Goal: Task Accomplishment & Management: Manage account settings

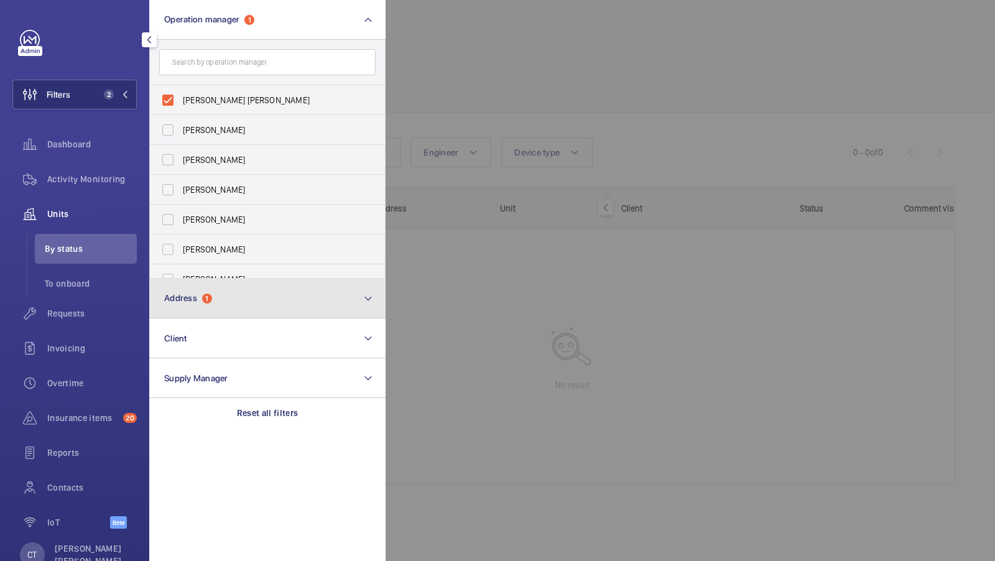
click at [208, 303] on button "Address 1" at bounding box center [267, 299] width 236 height 40
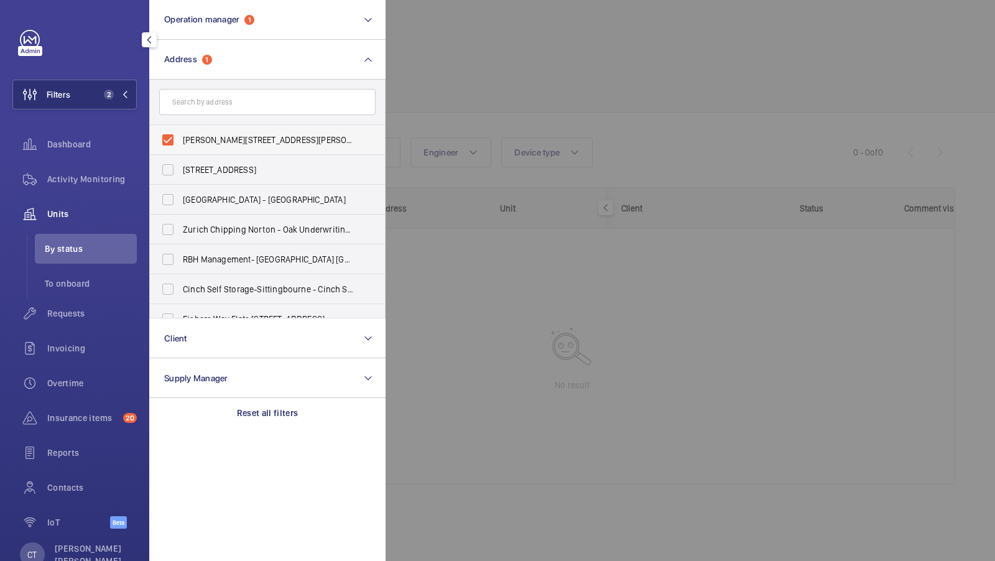
click at [238, 132] on label "Mansbridge House - Mansbridge House, LONDON SW8 4EX" at bounding box center [258, 140] width 216 height 30
click at [180, 132] on input "Mansbridge House - Mansbridge House, LONDON SW8 4EX" at bounding box center [167, 140] width 25 height 25
checkbox input "false"
click at [104, 89] on button "Filters 1" at bounding box center [74, 95] width 124 height 30
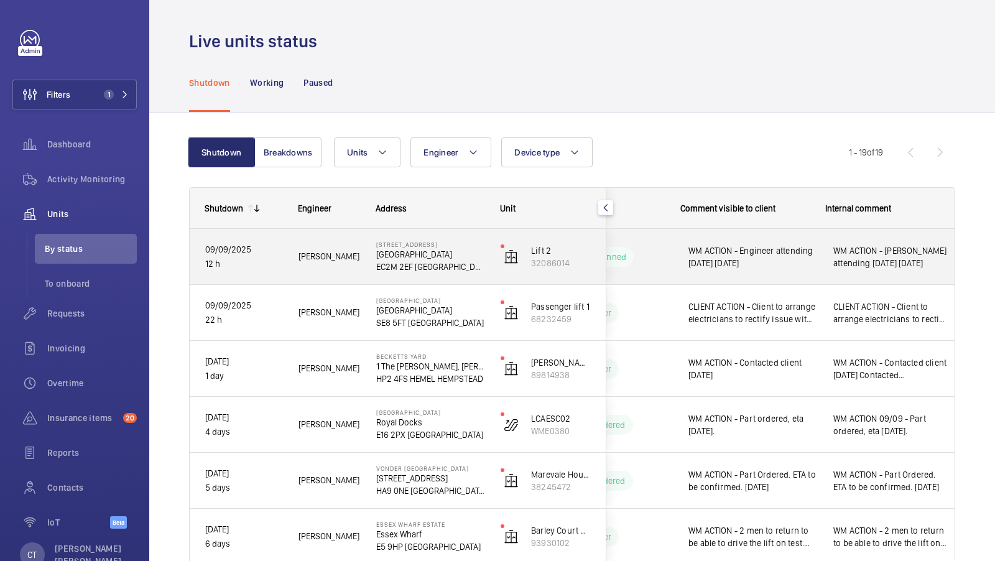
scroll to position [0, 224]
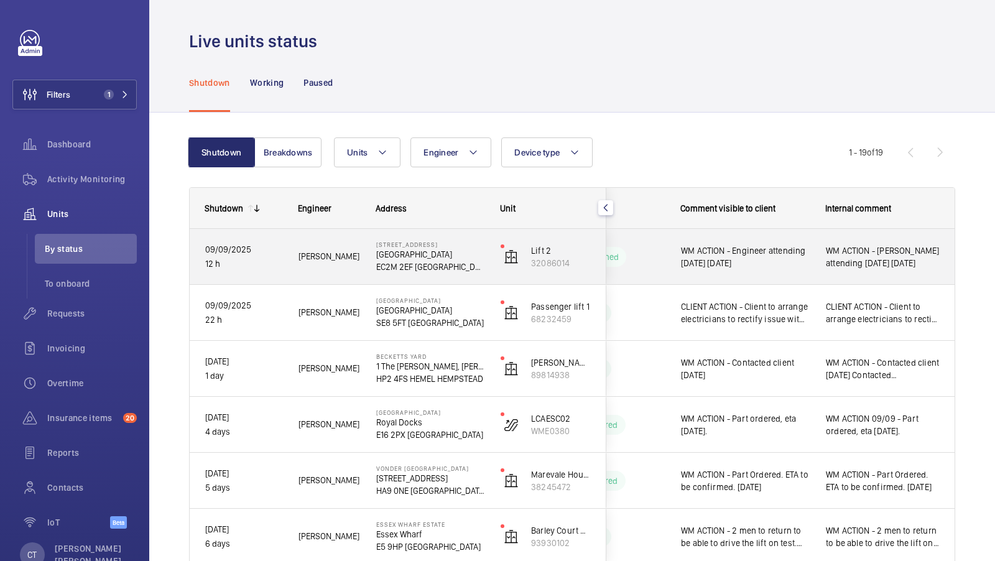
click at [878, 269] on div "WM ACTION - Alfred Rickard attending today 10.09.25" at bounding box center [883, 257] width 114 height 29
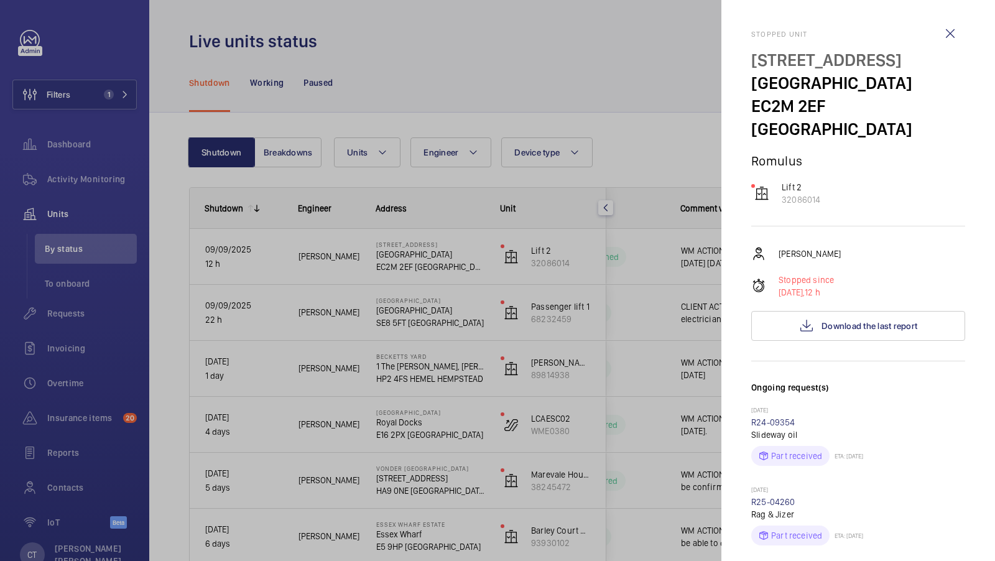
scroll to position [132, 0]
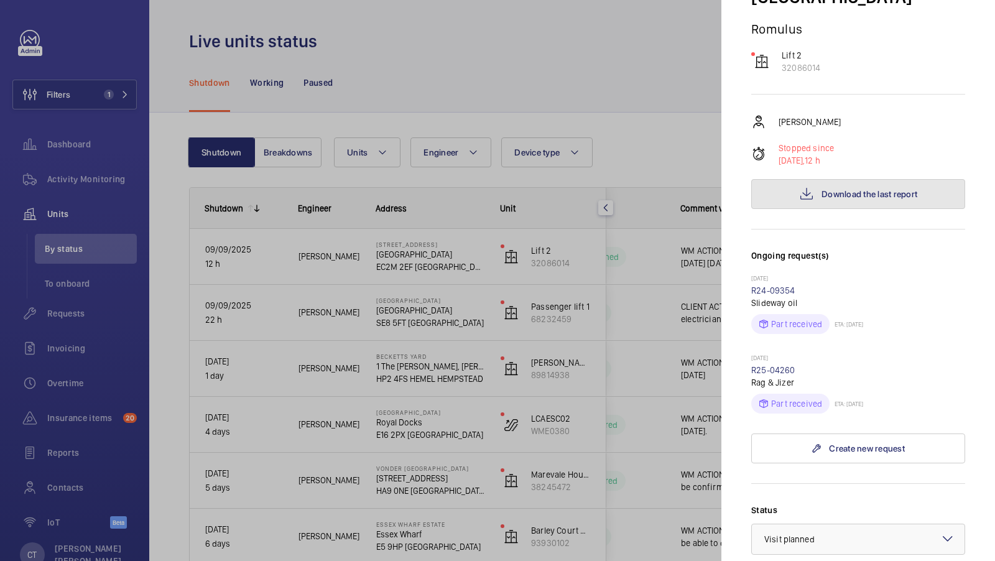
click at [864, 179] on button "Download the last report" at bounding box center [858, 194] width 214 height 30
click at [651, 231] on div at bounding box center [497, 280] width 995 height 561
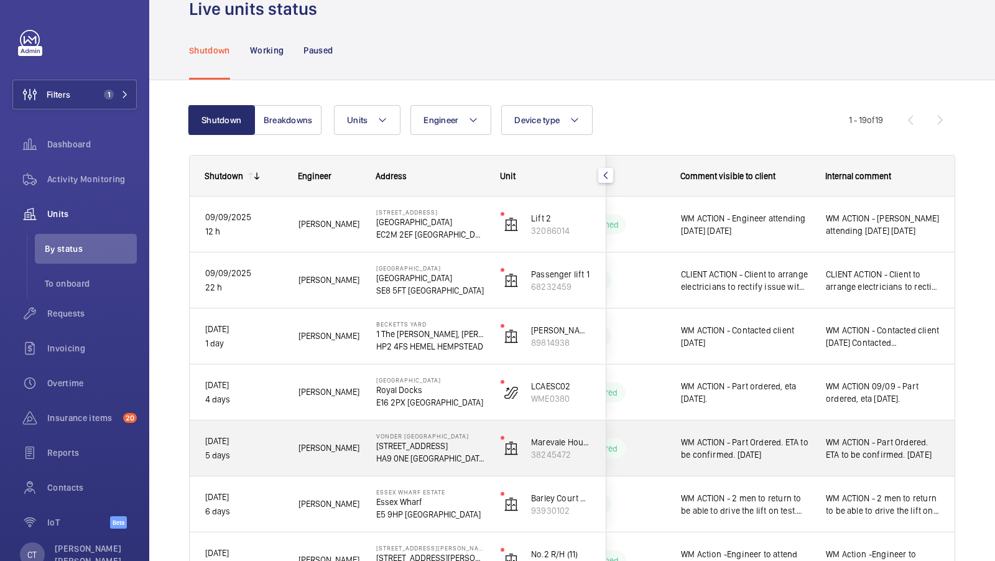
scroll to position [33, 0]
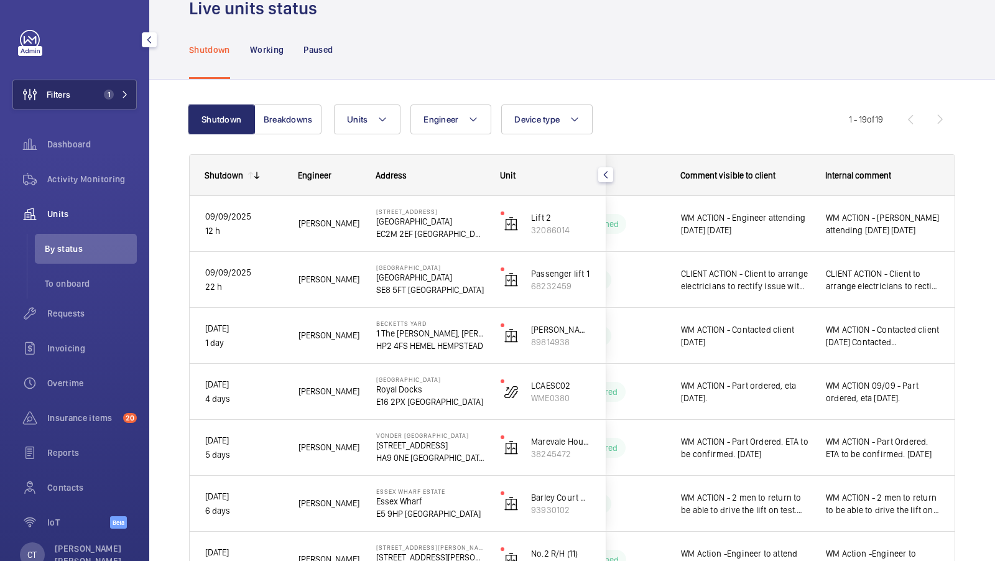
click at [118, 97] on span "1" at bounding box center [114, 95] width 30 height 10
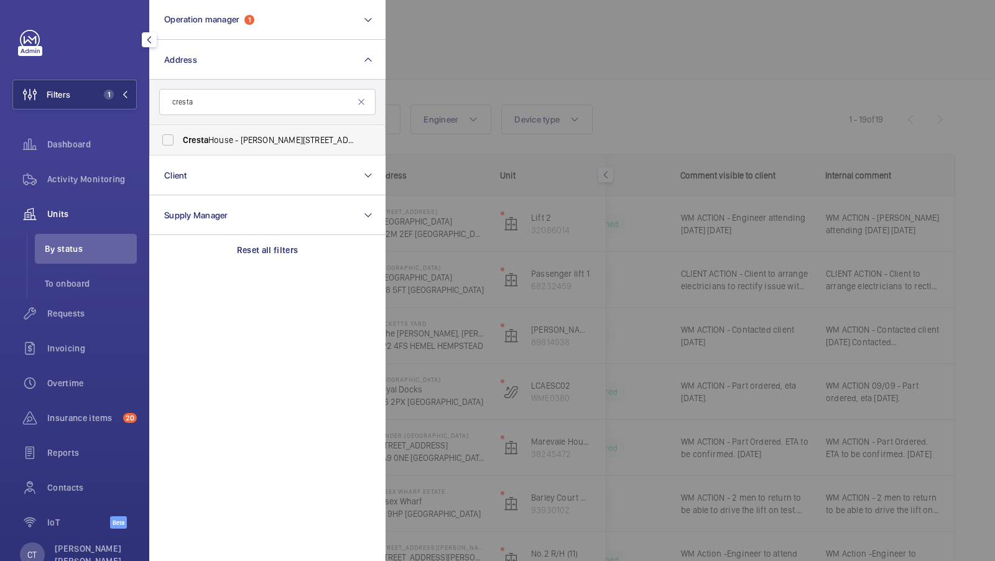
type input "cresta"
click at [223, 137] on span "Cresta House - Alma Street, LUTON LU1 2EQ" at bounding box center [268, 140] width 171 height 12
click at [180, 137] on input "Cresta House - Alma Street, LUTON LU1 2EQ" at bounding box center [167, 140] width 25 height 25
checkbox input "true"
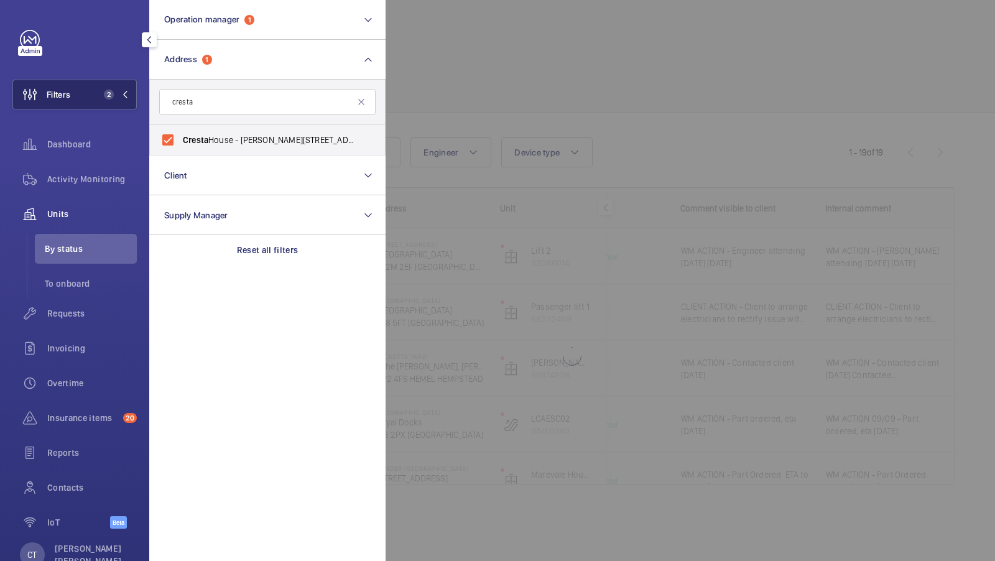
click at [125, 90] on span "2" at bounding box center [114, 95] width 30 height 10
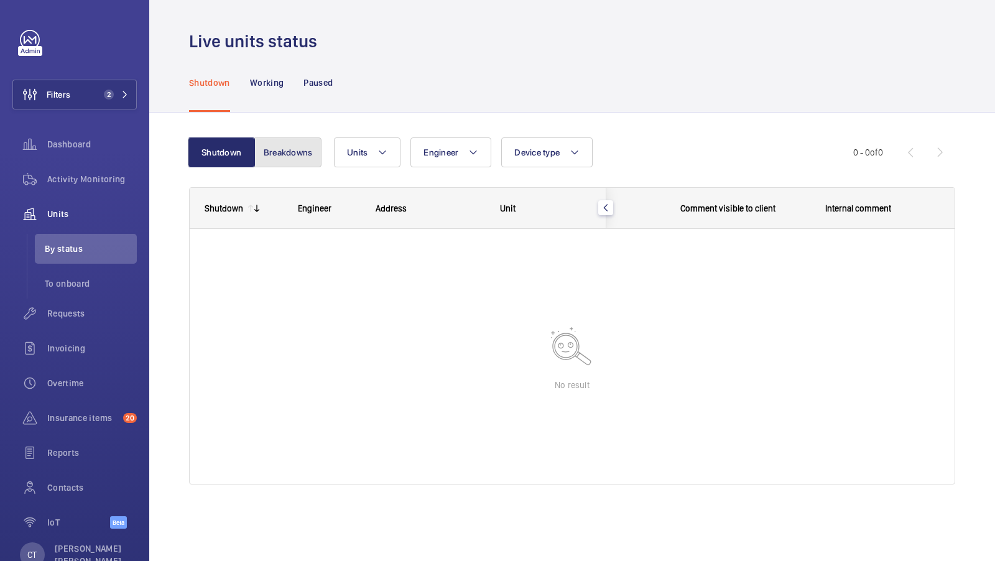
click at [269, 154] on button "Breakdowns" at bounding box center [287, 152] width 67 height 30
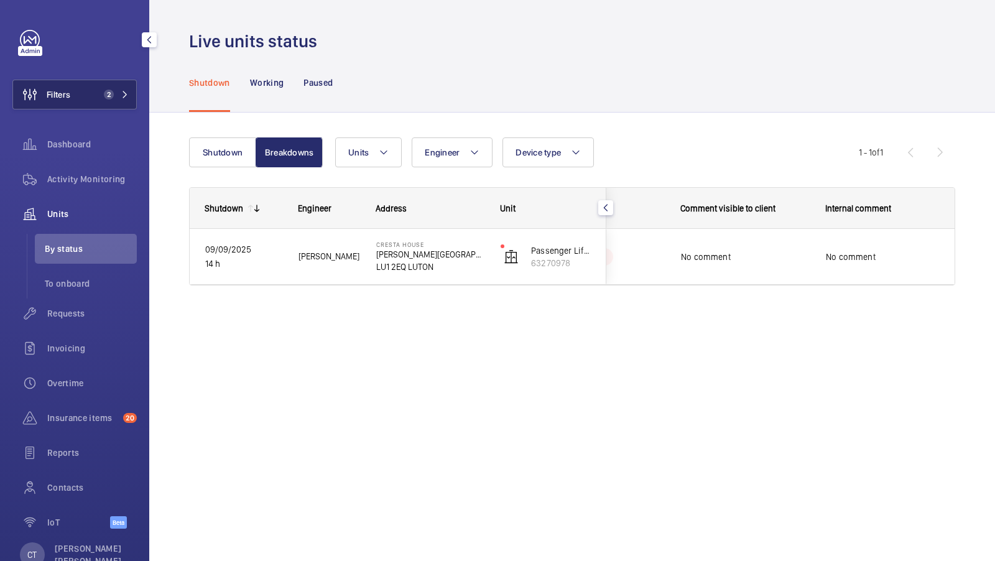
click at [118, 98] on span "2" at bounding box center [114, 95] width 30 height 10
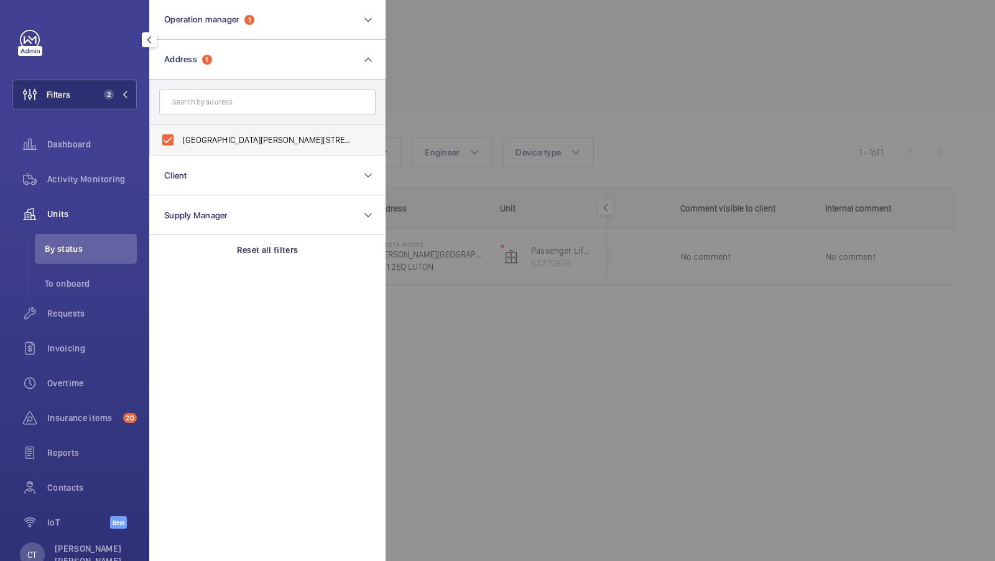
click at [214, 142] on span "Cresta House - Alma Street, LUTON LU1 2EQ" at bounding box center [268, 140] width 171 height 12
click at [180, 142] on input "Cresta House - Alma Street, LUTON LU1 2EQ" at bounding box center [167, 140] width 25 height 25
checkbox input "false"
click at [223, 106] on input "text" at bounding box center [267, 102] width 216 height 26
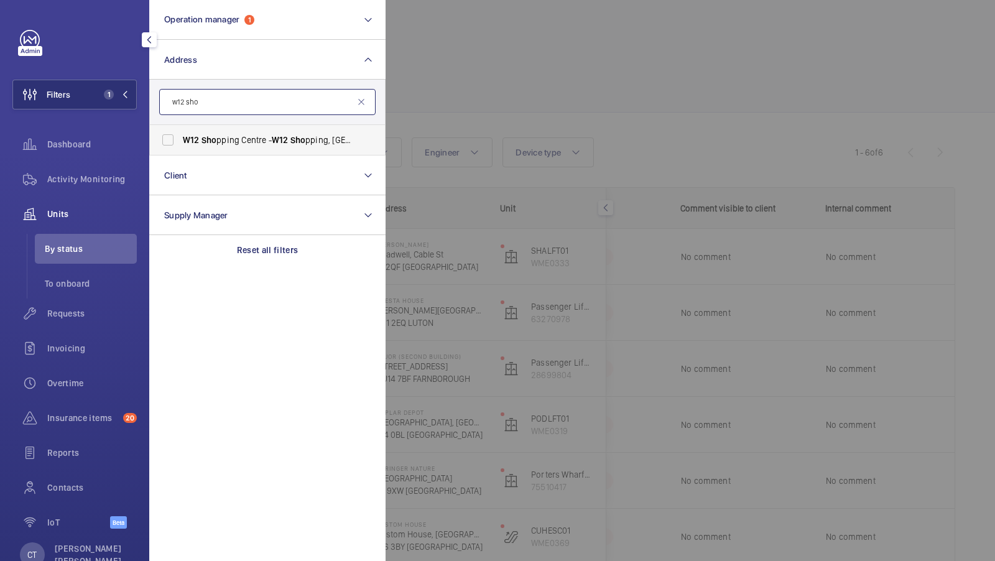
type input "w12 sho"
click at [199, 142] on span "W12 Sho pping Centre - W12 Sho pping, LONDON W12 8PP" at bounding box center [268, 140] width 171 height 12
click at [180, 142] on input "W12 Sho pping Centre - W12 Sho pping, LONDON W12 8PP" at bounding box center [167, 140] width 25 height 25
checkbox input "true"
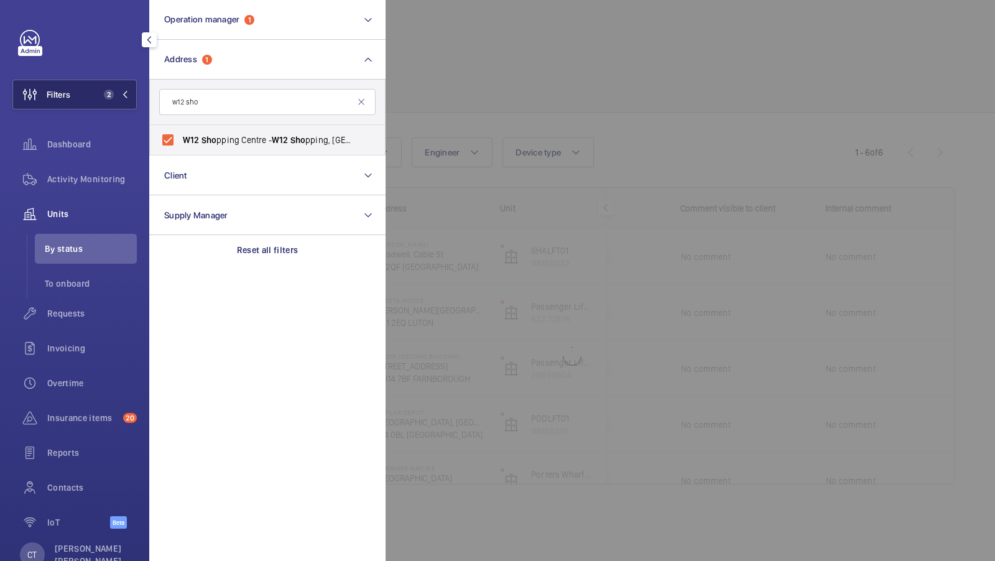
click at [86, 91] on button "Filters 2" at bounding box center [74, 95] width 124 height 30
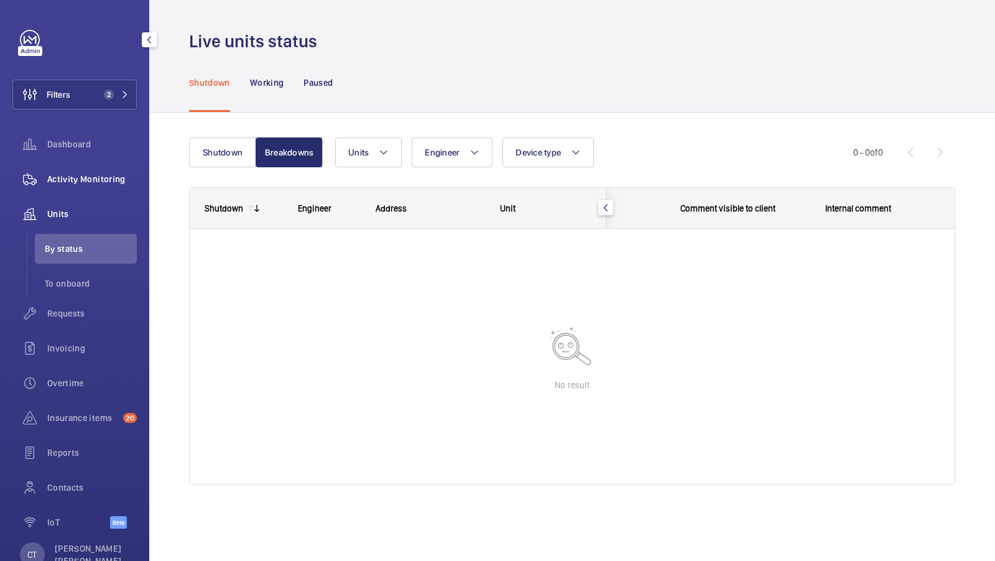
click at [86, 187] on div "Activity Monitoring" at bounding box center [74, 179] width 124 height 30
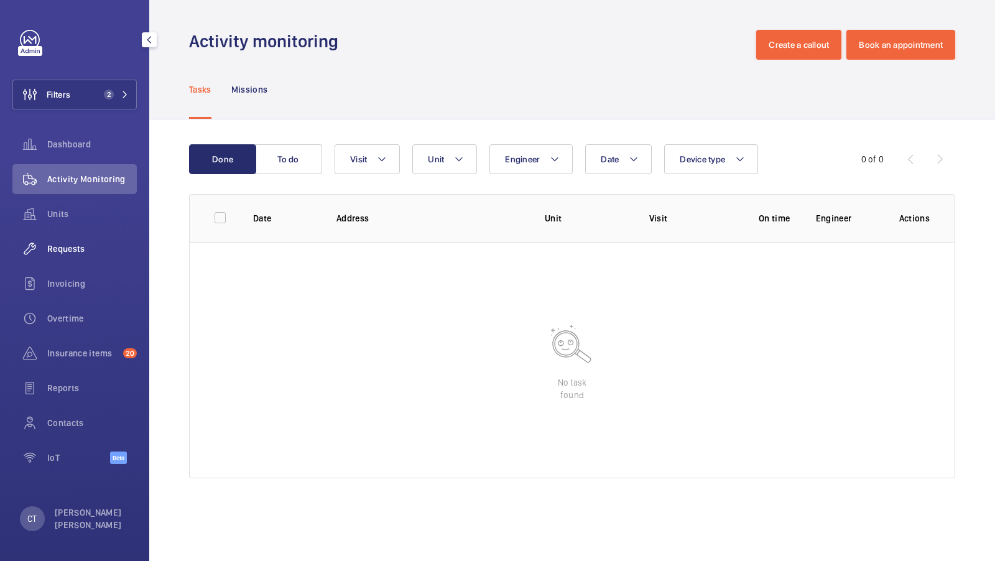
click at [74, 254] on span "Requests" at bounding box center [92, 249] width 90 height 12
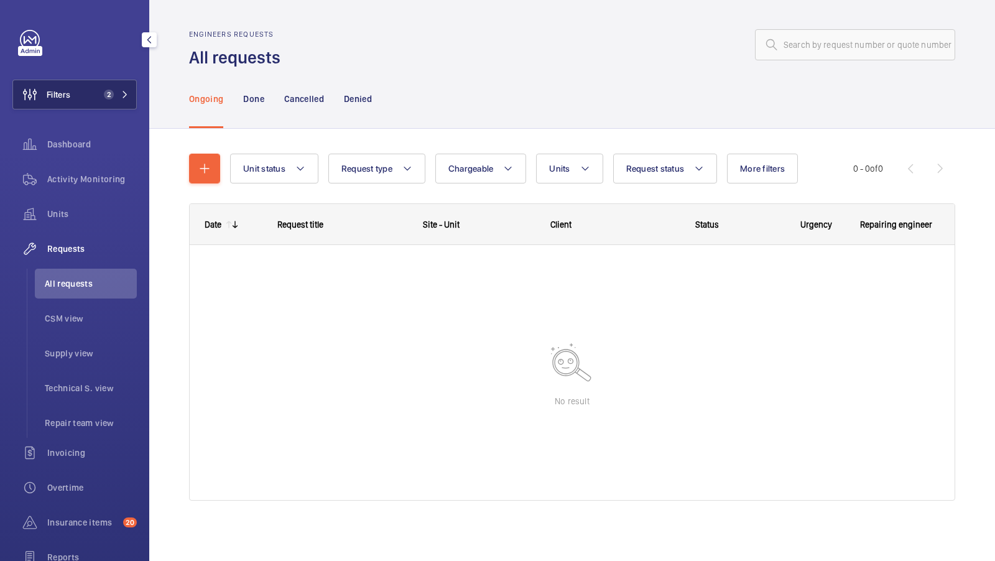
click at [85, 85] on button "Filters 2" at bounding box center [74, 95] width 124 height 30
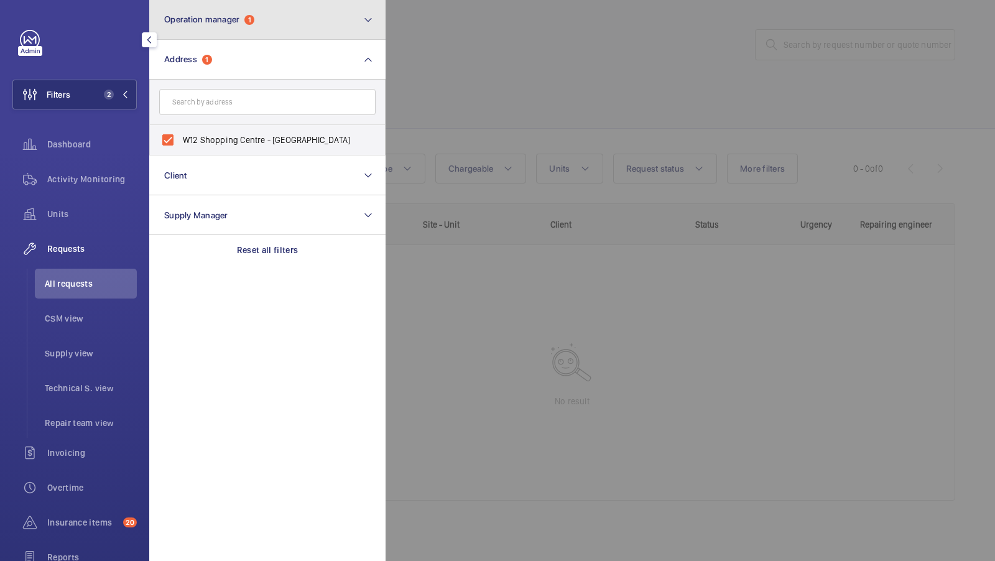
click at [266, 19] on button "Operation manager 1" at bounding box center [267, 20] width 236 height 40
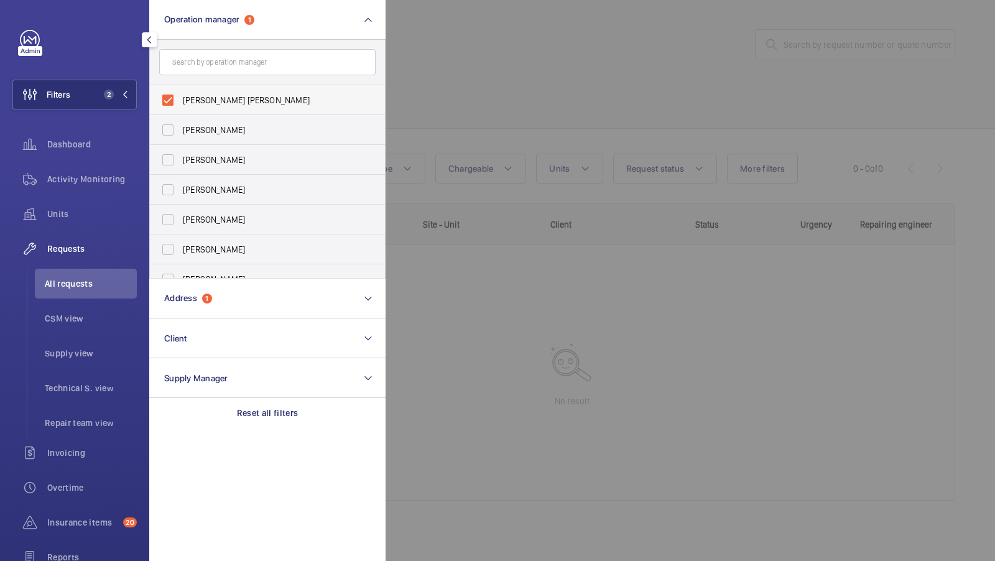
click at [209, 94] on span "[PERSON_NAME] [PERSON_NAME]" at bounding box center [268, 100] width 171 height 12
click at [180, 93] on input "[PERSON_NAME] [PERSON_NAME]" at bounding box center [167, 100] width 25 height 25
checkbox input "false"
click at [106, 94] on span "1" at bounding box center [109, 95] width 10 height 10
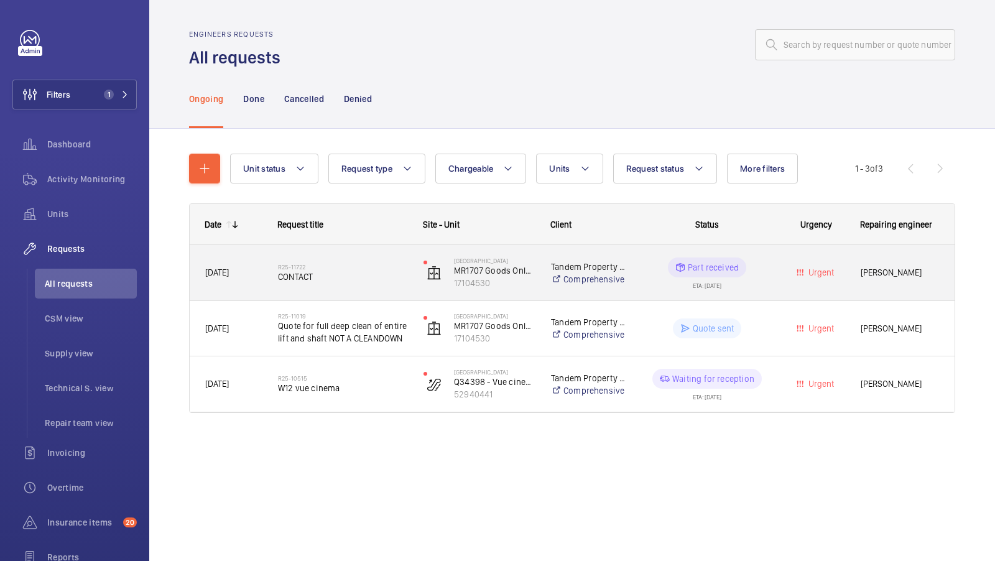
click at [335, 271] on span "CONTACT" at bounding box center [342, 277] width 129 height 12
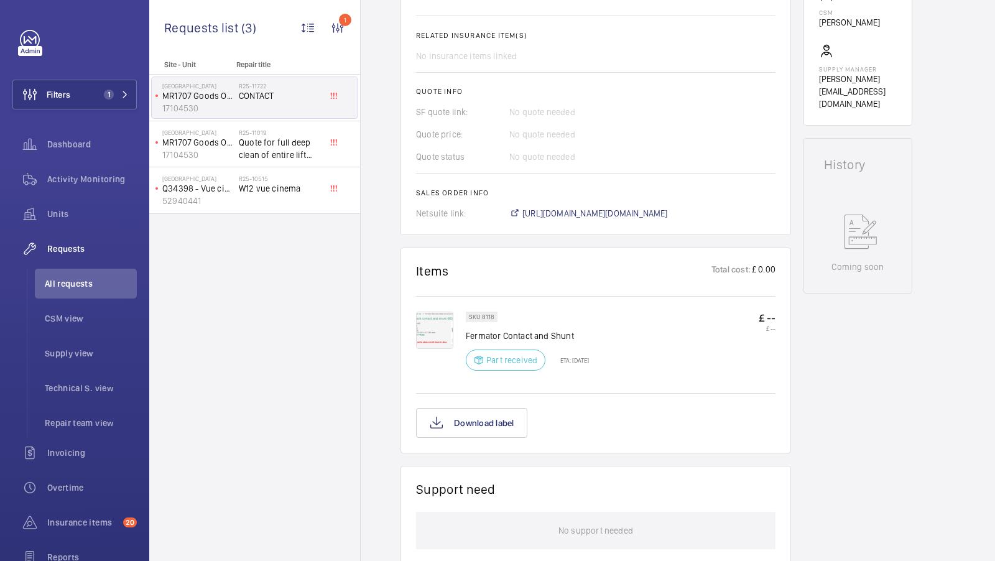
scroll to position [461, 0]
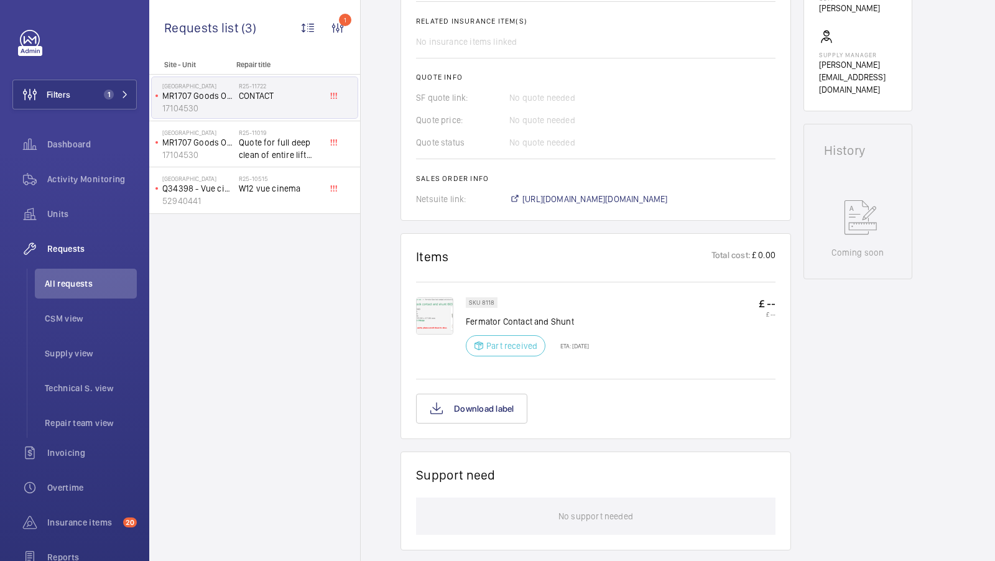
click at [445, 319] on img at bounding box center [434, 315] width 37 height 37
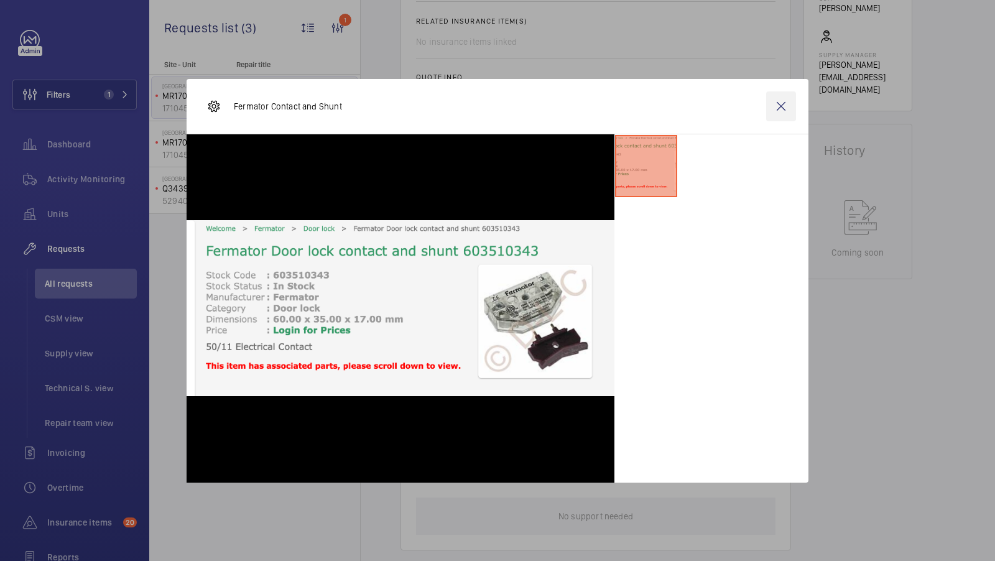
click at [774, 106] on wm-front-icon-button at bounding box center [781, 106] width 30 height 30
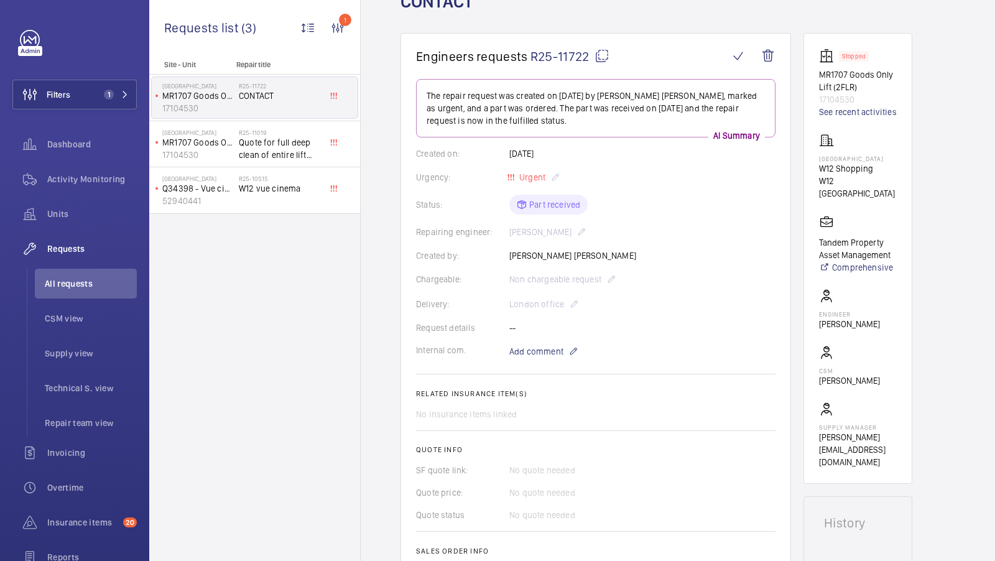
scroll to position [39, 0]
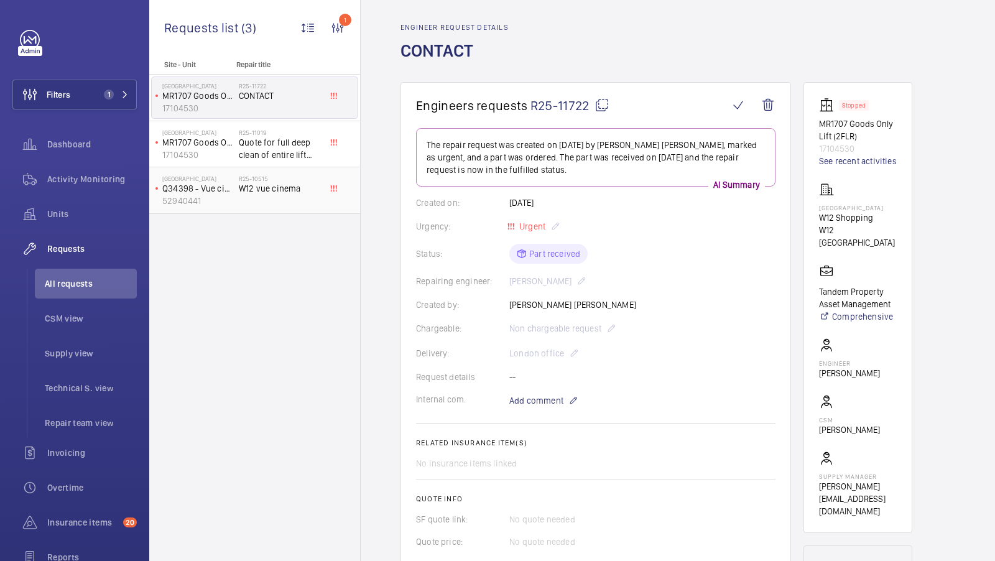
click at [281, 193] on span "W12 vue cinema" at bounding box center [280, 188] width 82 height 12
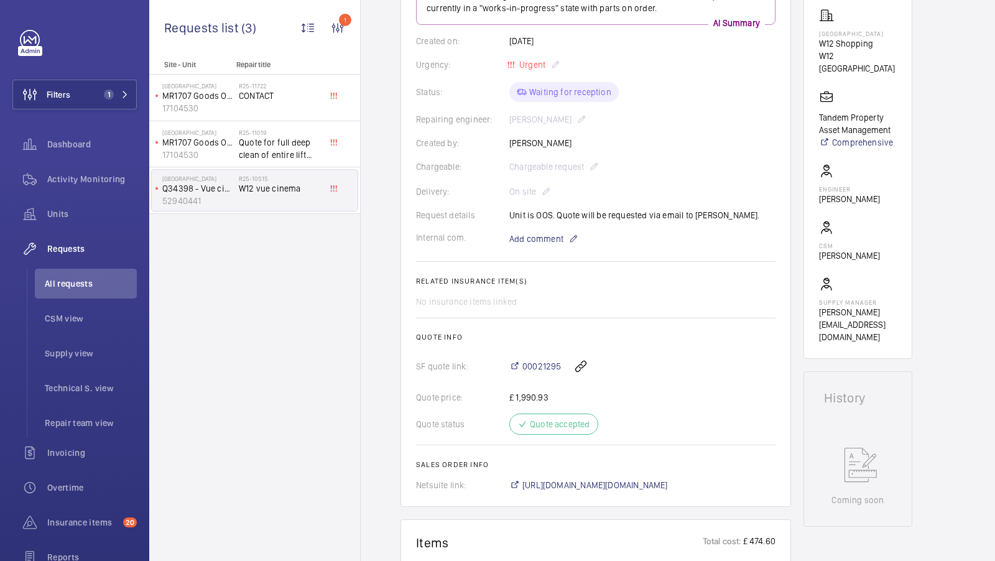
scroll to position [251, 0]
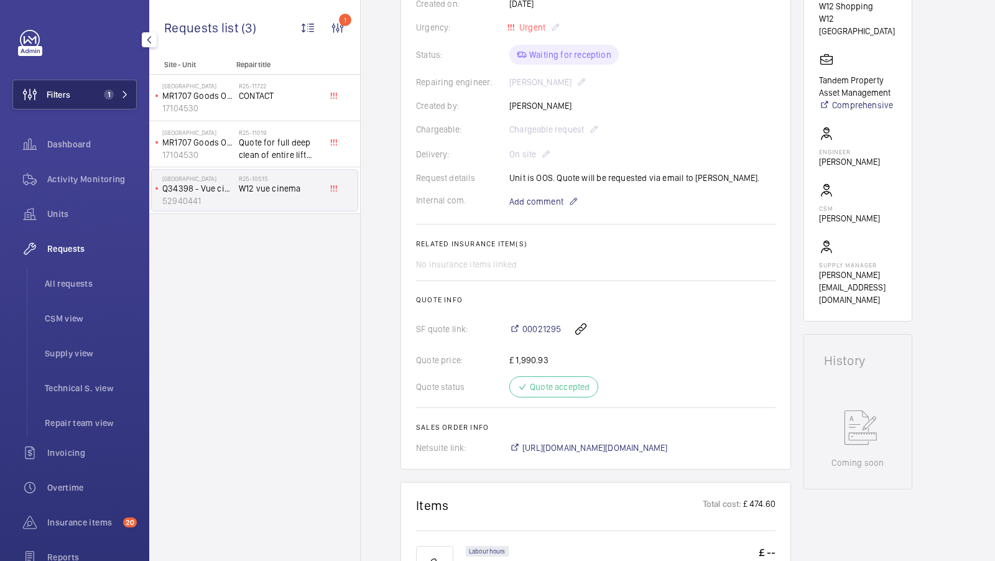
click at [75, 283] on span "All requests" at bounding box center [91, 283] width 92 height 12
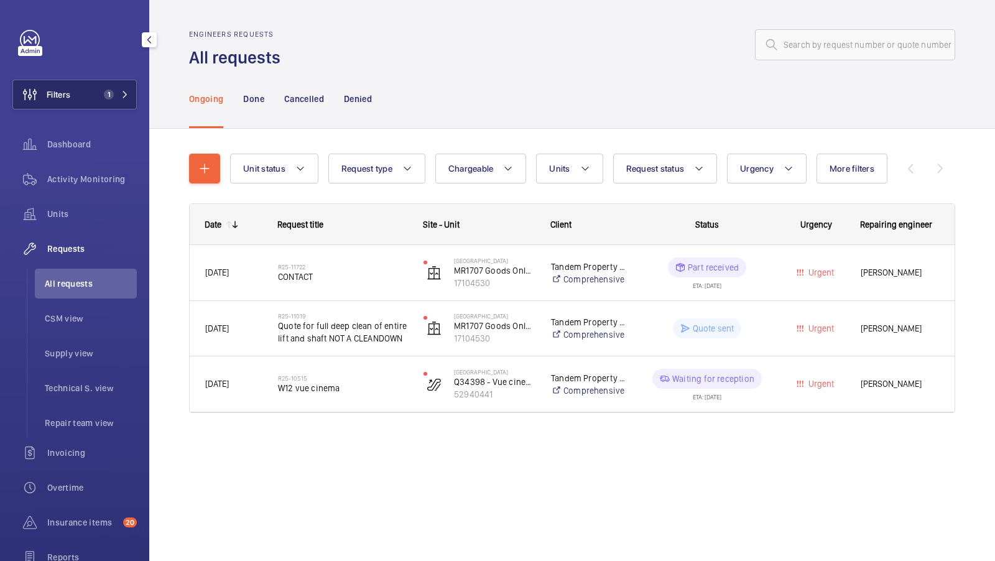
click at [113, 81] on button "Filters 1" at bounding box center [74, 95] width 124 height 30
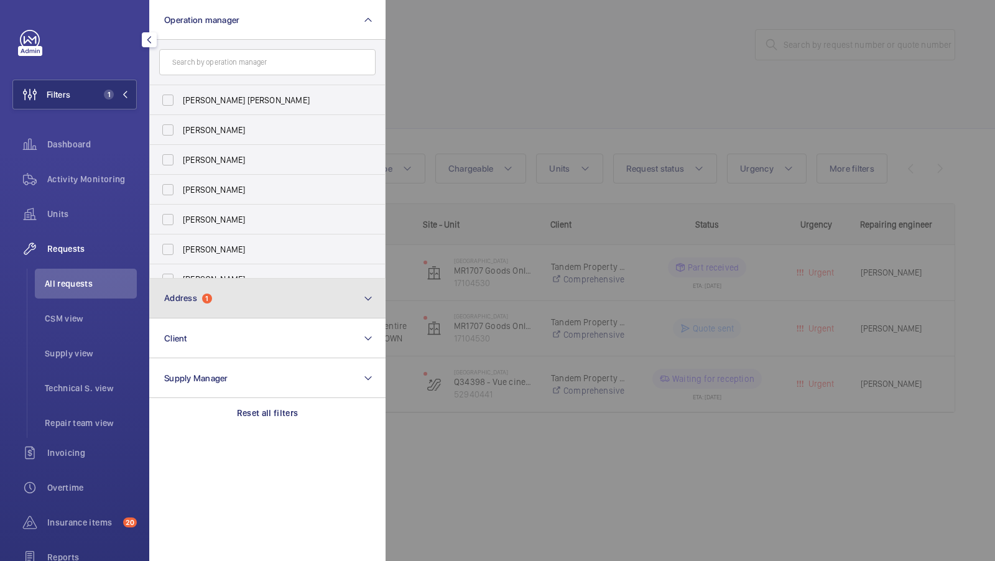
click at [233, 292] on button "Address 1" at bounding box center [267, 299] width 236 height 40
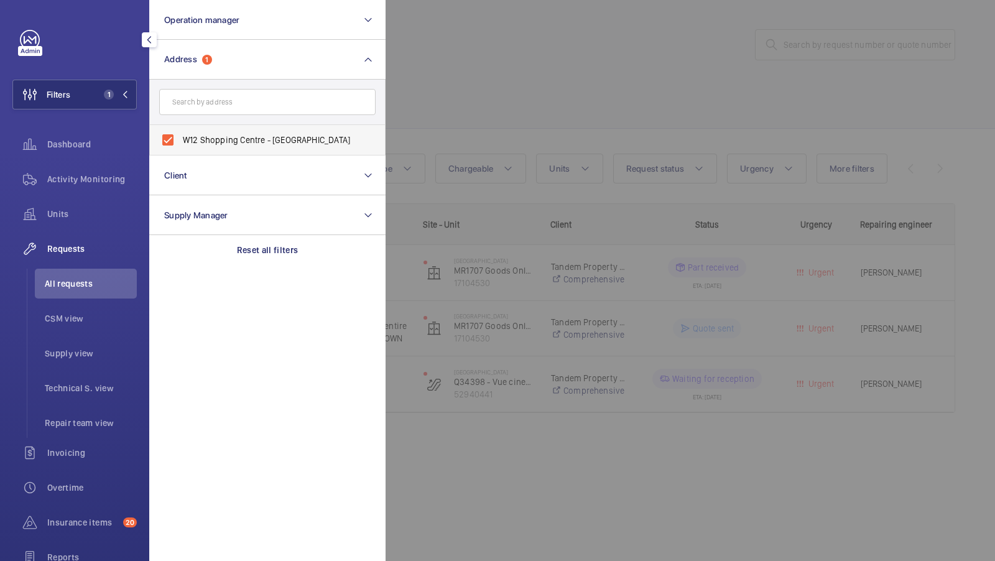
click at [231, 137] on span "W12 Shopping Centre - W12 Shopping, LONDON W12 8PP" at bounding box center [268, 140] width 171 height 12
click at [180, 137] on input "W12 Shopping Centre - W12 Shopping, LONDON W12 8PP" at bounding box center [167, 140] width 25 height 25
checkbox input "false"
click at [225, 90] on input "text" at bounding box center [267, 102] width 216 height 26
type input "c"
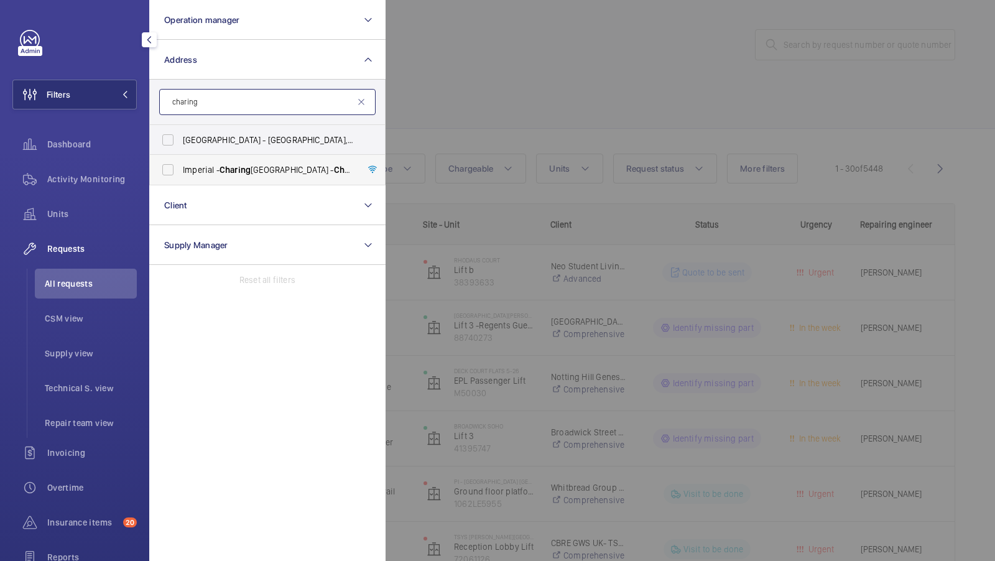
type input "charing"
click at [220, 172] on span "Imperial - Charing Cross Hospital - Charing Cross Hospital, LONDON W6 8RF" at bounding box center [268, 170] width 171 height 12
click at [180, 172] on input "Imperial - Charing Cross Hospital - Charing Cross Hospital, LONDON W6 8RF" at bounding box center [167, 169] width 25 height 25
checkbox input "true"
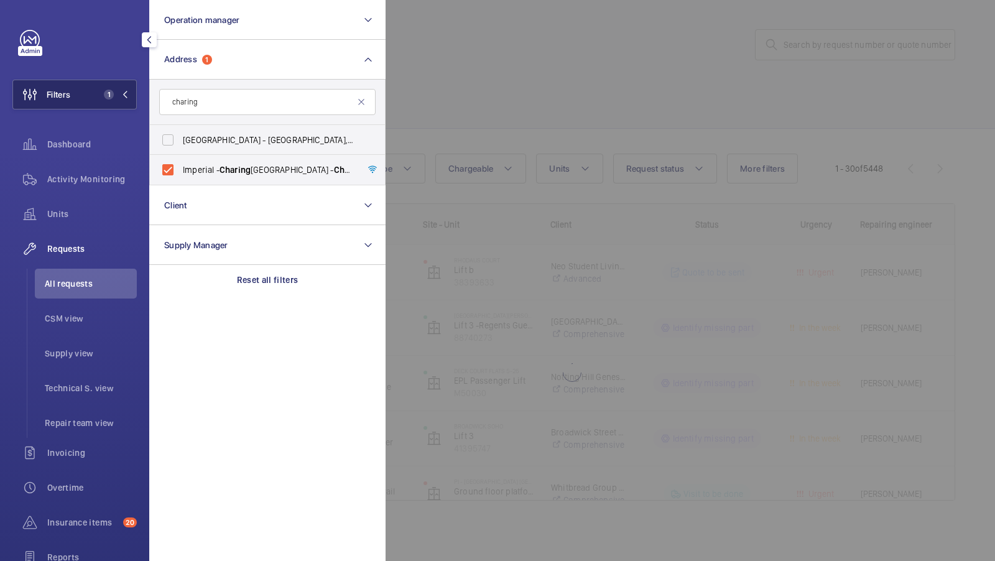
click at [121, 98] on mat-icon at bounding box center [124, 94] width 7 height 7
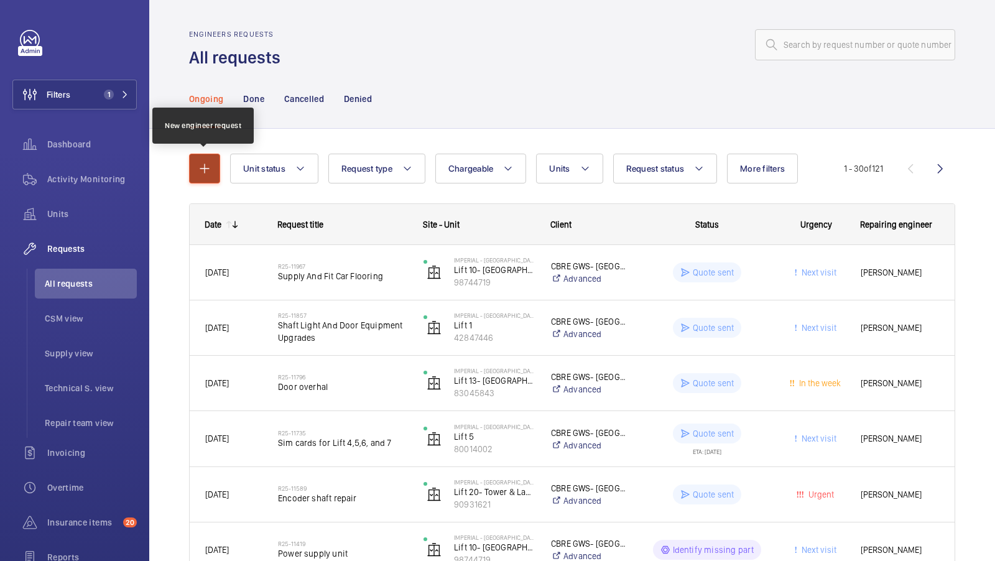
click at [200, 174] on mat-icon "button" at bounding box center [204, 168] width 15 height 15
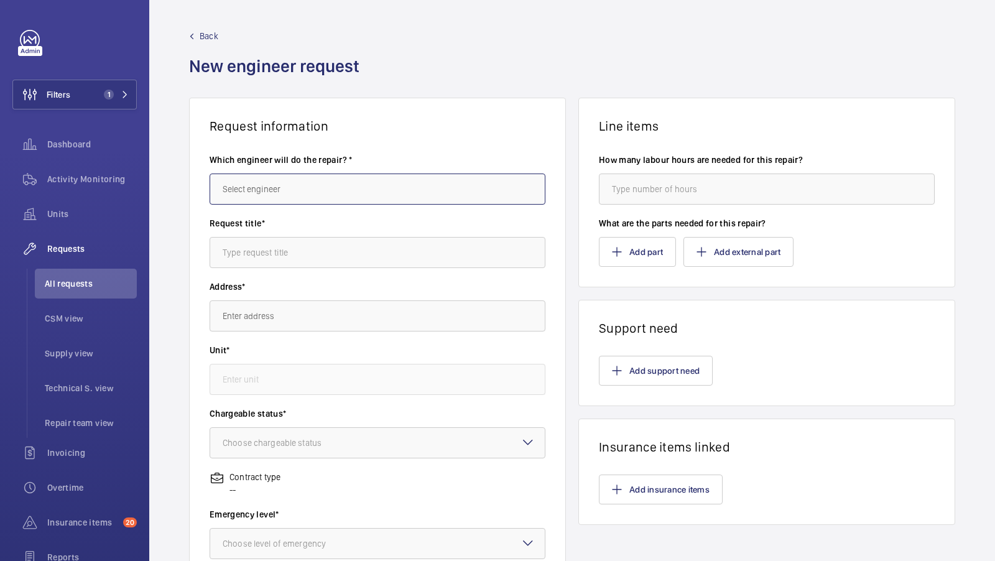
click at [260, 192] on input "text" at bounding box center [378, 189] width 336 height 31
click at [259, 227] on span "[PERSON_NAME]" at bounding box center [254, 226] width 62 height 12
type input "[PERSON_NAME]"
click at [246, 262] on input "text" at bounding box center [378, 252] width 336 height 31
type input "C"
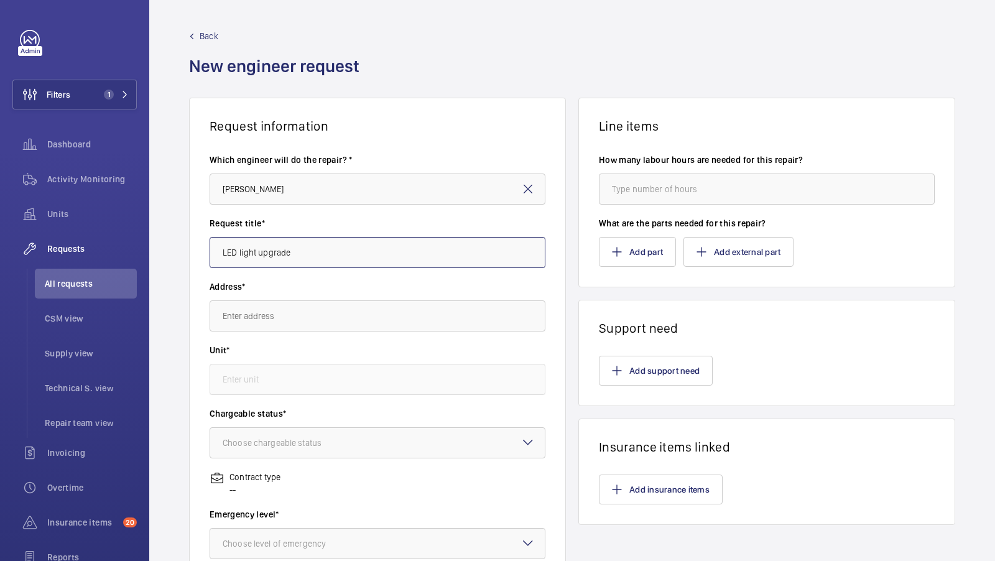
type input "LED light upgrade"
click at [237, 318] on input "text" at bounding box center [378, 315] width 336 height 31
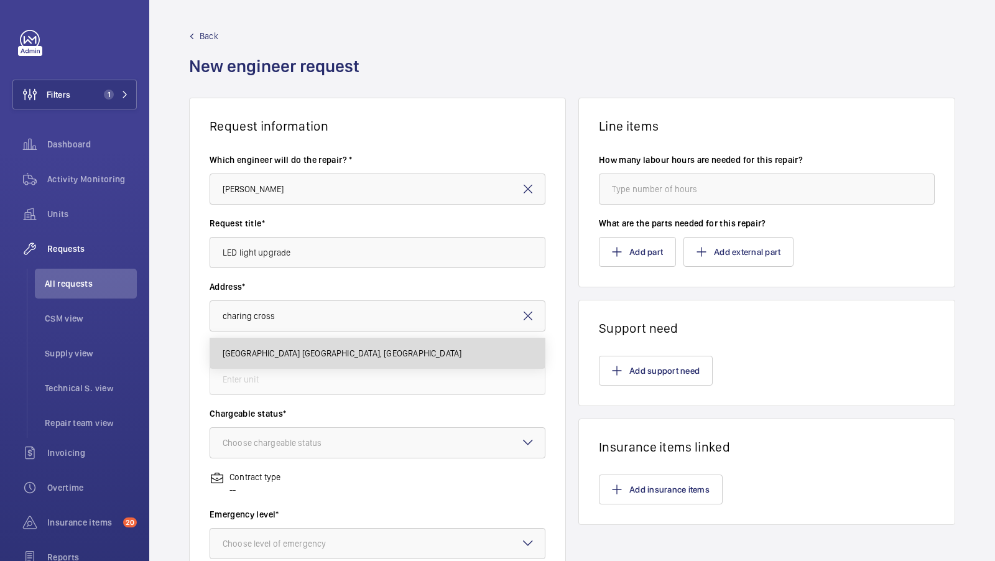
click at [291, 354] on span "Imperial - Charing Cross Hospital Charing Cross Hospital, W6 8RF LONDON" at bounding box center [342, 353] width 239 height 12
type input "Imperial - Charing Cross Hospital Charing Cross Hospital, W6 8RF LONDON"
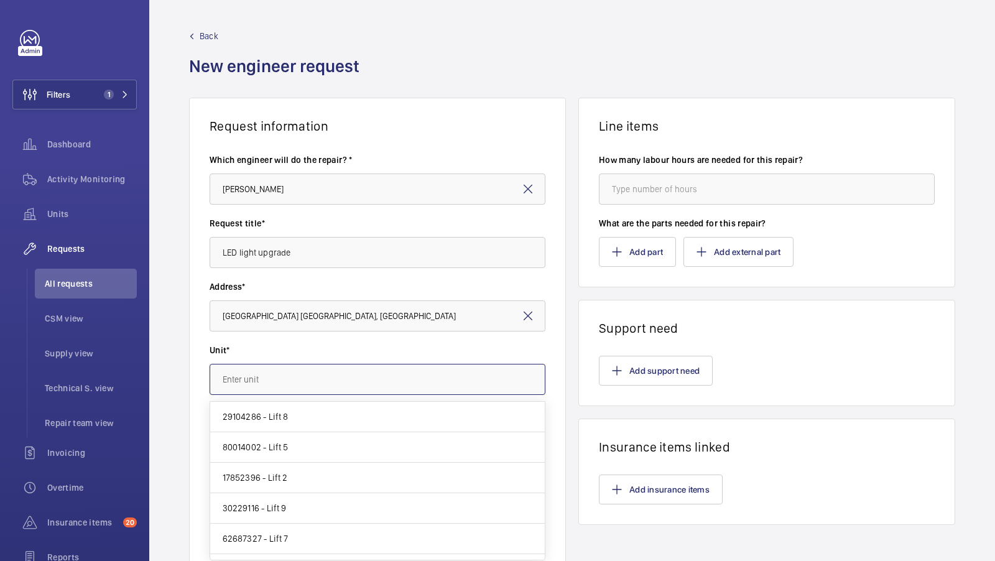
click at [267, 377] on input "text" at bounding box center [378, 379] width 336 height 31
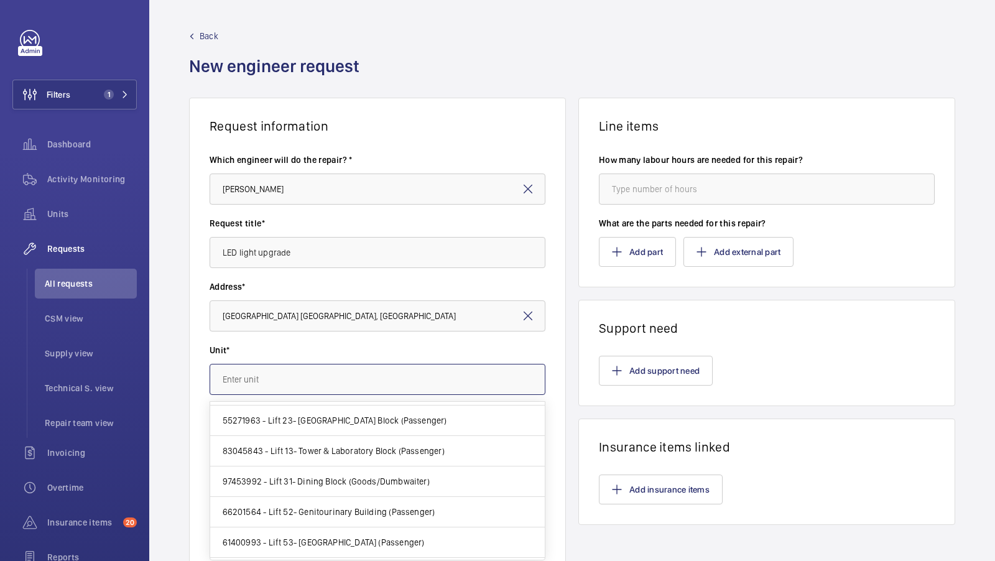
scroll to position [531, 0]
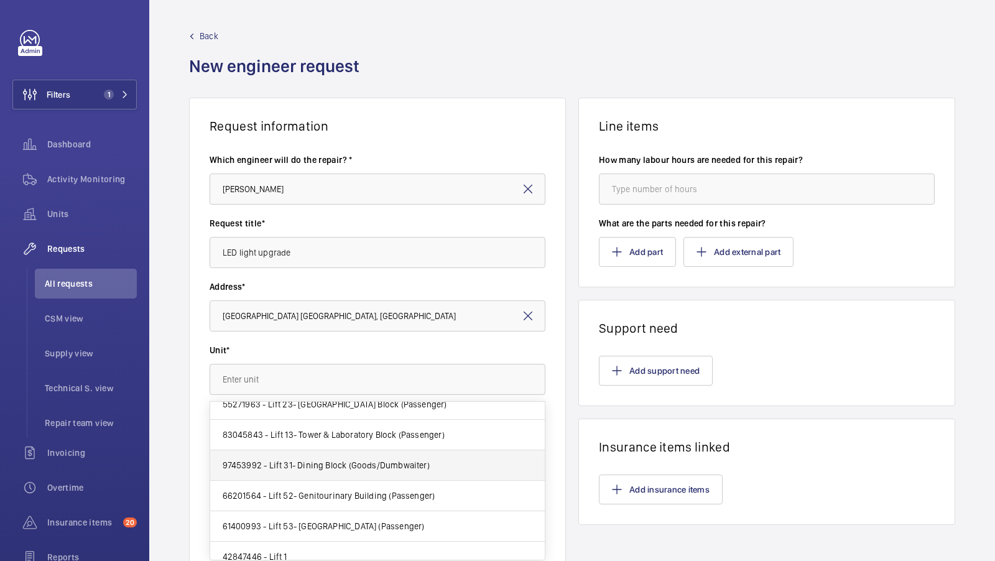
click at [320, 459] on span "97453992 - Lift 31- Dining Block (Goods/Dumbwaiter)" at bounding box center [326, 465] width 207 height 12
type input "97453992 - Lift 31- Dining Block (Goods/Dumbwaiter)"
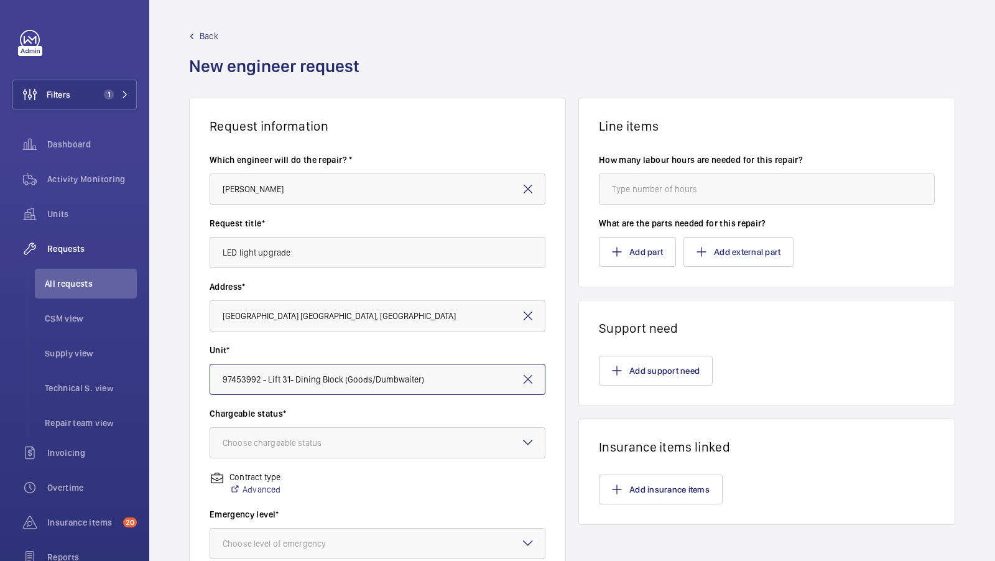
scroll to position [93, 0]
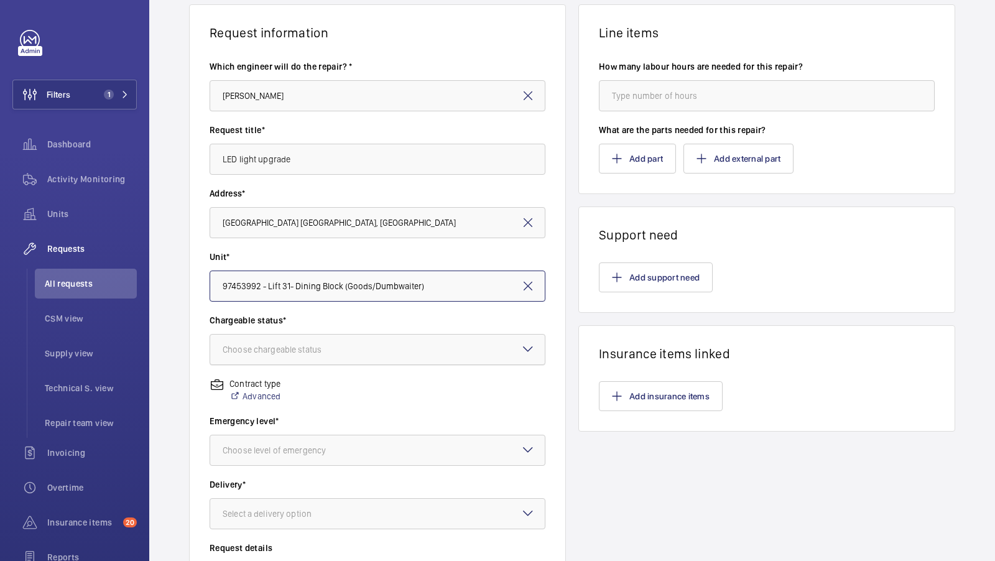
click at [305, 343] on div "Choose chargeable status" at bounding box center [288, 349] width 130 height 12
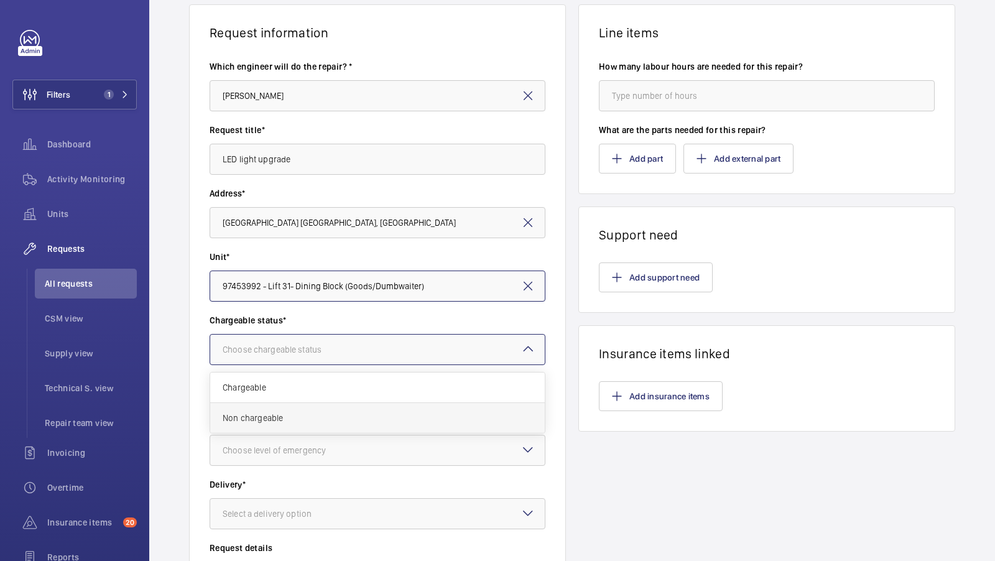
click at [278, 408] on div "Non chargeable" at bounding box center [377, 418] width 335 height 30
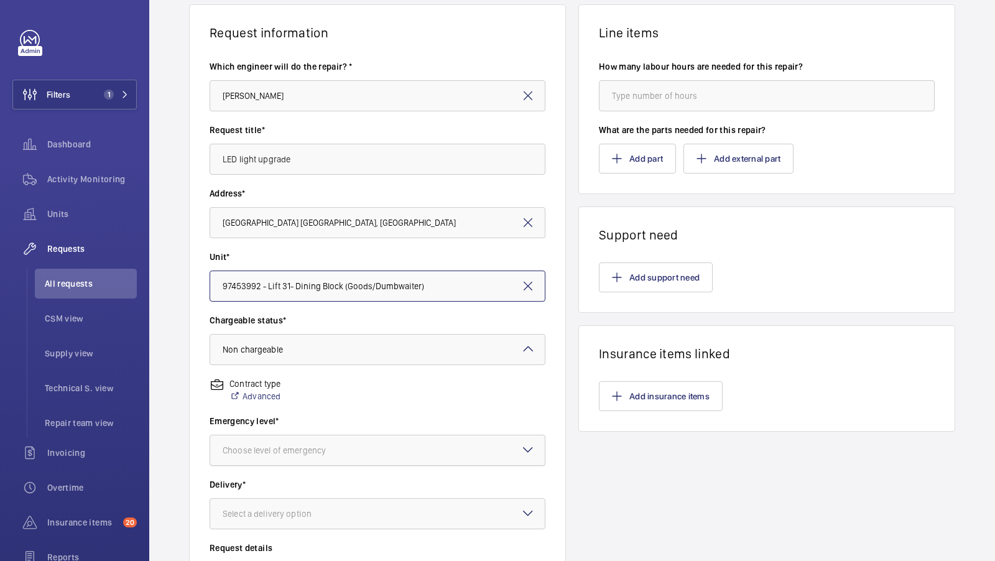
click at [304, 457] on div at bounding box center [377, 450] width 335 height 30
click at [250, 509] on div "This week" at bounding box center [377, 519] width 335 height 30
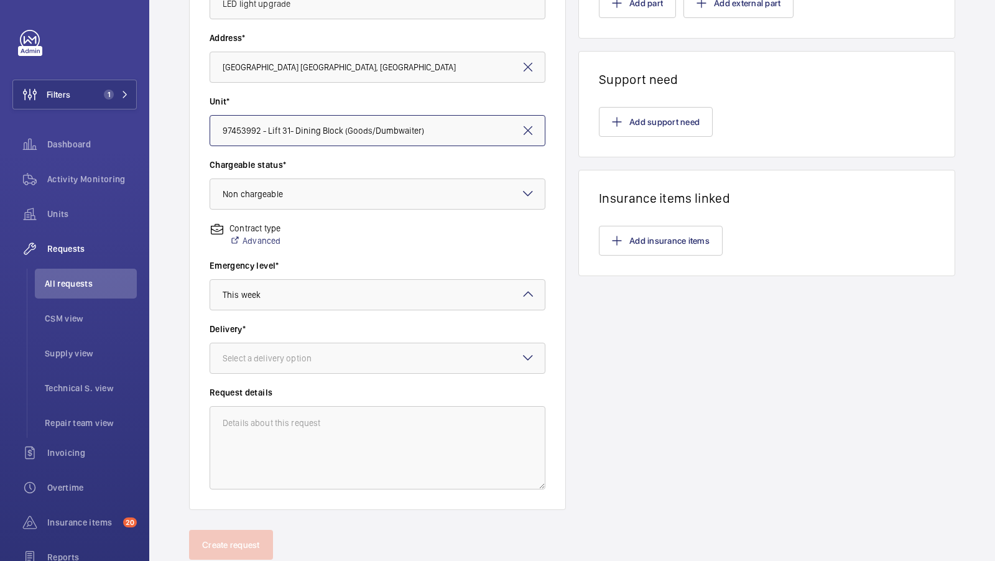
scroll to position [274, 0]
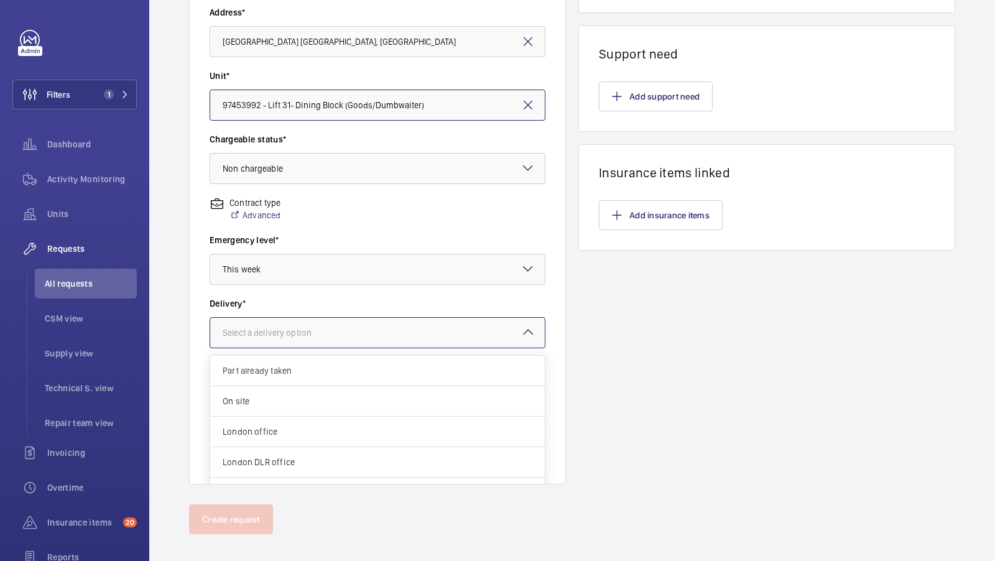
click at [293, 330] on div "Select a delivery option" at bounding box center [283, 333] width 120 height 12
click at [264, 422] on div "London office" at bounding box center [377, 432] width 335 height 30
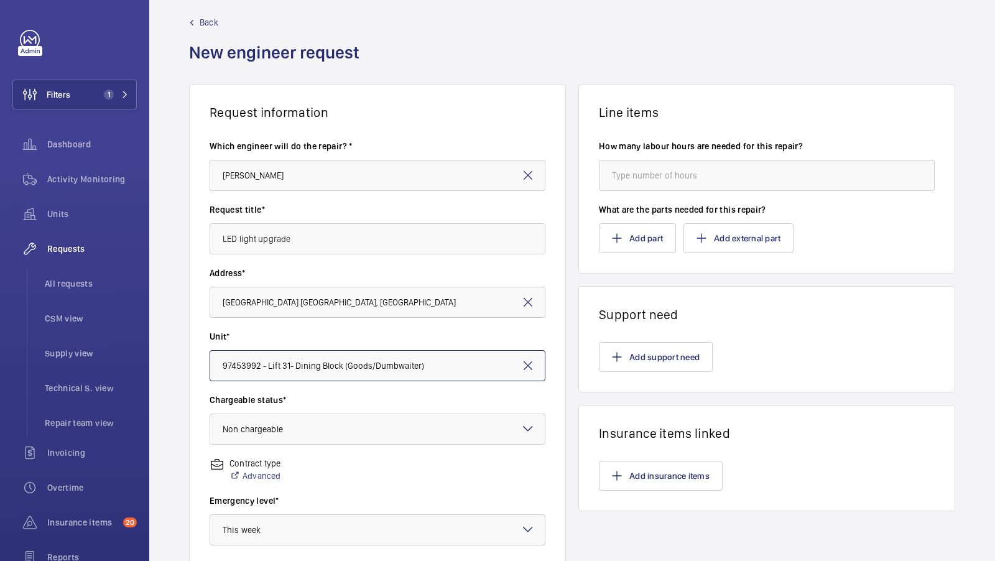
scroll to position [0, 0]
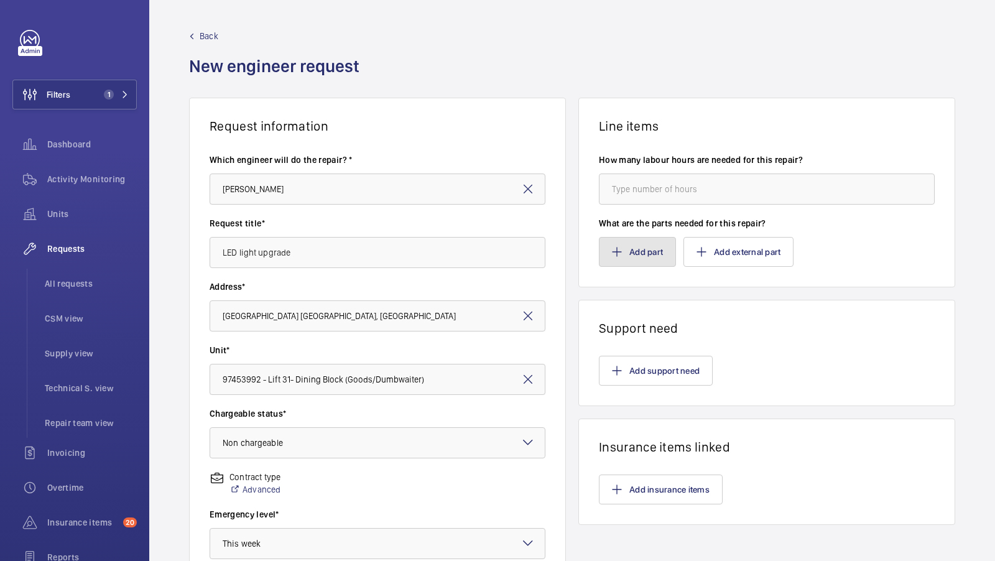
click at [641, 256] on button "Add part" at bounding box center [637, 252] width 77 height 30
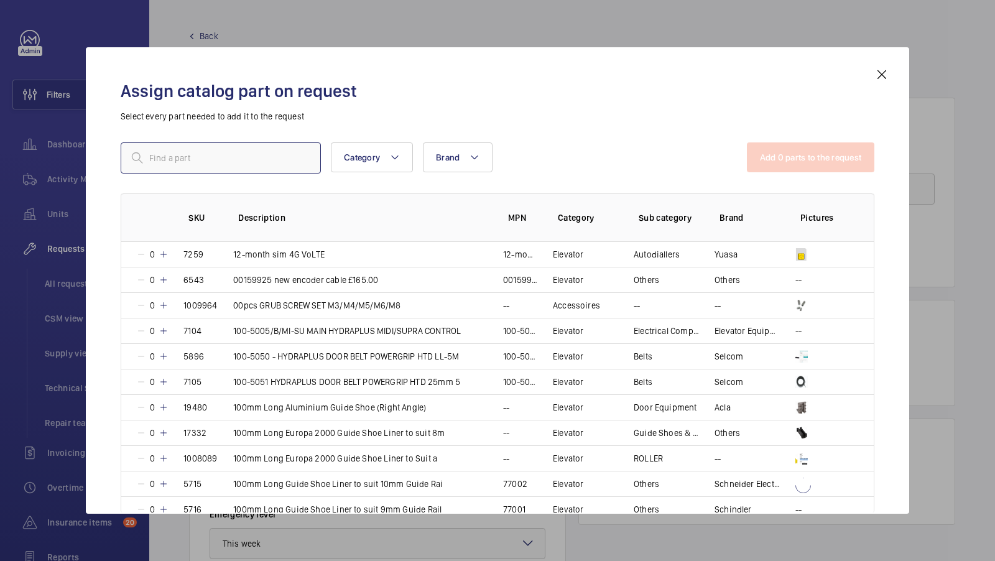
click at [190, 147] on input "text" at bounding box center [221, 157] width 200 height 31
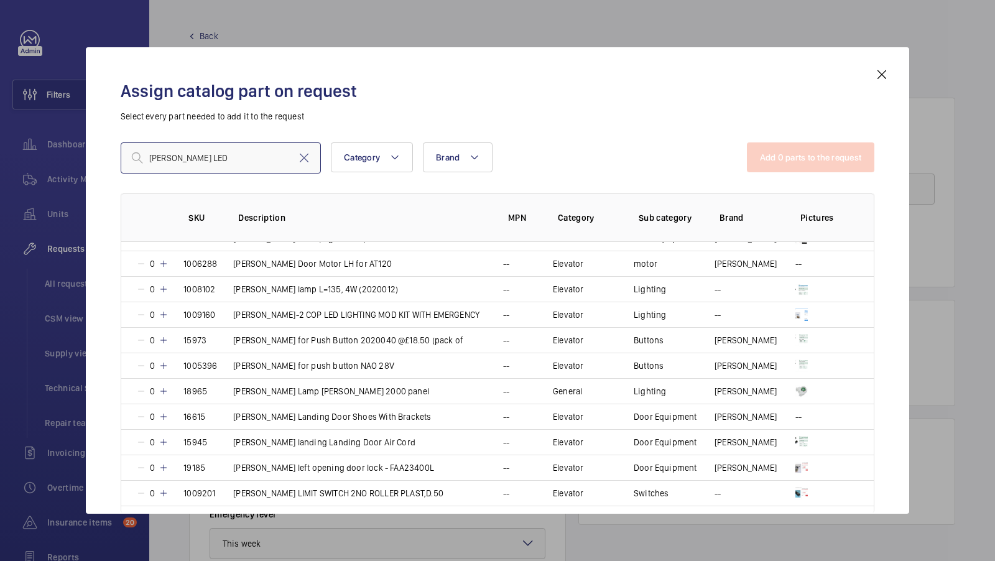
scroll to position [169, 0]
type input "Otis LED"
click at [284, 313] on p "OTIS GEN-2 COP LED LIGHTING MOD KIT WITH EMERGENCY" at bounding box center [356, 315] width 246 height 12
click at [806, 162] on button "Add 1 parts to the request" at bounding box center [812, 157] width 126 height 30
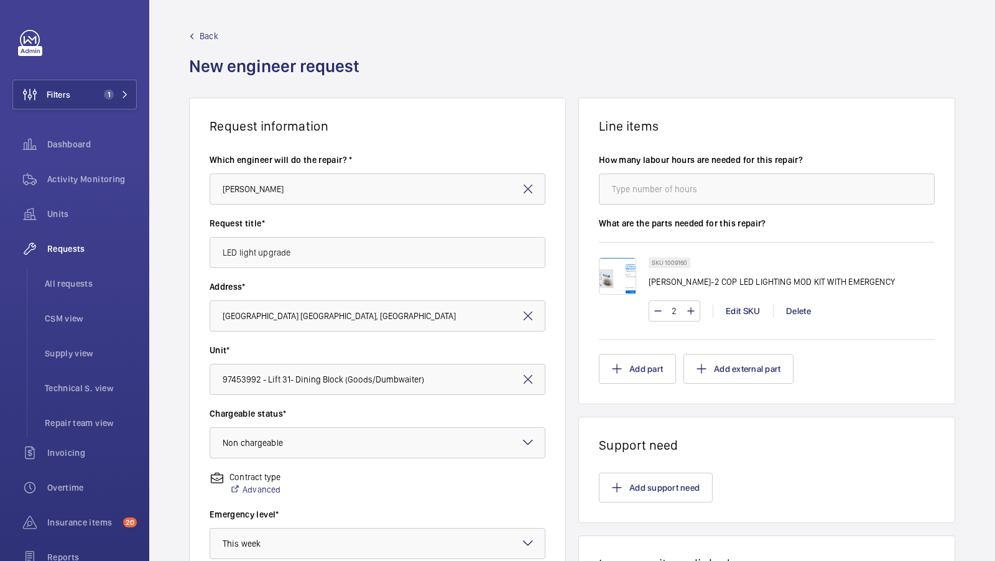
scroll to position [286, 0]
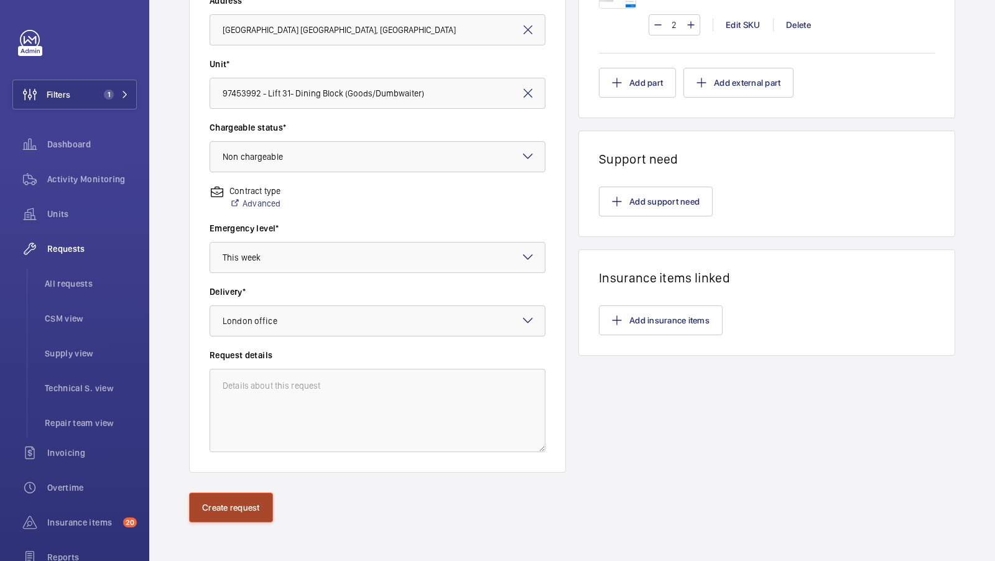
click at [227, 506] on button "Create request" at bounding box center [231, 508] width 84 height 30
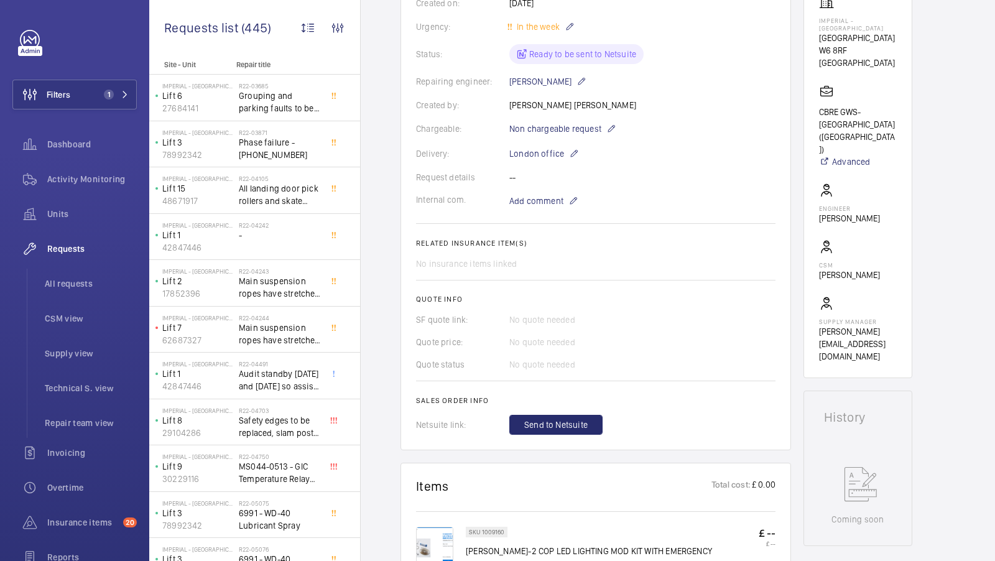
scroll to position [239, 0]
click at [545, 432] on button "Send to Netsuite" at bounding box center [555, 424] width 93 height 20
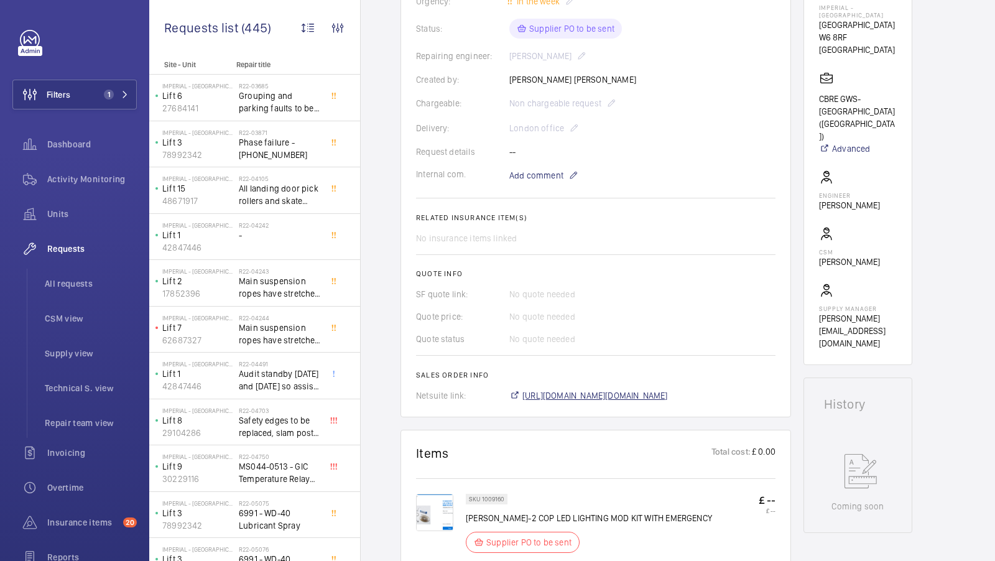
scroll to position [264, 0]
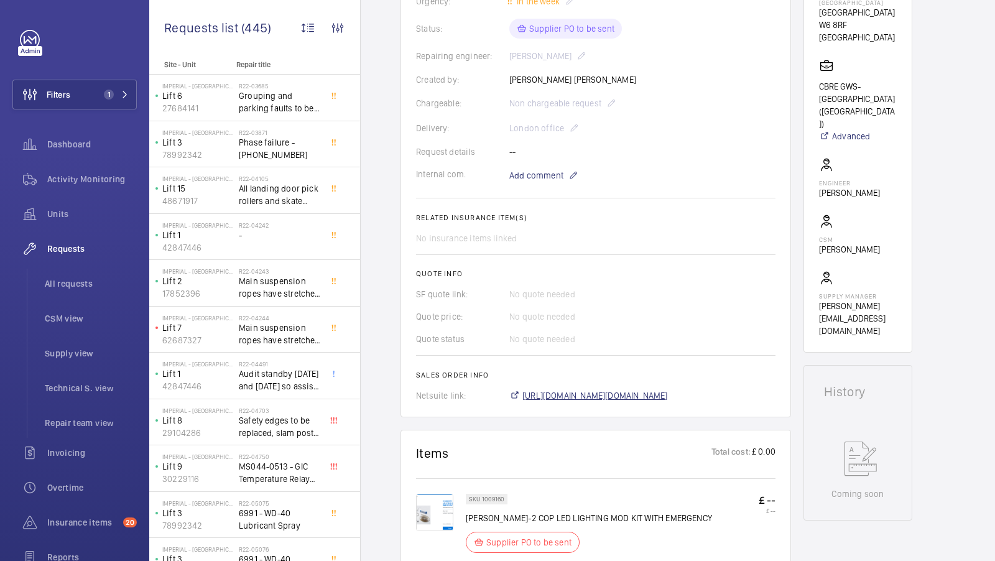
click at [620, 395] on span "https://6461500.app.netsuite.com/app/accounting/transactions/salesord.nl?id=299…" at bounding box center [595, 395] width 146 height 12
click at [430, 504] on img at bounding box center [434, 512] width 37 height 37
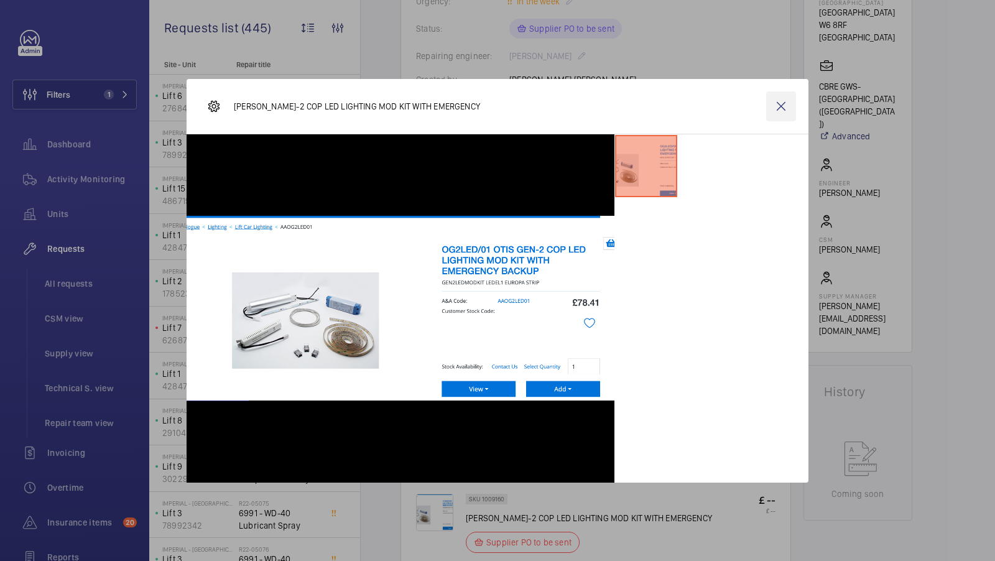
click at [778, 107] on wm-front-icon-button at bounding box center [781, 106] width 30 height 30
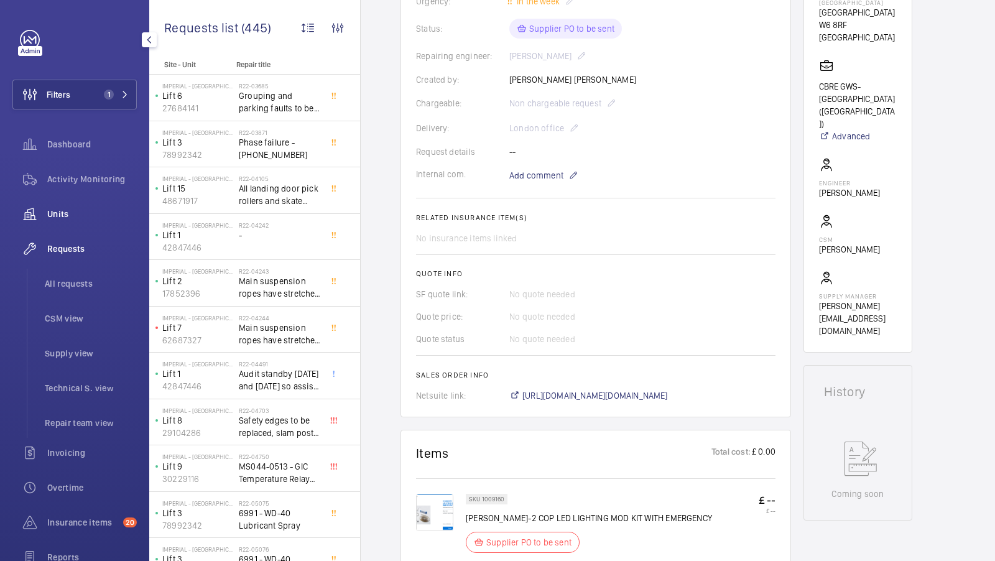
click at [67, 208] on span "Units" at bounding box center [92, 214] width 90 height 12
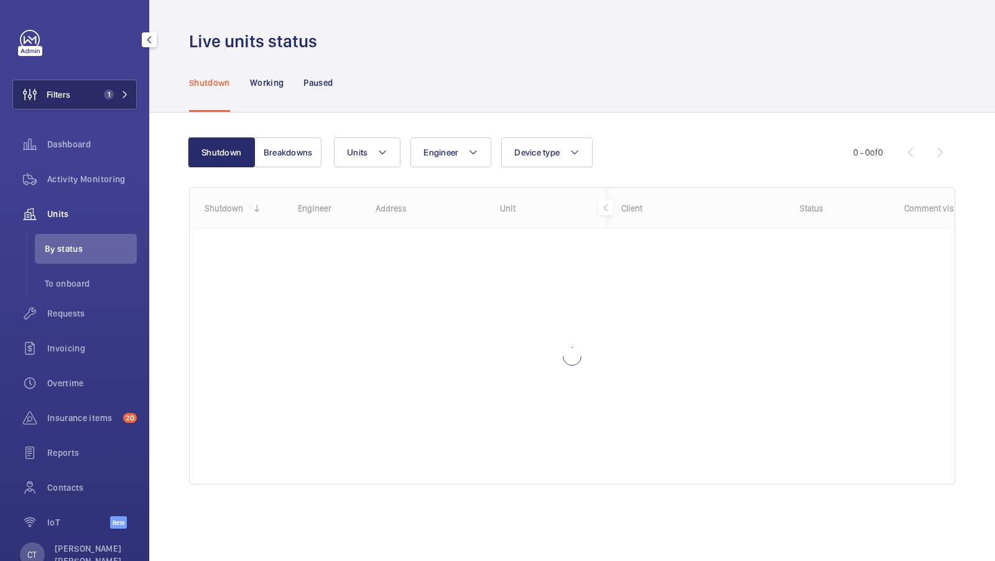
click at [99, 95] on span "1" at bounding box center [106, 95] width 15 height 10
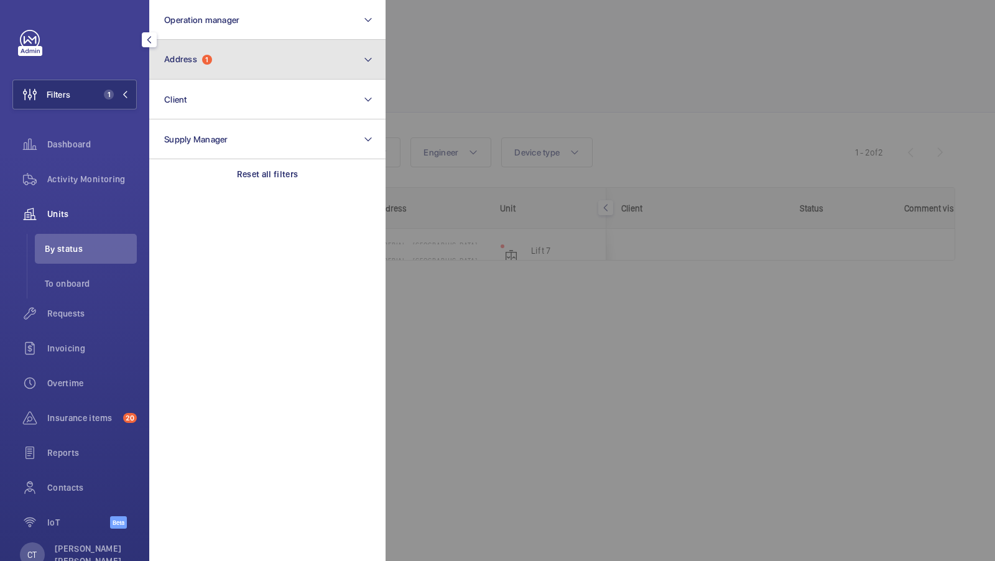
click at [239, 48] on button "Address 1" at bounding box center [267, 60] width 236 height 40
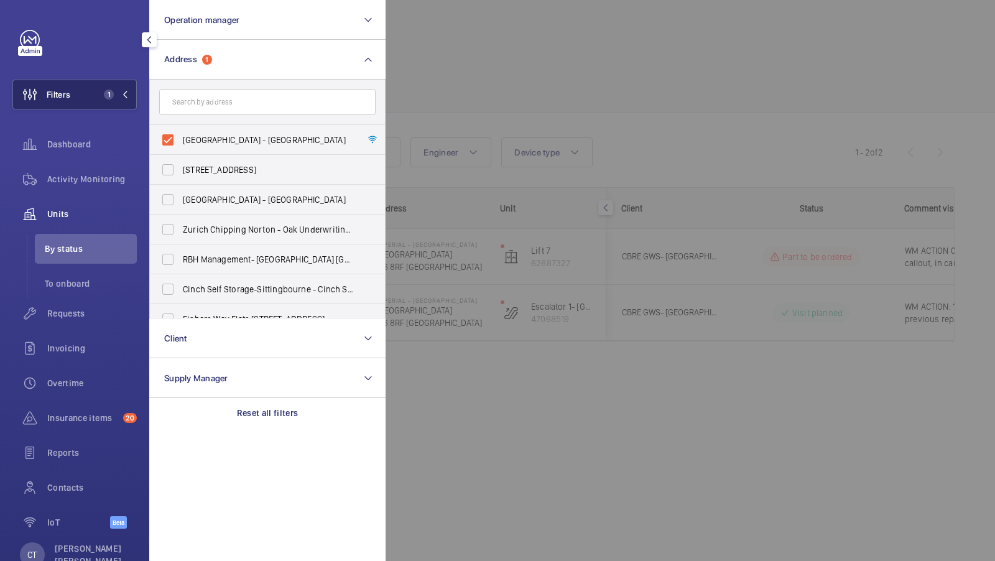
click at [83, 85] on button "Filters 1" at bounding box center [74, 95] width 124 height 30
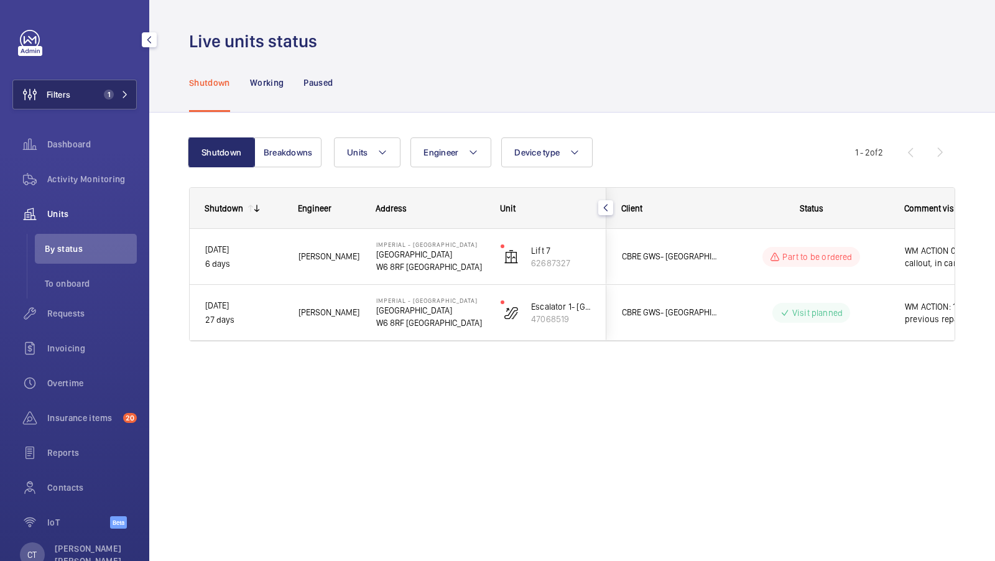
click at [110, 90] on span "1" at bounding box center [109, 95] width 10 height 10
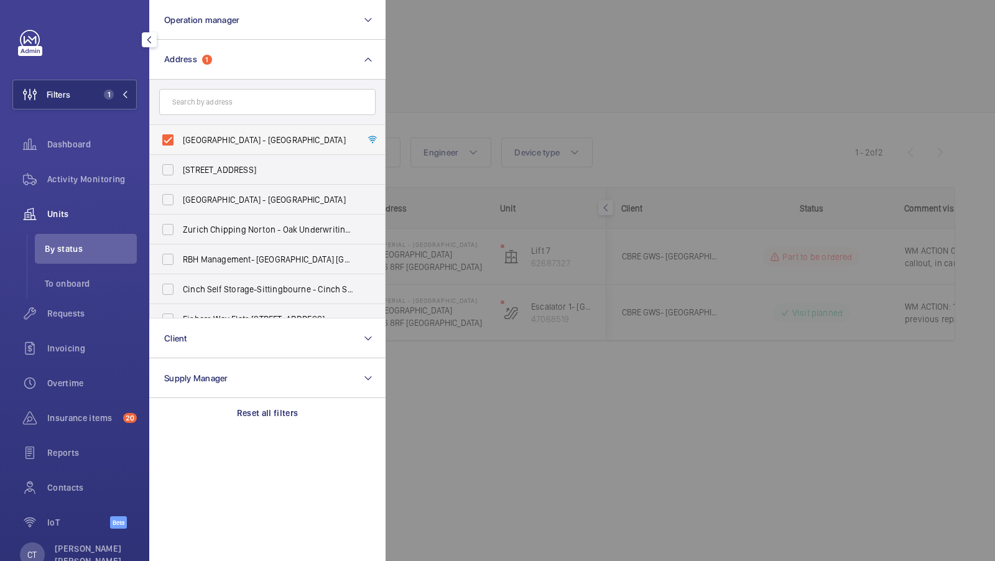
click at [253, 147] on label "Imperial - Charing Cross Hospital - Charing Cross Hospital, LONDON W6 8RF" at bounding box center [258, 140] width 216 height 30
click at [180, 147] on input "Imperial - Charing Cross Hospital - Charing Cross Hospital, LONDON W6 8RF" at bounding box center [167, 140] width 25 height 25
checkbox input "false"
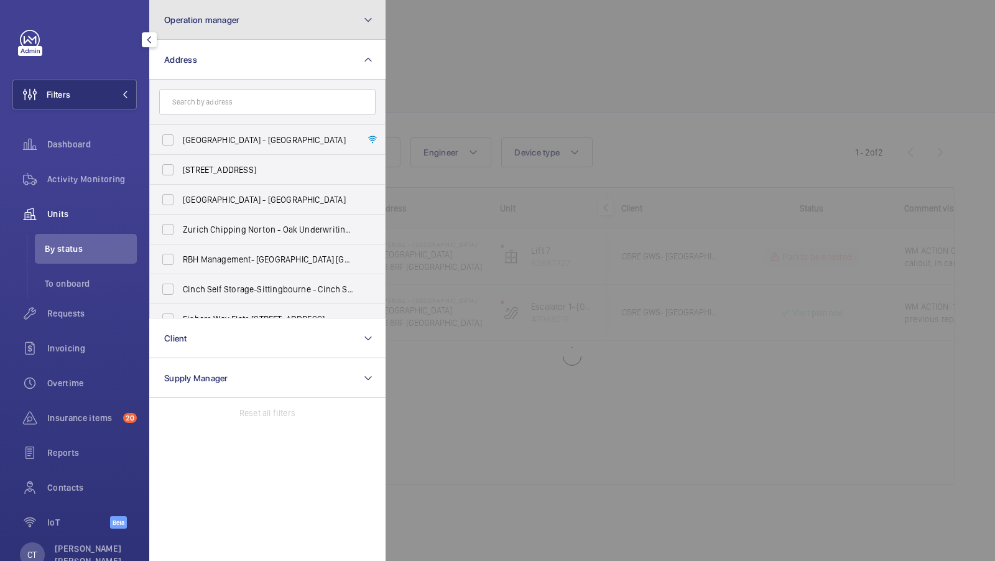
click at [262, 32] on button "Operation manager" at bounding box center [267, 20] width 236 height 40
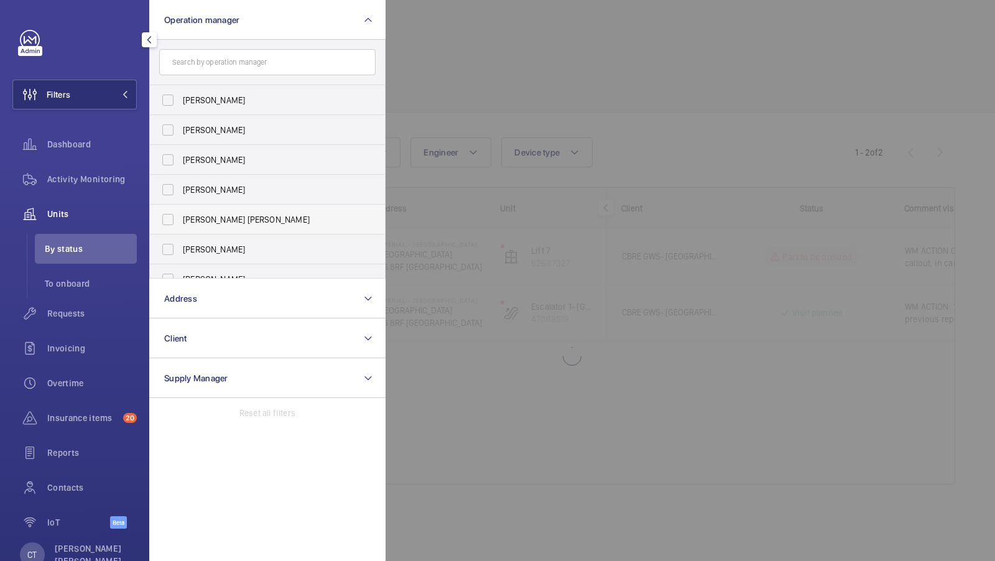
click at [203, 225] on span "[PERSON_NAME] [PERSON_NAME]" at bounding box center [268, 219] width 171 height 12
click at [180, 225] on input "[PERSON_NAME] [PERSON_NAME]" at bounding box center [167, 219] width 25 height 25
checkbox input "true"
click at [104, 92] on span "1" at bounding box center [109, 95] width 10 height 10
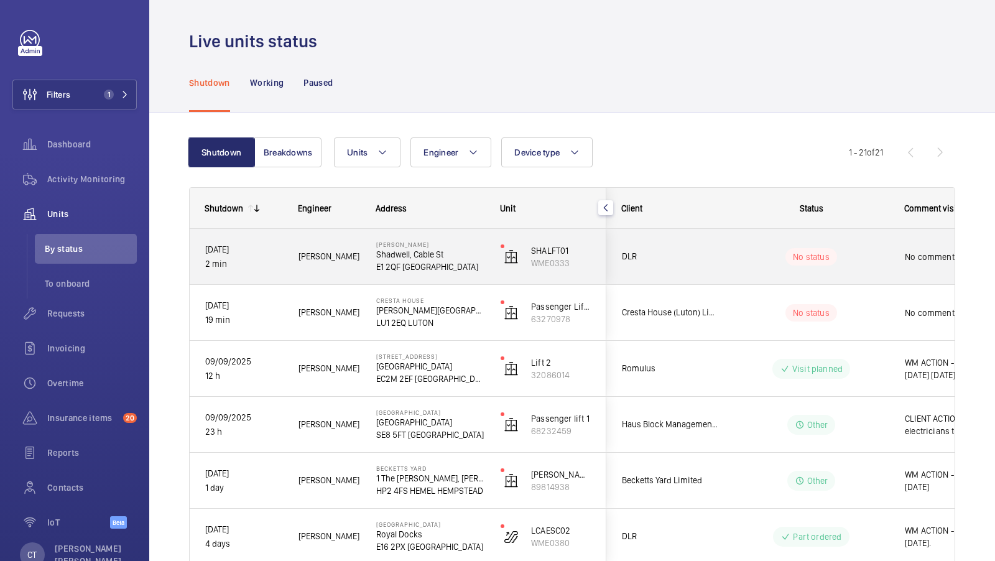
scroll to position [0, 224]
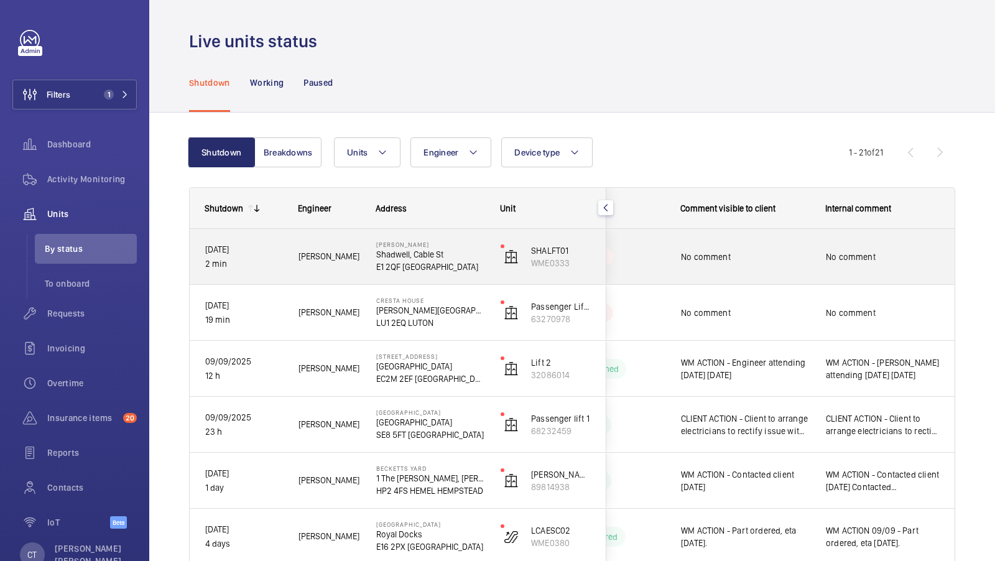
click at [867, 261] on span "No comment" at bounding box center [883, 257] width 114 height 12
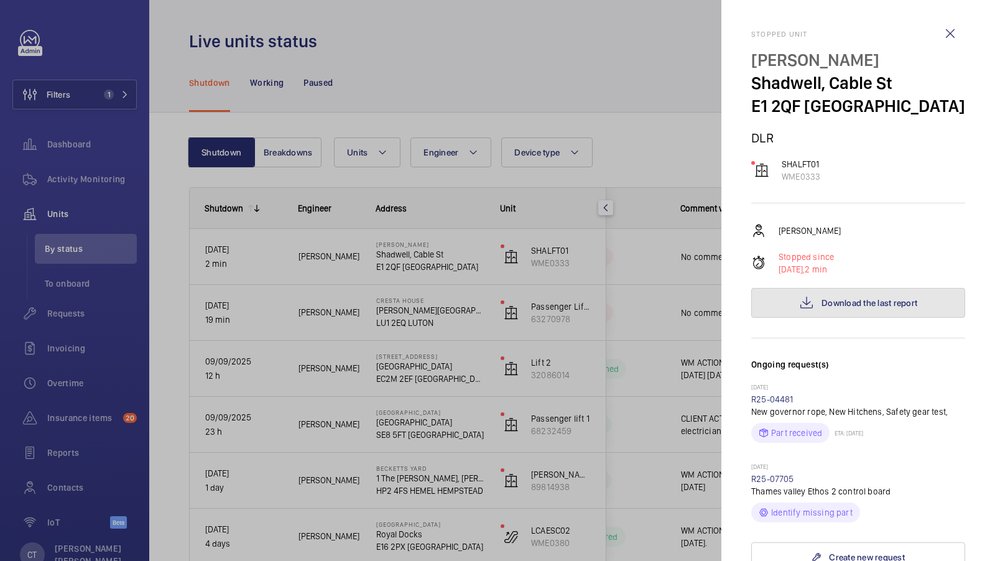
click at [872, 304] on span "Download the last report" at bounding box center [870, 303] width 96 height 10
click at [626, 313] on div at bounding box center [497, 280] width 995 height 561
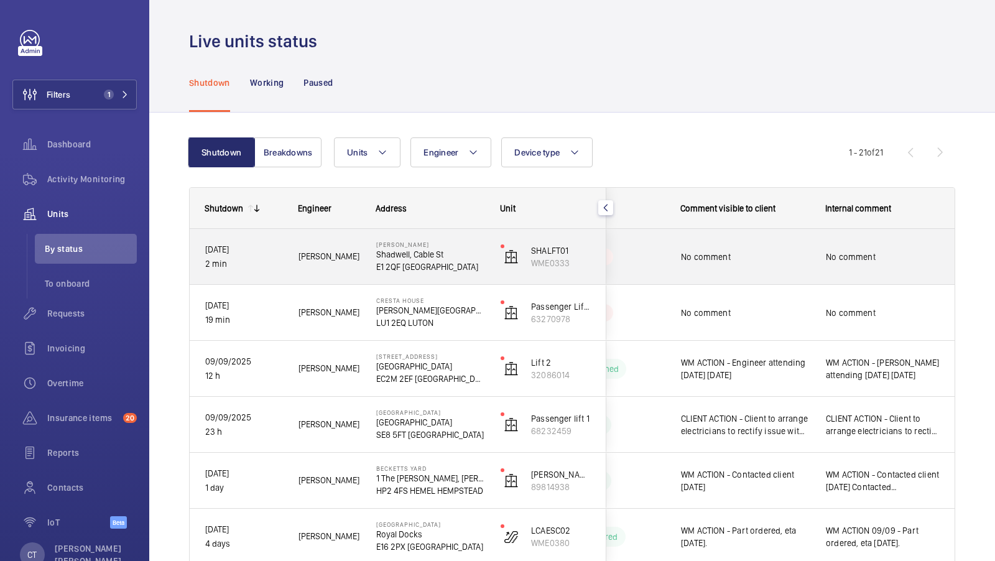
click at [893, 272] on div "No comment" at bounding box center [883, 256] width 144 height 53
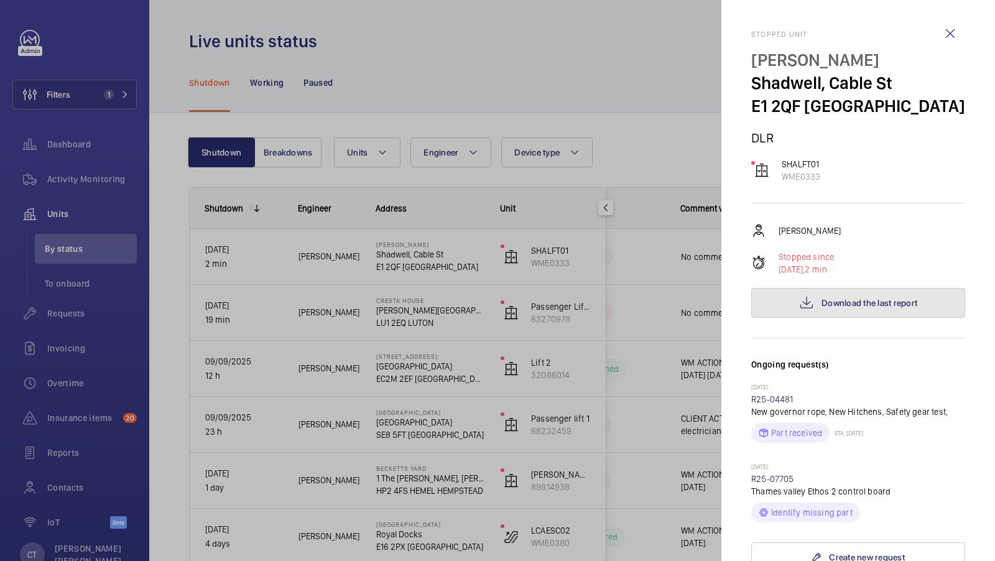
click at [879, 297] on button "Download the last report" at bounding box center [858, 303] width 214 height 30
click at [636, 219] on div at bounding box center [497, 280] width 995 height 561
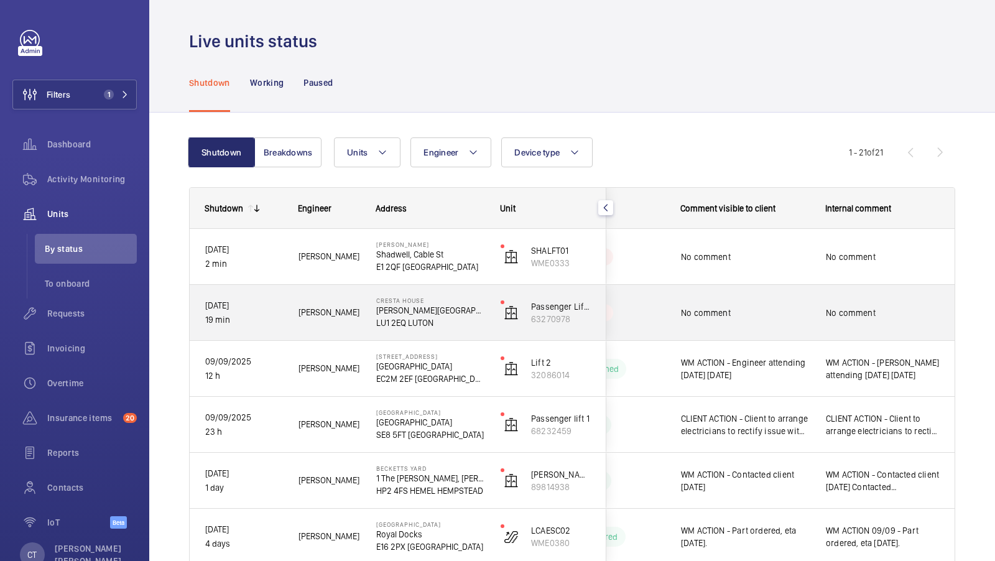
click at [823, 313] on mat-sidenav-container "Filters 1 Dashboard Activity Monitoring Units By status To onboard Requests Inv…" at bounding box center [497, 280] width 995 height 561
click at [823, 313] on div "No comment" at bounding box center [883, 312] width 144 height 53
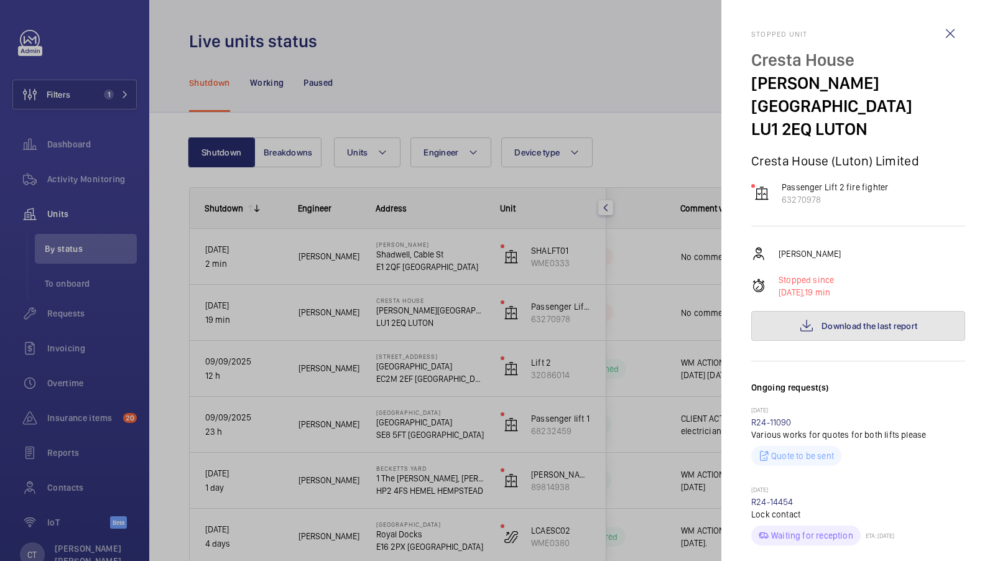
click at [854, 311] on button "Download the last report" at bounding box center [858, 326] width 214 height 30
click at [493, 365] on div at bounding box center [497, 280] width 995 height 561
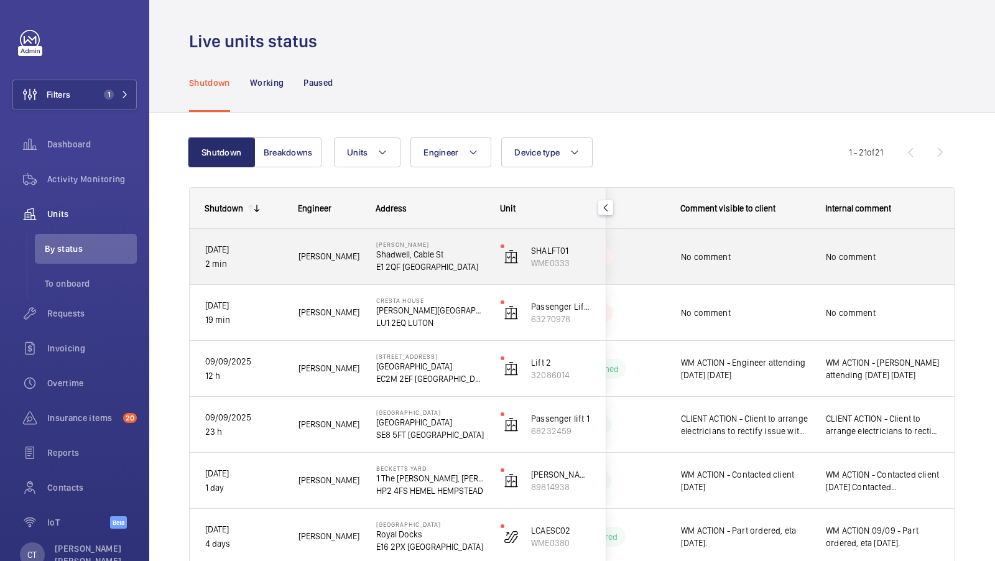
click at [880, 269] on div "No comment" at bounding box center [883, 257] width 114 height 29
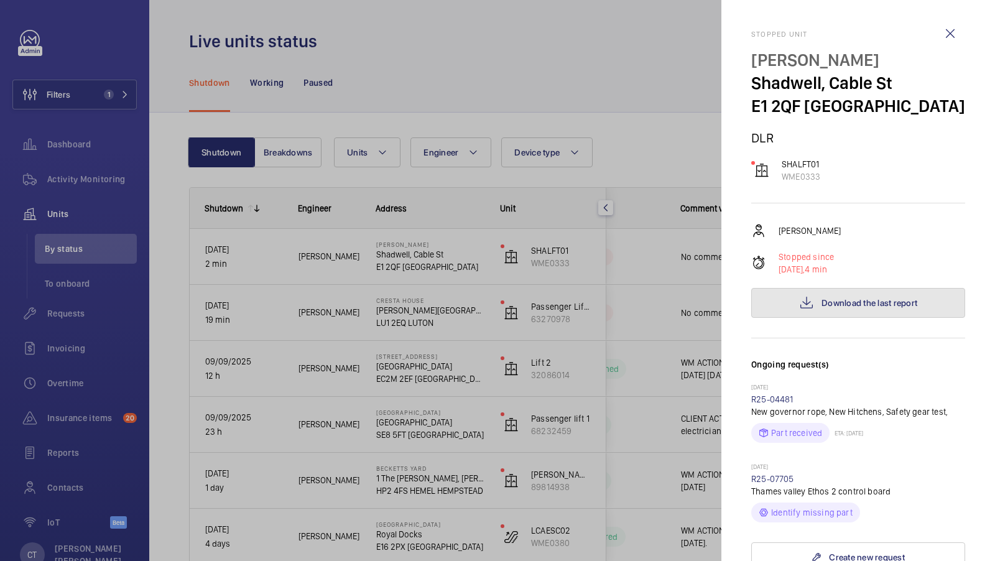
click at [853, 299] on span "Download the last report" at bounding box center [870, 303] width 96 height 10
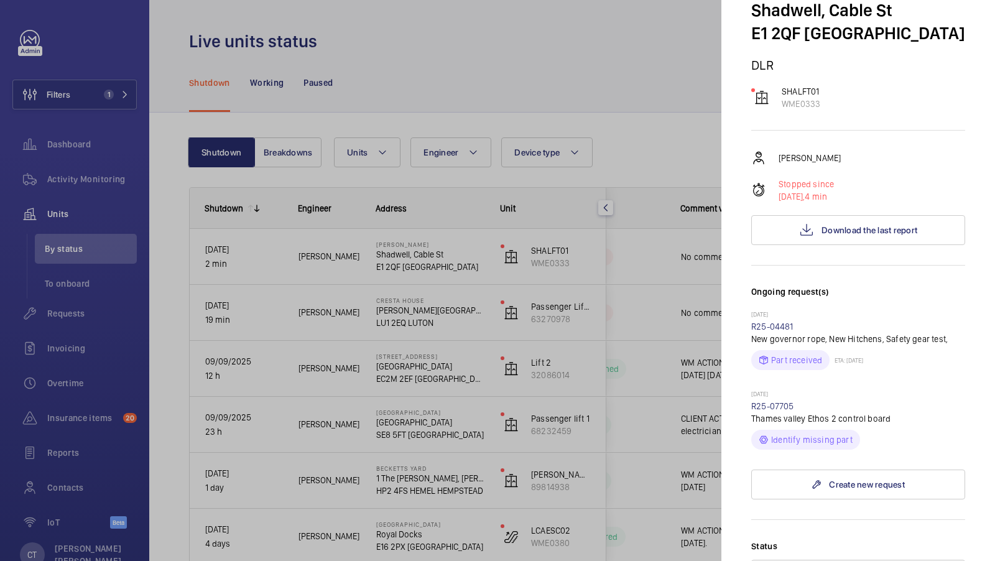
scroll to position [78, 0]
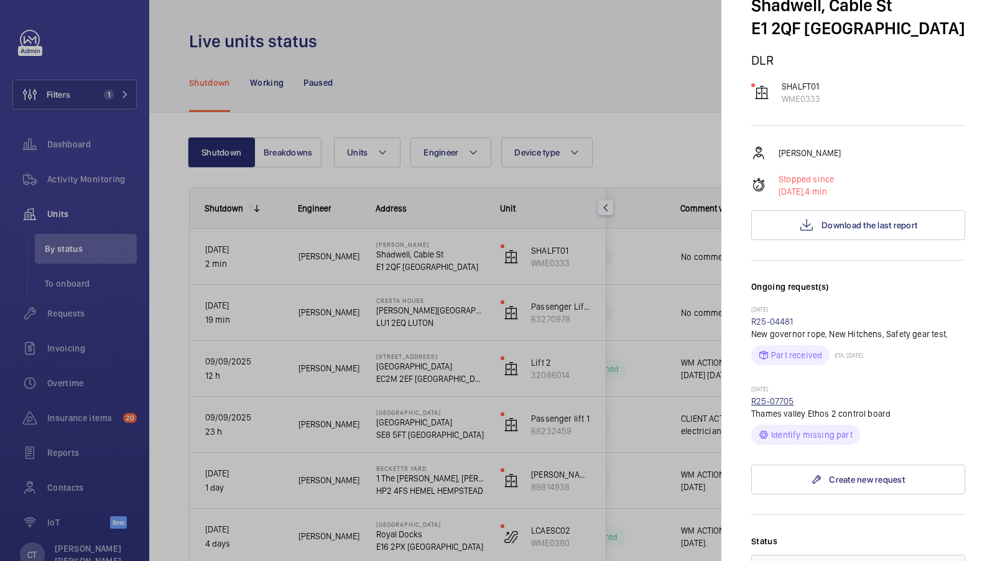
click at [771, 398] on link "R25-07705" at bounding box center [772, 401] width 43 height 10
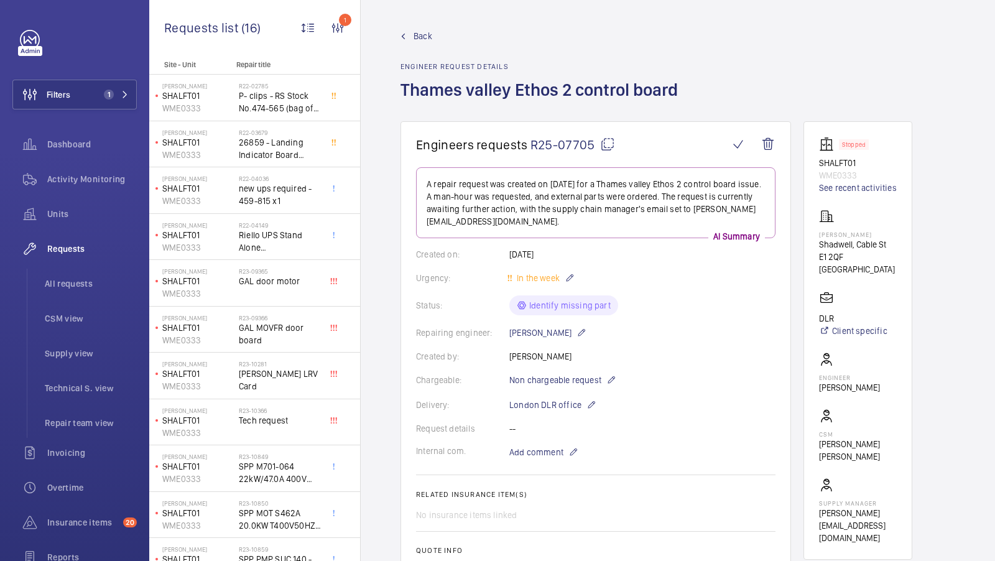
click at [420, 37] on span "Back" at bounding box center [423, 36] width 19 height 12
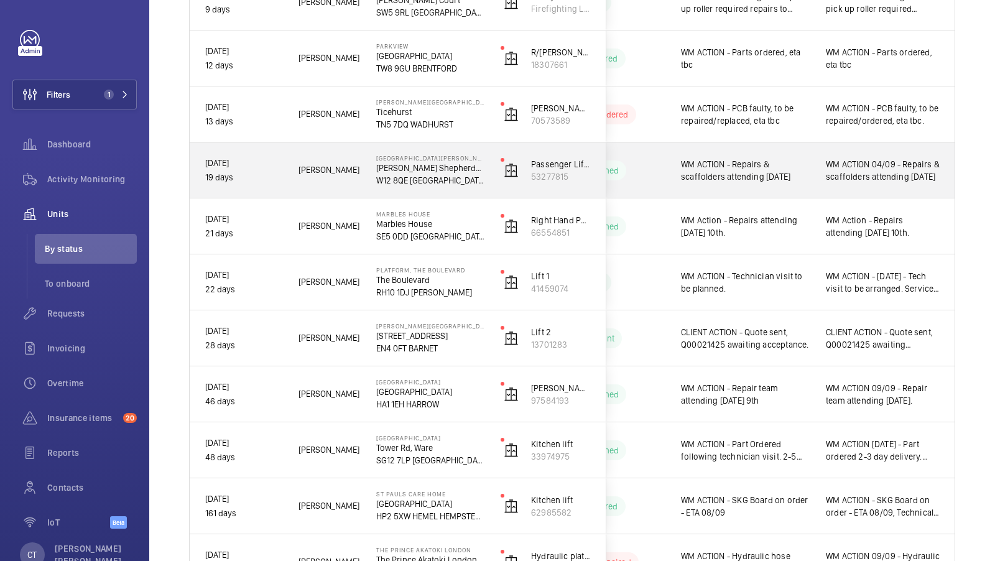
scroll to position [681, 0]
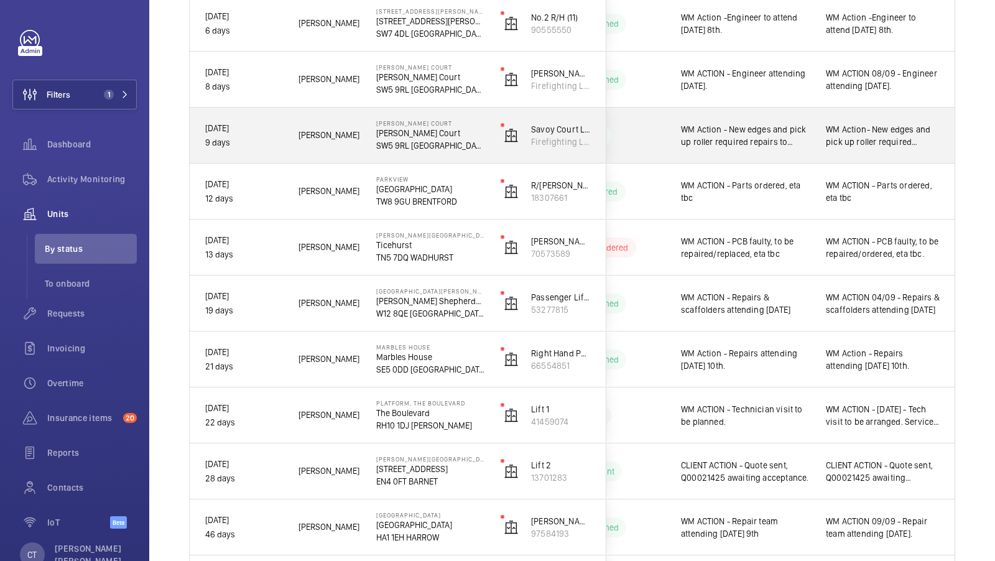
click at [842, 138] on span "WM Action- New edges and pick up roller required repairs to return" at bounding box center [883, 135] width 114 height 25
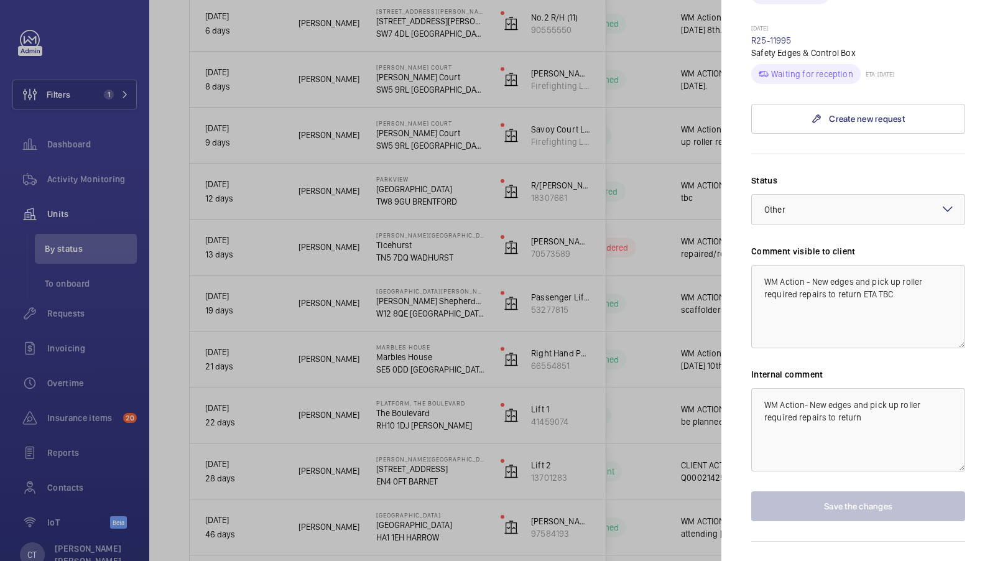
scroll to position [476, 0]
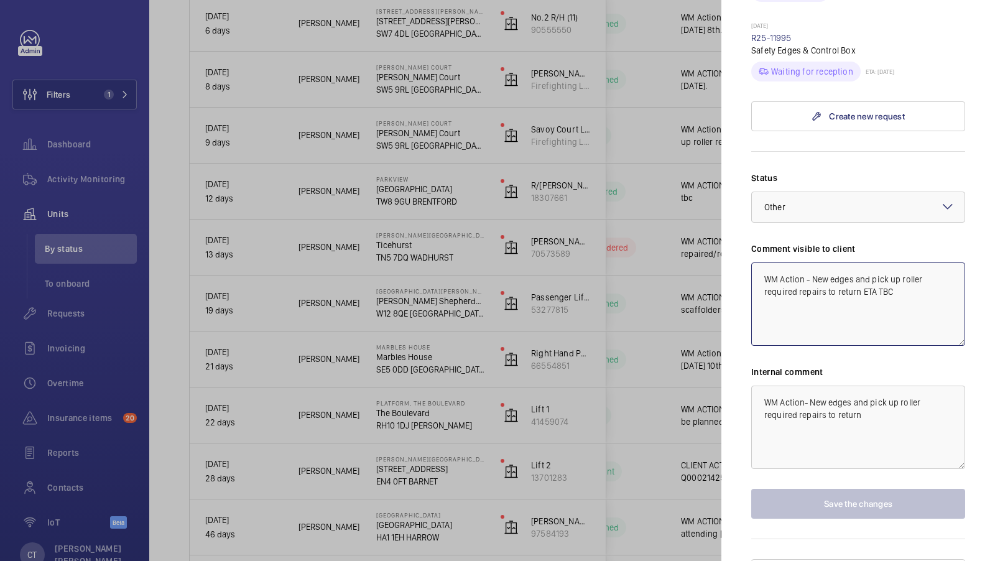
drag, startPoint x: 948, startPoint y: 285, endPoint x: 804, endPoint y: 257, distance: 147.0
click at [804, 262] on textarea "WM Action - New edges and pick up roller required repairs to return ETA TBC" at bounding box center [858, 303] width 214 height 83
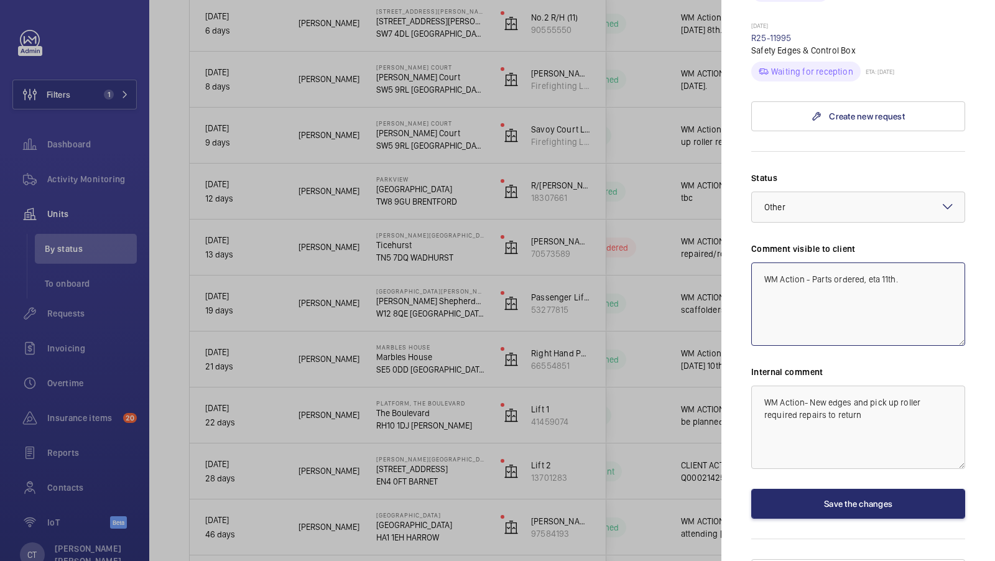
drag, startPoint x: 914, startPoint y: 257, endPoint x: 692, endPoint y: 252, distance: 222.1
click at [702, 256] on mat-sidenav-container "Filters 1 Dashboard Activity Monitoring Units By status To onboard Requests Inv…" at bounding box center [497, 280] width 995 height 561
type textarea "WM Action - Parts ordered, eta 11th."
drag, startPoint x: 846, startPoint y: 398, endPoint x: 708, endPoint y: 383, distance: 138.3
click at [708, 383] on mat-sidenav-container "Filters 1 Dashboard Activity Monitoring Units By status To onboard Requests Inv…" at bounding box center [497, 280] width 995 height 561
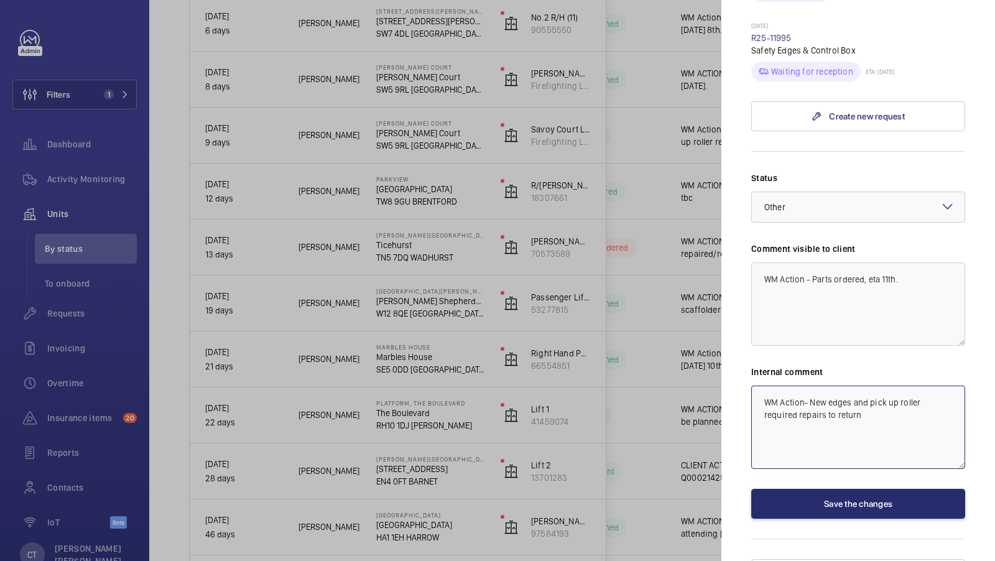
paste textarea "- Parts ordered, eta 11th."
click at [889, 192] on div at bounding box center [858, 207] width 213 height 30
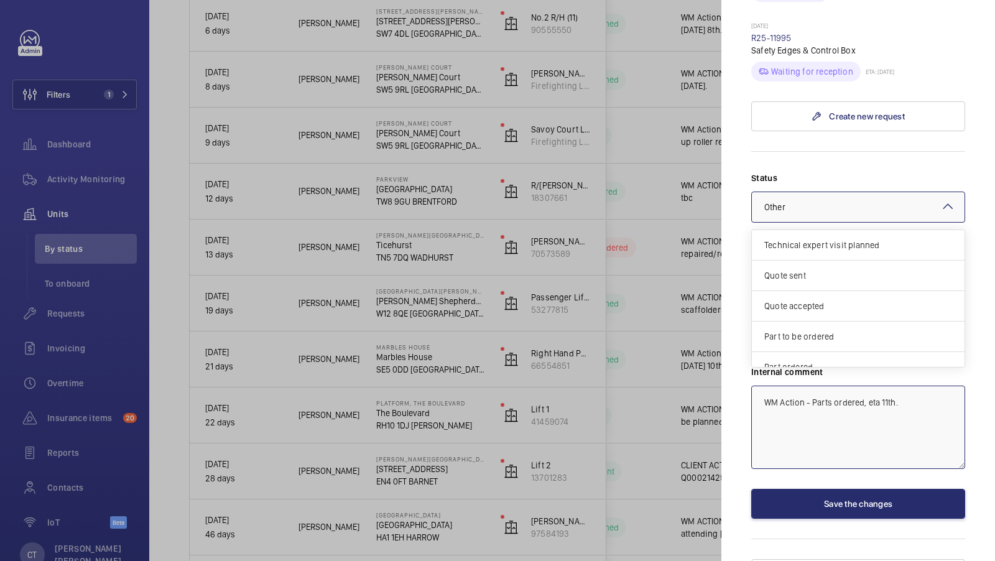
scroll to position [104, 0]
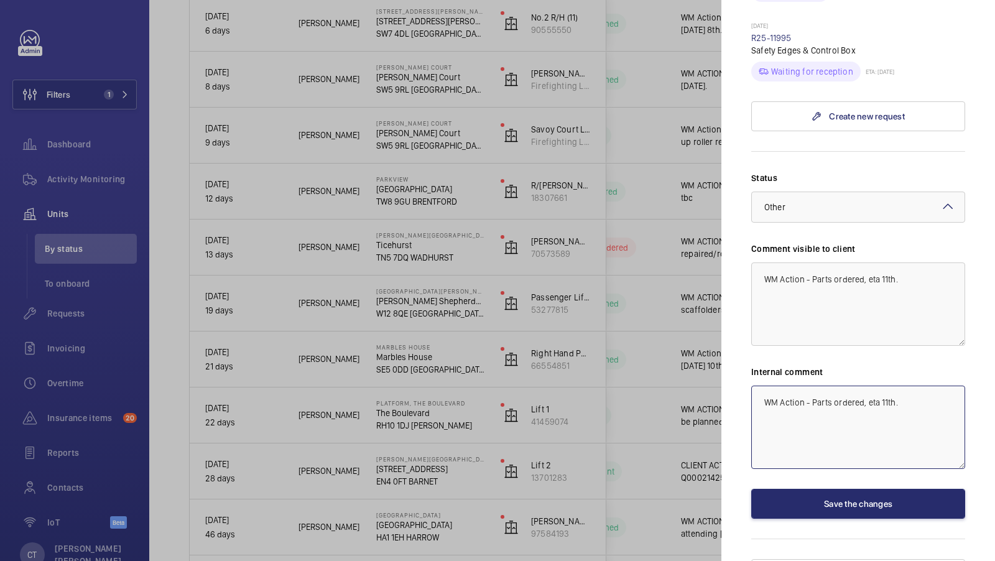
click at [889, 440] on textarea "WM Action - Parts ordered, eta 11th." at bounding box center [858, 427] width 214 height 83
click at [884, 192] on div at bounding box center [858, 207] width 213 height 30
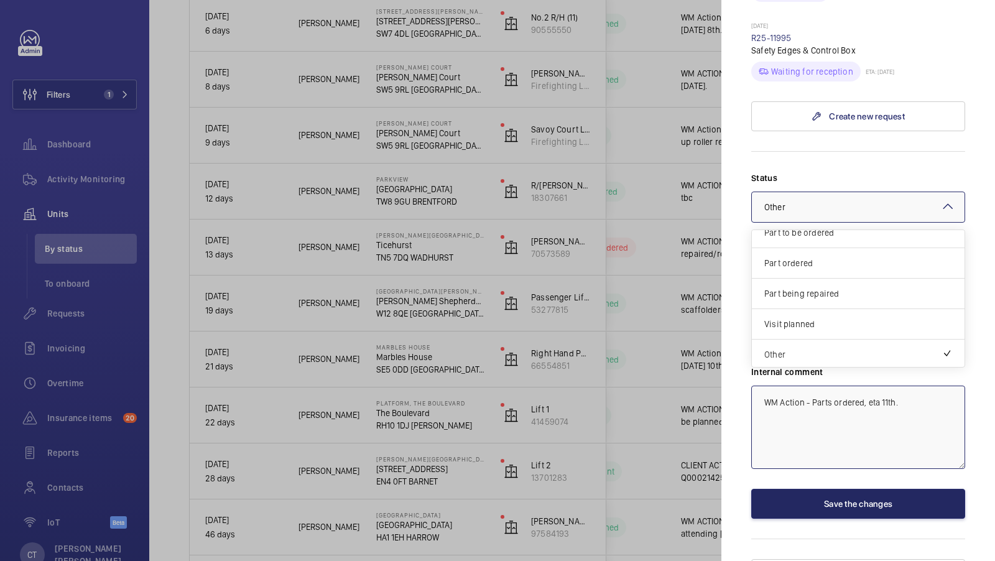
type textarea "WM Action - Parts ordered, eta 11th."
click at [878, 489] on button "Save the changes" at bounding box center [858, 504] width 214 height 30
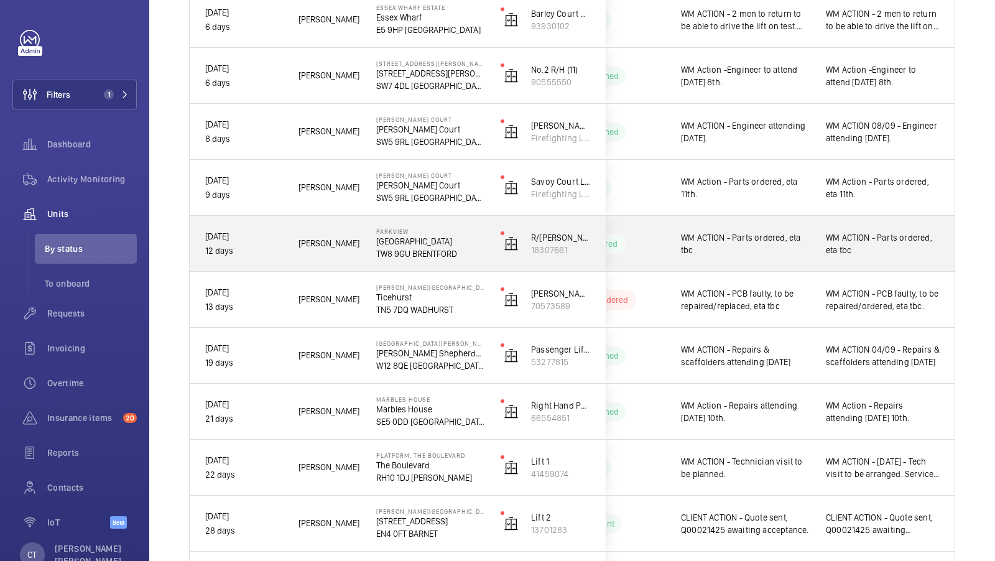
scroll to position [680, 0]
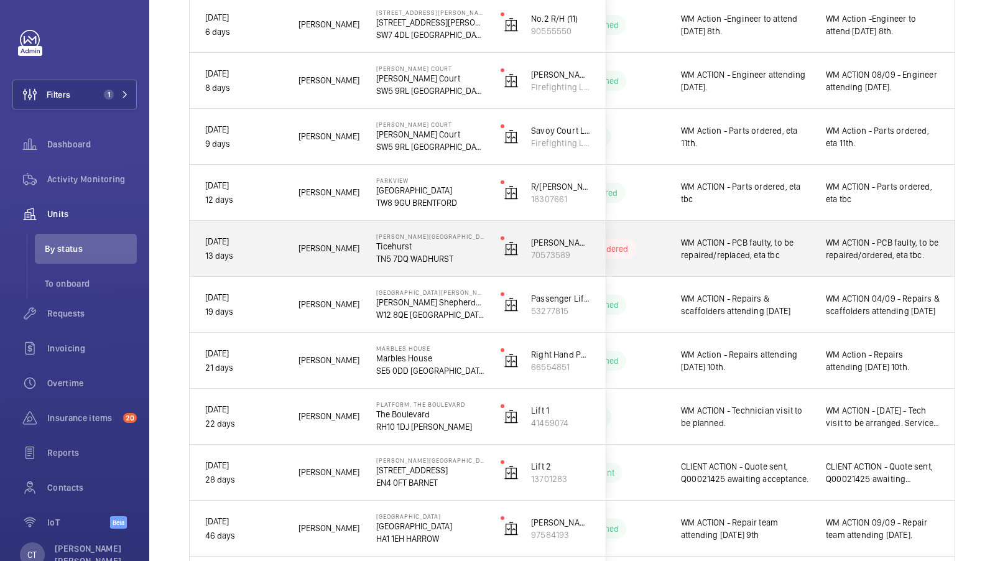
click at [887, 261] on div "WM ACTION - PCB faulty, to be repaired/ordered, eta tbc." at bounding box center [883, 248] width 114 height 29
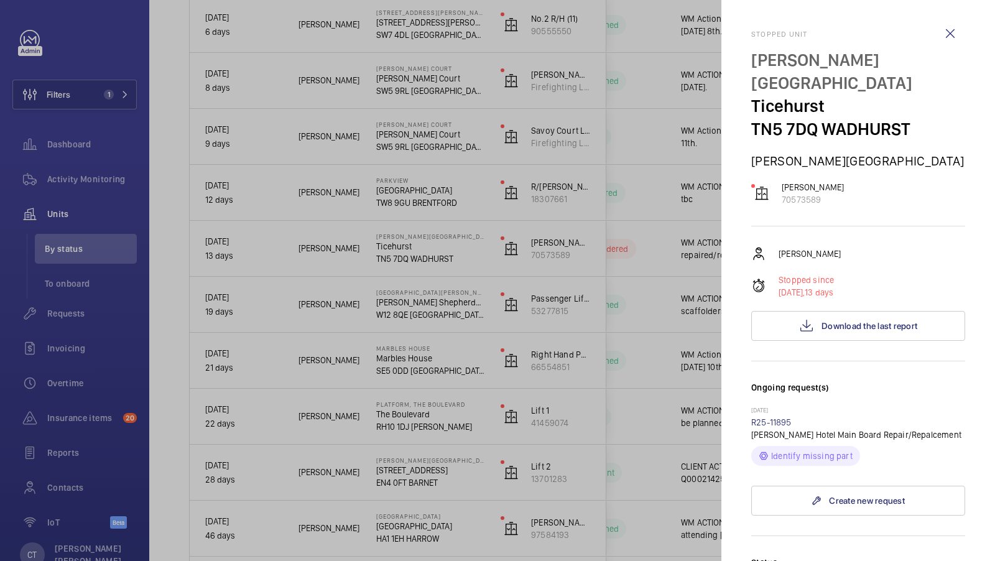
click at [659, 326] on div at bounding box center [497, 280] width 995 height 561
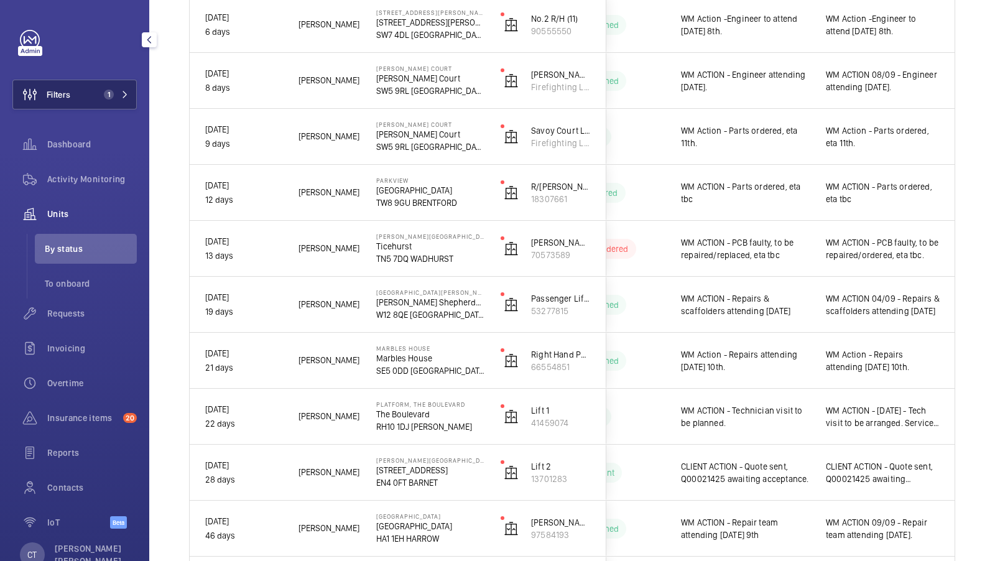
click at [109, 95] on span "1" at bounding box center [109, 95] width 10 height 10
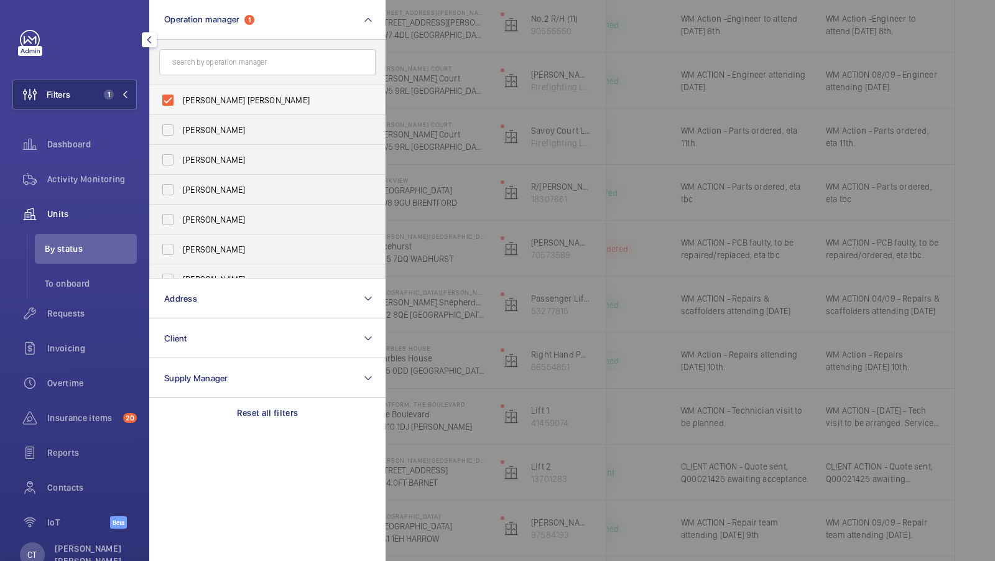
click at [241, 99] on span "[PERSON_NAME] [PERSON_NAME]" at bounding box center [268, 100] width 171 height 12
click at [180, 99] on input "[PERSON_NAME] [PERSON_NAME]" at bounding box center [167, 100] width 25 height 25
checkbox input "false"
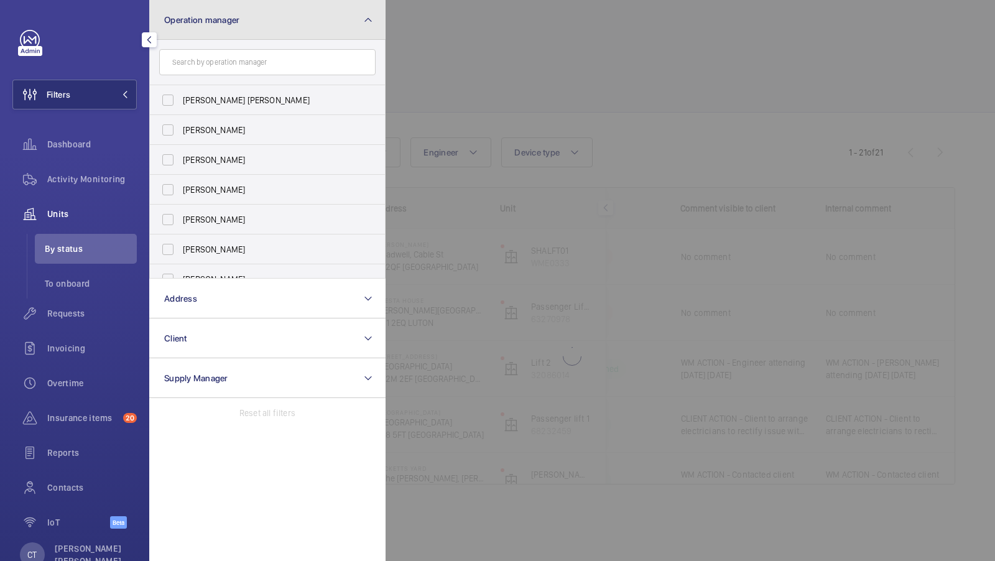
click at [285, 33] on button "Operation manager" at bounding box center [267, 20] width 236 height 40
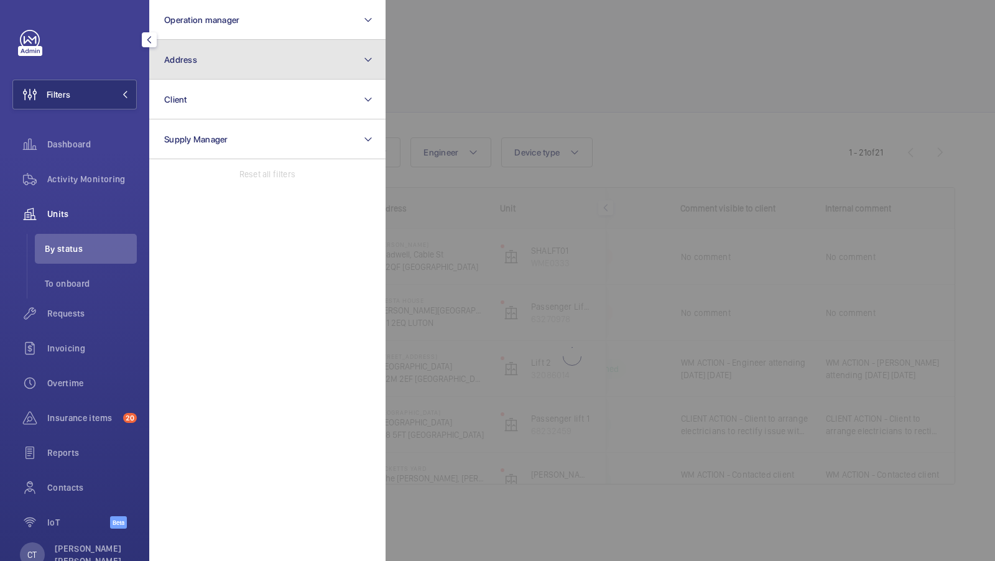
click at [271, 71] on button "Address" at bounding box center [267, 60] width 236 height 40
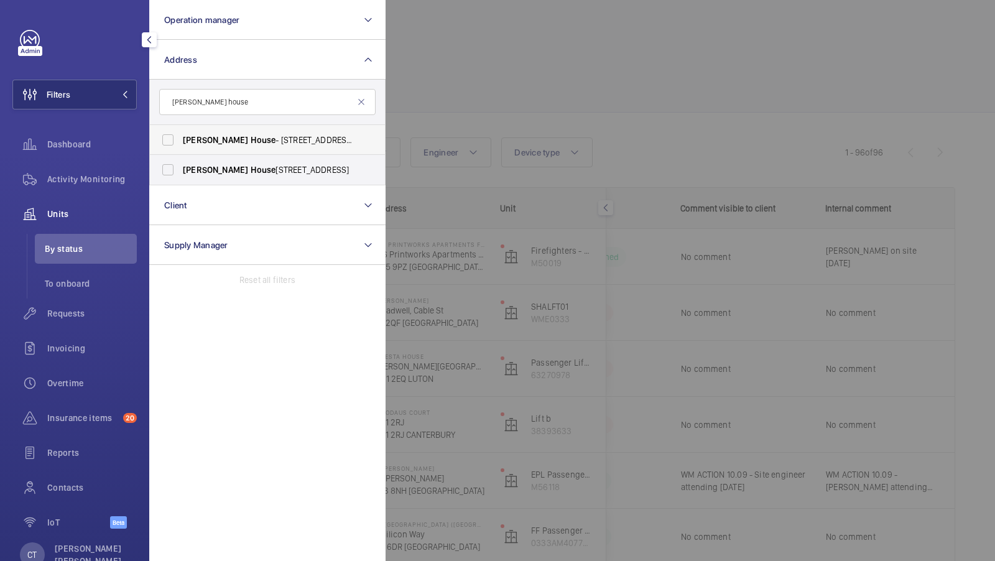
type input "brent house"
click at [193, 131] on label "Brent House - 349 High Rd, WEMBLEY HA9 6EJ" at bounding box center [258, 140] width 216 height 30
click at [180, 131] on input "Brent House - 349 High Rd, WEMBLEY HA9 6EJ" at bounding box center [167, 140] width 25 height 25
checkbox input "true"
click at [196, 166] on span "Brent" at bounding box center [215, 170] width 65 height 10
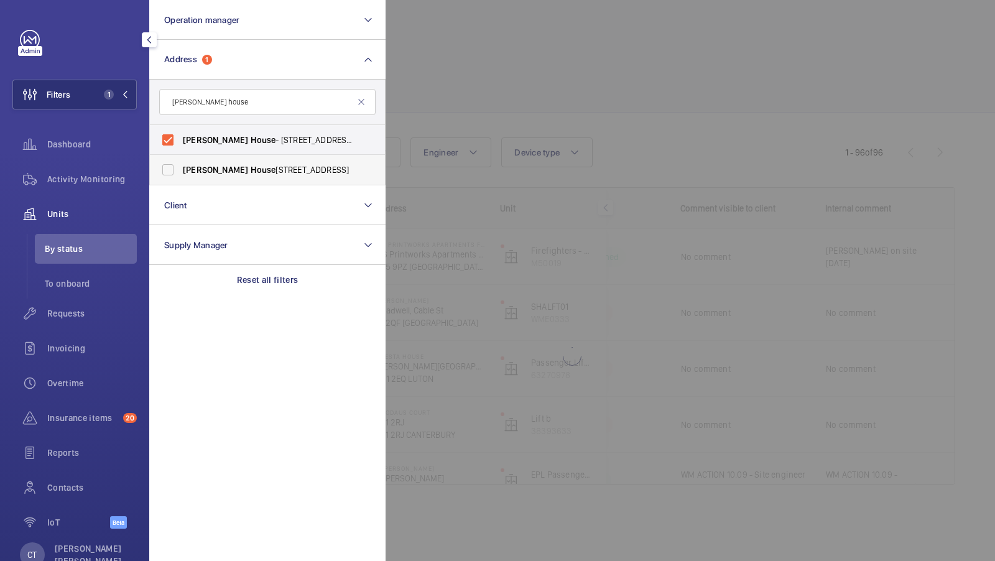
click at [180, 166] on input "Brent House , 349 High Road, Wembley, London, HA9 6ET - High Road, WEMBLEY HA9" at bounding box center [167, 169] width 25 height 25
checkbox input "true"
click at [104, 77] on div "Filters 2 Operation manager Address 2 brent house Brent House - 349 High Rd, WE…" at bounding box center [74, 286] width 124 height 512
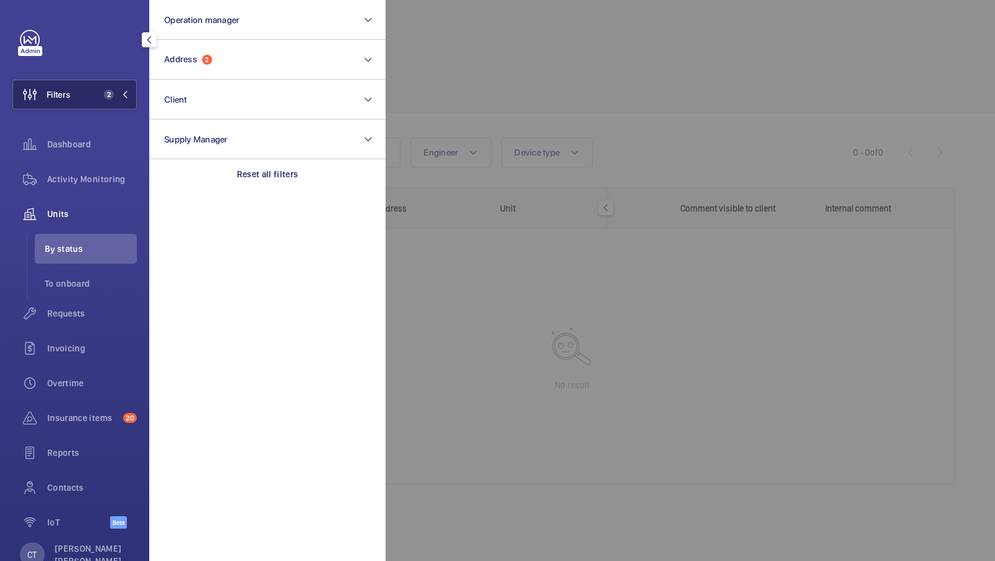
click at [104, 86] on button "Filters 2" at bounding box center [74, 95] width 124 height 30
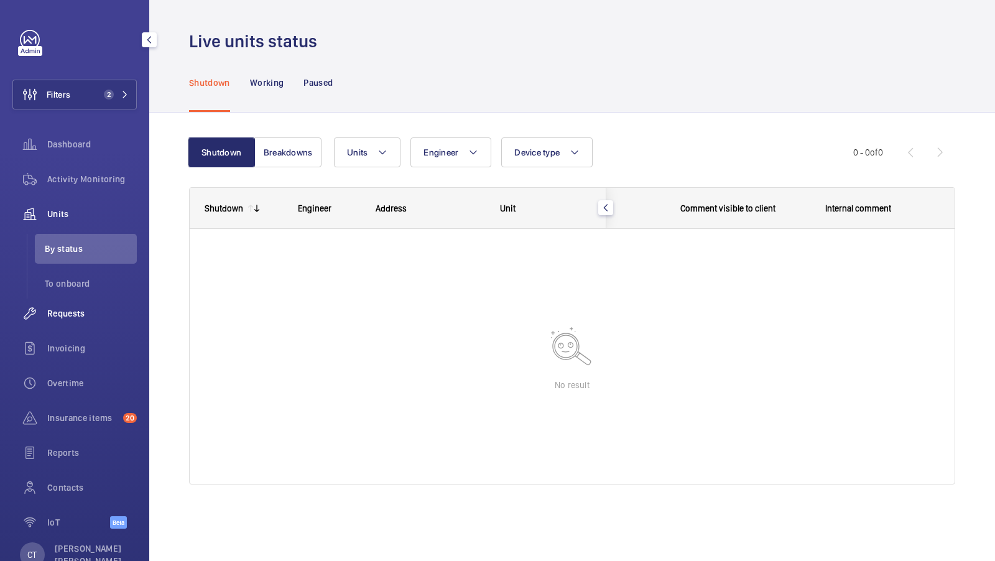
click at [79, 315] on span "Requests" at bounding box center [92, 313] width 90 height 12
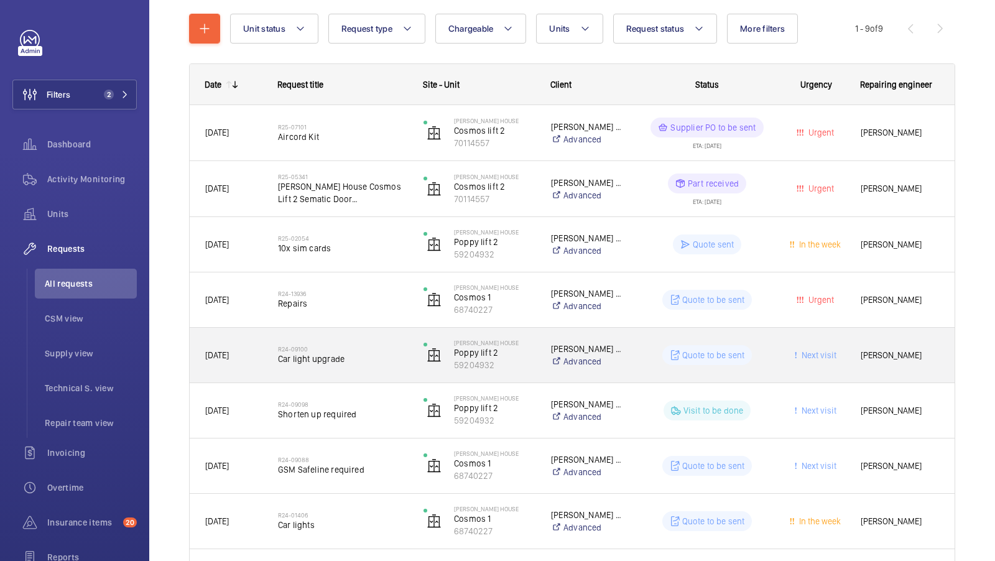
scroll to position [243, 0]
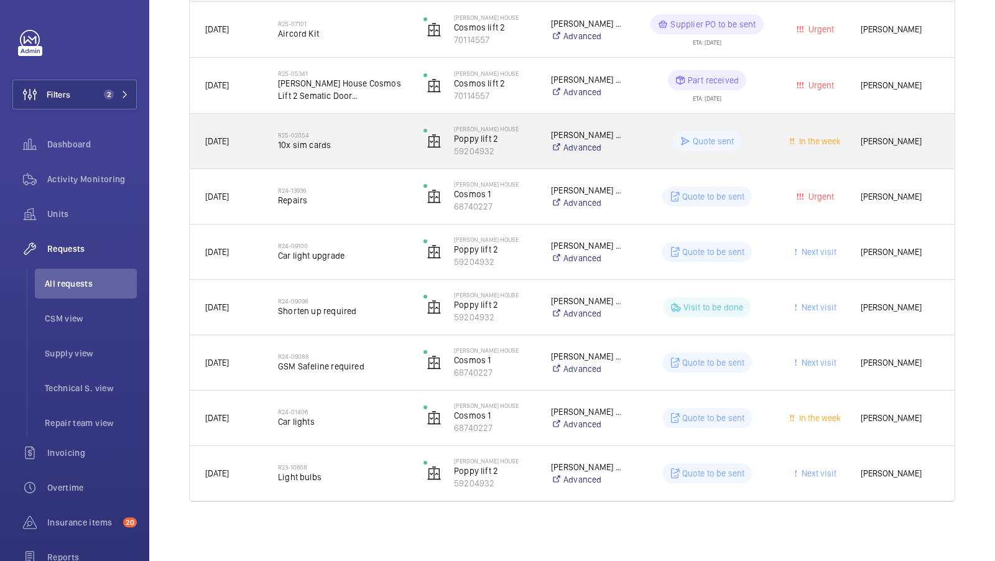
click at [344, 159] on div "R25-02054 10x sim cards" at bounding box center [335, 141] width 144 height 56
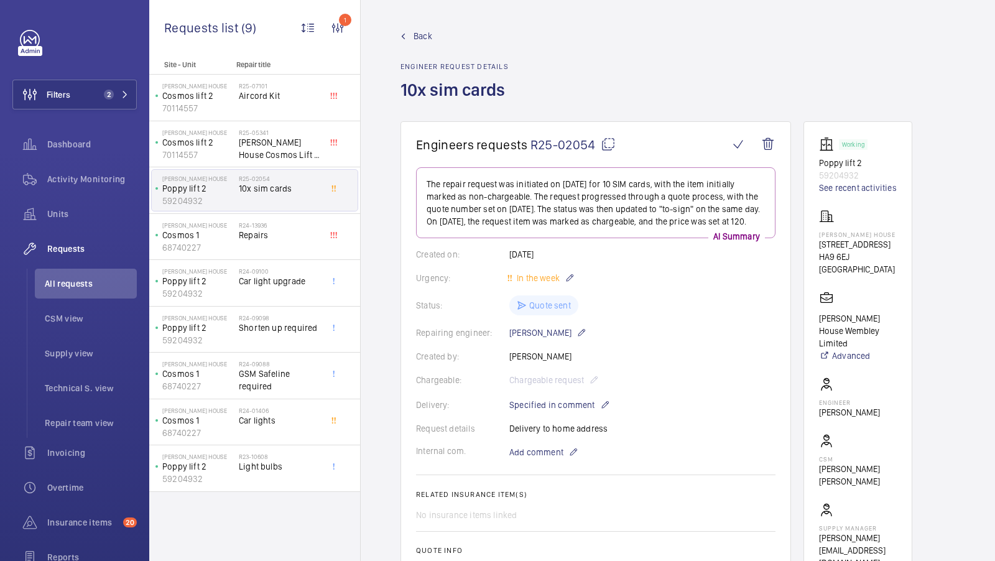
click at [690, 336] on wm-front-card-body "The repair request was initiated on 2025-02-09 for 10 SIM cards, with the item …" at bounding box center [595, 439] width 359 height 545
click at [73, 202] on div "Units" at bounding box center [74, 214] width 124 height 30
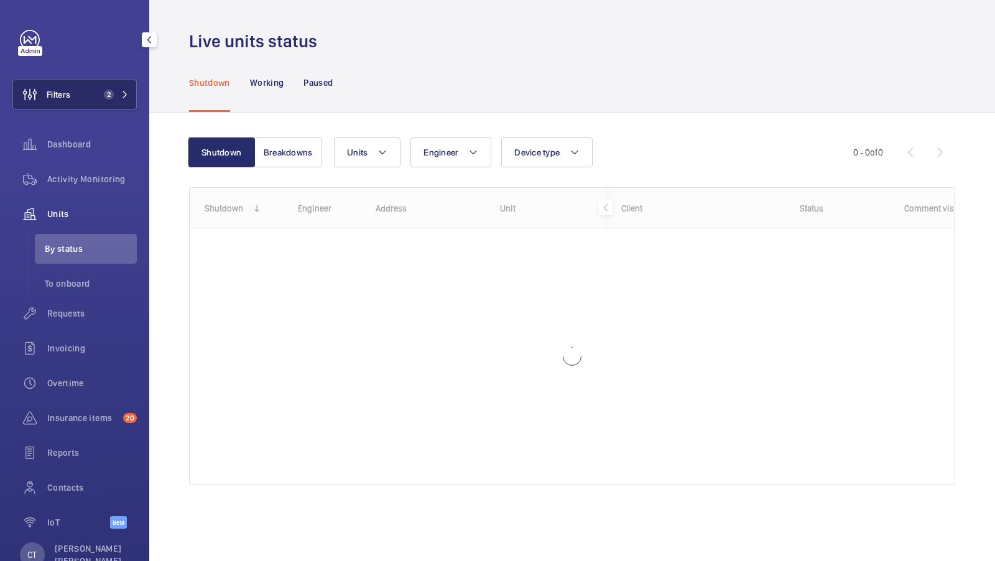
click at [88, 90] on button "Filters 2" at bounding box center [74, 95] width 124 height 30
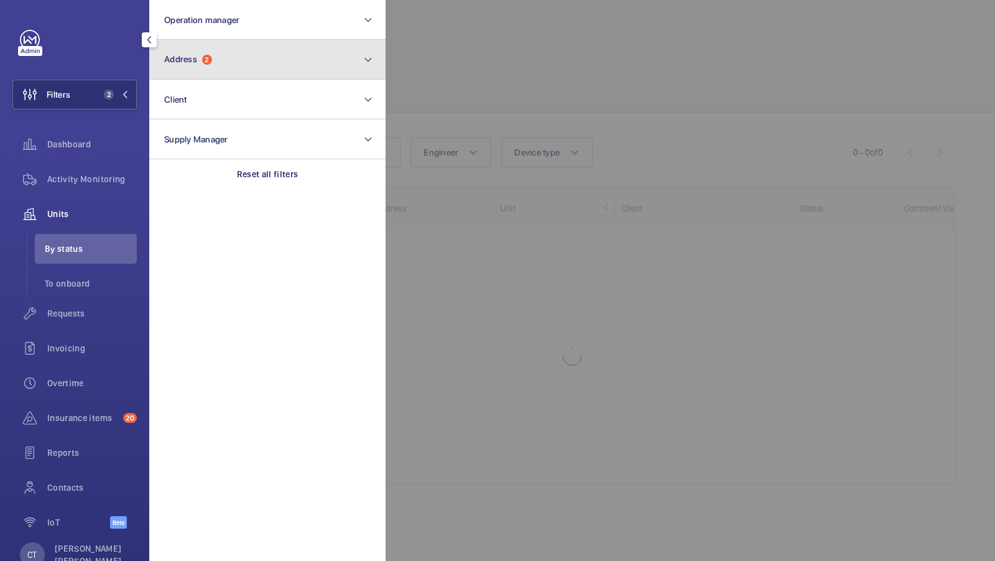
click at [295, 55] on button "Address 2" at bounding box center [267, 60] width 236 height 40
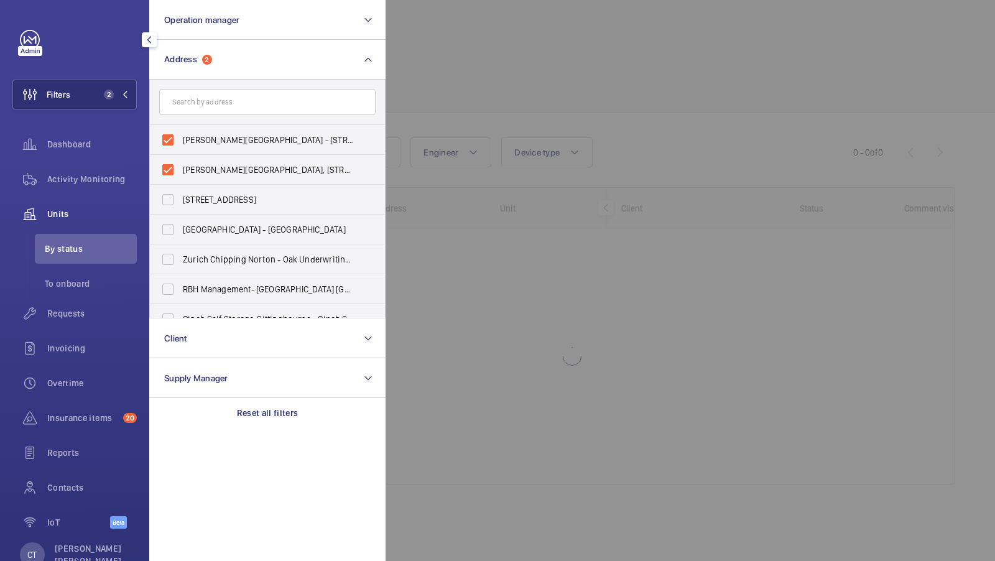
click at [600, 90] on div at bounding box center [883, 280] width 995 height 561
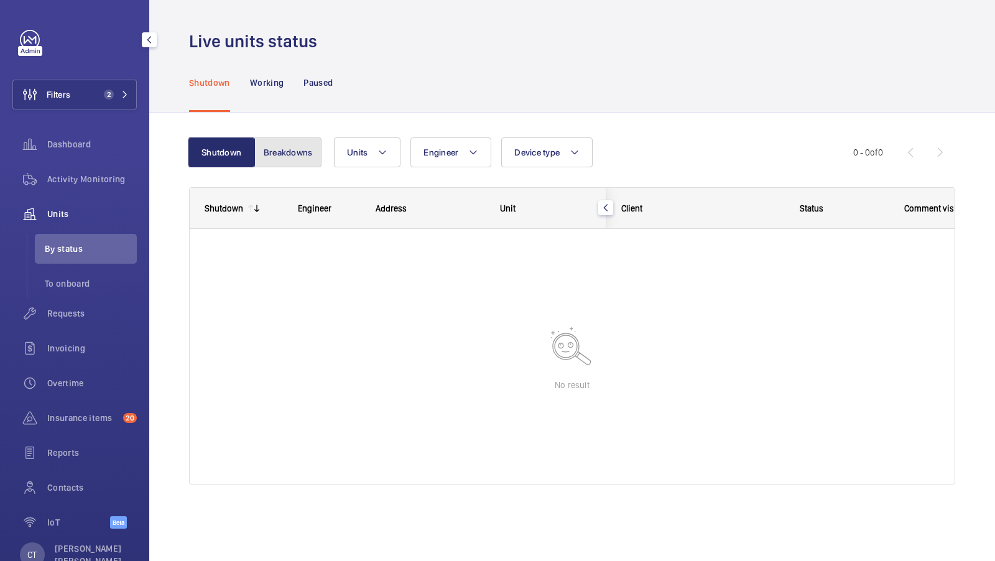
click at [274, 137] on button "Breakdowns" at bounding box center [287, 152] width 67 height 30
click at [219, 162] on button "Shutdown" at bounding box center [222, 152] width 67 height 30
click at [298, 162] on button "Breakdowns" at bounding box center [287, 152] width 67 height 30
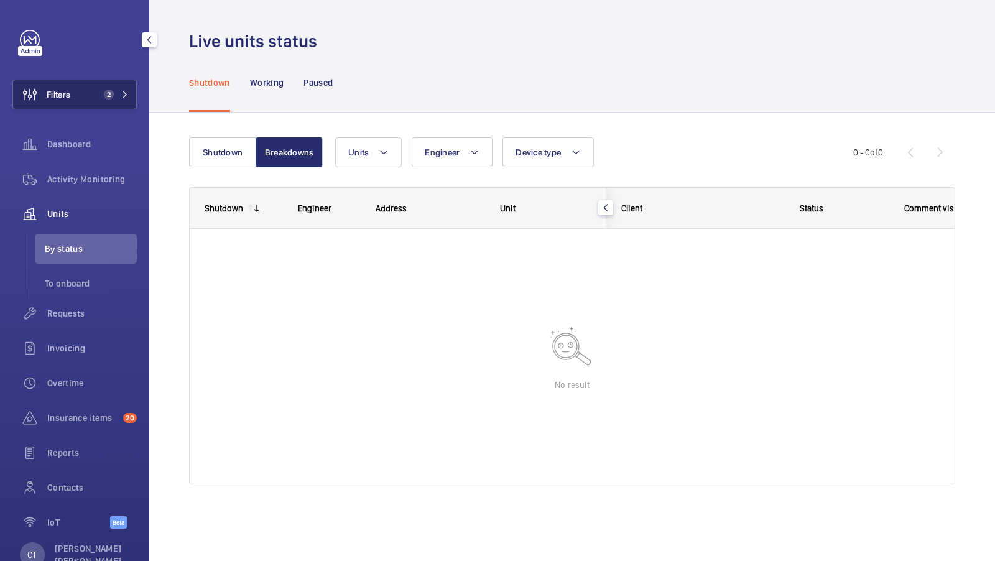
click at [88, 95] on button "Filters 2" at bounding box center [74, 95] width 124 height 30
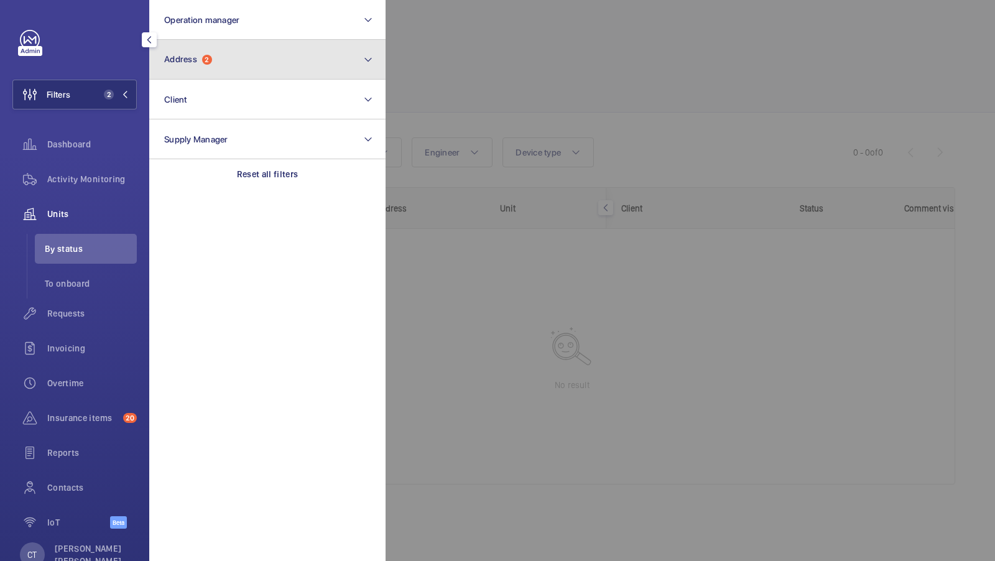
click at [246, 68] on button "Address 2" at bounding box center [267, 60] width 236 height 40
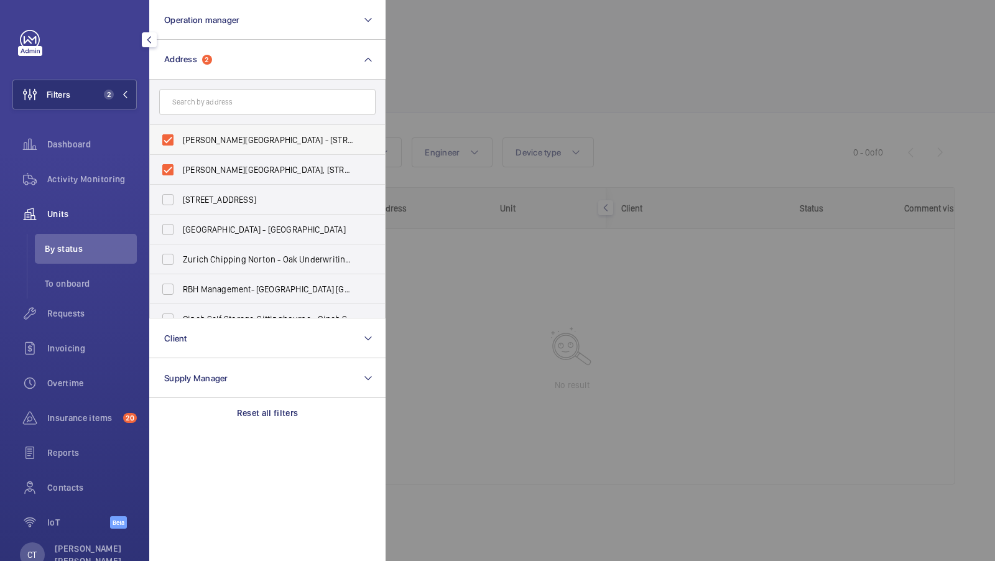
click at [215, 153] on label "Brent House - 349 High Rd, WEMBLEY HA9 6EJ" at bounding box center [258, 140] width 216 height 30
click at [180, 152] on input "Brent House - 349 High Rd, WEMBLEY HA9 6EJ" at bounding box center [167, 140] width 25 height 25
checkbox input "false"
click at [220, 173] on span "Brent House, 349 High Road, Wembley, London, HA9 6ET - High Road, WEMBLEY HA9" at bounding box center [268, 170] width 171 height 12
click at [180, 173] on input "Brent House, 349 High Road, Wembley, London, HA9 6ET - High Road, WEMBLEY HA9" at bounding box center [167, 169] width 25 height 25
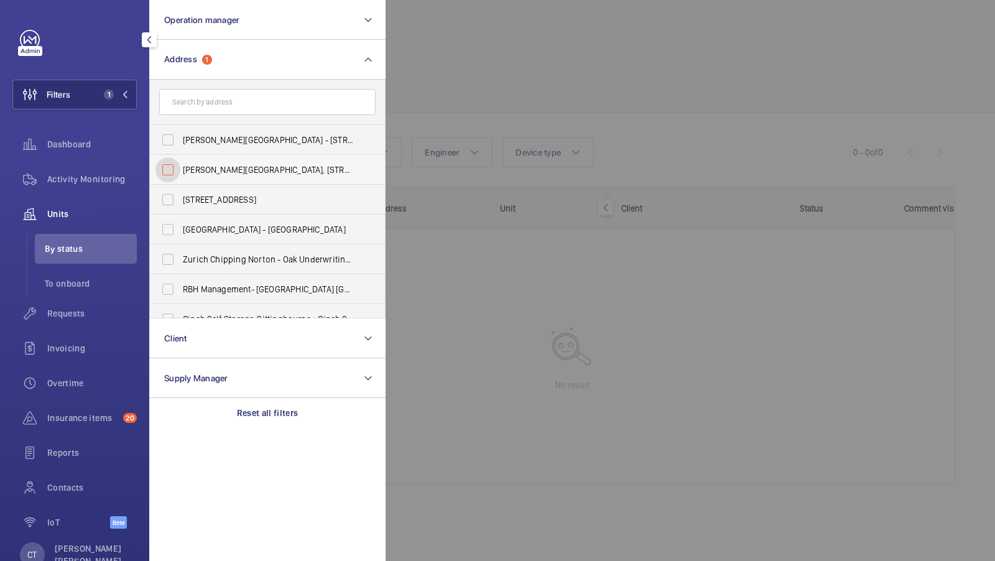
checkbox input "false"
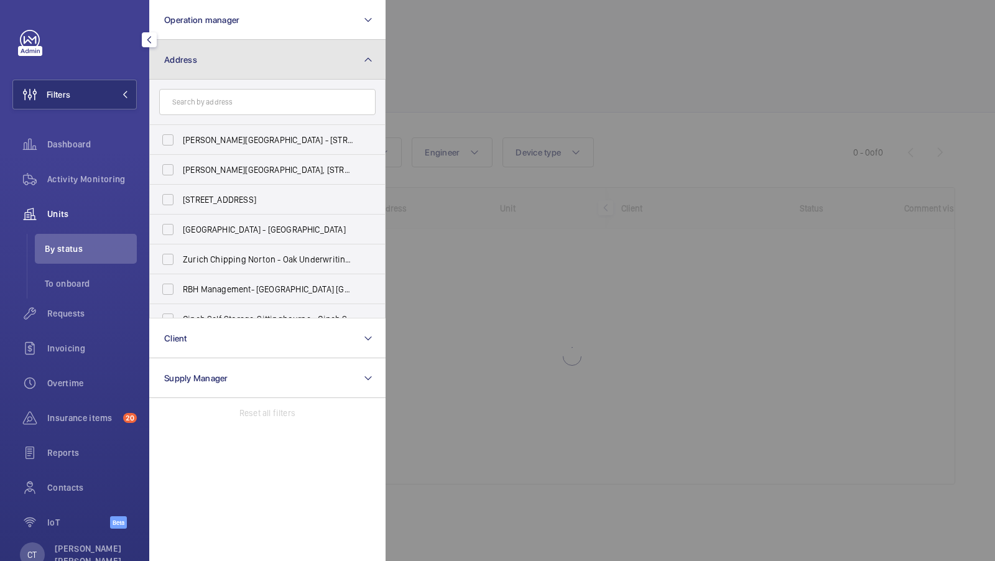
click at [221, 61] on button "Address" at bounding box center [267, 60] width 236 height 40
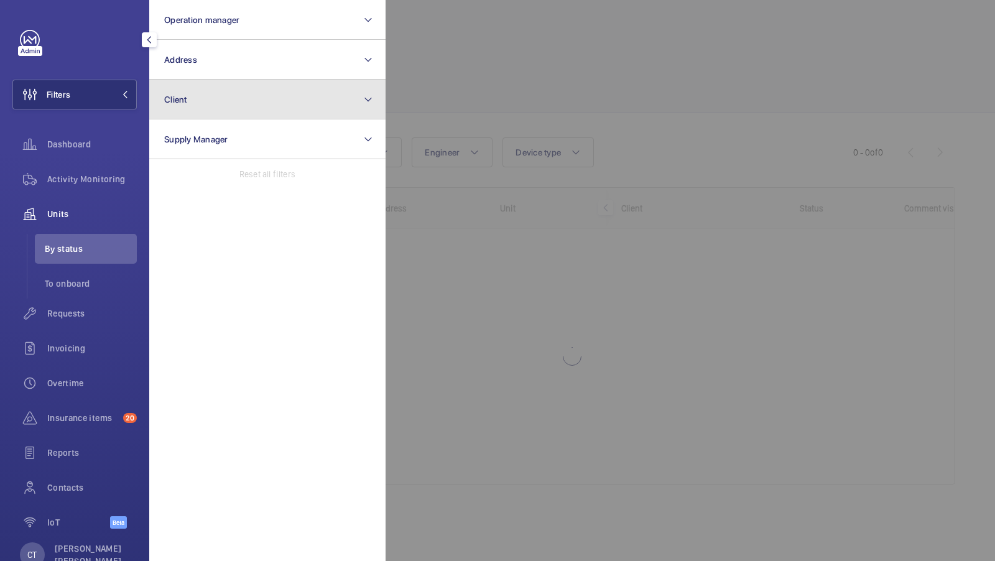
click at [206, 111] on button "Client" at bounding box center [267, 100] width 236 height 40
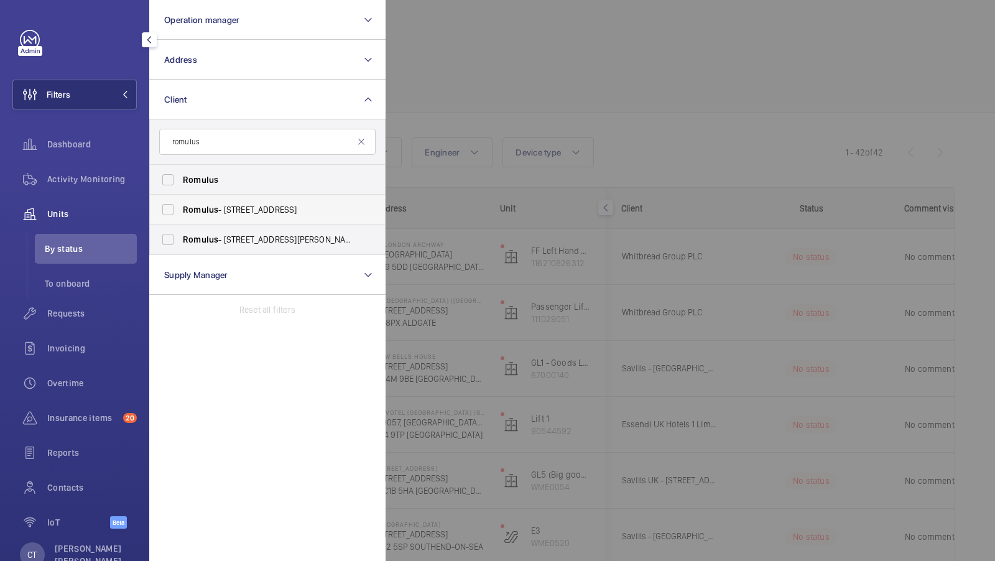
type input "romulus"
click at [220, 213] on span "Romulus - 101 Euston Road" at bounding box center [268, 209] width 171 height 12
click at [180, 213] on input "Romulus - 101 Euston Road" at bounding box center [167, 209] width 25 height 25
checkbox input "true"
click at [206, 177] on span "Romulus" at bounding box center [200, 180] width 35 height 10
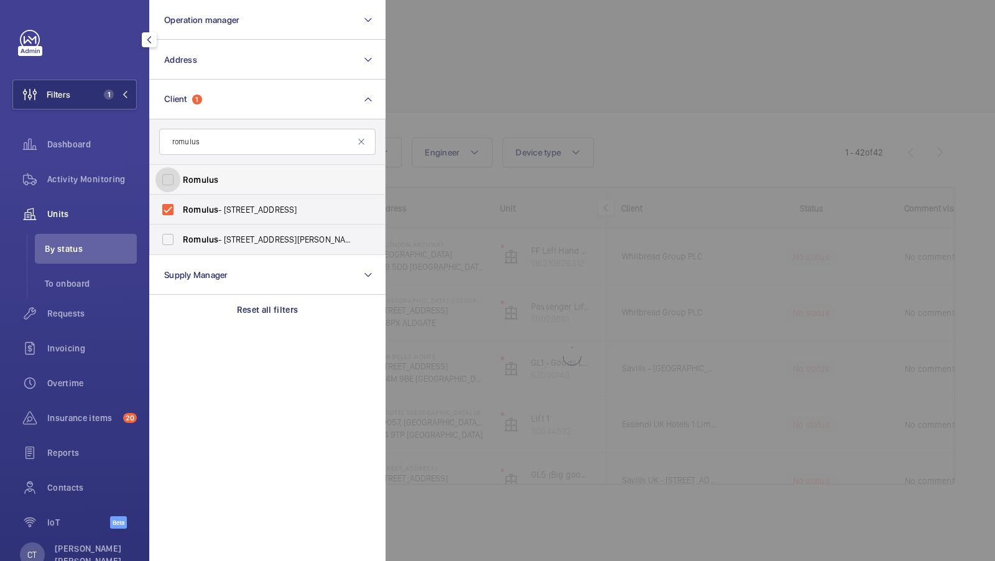
click at [180, 177] on input "Romulus" at bounding box center [167, 179] width 25 height 25
checkbox input "true"
click at [118, 100] on button "Filters 2" at bounding box center [74, 95] width 124 height 30
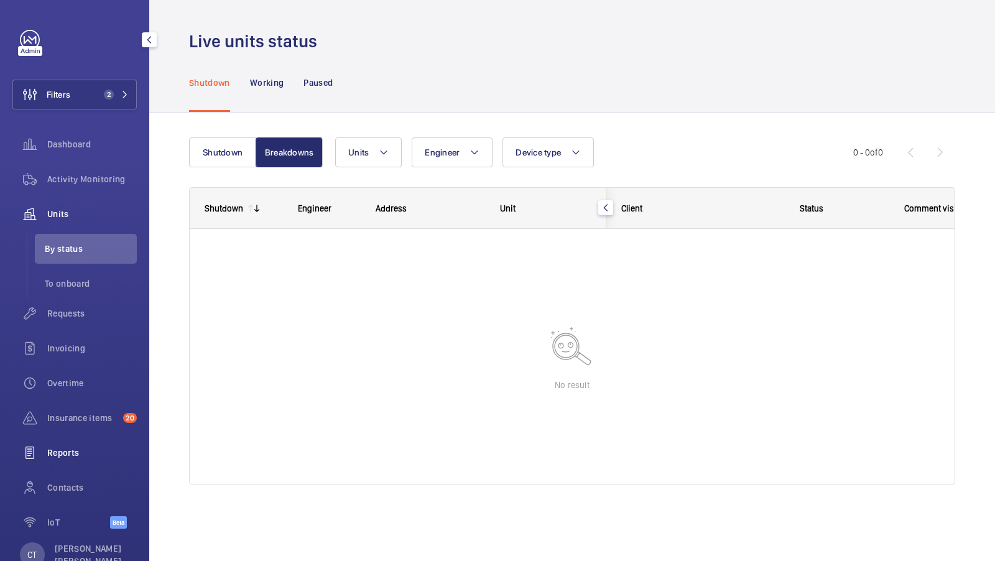
click at [67, 455] on span "Reports" at bounding box center [92, 453] width 90 height 12
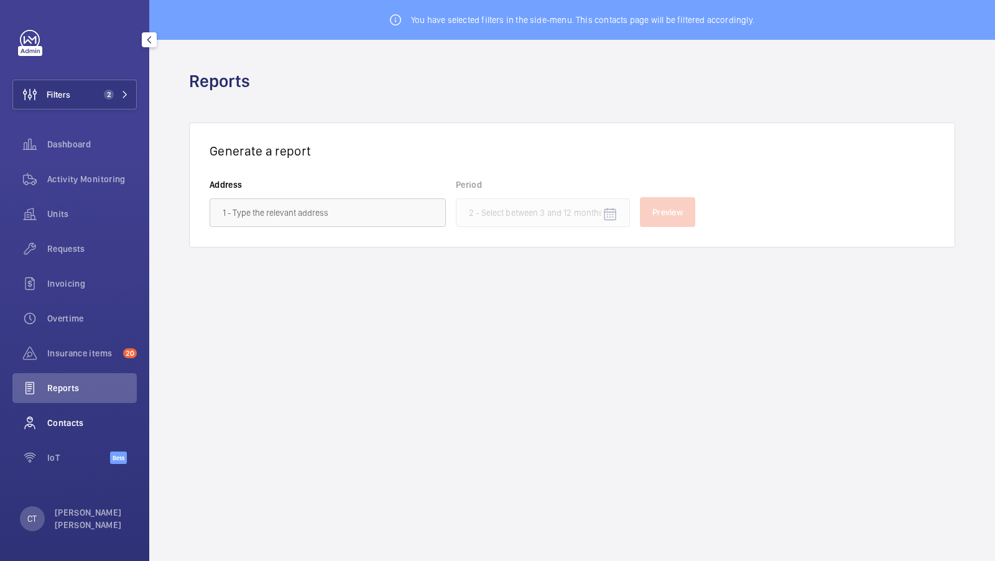
click at [75, 418] on span "Contacts" at bounding box center [92, 423] width 90 height 12
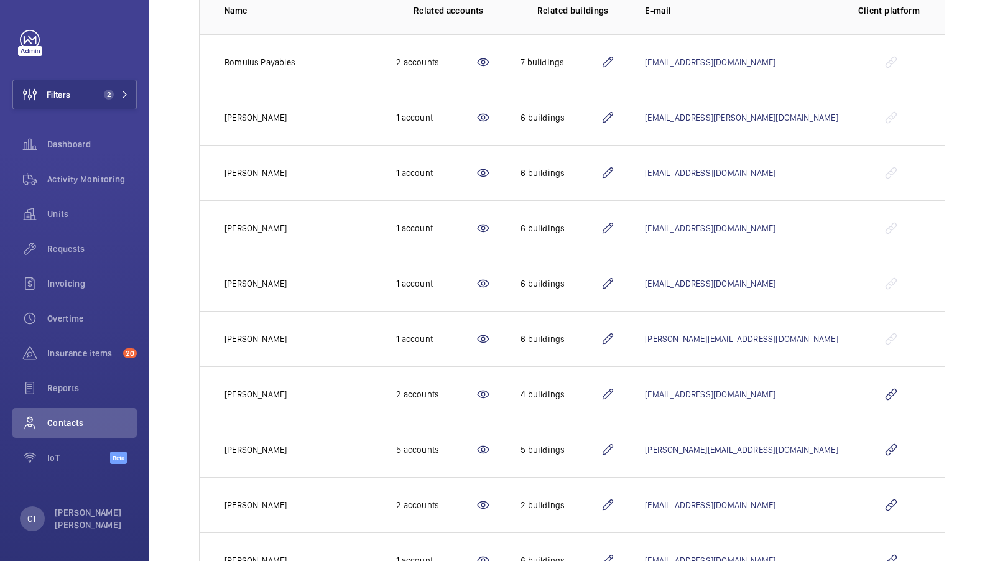
scroll to position [269, 0]
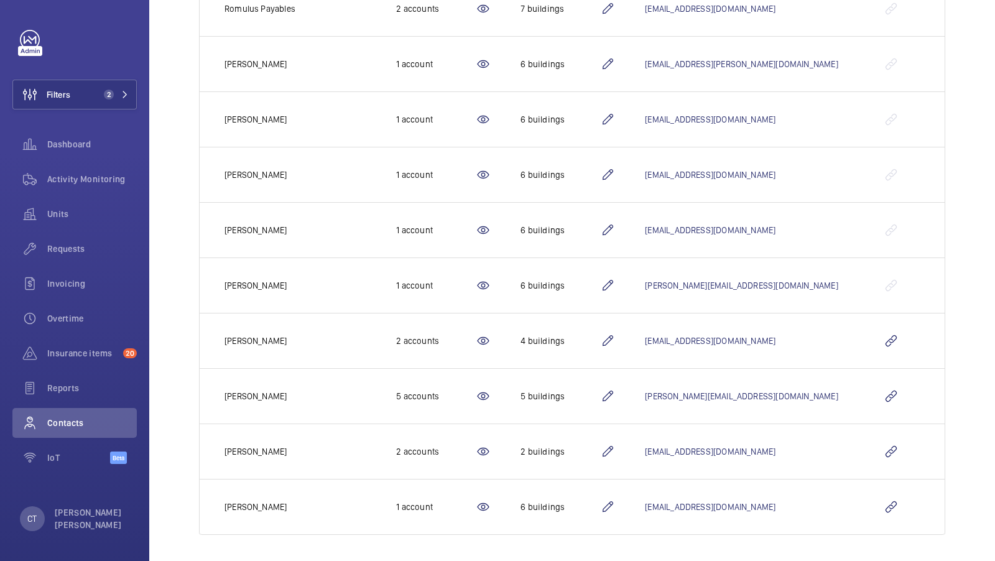
click at [615, 446] on mat-icon at bounding box center [607, 451] width 15 height 15
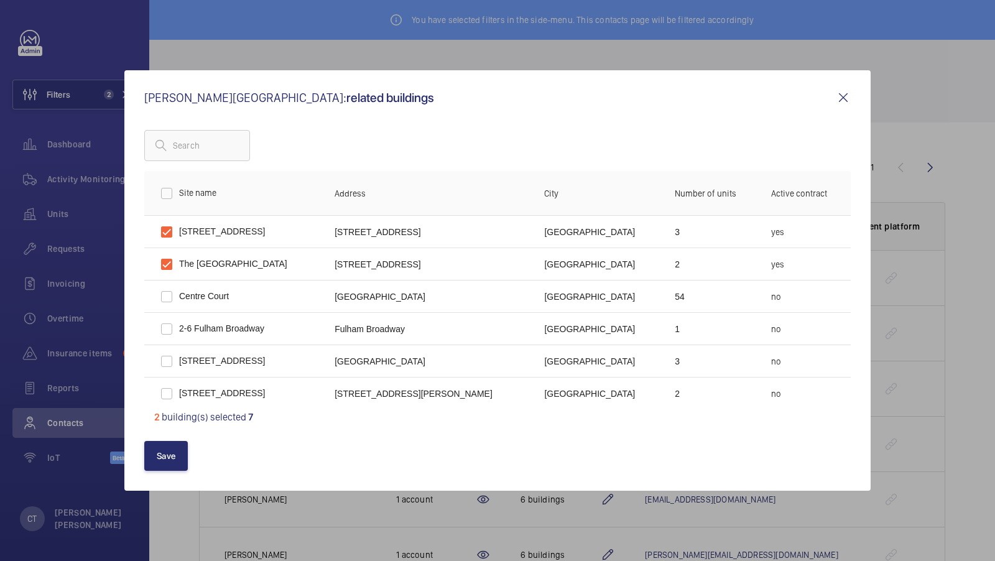
scroll to position [38, 0]
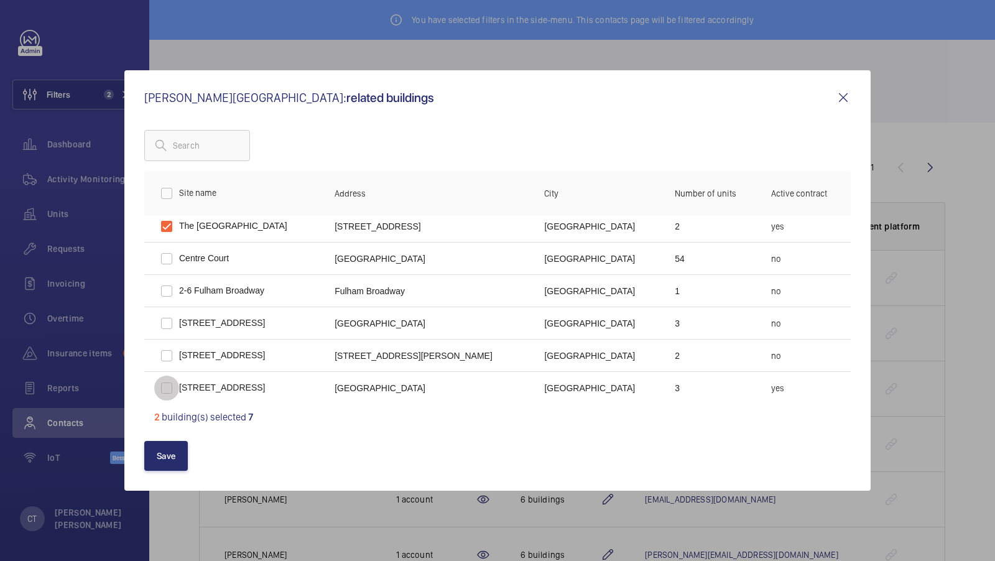
click at [166, 389] on input "checkbox" at bounding box center [166, 388] width 25 height 25
checkbox input "true"
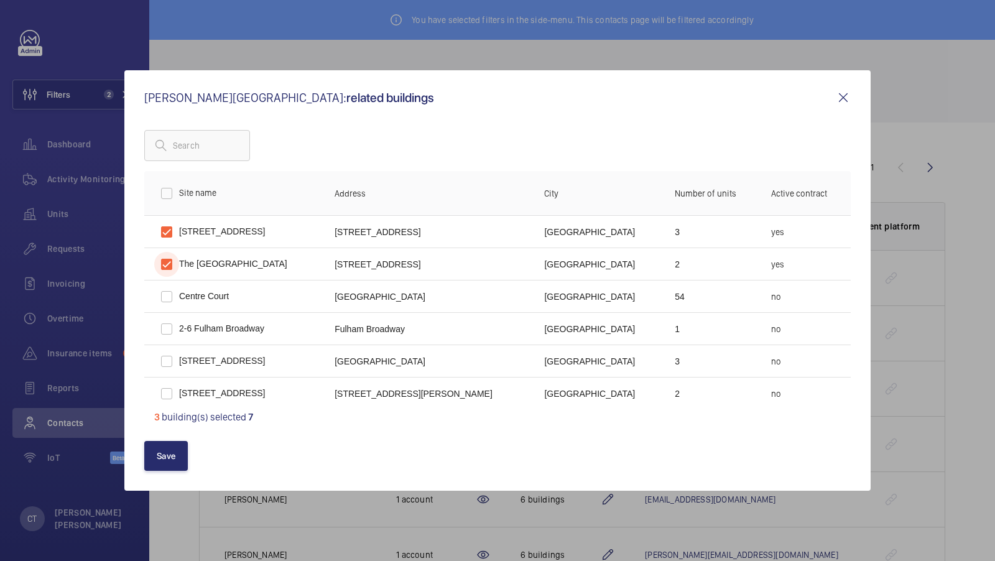
click at [166, 262] on input "checkbox" at bounding box center [166, 264] width 25 height 25
checkbox input "false"
click at [177, 461] on button "Save" at bounding box center [166, 456] width 44 height 30
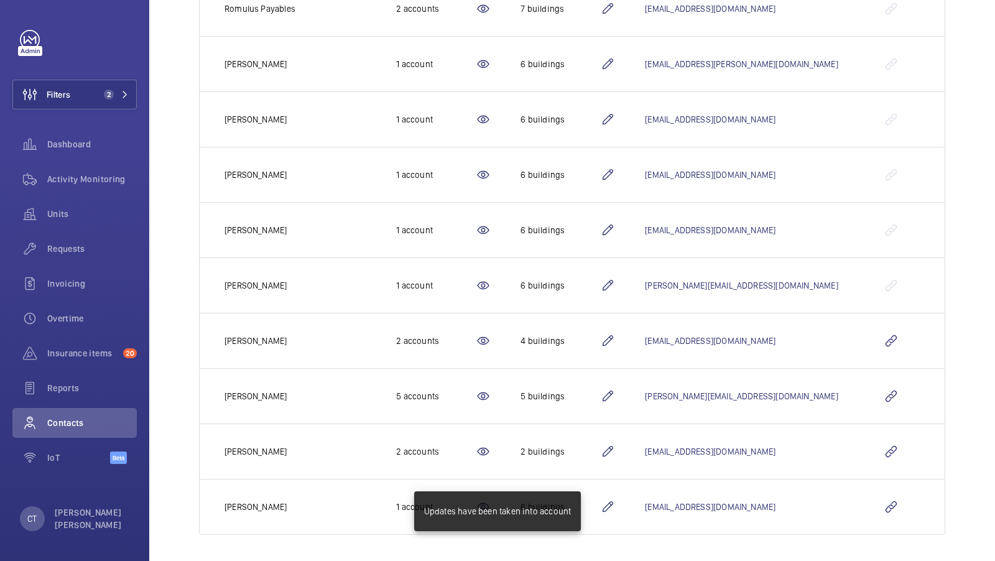
scroll to position [260, 0]
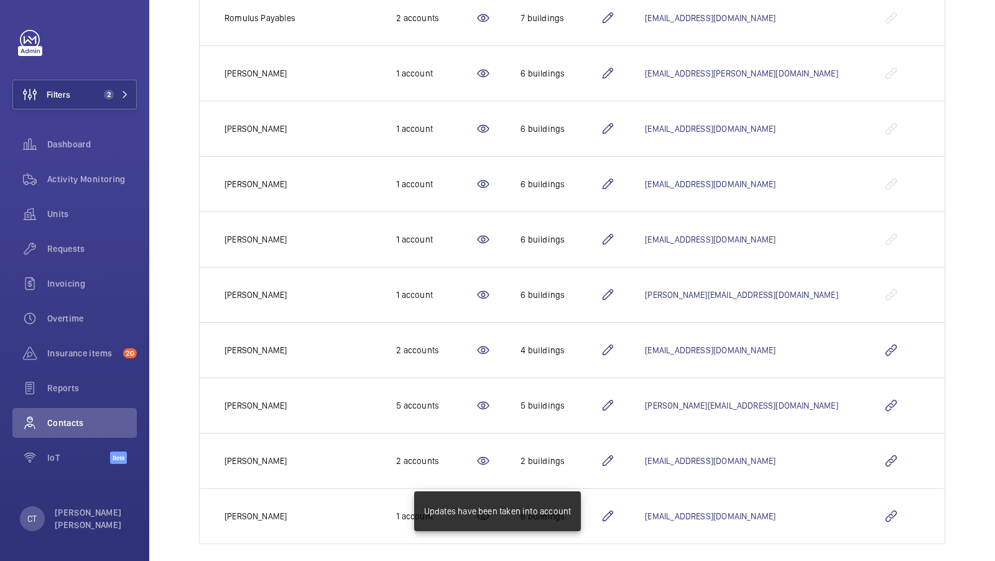
click at [615, 345] on mat-icon at bounding box center [607, 350] width 15 height 15
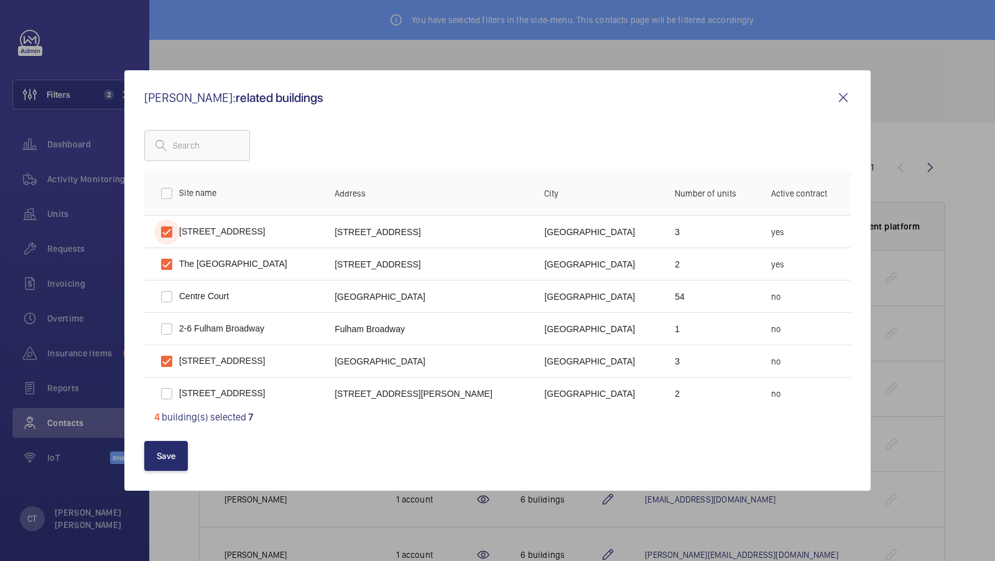
click at [167, 230] on input "checkbox" at bounding box center [166, 232] width 25 height 25
checkbox input "false"
click at [168, 363] on input "checkbox" at bounding box center [166, 361] width 25 height 25
checkbox input "false"
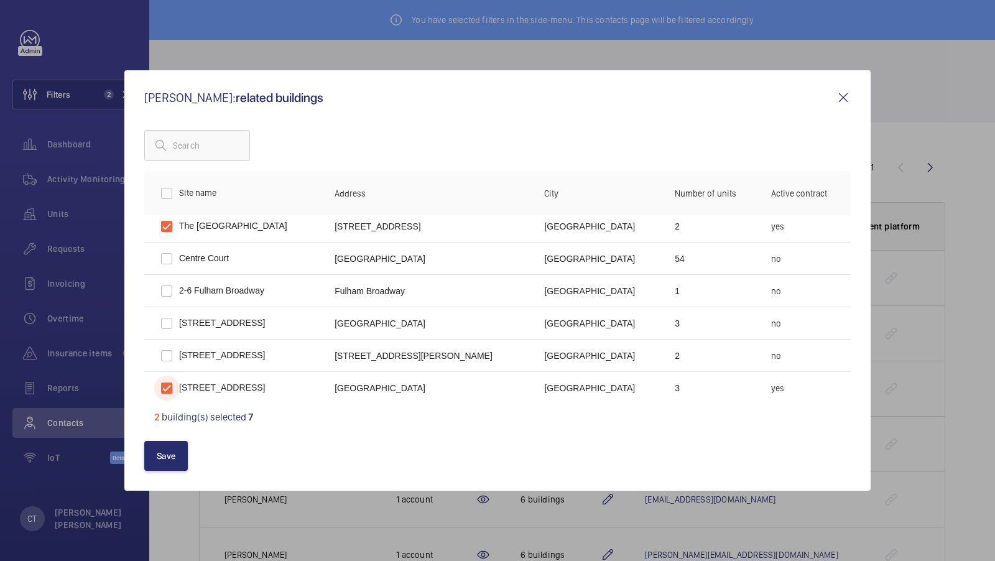
click at [167, 389] on input "checkbox" at bounding box center [166, 388] width 25 height 25
checkbox input "false"
click at [167, 454] on button "Save" at bounding box center [166, 456] width 44 height 30
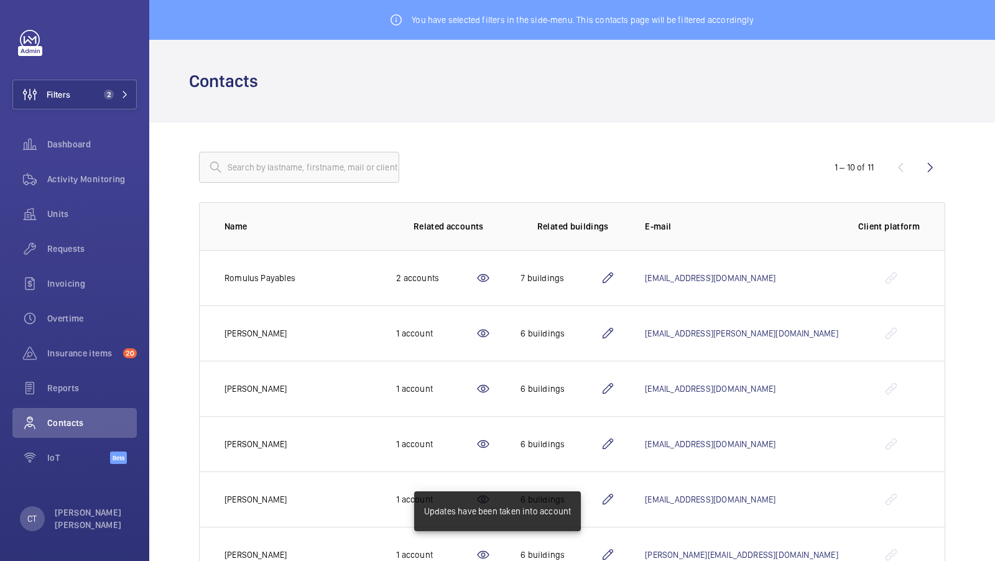
scroll to position [95, 0]
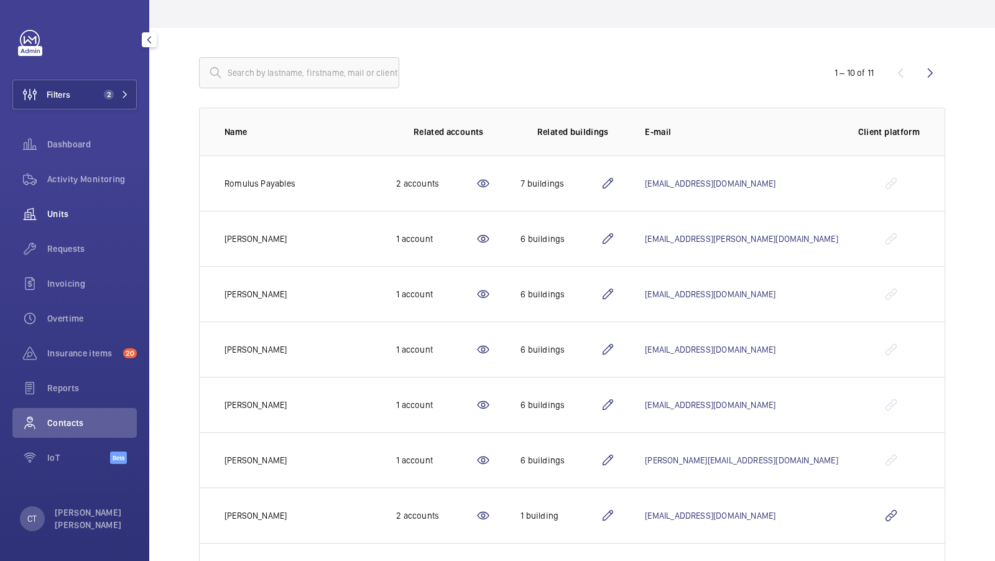
click at [73, 215] on span "Units" at bounding box center [92, 214] width 90 height 12
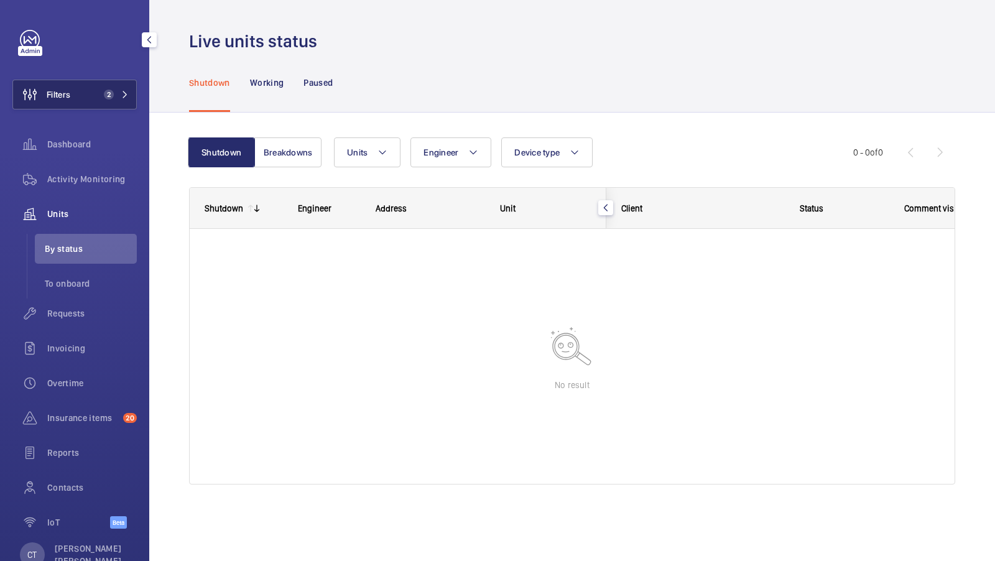
click at [118, 103] on button "Filters 2" at bounding box center [74, 95] width 124 height 30
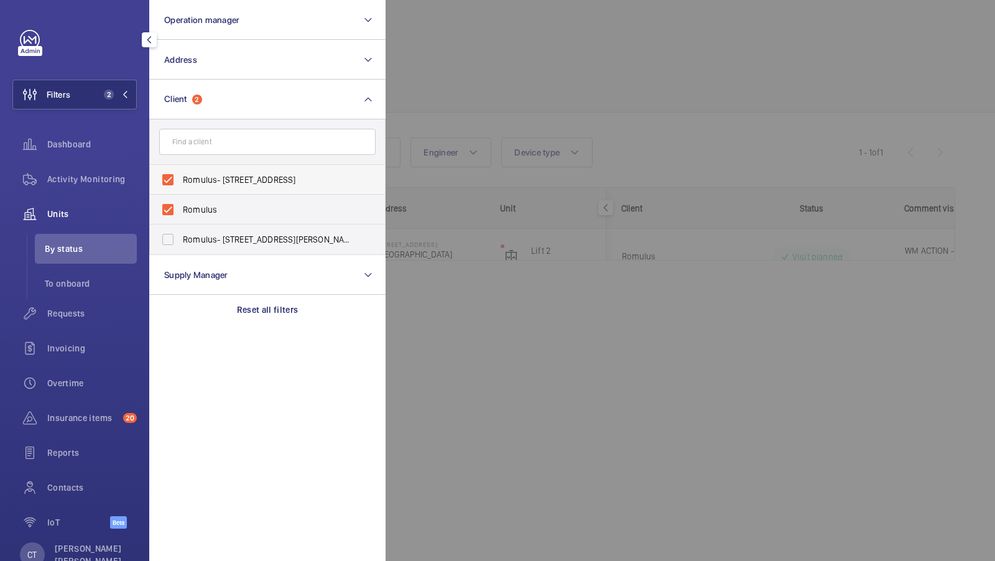
click at [192, 179] on span "Romulus- 101 Euston Road" at bounding box center [268, 180] width 171 height 12
click at [180, 179] on input "Romulus- 101 Euston Road" at bounding box center [167, 179] width 25 height 25
checkbox input "false"
click at [175, 208] on label "Romulus" at bounding box center [258, 210] width 216 height 30
click at [175, 208] on input "Romulus" at bounding box center [167, 209] width 25 height 25
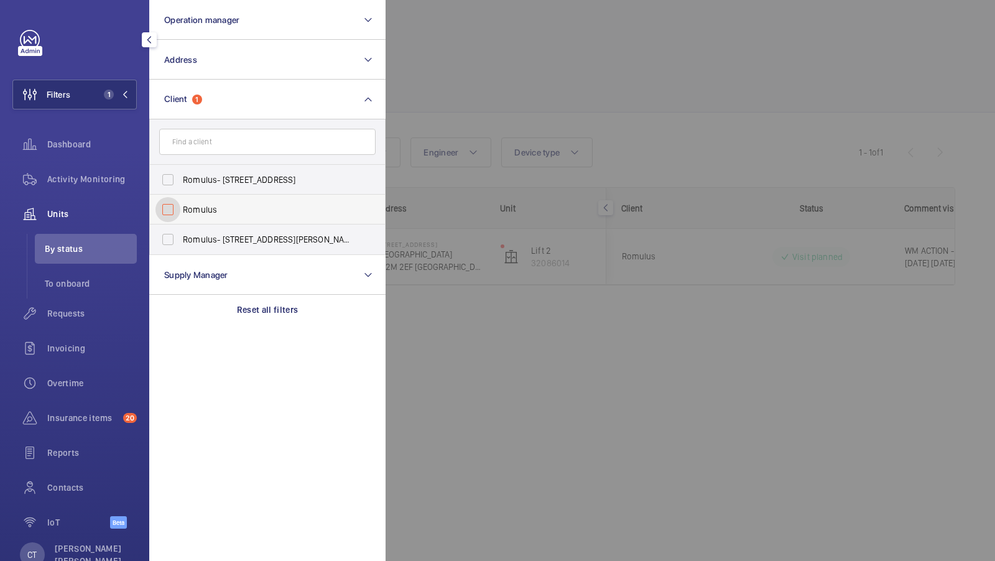
checkbox input "false"
click at [91, 78] on div "Filters 1 Operation manager Address Client Romulus- 101 Euston Road Romulus Rom…" at bounding box center [74, 286] width 124 height 512
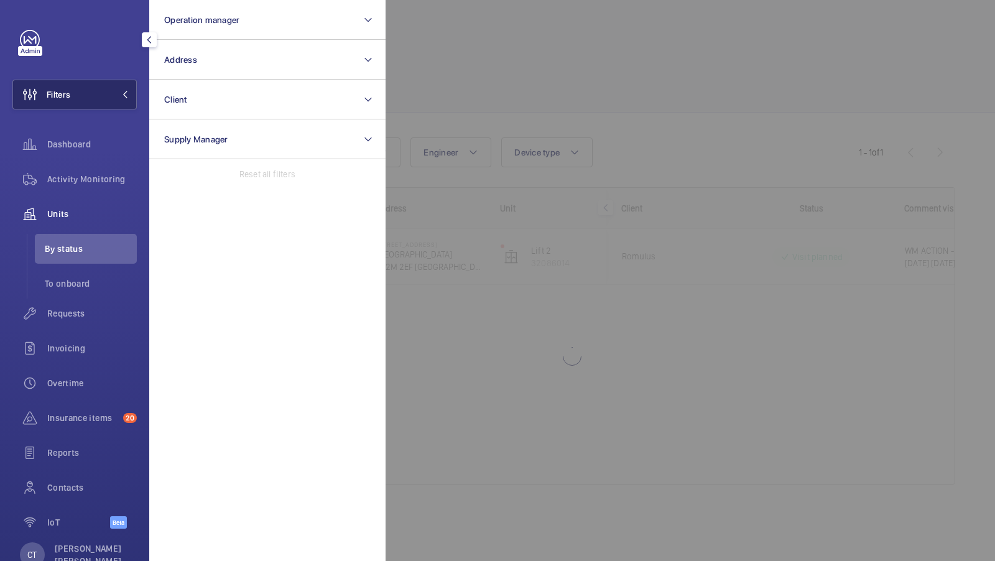
click at [118, 93] on span at bounding box center [121, 94] width 15 height 7
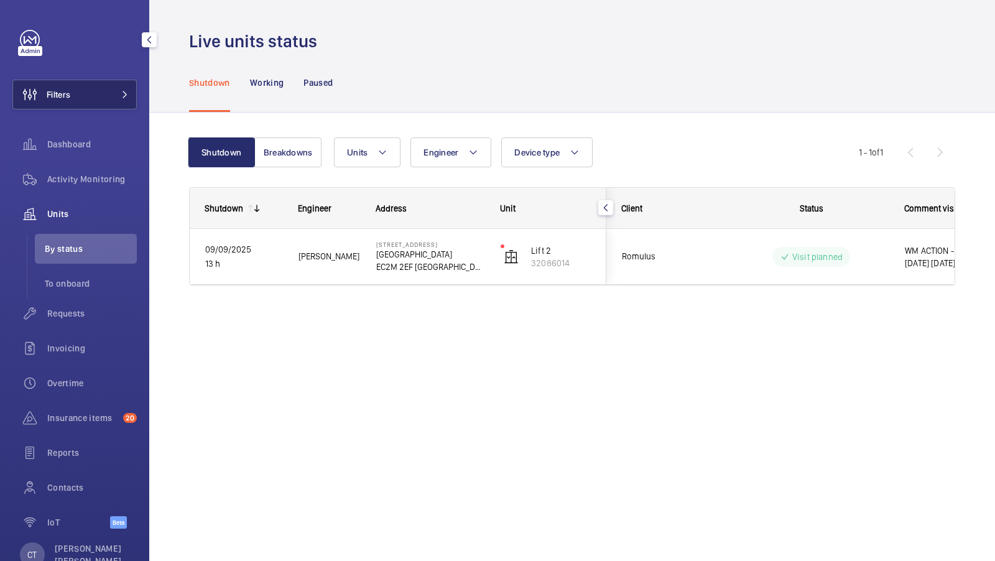
click at [121, 91] on span at bounding box center [121, 94] width 15 height 7
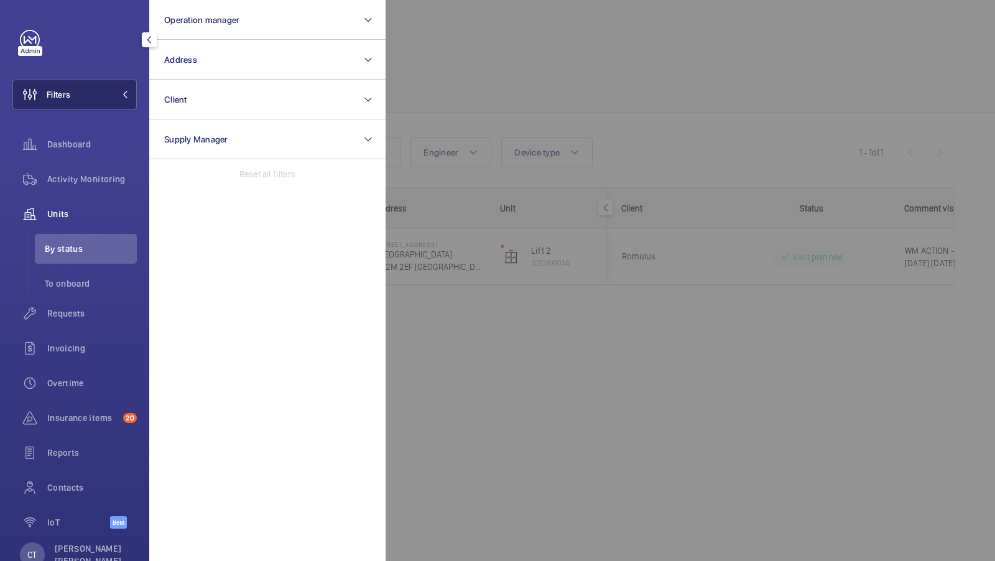
click at [121, 91] on span at bounding box center [121, 94] width 15 height 7
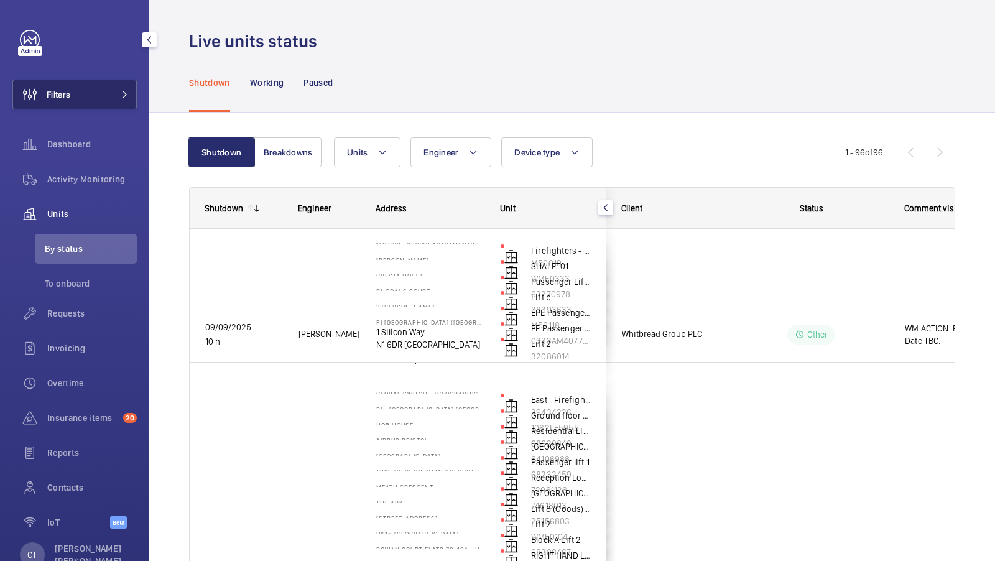
click at [119, 91] on span at bounding box center [121, 94] width 15 height 7
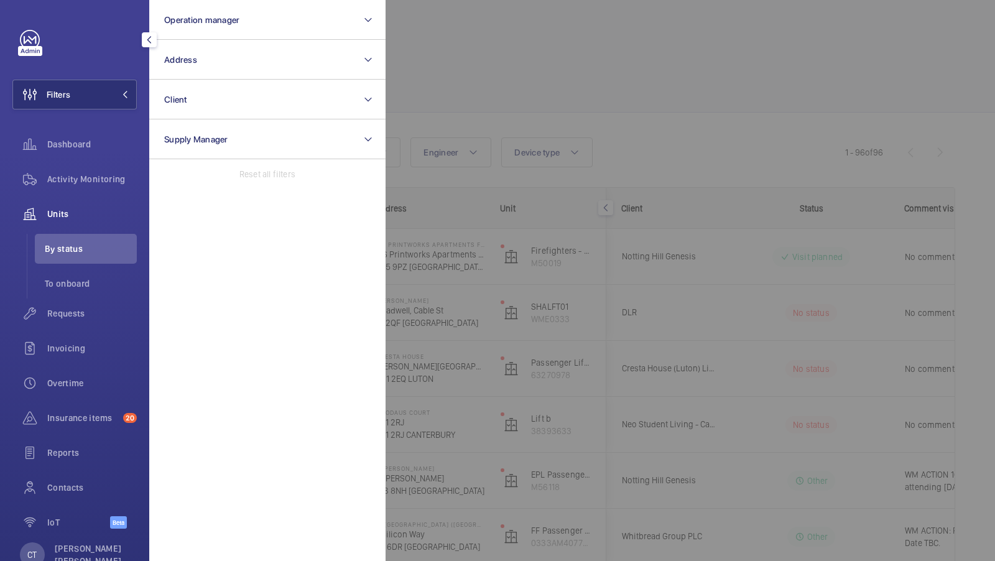
click at [504, 90] on div at bounding box center [883, 280] width 995 height 561
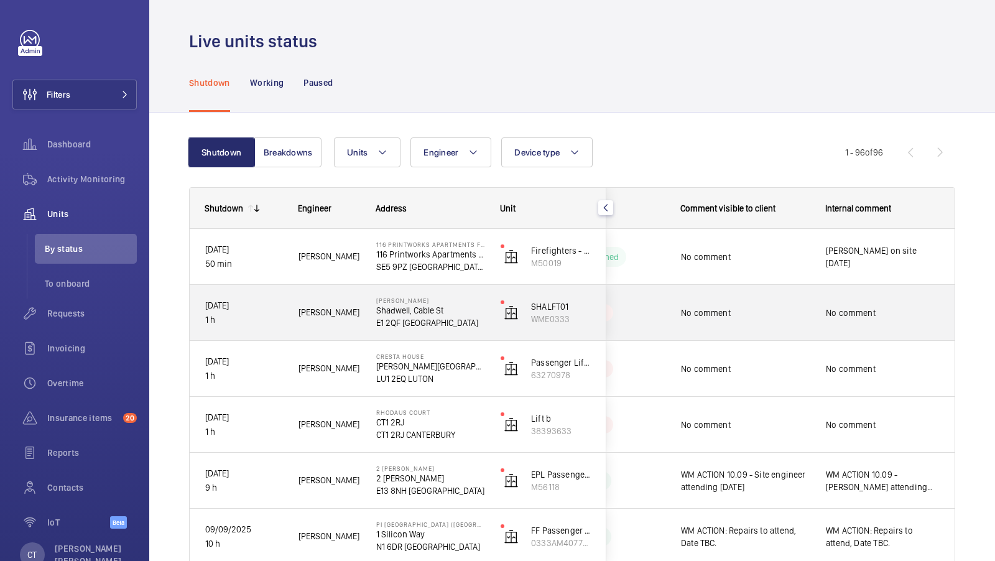
scroll to position [680, 0]
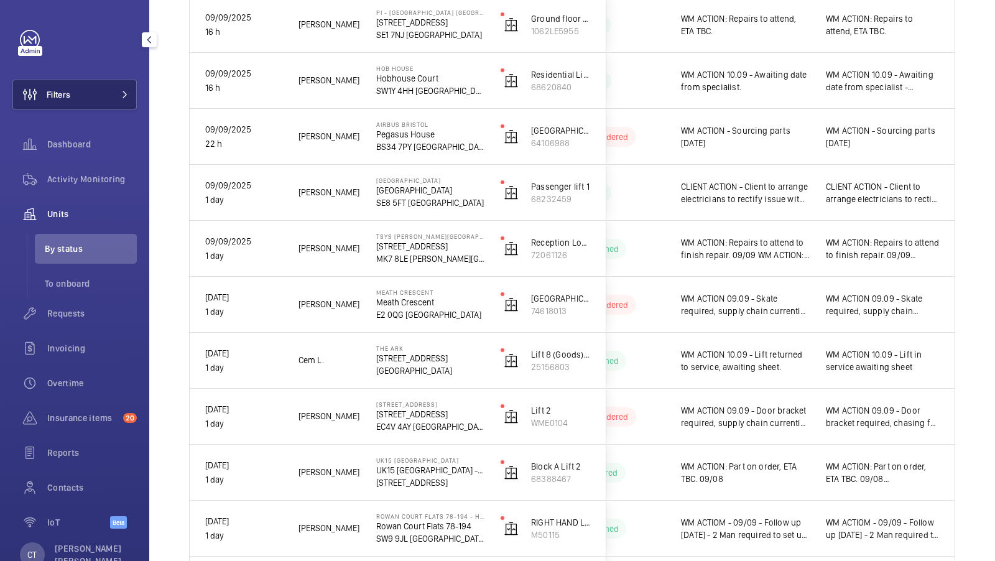
click at [108, 87] on button "Filters" at bounding box center [74, 95] width 124 height 30
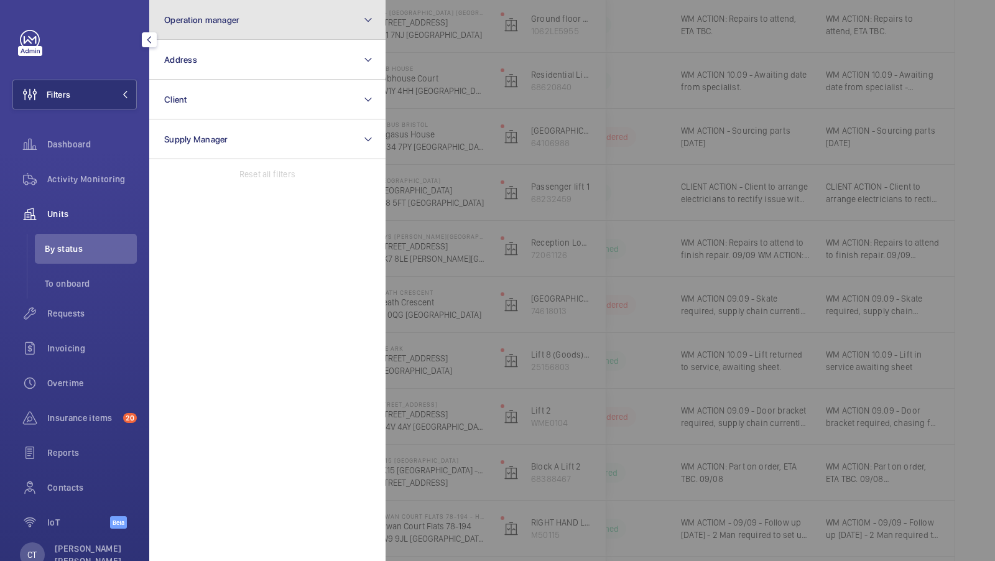
click at [246, 35] on button "Operation manager" at bounding box center [267, 20] width 236 height 40
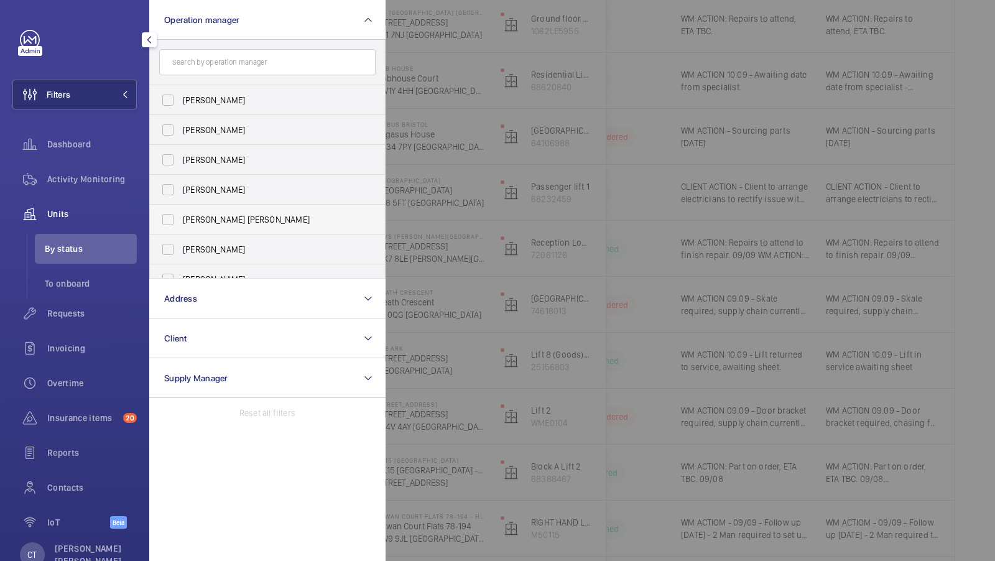
click at [236, 213] on span "[PERSON_NAME] [PERSON_NAME]" at bounding box center [268, 219] width 171 height 12
click at [180, 213] on input "[PERSON_NAME] [PERSON_NAME]" at bounding box center [167, 219] width 25 height 25
checkbox input "true"
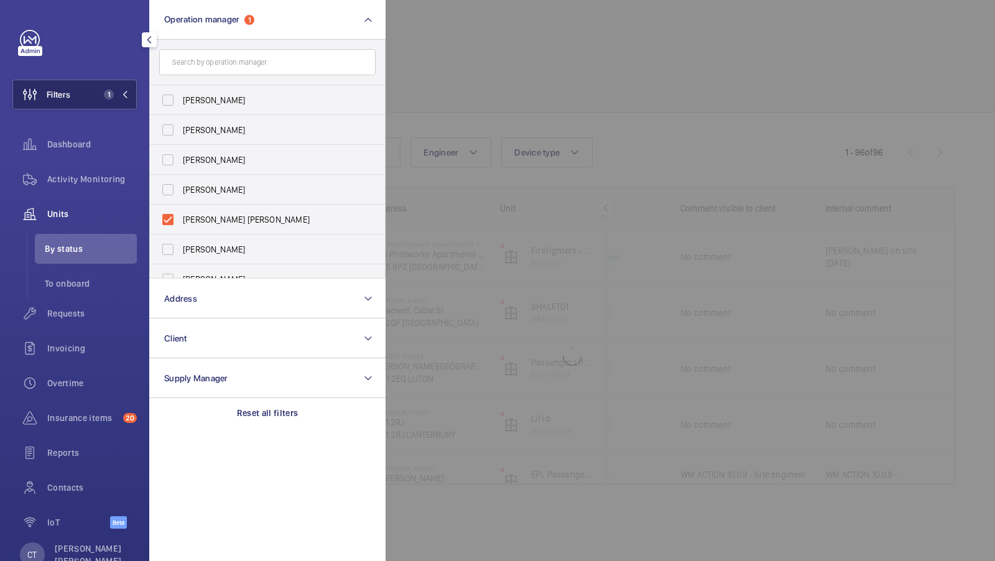
click at [96, 103] on button "Filters 1" at bounding box center [74, 95] width 124 height 30
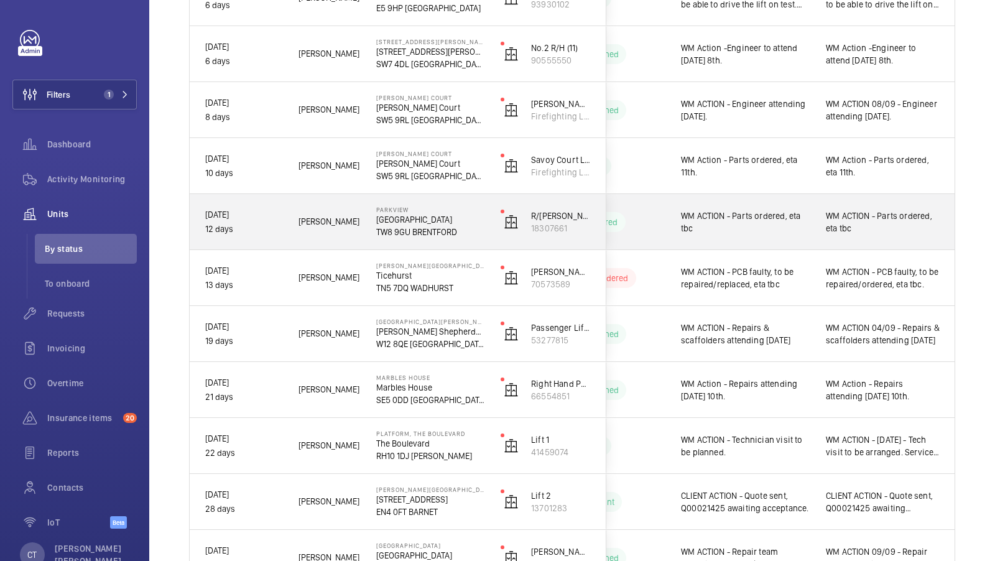
scroll to position [649, 0]
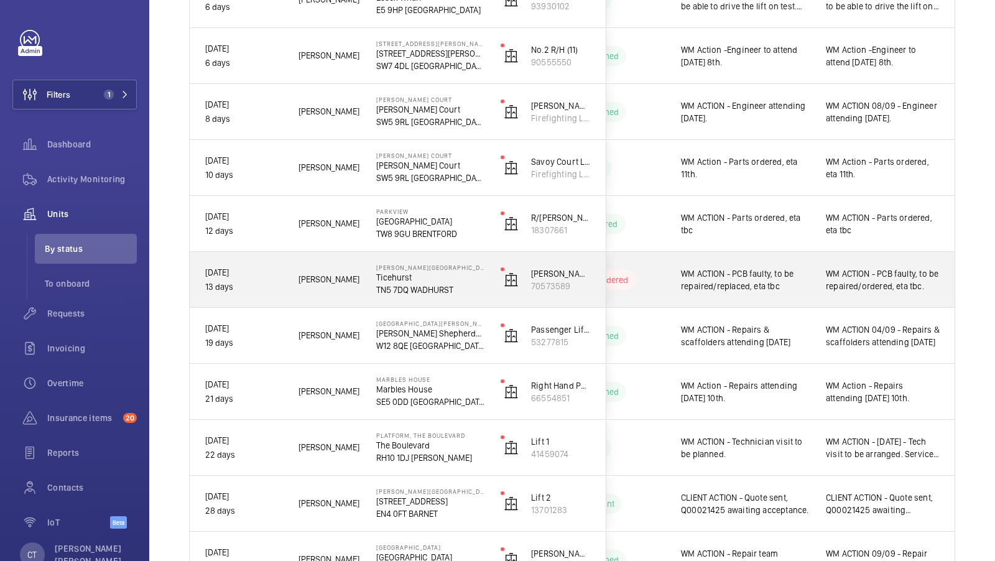
click at [881, 297] on div "WM ACTION - PCB faulty, to be repaired/ordered, eta tbc." at bounding box center [883, 279] width 144 height 53
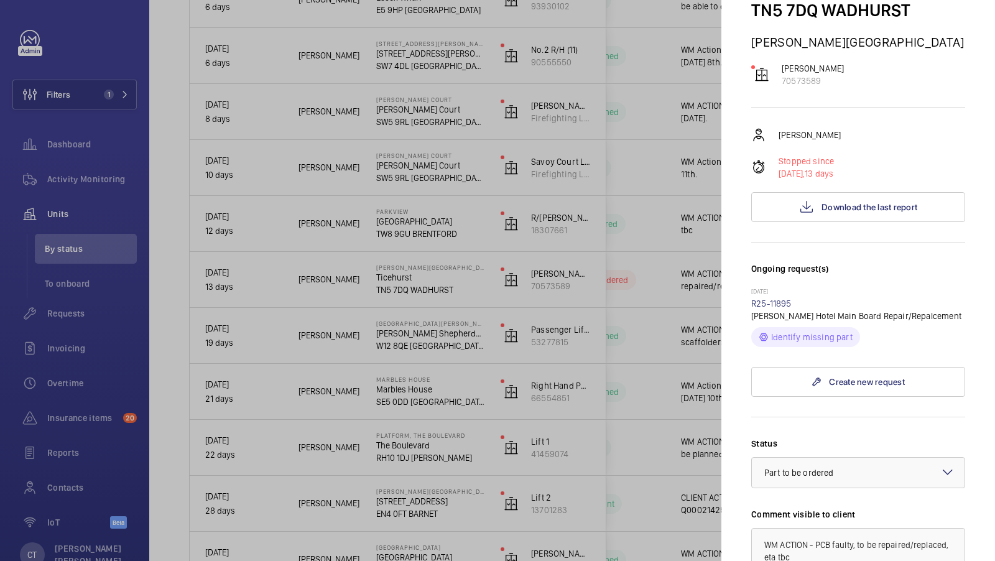
scroll to position [118, 0]
click at [771, 305] on link "R25-11895" at bounding box center [771, 304] width 40 height 10
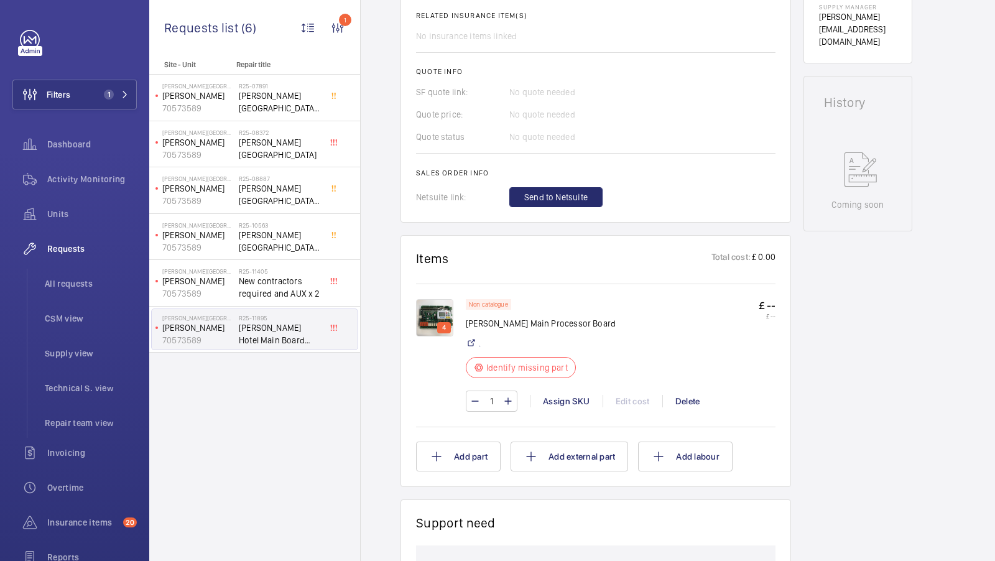
scroll to position [526, 0]
click at [434, 300] on img at bounding box center [434, 318] width 37 height 37
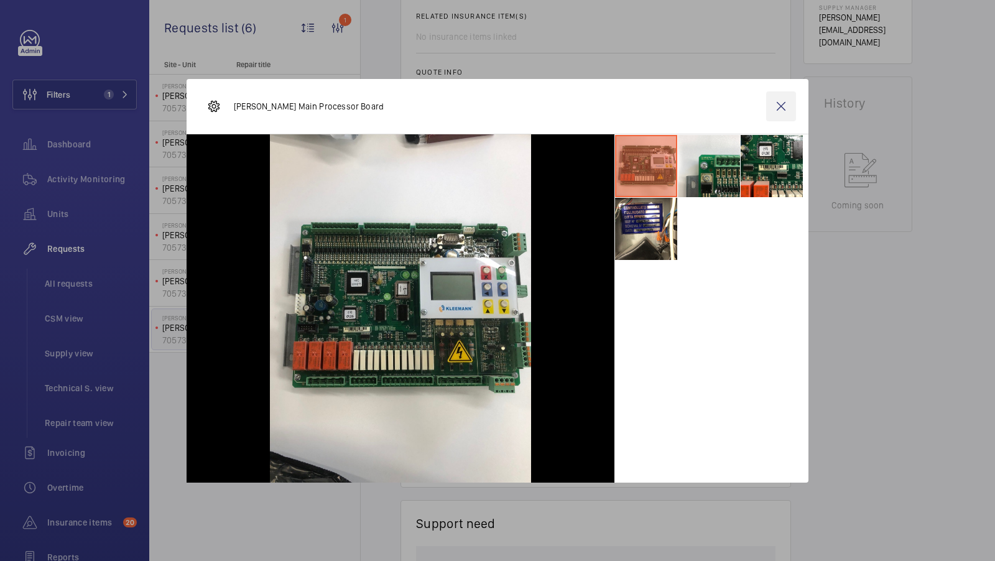
click at [778, 104] on wm-front-icon-button at bounding box center [781, 106] width 30 height 30
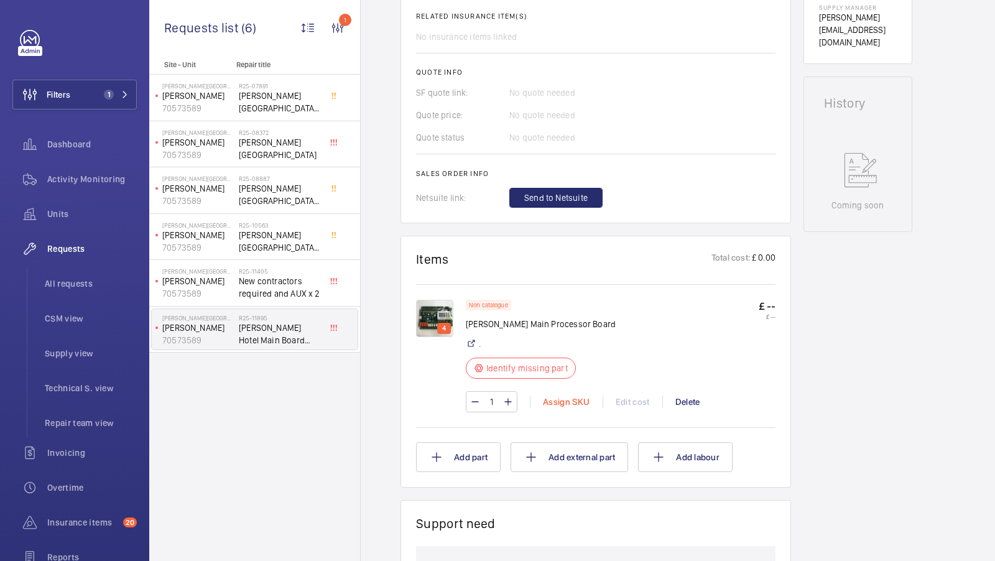
click at [559, 396] on div "Assign SKU" at bounding box center [566, 402] width 73 height 12
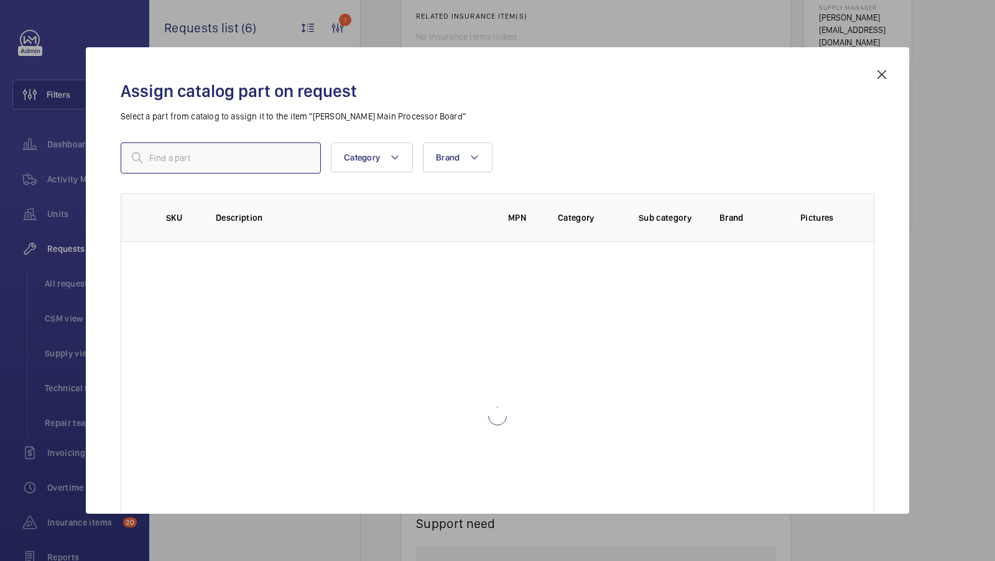
click at [215, 158] on input "text" at bounding box center [221, 157] width 200 height 31
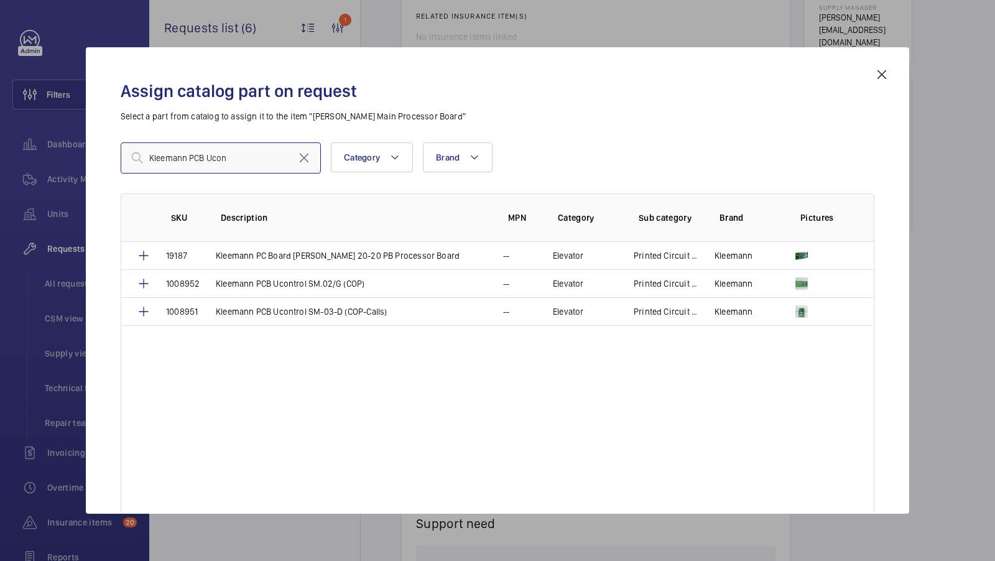
type input "Kleemann PCB Ucon"
click at [879, 75] on mat-icon at bounding box center [881, 74] width 15 height 15
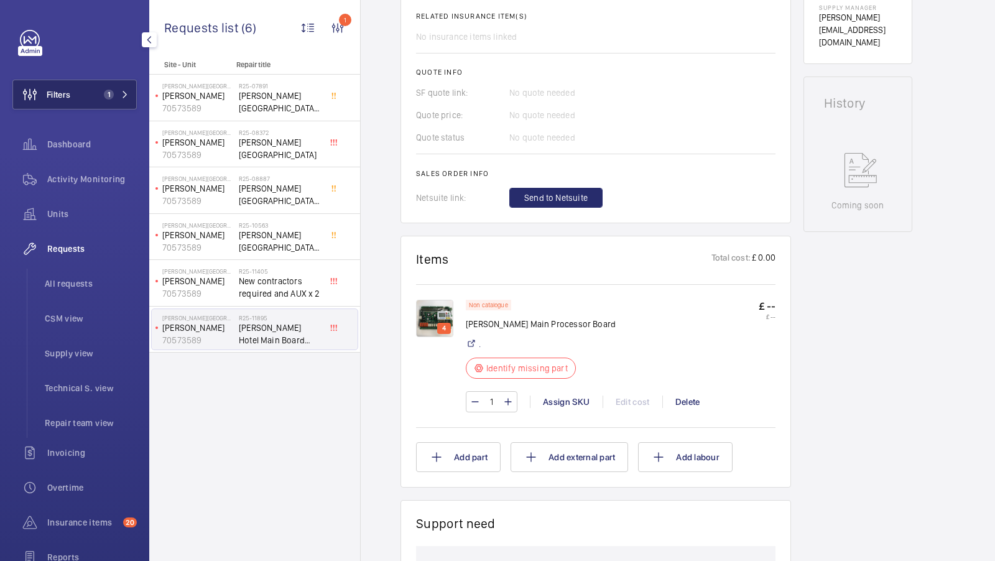
click at [112, 103] on button "Filters 1" at bounding box center [74, 95] width 124 height 30
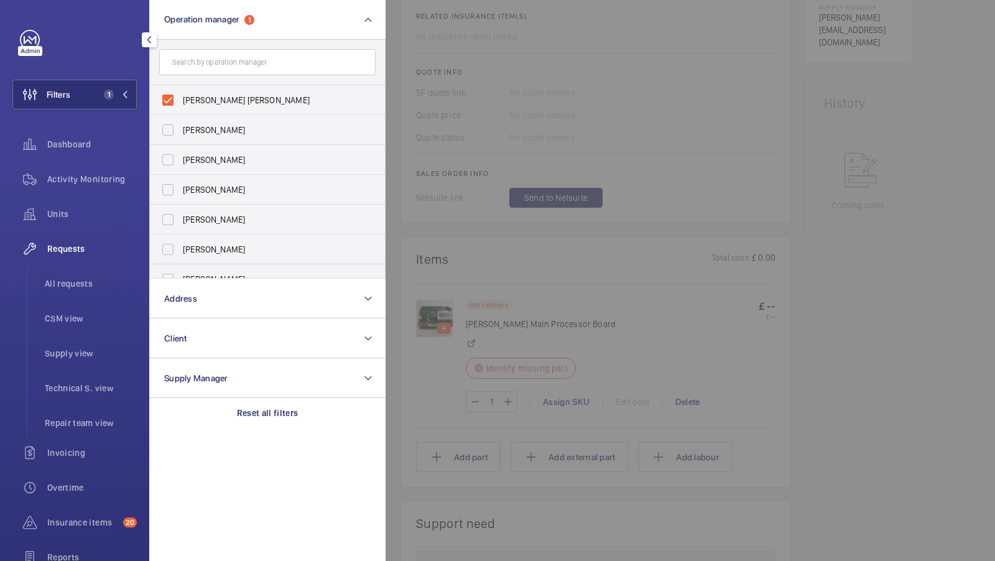
click at [639, 149] on div at bounding box center [883, 280] width 995 height 561
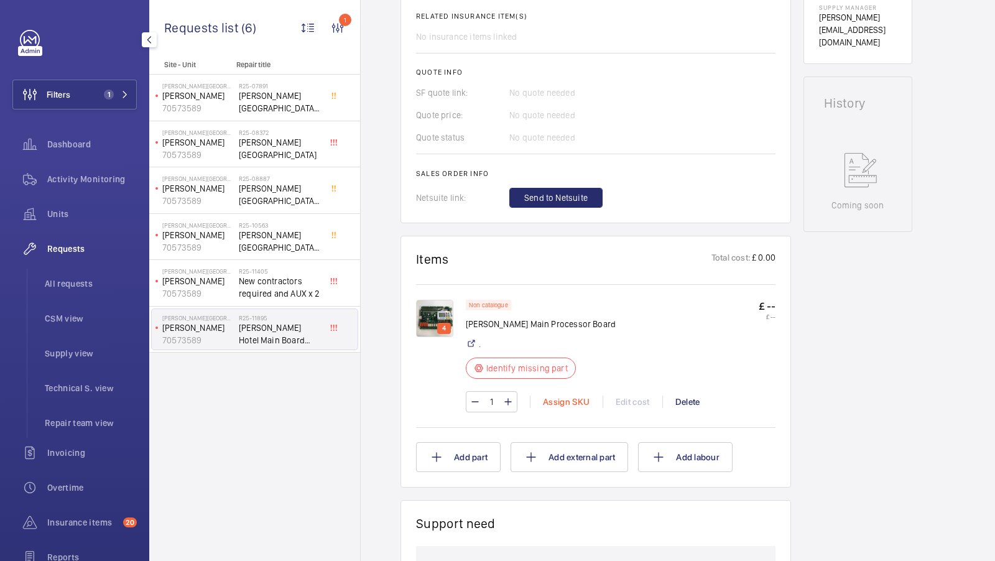
click at [569, 396] on div "Assign SKU" at bounding box center [566, 402] width 73 height 12
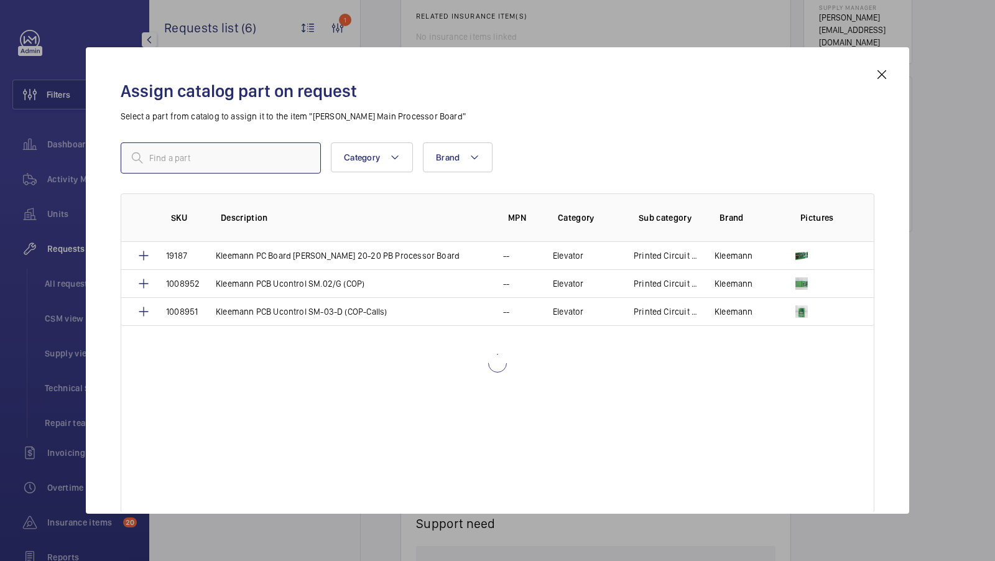
click at [174, 159] on input "text" at bounding box center [221, 157] width 200 height 31
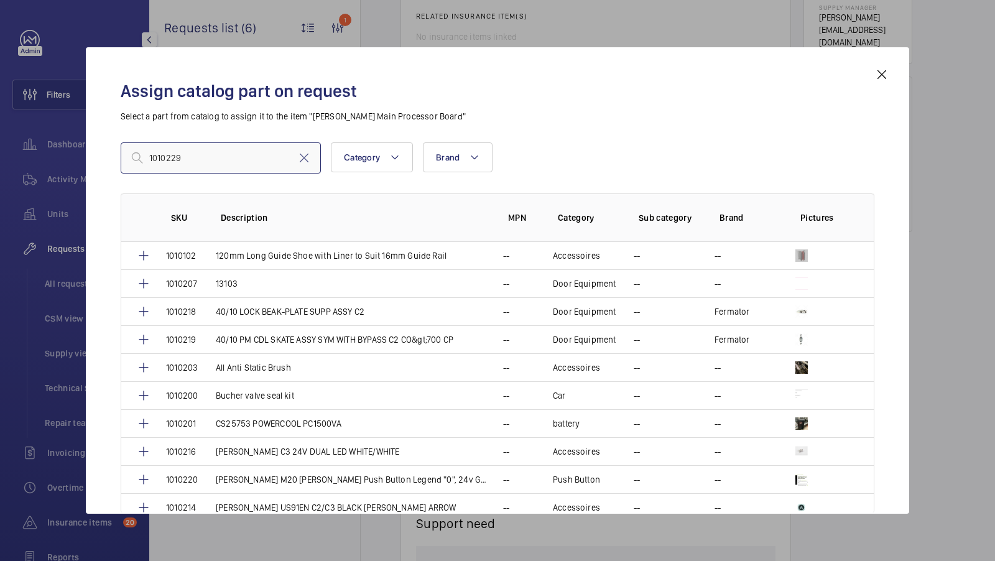
click at [196, 150] on input "1010229" at bounding box center [221, 157] width 200 height 31
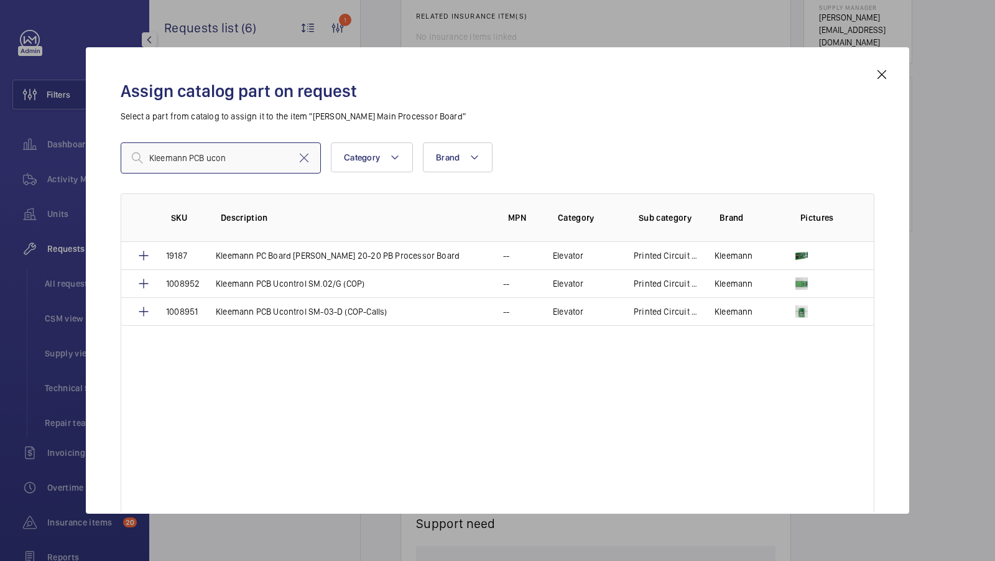
type input "Kleemann PCB ucon"
click at [882, 72] on mat-icon at bounding box center [881, 74] width 15 height 15
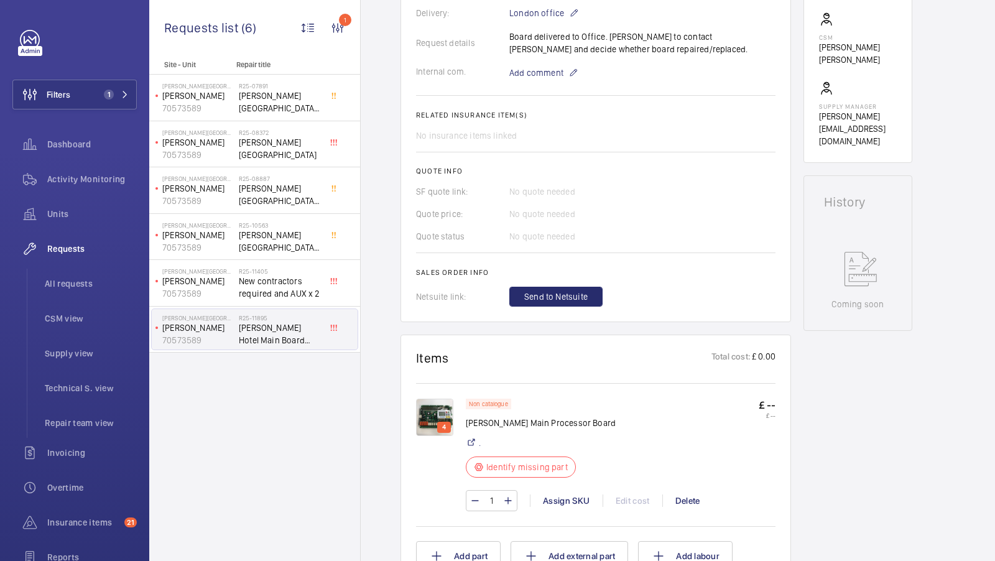
scroll to position [428, 0]
click at [563, 494] on div "Assign SKU" at bounding box center [566, 500] width 73 height 12
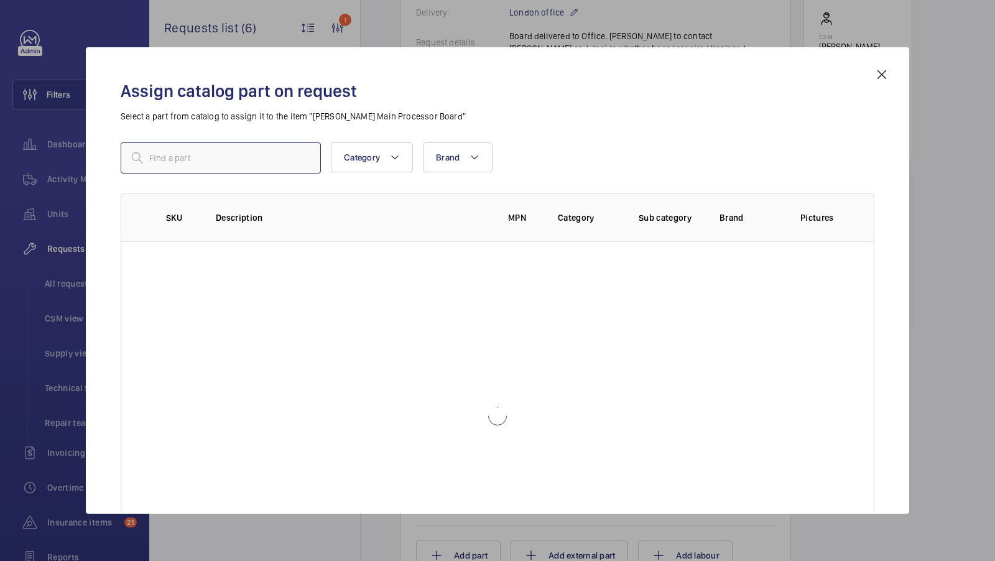
click at [183, 162] on input "text" at bounding box center [221, 157] width 200 height 31
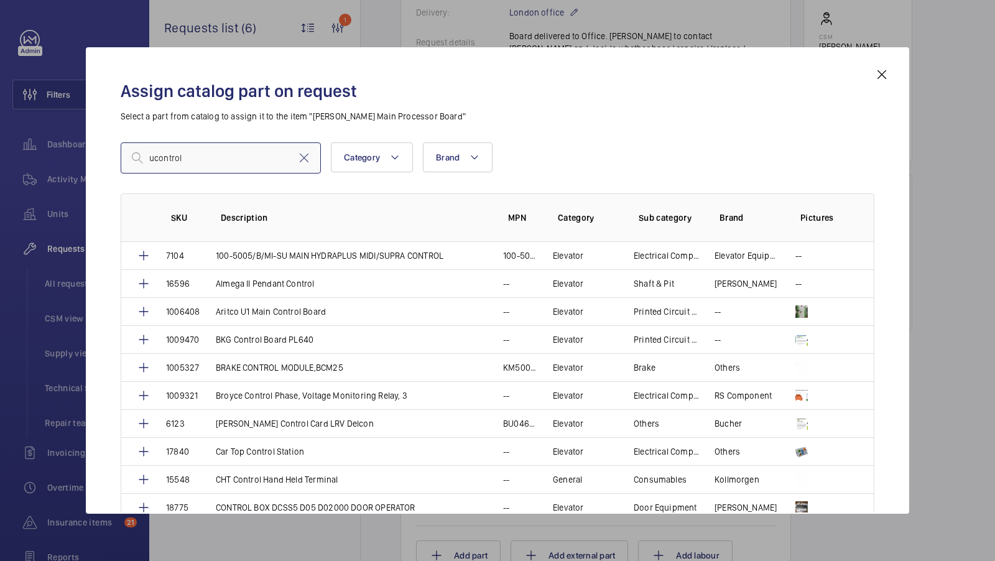
click at [147, 160] on input "ucontrol" at bounding box center [221, 157] width 200 height 31
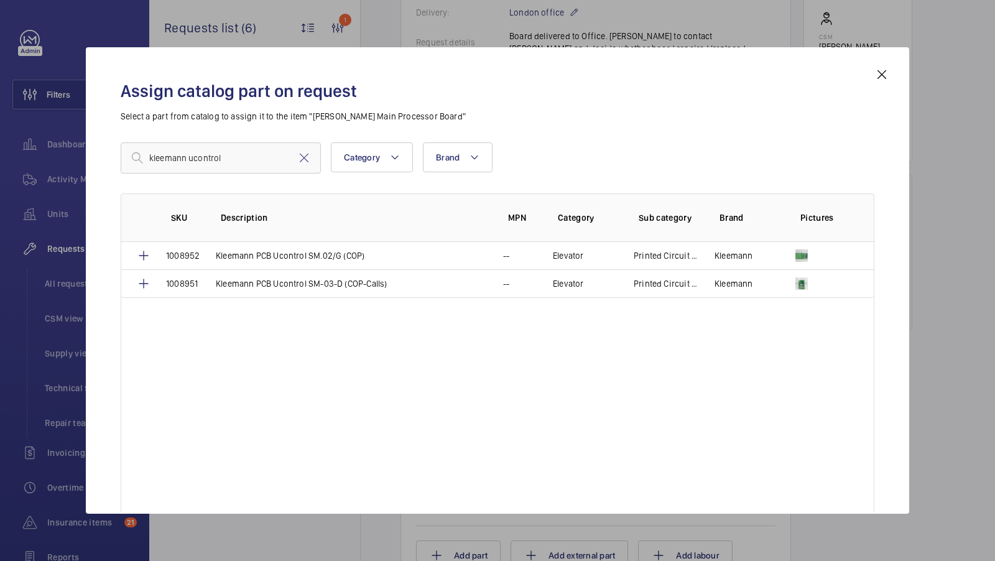
click at [874, 73] on div "Assign catalog part on request Select a part from catalog to assign it to the i…" at bounding box center [498, 290] width 784 height 447
click at [244, 169] on input "kleemann ucontrol" at bounding box center [221, 157] width 200 height 31
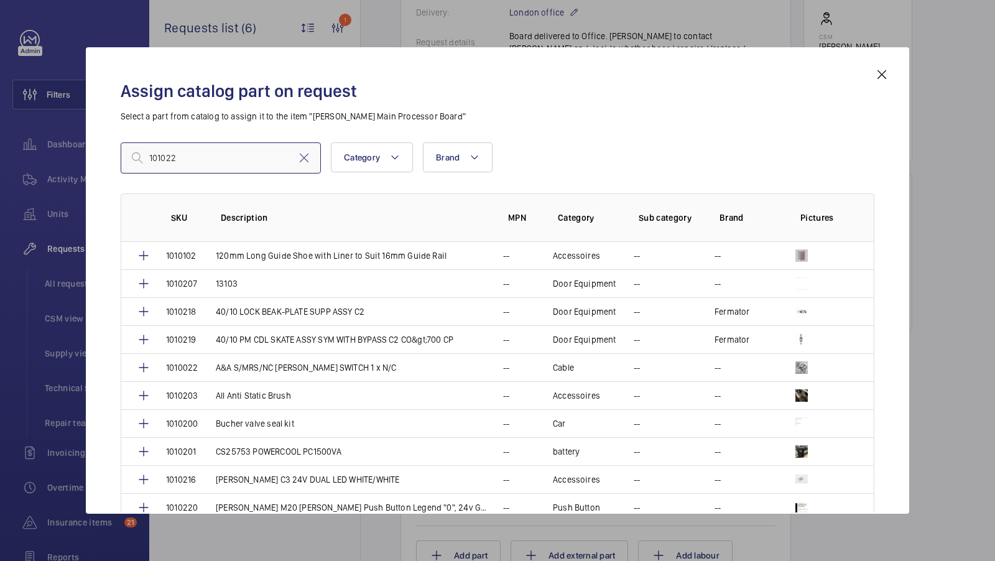
type input "101022"
click at [883, 72] on mat-icon at bounding box center [881, 74] width 15 height 15
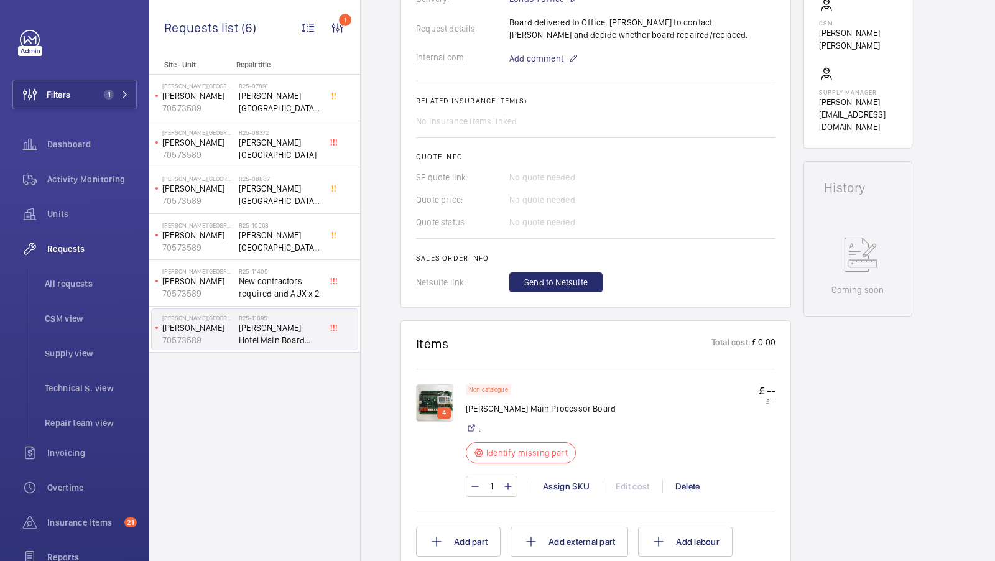
scroll to position [433, 0]
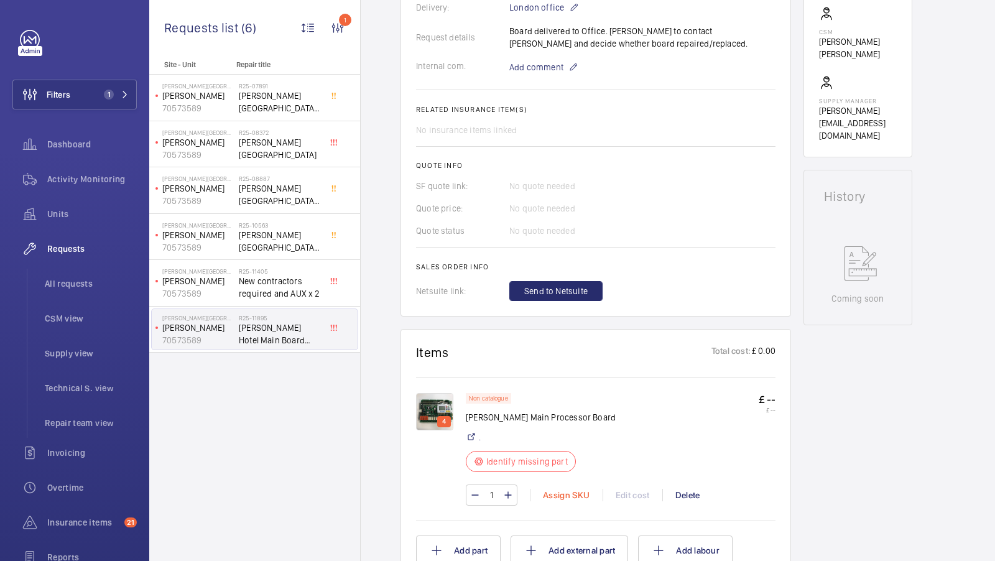
click at [567, 489] on div "Assign SKU" at bounding box center [566, 495] width 73 height 12
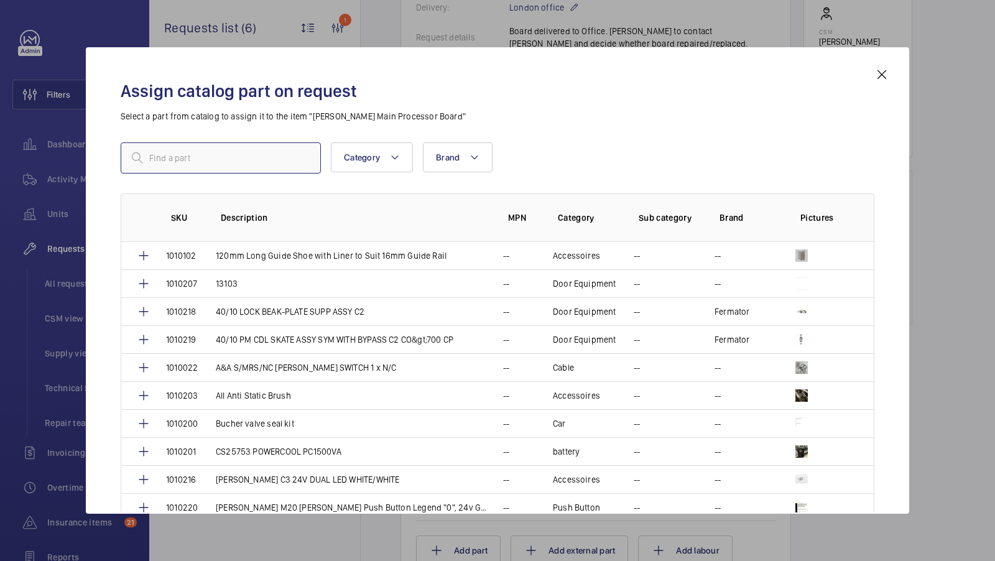
click at [182, 162] on input "text" at bounding box center [221, 157] width 200 height 31
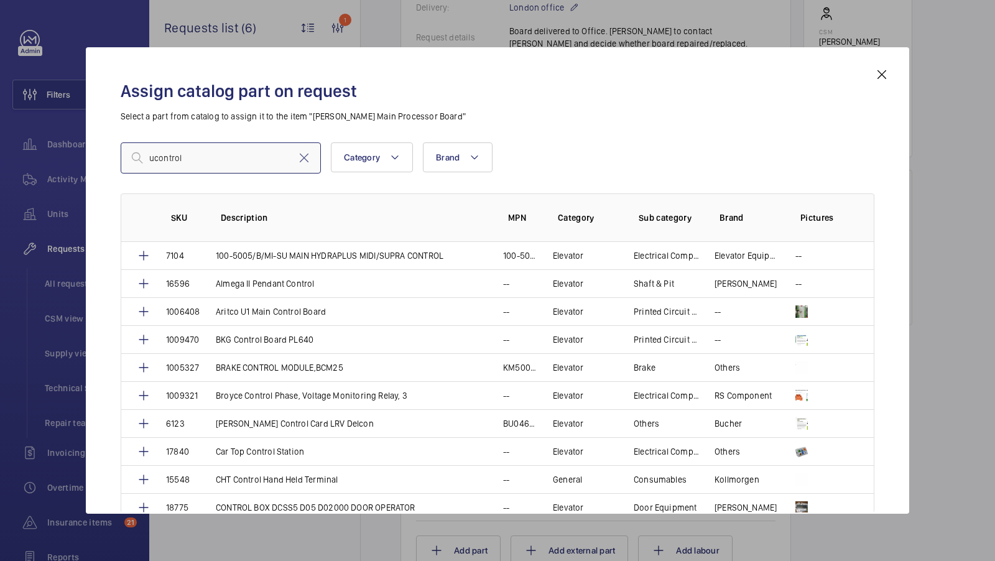
click at [150, 159] on input "ucontrol" at bounding box center [221, 157] width 200 height 31
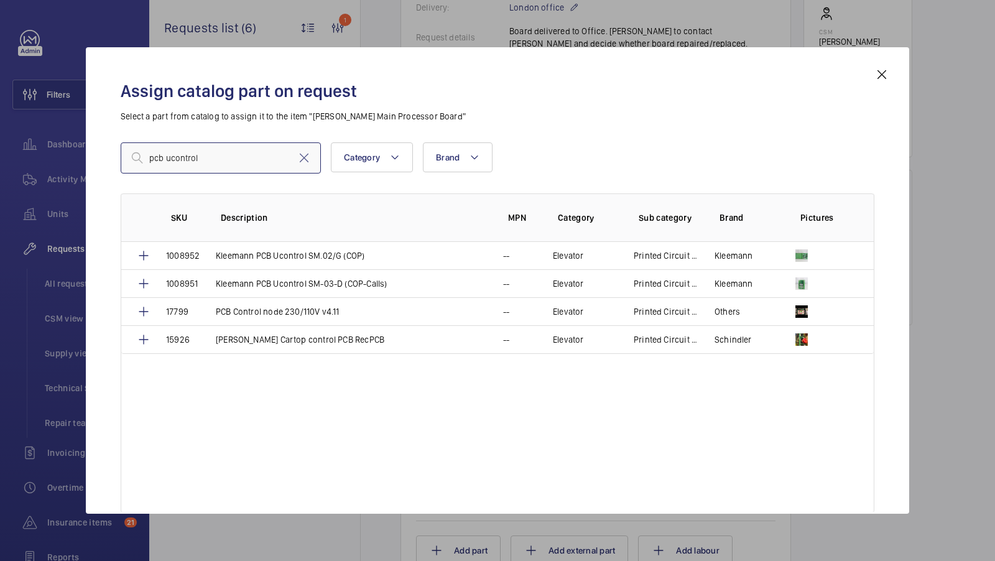
type input "pcb ucontrol"
click at [882, 67] on div "Assign catalog part on request Select a part from catalog to assign it to the i…" at bounding box center [497, 280] width 823 height 466
click at [878, 72] on mat-icon at bounding box center [881, 74] width 15 height 15
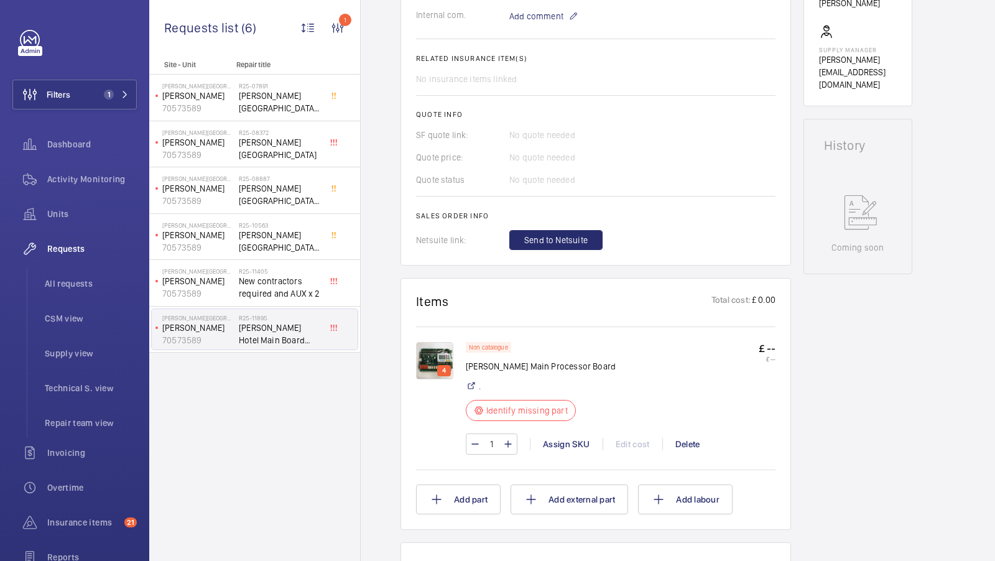
scroll to position [486, 0]
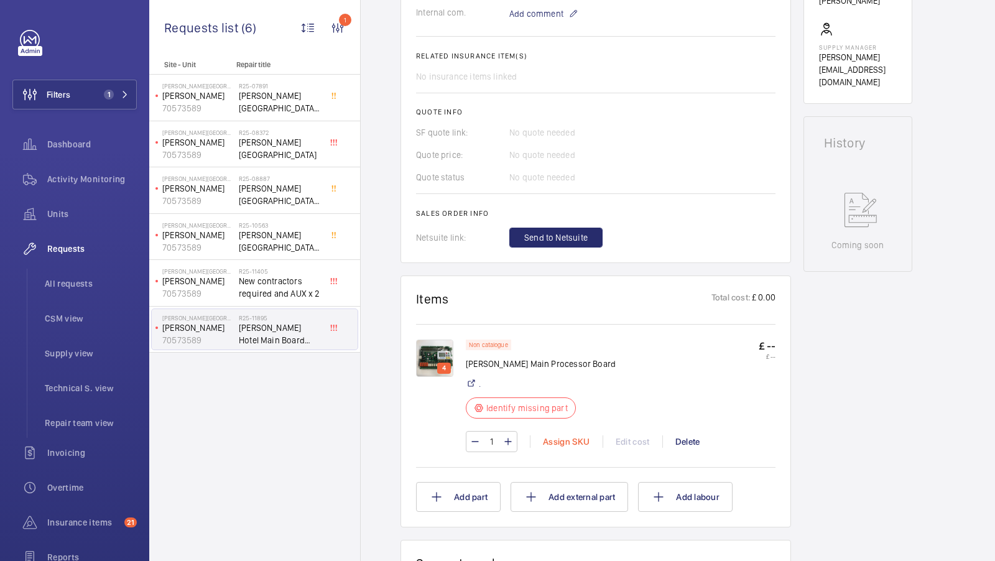
click at [573, 435] on div "Assign SKU" at bounding box center [566, 441] width 73 height 12
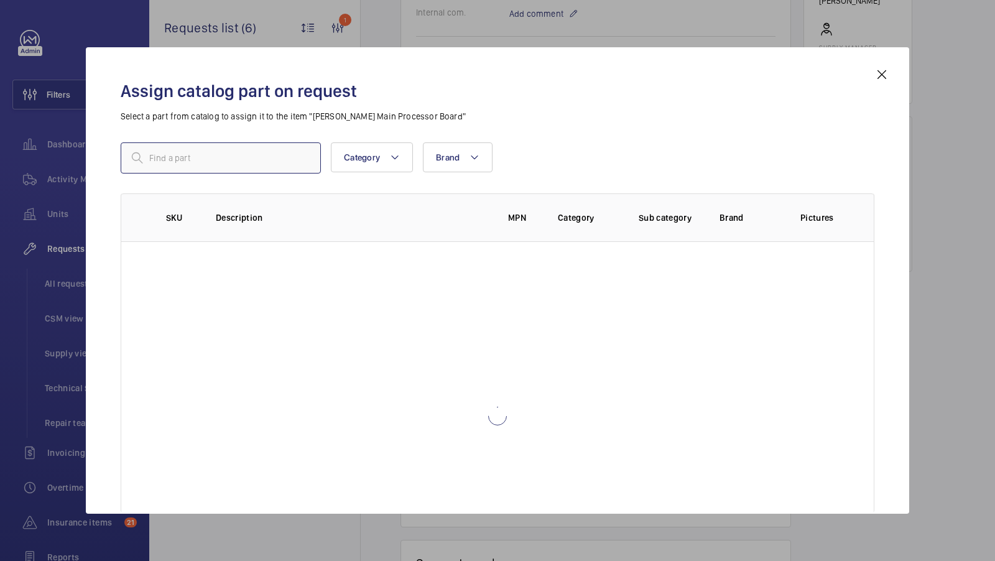
click at [159, 163] on input "text" at bounding box center [221, 157] width 200 height 31
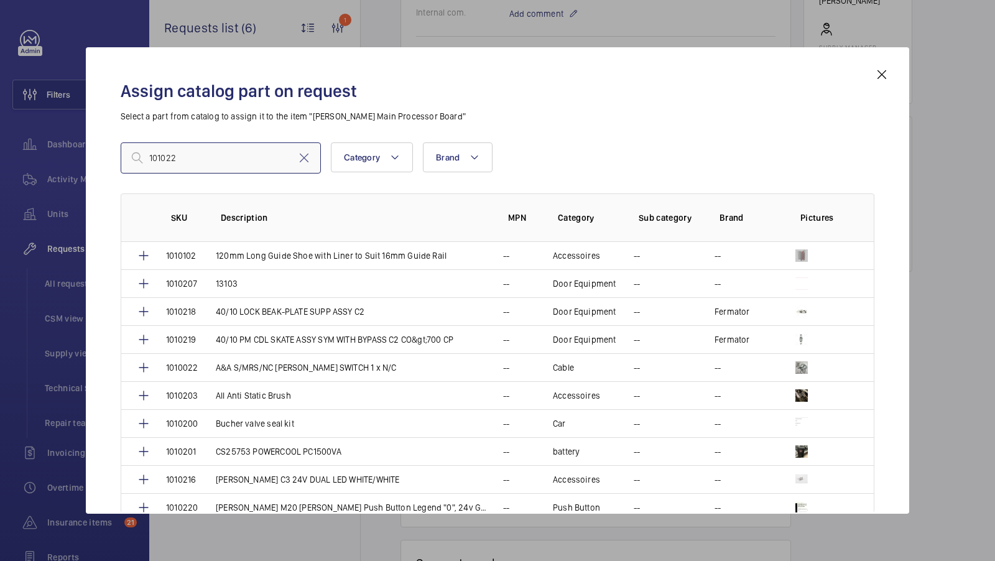
type input "101022"
click at [881, 74] on mat-icon at bounding box center [881, 74] width 15 height 15
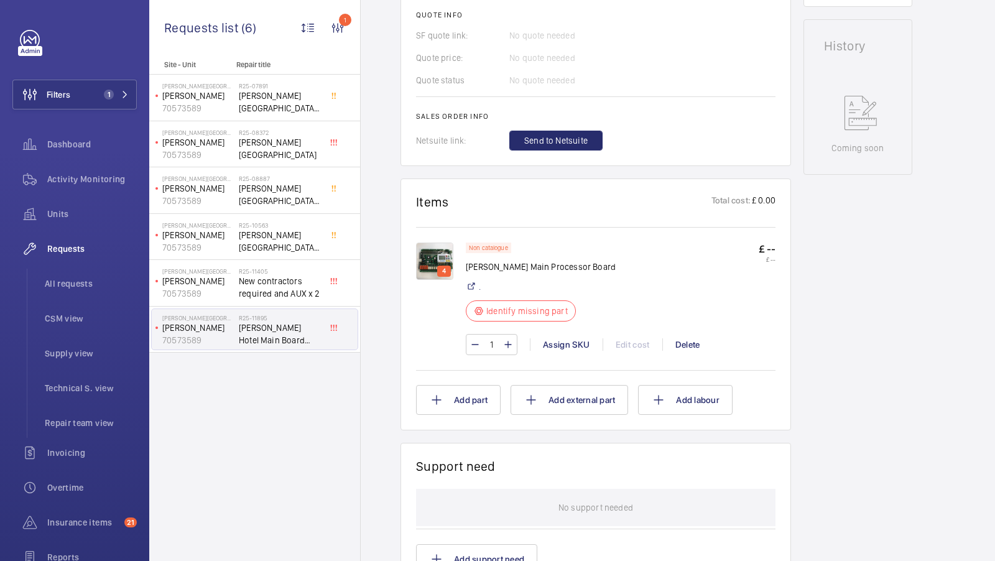
scroll to position [622, 0]
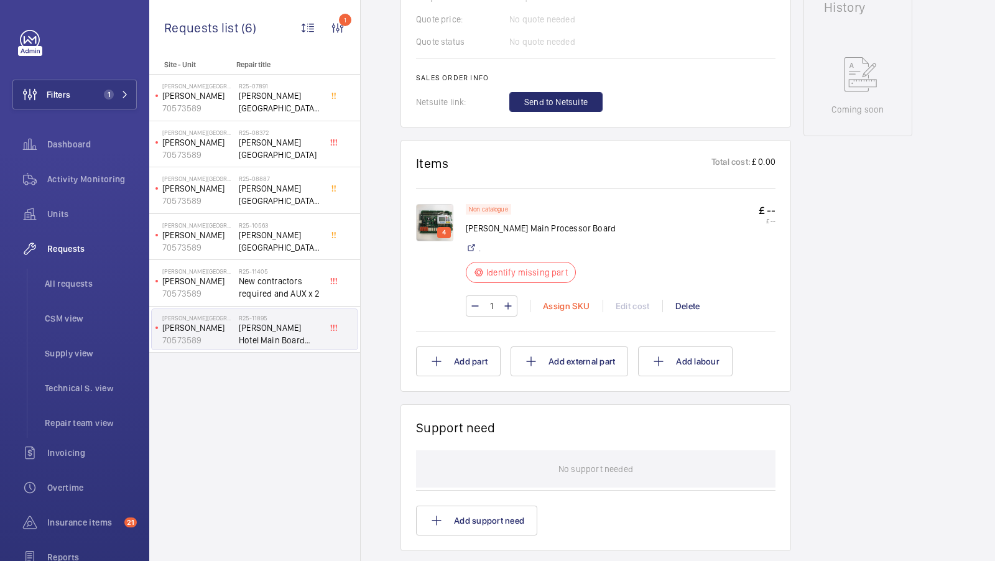
click at [576, 300] on div "Assign SKU" at bounding box center [566, 306] width 73 height 12
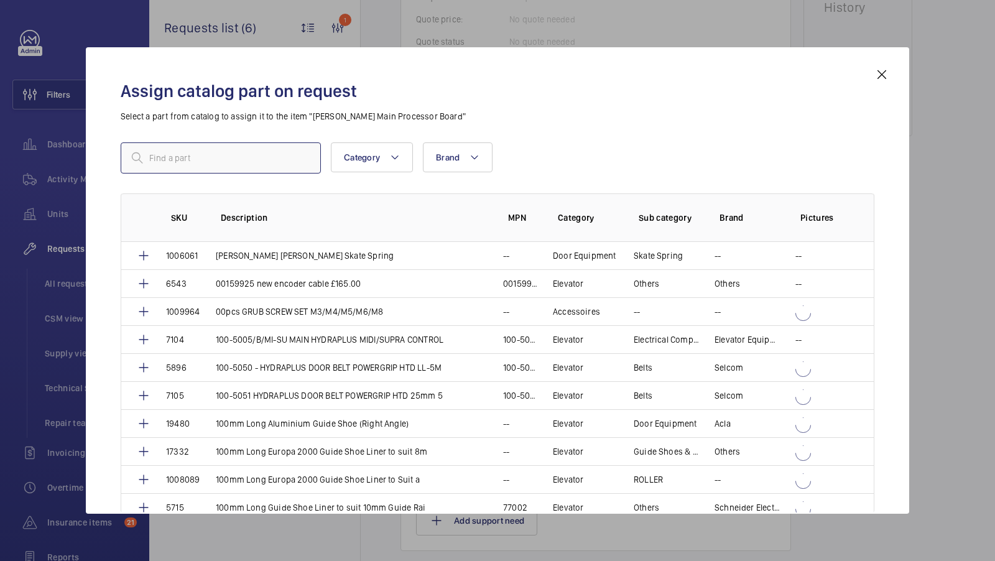
click at [183, 160] on input "text" at bounding box center [221, 157] width 200 height 31
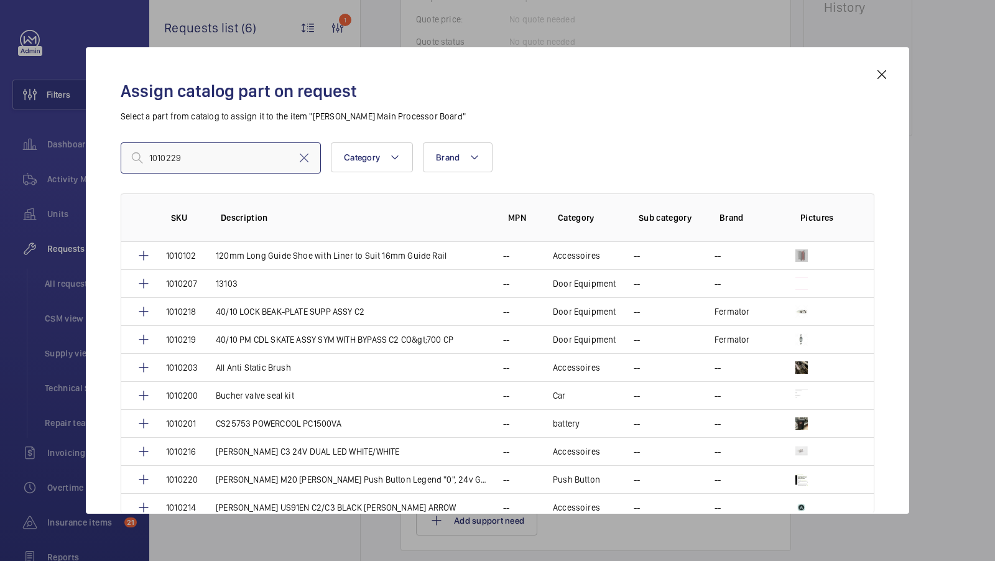
type input "1010229"
click at [883, 75] on mat-icon at bounding box center [881, 74] width 15 height 15
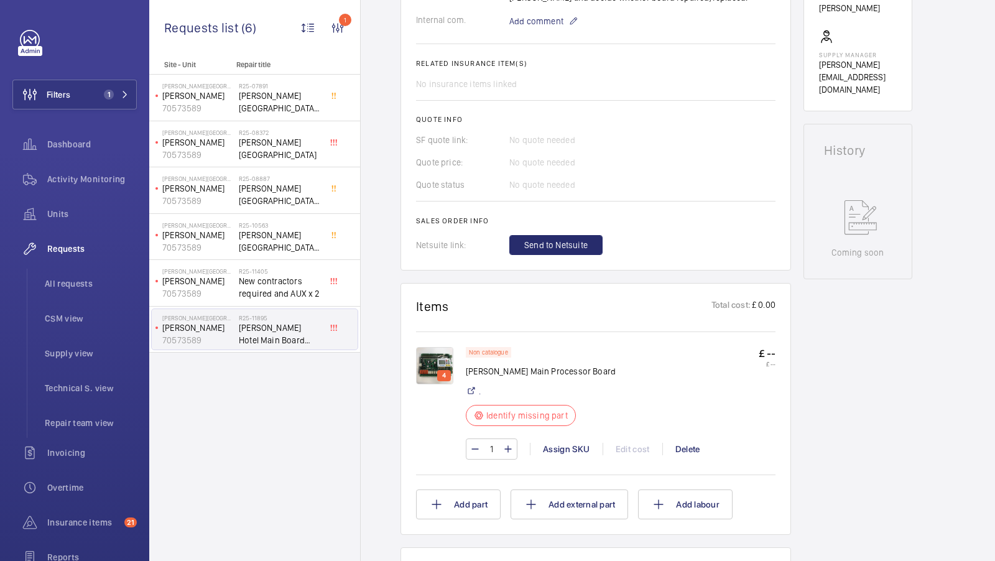
scroll to position [480, 0]
click at [115, 100] on button "Filters 1" at bounding box center [74, 95] width 124 height 30
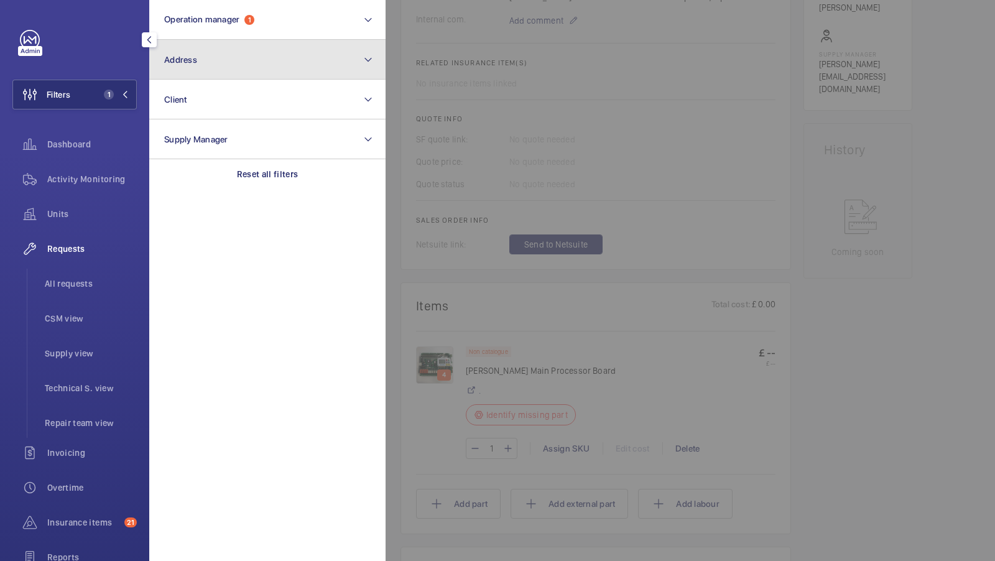
click at [265, 62] on button "Address" at bounding box center [267, 60] width 236 height 40
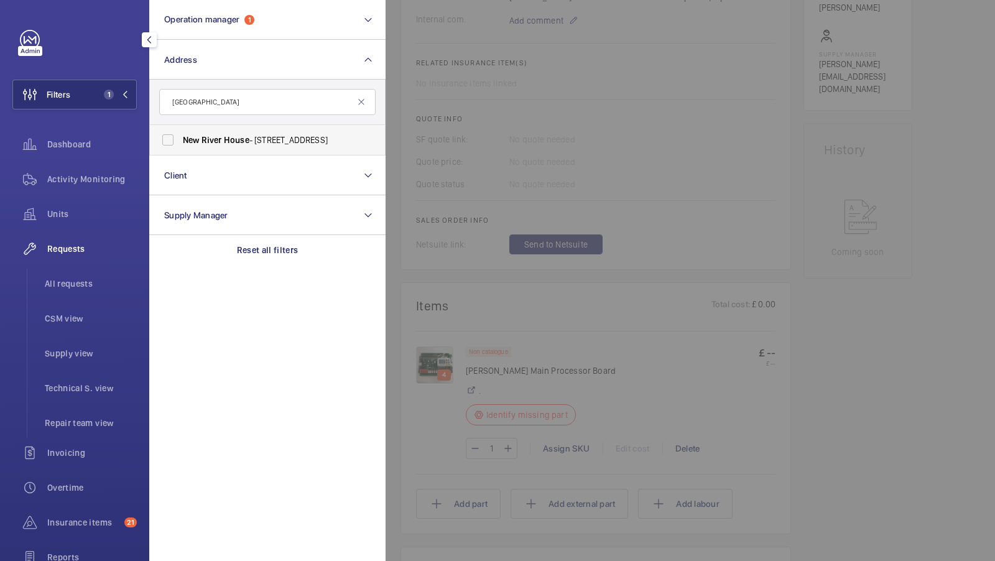
type input "new river house"
click at [246, 146] on label "New River House - 4 Dunstan Mews, ENFIELD EN1 1GF" at bounding box center [258, 140] width 216 height 30
click at [180, 146] on input "New River House - 4 Dunstan Mews, ENFIELD EN1 1GF" at bounding box center [167, 140] width 25 height 25
checkbox input "true"
click at [115, 91] on span "2" at bounding box center [114, 95] width 30 height 10
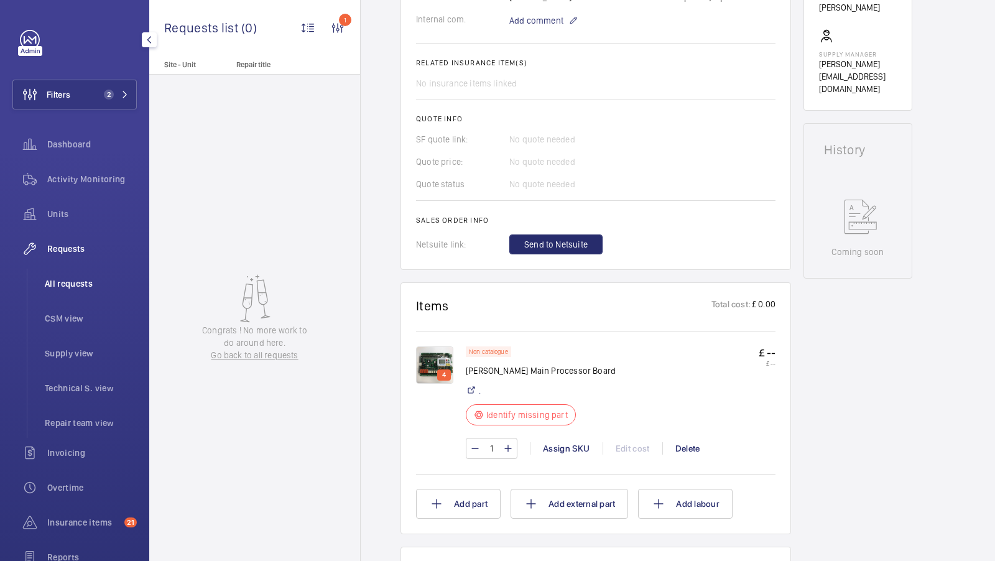
click at [67, 278] on span "All requests" at bounding box center [91, 283] width 92 height 12
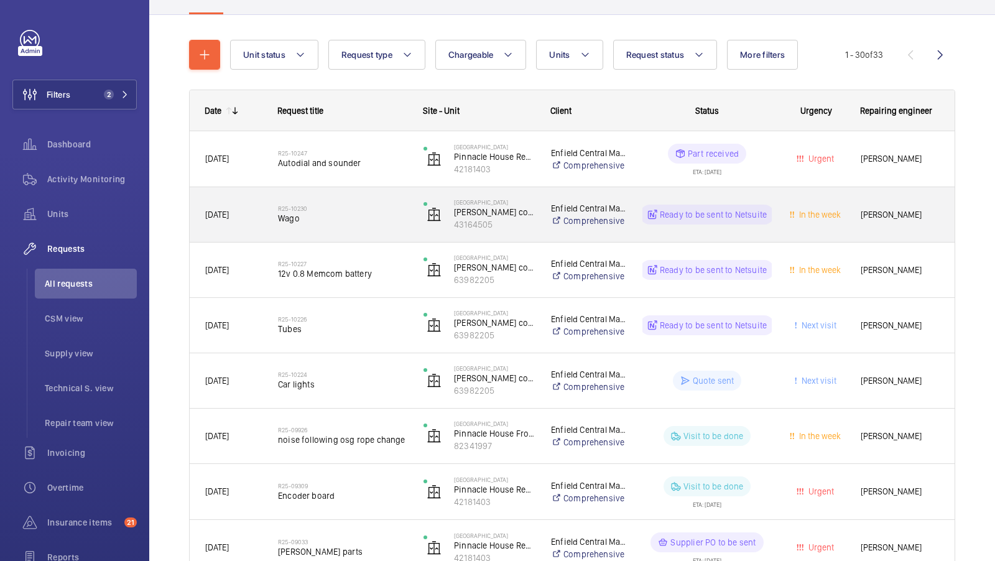
scroll to position [108, 0]
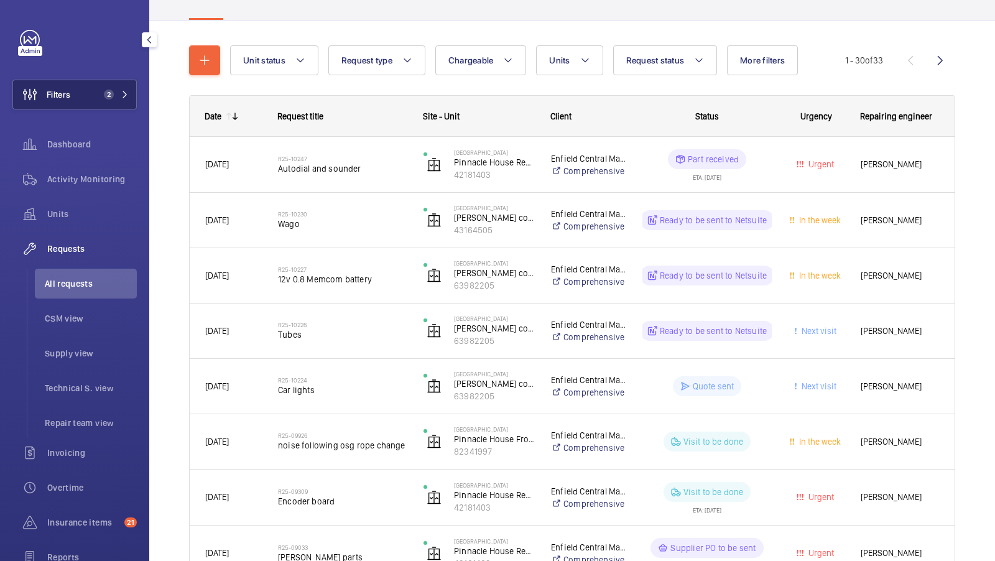
click at [104, 91] on span "2" at bounding box center [109, 95] width 10 height 10
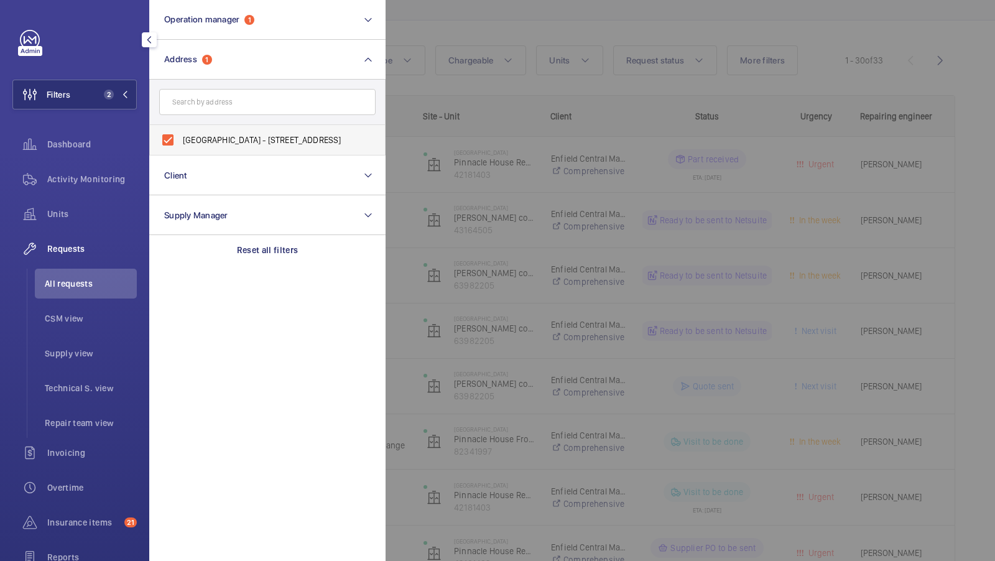
click at [234, 131] on label "New River House - 4 Dunstan Mews, ENFIELD EN1 1GF" at bounding box center [258, 140] width 216 height 30
click at [180, 131] on input "New River House - 4 Dunstan Mews, ENFIELD EN1 1GF" at bounding box center [167, 140] width 25 height 25
checkbox input "false"
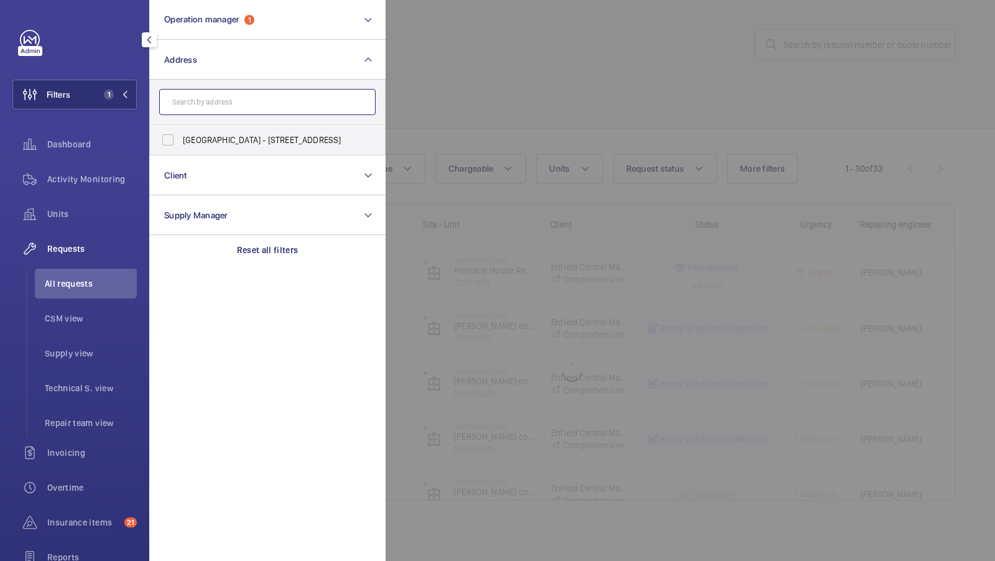
click at [254, 96] on input "text" at bounding box center [267, 102] width 216 height 26
click at [512, 247] on div at bounding box center [883, 280] width 995 height 561
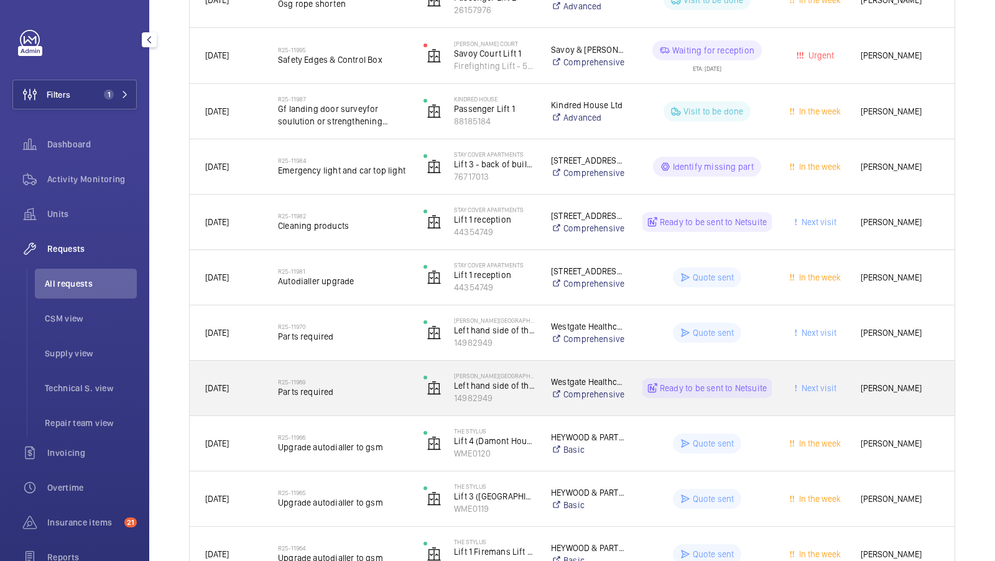
scroll to position [455, 0]
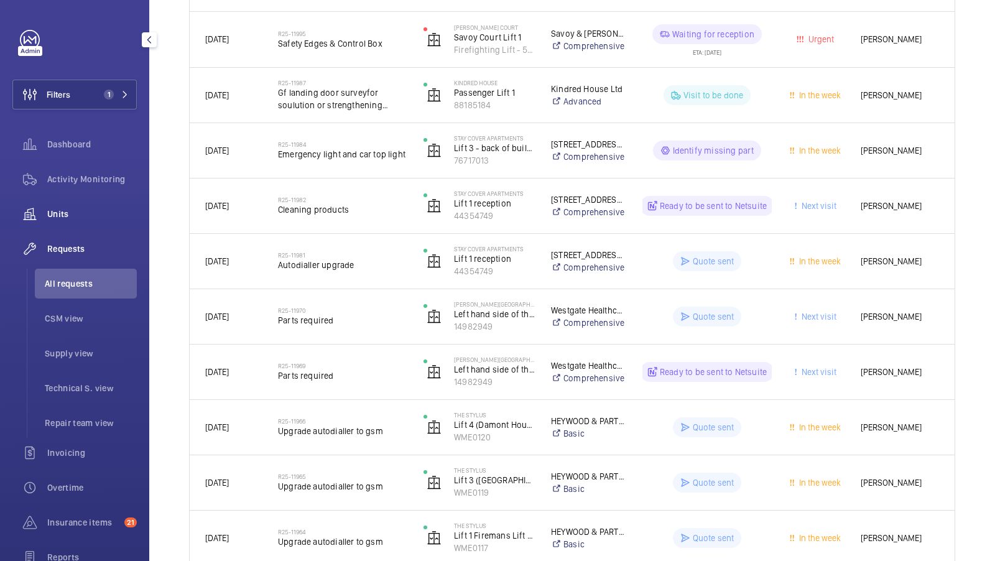
click at [69, 223] on div "Units" at bounding box center [74, 214] width 124 height 30
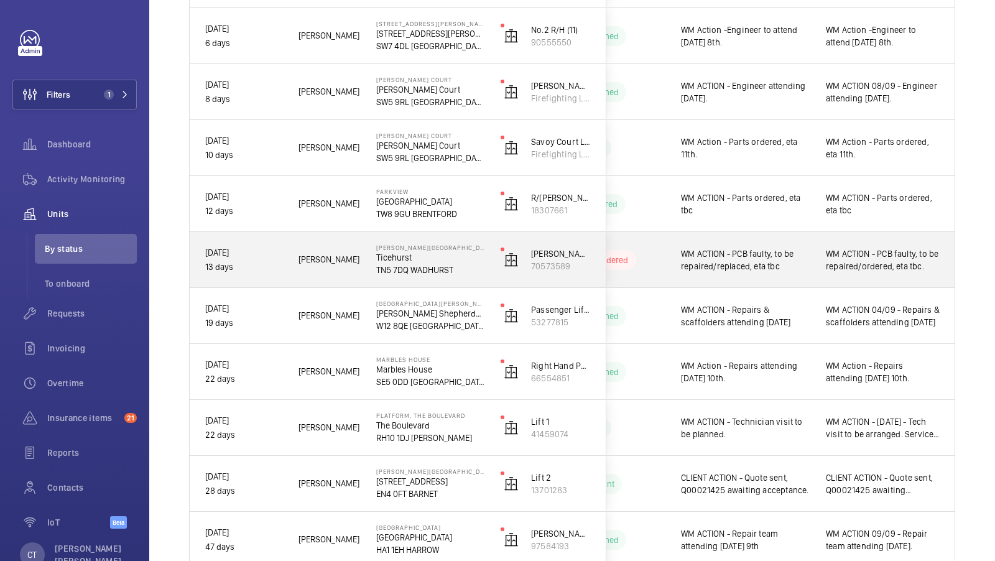
scroll to position [661, 0]
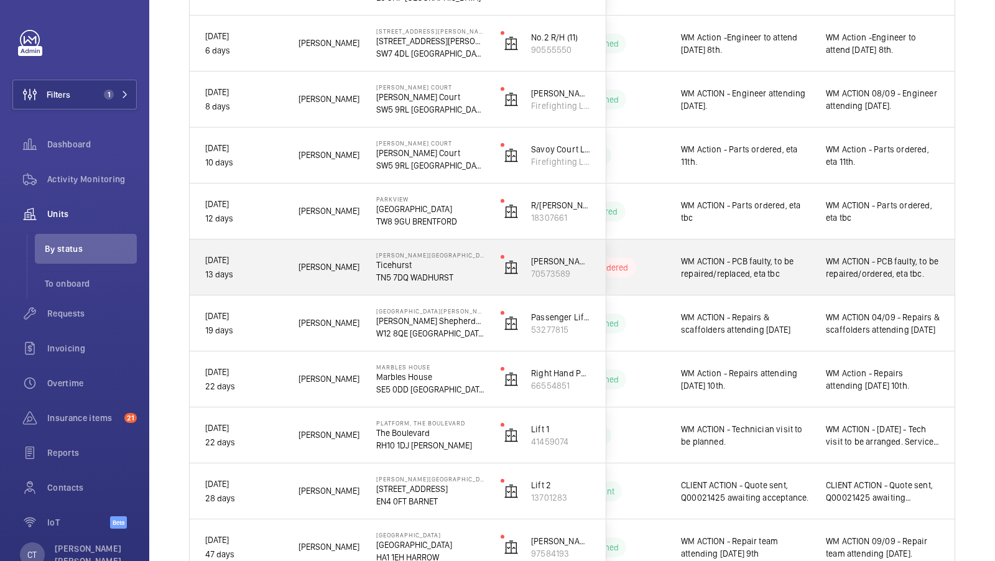
click at [858, 269] on span "WM ACTION - PCB faulty, to be repaired/ordered, eta tbc." at bounding box center [883, 267] width 114 height 25
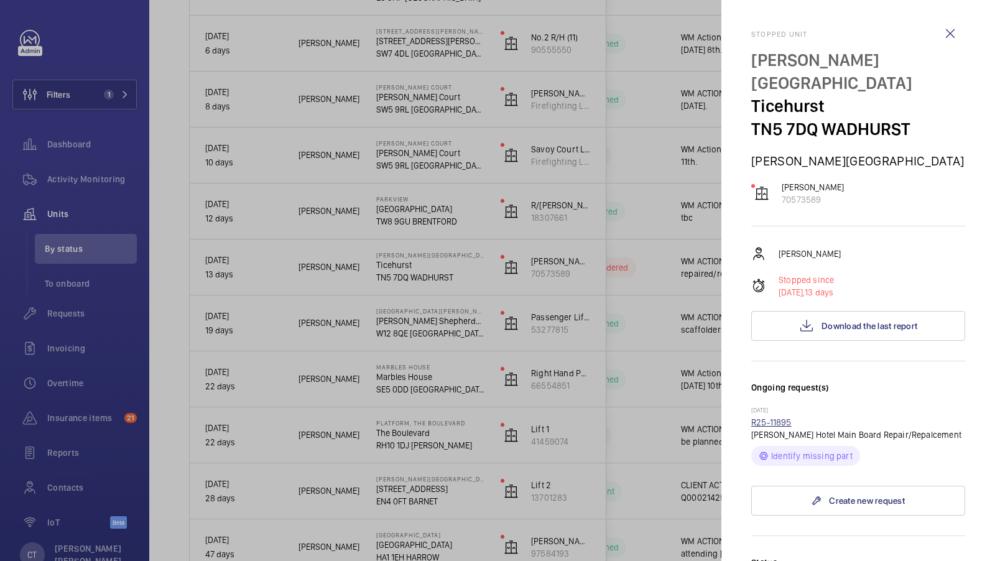
click at [782, 420] on link "R25-11895" at bounding box center [771, 422] width 40 height 10
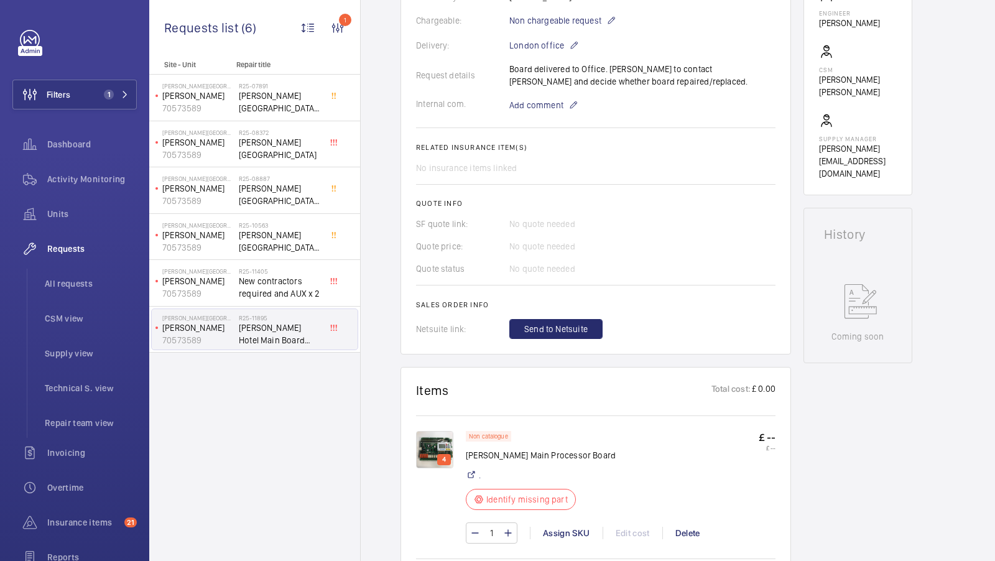
scroll to position [394, 0]
click at [562, 527] on div "Assign SKU" at bounding box center [566, 533] width 73 height 12
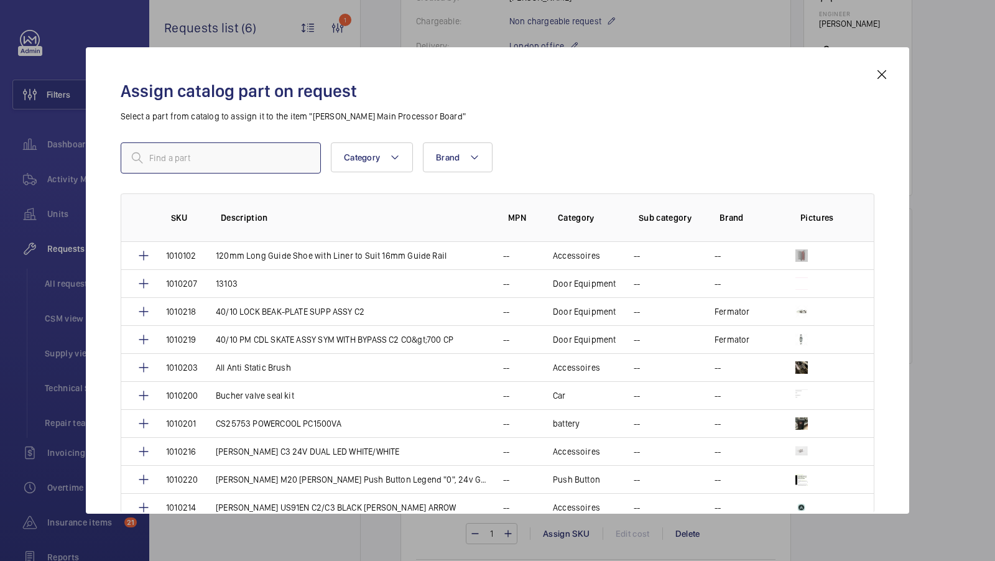
click at [177, 158] on input "text" at bounding box center [221, 157] width 200 height 31
type input "1010229"
click at [884, 75] on mat-icon at bounding box center [881, 74] width 15 height 15
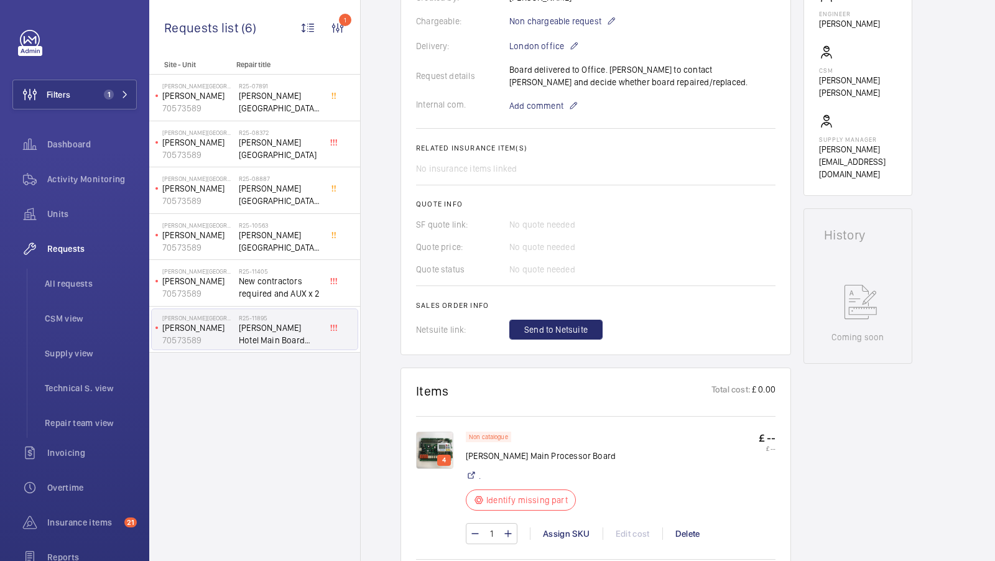
click at [923, 294] on div "Engineers requests R25-11895 A repair request was created on 2025-09-08 for a m…" at bounding box center [678, 435] width 634 height 1371
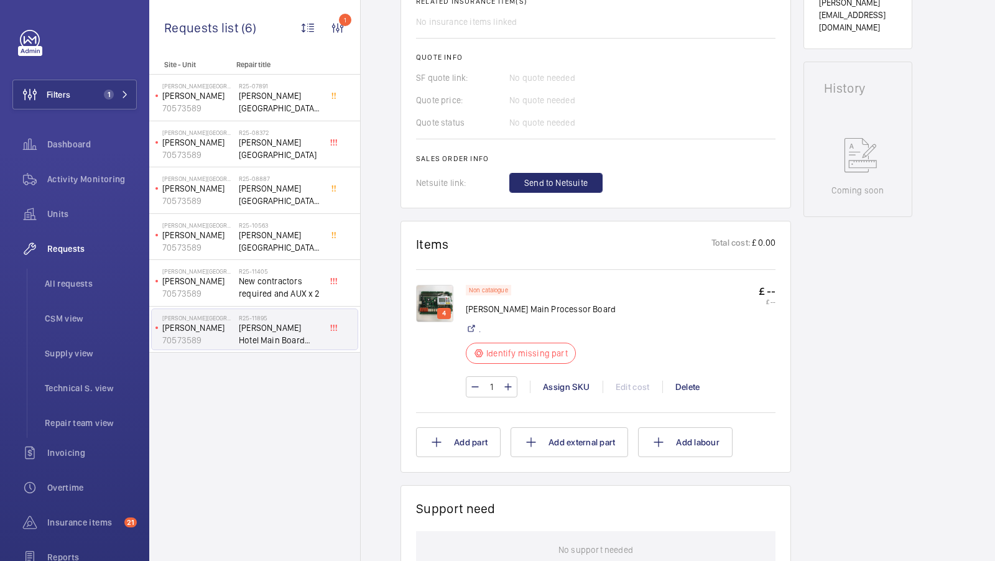
scroll to position [582, 0]
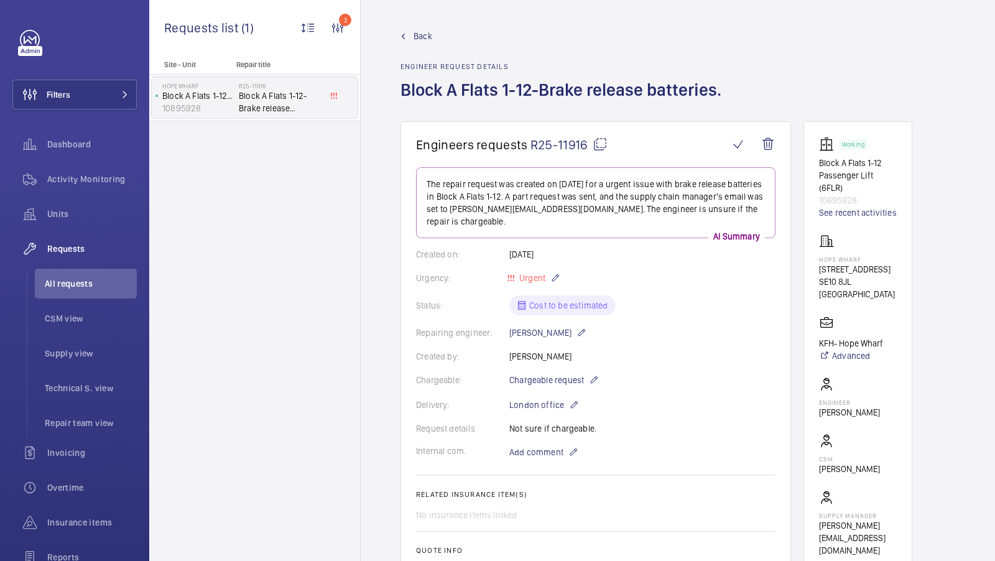
scroll to position [455, 0]
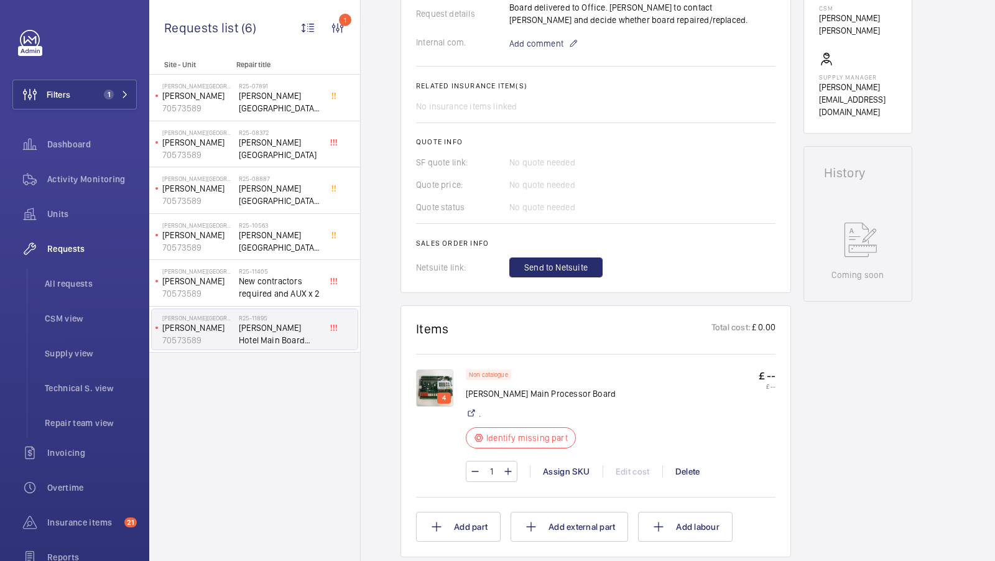
scroll to position [459, 0]
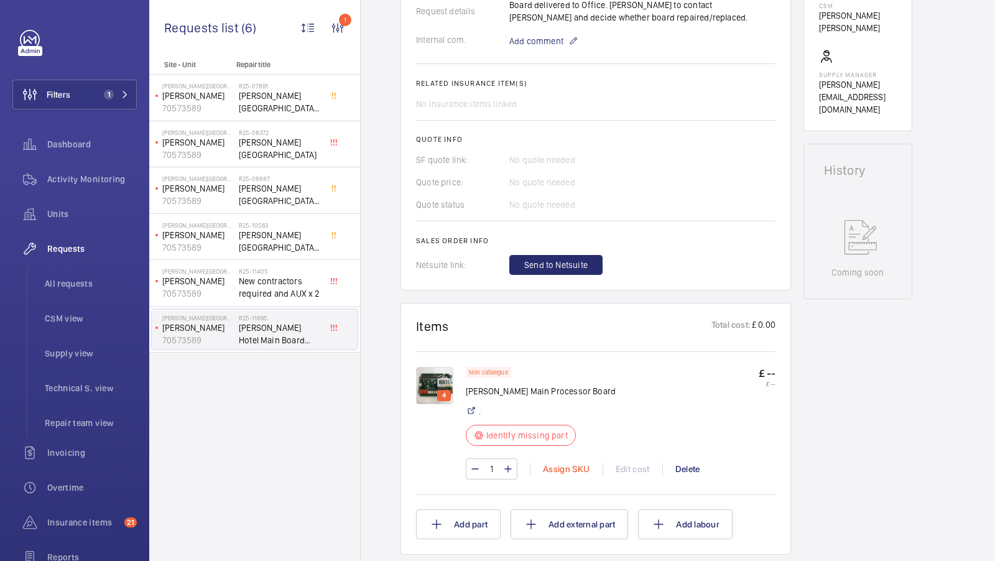
click at [551, 463] on div "Assign SKU" at bounding box center [566, 469] width 73 height 12
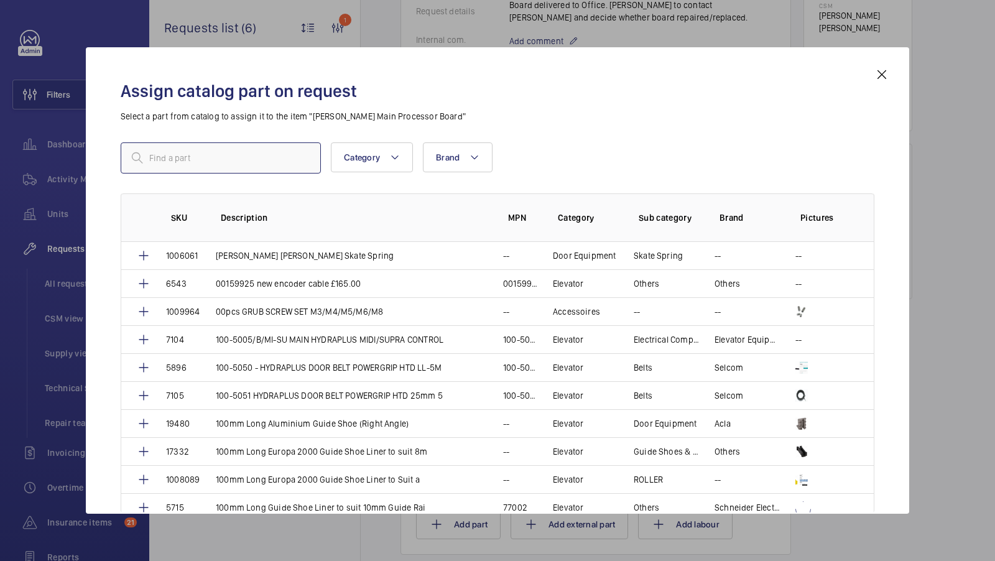
click at [209, 167] on input "text" at bounding box center [221, 157] width 200 height 31
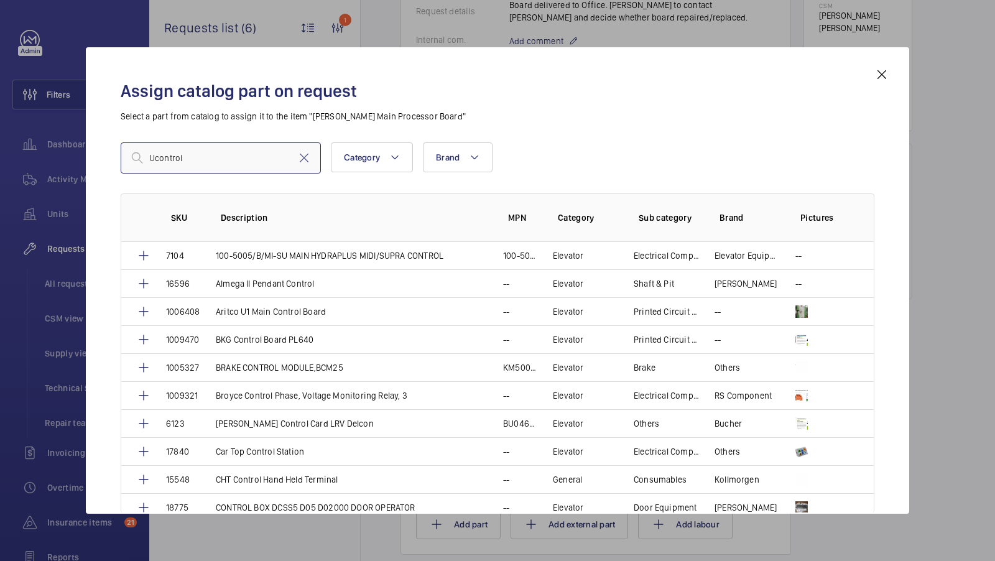
click at [200, 160] on input "Ucontrol" at bounding box center [221, 157] width 200 height 31
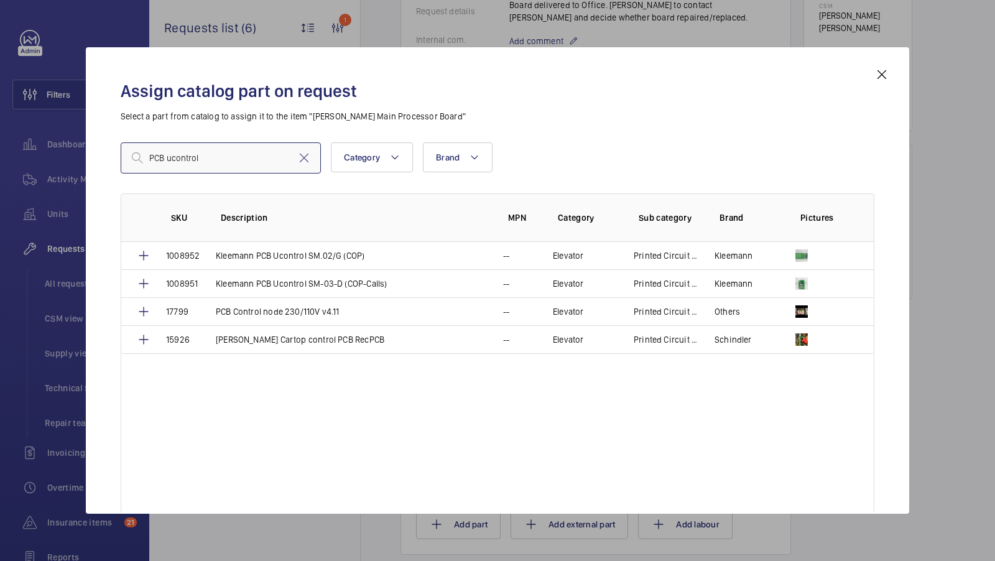
click at [238, 165] on input "PCB ucontrol" at bounding box center [221, 157] width 200 height 31
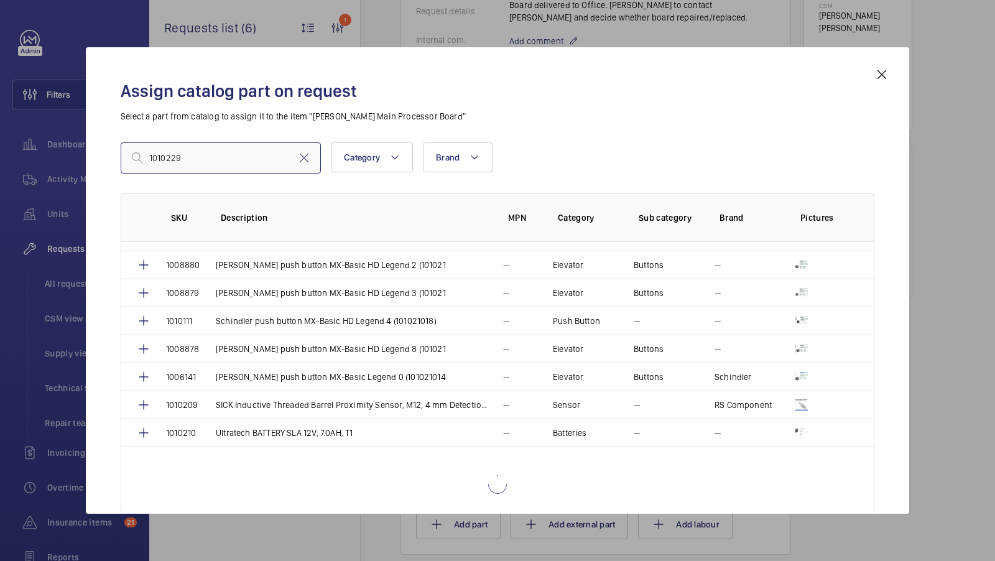
scroll to position [634, 0]
click at [213, 162] on input "1010229" at bounding box center [221, 157] width 200 height 31
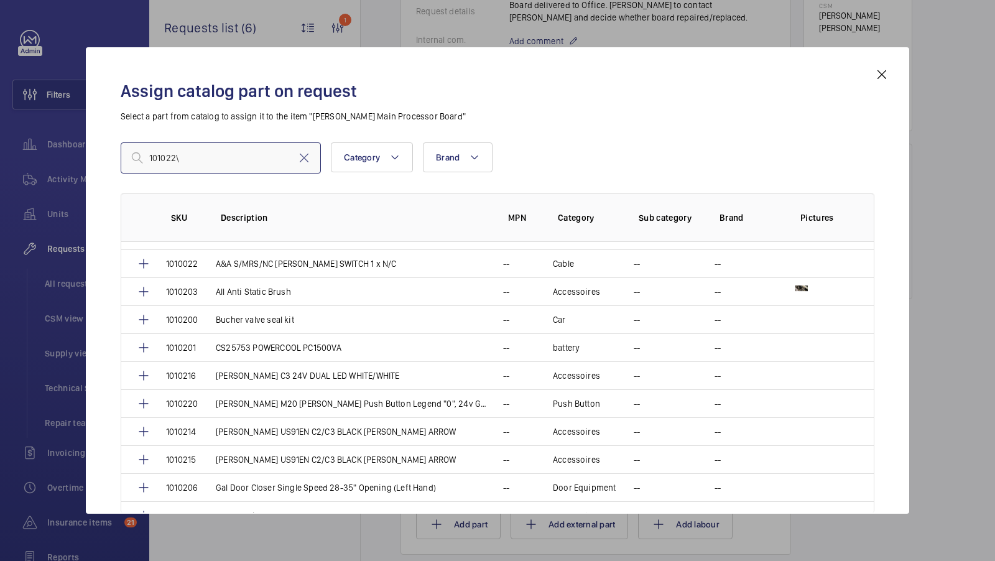
scroll to position [0, 0]
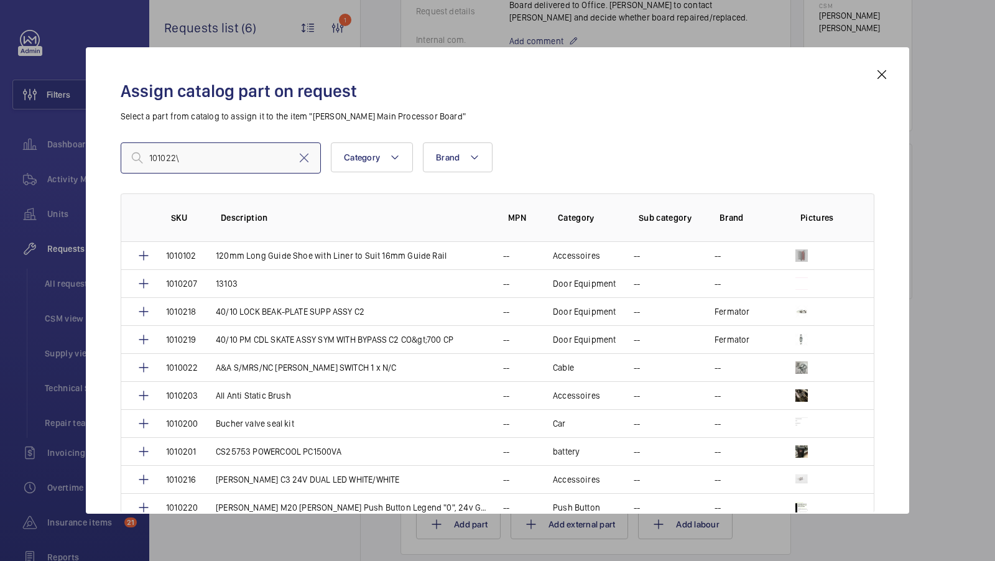
click at [192, 160] on input "101022\" at bounding box center [221, 157] width 200 height 31
type input "1010229"
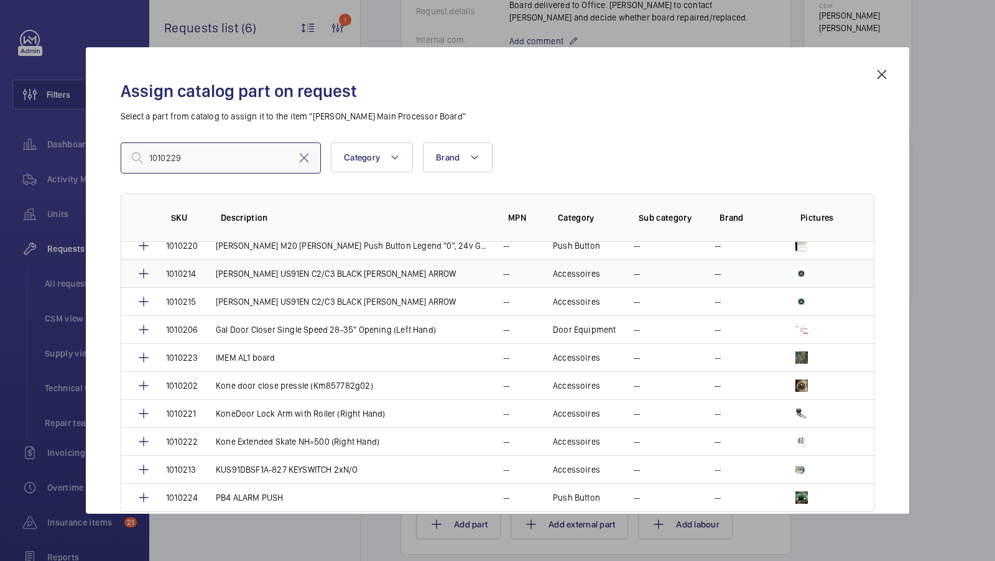
scroll to position [271, 0]
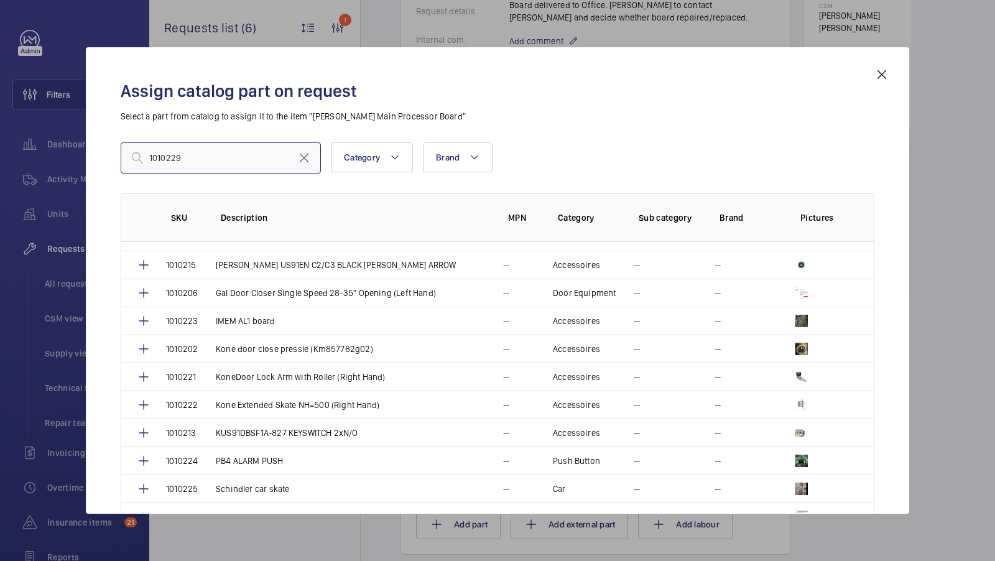
click at [228, 149] on input "1010229" at bounding box center [221, 157] width 200 height 31
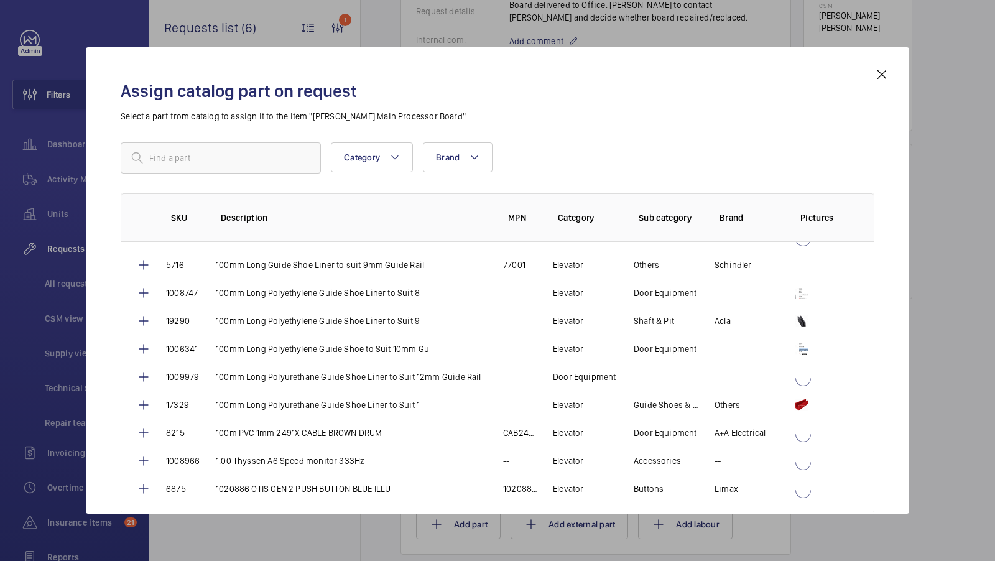
click at [875, 77] on mat-icon at bounding box center [881, 74] width 15 height 15
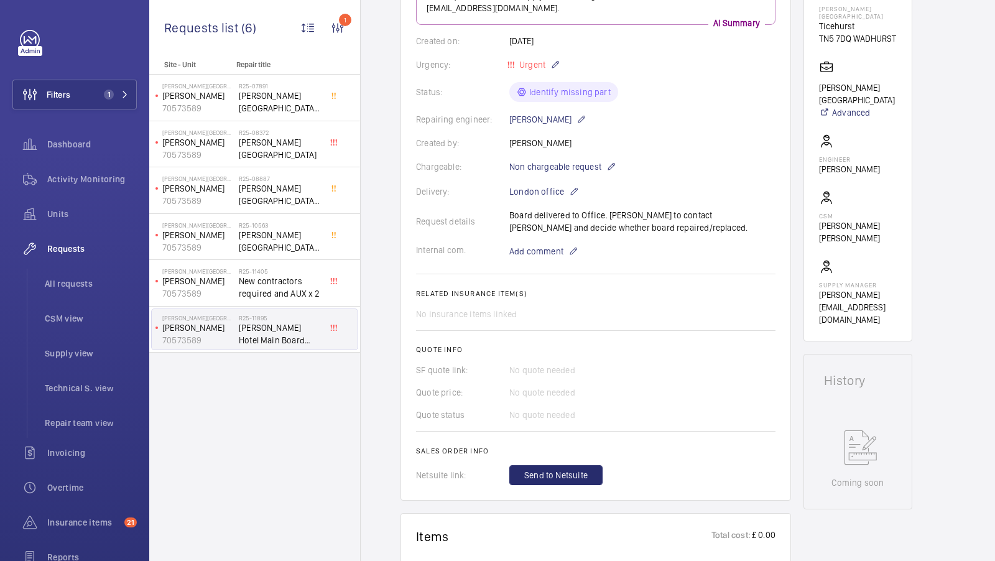
scroll to position [0, 0]
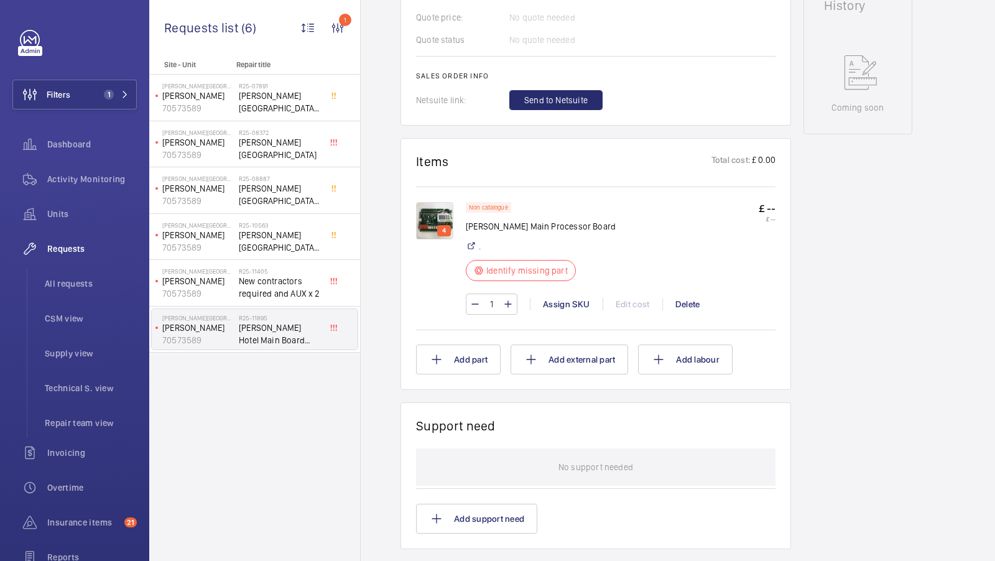
scroll to position [625, 0]
click at [557, 297] on div "Assign SKU" at bounding box center [566, 303] width 73 height 12
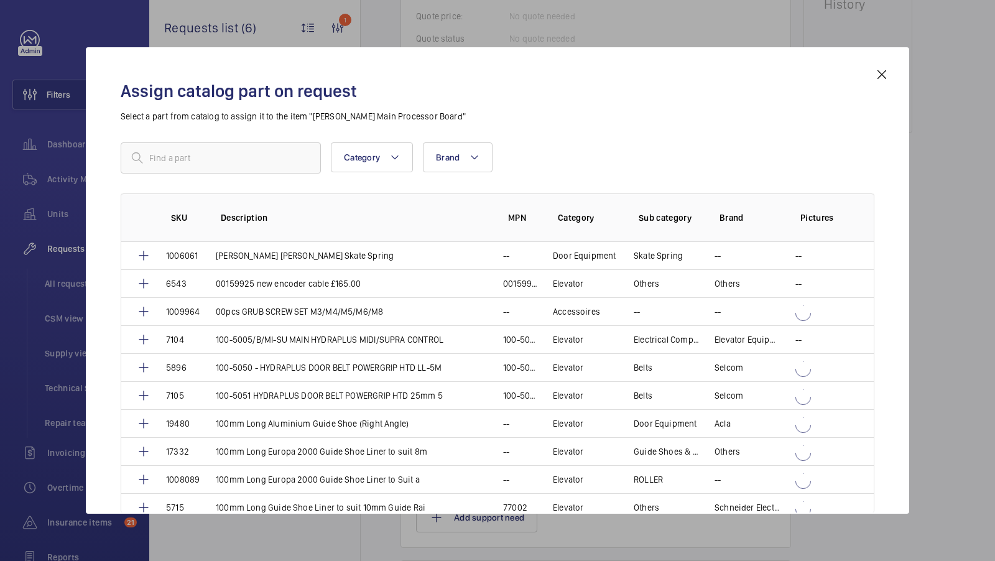
click at [197, 187] on div "Category Brand More filters Reset all filters SKU Description MPN Category Sub …" at bounding box center [498, 297] width 754 height 311
click at [198, 170] on input "text" at bounding box center [221, 157] width 200 height 31
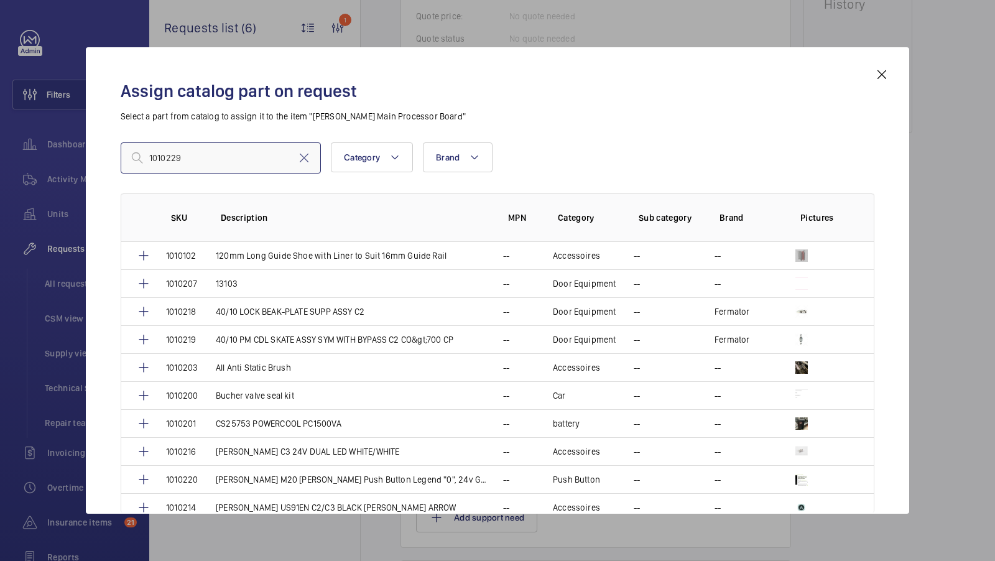
type input "1010229"
click at [880, 77] on mat-icon at bounding box center [881, 74] width 15 height 15
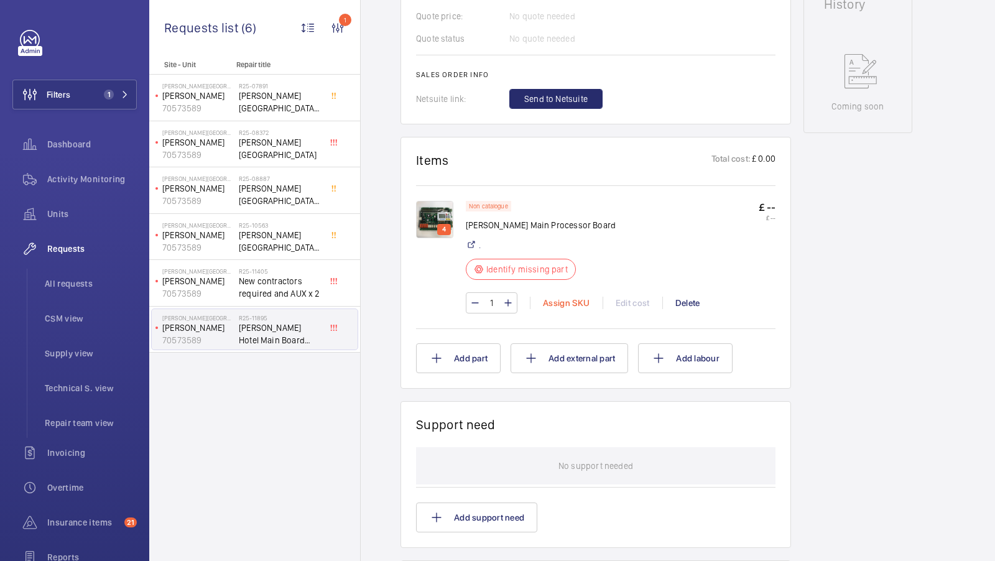
click at [565, 297] on div "Assign SKU" at bounding box center [566, 303] width 73 height 12
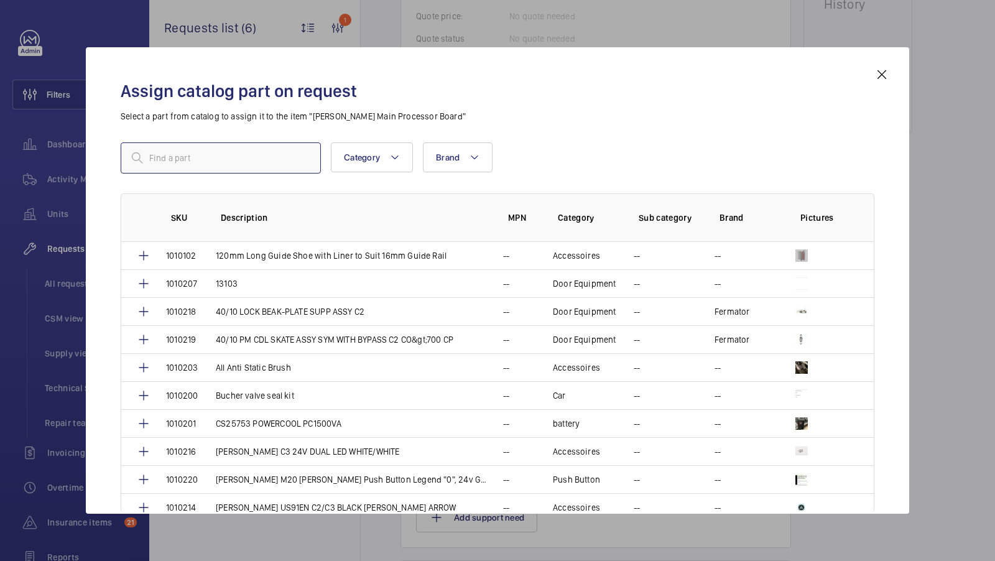
click at [182, 155] on input "text" at bounding box center [221, 157] width 200 height 31
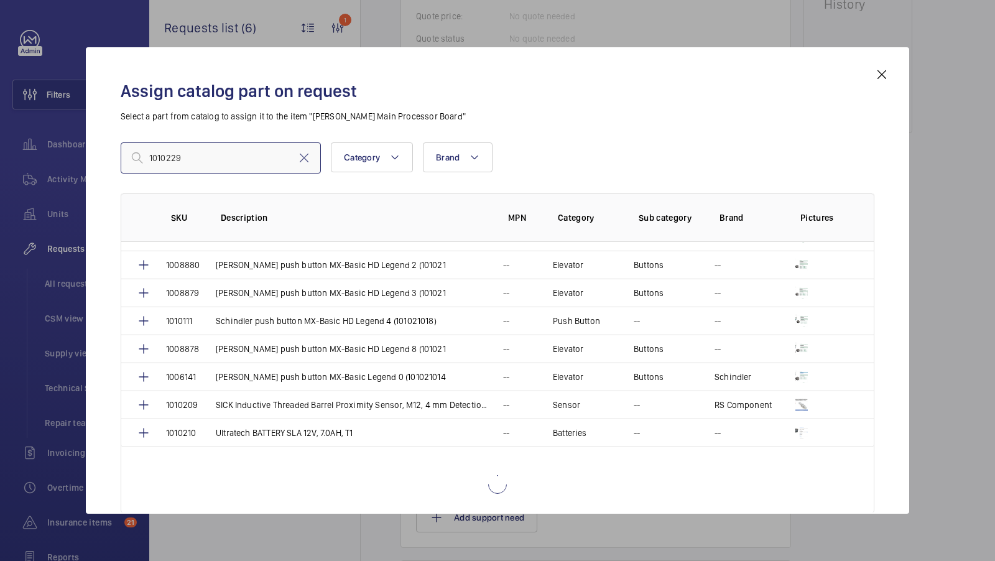
scroll to position [634, 0]
type input "1010229"
click at [881, 73] on mat-icon at bounding box center [881, 74] width 15 height 15
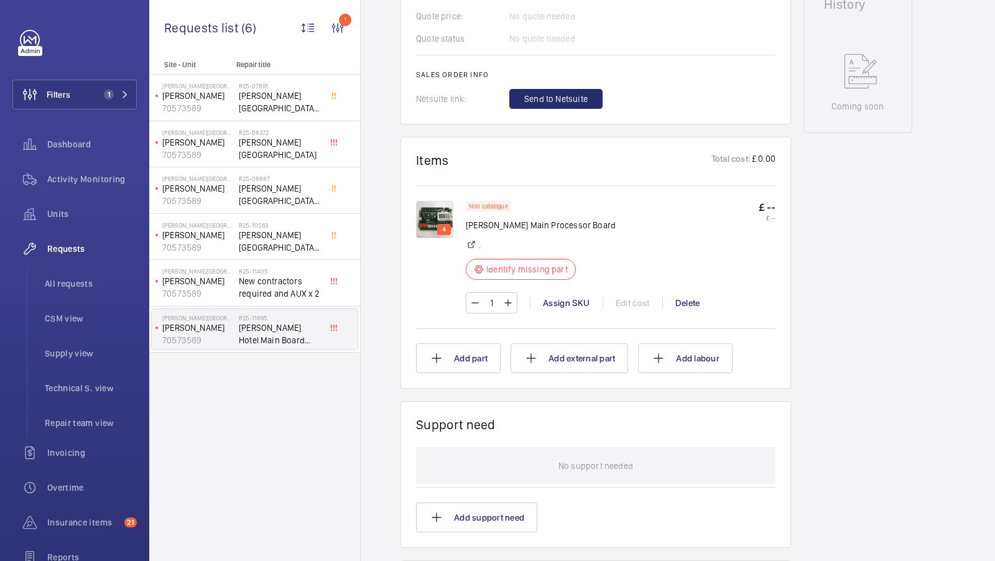
click at [914, 136] on div "Engineers requests R25-11895 A repair request was created on [DATE] for a main …" at bounding box center [678, 204] width 634 height 1371
click at [562, 297] on div "Assign SKU" at bounding box center [566, 303] width 73 height 12
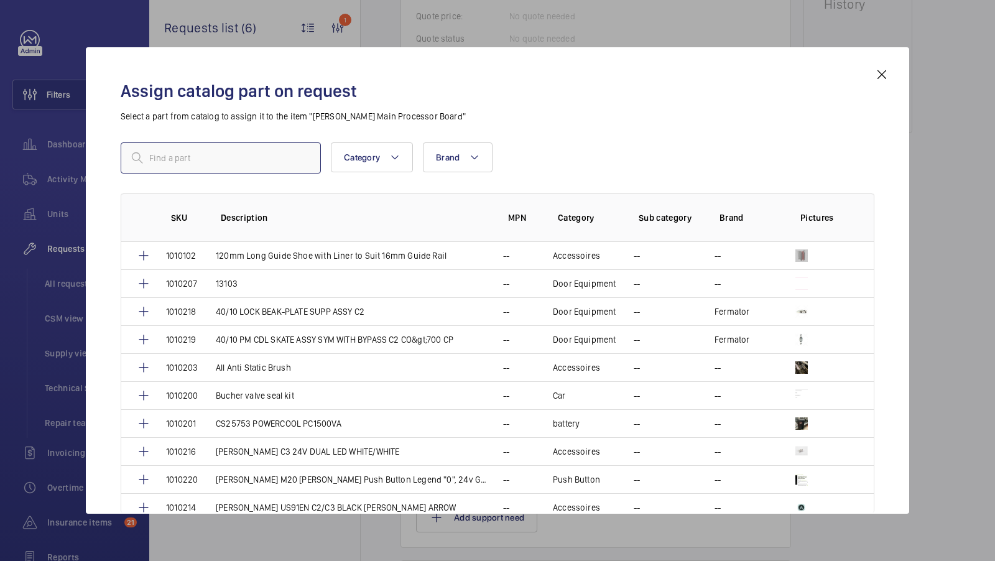
click at [233, 159] on input "text" at bounding box center [221, 157] width 200 height 31
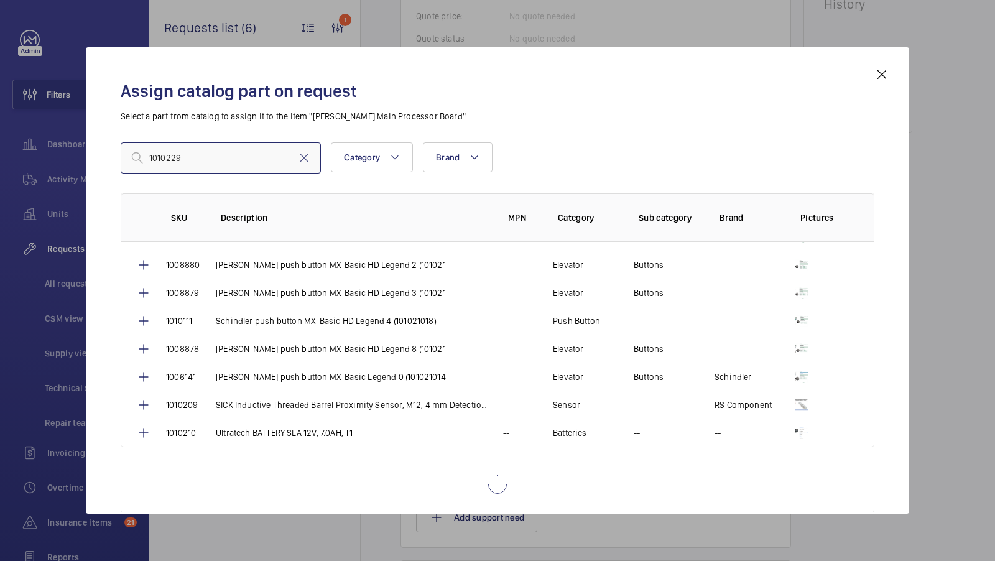
type input "1010229"
click at [883, 75] on mat-icon at bounding box center [881, 74] width 15 height 15
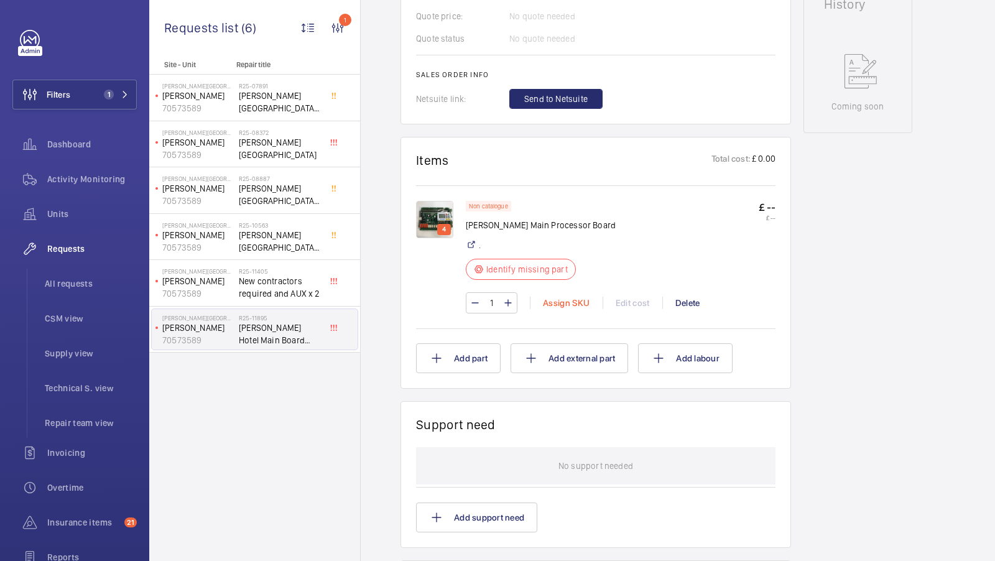
click at [573, 297] on div "Assign SKU" at bounding box center [566, 303] width 73 height 12
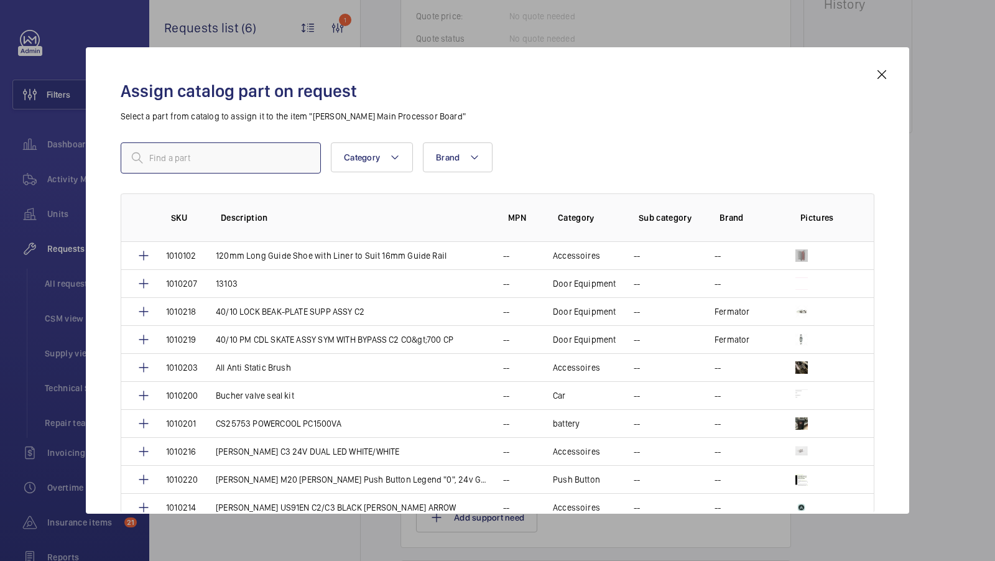
click at [187, 164] on input "text" at bounding box center [221, 157] width 200 height 31
click at [218, 160] on input "1010229" at bounding box center [221, 157] width 200 height 31
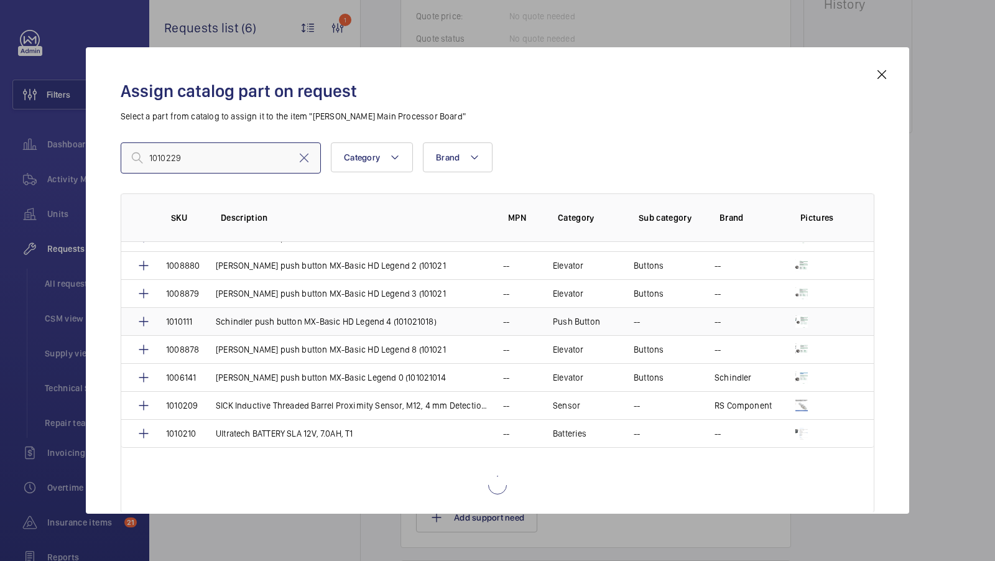
scroll to position [0, 0]
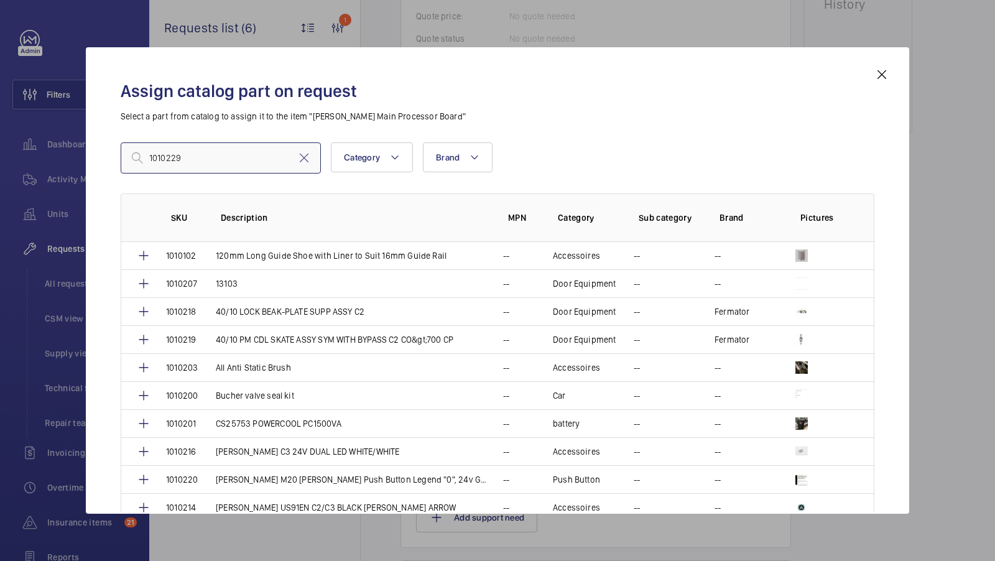
type input "1010229"
click at [881, 72] on mat-icon at bounding box center [881, 74] width 15 height 15
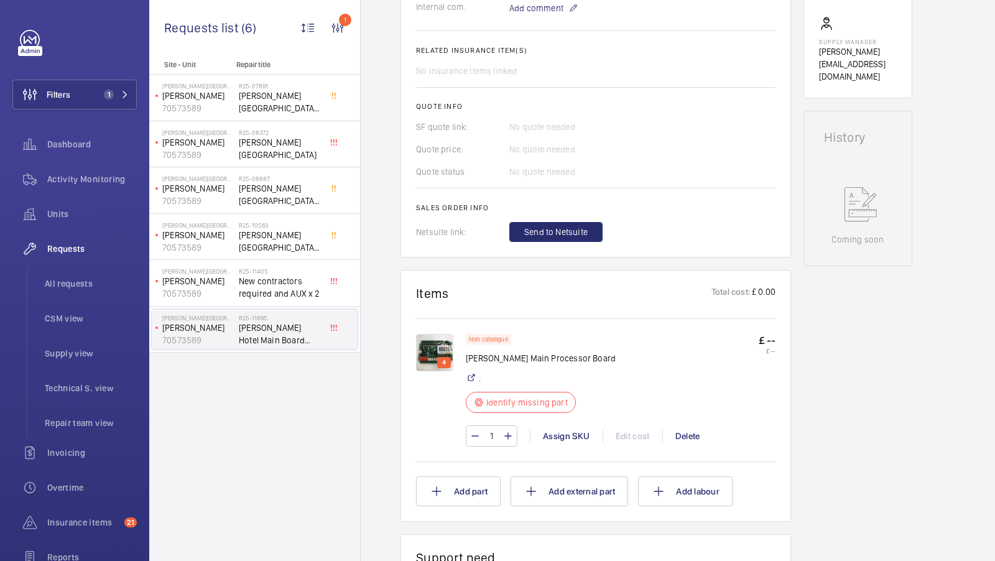
scroll to position [570, 0]
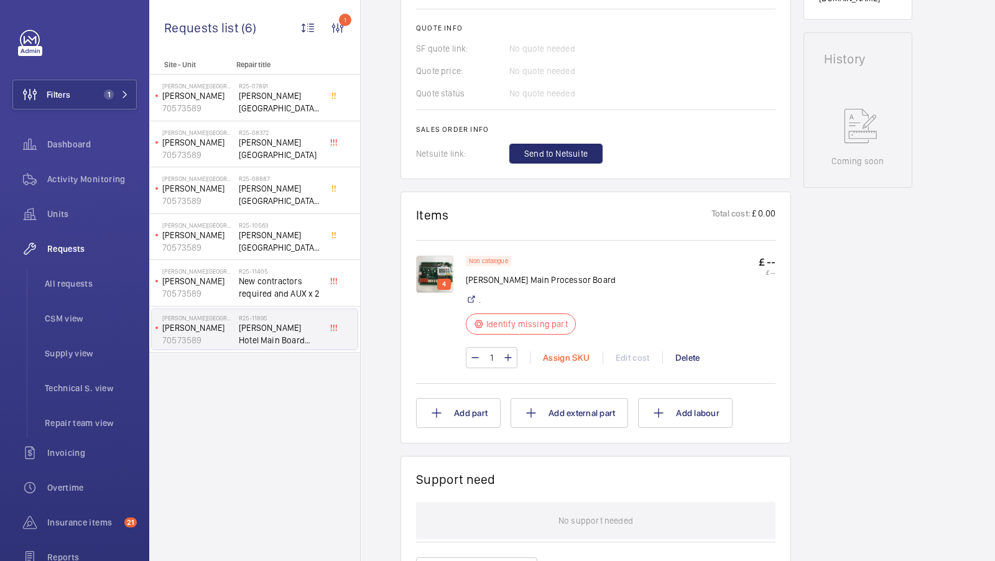
click at [554, 351] on div "Assign SKU" at bounding box center [566, 357] width 73 height 12
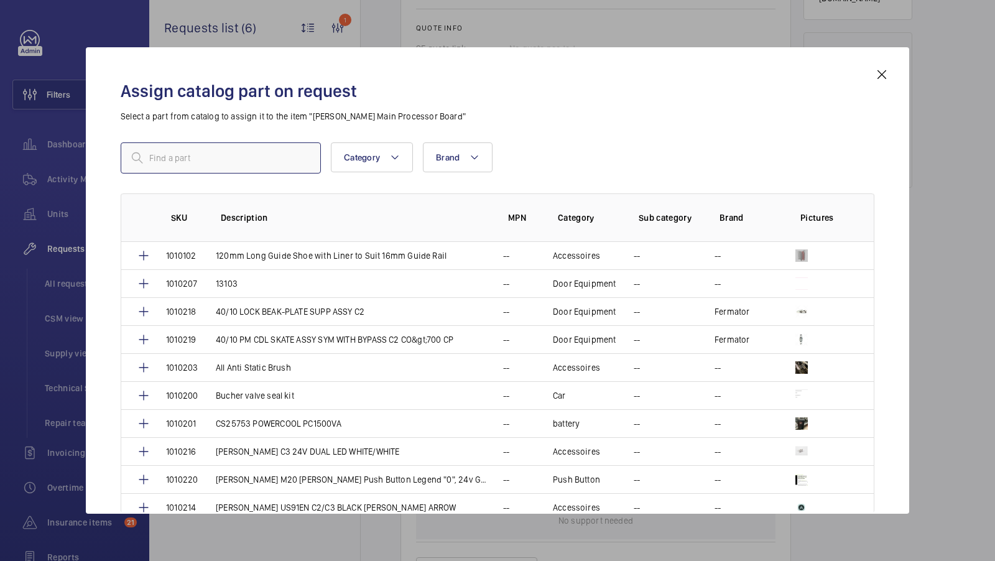
click at [205, 166] on input "text" at bounding box center [221, 157] width 200 height 31
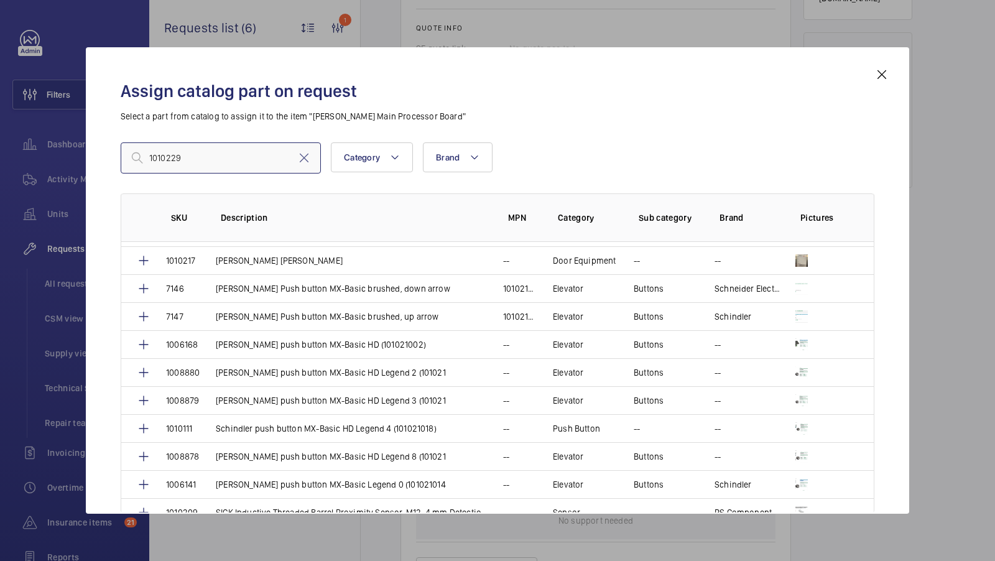
scroll to position [531, 0]
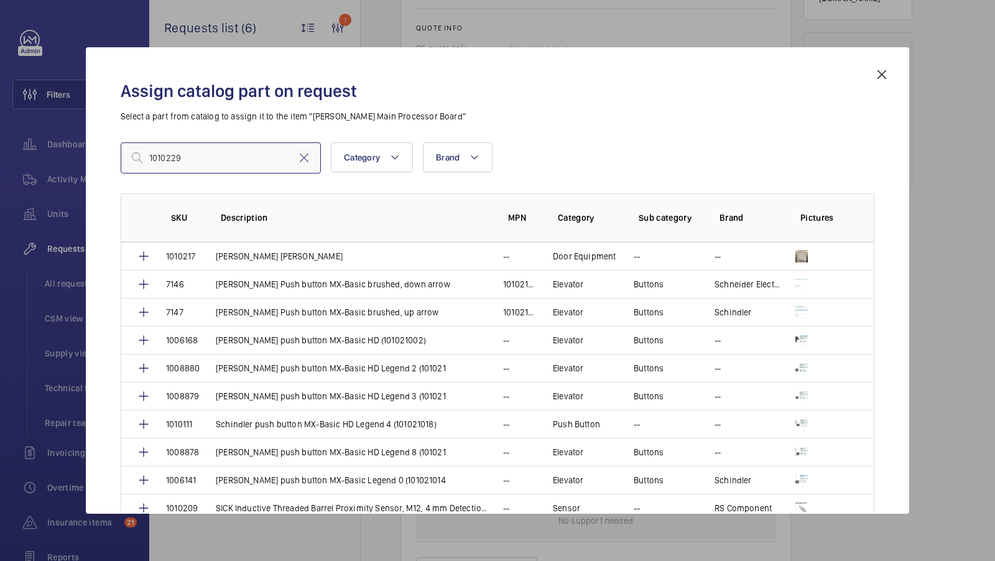
type input "1010229"
click at [879, 70] on mat-icon at bounding box center [881, 74] width 15 height 15
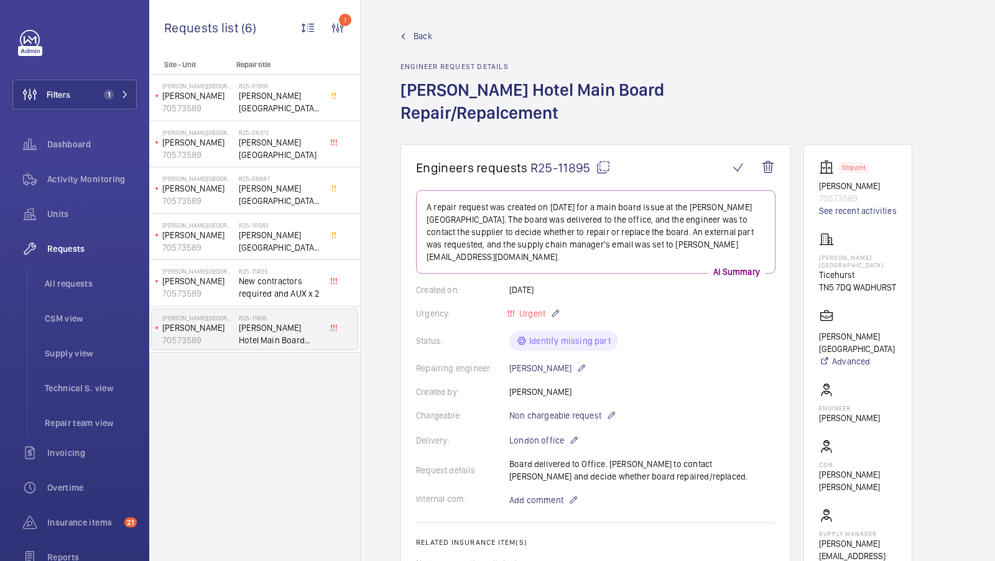
scroll to position [508, 0]
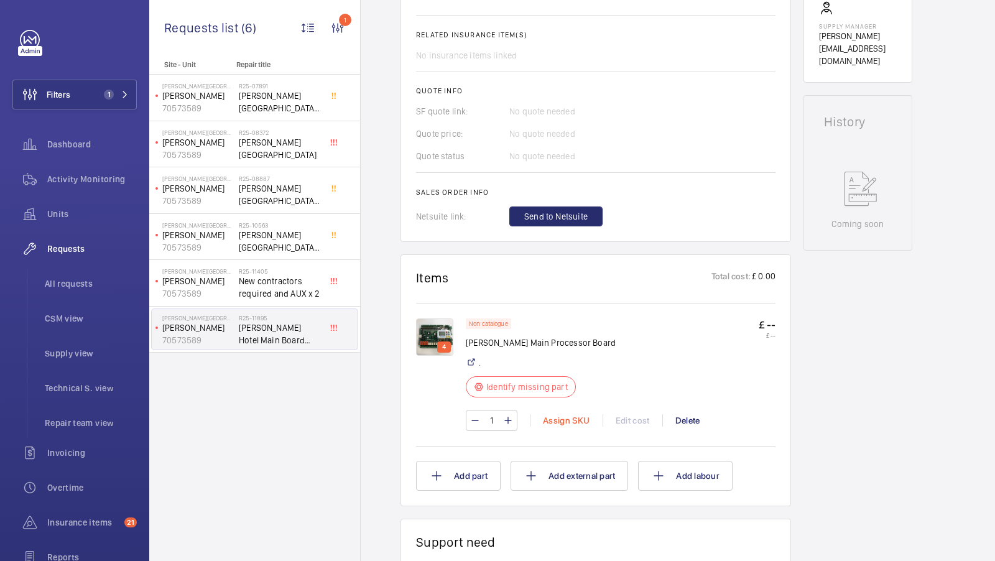
click at [561, 414] on div "Assign SKU" at bounding box center [566, 420] width 73 height 12
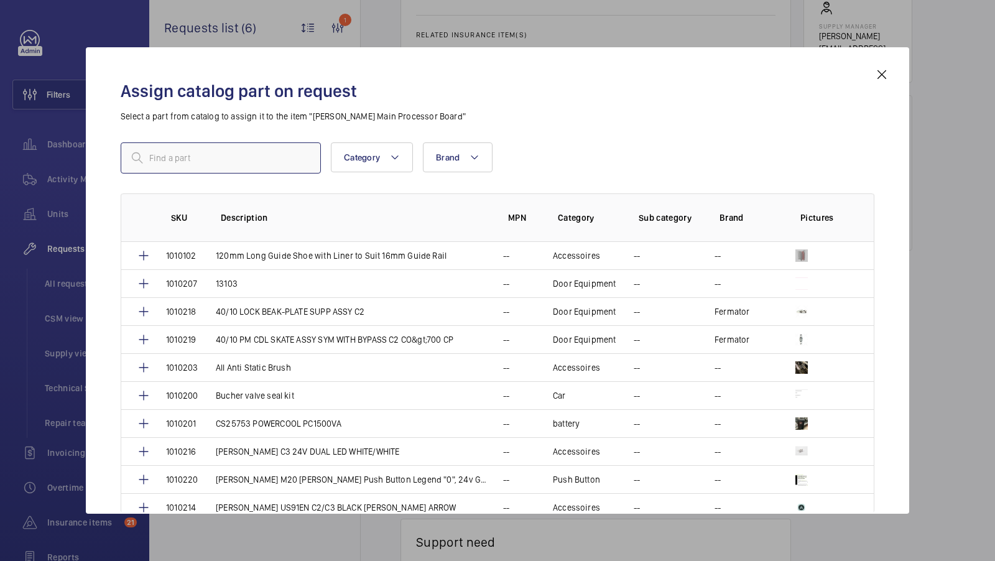
click at [180, 156] on input "text" at bounding box center [221, 157] width 200 height 31
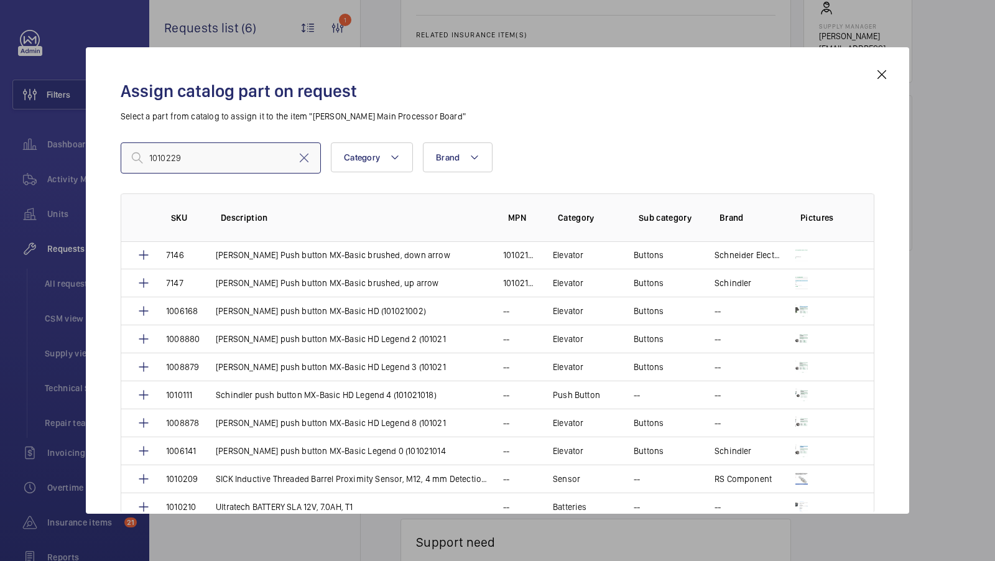
type input "1010229"
drag, startPoint x: 646, startPoint y: 76, endPoint x: 447, endPoint y: 75, distance: 199.7
click at [447, 75] on div "Assign catalog part on request Select a part from catalog to assign it to the i…" at bounding box center [498, 290] width 784 height 447
click at [881, 76] on mat-icon at bounding box center [881, 74] width 15 height 15
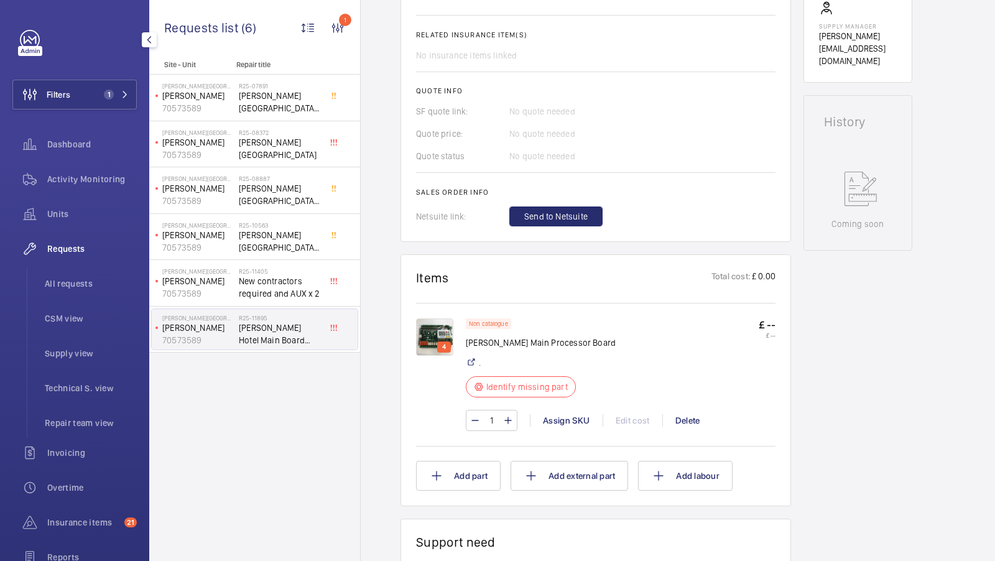
click at [100, 91] on span "1" at bounding box center [106, 95] width 15 height 10
click at [104, 98] on span "1" at bounding box center [106, 95] width 15 height 10
click at [242, 63] on p "Repair title" at bounding box center [277, 64] width 82 height 9
click at [95, 106] on button "Filters 1" at bounding box center [74, 95] width 124 height 30
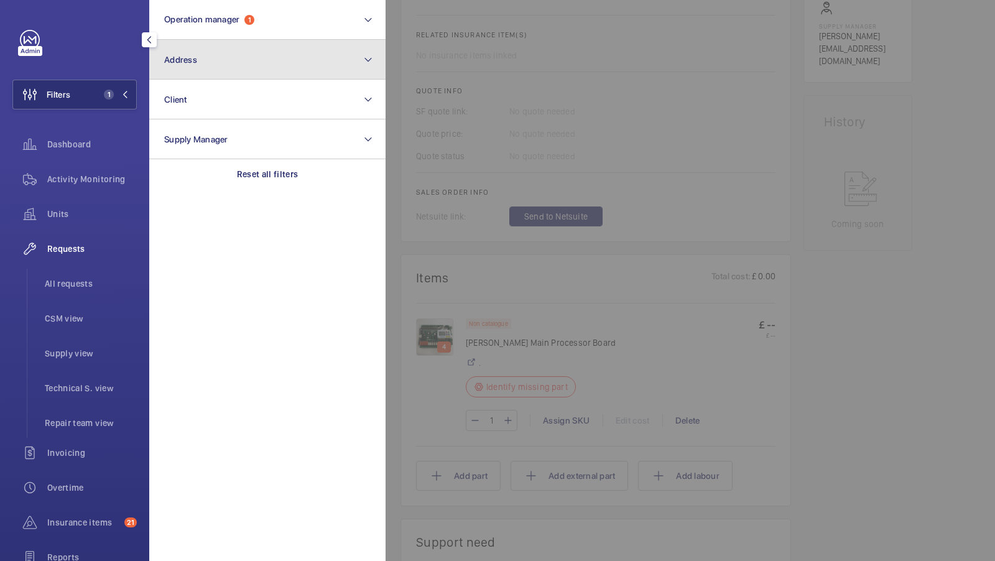
click at [213, 60] on button "Address" at bounding box center [267, 60] width 236 height 40
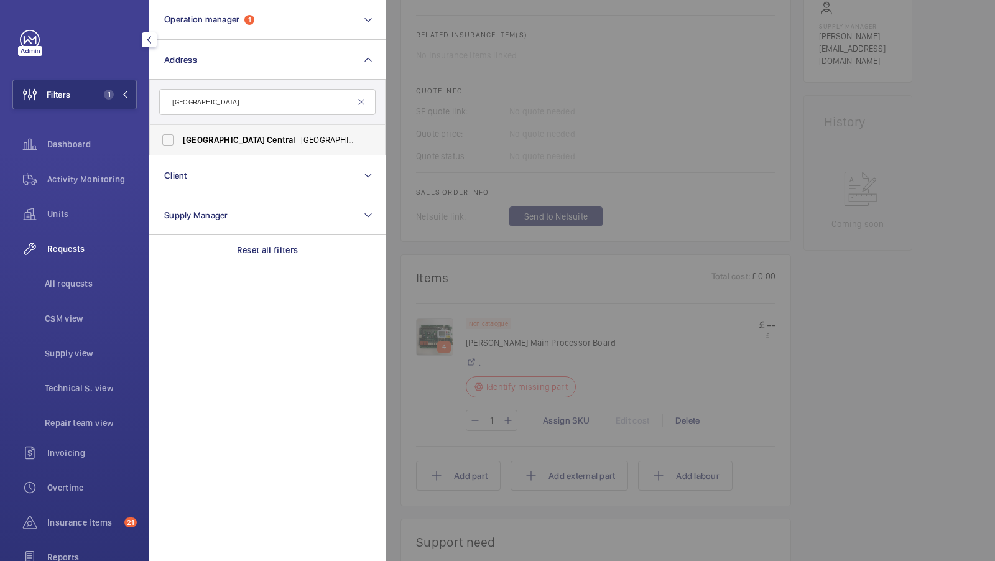
type input "[GEOGRAPHIC_DATA]"
click at [267, 143] on span "[STREET_ADDRESS]" at bounding box center [268, 140] width 171 height 12
click at [180, 143] on input "[STREET_ADDRESS]" at bounding box center [167, 140] width 25 height 25
checkbox input "true"
click at [109, 103] on button "Filters 2" at bounding box center [74, 95] width 124 height 30
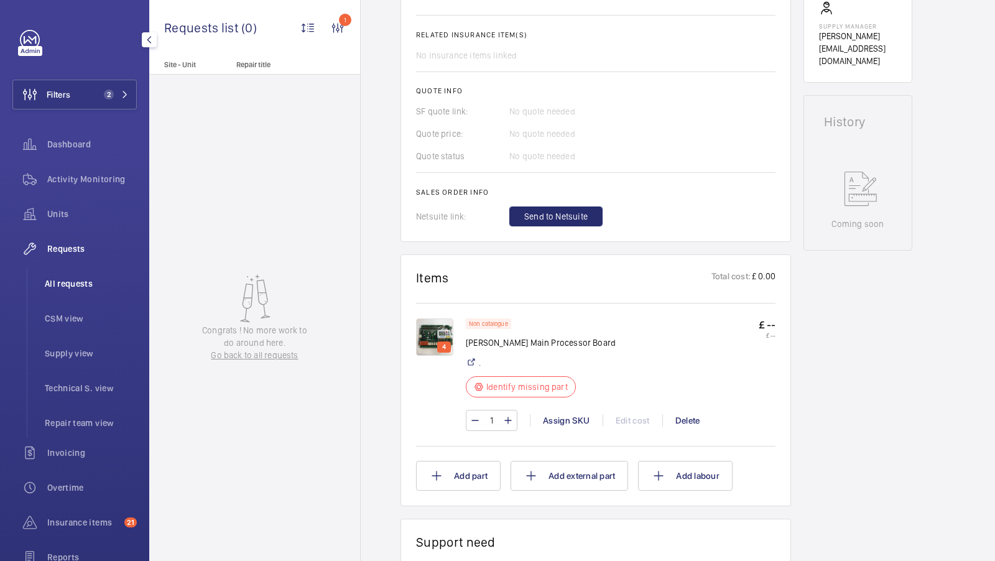
click at [71, 287] on span "All requests" at bounding box center [91, 283] width 92 height 12
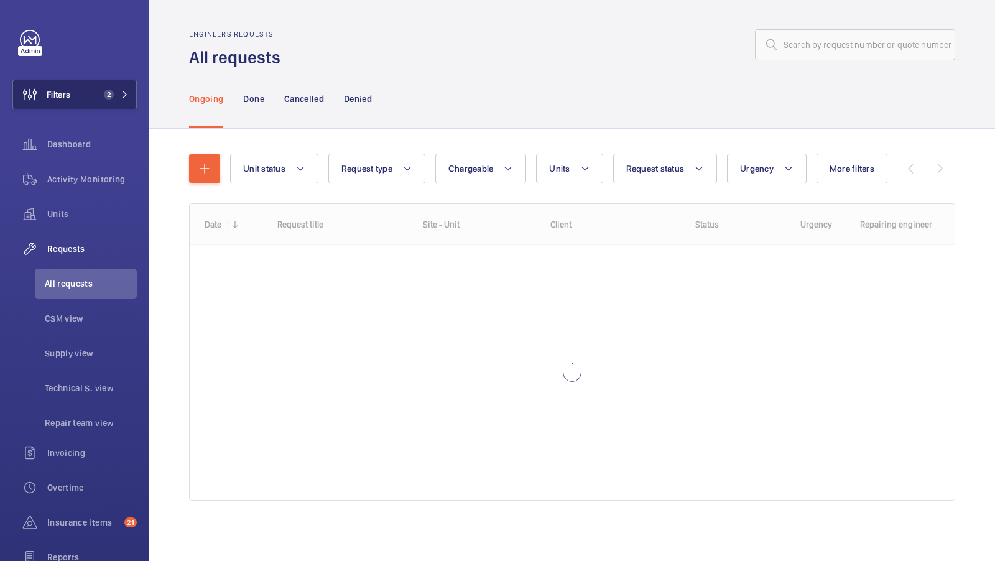
click at [121, 92] on span "2" at bounding box center [114, 95] width 30 height 10
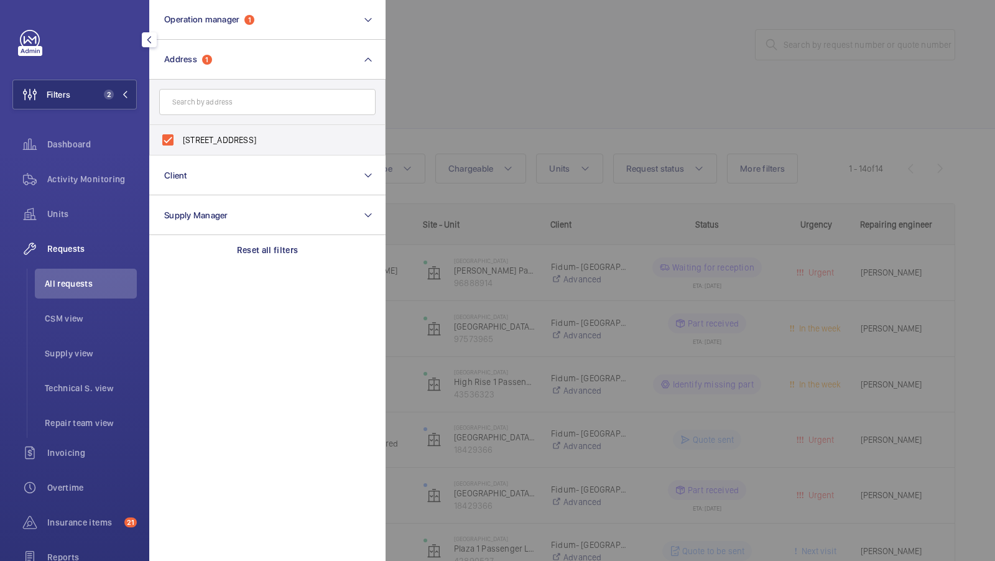
click at [567, 126] on div at bounding box center [883, 280] width 995 height 561
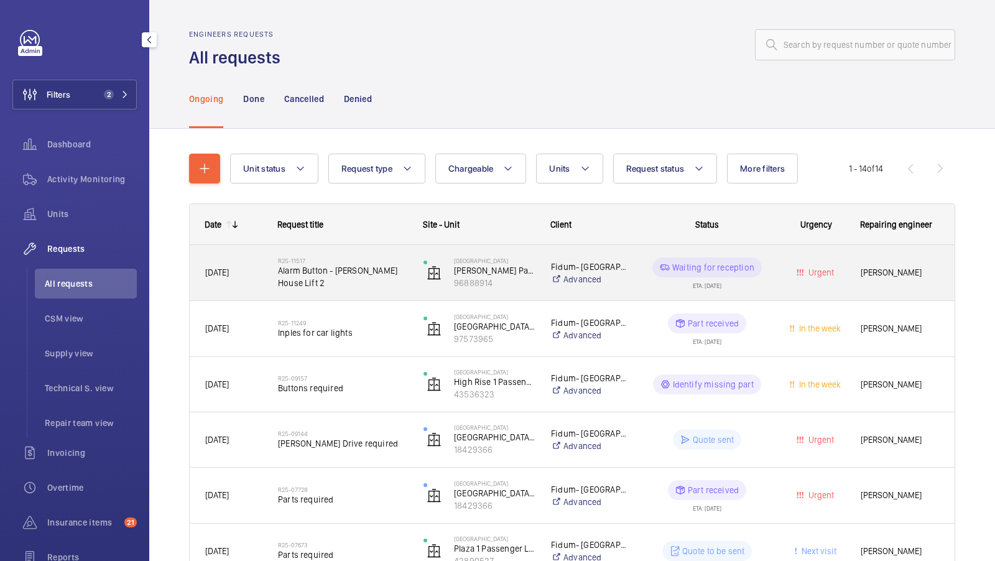
click at [904, 276] on span "[PERSON_NAME]" at bounding box center [900, 273] width 78 height 14
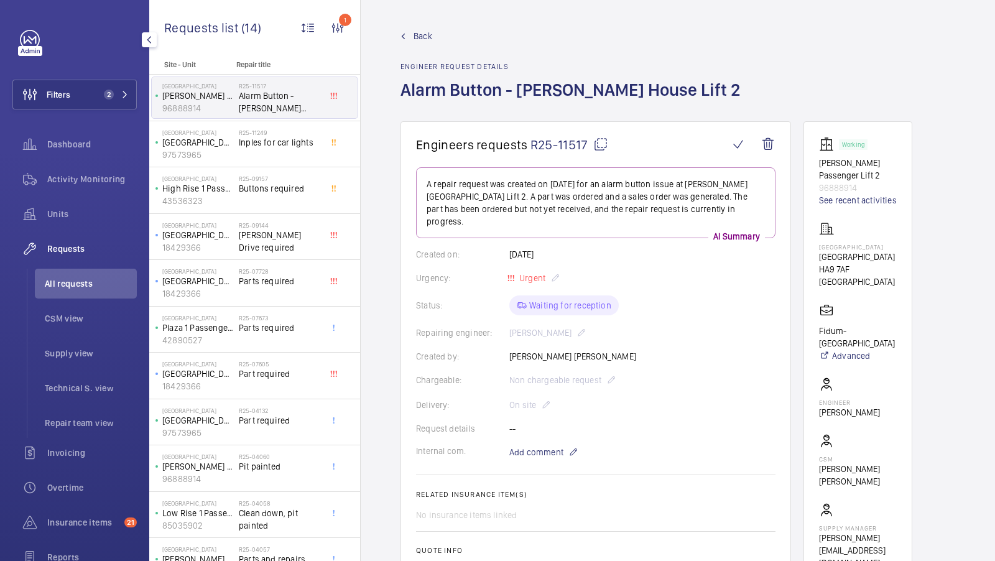
scroll to position [53, 0]
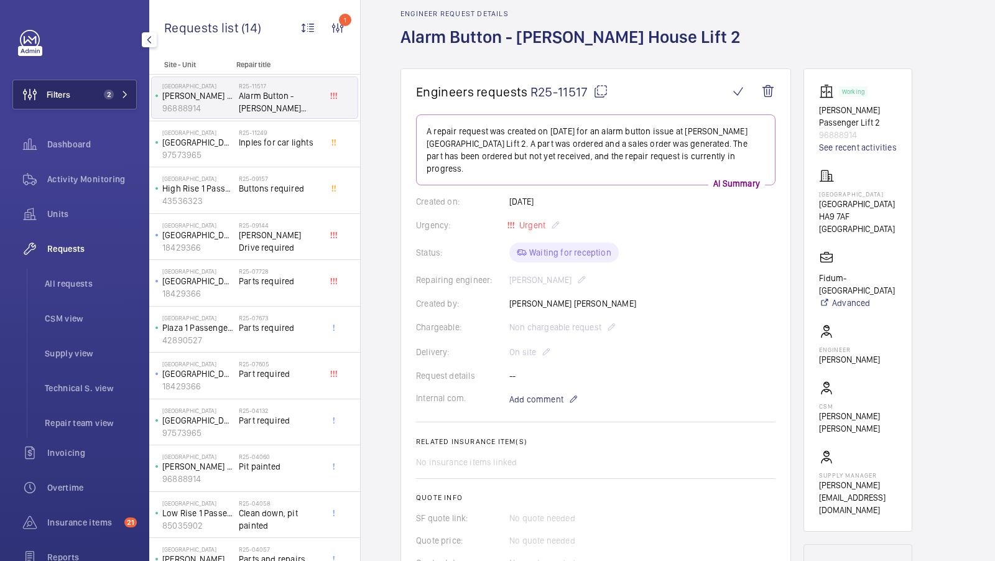
click at [100, 97] on span "2" at bounding box center [106, 95] width 15 height 10
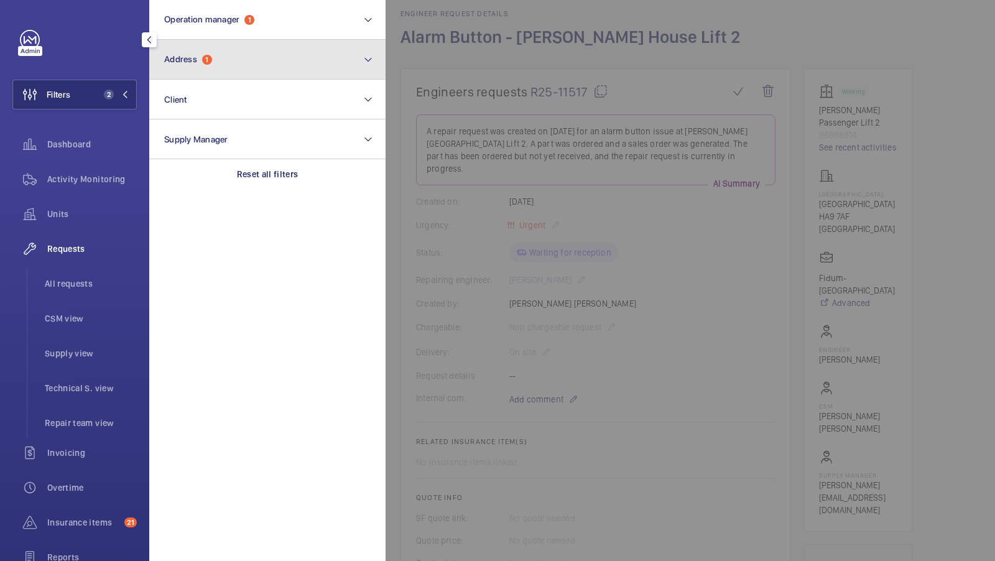
click at [230, 68] on button "Address 1" at bounding box center [267, 60] width 236 height 40
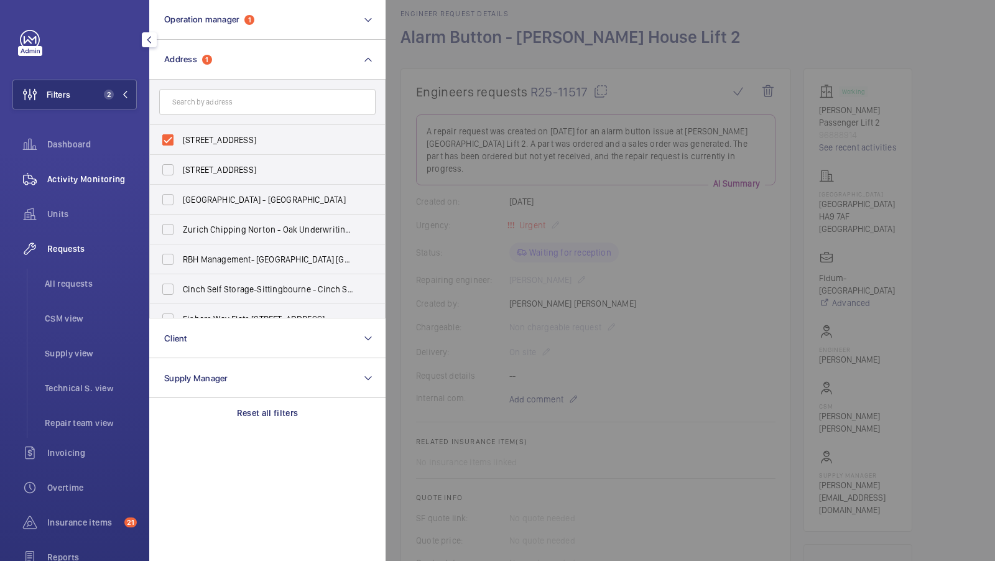
click at [97, 177] on span "Activity Monitoring" at bounding box center [92, 179] width 90 height 12
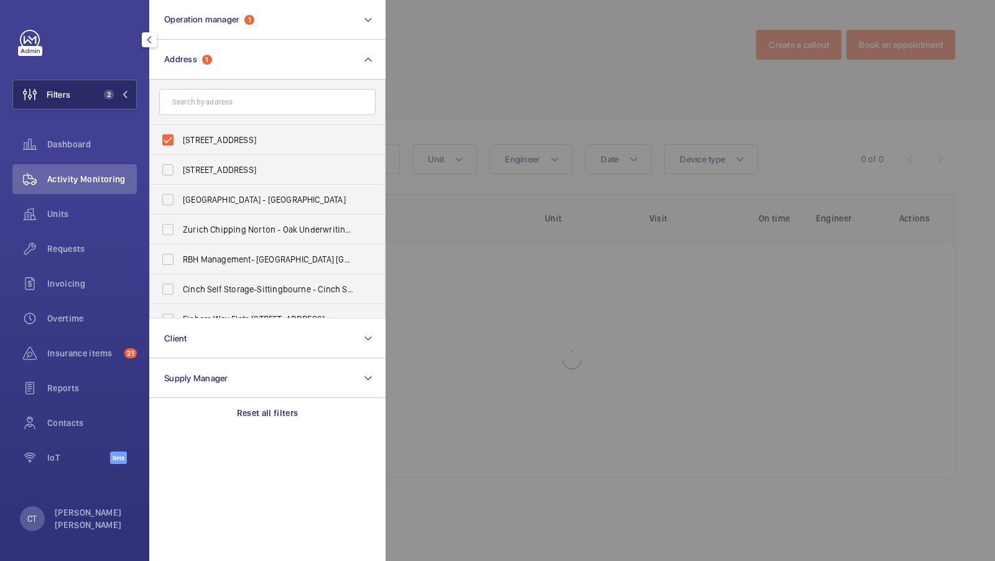
click at [121, 94] on span "2" at bounding box center [114, 95] width 30 height 10
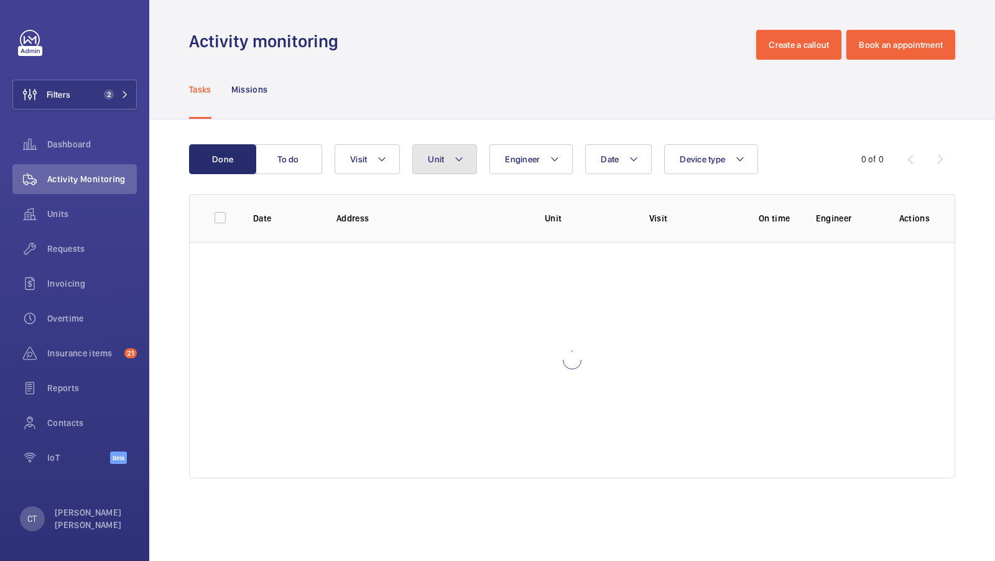
click at [437, 147] on button "Unit" at bounding box center [444, 159] width 65 height 30
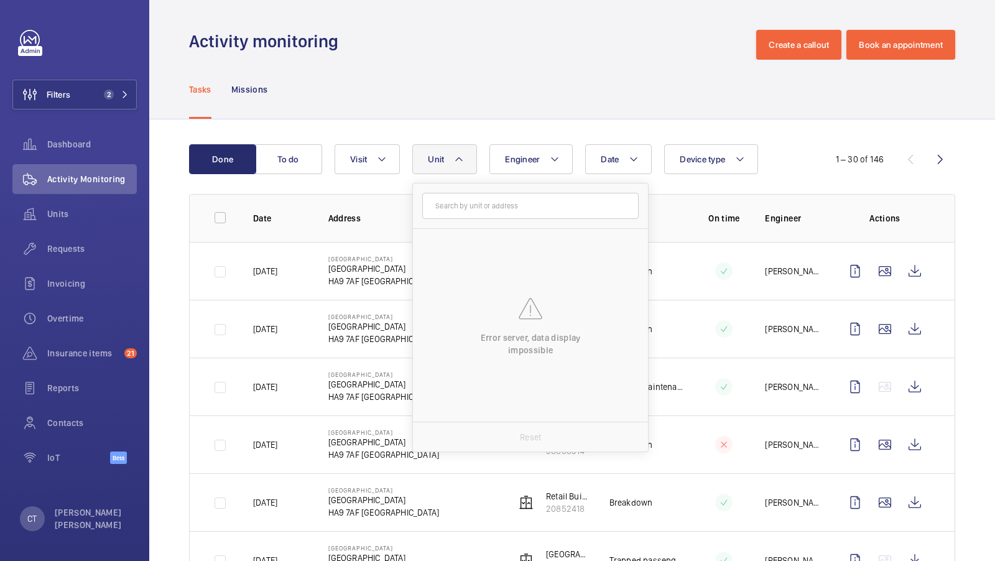
click at [468, 170] on button "Unit" at bounding box center [444, 159] width 65 height 30
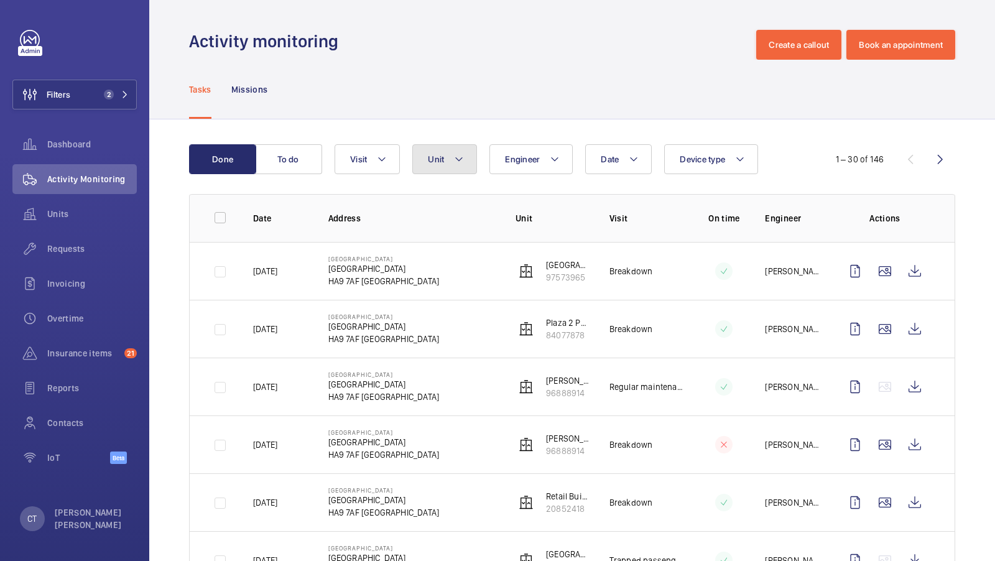
click at [457, 164] on mat-icon at bounding box center [459, 159] width 10 height 15
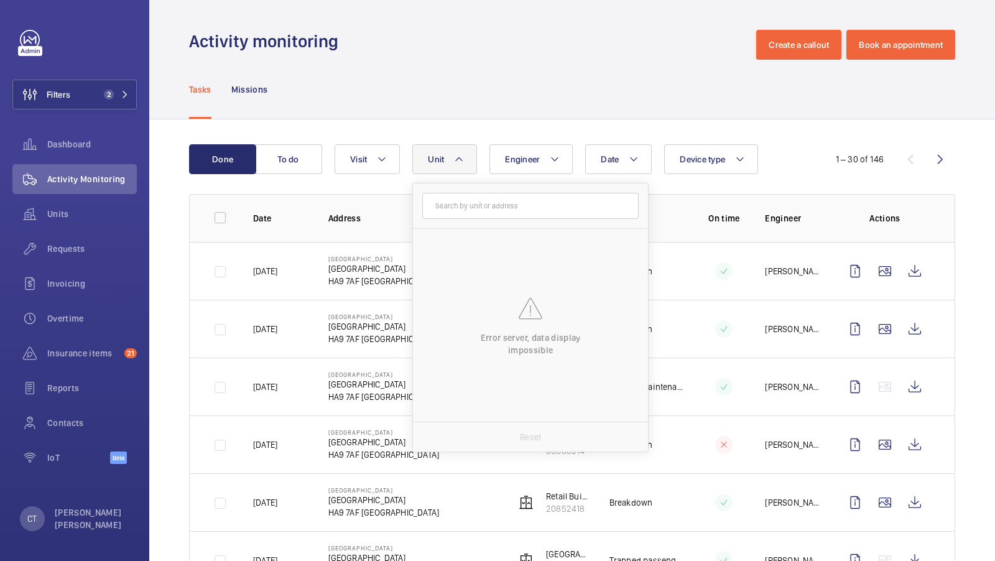
click at [423, 74] on div "Tasks Missions" at bounding box center [572, 89] width 766 height 59
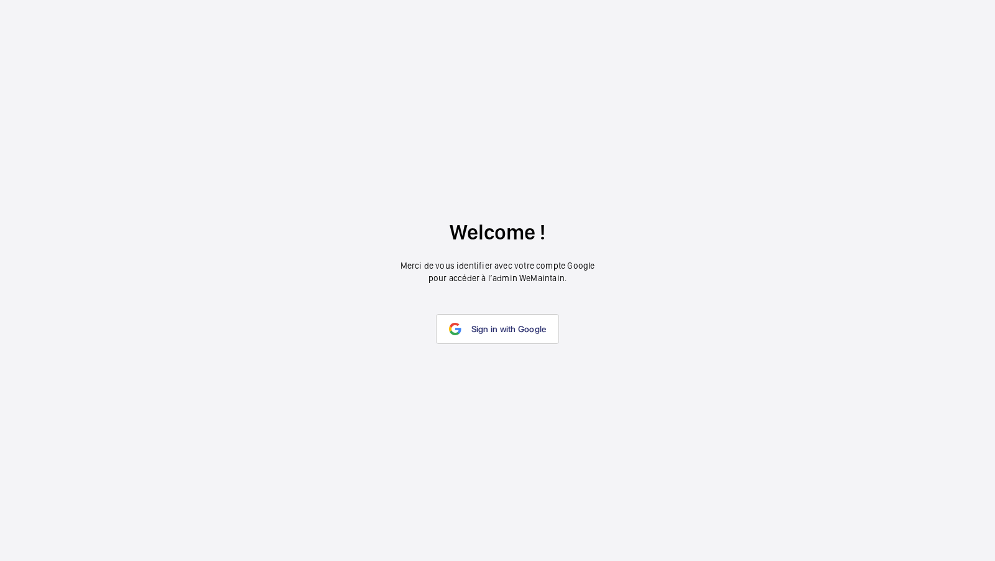
click at [500, 300] on wm-front-google-login "Welcome ! Merci de vous identifier avec votre compte Google pour accéder à l’ad…" at bounding box center [497, 280] width 995 height 561
click at [491, 322] on link "Sign in with Google" at bounding box center [498, 329] width 124 height 30
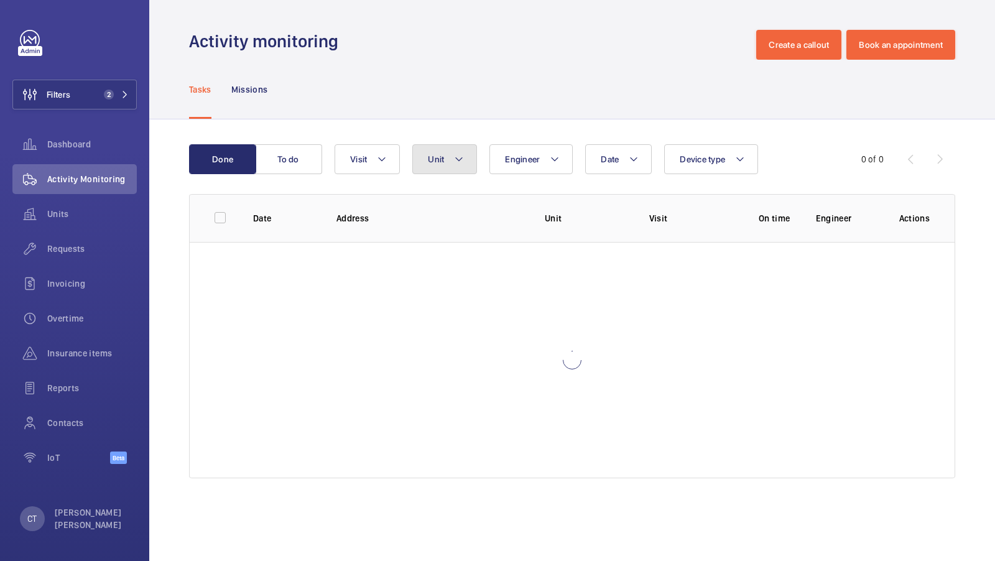
click at [422, 169] on button "Unit" at bounding box center [444, 159] width 65 height 30
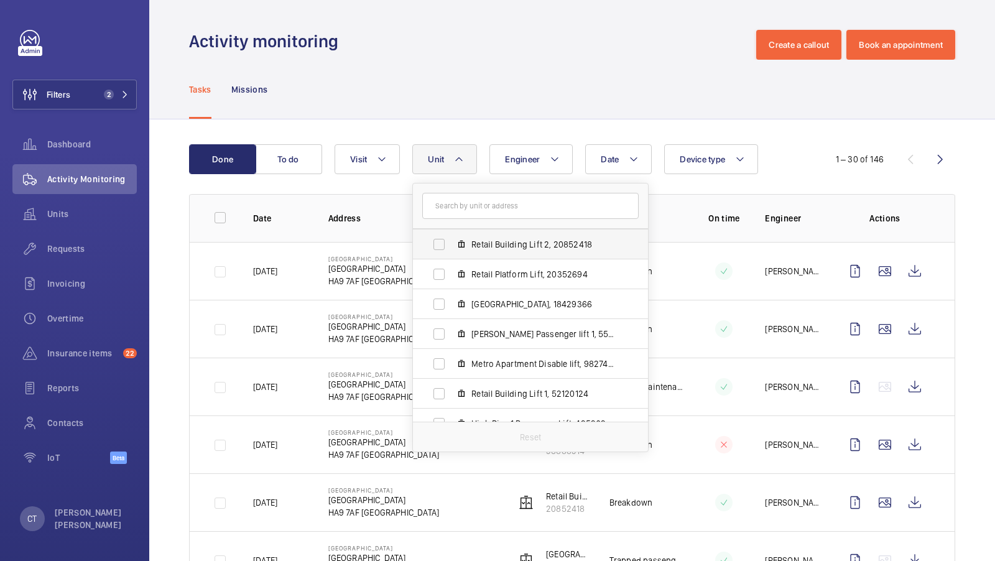
scroll to position [179, 0]
click at [519, 101] on div "Tasks Missions" at bounding box center [572, 89] width 766 height 59
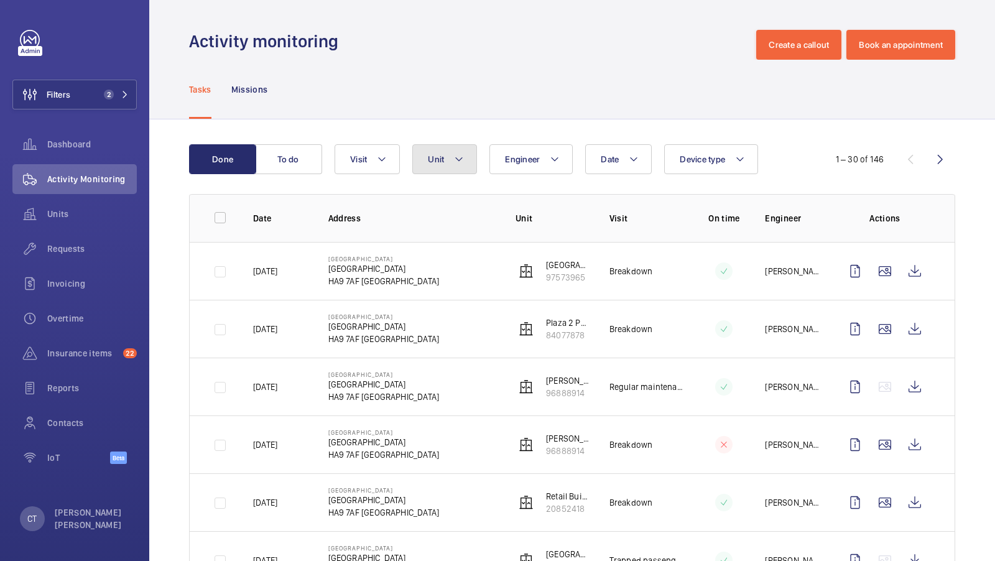
click at [441, 154] on span "Unit" at bounding box center [436, 159] width 16 height 10
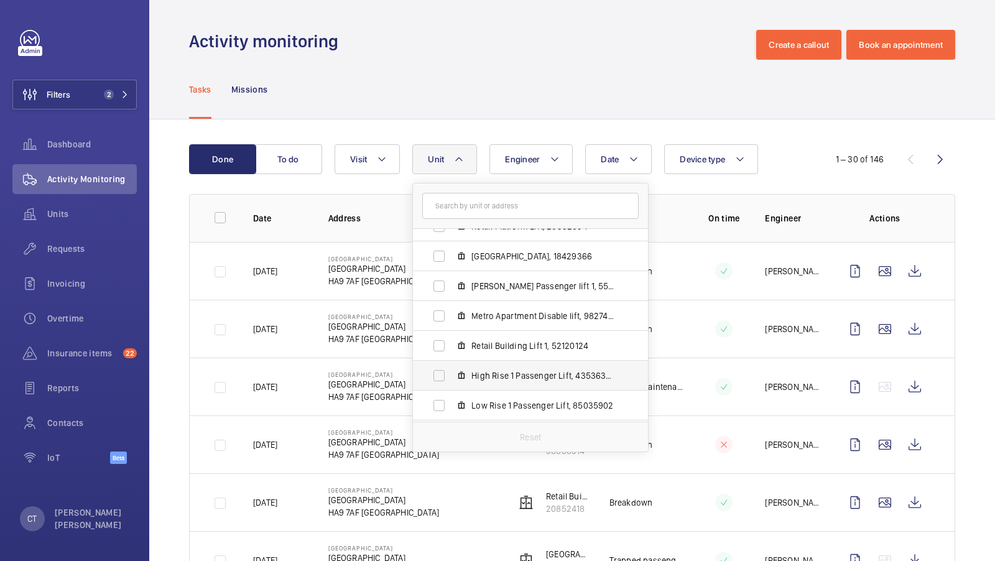
scroll to position [225, 0]
click at [511, 58] on div "Activity monitoring Create a callout Book an appointment" at bounding box center [572, 45] width 766 height 30
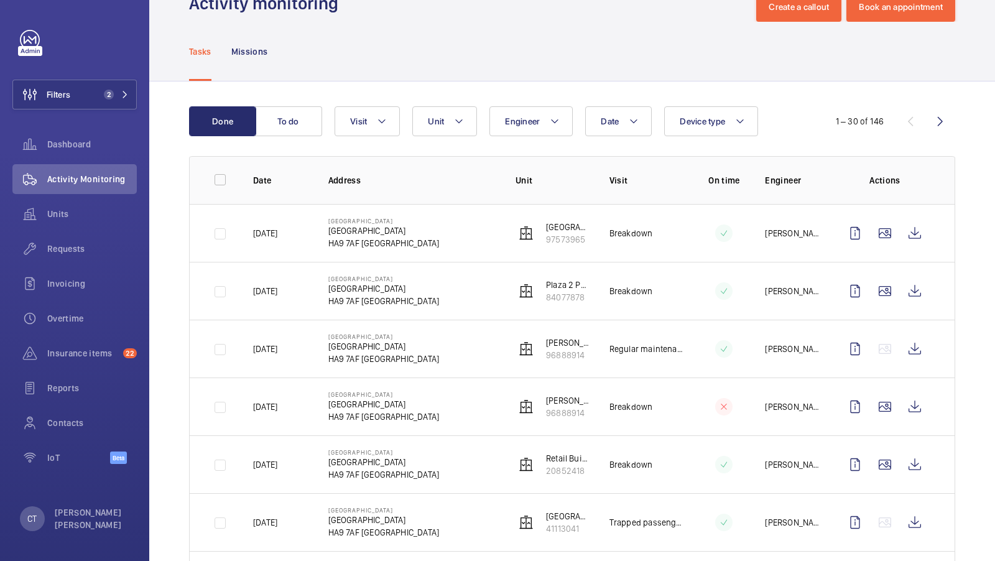
scroll to position [0, 0]
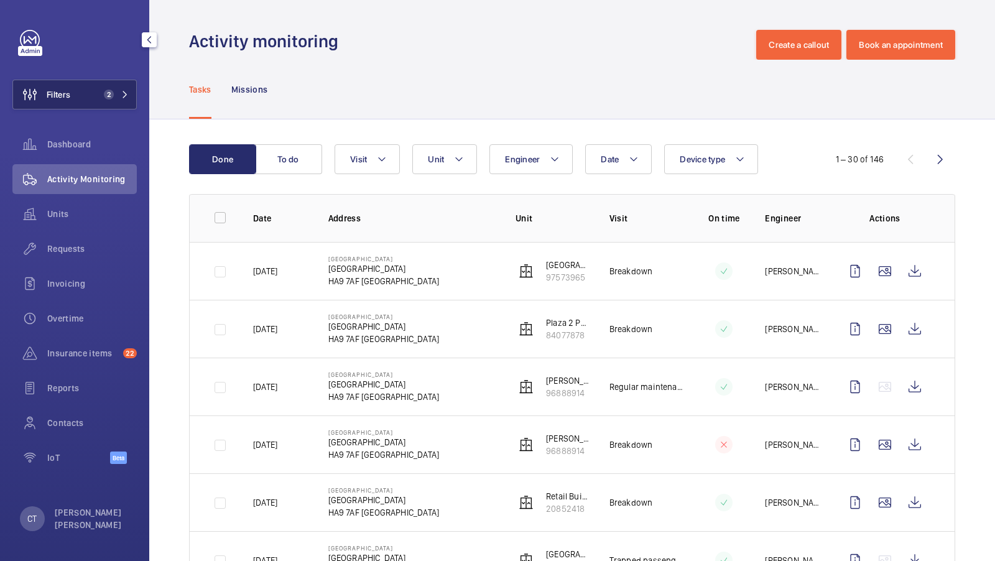
click at [111, 95] on span "2" at bounding box center [109, 95] width 10 height 10
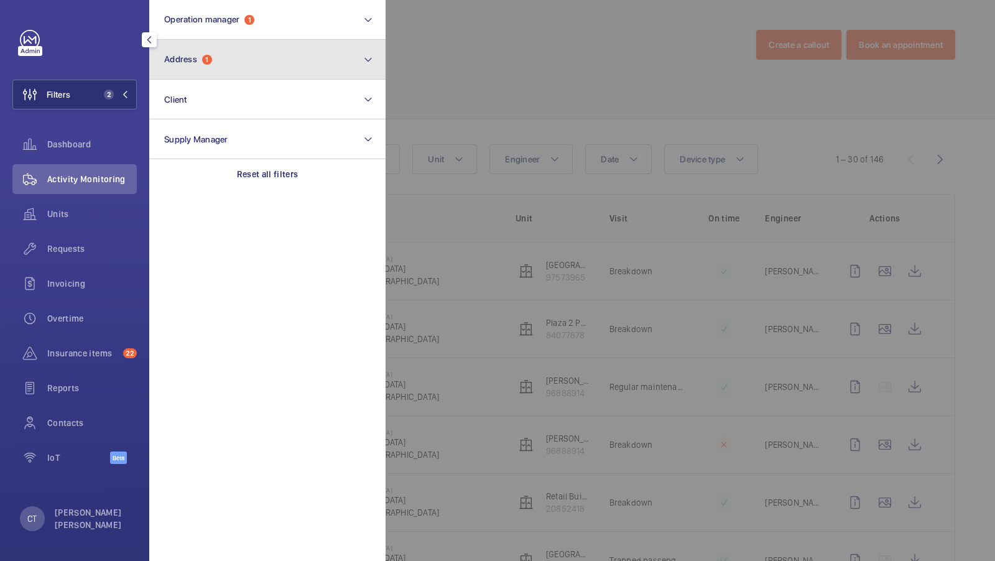
click at [300, 73] on button "Address 1" at bounding box center [267, 60] width 236 height 40
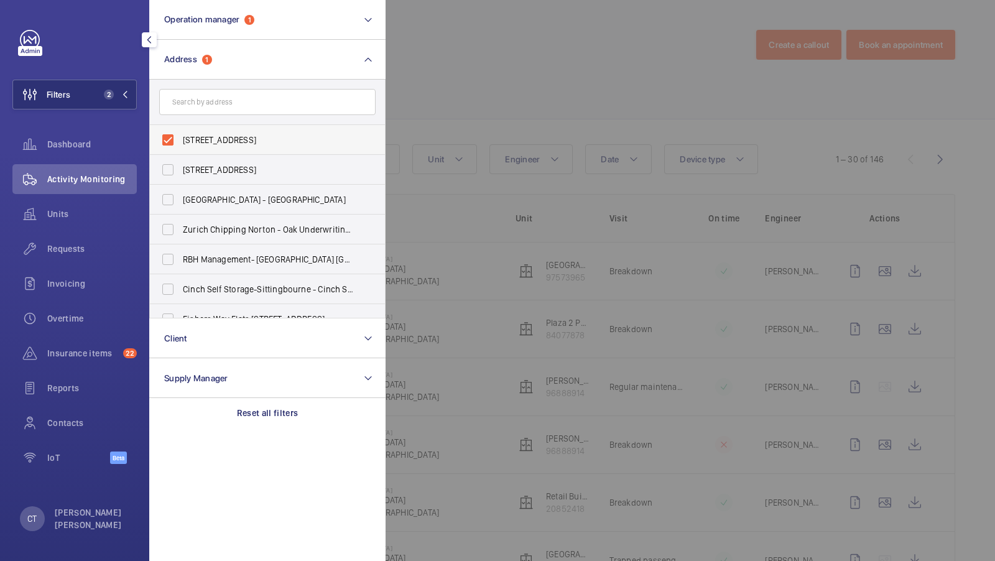
click at [255, 145] on span "[STREET_ADDRESS]" at bounding box center [268, 140] width 171 height 12
click at [180, 145] on input "[STREET_ADDRESS]" at bounding box center [167, 140] width 25 height 25
checkbox input "false"
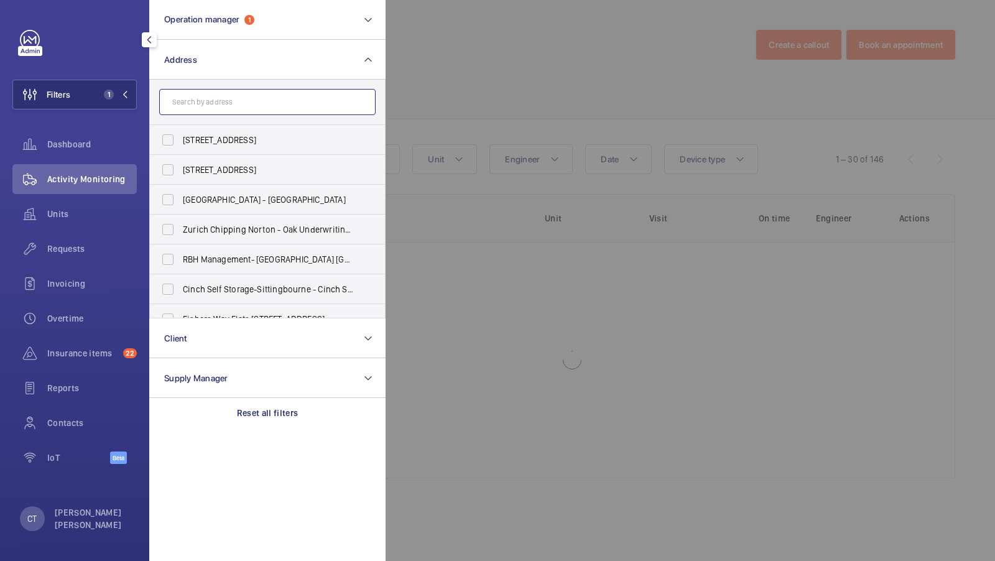
click at [214, 106] on input "text" at bounding box center [267, 102] width 216 height 26
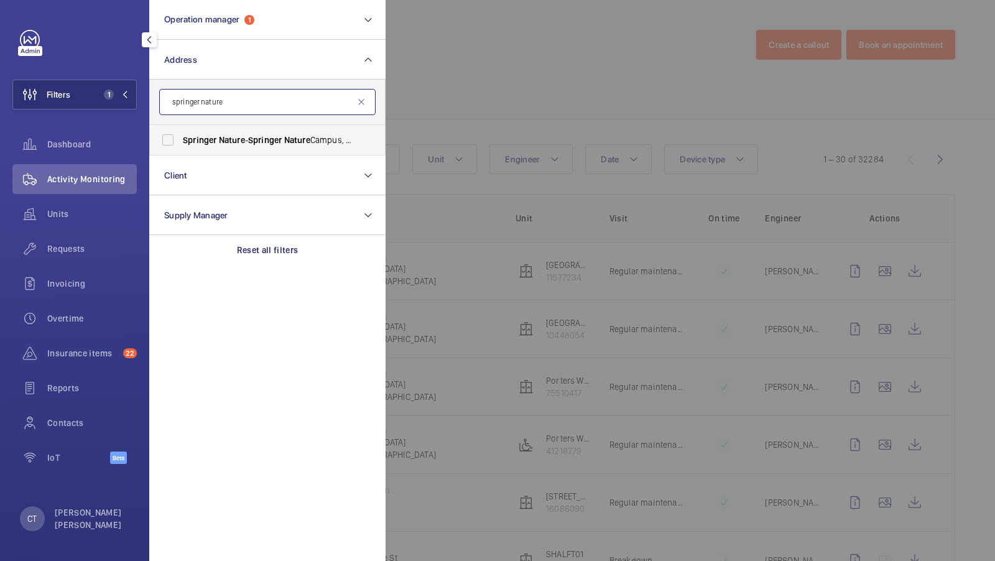
type input "springer nature"
click at [211, 135] on span "Springer" at bounding box center [200, 140] width 34 height 10
click at [180, 135] on input "Springer Nature - [GEOGRAPHIC_DATA]" at bounding box center [167, 140] width 25 height 25
checkbox input "true"
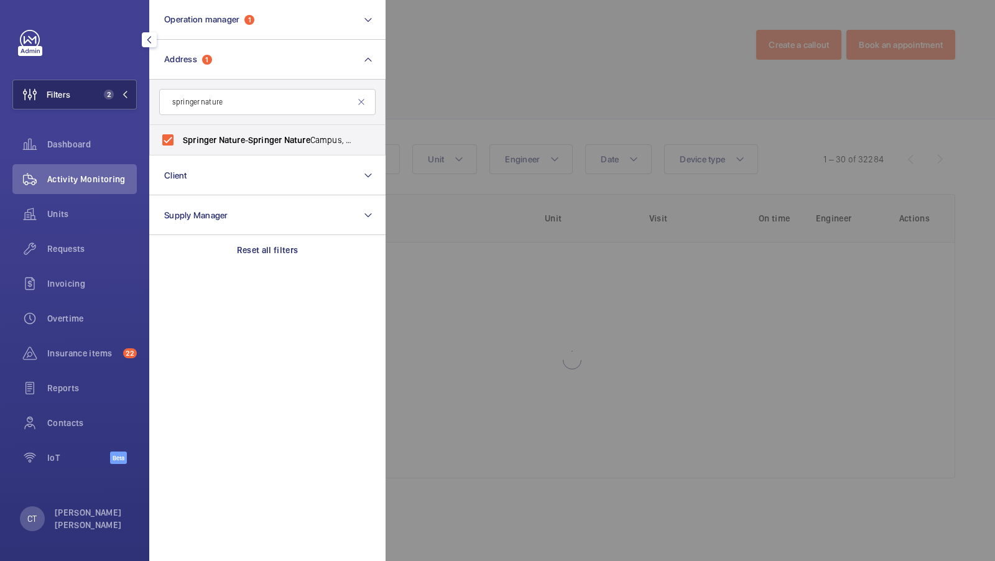
click at [128, 98] on span "2" at bounding box center [114, 95] width 30 height 10
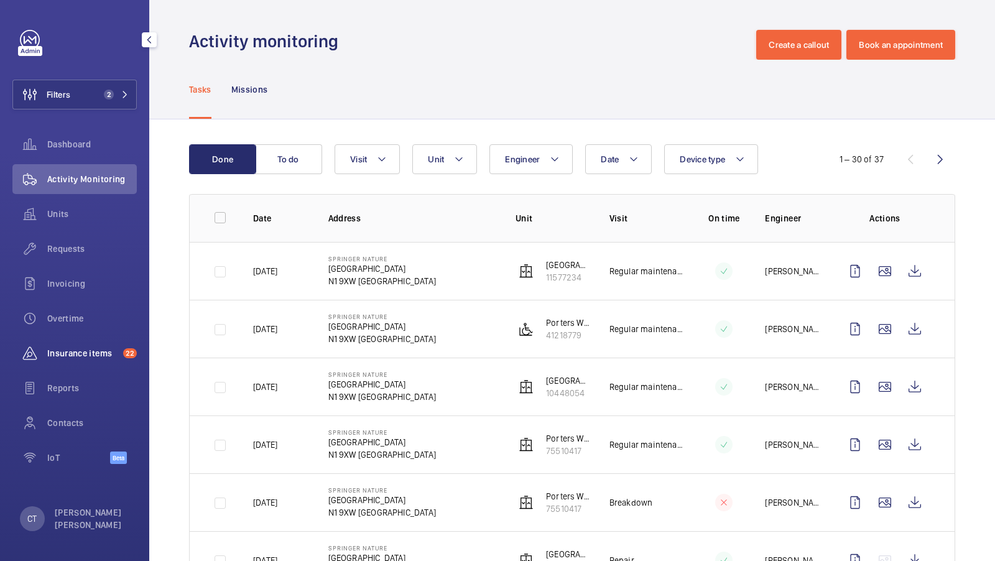
click at [72, 340] on div "Insurance items 22" at bounding box center [74, 353] width 124 height 30
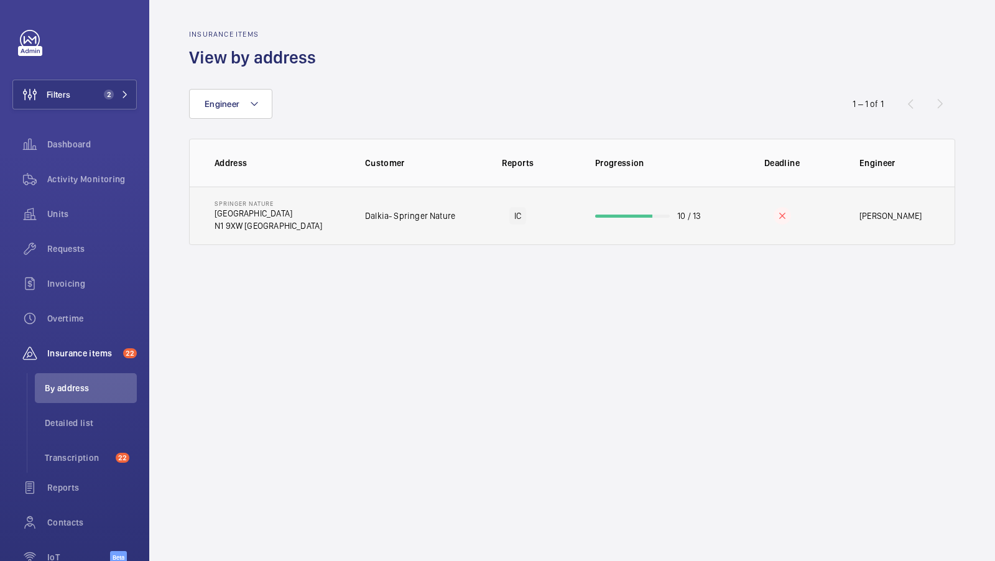
click at [403, 228] on td "Dalkia- Springer Nature" at bounding box center [402, 216] width 115 height 58
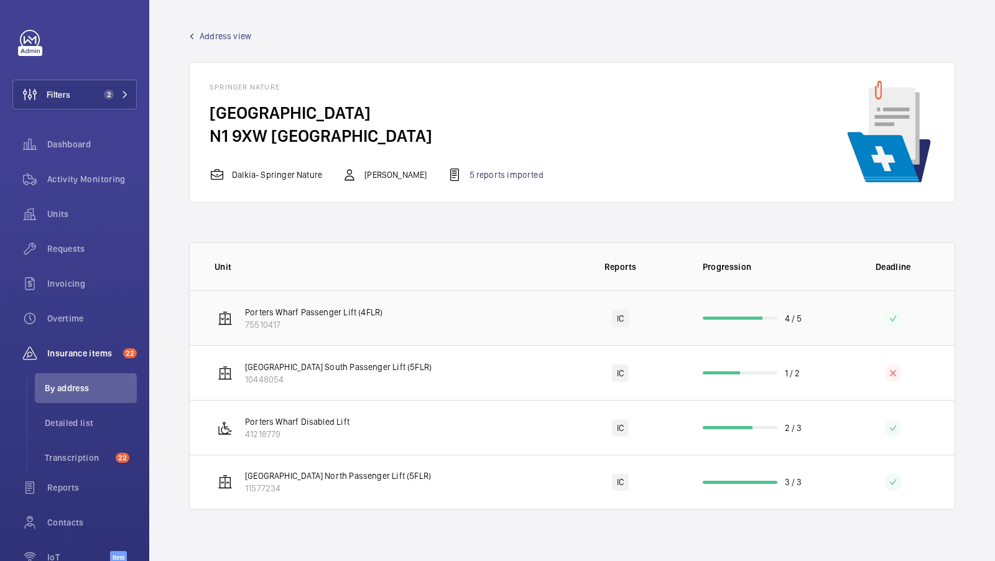
click at [453, 343] on td "Porters Wharf Passenger Lift (4FLR) 75510417" at bounding box center [374, 317] width 369 height 55
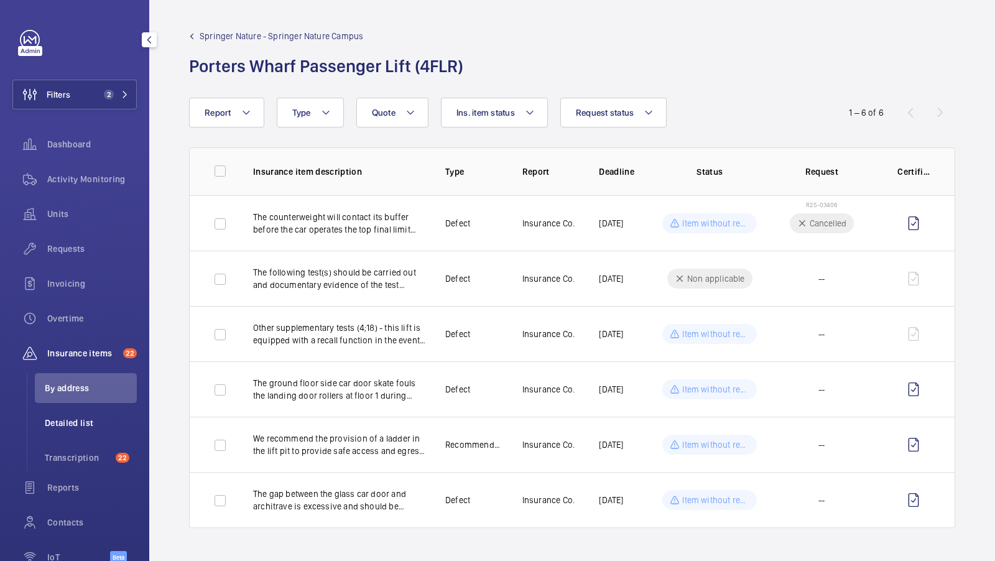
click at [68, 413] on li "Detailed list" at bounding box center [86, 423] width 102 height 30
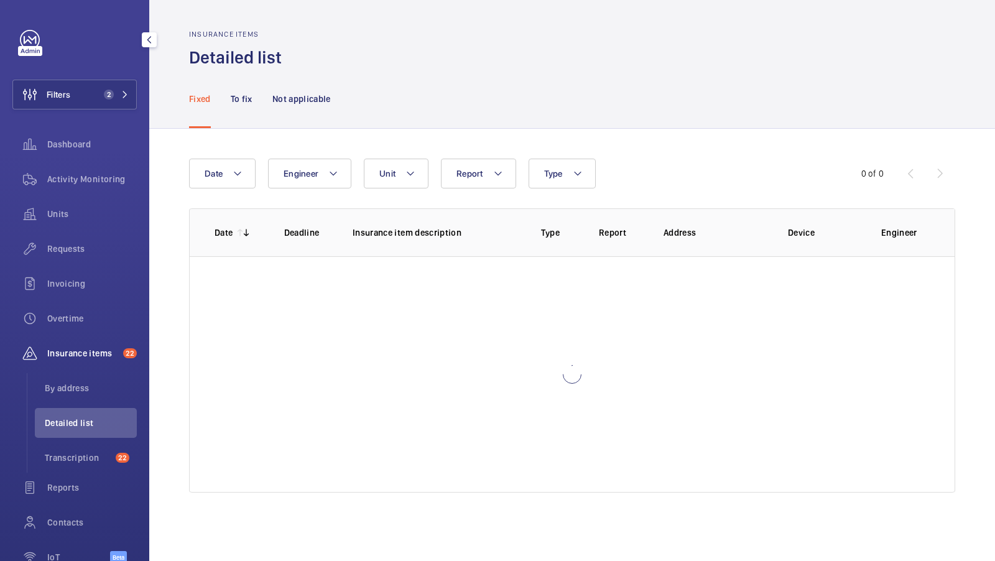
click at [51, 348] on span "Insurance items" at bounding box center [82, 353] width 71 height 12
click at [81, 392] on span "By address" at bounding box center [91, 388] width 92 height 12
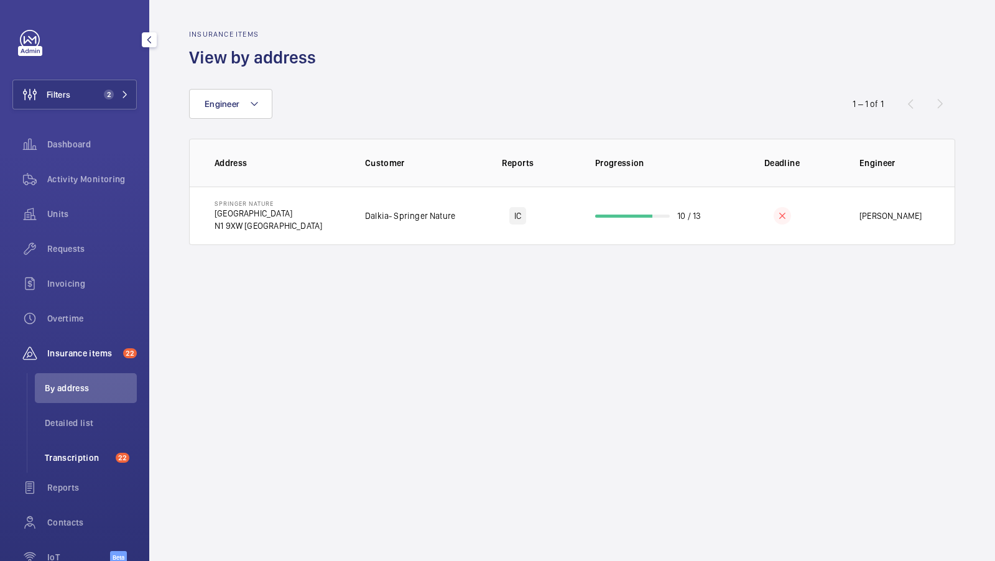
click at [88, 448] on li "Transcription 22" at bounding box center [86, 458] width 102 height 30
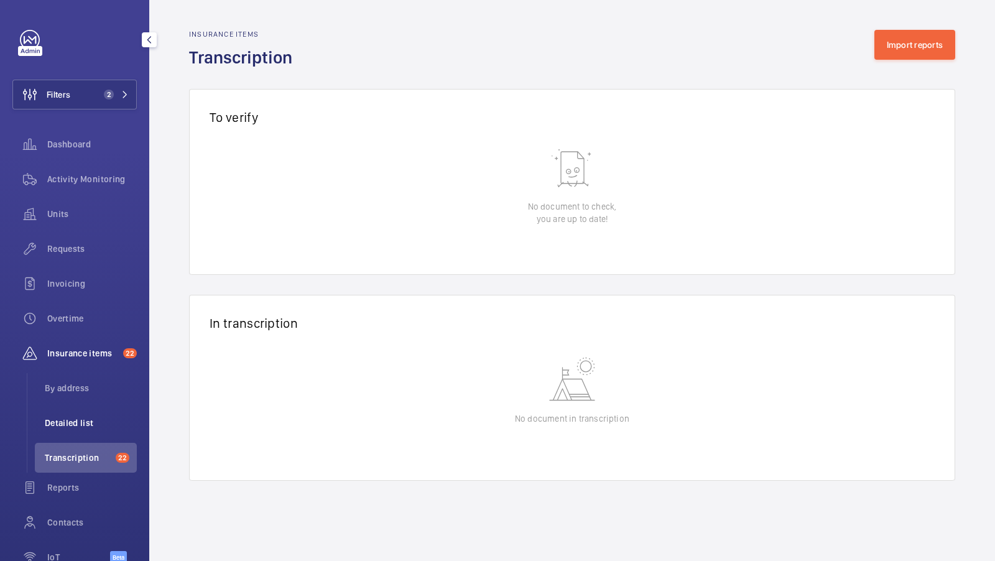
click at [91, 412] on li "Detailed list" at bounding box center [86, 423] width 102 height 30
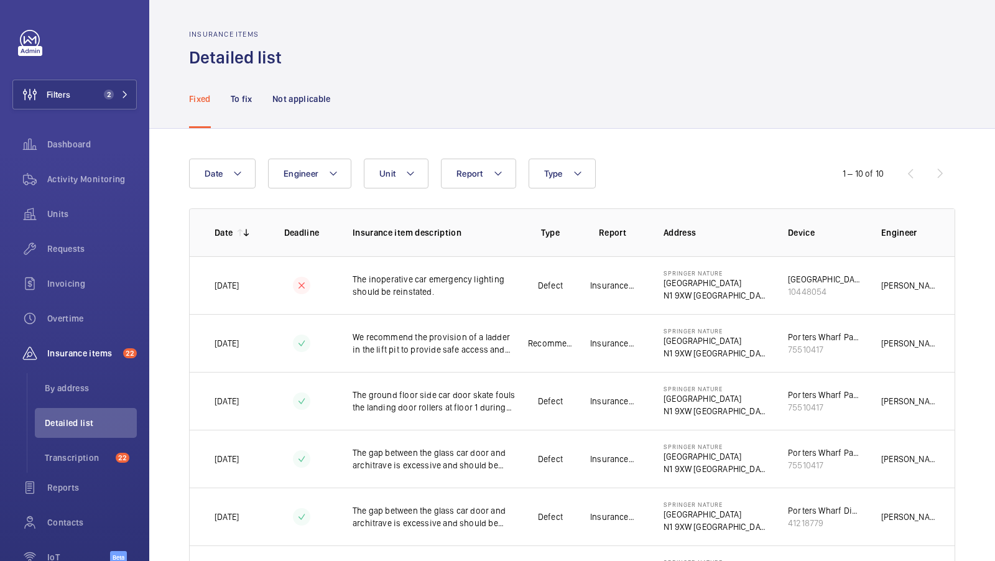
click at [754, 183] on div "Date Engineer Unit Report Type" at bounding box center [497, 174] width 617 height 30
click at [60, 224] on div "Units" at bounding box center [74, 214] width 124 height 30
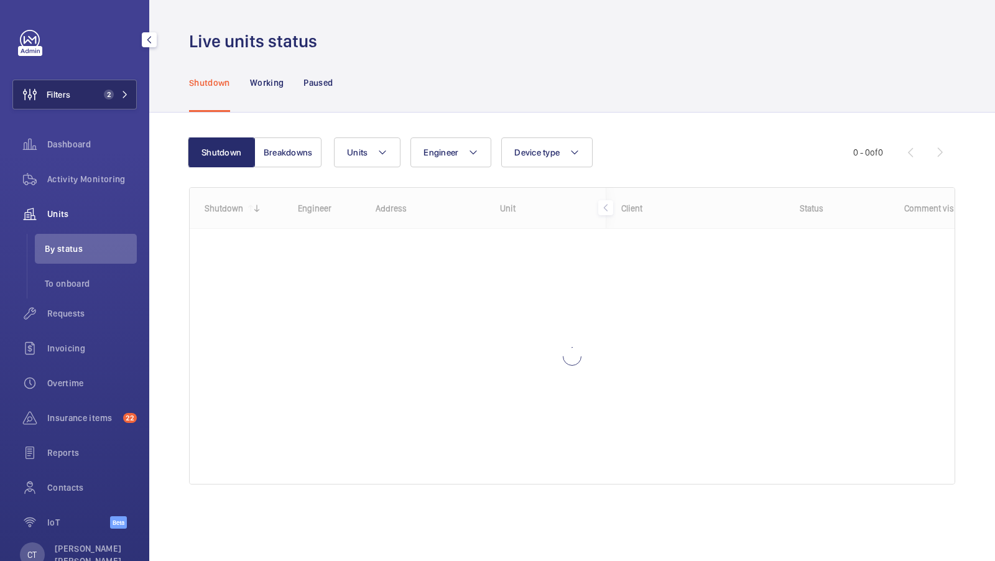
click at [100, 87] on button "Filters 2" at bounding box center [74, 95] width 124 height 30
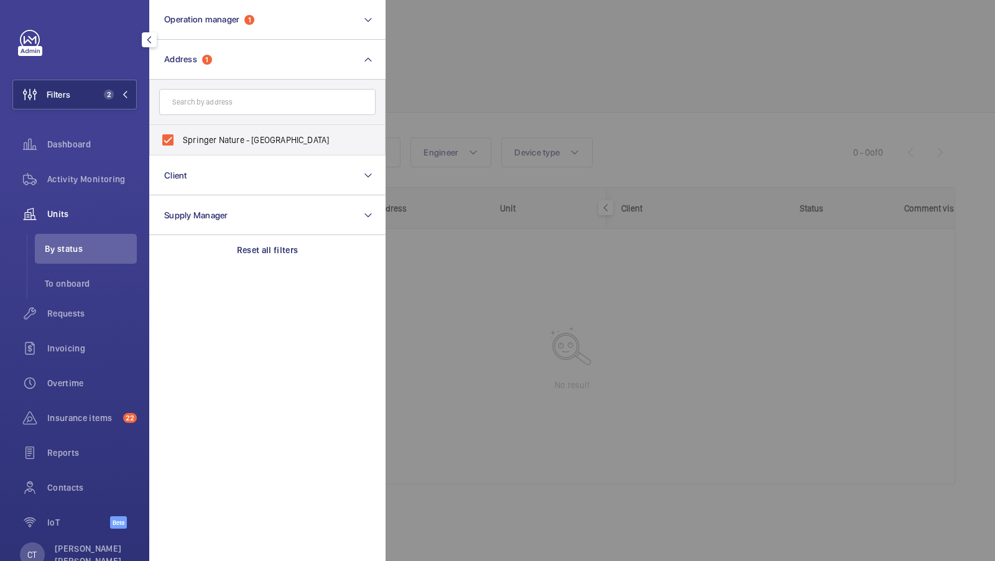
click at [489, 59] on div at bounding box center [883, 280] width 995 height 561
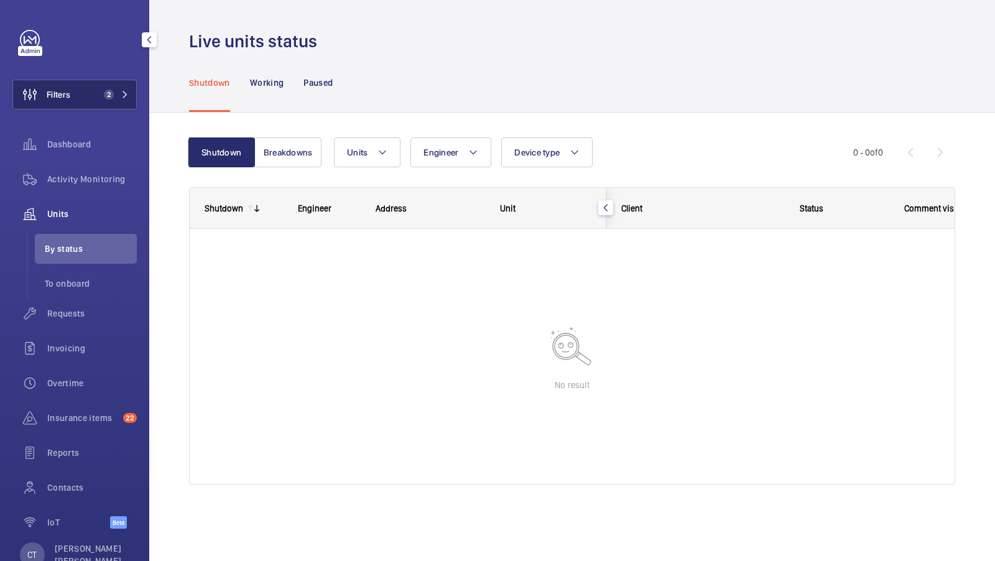
click at [104, 85] on button "Filters 2" at bounding box center [74, 95] width 124 height 30
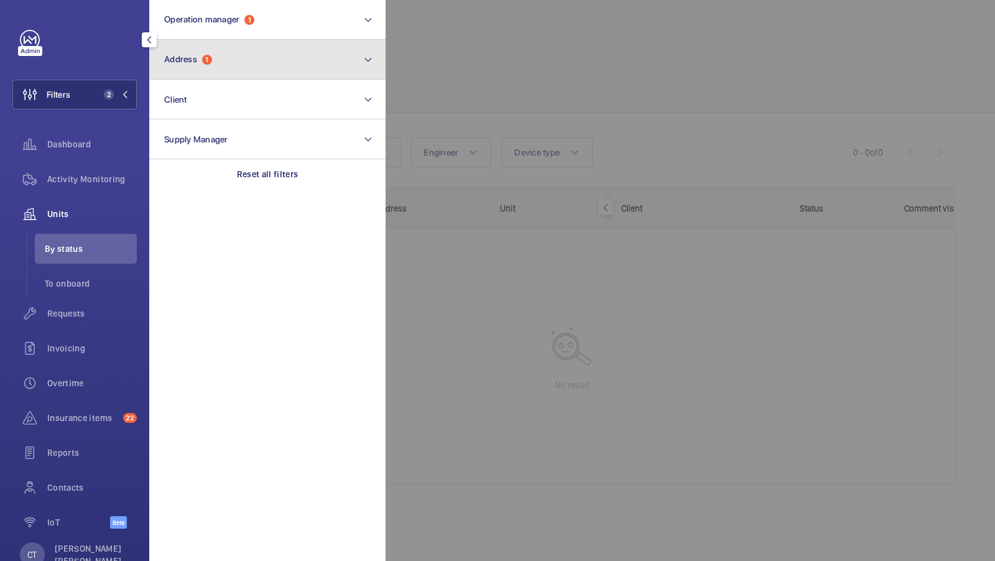
click at [267, 69] on button "Address 1" at bounding box center [267, 60] width 236 height 40
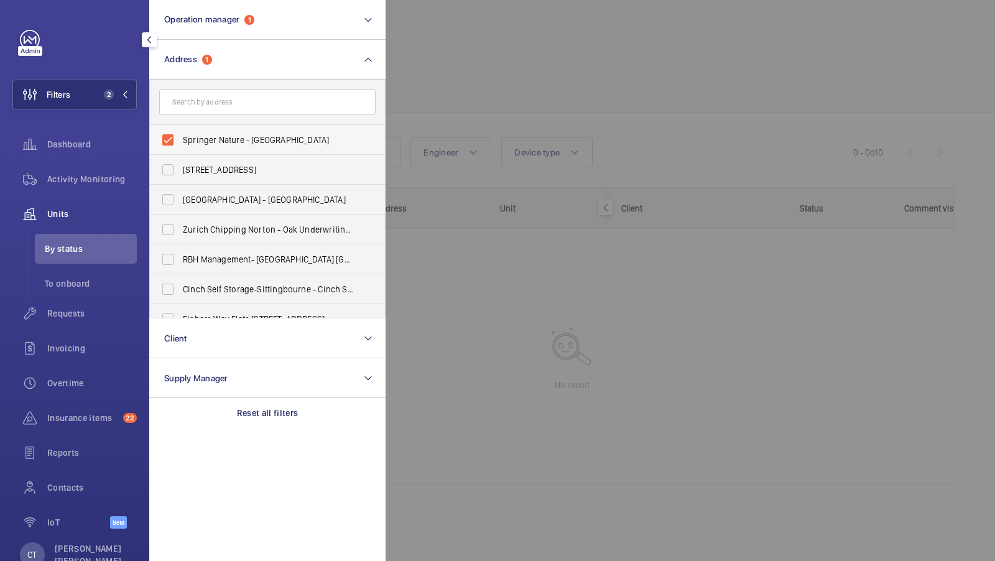
click at [285, 137] on span "Springer Nature - [GEOGRAPHIC_DATA]" at bounding box center [268, 140] width 171 height 12
click at [180, 137] on input "Springer Nature - [GEOGRAPHIC_DATA]" at bounding box center [167, 140] width 25 height 25
click at [285, 137] on span "Springer Nature - [GEOGRAPHIC_DATA]" at bounding box center [268, 140] width 171 height 12
click at [180, 137] on input "Springer Nature - [GEOGRAPHIC_DATA]" at bounding box center [167, 140] width 25 height 25
checkbox input "true"
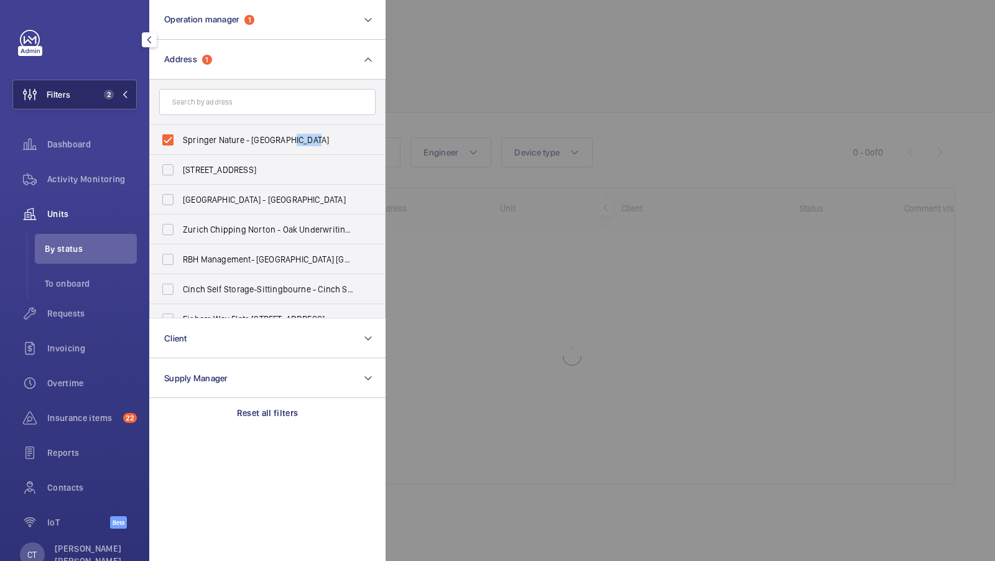
click at [101, 91] on span "2" at bounding box center [106, 95] width 15 height 10
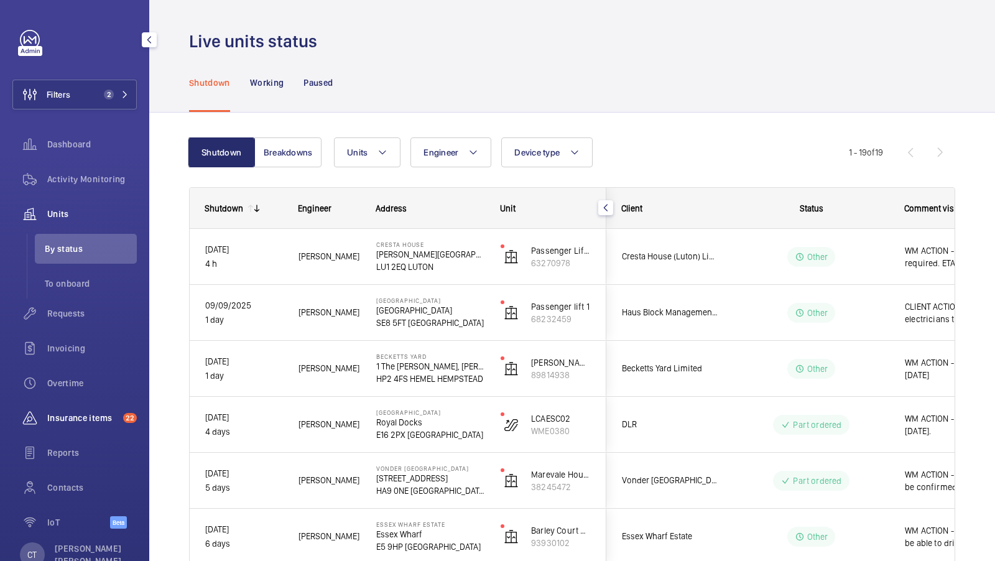
click at [87, 415] on span "Insurance items" at bounding box center [82, 418] width 71 height 12
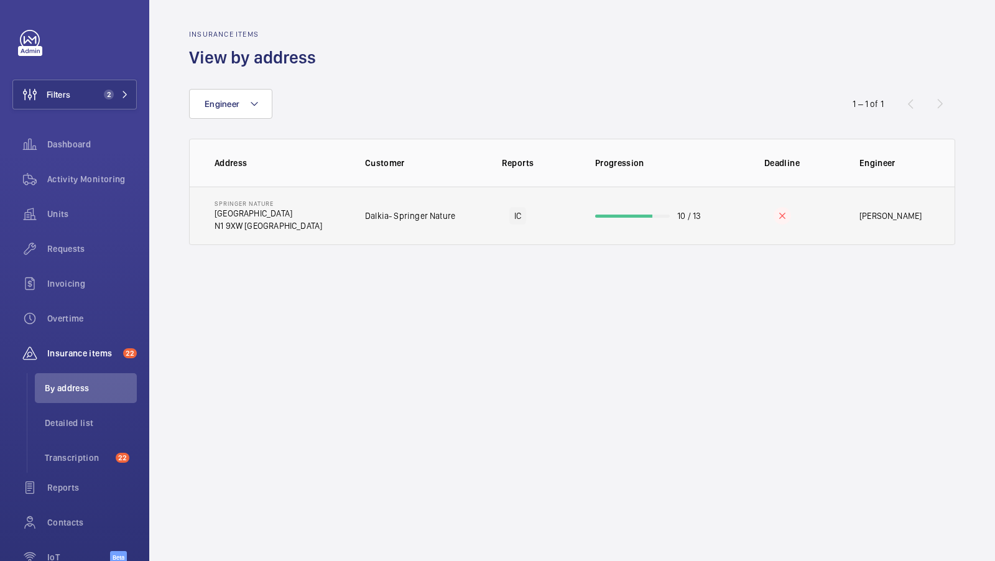
click at [331, 220] on td "Springer Nature Springer Nature Campus N1 9XW LONDON" at bounding box center [267, 216] width 155 height 58
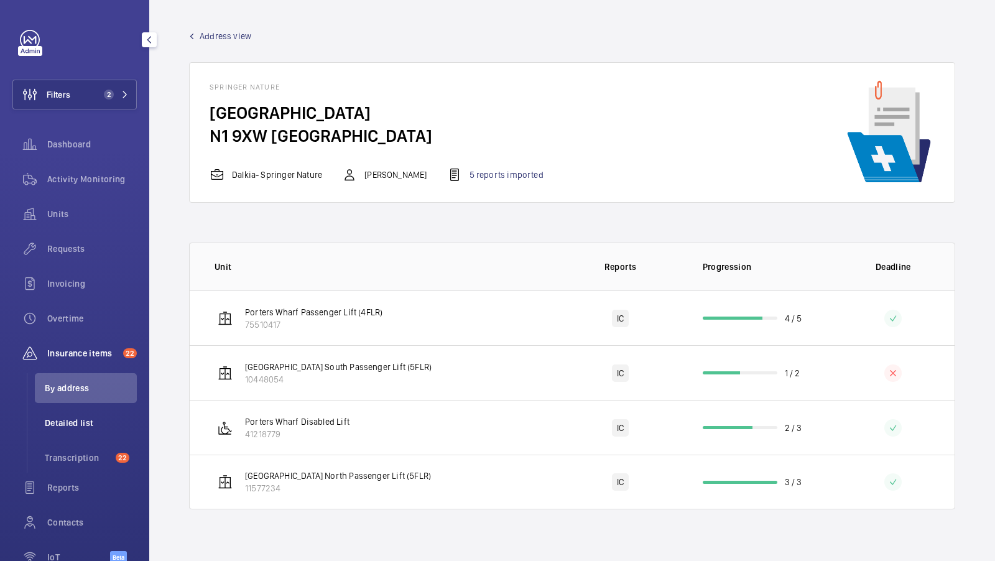
click at [94, 429] on li "Detailed list" at bounding box center [86, 423] width 102 height 30
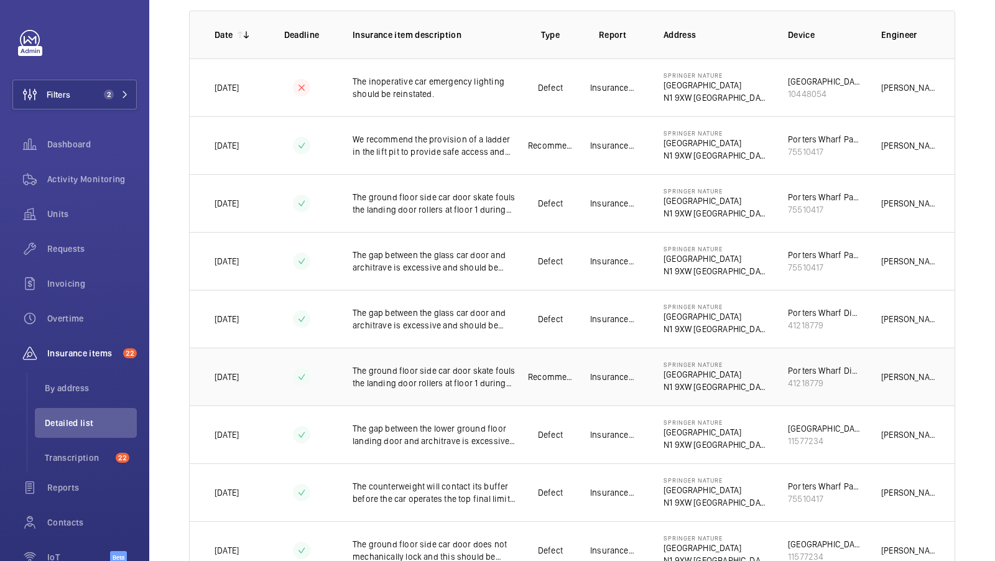
scroll to position [0, 80]
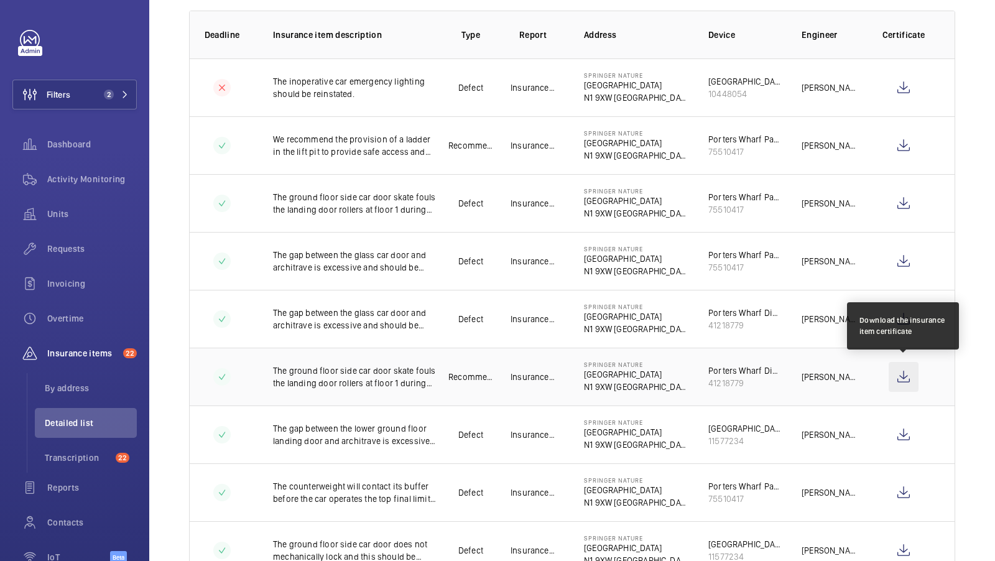
click at [894, 373] on wm-front-icon-button at bounding box center [904, 377] width 30 height 30
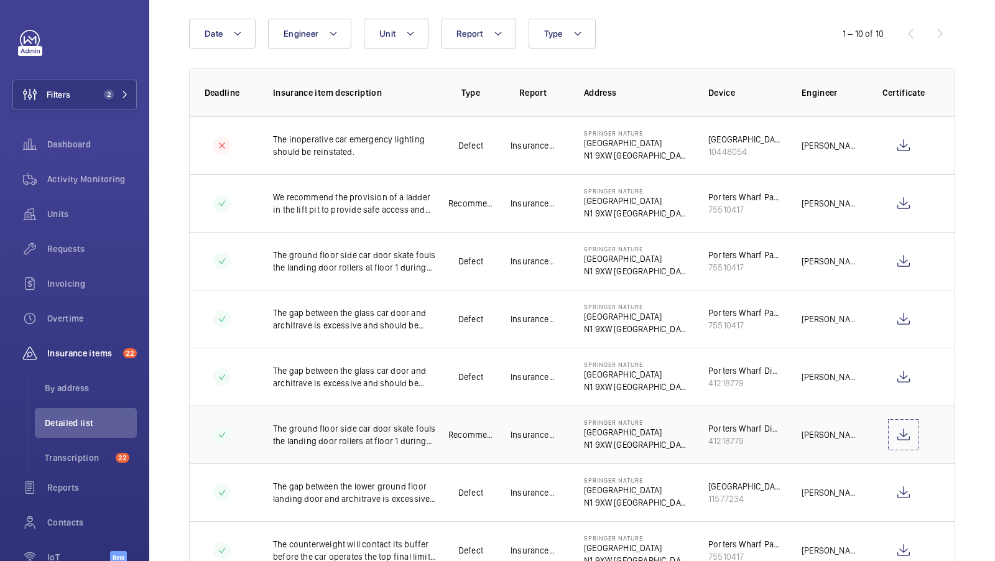
scroll to position [129, 0]
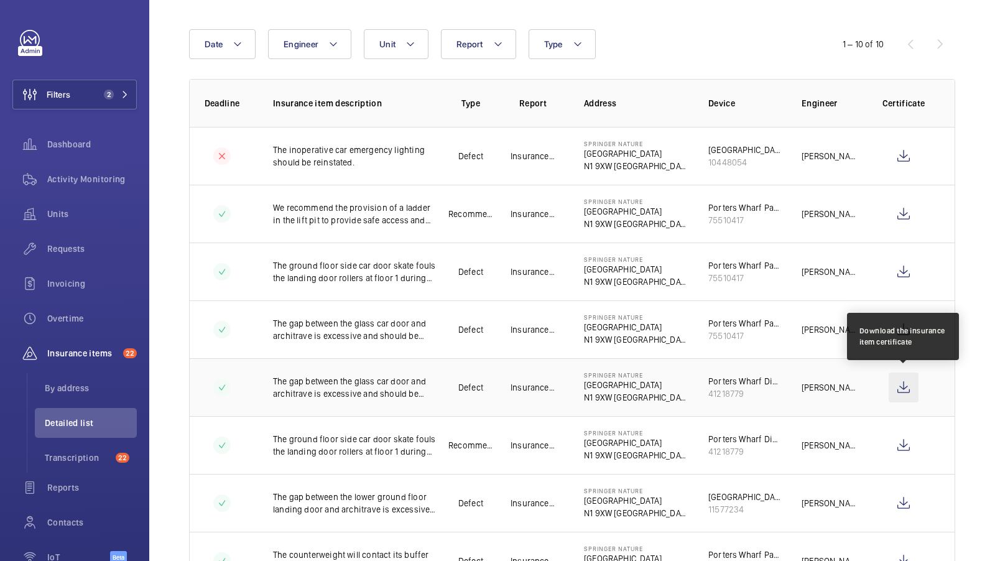
click at [903, 381] on wm-front-icon-button at bounding box center [904, 388] width 30 height 30
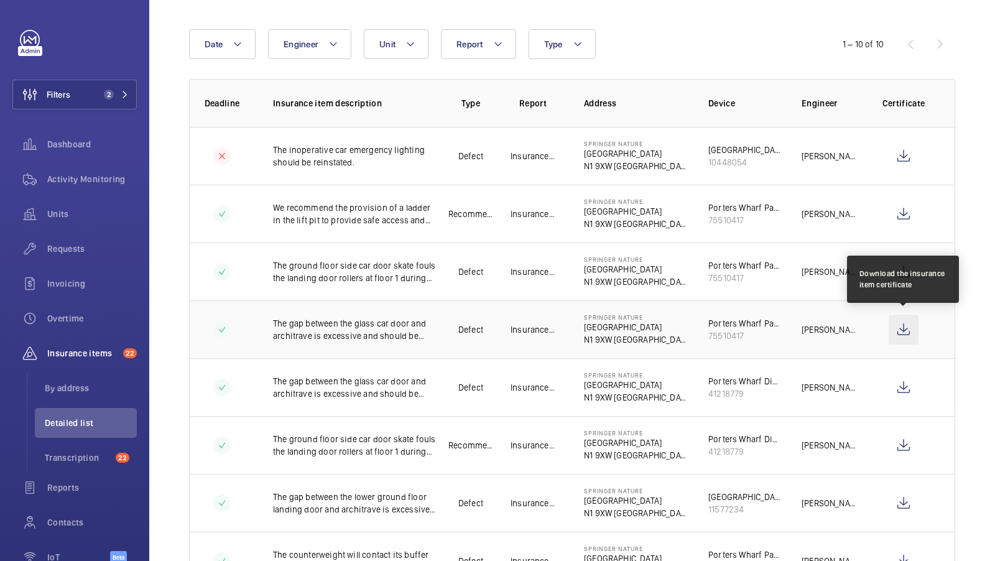
click at [903, 325] on wm-front-icon-button at bounding box center [904, 330] width 30 height 30
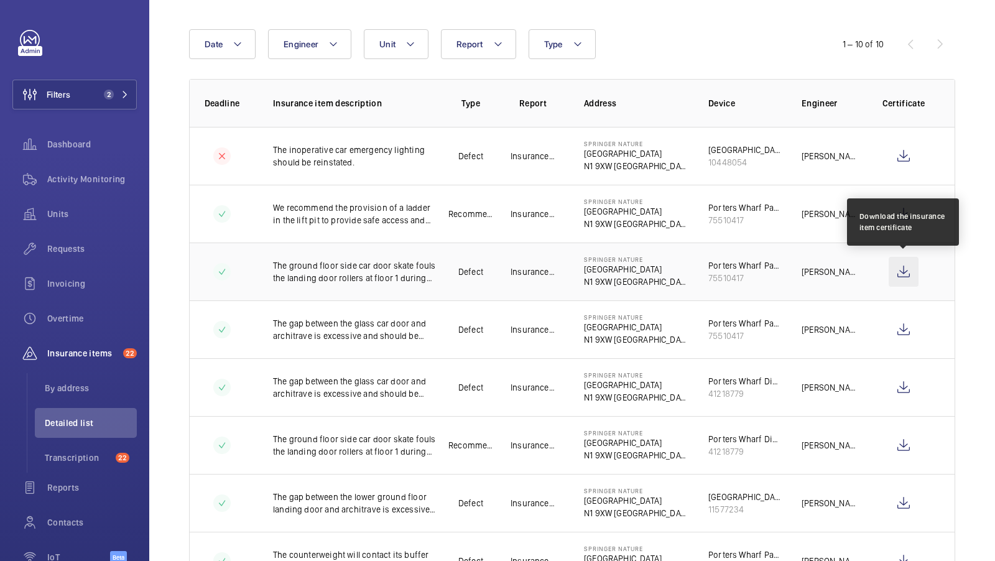
click at [901, 267] on wm-front-icon-button at bounding box center [904, 272] width 30 height 30
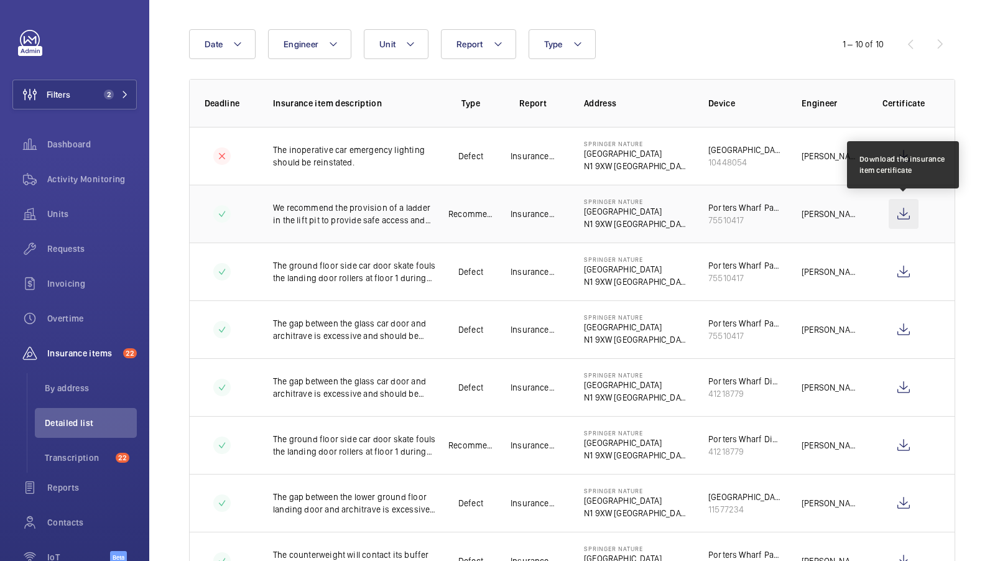
click at [907, 208] on wm-front-icon-button at bounding box center [904, 214] width 30 height 30
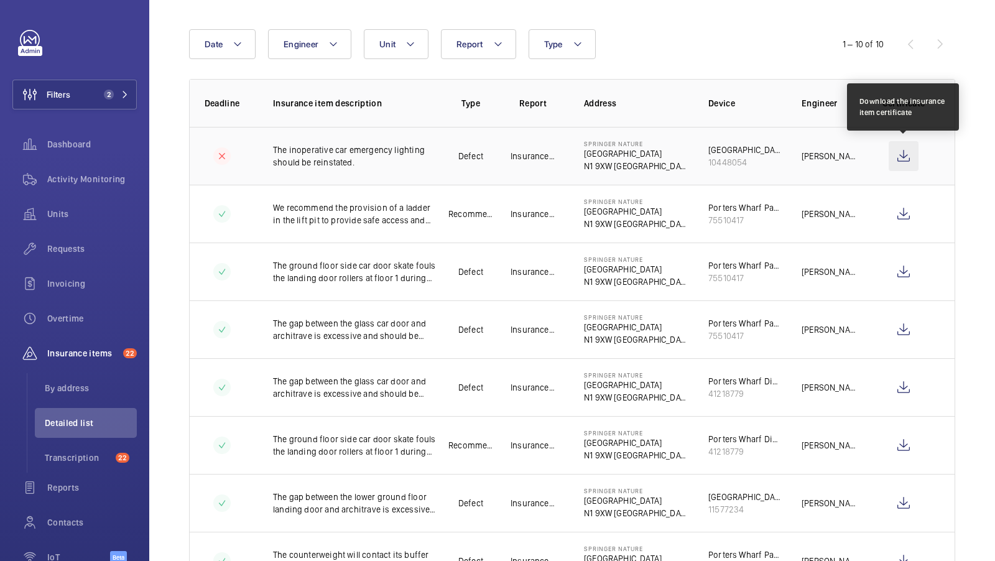
click at [901, 154] on wm-front-icon-button at bounding box center [904, 156] width 30 height 30
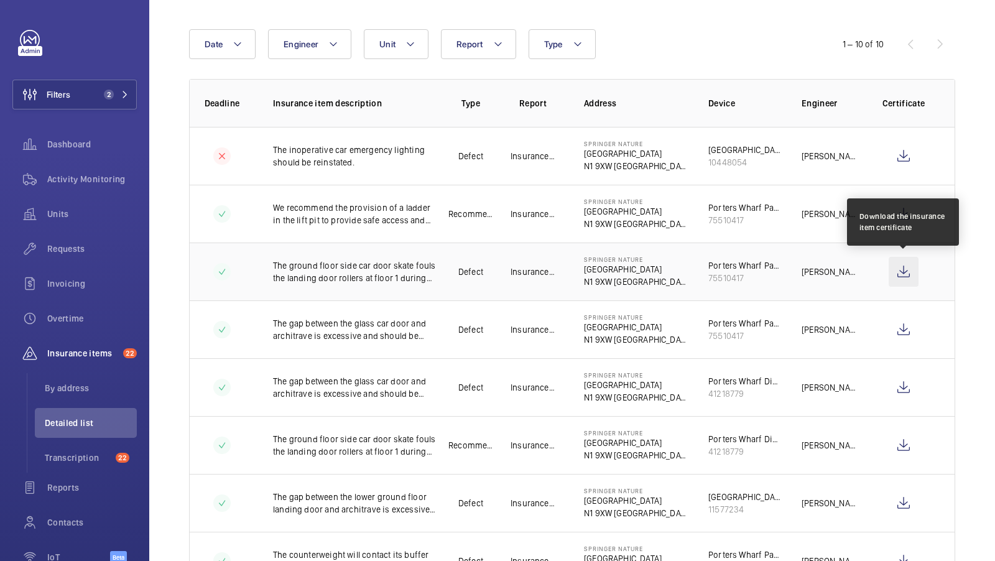
click at [895, 268] on wm-front-icon-button at bounding box center [904, 272] width 30 height 30
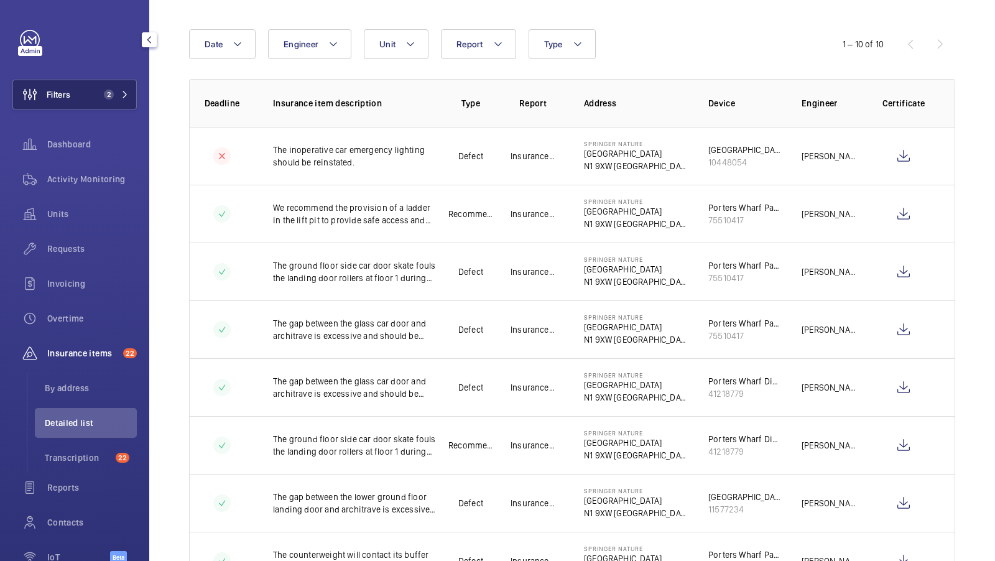
click at [106, 93] on span "2" at bounding box center [109, 95] width 10 height 10
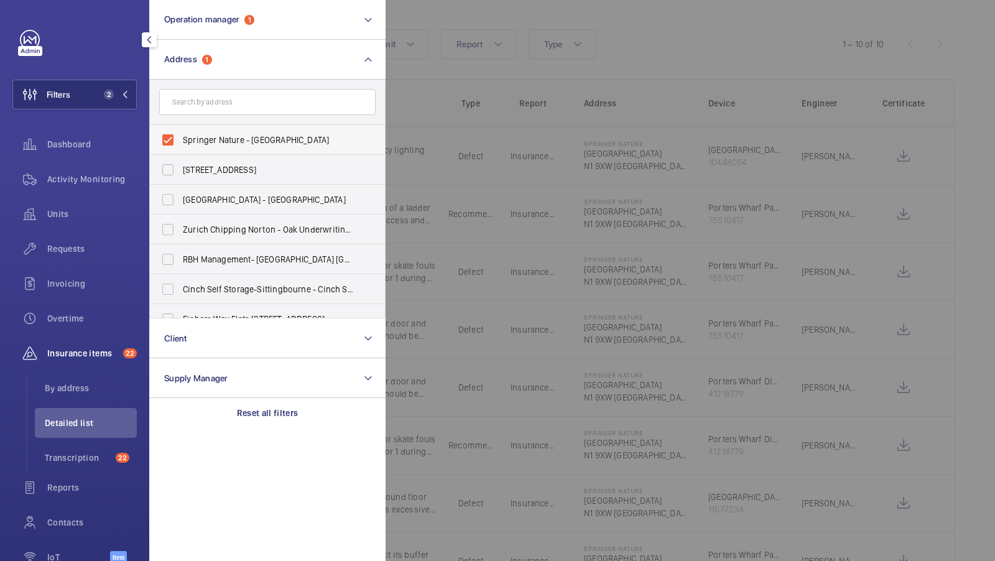
click at [212, 140] on span "Springer Nature - Springer Nature Campus, LONDON N1 9XW" at bounding box center [268, 140] width 171 height 12
click at [180, 140] on input "Springer Nature - Springer Nature Campus, LONDON N1 9XW" at bounding box center [167, 140] width 25 height 25
checkbox input "false"
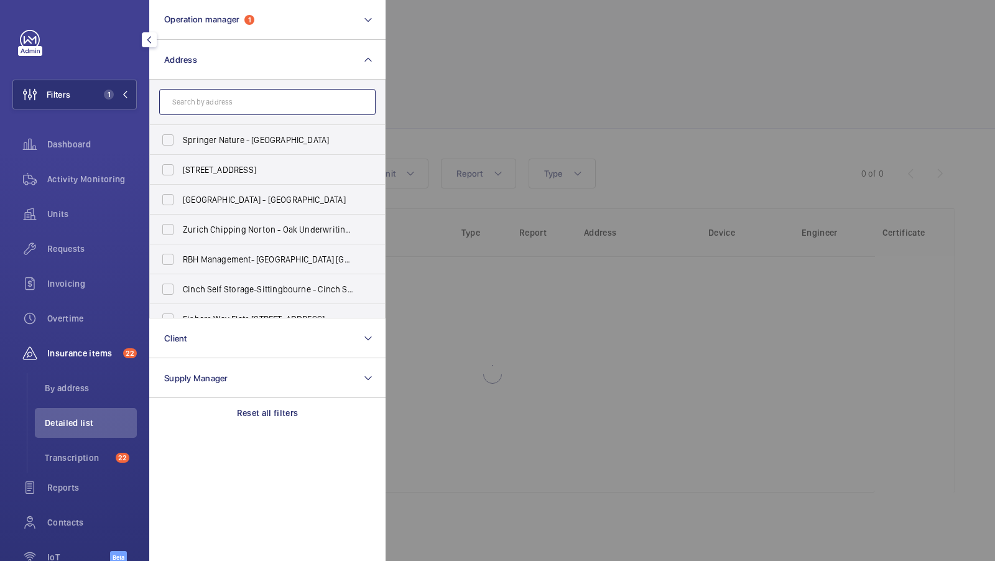
click at [222, 112] on input "text" at bounding box center [267, 102] width 216 height 26
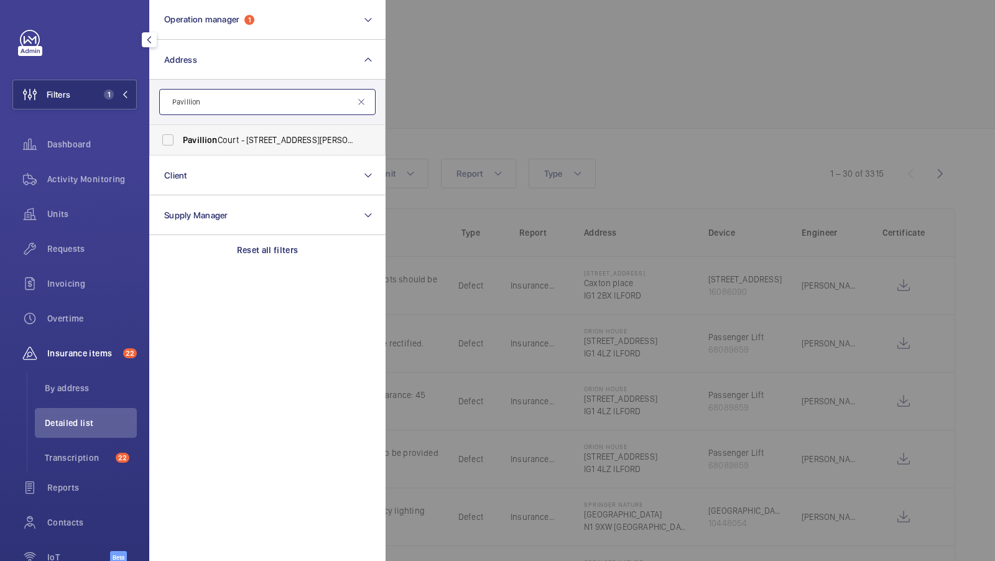
type input "Pavillion"
click at [214, 139] on span "Pavillion" at bounding box center [200, 140] width 35 height 10
click at [180, 139] on input "Pavillion Court - 17-18 Thurlow Road, LONDON NW3 5PL" at bounding box center [167, 140] width 25 height 25
checkbox input "true"
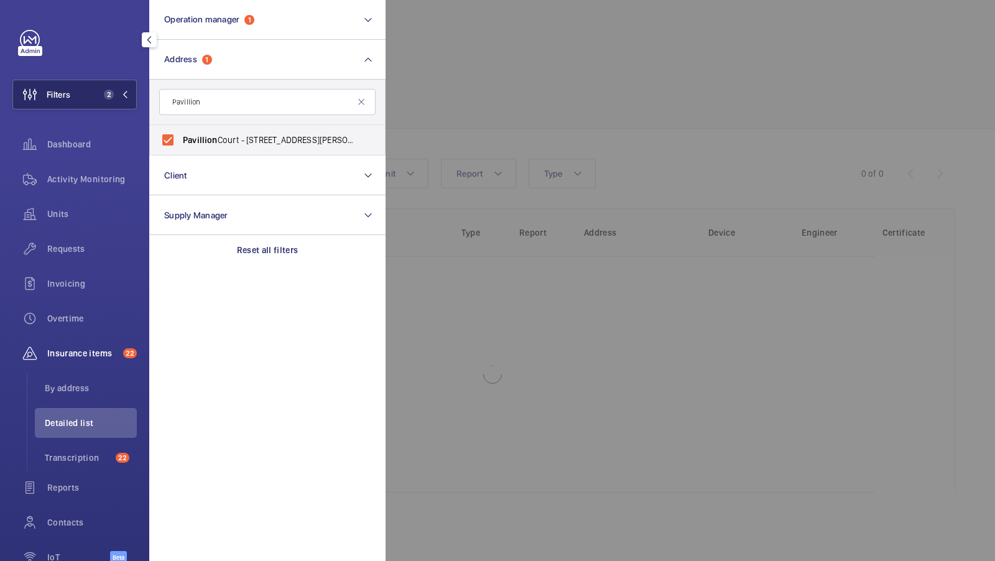
click at [120, 107] on button "Filters 2" at bounding box center [74, 95] width 124 height 30
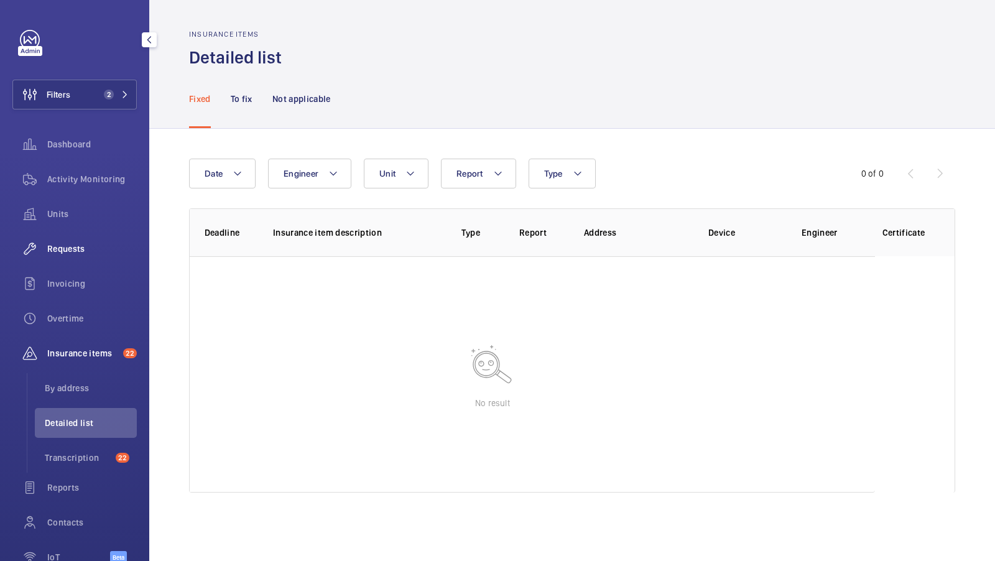
click at [83, 247] on span "Requests" at bounding box center [92, 249] width 90 height 12
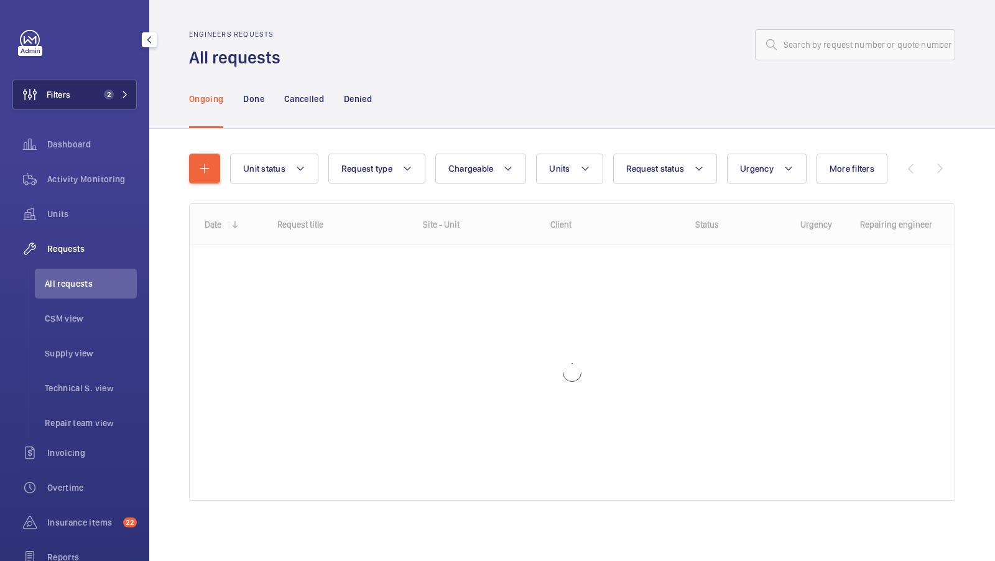
click at [125, 98] on mat-icon at bounding box center [124, 94] width 7 height 7
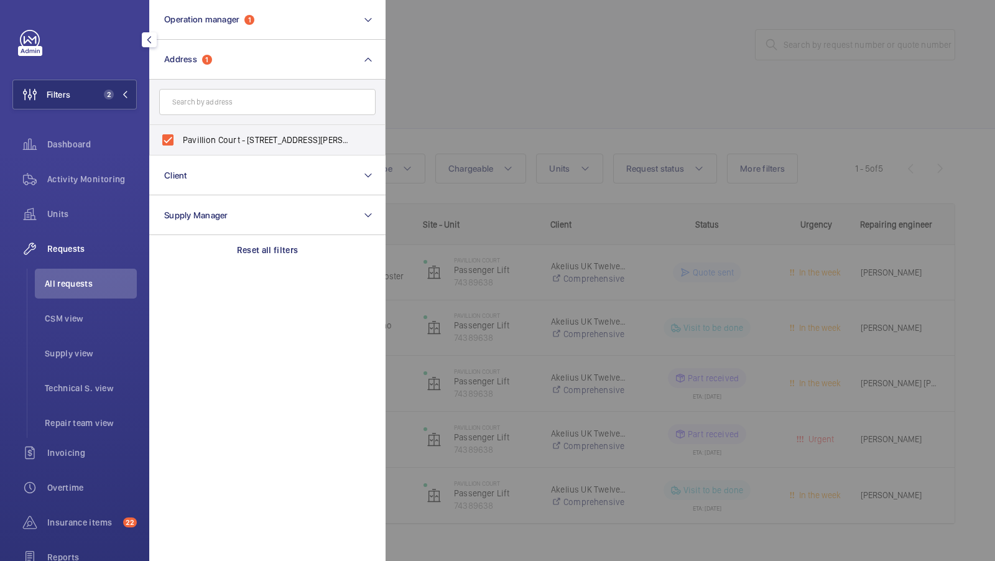
click at [572, 139] on div at bounding box center [883, 280] width 995 height 561
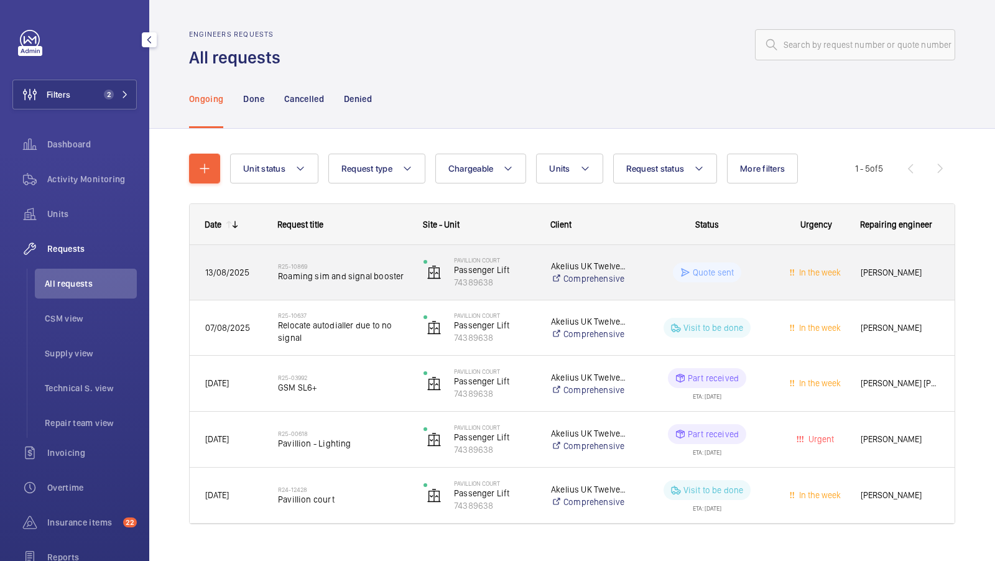
click at [355, 260] on div "R25-10869 Roaming sim and signal booster" at bounding box center [342, 272] width 129 height 36
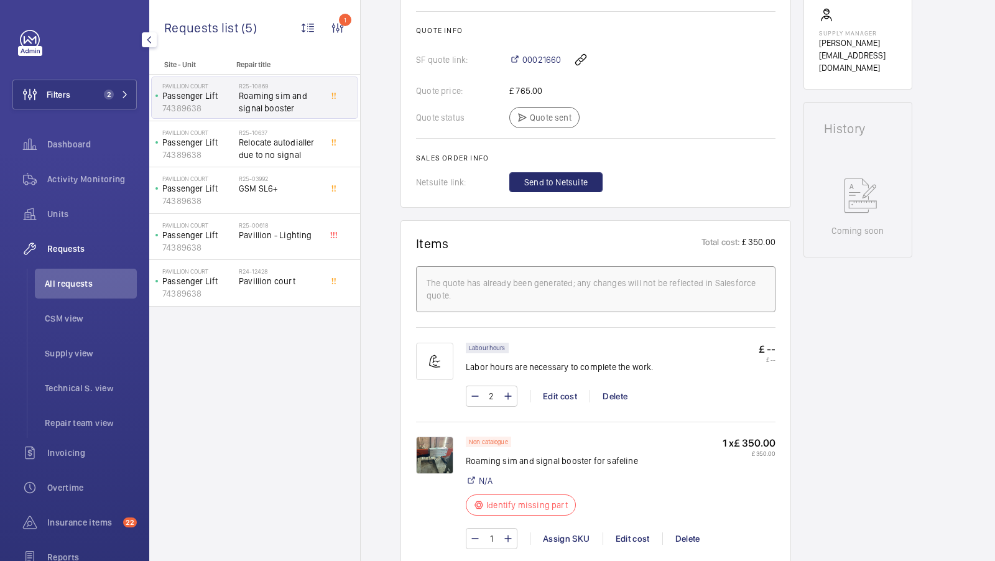
scroll to position [644, 0]
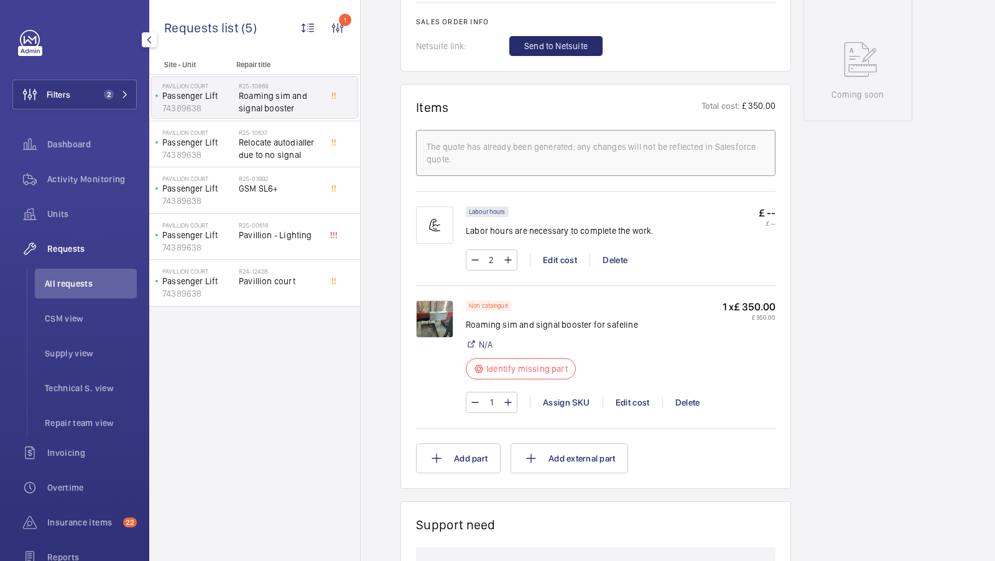
click at [445, 325] on img at bounding box center [434, 318] width 37 height 37
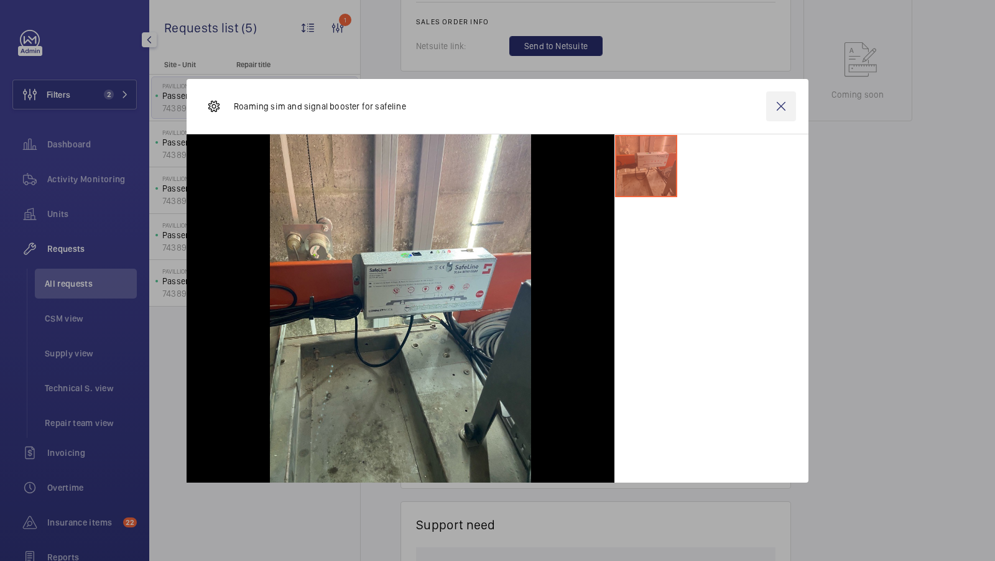
click at [781, 101] on wm-front-icon-button at bounding box center [781, 106] width 30 height 30
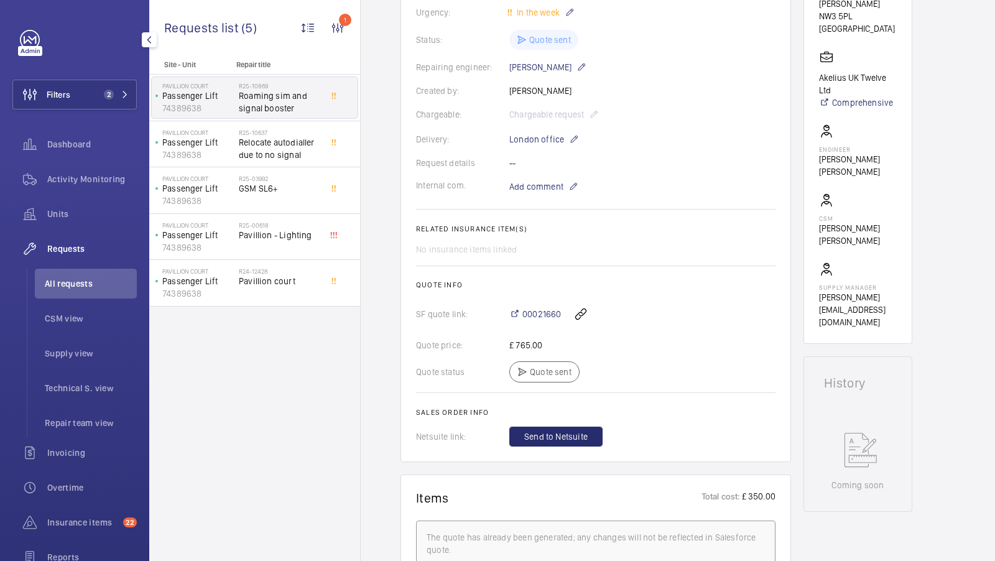
scroll to position [282, 0]
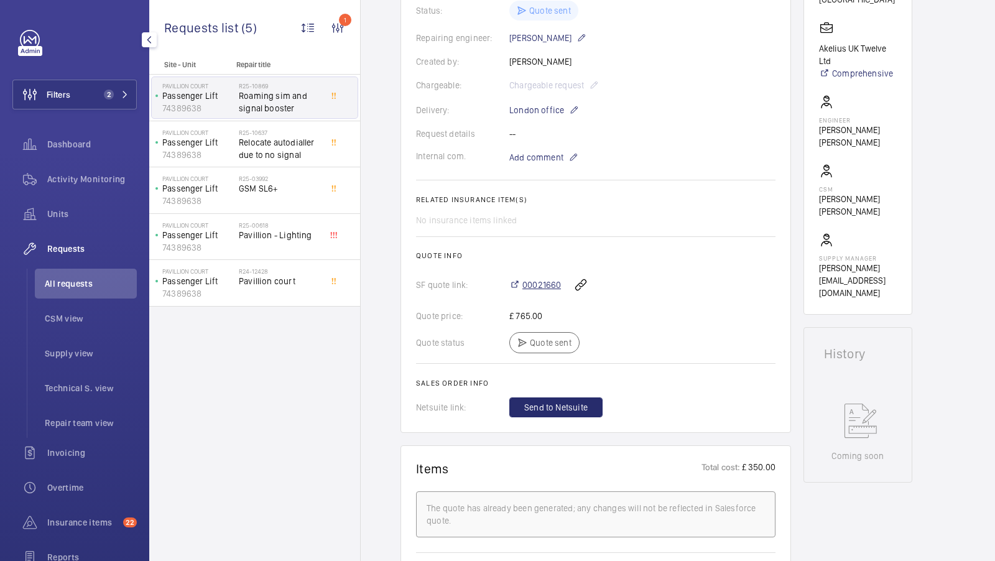
click at [546, 289] on span "00021660" at bounding box center [541, 285] width 39 height 12
click at [702, 228] on wm-front-card-body "A repair request was created on 2025-08-13 for a roaming sim and signal booster…" at bounding box center [595, 151] width 359 height 532
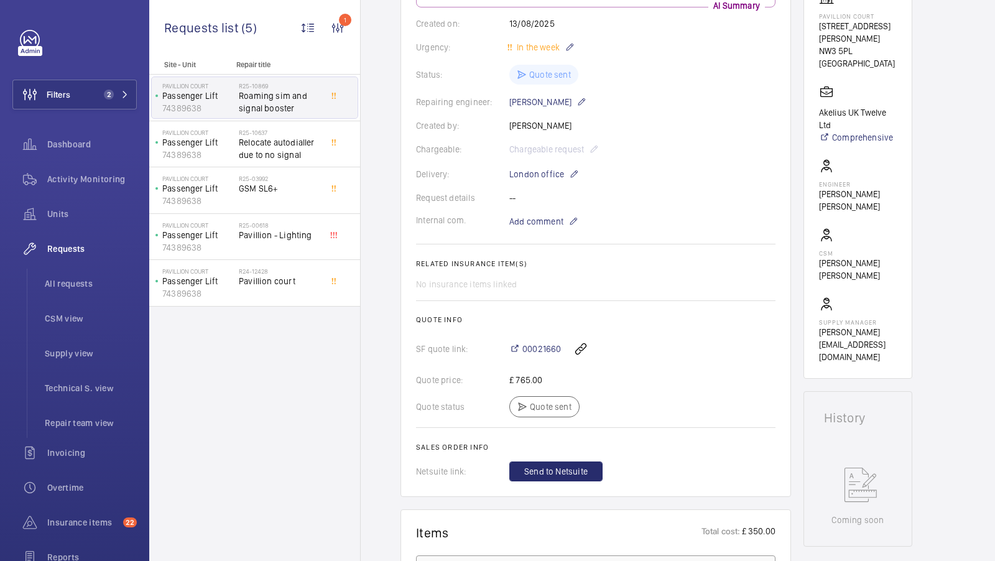
scroll to position [221, 0]
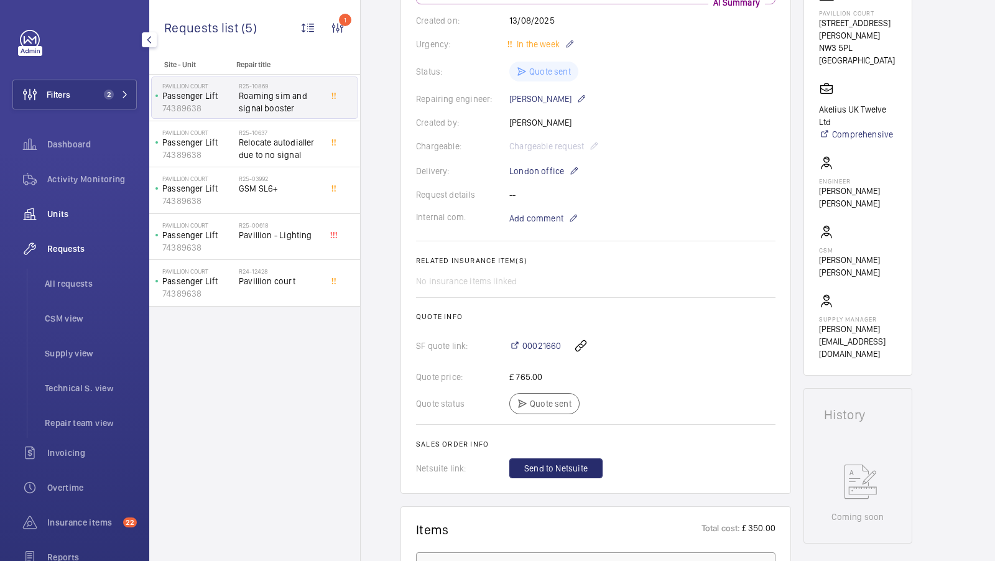
click at [65, 201] on div "Units" at bounding box center [74, 214] width 124 height 30
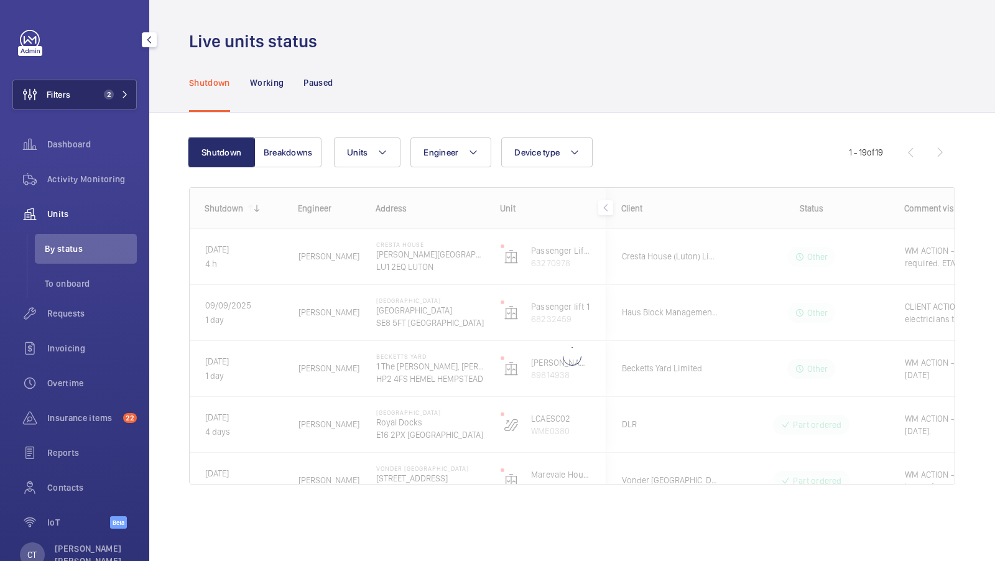
click at [102, 95] on span "2" at bounding box center [106, 95] width 15 height 10
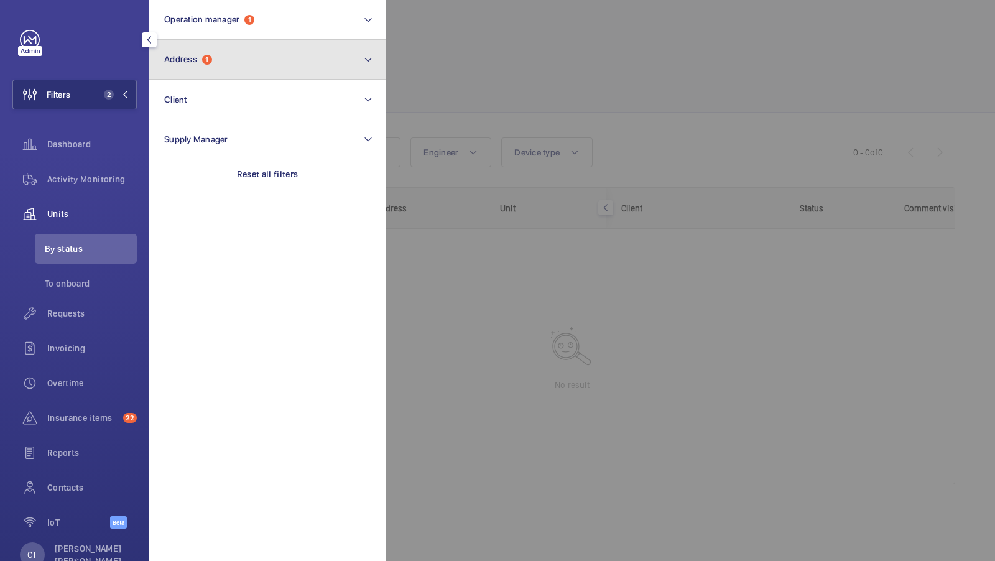
click at [240, 58] on button "Address 1" at bounding box center [267, 60] width 236 height 40
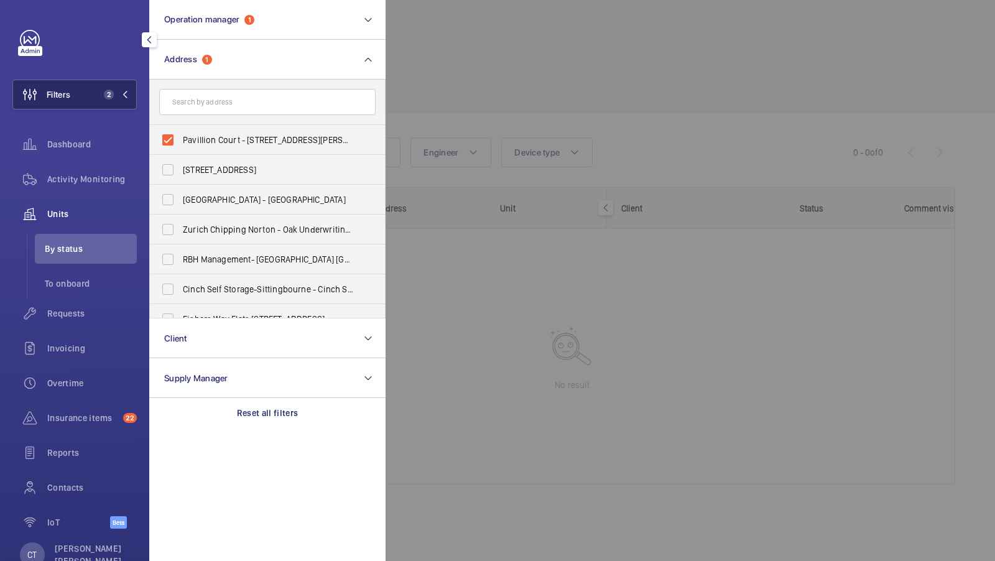
click at [124, 91] on mat-icon at bounding box center [124, 94] width 7 height 7
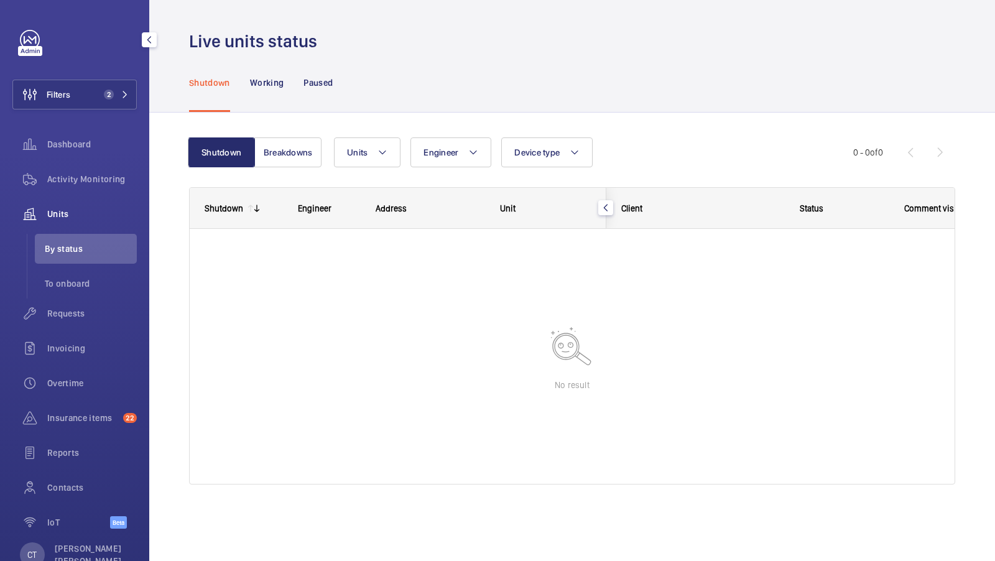
click at [649, 144] on div "Units Engineer Device type More filters Reset all filters" at bounding box center [593, 152] width 519 height 30
click at [93, 88] on button "Filters 2" at bounding box center [74, 95] width 124 height 30
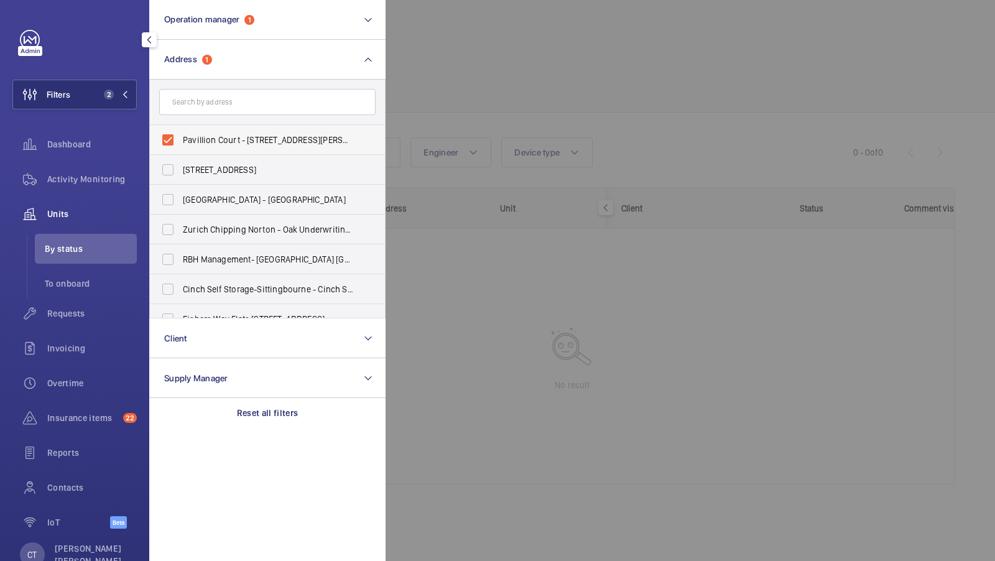
click at [218, 141] on span "Pavillion Court - 17-18 Thurlow Road, LONDON NW3 5PL" at bounding box center [268, 140] width 171 height 12
click at [180, 141] on input "Pavillion Court - 17-18 Thurlow Road, LONDON NW3 5PL" at bounding box center [167, 140] width 25 height 25
checkbox input "false"
click at [220, 98] on input "text" at bounding box center [267, 102] width 216 height 26
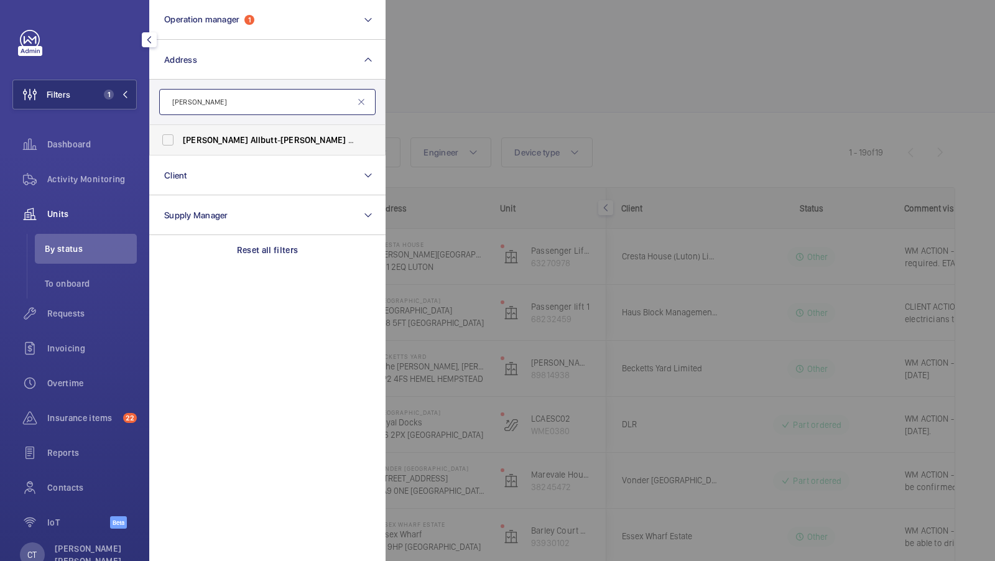
type input "clifford allbutt"
click at [244, 141] on span "Clifford Allbutt - Clifford Allbutt Building, CAMBRIDGE CB2 0SP" at bounding box center [268, 140] width 171 height 12
click at [180, 141] on input "Clifford Allbutt - Clifford Allbutt Building, CAMBRIDGE CB2 0SP" at bounding box center [167, 140] width 25 height 25
checkbox input "true"
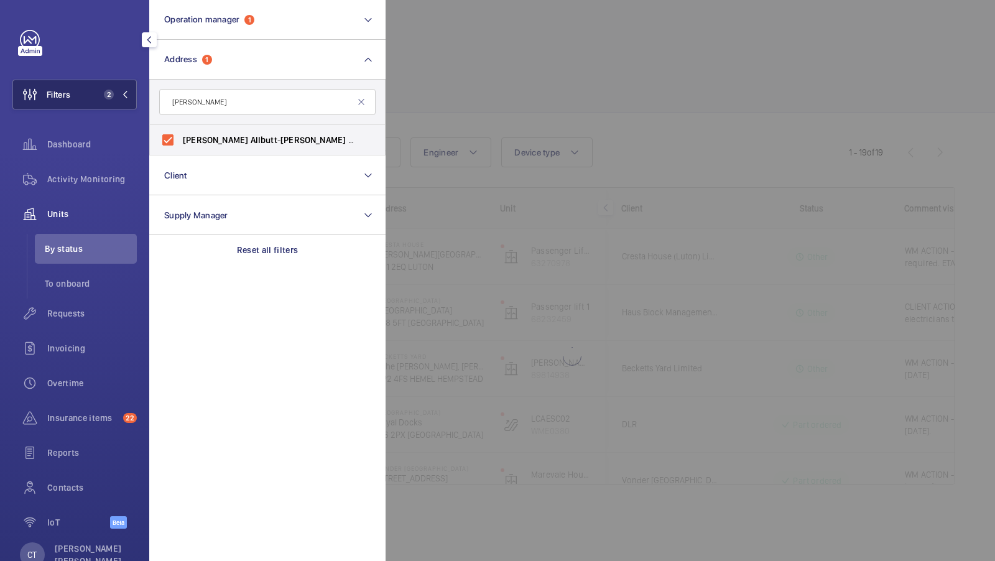
click at [105, 94] on span "2" at bounding box center [109, 95] width 10 height 10
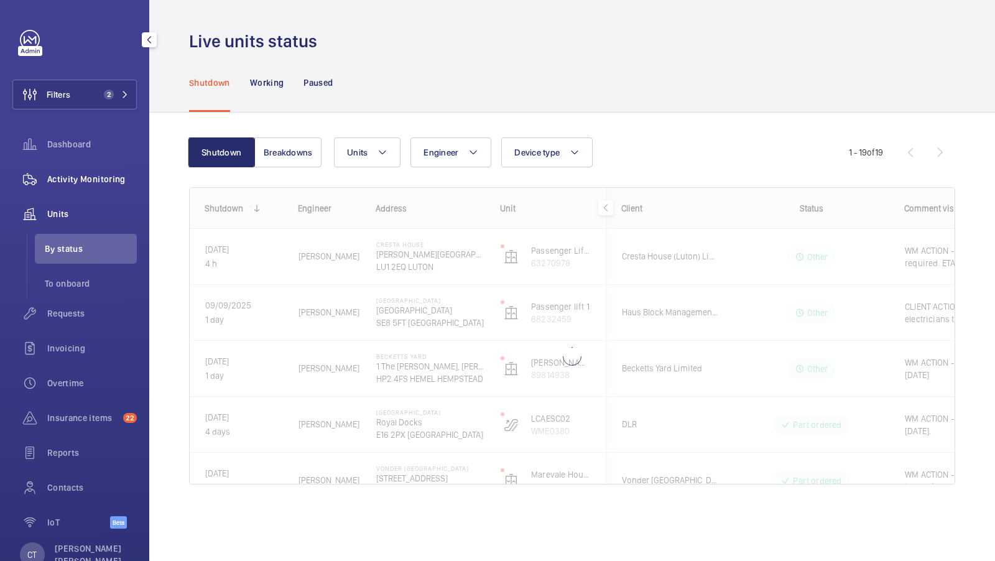
click at [89, 175] on span "Activity Monitoring" at bounding box center [92, 179] width 90 height 12
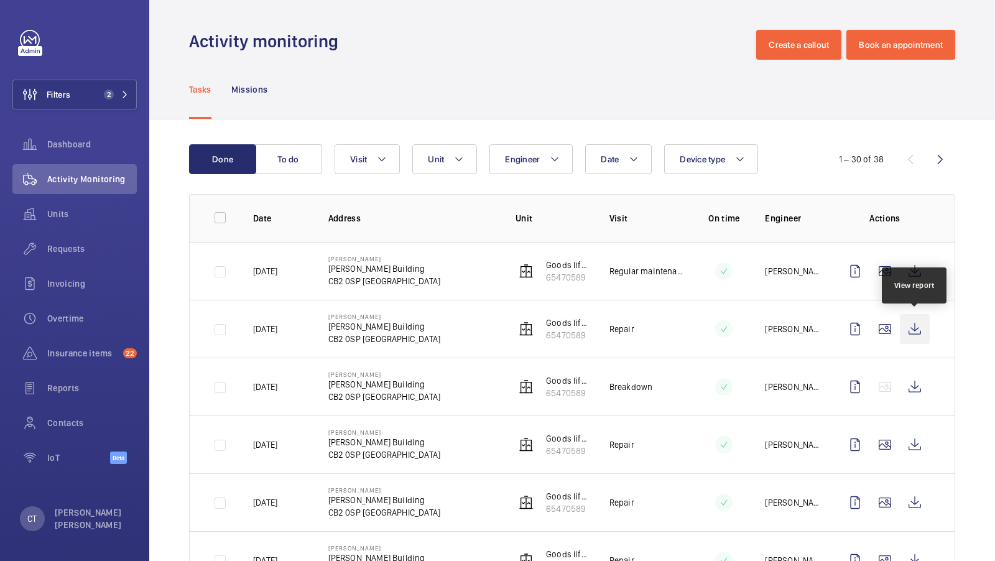
click at [914, 330] on wm-front-icon-button at bounding box center [915, 329] width 30 height 30
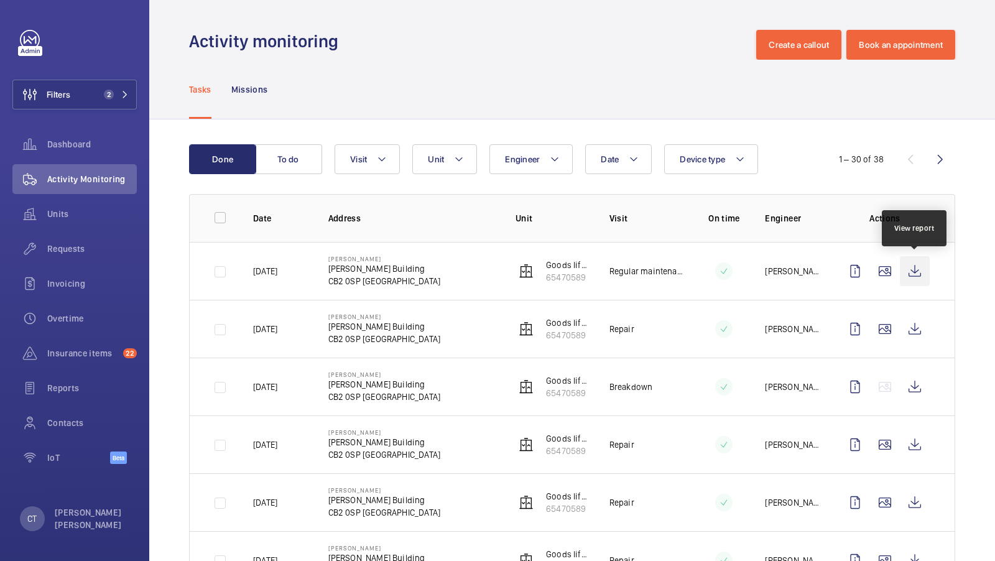
click at [916, 266] on wm-front-icon-button at bounding box center [915, 271] width 30 height 30
click at [69, 210] on span "Units" at bounding box center [92, 214] width 90 height 12
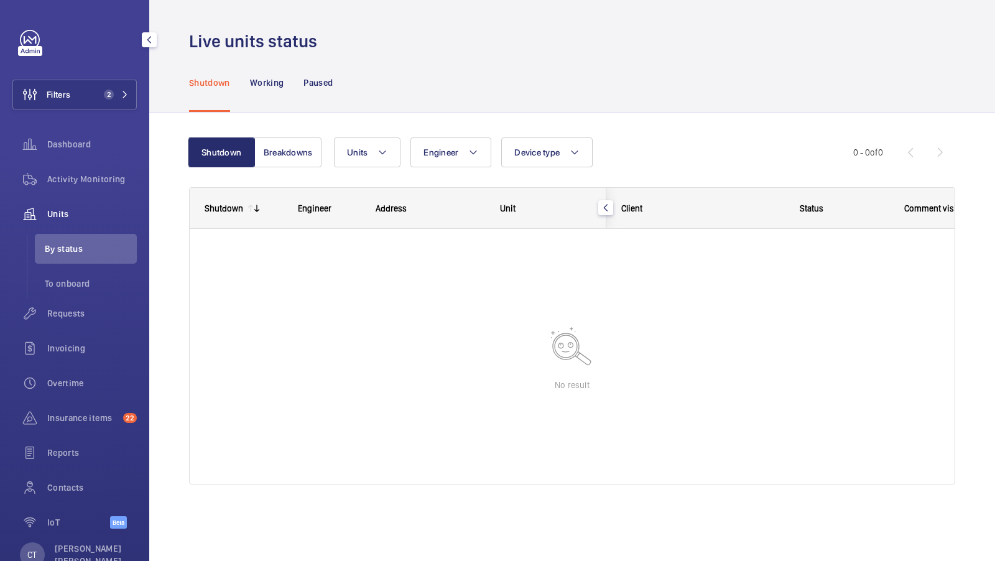
click at [116, 111] on div "Filters 2 Dashboard Activity Monitoring Units By status To onboard Requests Inv…" at bounding box center [74, 286] width 124 height 512
click at [116, 70] on div "Filters 2 Dashboard Activity Monitoring Units By status To onboard Requests Inv…" at bounding box center [74, 286] width 124 height 512
click at [109, 95] on span "2" at bounding box center [109, 95] width 10 height 10
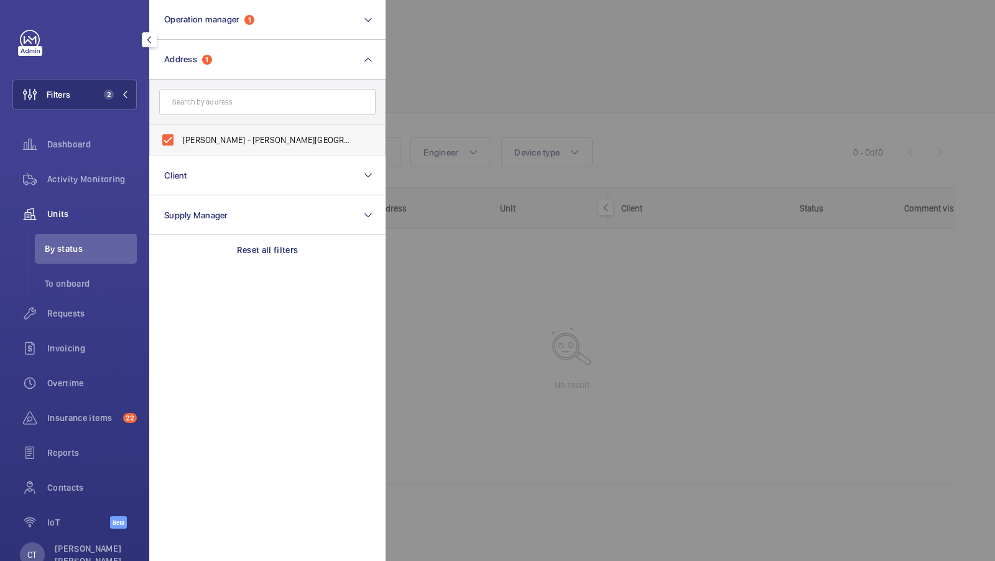
click at [231, 132] on label "Clifford Allbutt - Clifford Allbutt Building, CAMBRIDGE CB2 0SP" at bounding box center [258, 140] width 216 height 30
click at [180, 132] on input "Clifford Allbutt - Clifford Allbutt Building, CAMBRIDGE CB2 0SP" at bounding box center [167, 140] width 25 height 25
checkbox input "false"
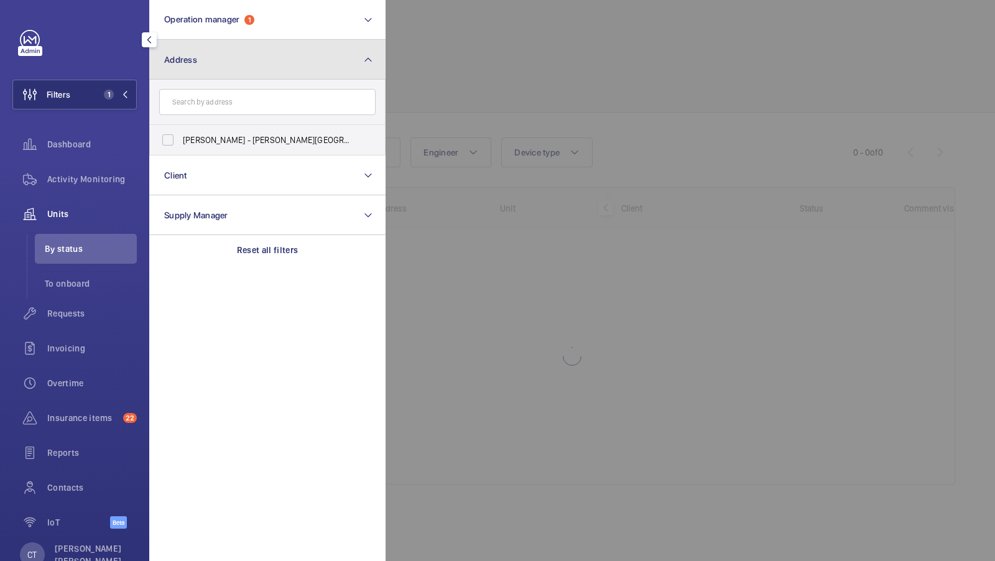
click at [253, 69] on button "Address" at bounding box center [267, 60] width 236 height 40
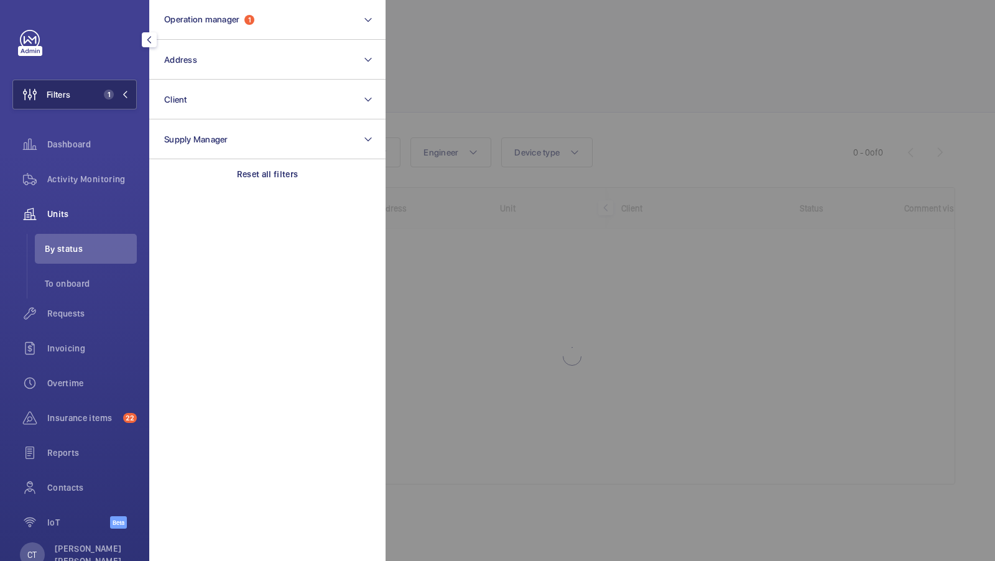
click at [86, 93] on button "Filters 1" at bounding box center [74, 95] width 124 height 30
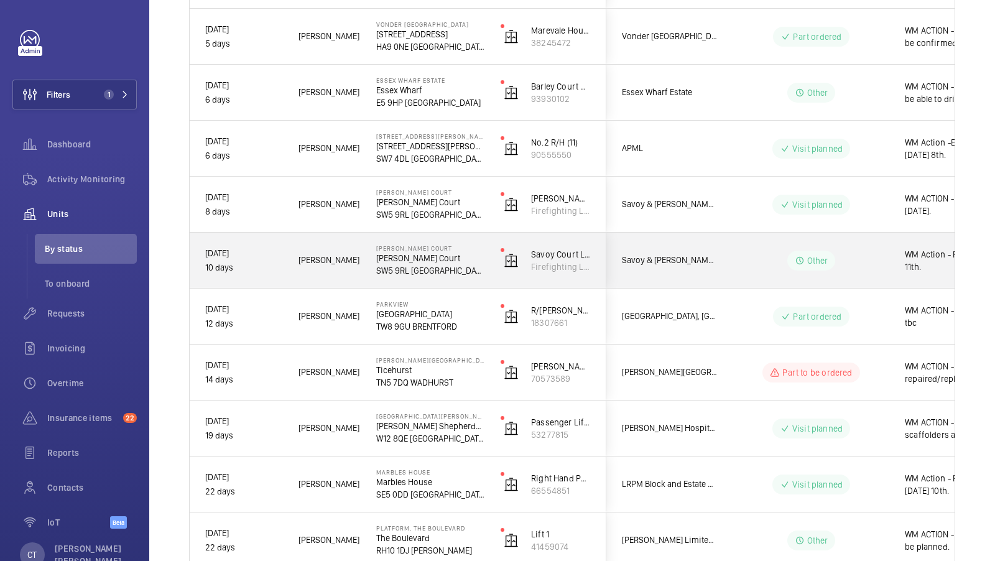
scroll to position [0, 224]
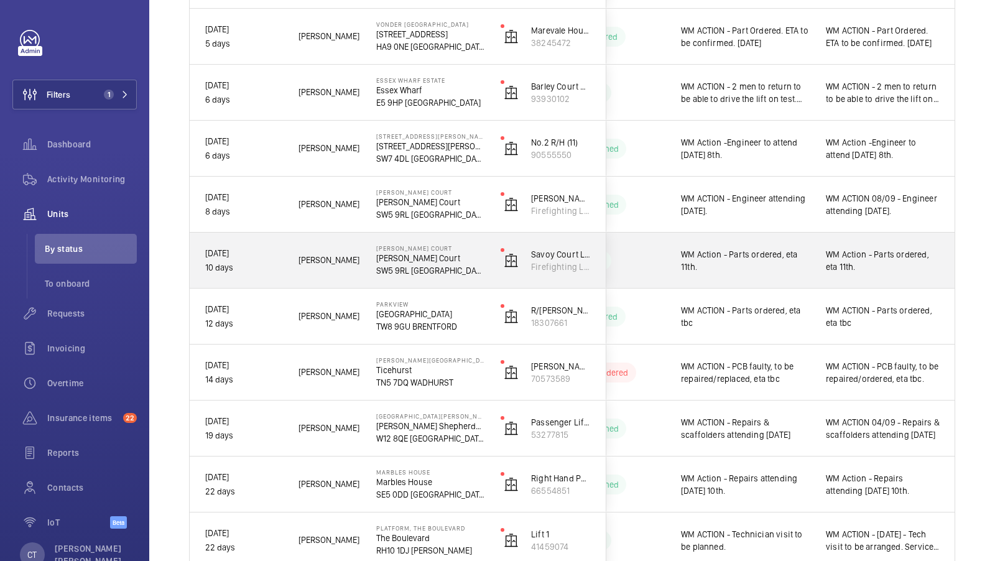
click at [888, 265] on span "WM Action - Parts ordered, eta 11th." at bounding box center [883, 260] width 114 height 25
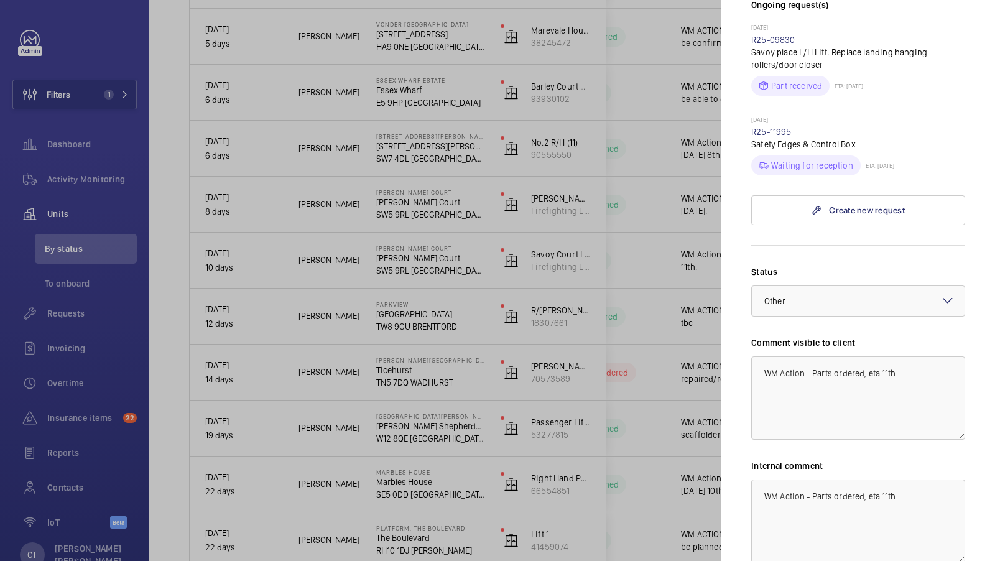
scroll to position [383, 0]
click at [888, 356] on textarea "WM Action - Parts ordered, eta 11th." at bounding box center [858, 397] width 214 height 83
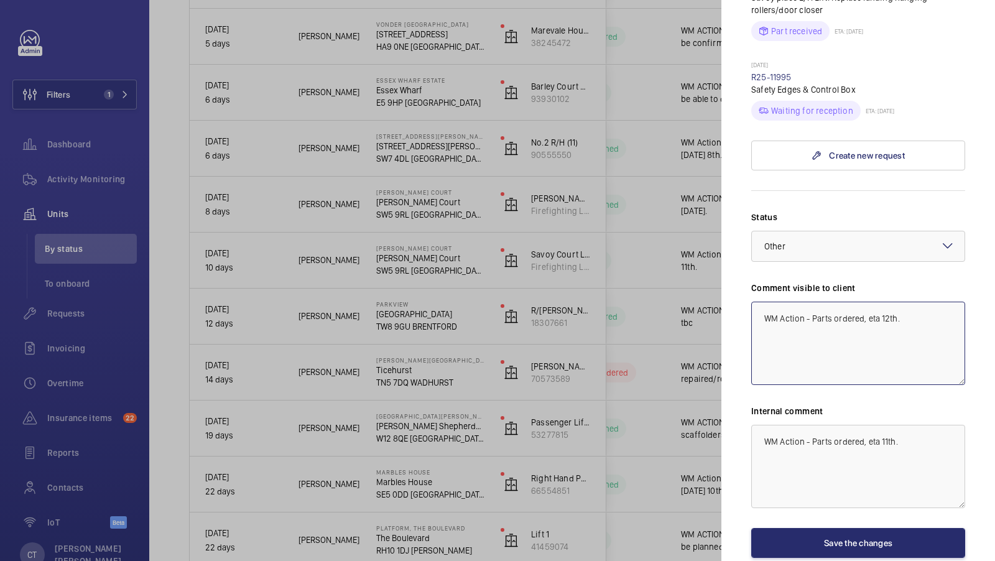
type textarea "WM Action - Parts ordered, eta 12th."
click at [886, 425] on textarea "WM Action - Parts ordered, eta 11th." at bounding box center [858, 466] width 214 height 83
click at [873, 231] on div at bounding box center [858, 246] width 213 height 30
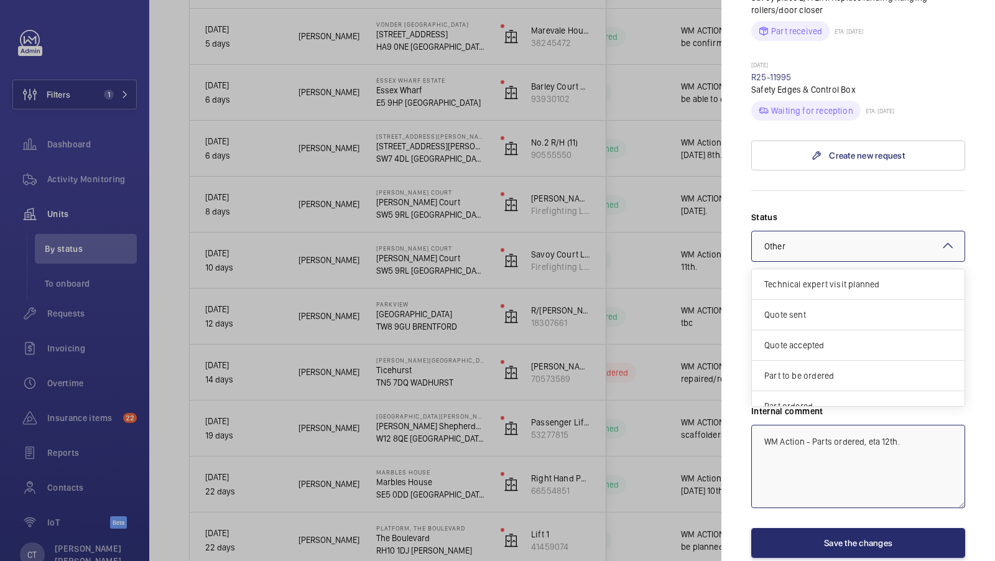
scroll to position [104, 0]
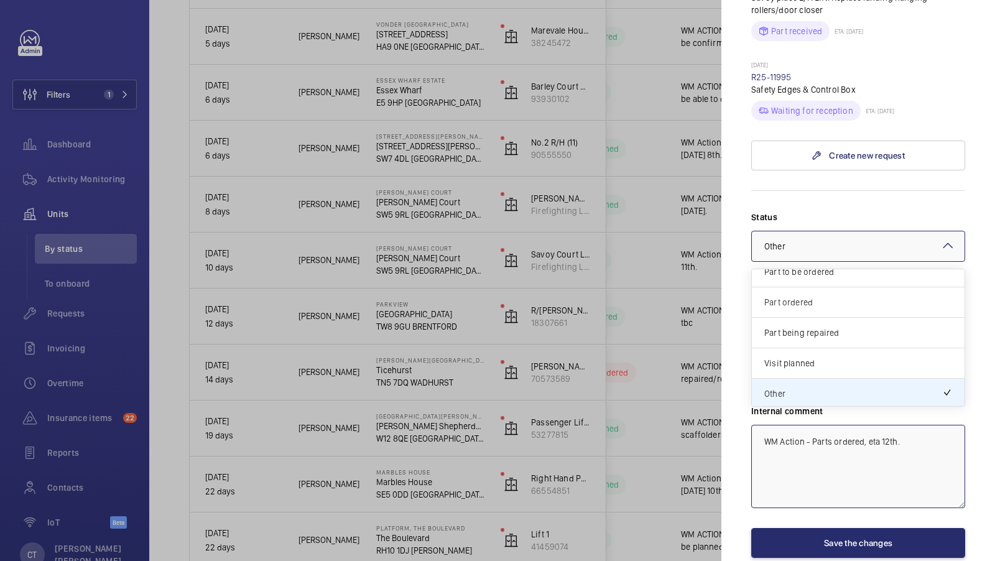
click at [835, 296] on span "Part ordered" at bounding box center [858, 302] width 188 height 12
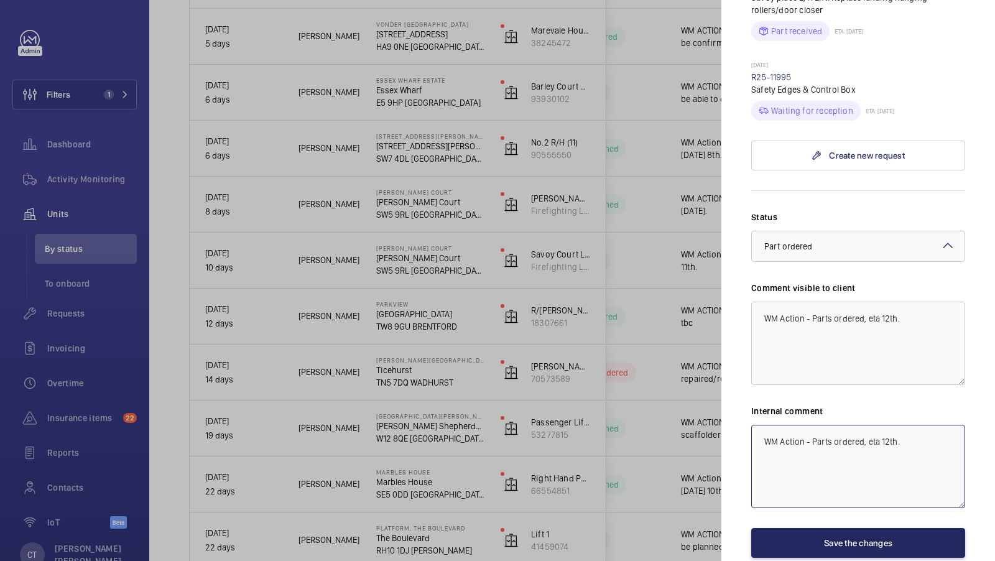
type textarea "WM Action - Parts ordered, eta 12th."
click at [861, 528] on button "Save the changes" at bounding box center [858, 543] width 214 height 30
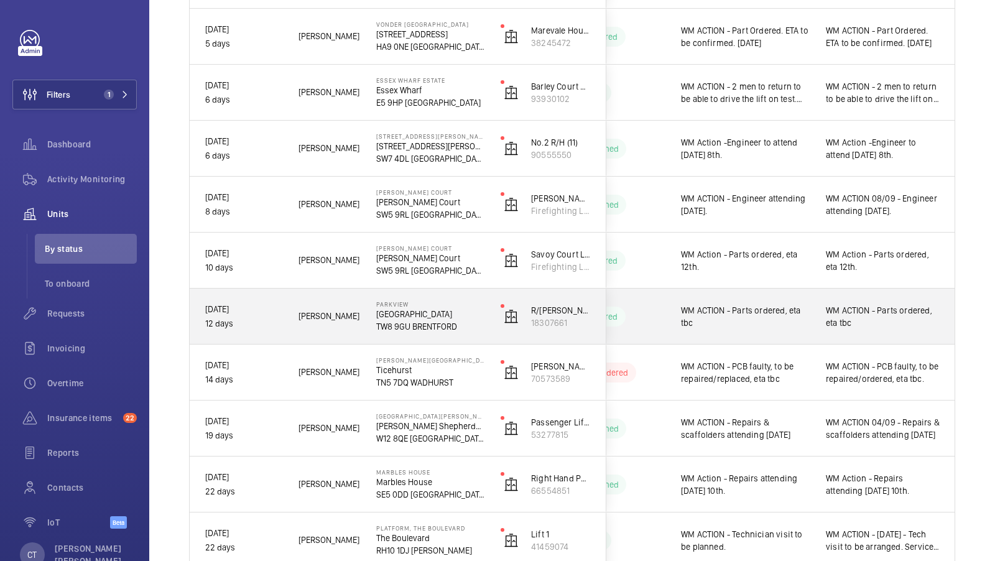
scroll to position [471, 0]
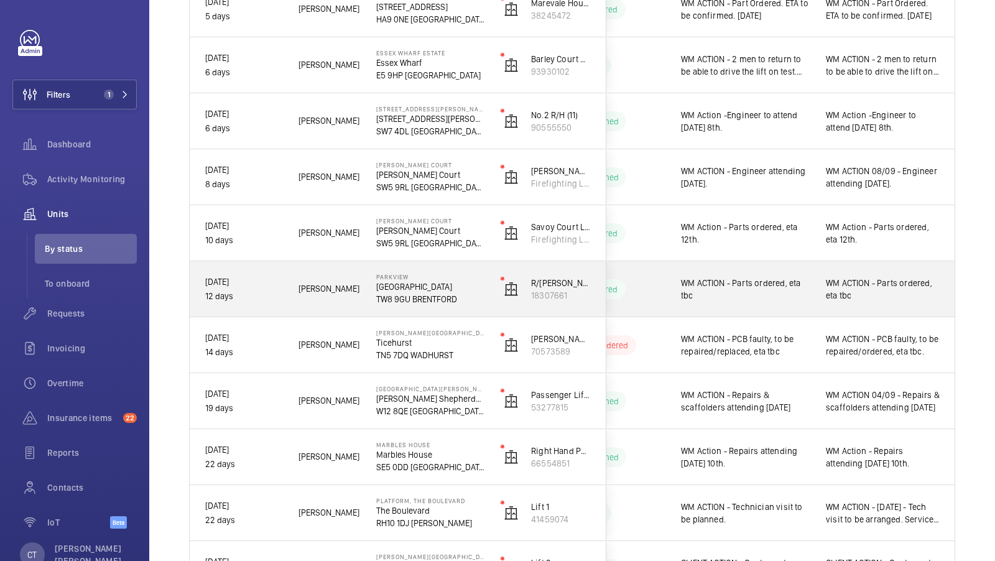
click at [871, 281] on span "WM ACTION - Parts ordered, eta tbc" at bounding box center [883, 289] width 114 height 25
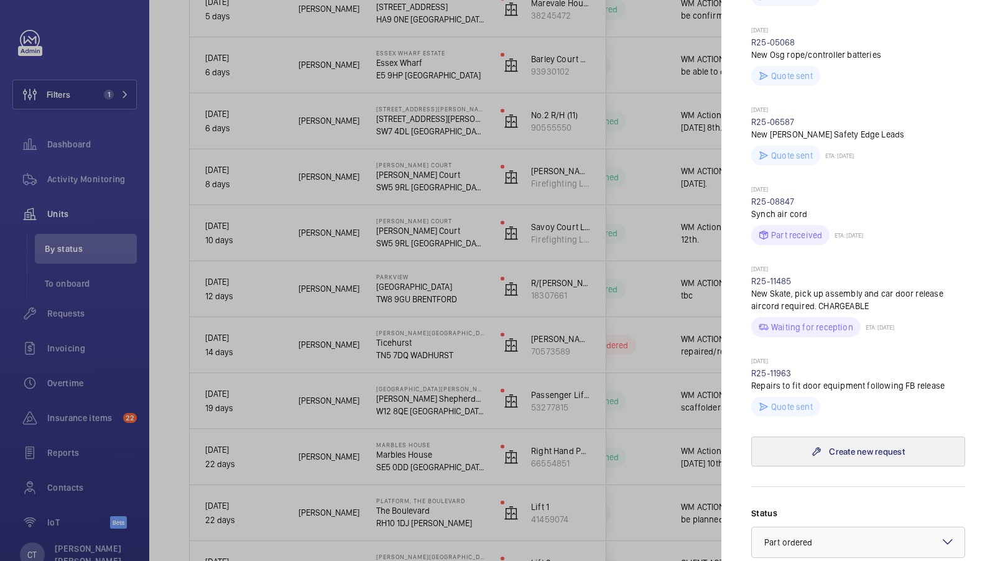
scroll to position [1036, 0]
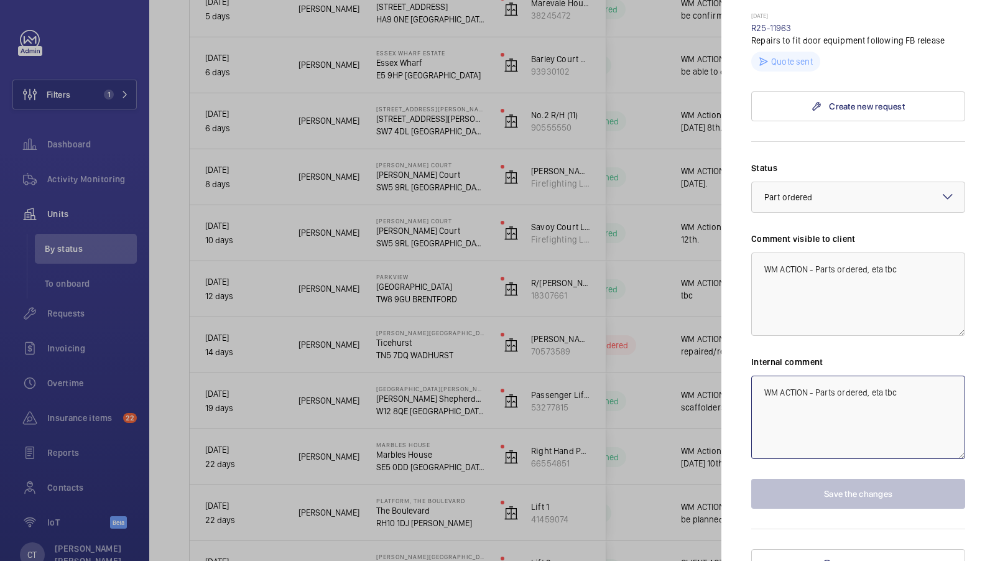
drag, startPoint x: 904, startPoint y: 377, endPoint x: 816, endPoint y: 376, distance: 87.7
click at [816, 376] on textarea "WM ACTION - Parts ordered, eta tbc" at bounding box center [858, 417] width 214 height 83
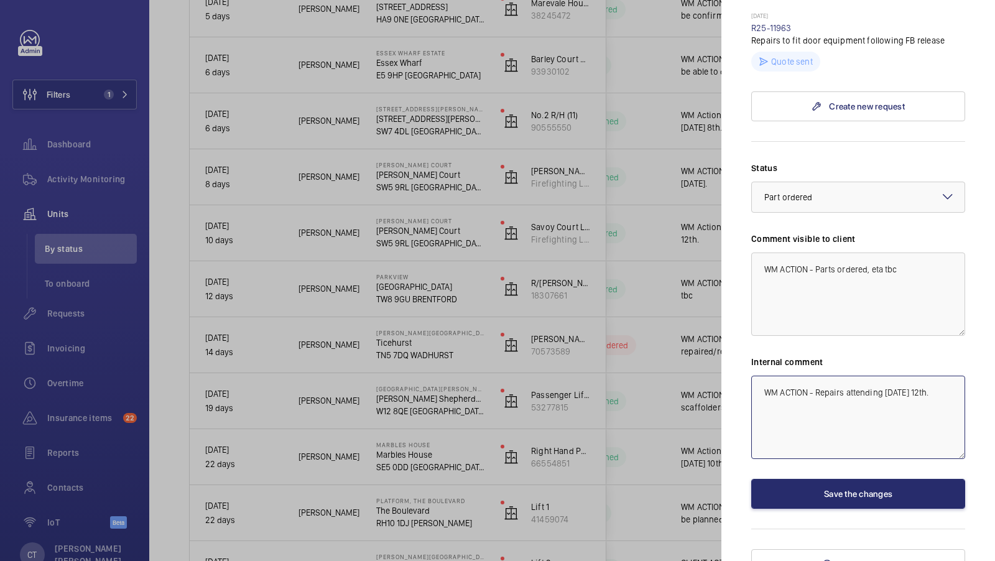
drag, startPoint x: 942, startPoint y: 383, endPoint x: 693, endPoint y: 372, distance: 248.4
click at [693, 372] on mat-sidenav-container "Filters 1 Dashboard Activity Monitoring Units By status To onboard Requests Inv…" at bounding box center [497, 280] width 995 height 561
type textarea "WM ACTION - Repairs attending [DATE] 12th."
drag, startPoint x: 934, startPoint y: 259, endPoint x: 751, endPoint y: 248, distance: 183.2
click at [750, 247] on mat-sidenav "Stopped unit Parkview Great West Road TW8 9GU BRENTFORD Parkview, Brentford R/H…" at bounding box center [858, 280] width 274 height 561
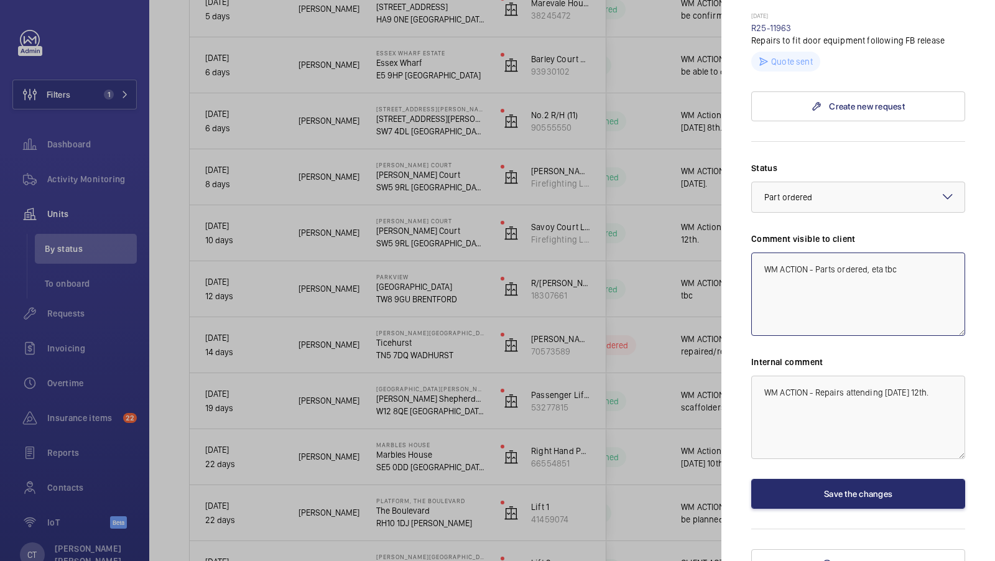
paste textarea "Repairs attending Friday 12th."
type textarea "WM ACTION - Repairs attending [DATE] 12th."
click at [898, 479] on button "Save the changes" at bounding box center [858, 494] width 214 height 30
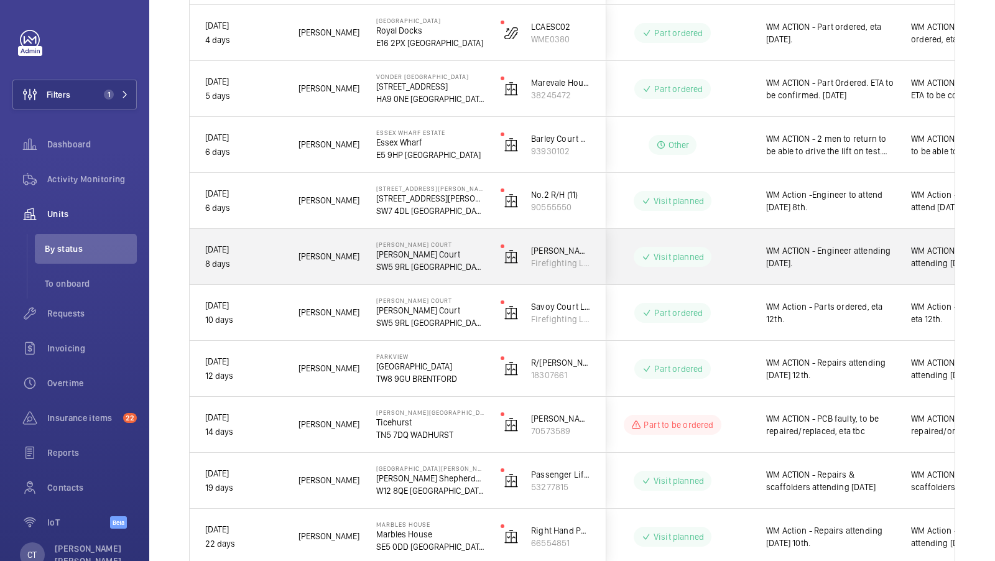
scroll to position [0, 224]
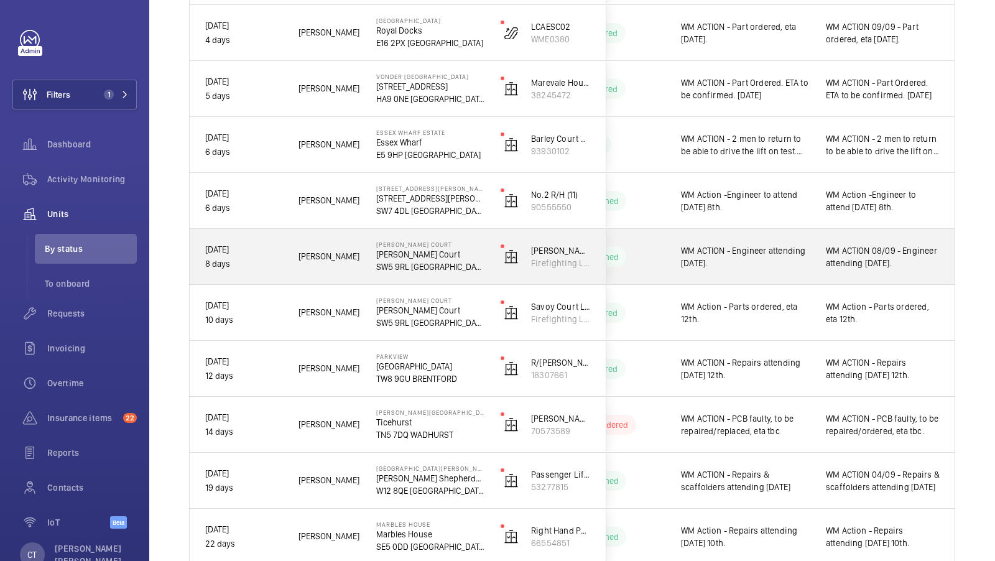
click at [876, 262] on span "WM ACTION 08/09 - Engineer attending [DATE]." at bounding box center [883, 256] width 114 height 25
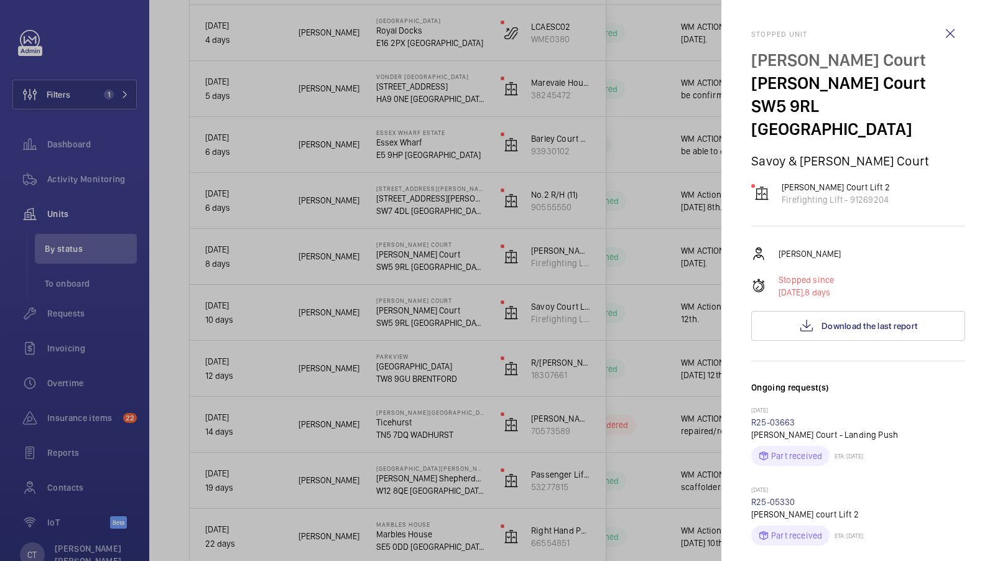
click at [603, 245] on div at bounding box center [497, 280] width 995 height 561
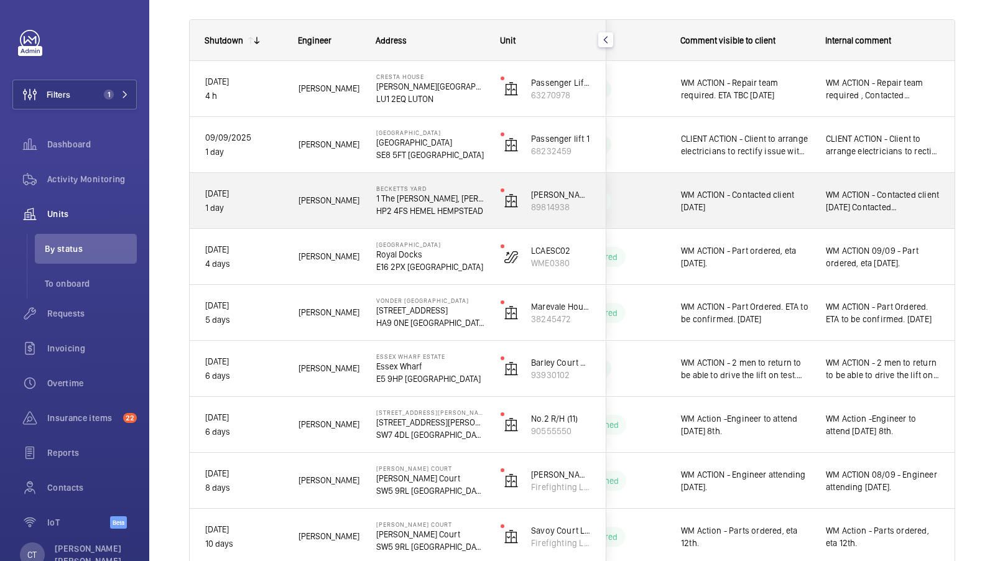
scroll to position [0, 0]
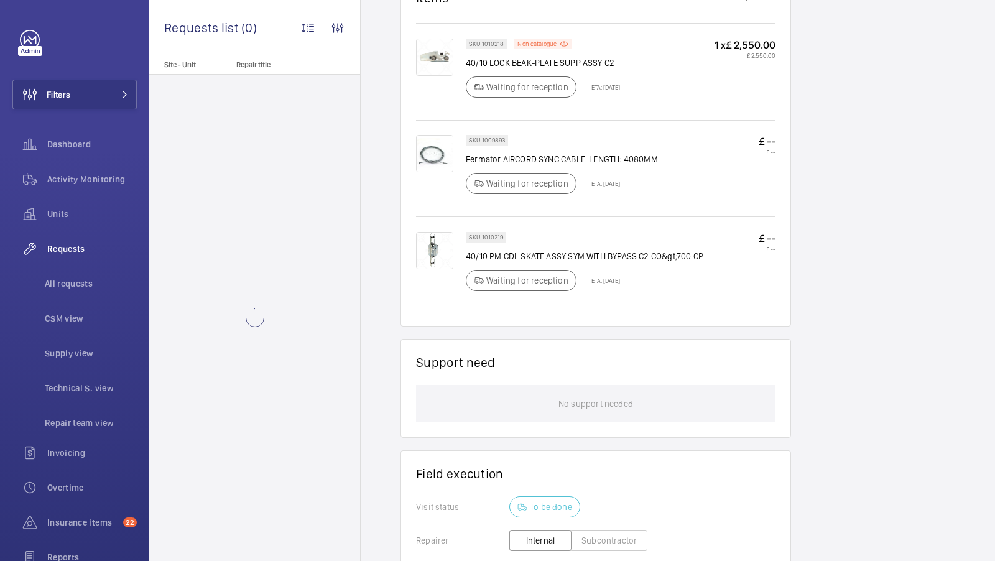
scroll to position [791, 0]
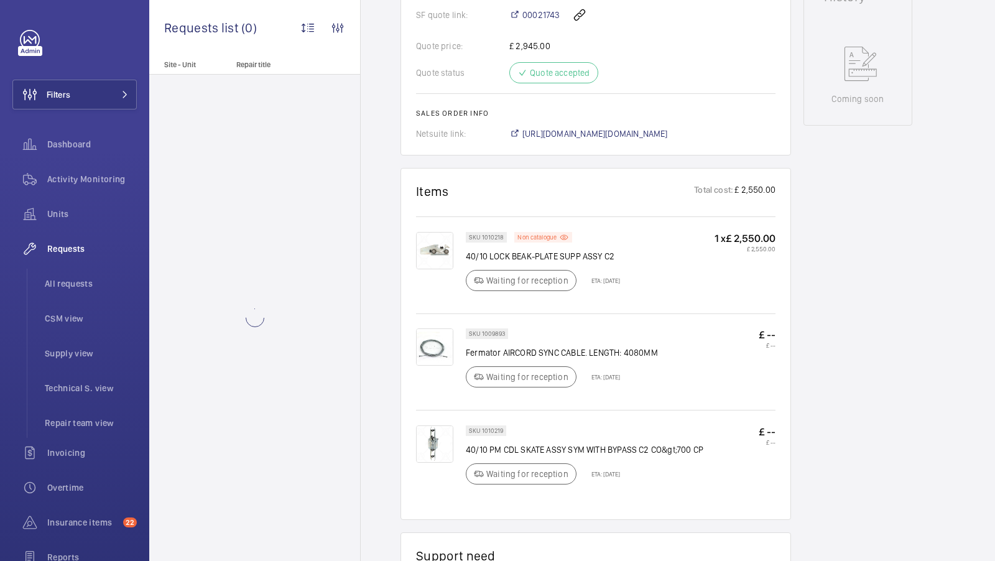
scroll to position [651, 0]
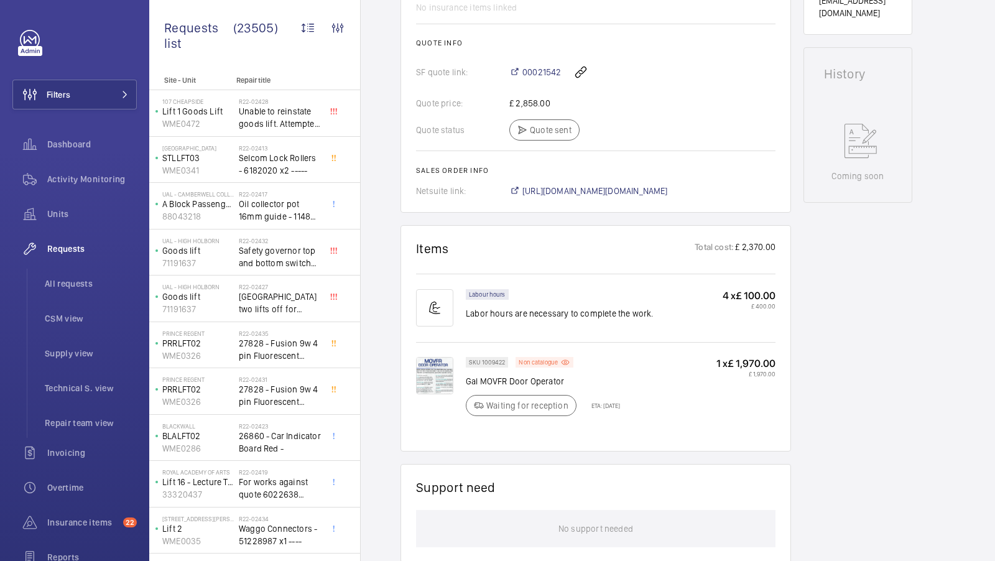
scroll to position [570, 0]
click at [445, 363] on img at bounding box center [434, 374] width 37 height 37
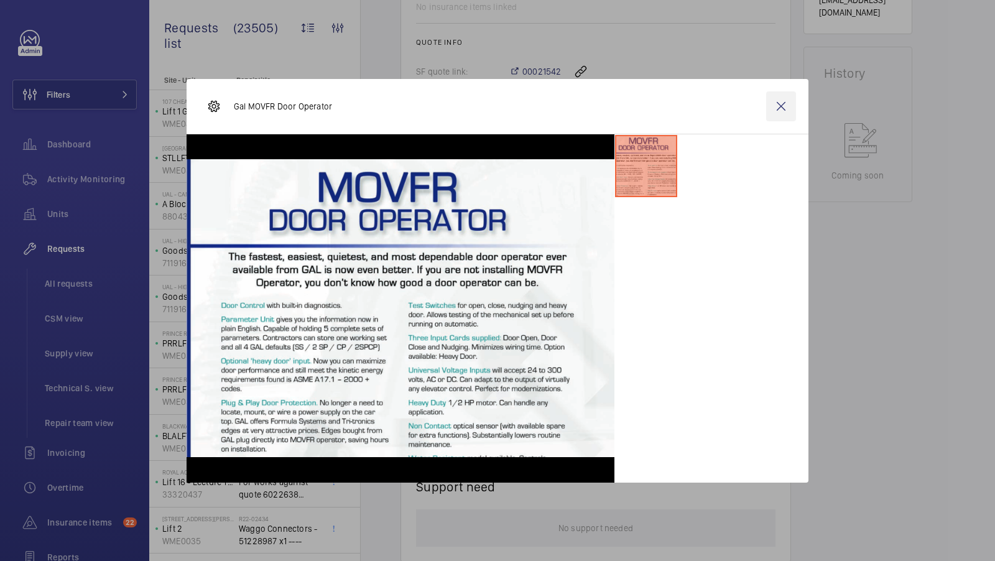
click at [777, 107] on wm-front-icon-button at bounding box center [781, 106] width 30 height 30
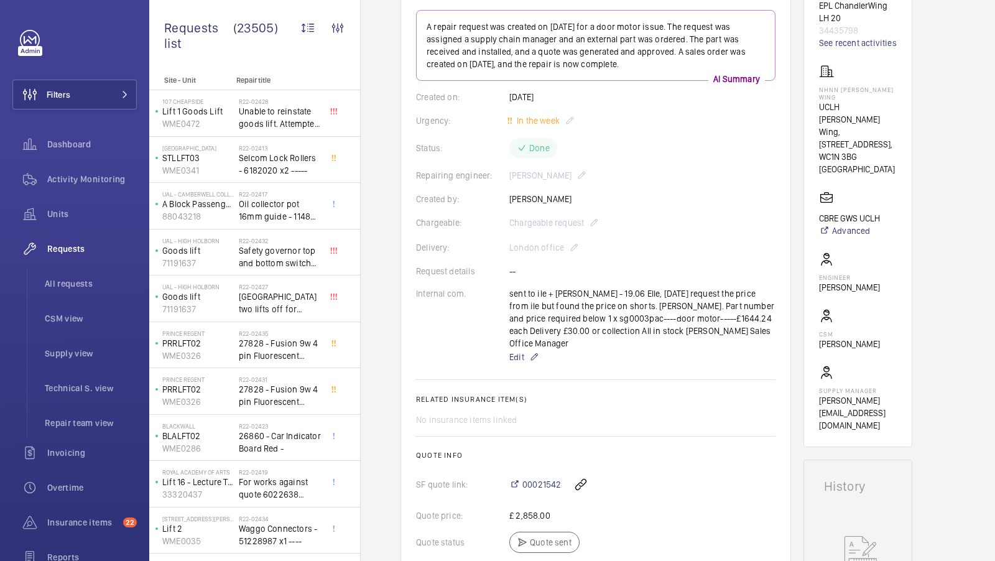
scroll to position [158, 0]
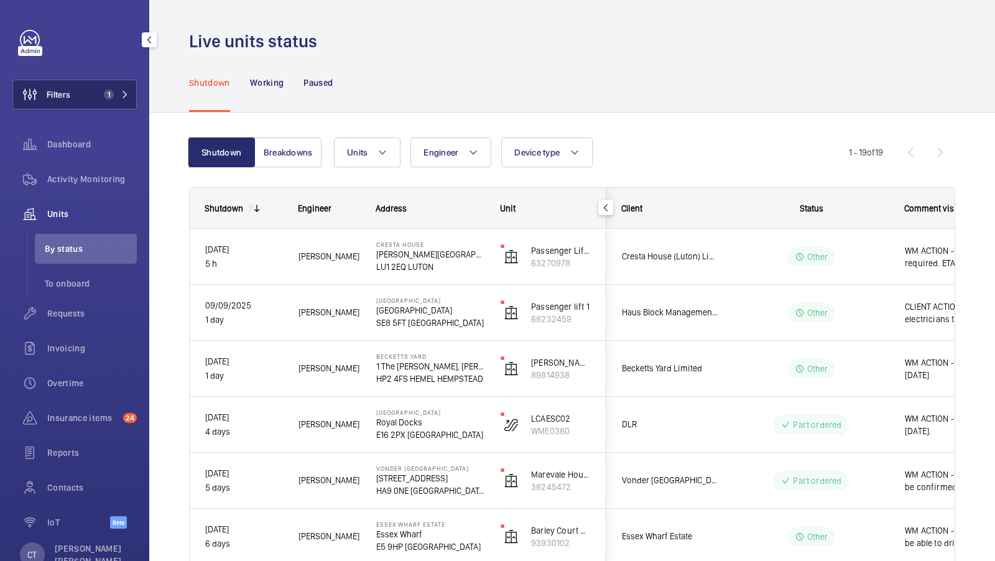
click at [111, 95] on span "1" at bounding box center [109, 95] width 10 height 10
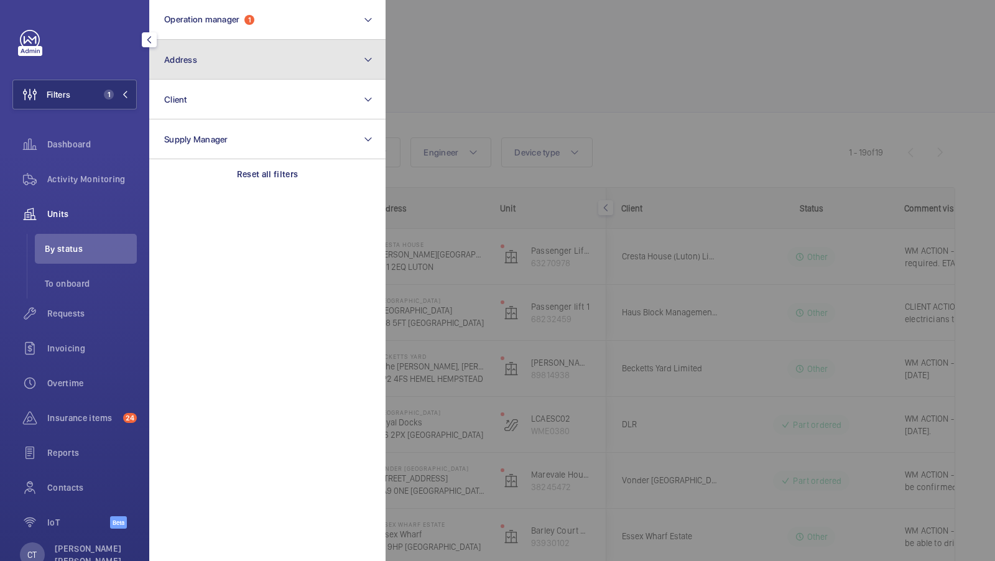
click at [247, 64] on button "Address" at bounding box center [267, 60] width 236 height 40
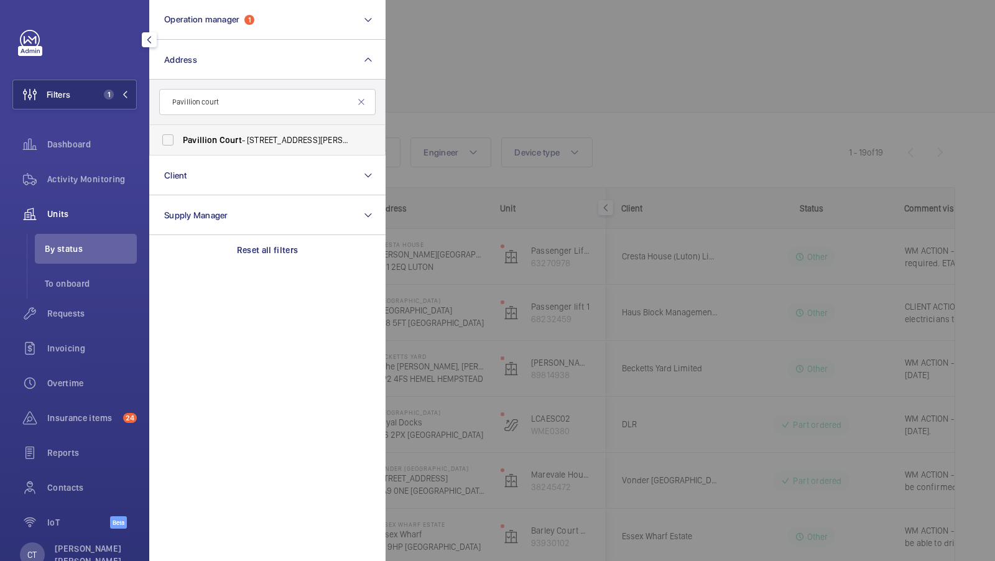
type input "Pavillion court"
click at [187, 142] on span "Pavillion" at bounding box center [200, 140] width 35 height 10
click at [180, 142] on input "Pavillion Court - [STREET_ADDRESS][PERSON_NAME]" at bounding box center [167, 140] width 25 height 25
checkbox input "true"
click at [111, 90] on span "2" at bounding box center [109, 95] width 10 height 10
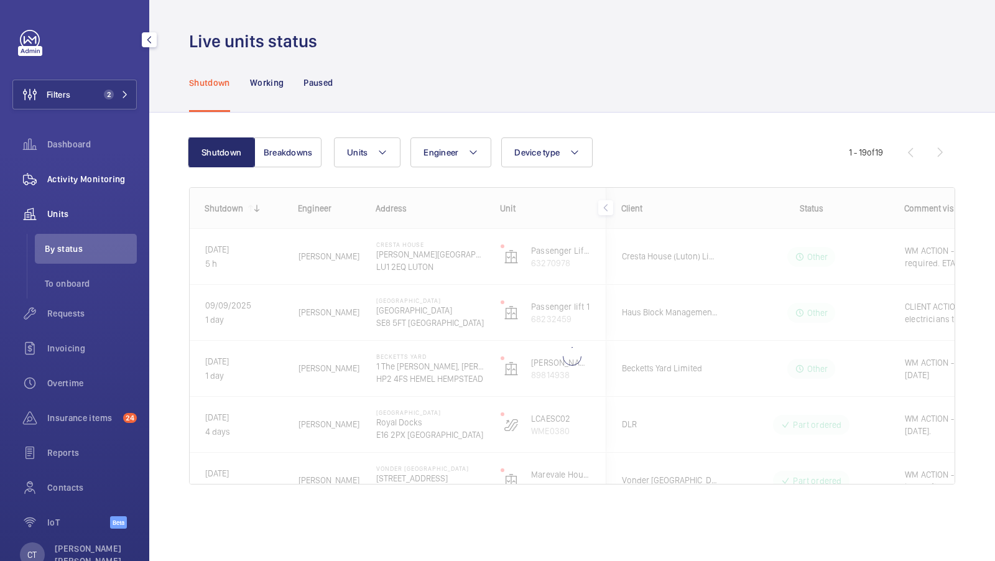
click at [90, 184] on span "Activity Monitoring" at bounding box center [92, 179] width 90 height 12
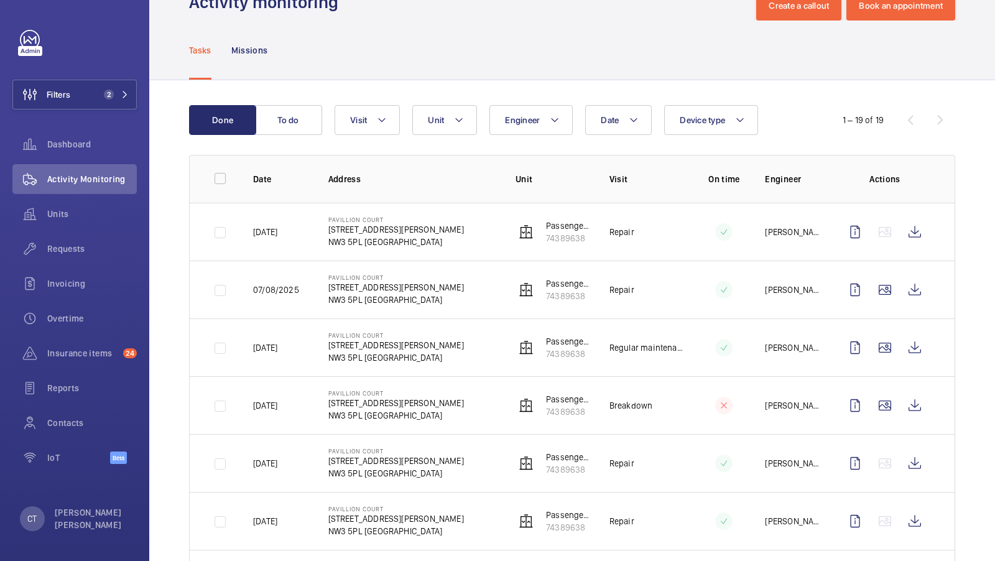
scroll to position [40, 0]
click at [914, 228] on wm-front-icon-button at bounding box center [915, 231] width 30 height 30
click at [111, 94] on span "2" at bounding box center [109, 95] width 10 height 10
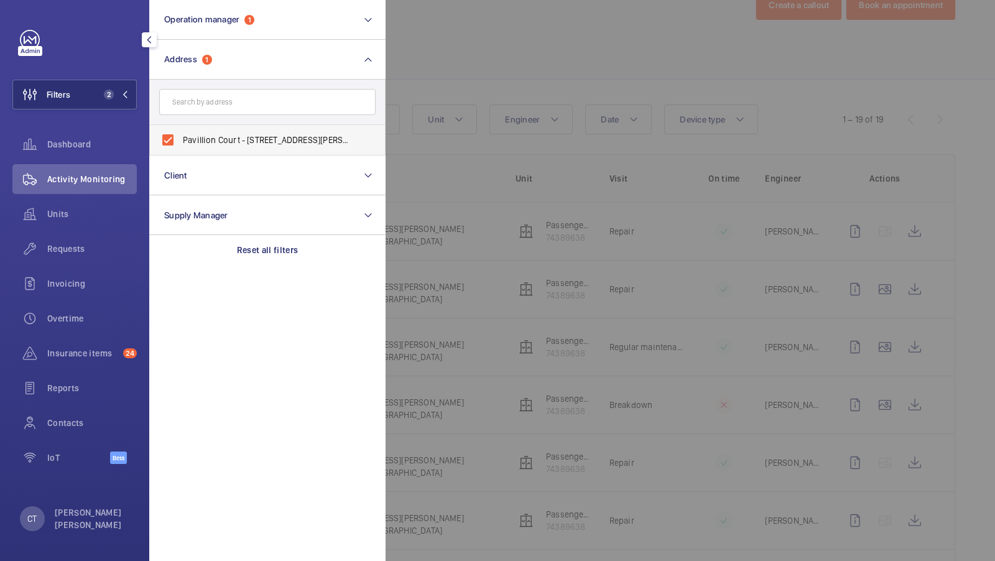
click at [199, 141] on span "Pavillion Court - [STREET_ADDRESS][PERSON_NAME]" at bounding box center [268, 140] width 171 height 12
click at [180, 141] on input "Pavillion Court - [STREET_ADDRESS][PERSON_NAME]" at bounding box center [167, 140] width 25 height 25
checkbox input "false"
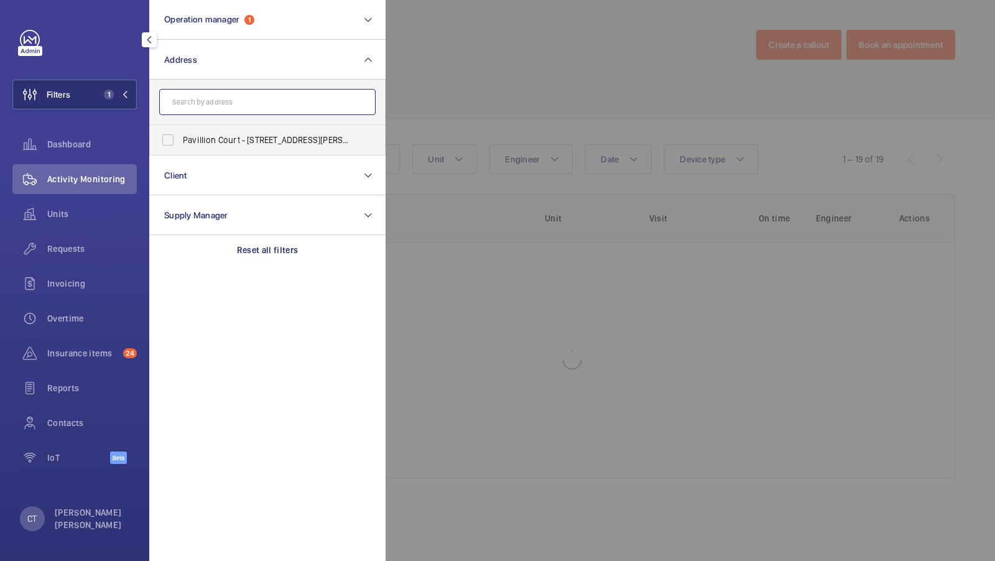
click at [200, 108] on input "text" at bounding box center [267, 102] width 216 height 26
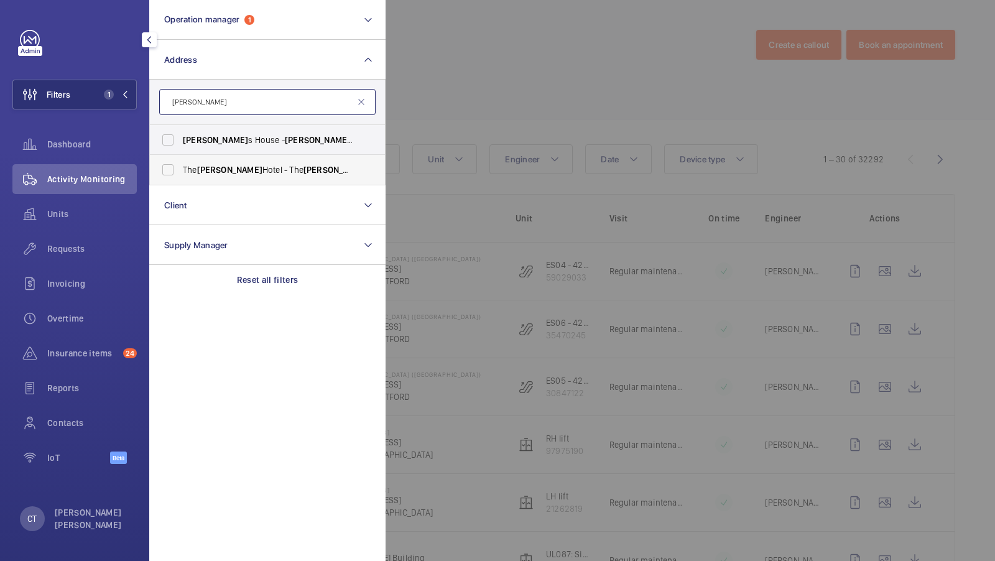
type input "[PERSON_NAME]"
click at [229, 176] on label "The [PERSON_NAME][GEOGRAPHIC_DATA] - [GEOGRAPHIC_DATA][PERSON_NAME] , [GEOGRAPH…" at bounding box center [258, 170] width 216 height 30
click at [180, 176] on input "The [PERSON_NAME][GEOGRAPHIC_DATA] - [GEOGRAPHIC_DATA][PERSON_NAME] , [GEOGRAPH…" at bounding box center [167, 169] width 25 height 25
checkbox input "true"
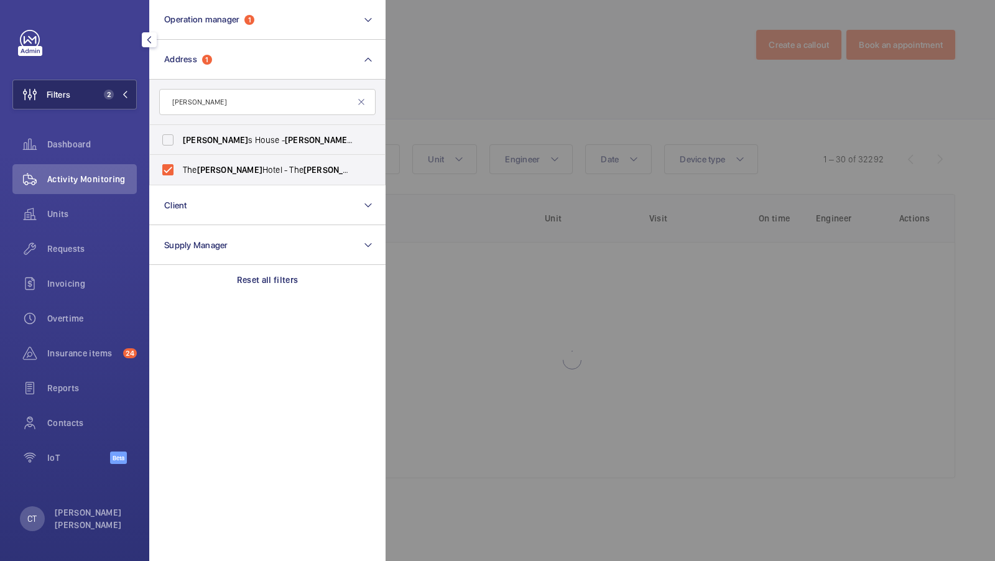
click at [93, 81] on button "Filters 2" at bounding box center [74, 95] width 124 height 30
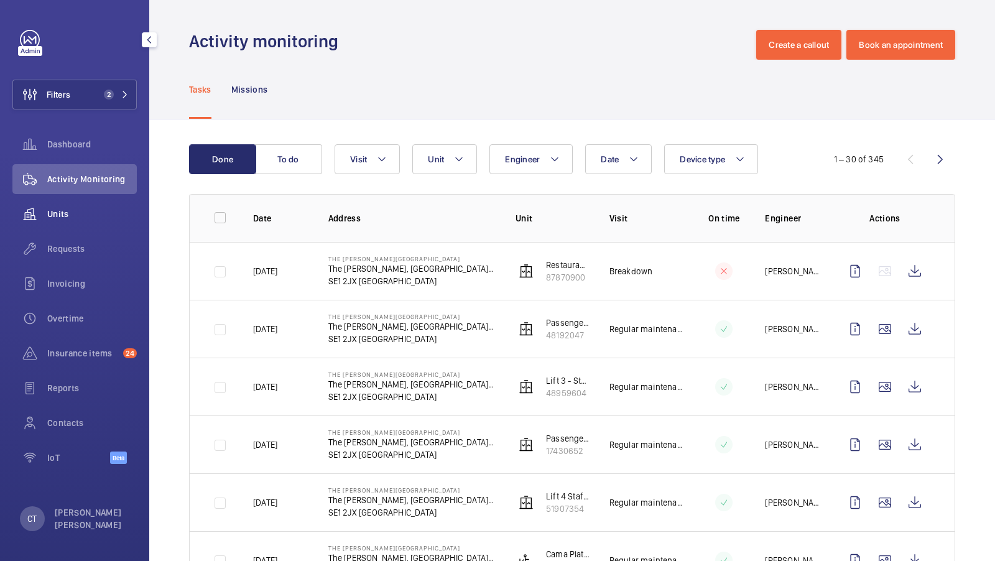
click at [55, 222] on div "Units" at bounding box center [74, 214] width 124 height 30
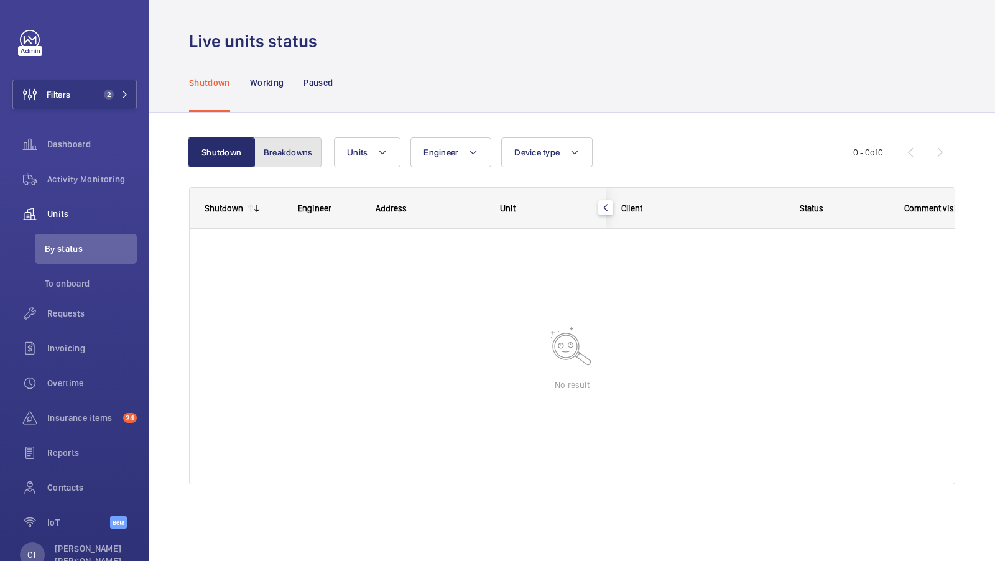
click at [292, 152] on button "Breakdowns" at bounding box center [287, 152] width 67 height 30
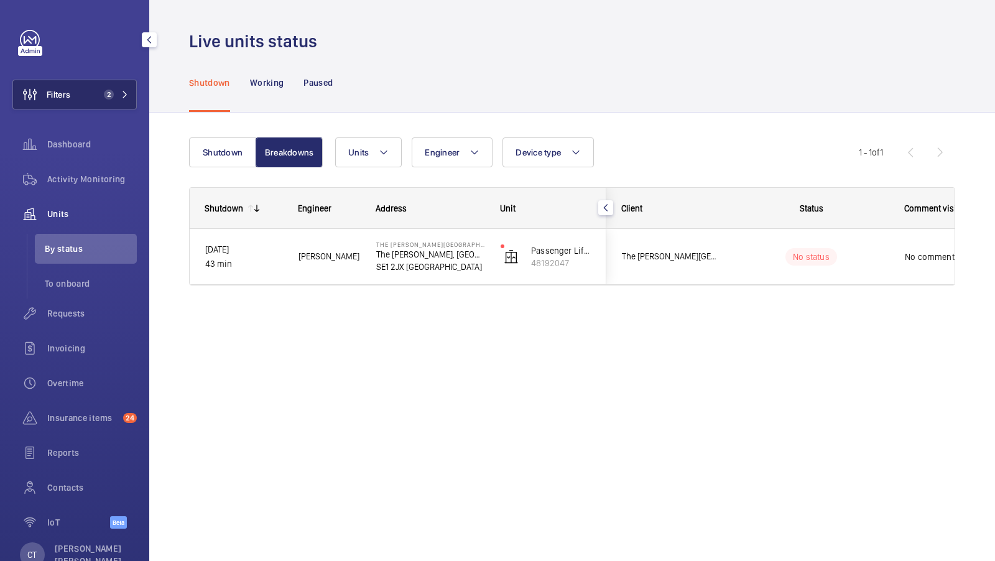
click at [131, 101] on button "Filters 2" at bounding box center [74, 95] width 124 height 30
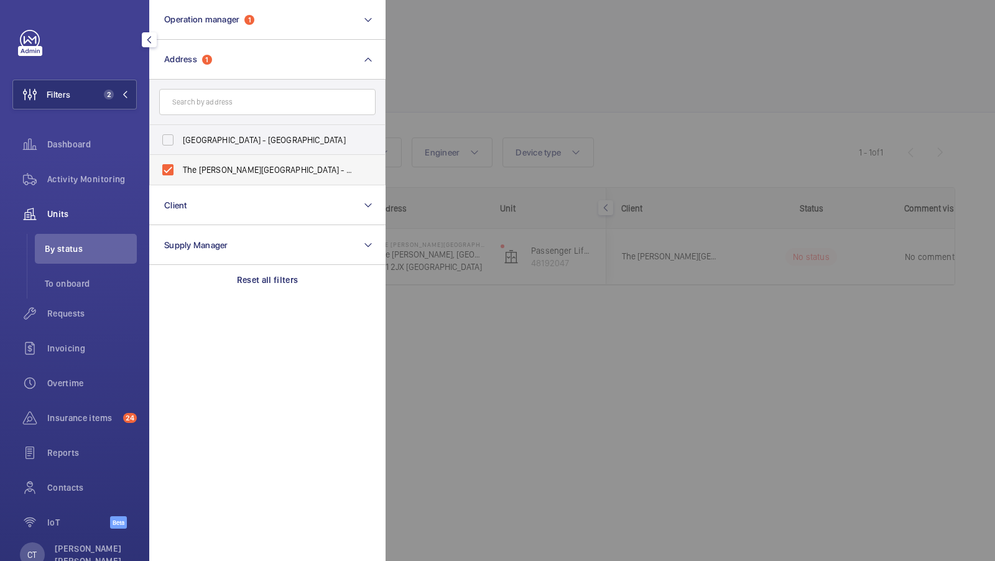
click at [216, 168] on span "The Dixon Hotel - The Dixon, Tower Bridge, Autograph Collection, LONDON SE1 2JX" at bounding box center [268, 170] width 171 height 12
click at [180, 168] on input "The Dixon Hotel - The Dixon, Tower Bridge, Autograph Collection, LONDON SE1 2JX" at bounding box center [167, 169] width 25 height 25
checkbox input "false"
click at [206, 99] on input "text" at bounding box center [267, 102] width 216 height 26
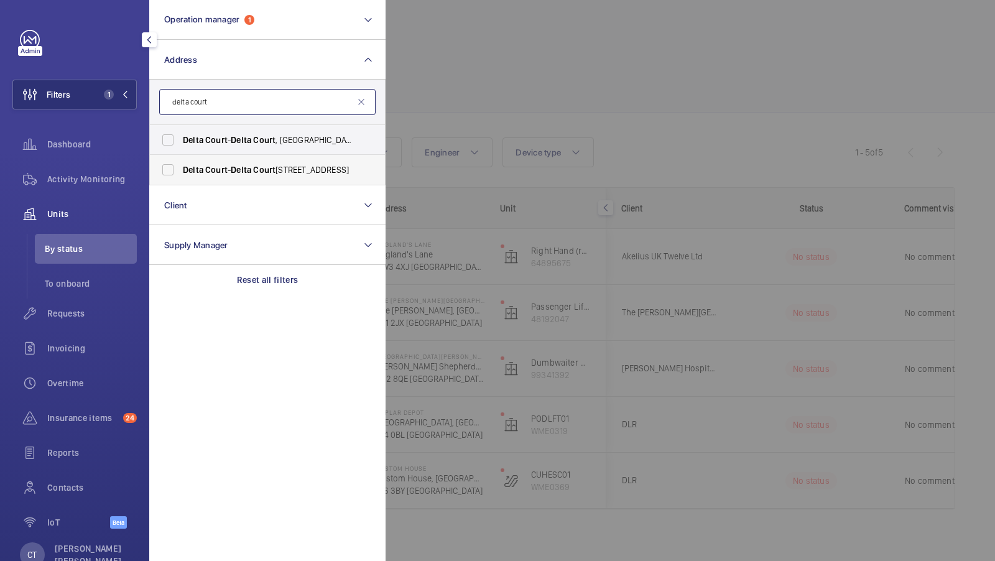
type input "delta court"
click at [209, 170] on span "Court" at bounding box center [216, 170] width 22 height 10
click at [180, 170] on input "Delta Court - Delta Court , LONDON NW2 7HB" at bounding box center [167, 169] width 25 height 25
checkbox input "true"
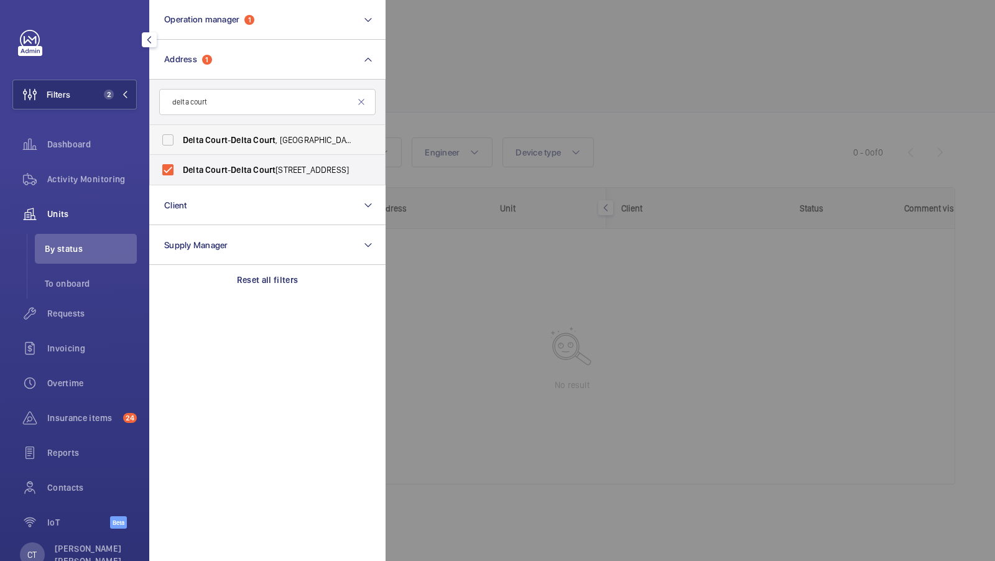
click at [209, 128] on label "Delta Court - Delta Court , LONDON NW2 7ES" at bounding box center [258, 140] width 216 height 30
click at [180, 128] on input "Delta Court - Delta Court , LONDON NW2 7ES" at bounding box center [167, 140] width 25 height 25
checkbox input "true"
click at [82, 104] on button "Filters 3" at bounding box center [74, 95] width 124 height 30
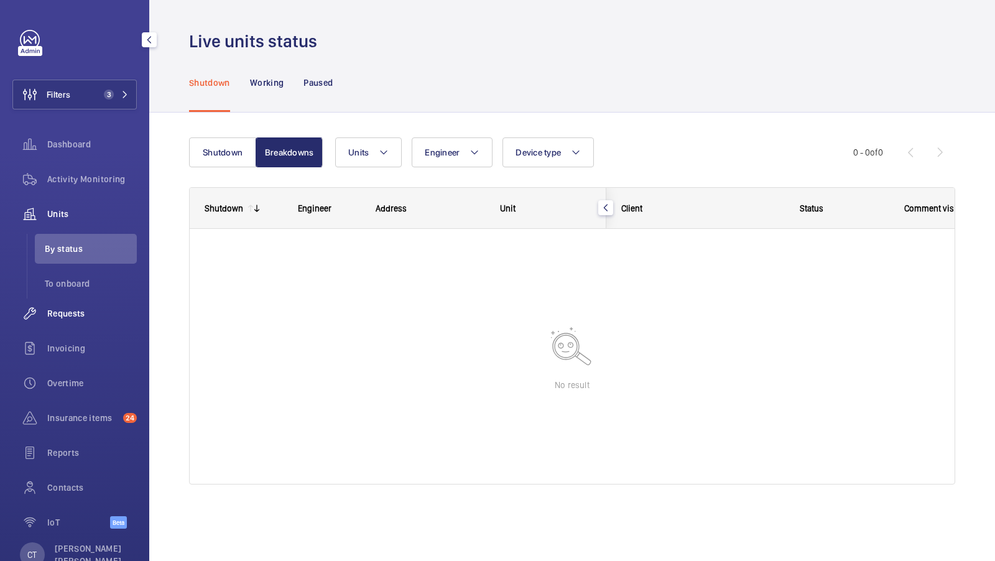
click at [68, 313] on span "Requests" at bounding box center [92, 313] width 90 height 12
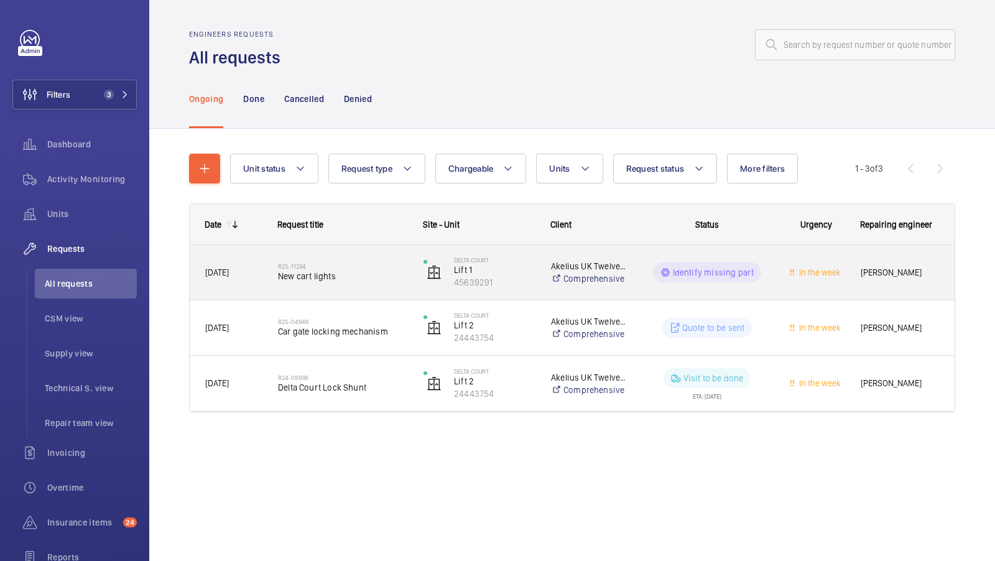
click at [358, 279] on span "New cart lights" at bounding box center [342, 276] width 129 height 12
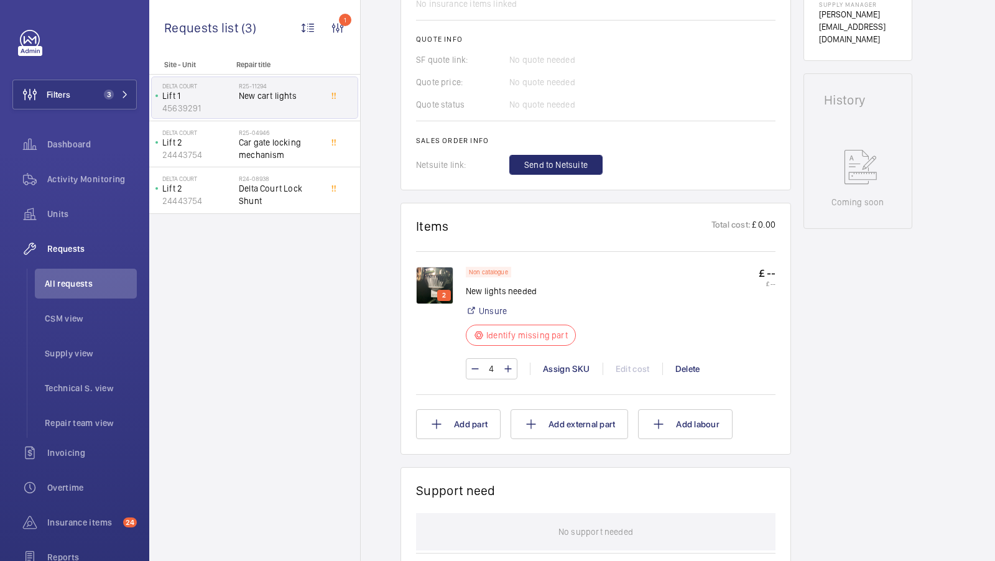
scroll to position [567, 0]
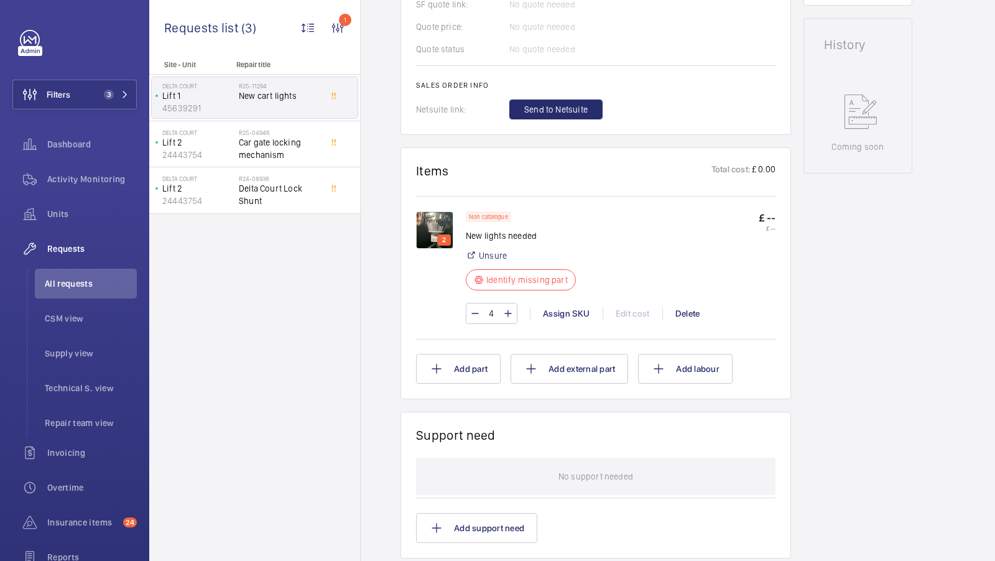
click at [430, 233] on img at bounding box center [434, 229] width 37 height 37
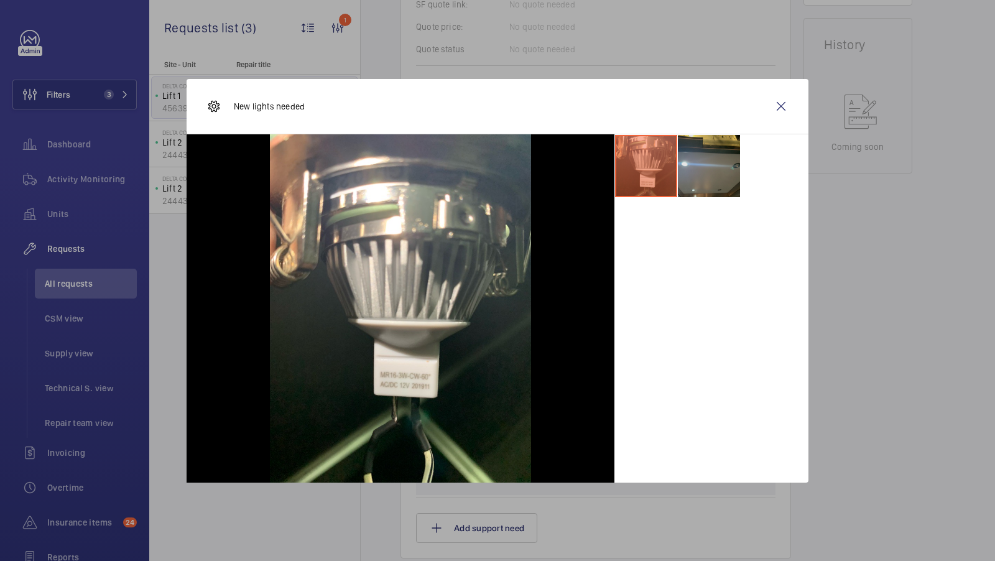
click at [717, 153] on li at bounding box center [709, 166] width 62 height 62
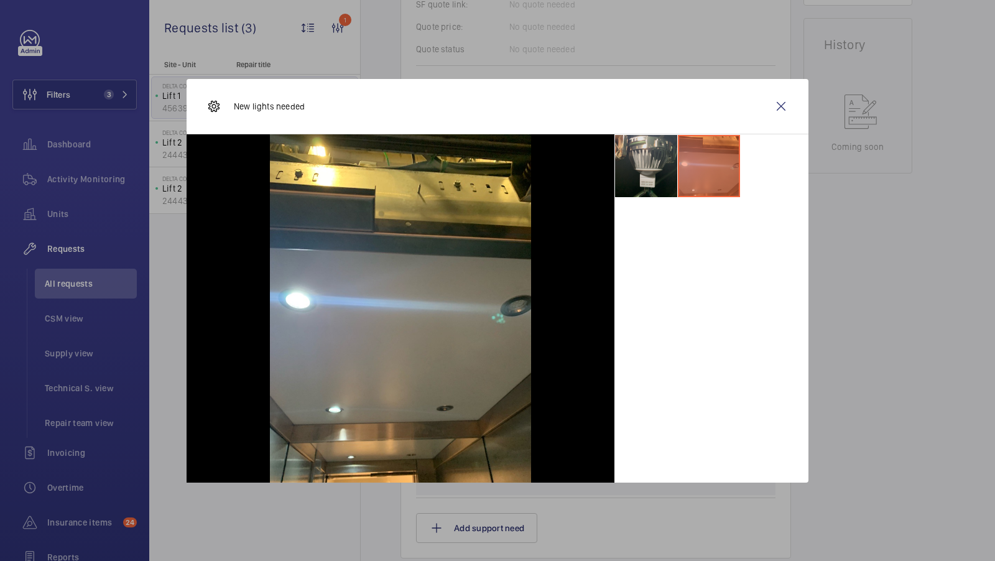
click at [632, 172] on li at bounding box center [646, 166] width 62 height 62
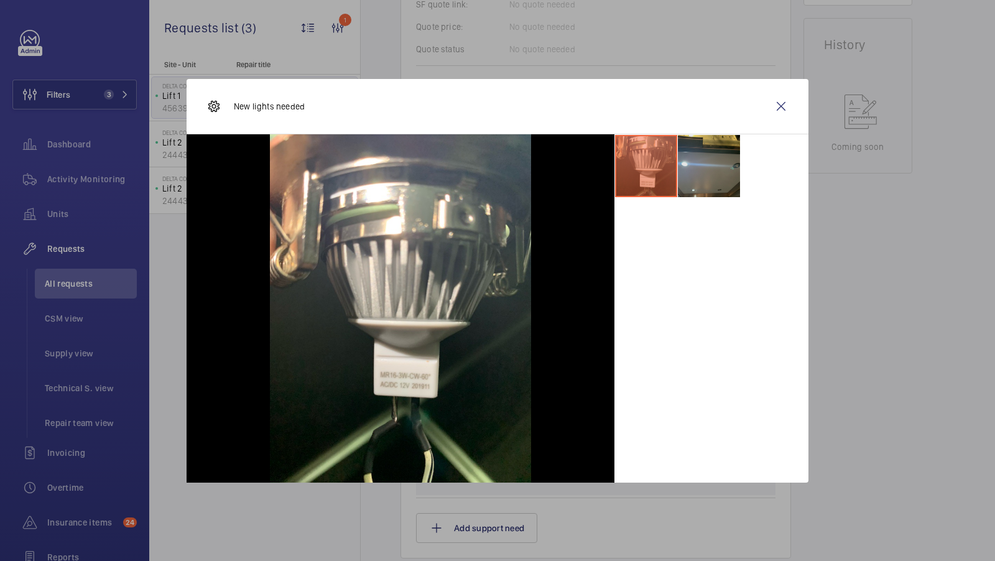
click at [717, 183] on li at bounding box center [709, 166] width 62 height 62
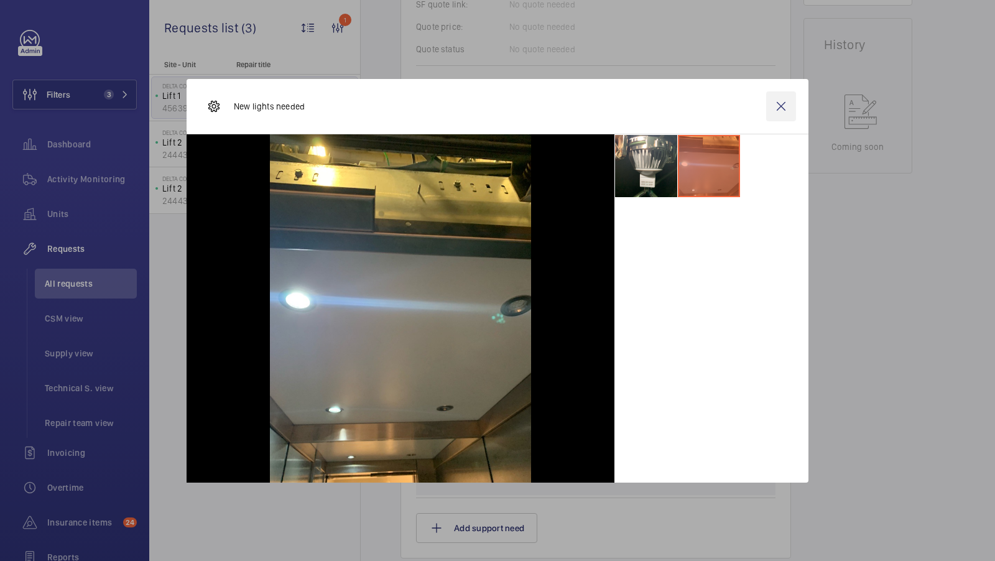
click at [782, 109] on wm-front-icon-button at bounding box center [781, 106] width 30 height 30
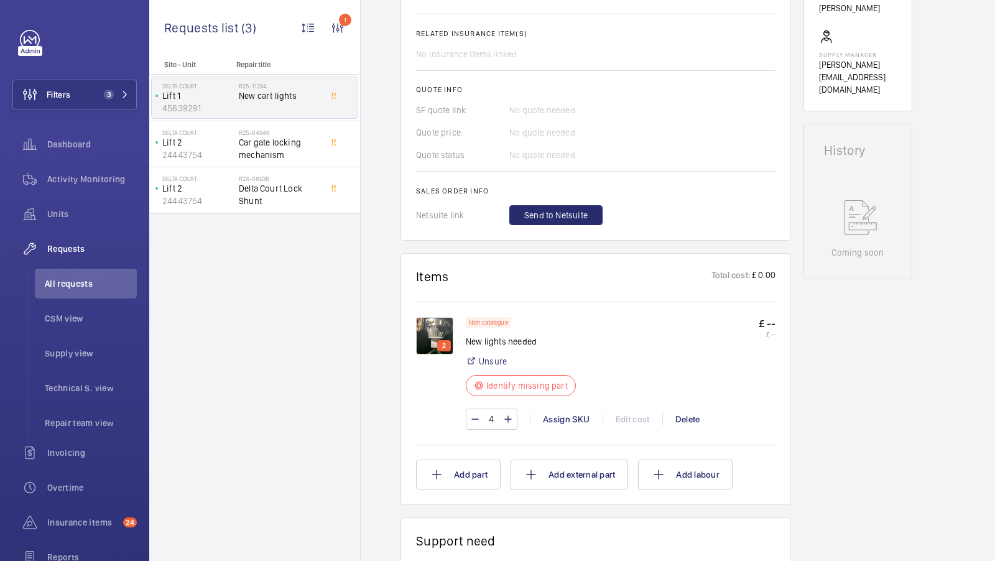
scroll to position [479, 0]
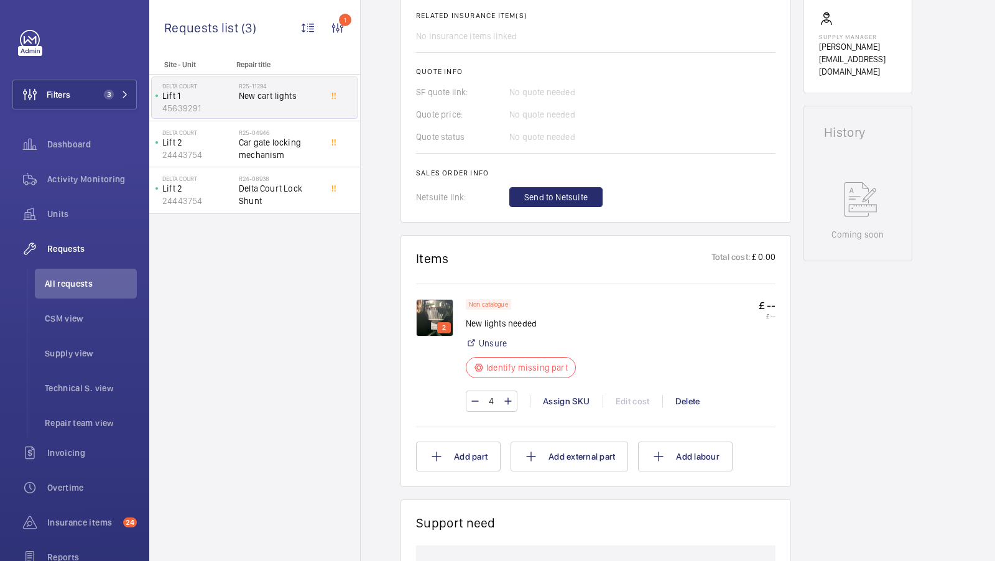
click at [429, 304] on img at bounding box center [434, 317] width 37 height 37
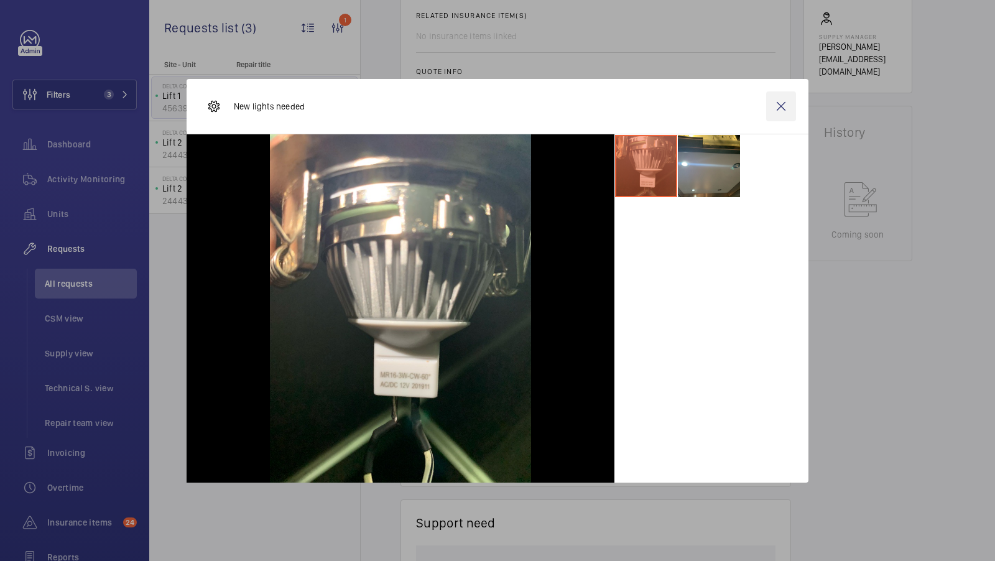
click at [786, 106] on wm-front-icon-button at bounding box center [781, 106] width 30 height 30
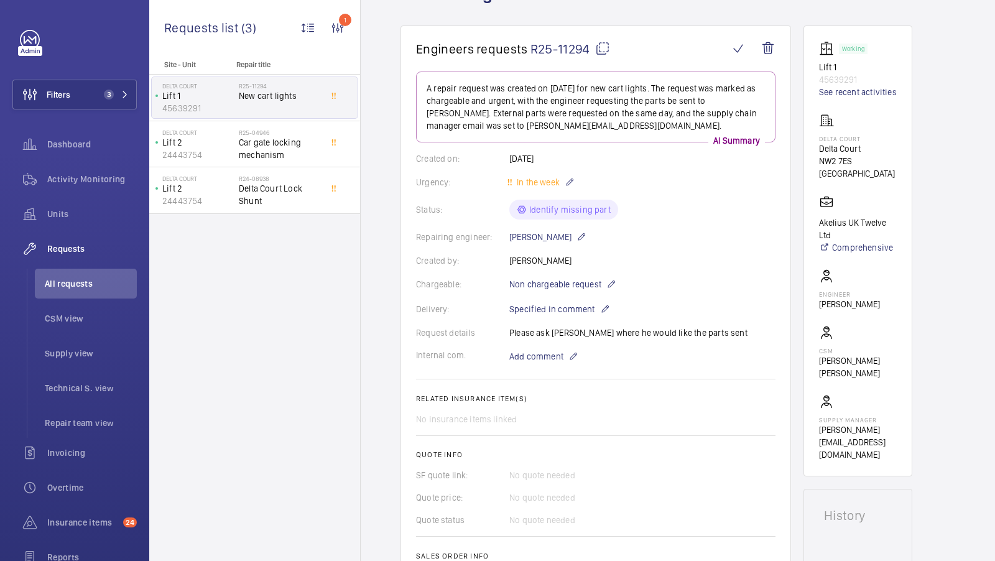
scroll to position [0, 0]
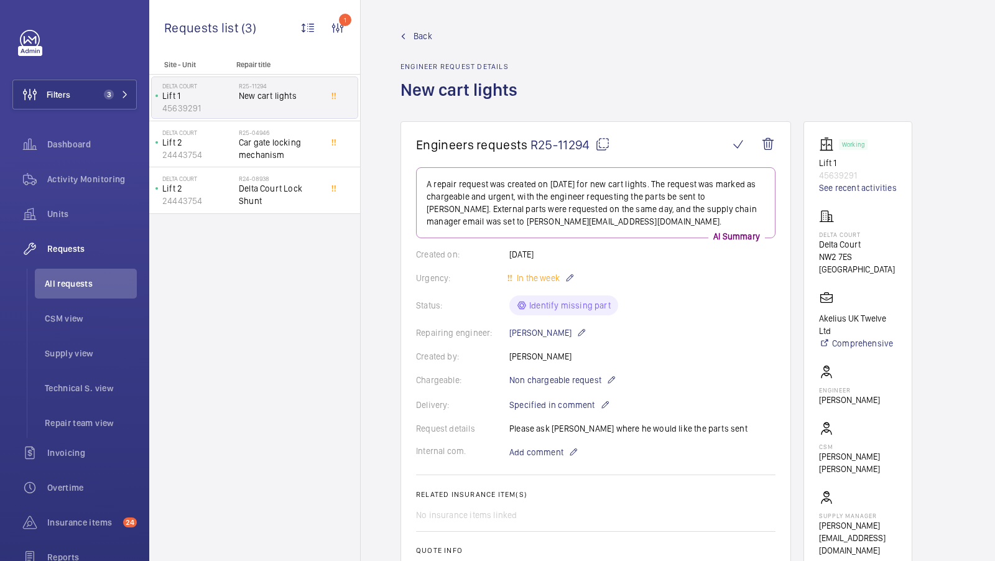
click at [605, 144] on mat-icon at bounding box center [602, 144] width 15 height 15
click at [83, 210] on span "Units" at bounding box center [92, 214] width 90 height 12
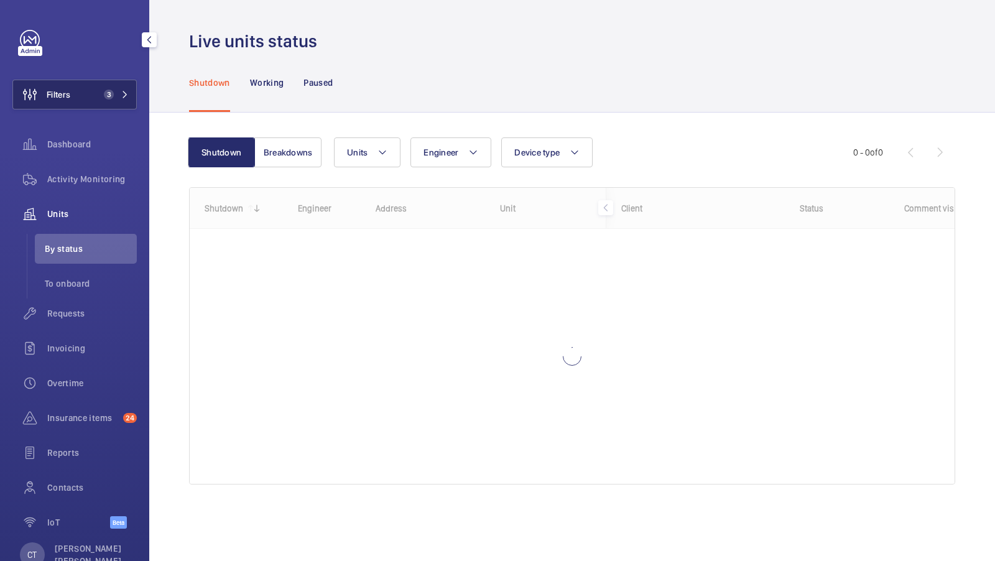
click at [131, 95] on button "Filters 3" at bounding box center [74, 95] width 124 height 30
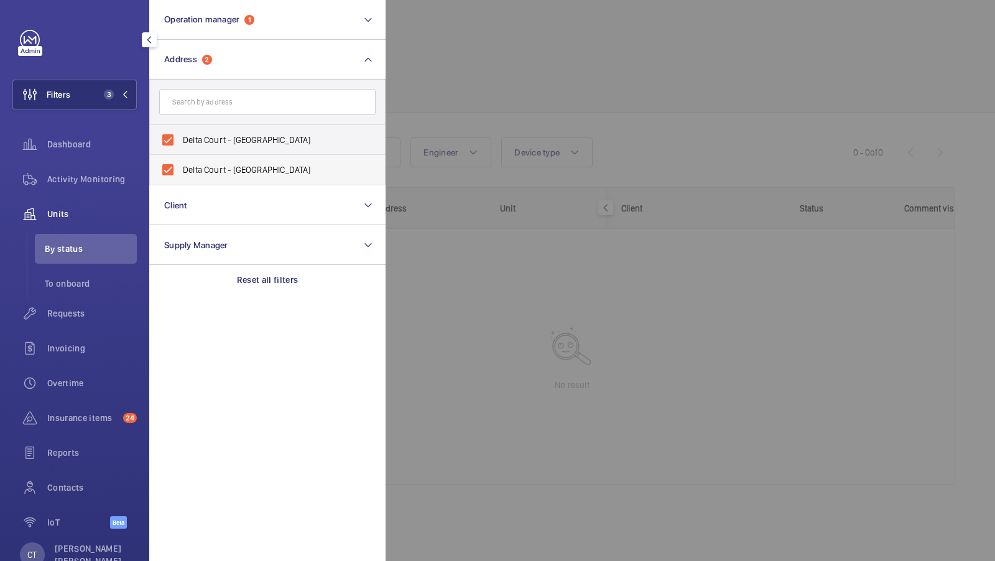
click at [218, 162] on label "Delta Court - Delta Court, LONDON NW2 7HB" at bounding box center [258, 170] width 216 height 30
click at [180, 162] on input "Delta Court - Delta Court, LONDON NW2 7HB" at bounding box center [167, 169] width 25 height 25
click at [206, 164] on span "Delta Court - Delta Court, LONDON NW2 7HB" at bounding box center [268, 170] width 171 height 12
click at [180, 164] on input "Delta Court - Delta Court, LONDON NW2 7HB" at bounding box center [167, 169] width 25 height 25
checkbox input "true"
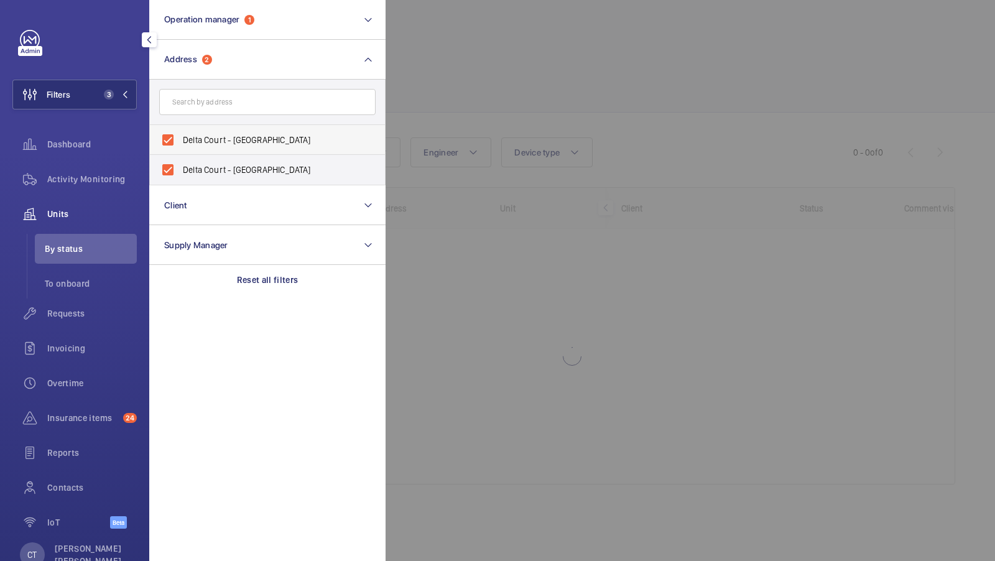
click at [216, 134] on span "Delta Court - Delta Court, LONDON NW2 7ES" at bounding box center [268, 140] width 171 height 12
click at [180, 134] on input "Delta Court - Delta Court, LONDON NW2 7ES" at bounding box center [167, 140] width 25 height 25
checkbox input "false"
click at [217, 174] on span "Delta Court - Delta Court, LONDON NW2 7HB" at bounding box center [268, 170] width 171 height 12
click at [180, 174] on input "Delta Court - Delta Court, LONDON NW2 7HB" at bounding box center [167, 169] width 25 height 25
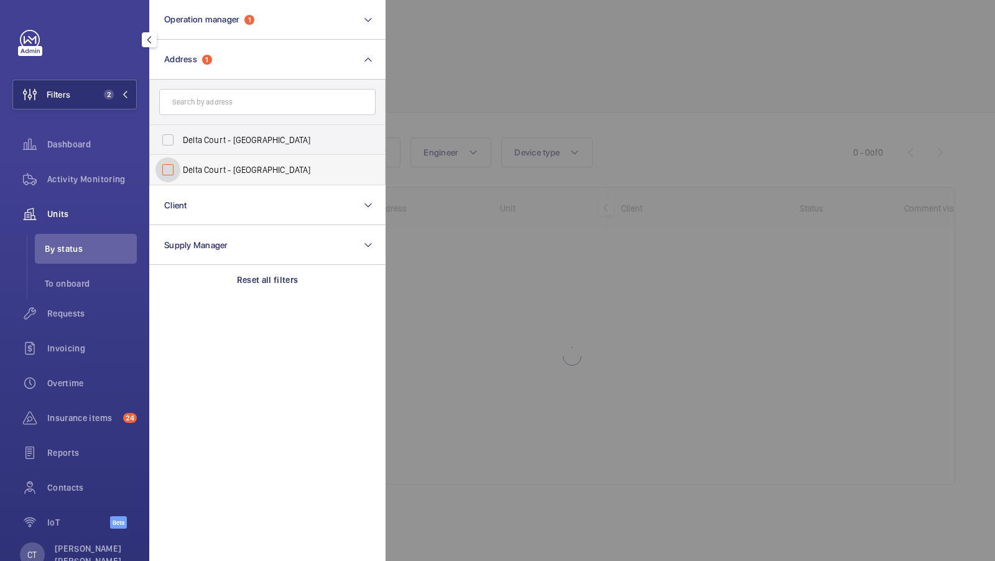
checkbox input "false"
click at [240, 95] on input "text" at bounding box center [267, 102] width 216 height 26
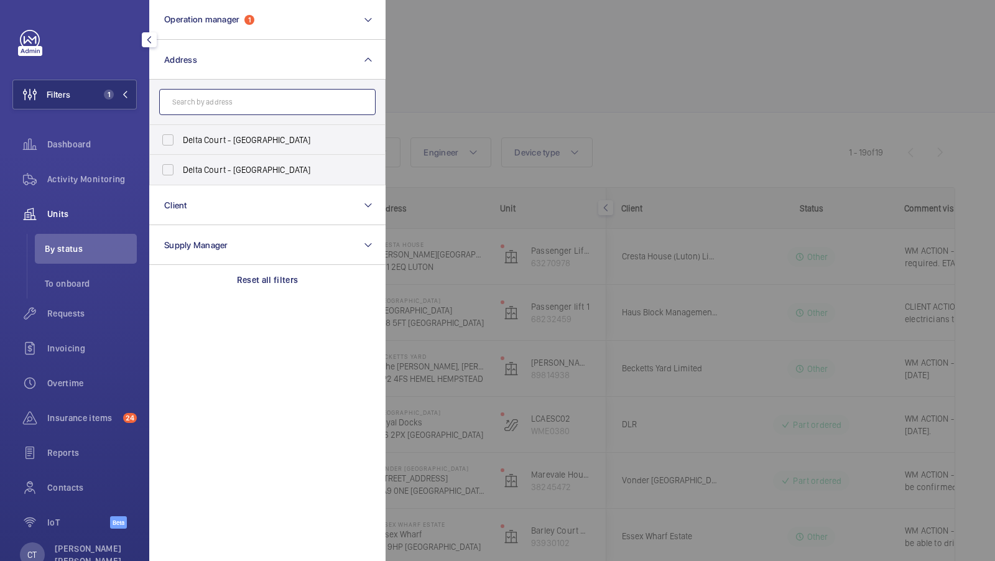
type input "9"
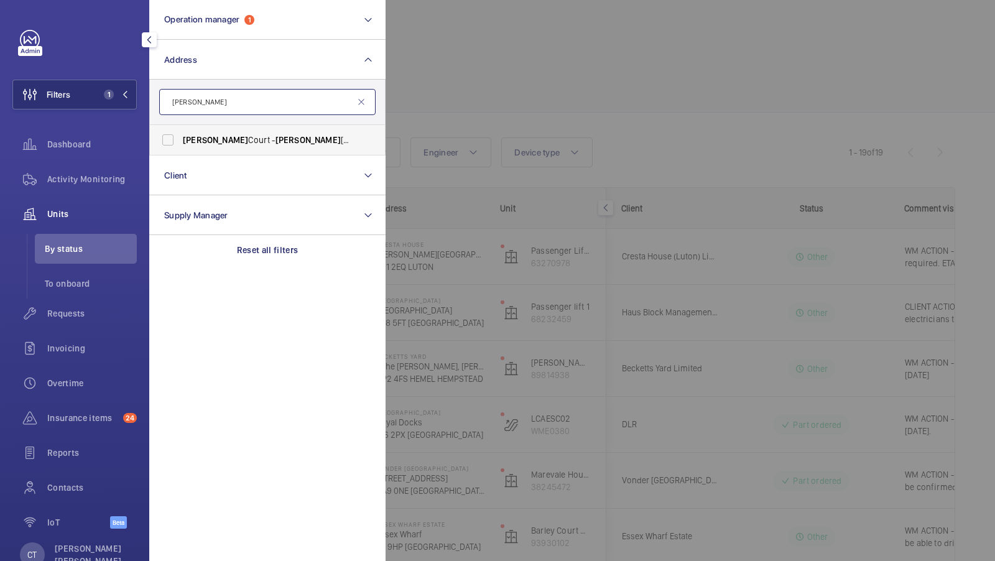
type input "sullivan"
click at [197, 134] on span "Sullivan Court - Sullivan Court, LONDON SW5 9RL" at bounding box center [268, 140] width 171 height 12
click at [180, 133] on input "Sullivan Court - Sullivan Court, LONDON SW5 9RL" at bounding box center [167, 140] width 25 height 25
checkbox input "true"
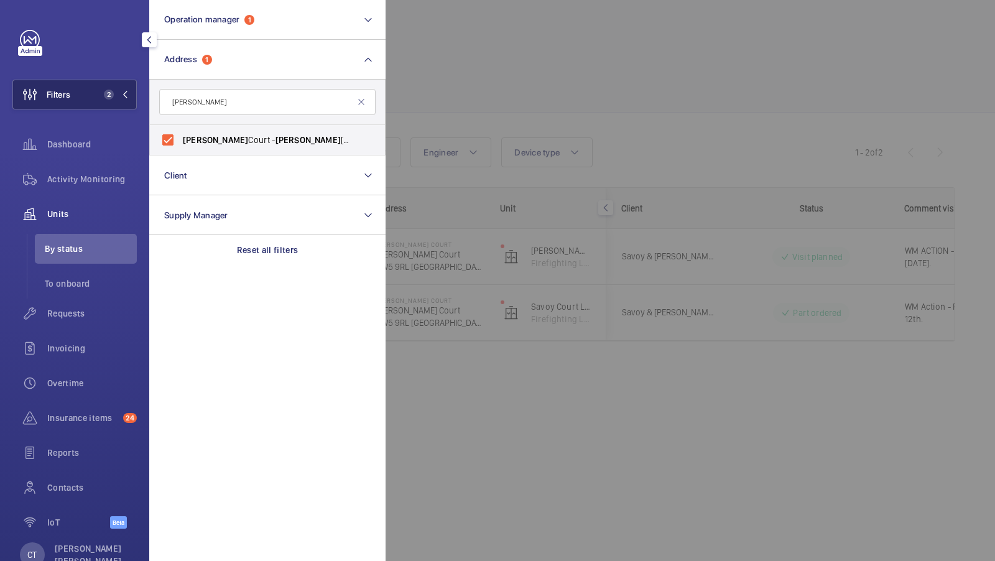
click at [103, 85] on button "Filters 2" at bounding box center [74, 95] width 124 height 30
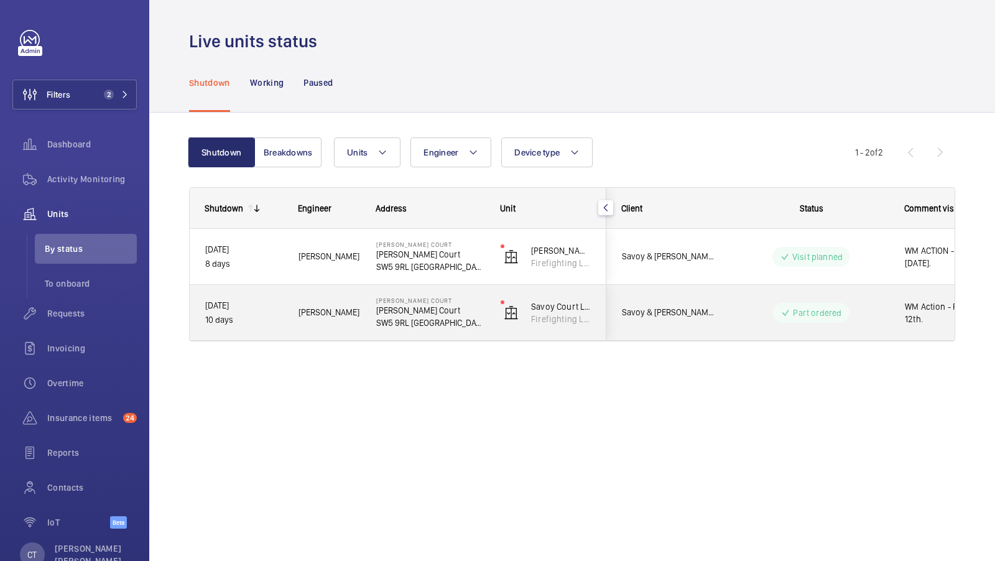
scroll to position [0, 224]
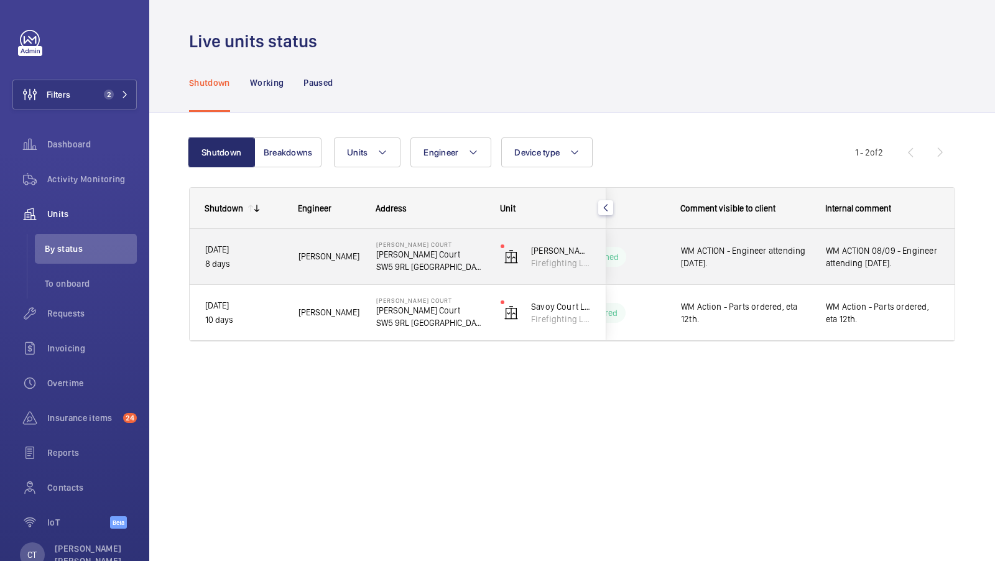
click at [868, 256] on span "WM ACTION 08/09 - Engineer attending [DATE]." at bounding box center [883, 256] width 114 height 25
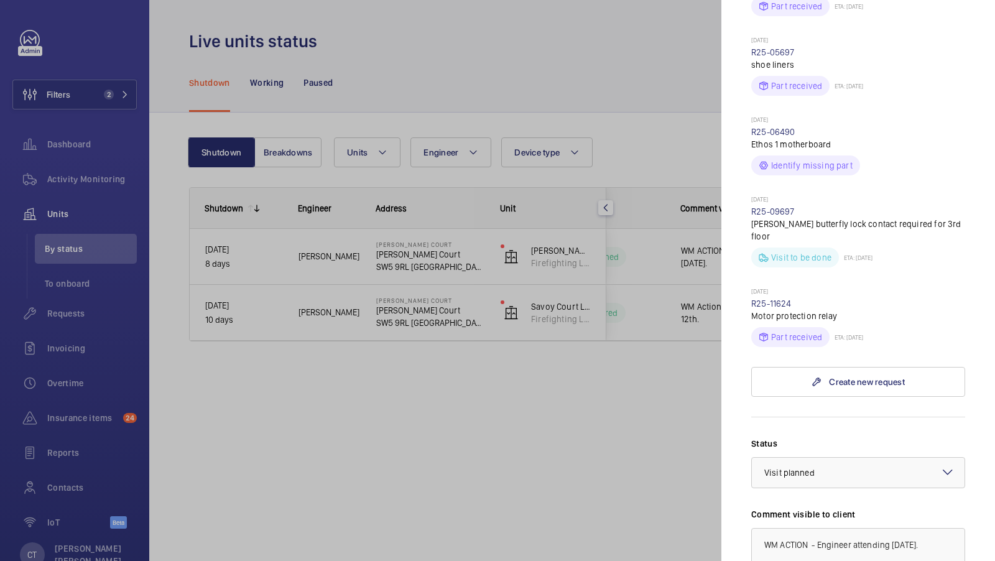
scroll to position [534, 0]
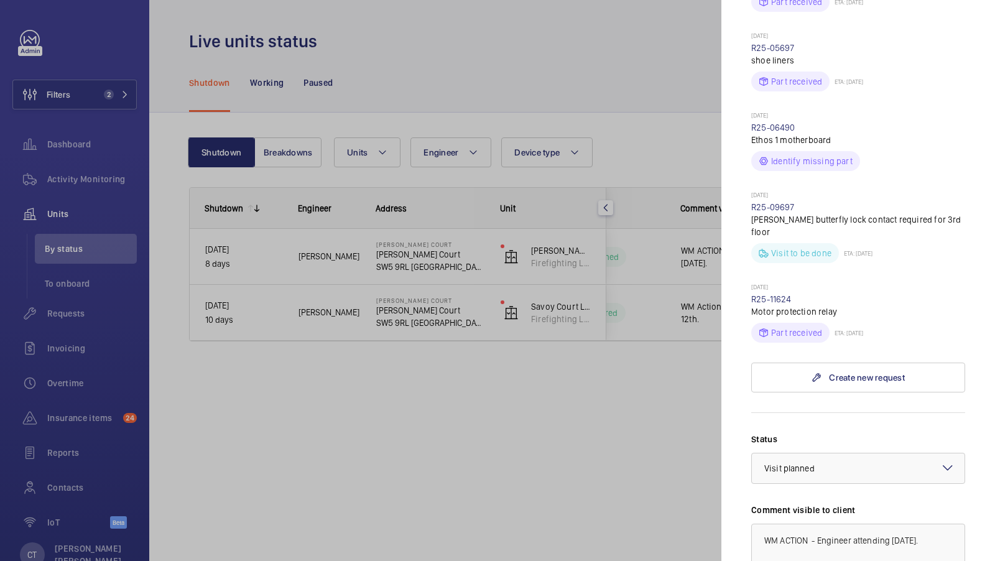
click at [657, 411] on div at bounding box center [497, 280] width 995 height 561
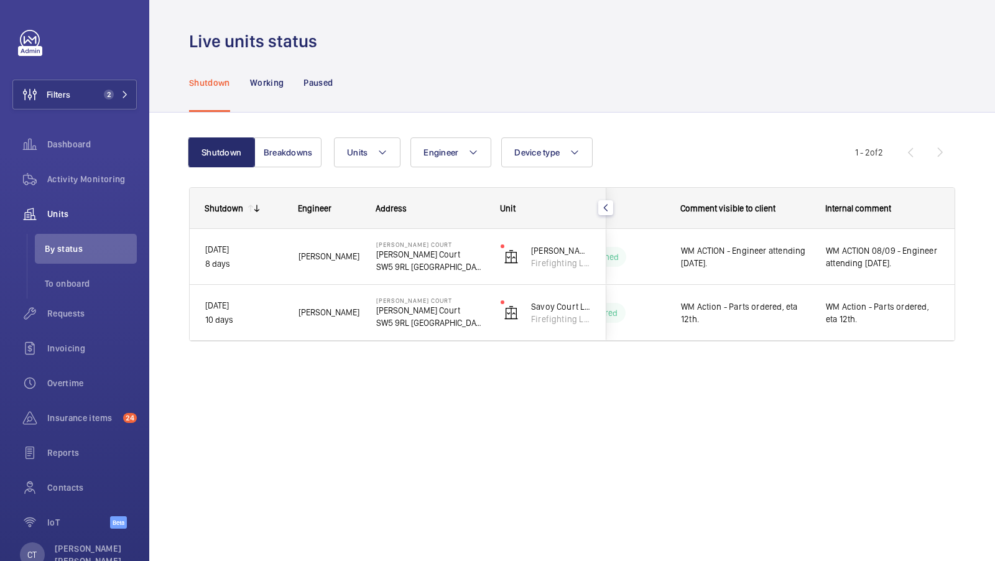
scroll to position [0, 0]
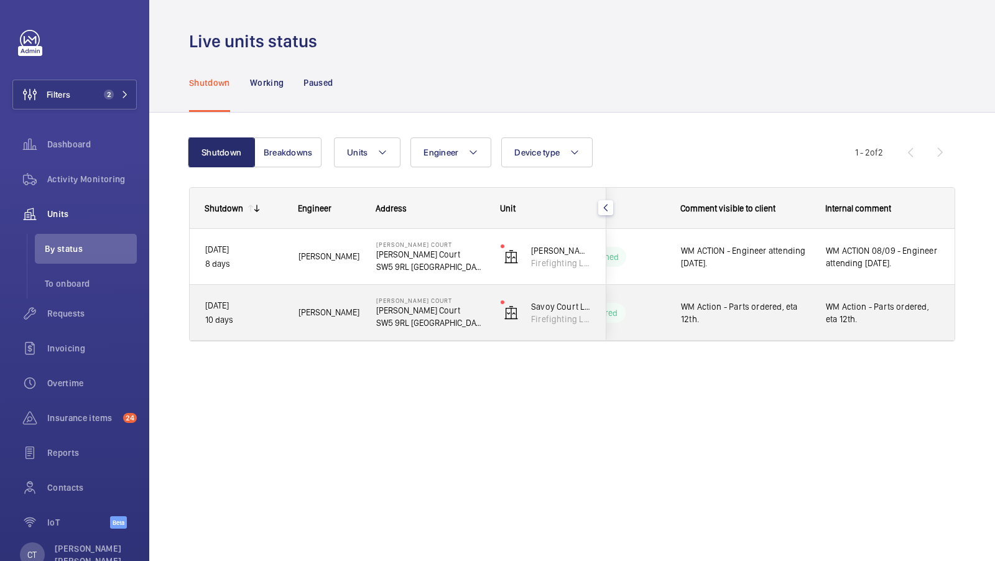
click at [860, 318] on span "WM Action - Parts ordered, eta 12th." at bounding box center [883, 312] width 114 height 25
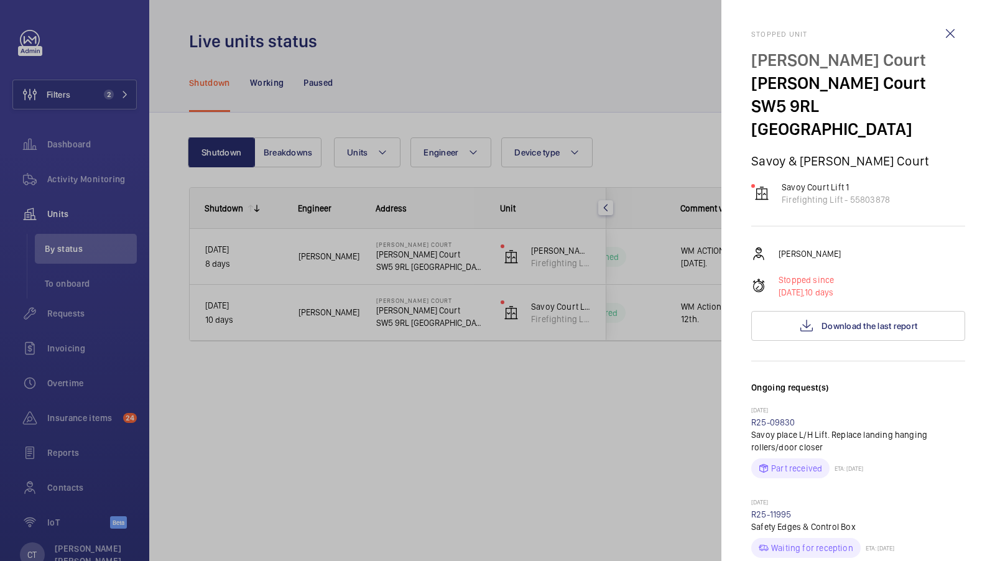
click at [651, 394] on div at bounding box center [497, 280] width 995 height 561
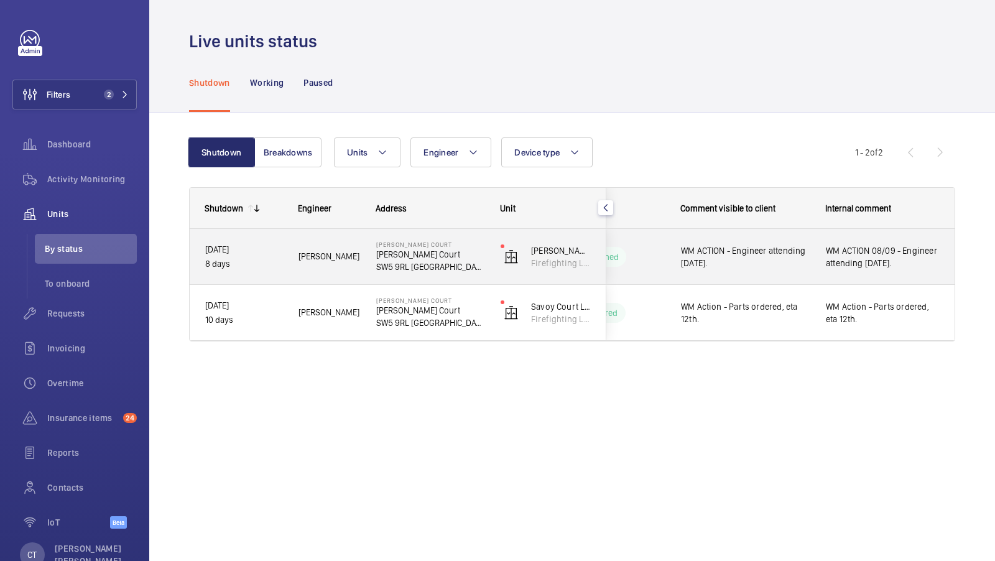
click at [911, 257] on span "WM ACTION 08/09 - Engineer attending [DATE]." at bounding box center [883, 256] width 114 height 25
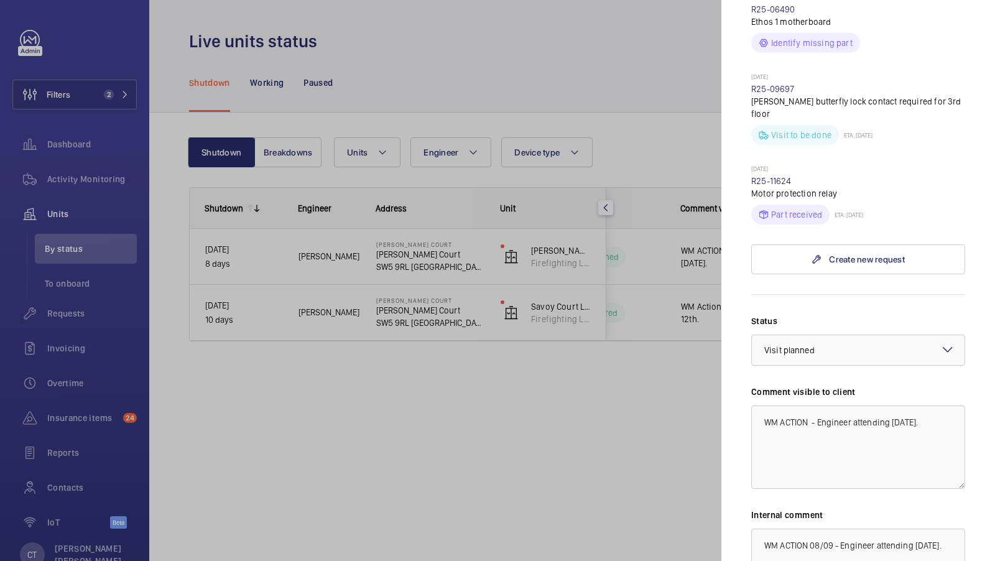
scroll to position [638, 0]
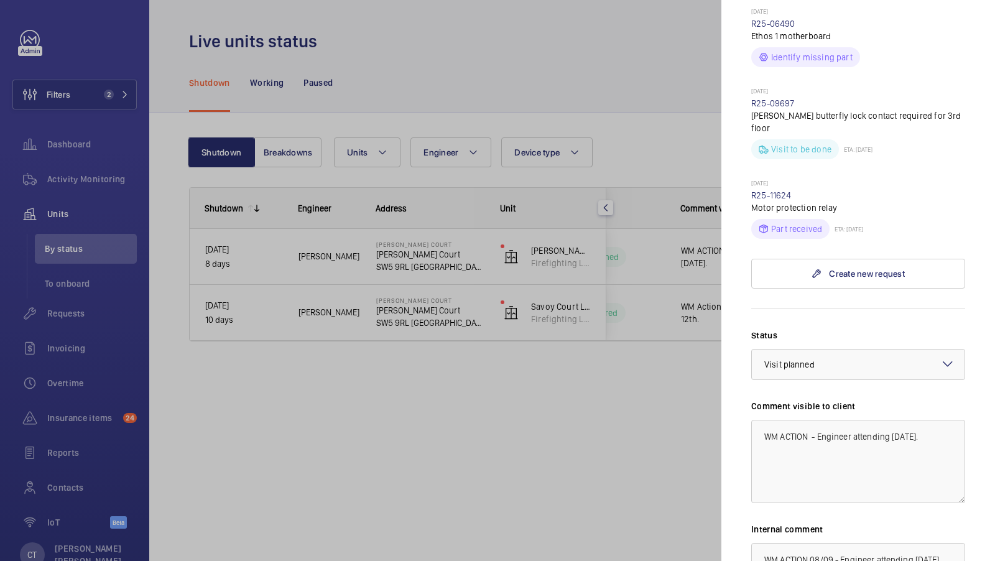
click at [659, 373] on div at bounding box center [497, 280] width 995 height 561
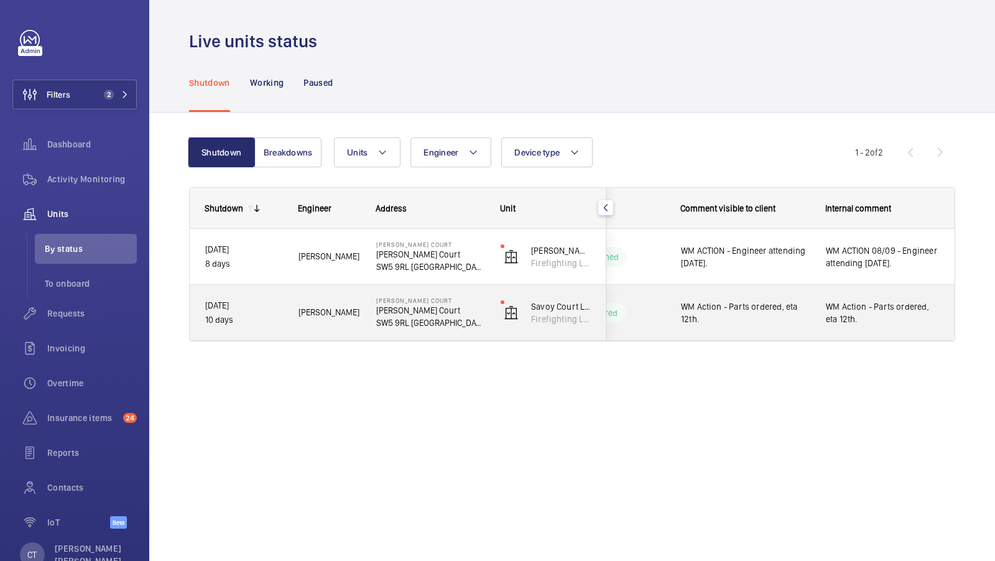
click at [835, 315] on span "WM Action - Parts ordered, eta 12th." at bounding box center [883, 312] width 114 height 25
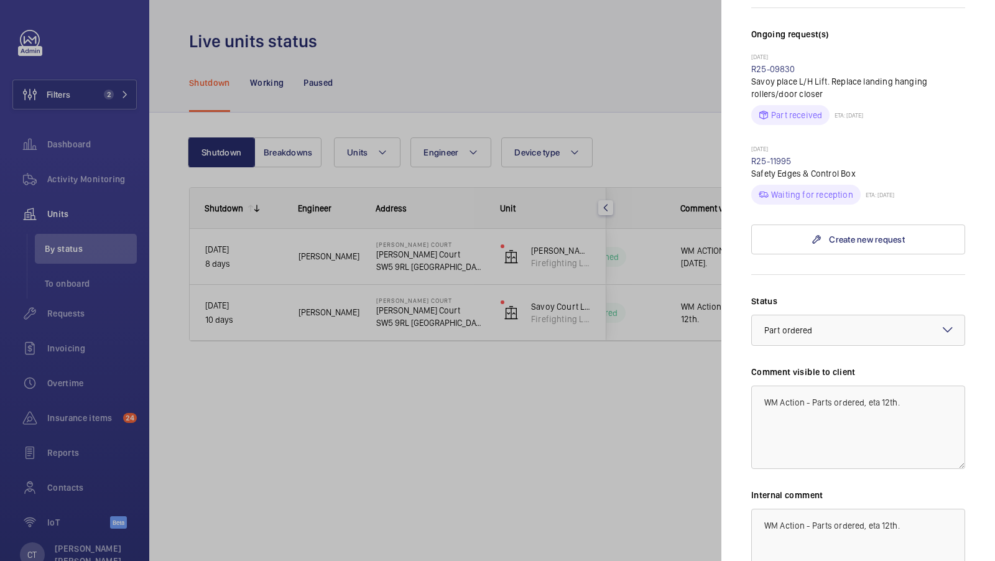
scroll to position [353, 0]
click at [762, 168] on p "Safety Edges & Control Box" at bounding box center [858, 174] width 214 height 12
click at [758, 157] on link "R25-11995" at bounding box center [771, 162] width 40 height 10
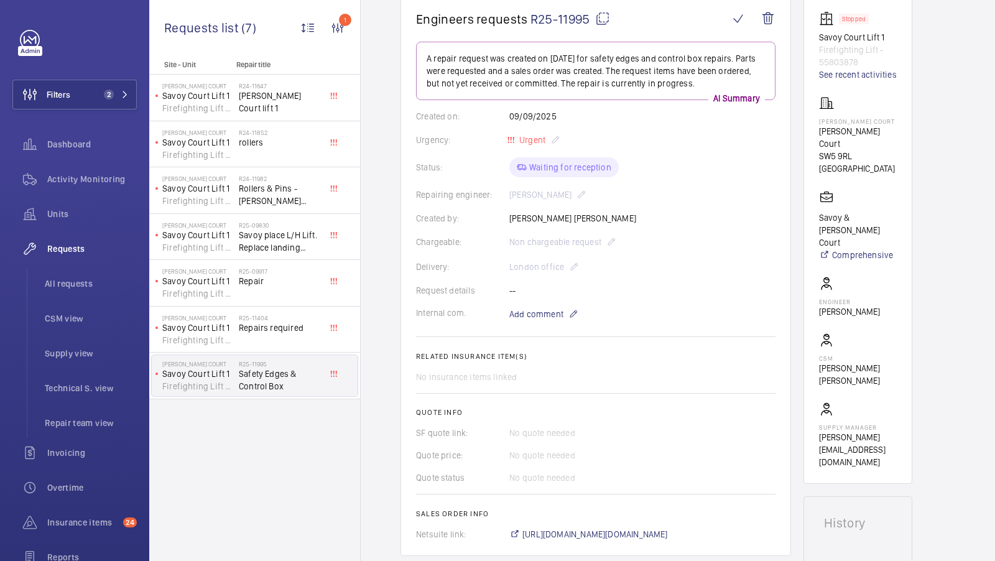
scroll to position [139, 0]
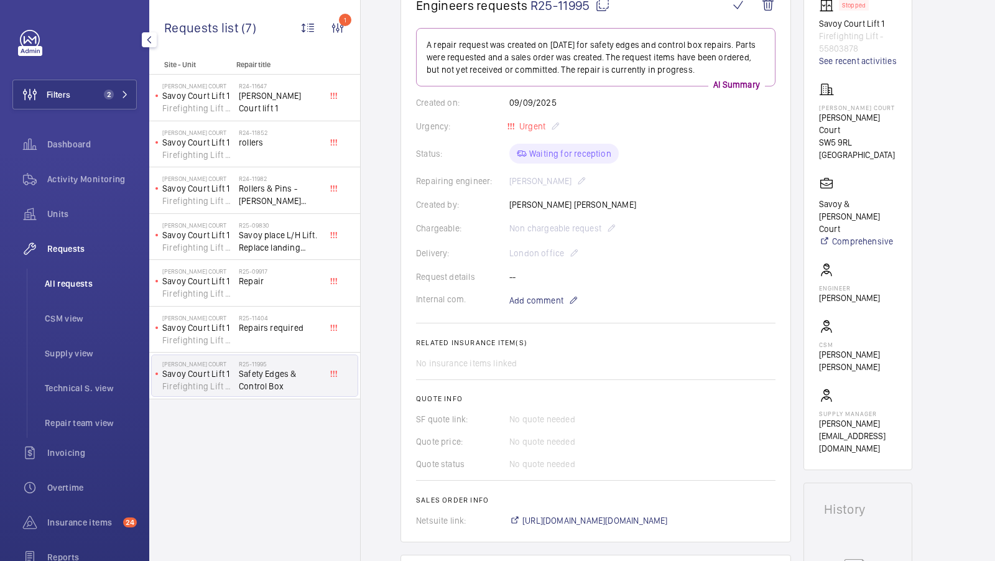
click at [70, 269] on li "All requests" at bounding box center [86, 284] width 102 height 30
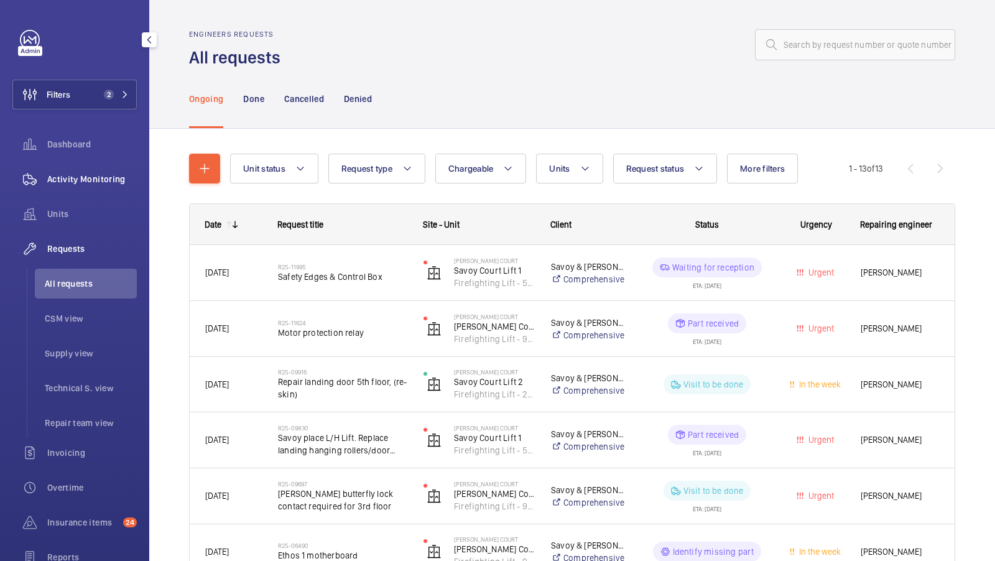
click at [90, 167] on div "Activity Monitoring" at bounding box center [74, 179] width 124 height 30
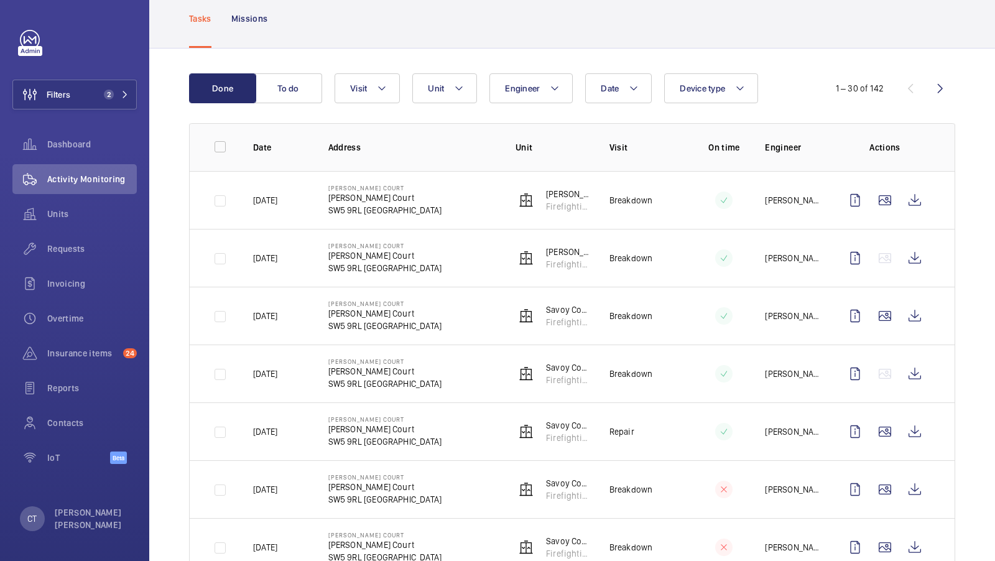
scroll to position [70, 0]
click at [65, 249] on span "Requests" at bounding box center [92, 249] width 90 height 12
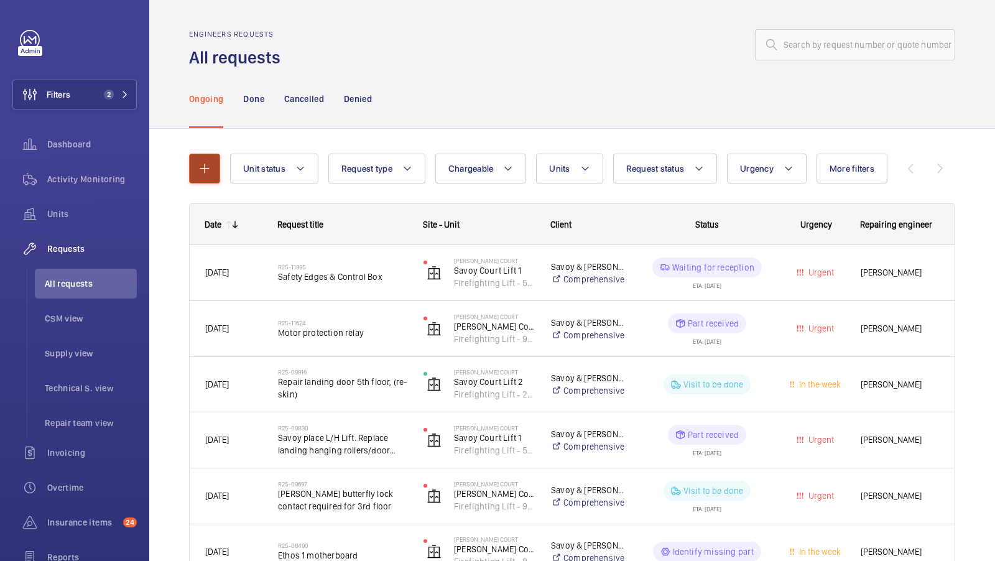
click at [208, 176] on button "button" at bounding box center [204, 169] width 31 height 30
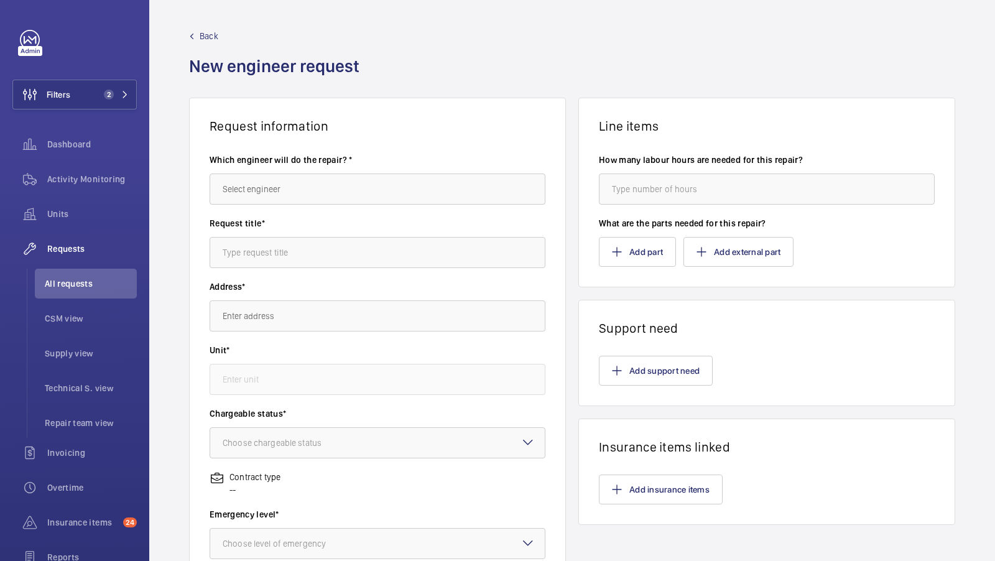
click at [206, 34] on span "Back" at bounding box center [209, 36] width 19 height 12
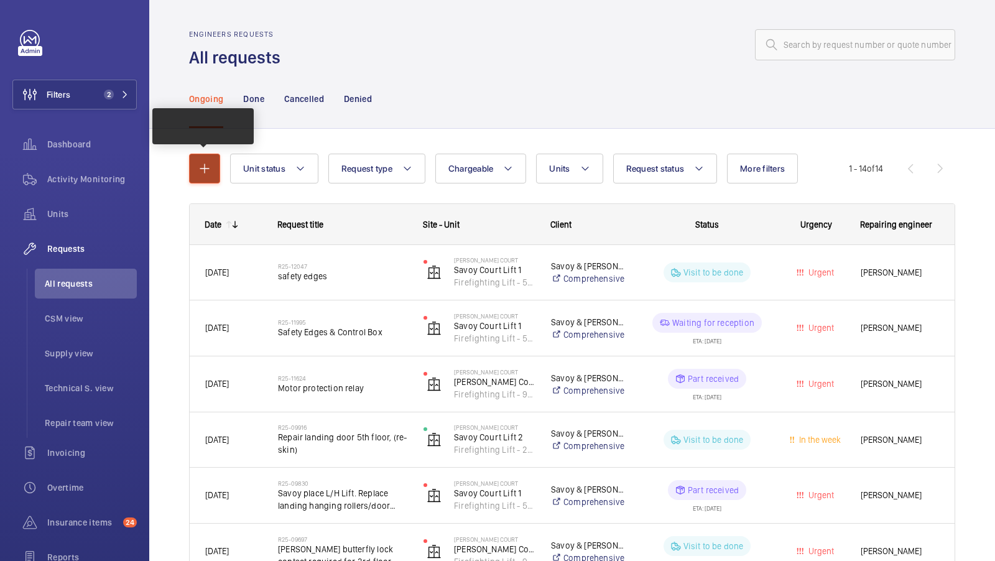
click at [206, 175] on mat-icon "button" at bounding box center [204, 168] width 15 height 15
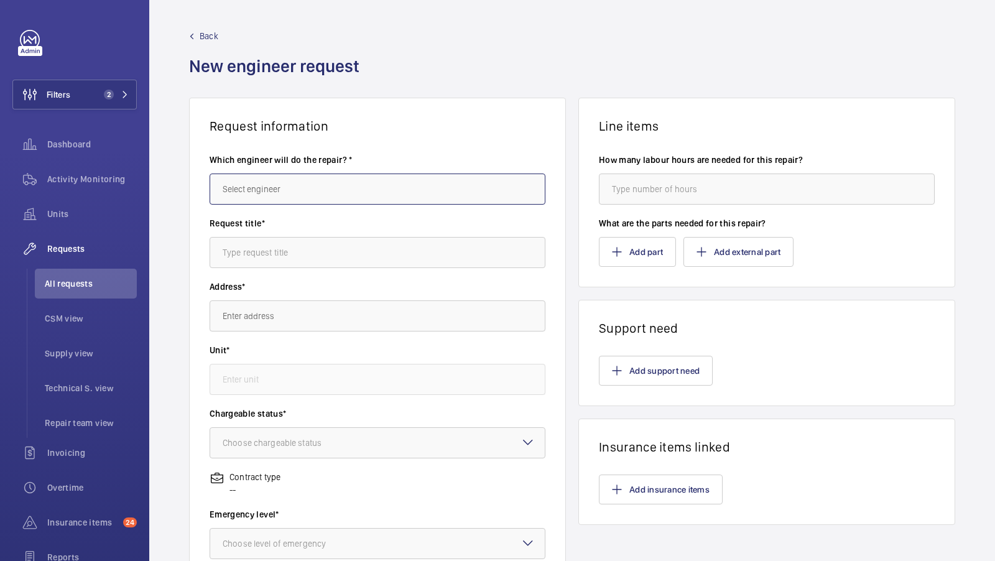
click at [273, 190] on input "text" at bounding box center [378, 189] width 336 height 31
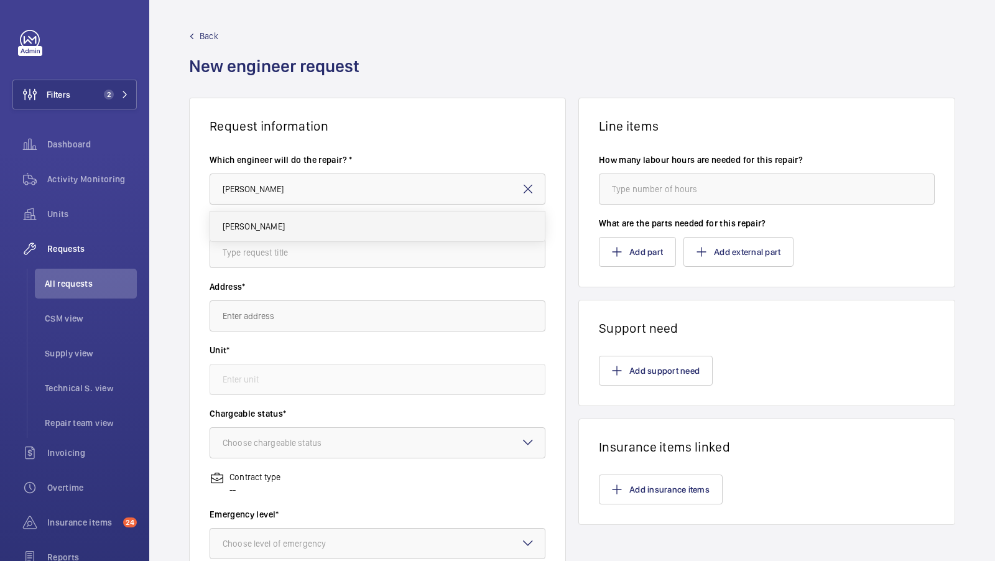
click at [290, 221] on mat-option "[PERSON_NAME]" at bounding box center [377, 226] width 335 height 30
type input "[PERSON_NAME]"
click at [238, 256] on input "text" at bounding box center [378, 252] width 336 height 31
type input "M"
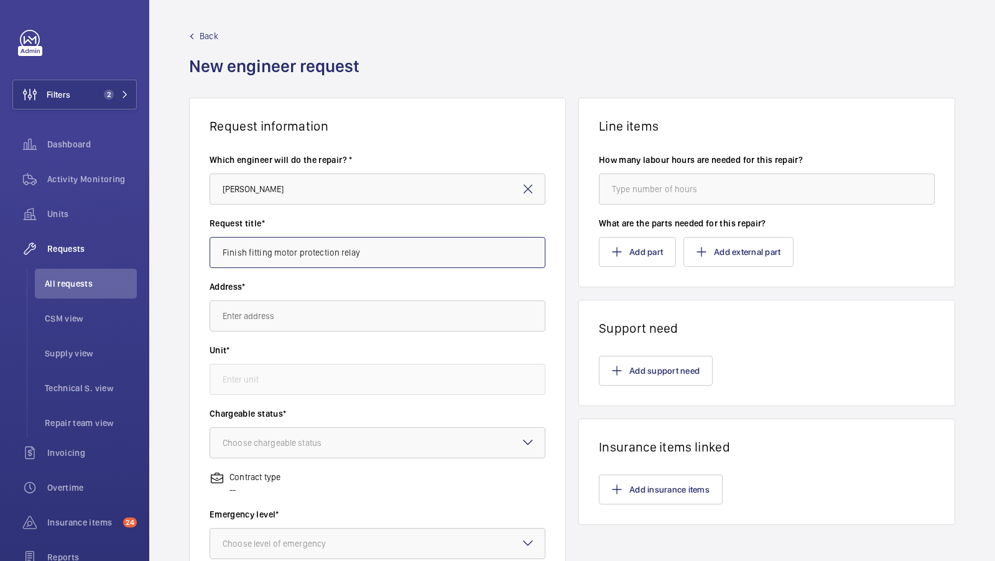
type input "Finish fitting motor protection relay"
click at [276, 294] on wm-front-autocomplete-dropdown-select "Address*" at bounding box center [378, 306] width 336 height 51
click at [268, 310] on input "text" at bounding box center [378, 315] width 336 height 31
click at [373, 338] on mat-option "Sullivan Court Sullivan Court, SW5 9RL LONDON" at bounding box center [377, 353] width 335 height 30
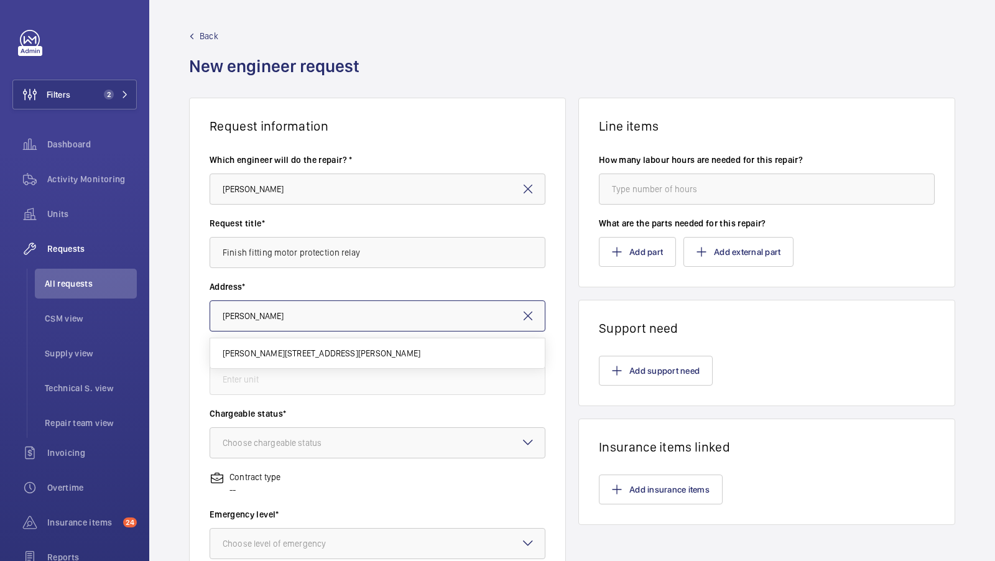
type input "Sullivan Court Sullivan Court, SW5 9RL LONDON"
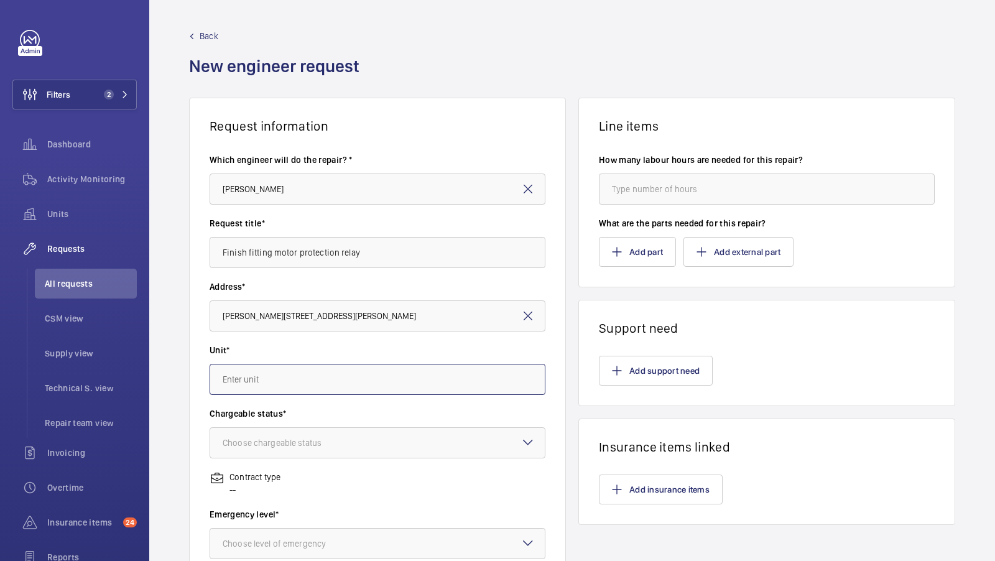
click at [287, 376] on input "text" at bounding box center [378, 379] width 336 height 31
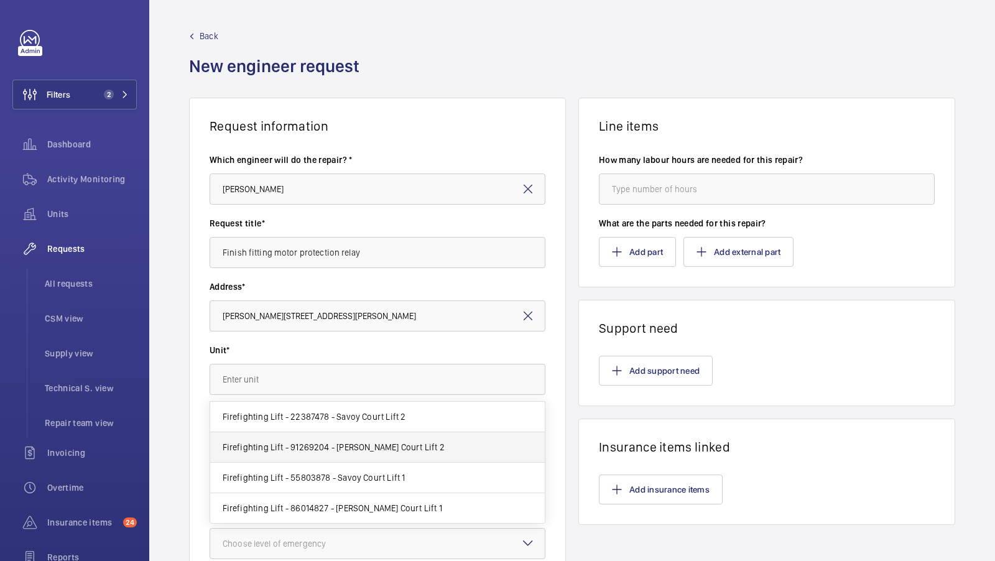
click at [361, 448] on span "Firefighting Lift - 91269204 - Sullivan Court Lift 2" at bounding box center [334, 447] width 222 height 12
type input "Firefighting Lift - 91269204 - Sullivan Court Lift 2"
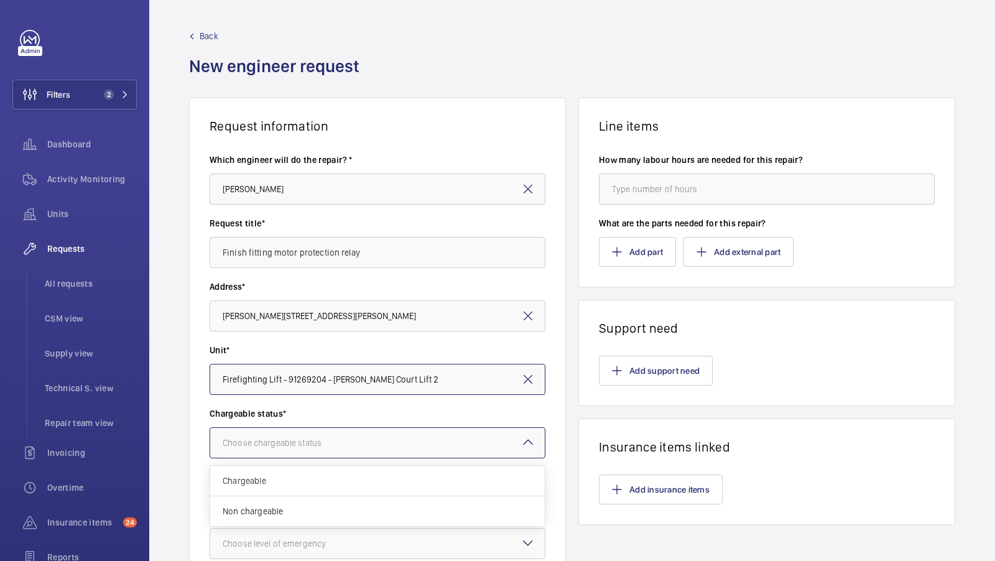
click at [289, 446] on div "Choose chargeable status" at bounding box center [288, 443] width 130 height 12
click at [282, 511] on span "Non chargeable" at bounding box center [378, 511] width 310 height 12
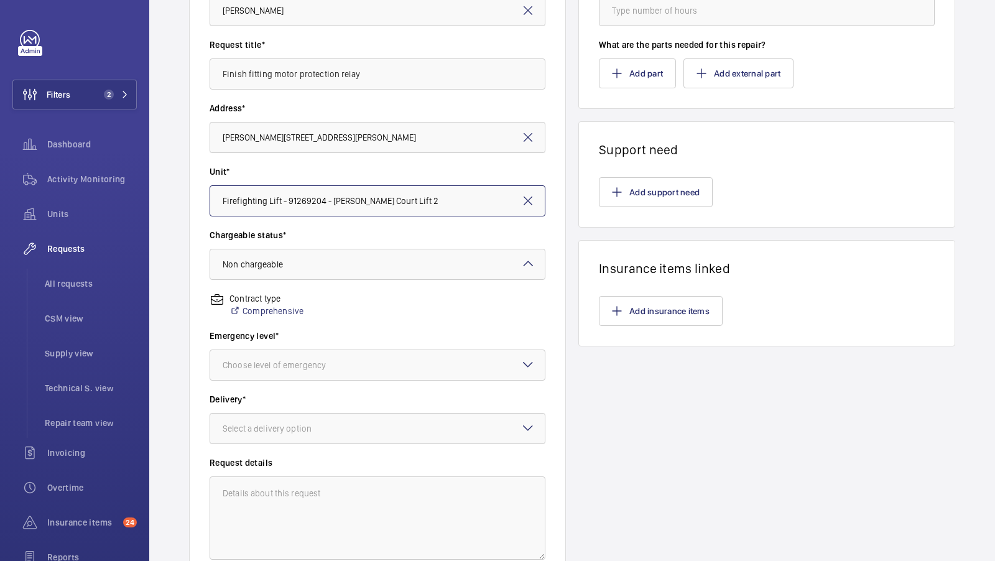
scroll to position [190, 0]
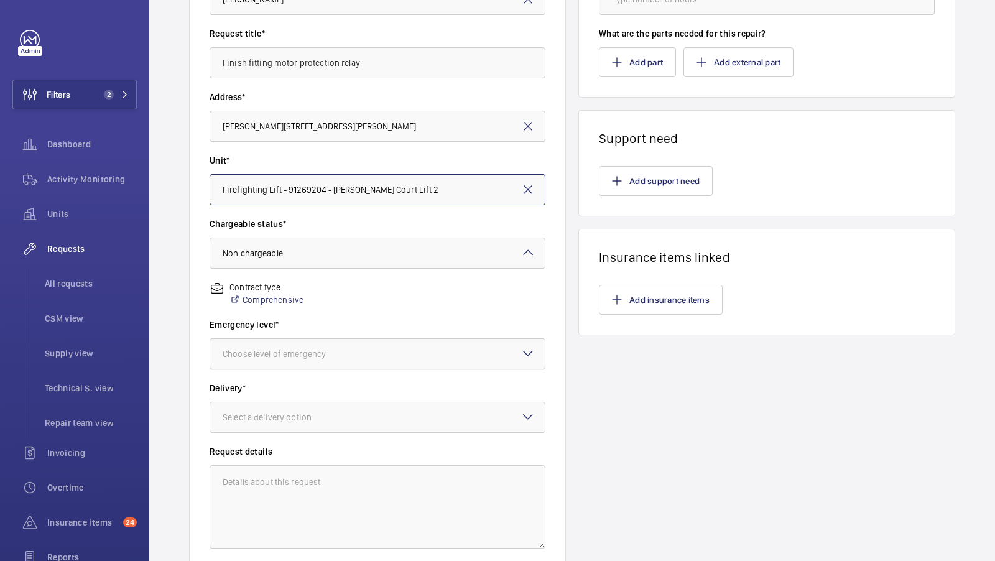
click at [310, 361] on div at bounding box center [377, 354] width 335 height 30
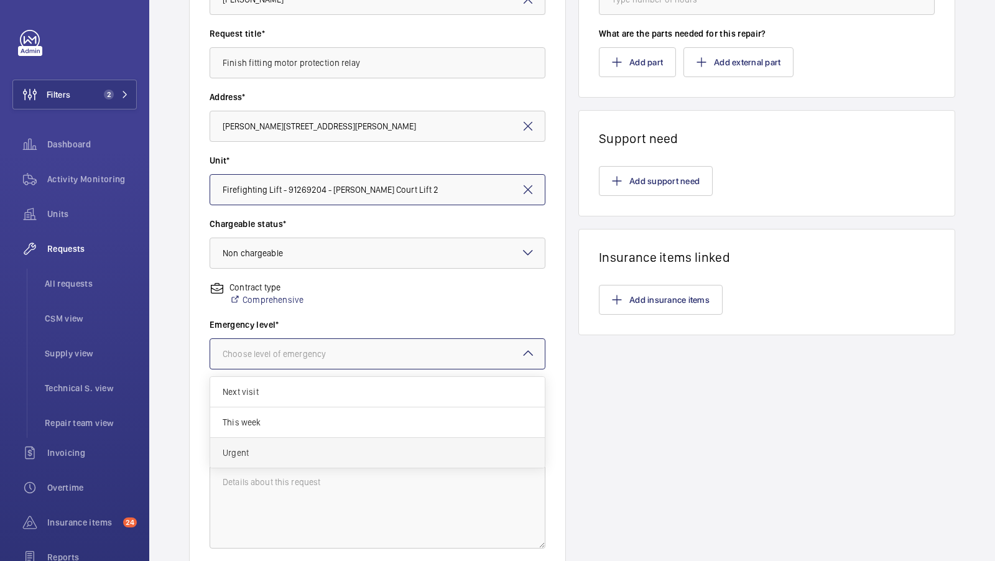
click at [242, 456] on span "Urgent" at bounding box center [378, 453] width 310 height 12
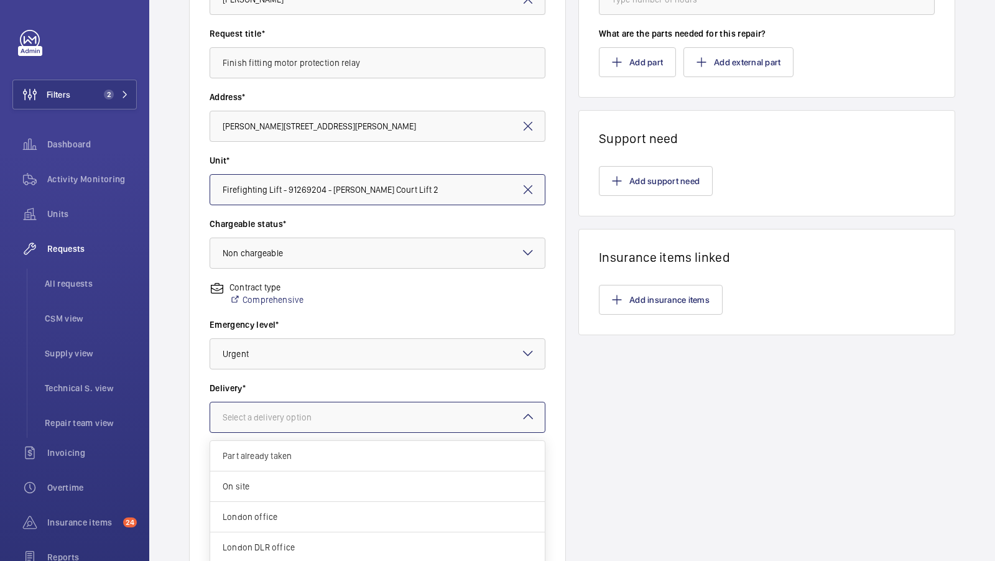
click at [289, 419] on div "Select a delivery option" at bounding box center [283, 417] width 120 height 12
click at [270, 484] on span "On site" at bounding box center [378, 486] width 310 height 12
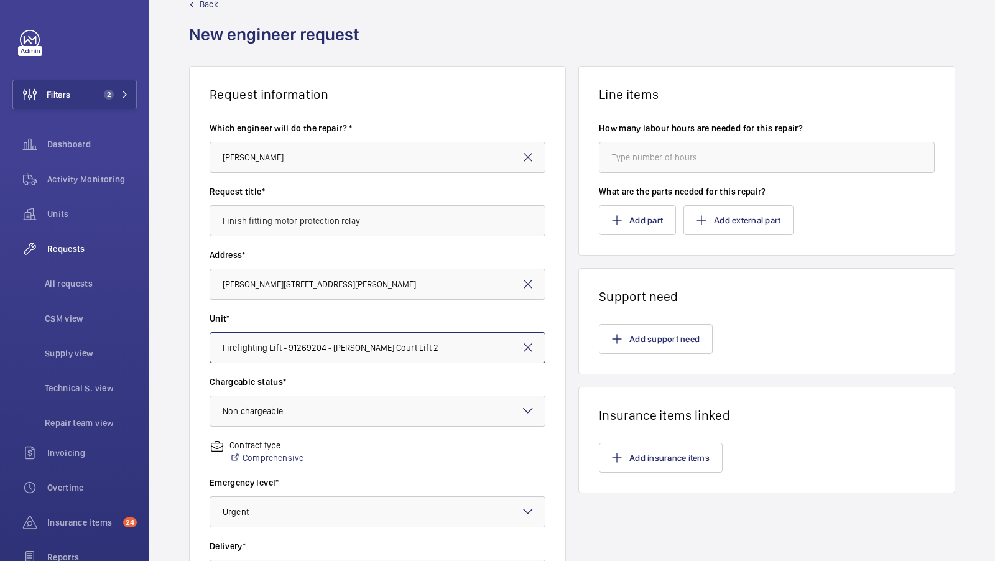
scroll to position [29, 0]
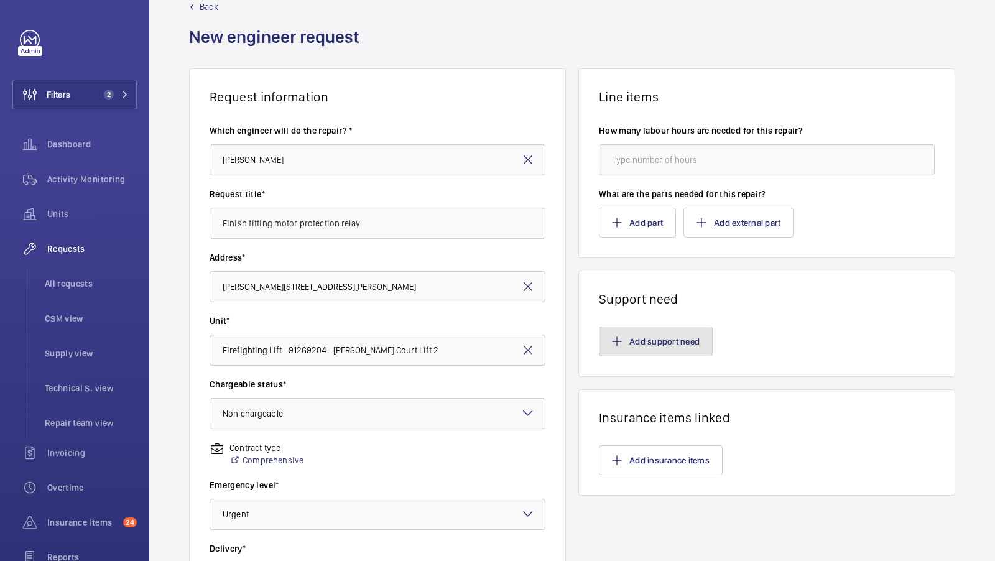
click at [647, 347] on button "Add support need" at bounding box center [656, 342] width 114 height 30
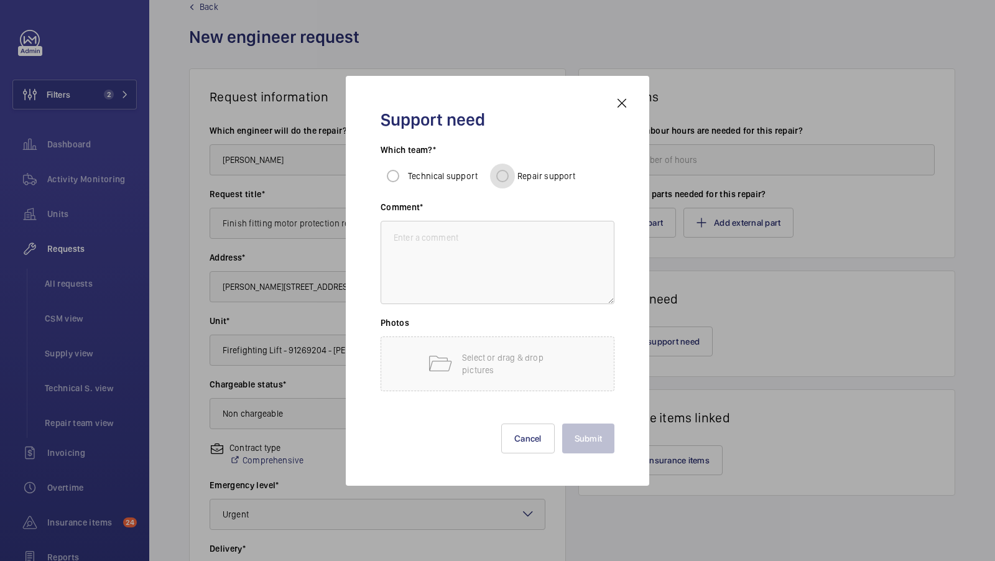
click at [508, 179] on input "Repair support" at bounding box center [502, 176] width 25 height 25
radio input "true"
click at [527, 210] on h3 "Comment*" at bounding box center [498, 211] width 234 height 20
click at [448, 254] on textarea at bounding box center [498, 262] width 234 height 83
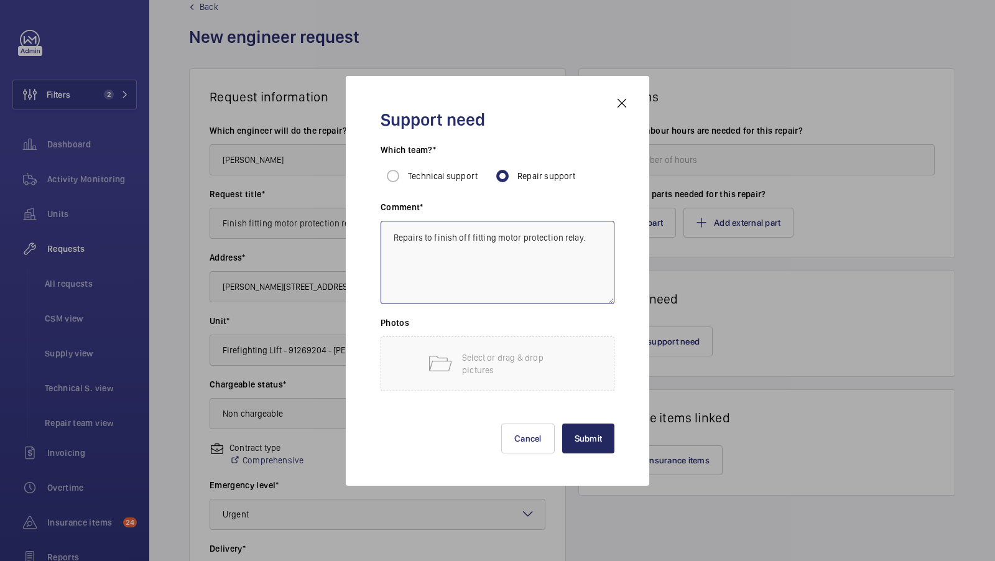
type textarea "Repairs to finish off fitting motor protection relay."
click at [591, 440] on button "Submit" at bounding box center [588, 439] width 53 height 30
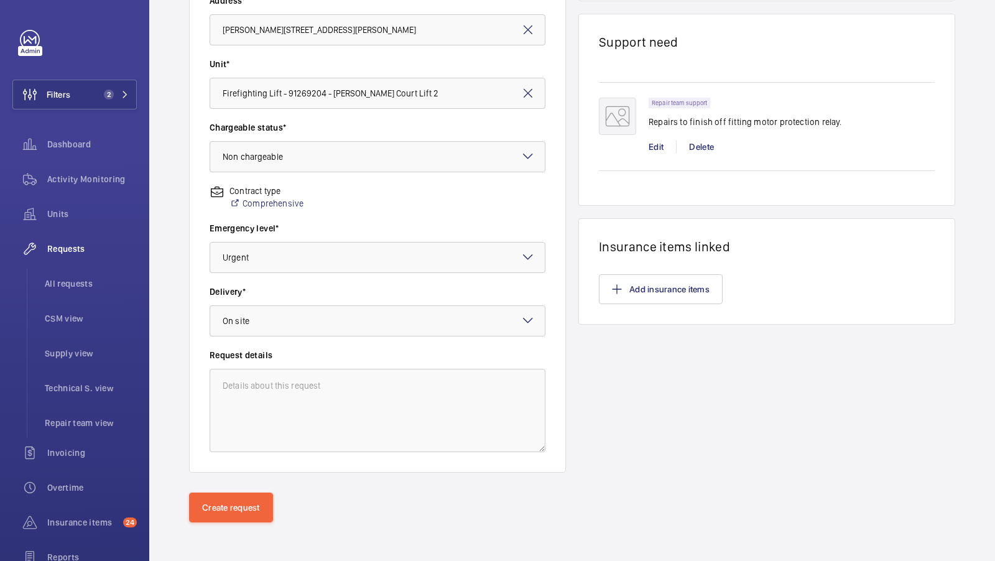
scroll to position [285, 0]
click at [236, 504] on button "Create request" at bounding box center [231, 509] width 84 height 30
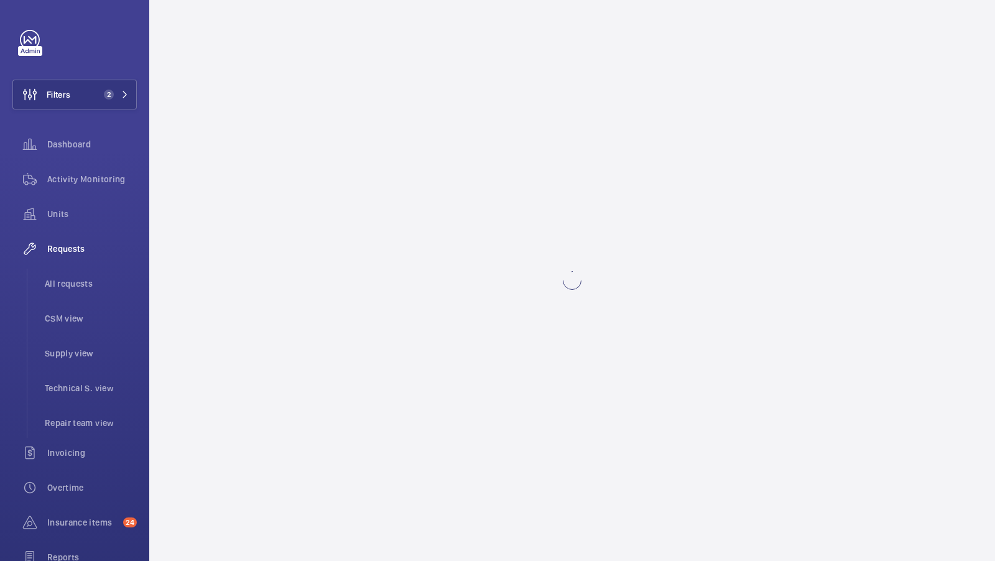
scroll to position [0, 0]
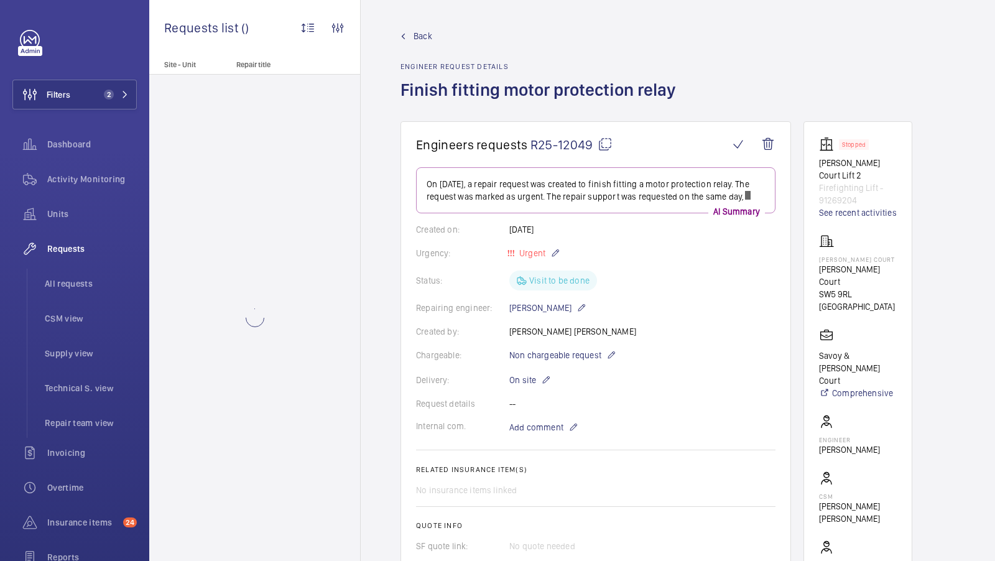
click at [590, 137] on span "R25-12049" at bounding box center [572, 145] width 82 height 16
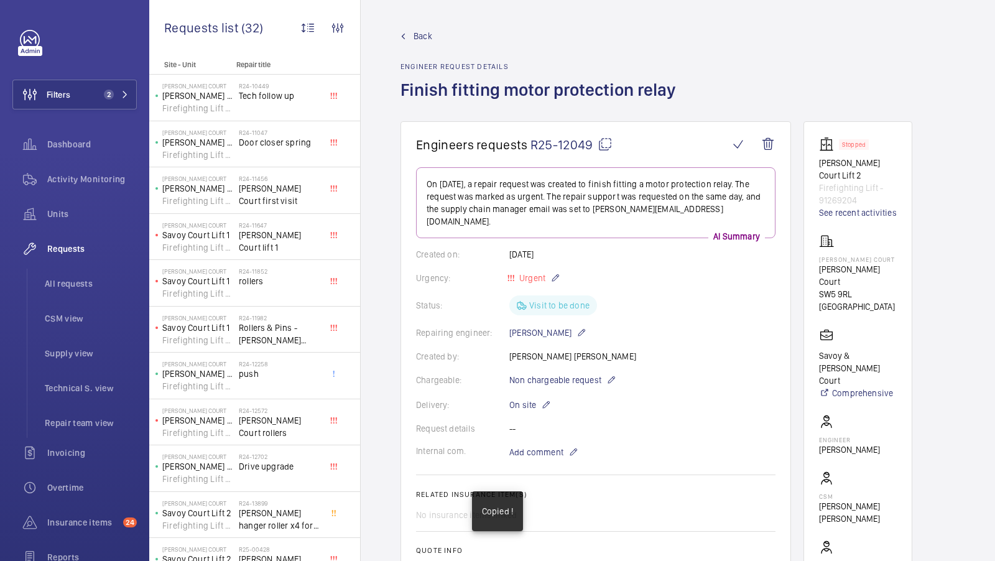
click at [605, 145] on mat-icon at bounding box center [605, 144] width 15 height 15
click at [67, 222] on div "Units" at bounding box center [74, 214] width 124 height 30
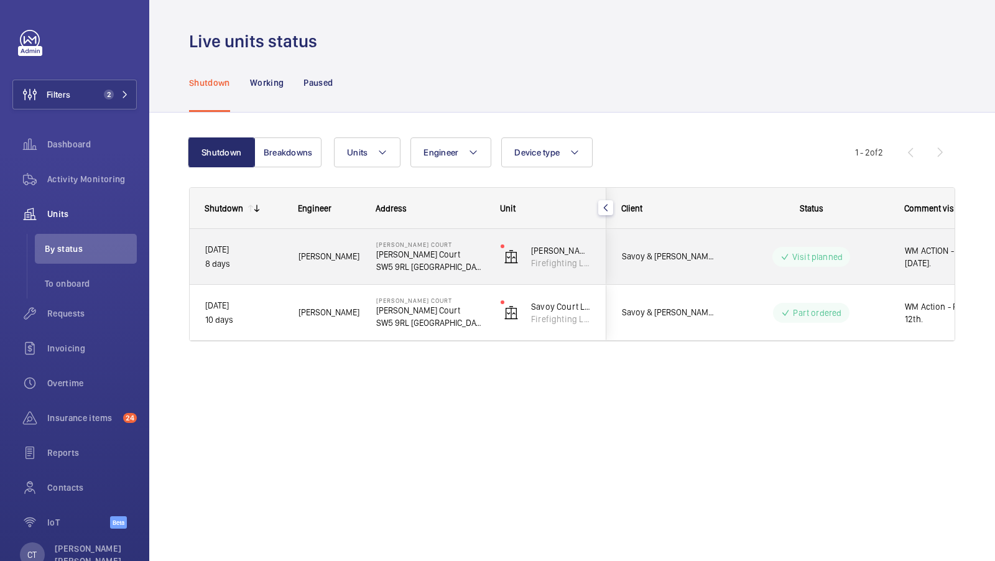
scroll to position [0, 224]
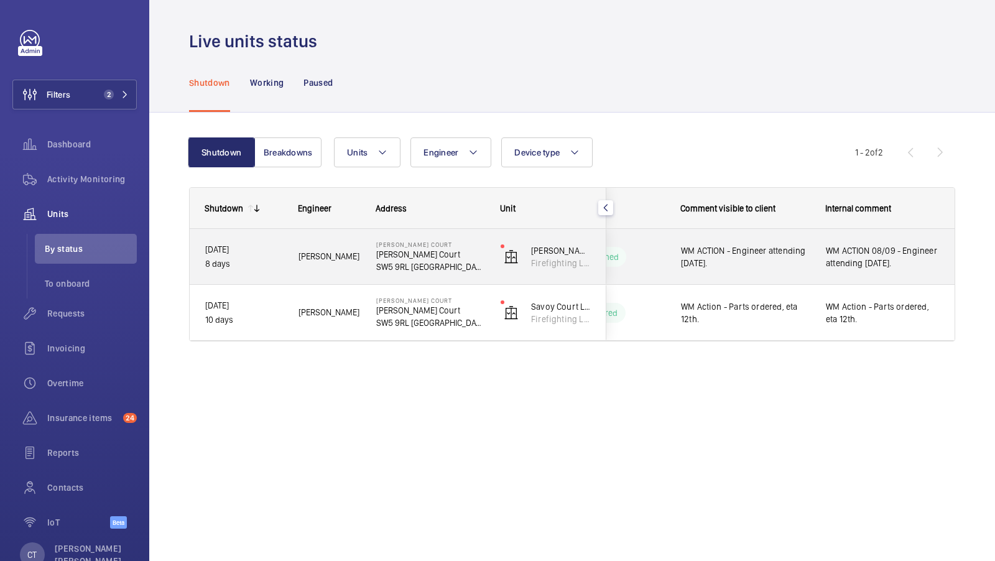
click at [823, 264] on div "WM ACTION 08/09 - Engineer attending [DATE]." at bounding box center [883, 256] width 144 height 53
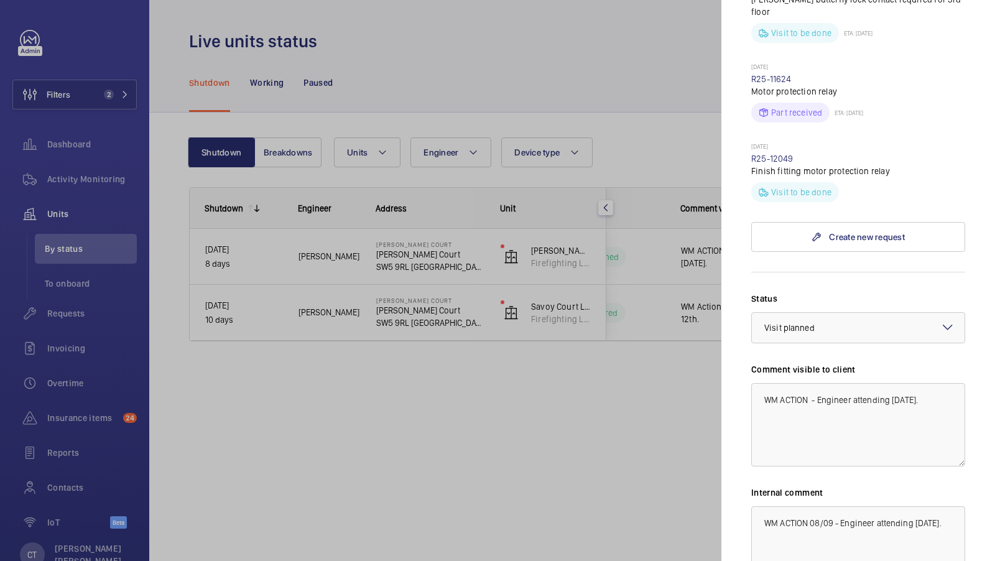
scroll to position [865, 0]
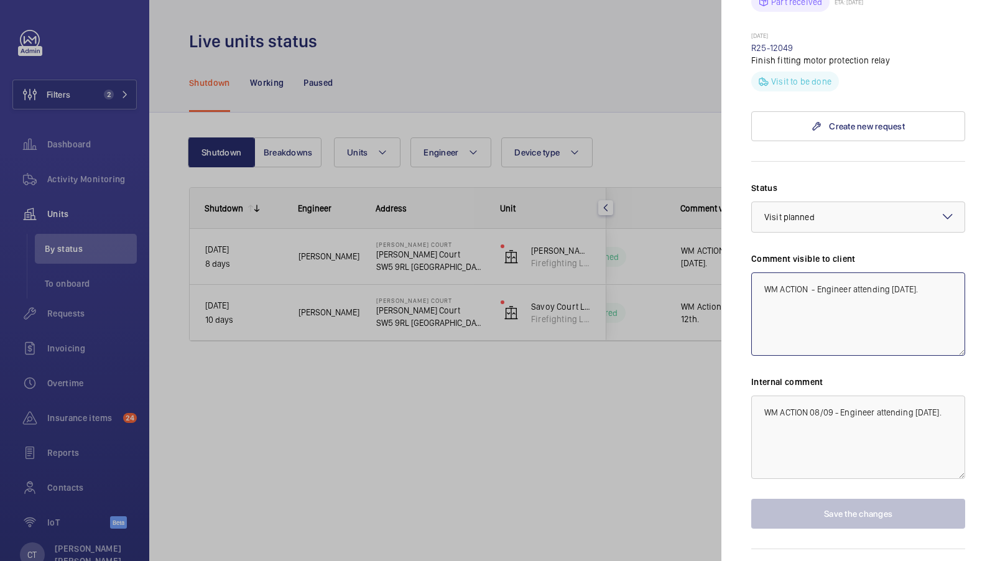
drag, startPoint x: 945, startPoint y: 254, endPoint x: 815, endPoint y: 256, distance: 130.0
click at [816, 272] on textarea "WM ACTION - Engineer attending [DATE]." at bounding box center [858, 313] width 214 height 83
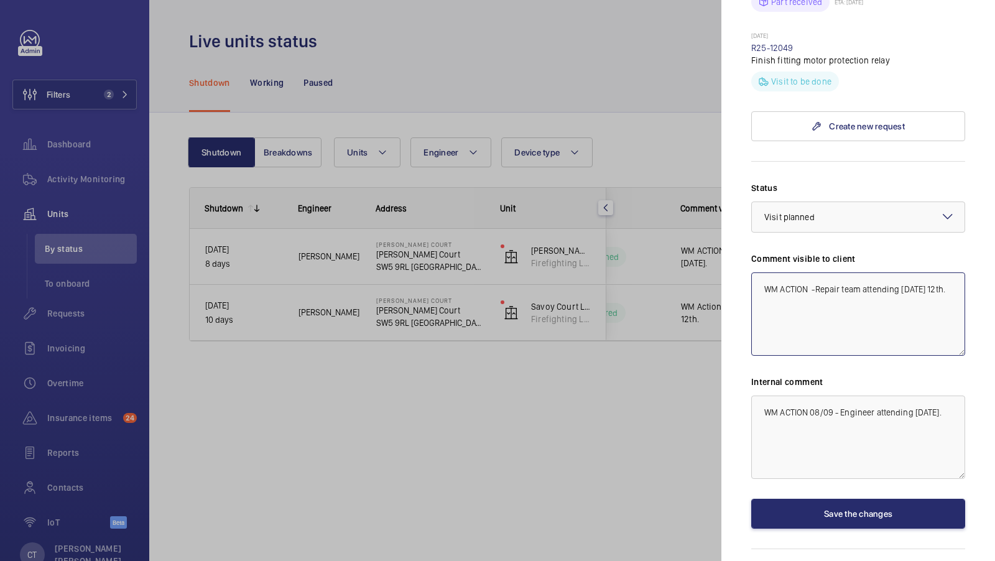
drag, startPoint x: 960, startPoint y: 258, endPoint x: 765, endPoint y: 221, distance: 198.2
click at [765, 253] on div "Comment visible to client WM ACTION -Repair team attending Friday 12th." at bounding box center [858, 304] width 214 height 103
type textarea "WM ACTION -Repair team attending [DATE] 12th."
drag, startPoint x: 942, startPoint y: 378, endPoint x: 731, endPoint y: 381, distance: 210.9
click at [731, 380] on mat-sidenav "Stopped unit Sullivan Court Sullivan Court SW5 9RL LONDON Savoy & Sullivan Cour…" at bounding box center [858, 280] width 274 height 561
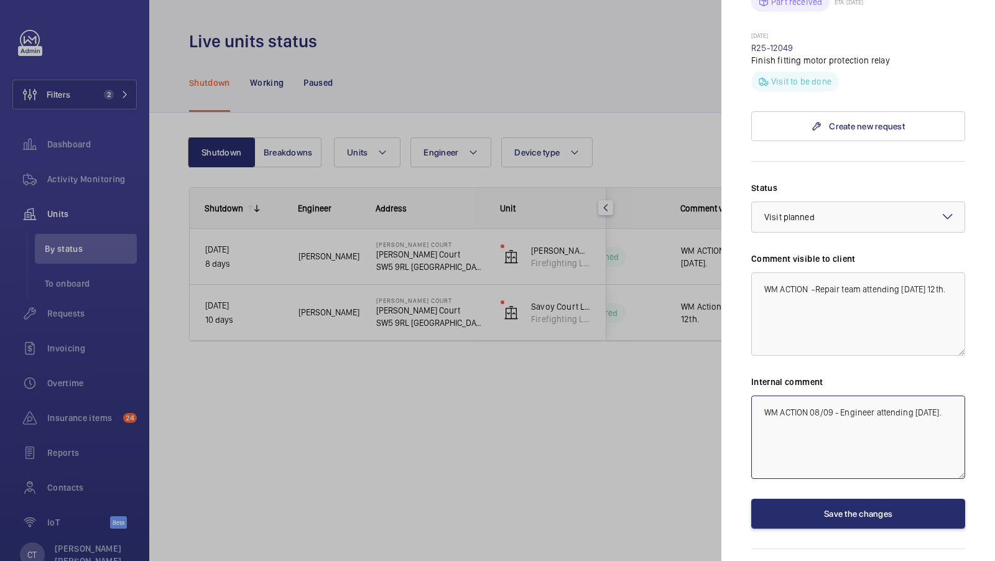
paste textarea "-Repair team attending Friday 12th."
type textarea "WM ACTION -Repair team attending [DATE] 12th."
click at [858, 499] on button "Save the changes" at bounding box center [858, 514] width 214 height 30
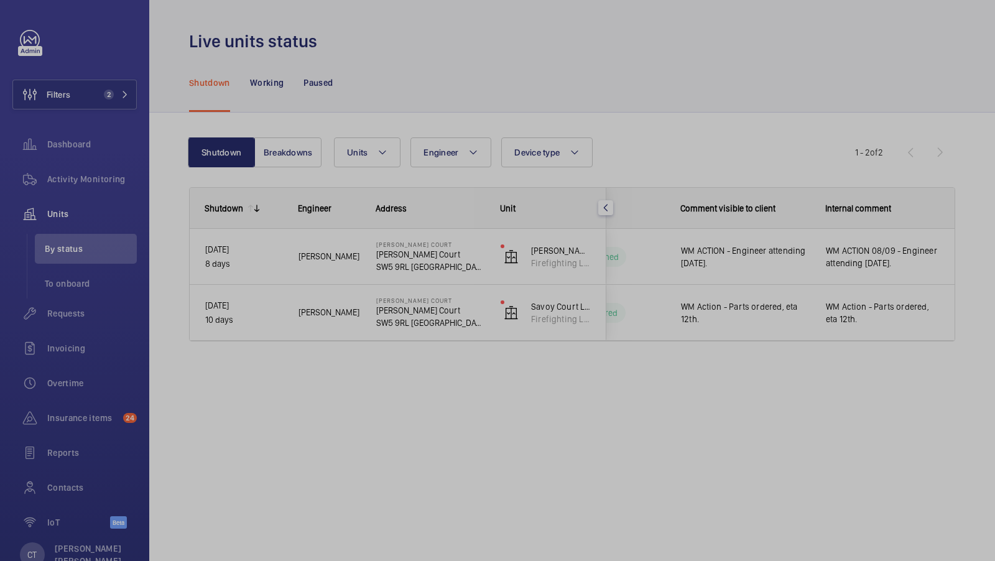
scroll to position [0, 0]
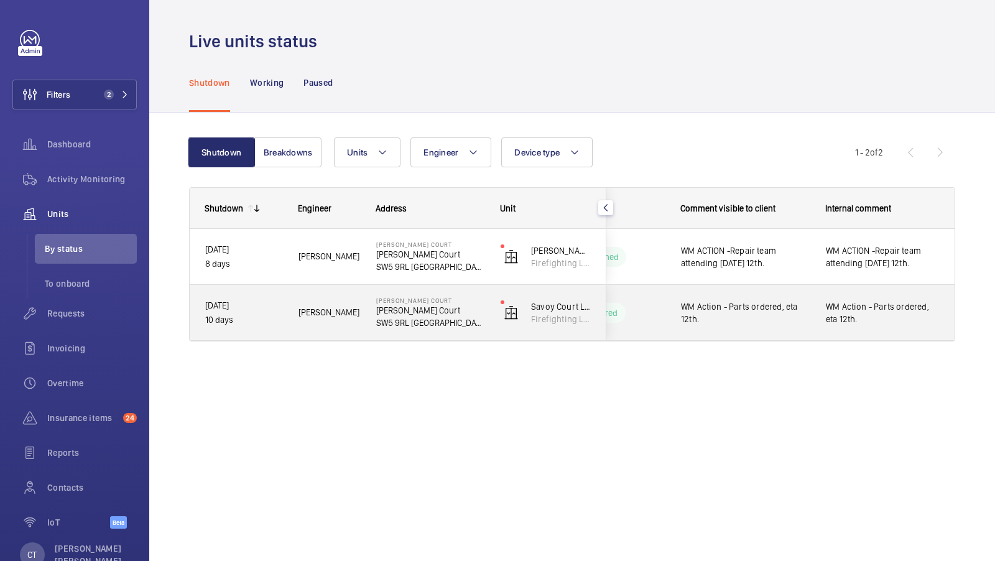
click at [848, 320] on span "WM Action - Parts ordered, eta 12th." at bounding box center [883, 312] width 114 height 25
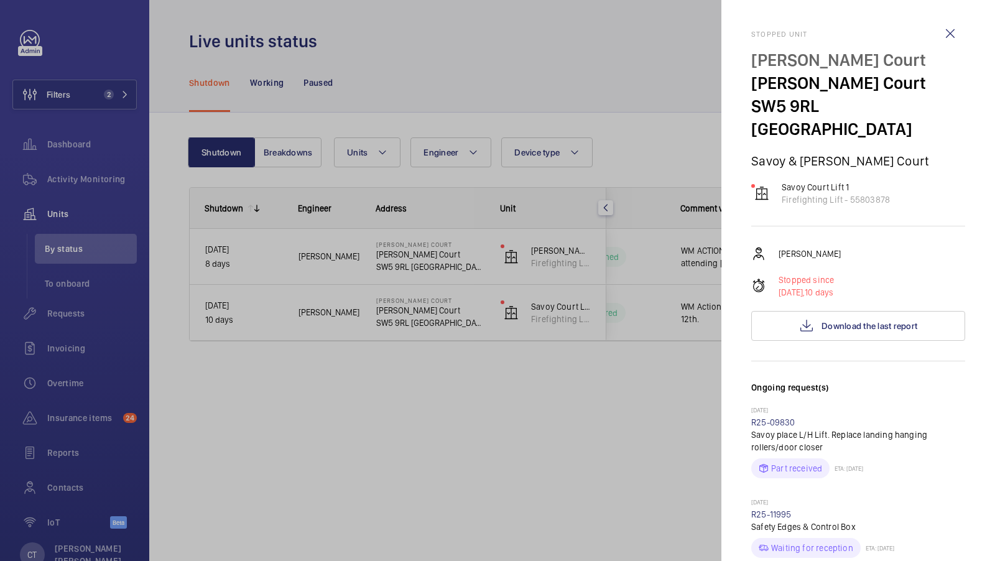
scroll to position [559, 0]
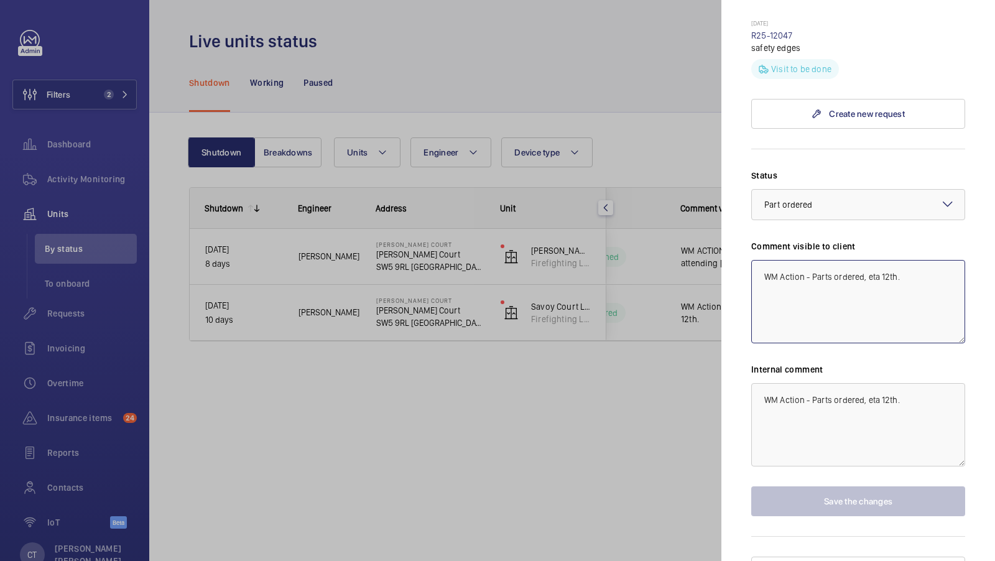
drag, startPoint x: 930, startPoint y: 266, endPoint x: 700, endPoint y: 264, distance: 230.1
click at [700, 264] on mat-sidenav-container "Filters 2 Dashboard Activity Monitoring Units By status To onboard Requests Inv…" at bounding box center [497, 280] width 995 height 561
drag, startPoint x: 897, startPoint y: 249, endPoint x: 719, endPoint y: 248, distance: 178.5
click at [719, 248] on mat-sidenav-container "Filters 2 Dashboard Activity Monitoring Units By status To onboard Requests Inv…" at bounding box center [497, 280] width 995 height 561
paste textarea "CTION -Repair team attending Friday 12th."
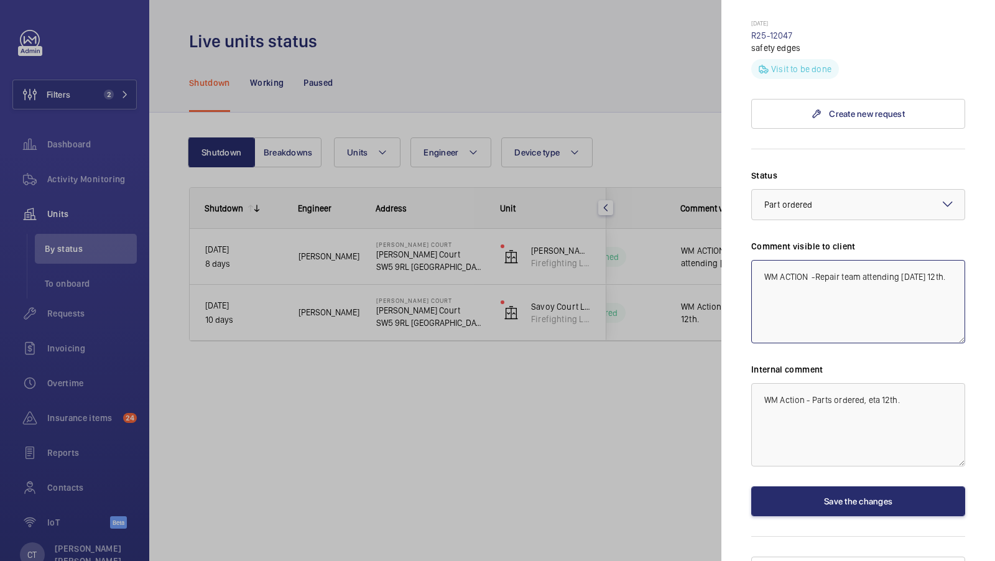
type textarea "WM ACTION -Repair team attending [DATE] 12th."
drag, startPoint x: 937, startPoint y: 372, endPoint x: 740, endPoint y: 375, distance: 196.6
click at [740, 375] on mat-sidenav "Stopped unit Sullivan Court Sullivan Court SW5 9RL LONDON Savoy & Sullivan Cour…" at bounding box center [858, 280] width 274 height 561
paste textarea "CTION -Repair team attending Friday"
type textarea "WM ACTION -Repair team attending [DATE] 12th."
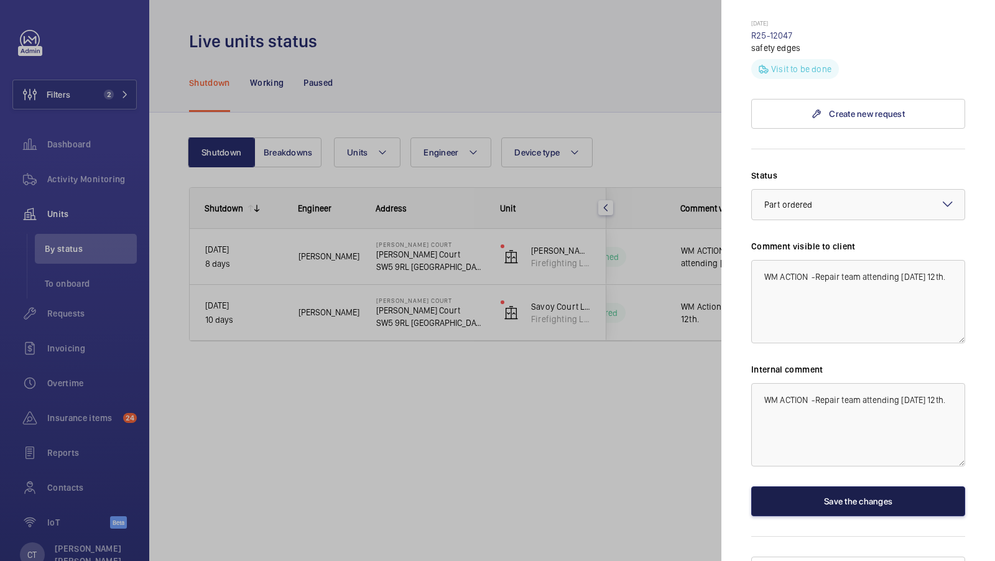
click at [883, 486] on button "Save the changes" at bounding box center [858, 501] width 214 height 30
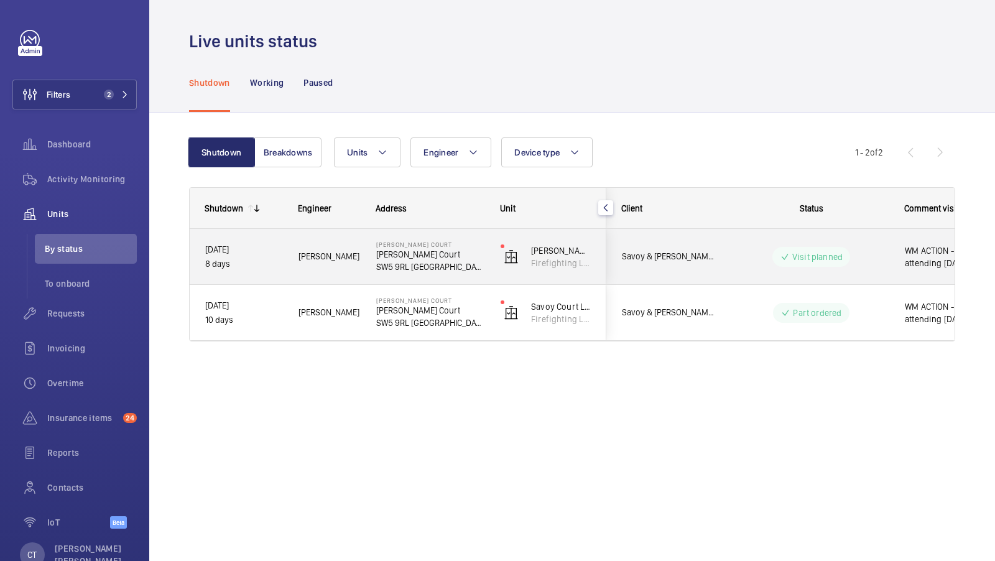
scroll to position [0, 224]
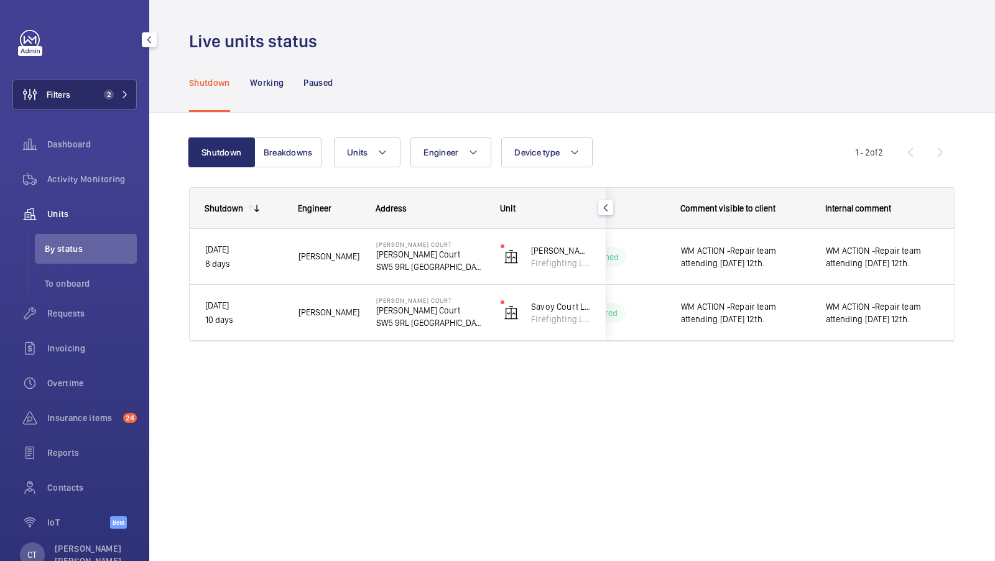
click at [103, 97] on span "2" at bounding box center [106, 95] width 15 height 10
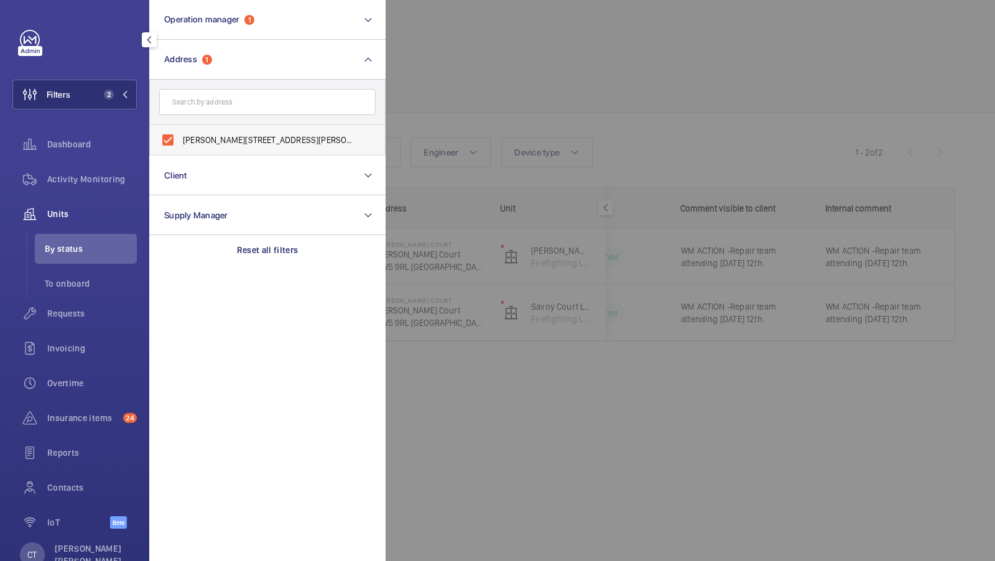
click at [270, 135] on span "Sullivan Court - Sullivan Court, LONDON SW5 9RL" at bounding box center [268, 140] width 171 height 12
click at [180, 135] on input "Sullivan Court - Sullivan Court, LONDON SW5 9RL" at bounding box center [167, 140] width 25 height 25
checkbox input "false"
click at [183, 107] on input "text" at bounding box center [267, 102] width 216 height 26
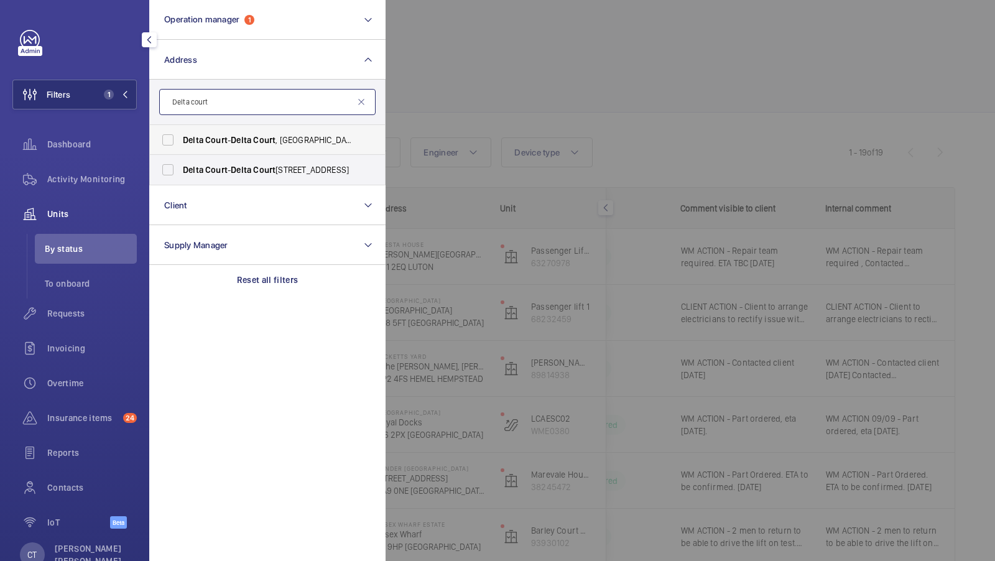
type input "Delta court"
click at [197, 144] on span "Delta" at bounding box center [193, 140] width 21 height 10
click at [180, 144] on input "Delta Court - Delta Court , LONDON NW2 7ES" at bounding box center [167, 140] width 25 height 25
checkbox input "true"
click at [183, 165] on span "Delta" at bounding box center [193, 170] width 21 height 10
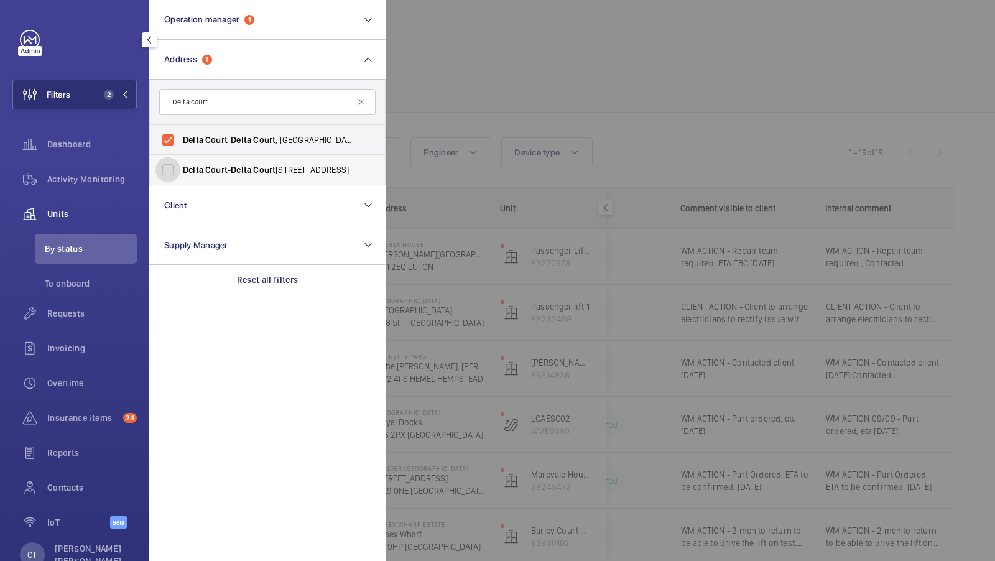
click at [180, 165] on input "Delta Court - Delta Court , LONDON NW2 7HB" at bounding box center [167, 169] width 25 height 25
checkbox input "true"
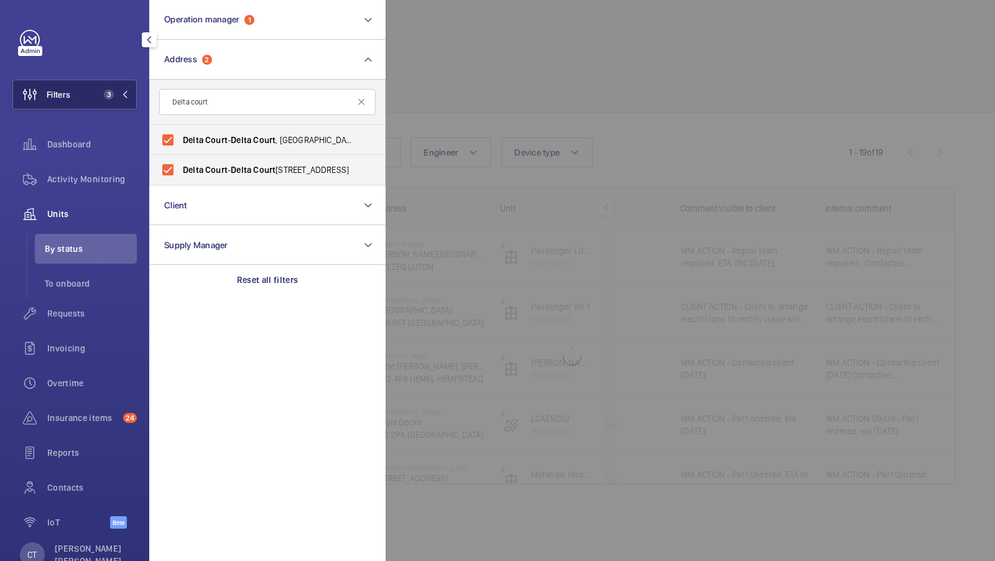
click at [89, 96] on button "Filters 3" at bounding box center [74, 95] width 124 height 30
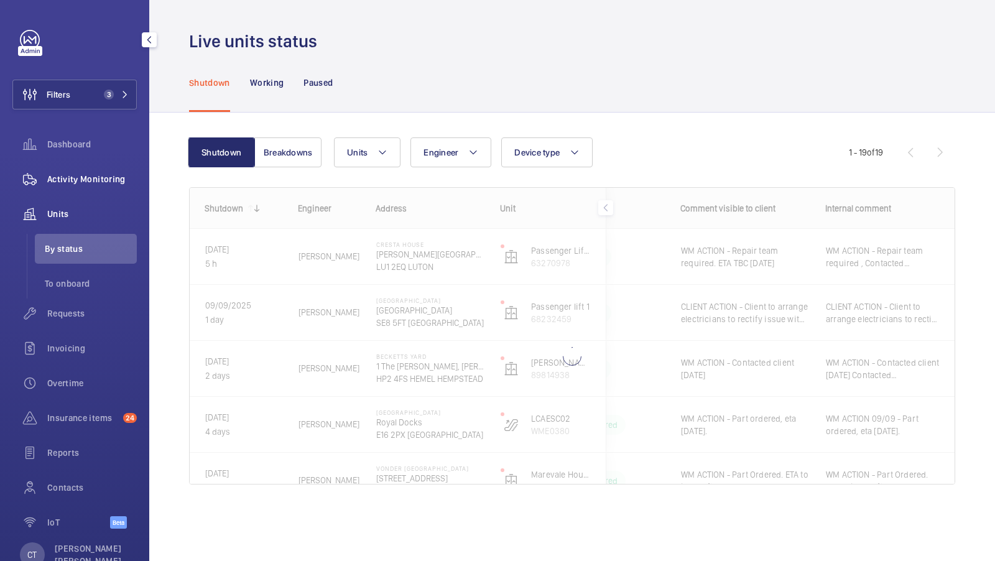
click at [83, 189] on div "Activity Monitoring" at bounding box center [74, 179] width 124 height 30
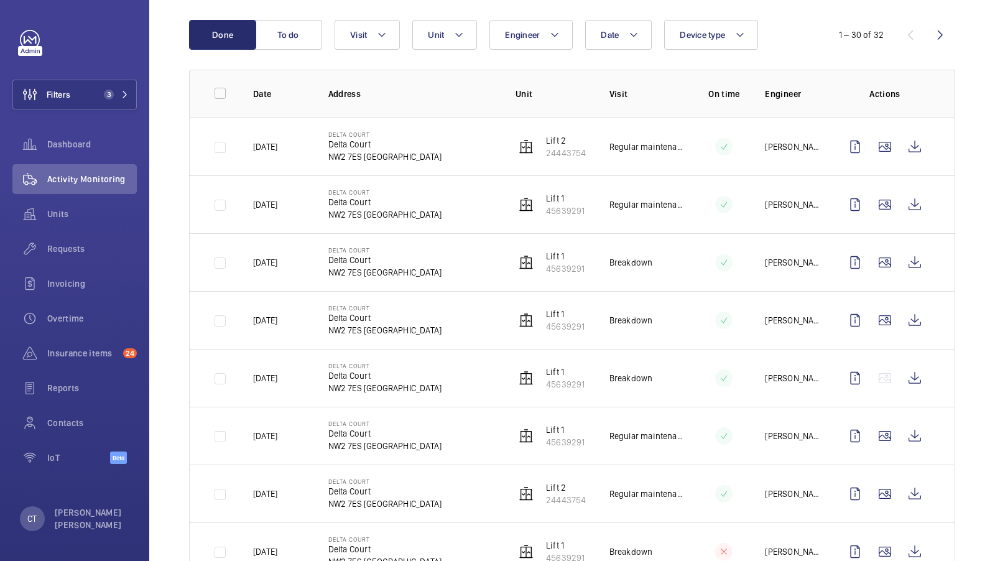
scroll to position [126, 0]
click at [428, 31] on span "Unit" at bounding box center [436, 34] width 16 height 10
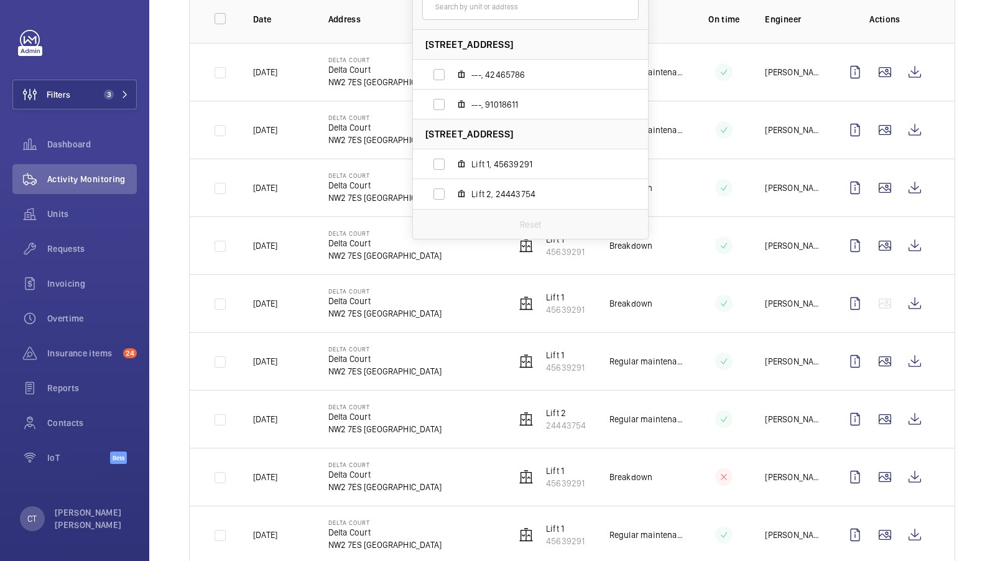
scroll to position [202, 0]
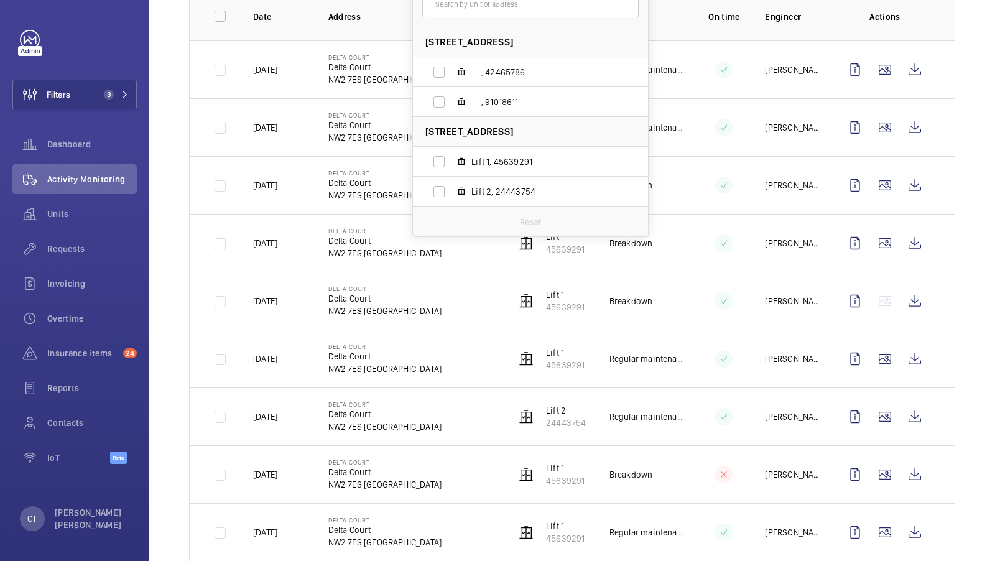
click at [725, 185] on mat-icon at bounding box center [724, 185] width 10 height 15
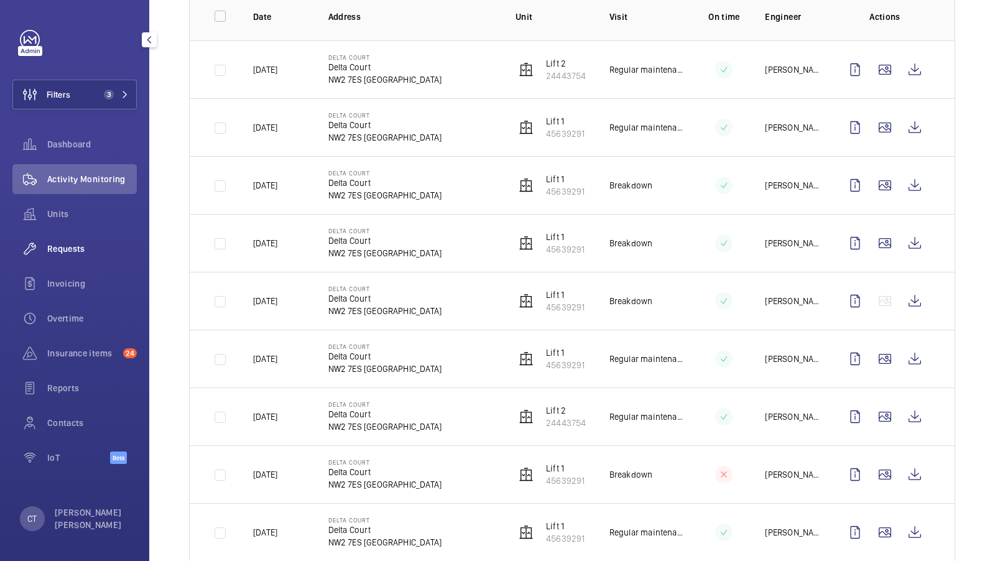
click at [65, 256] on div "Requests" at bounding box center [74, 249] width 124 height 30
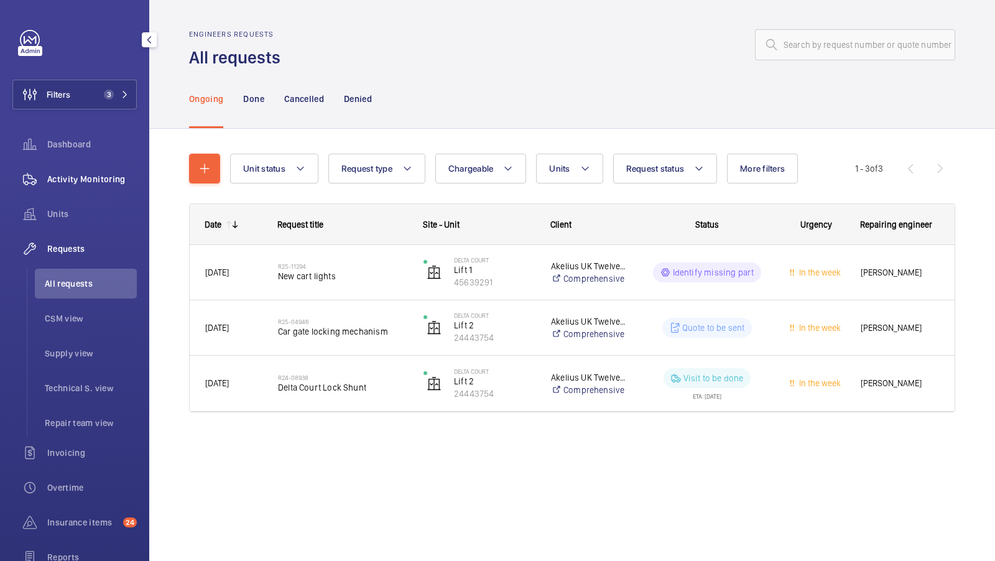
click at [89, 188] on div "Activity Monitoring" at bounding box center [74, 179] width 124 height 30
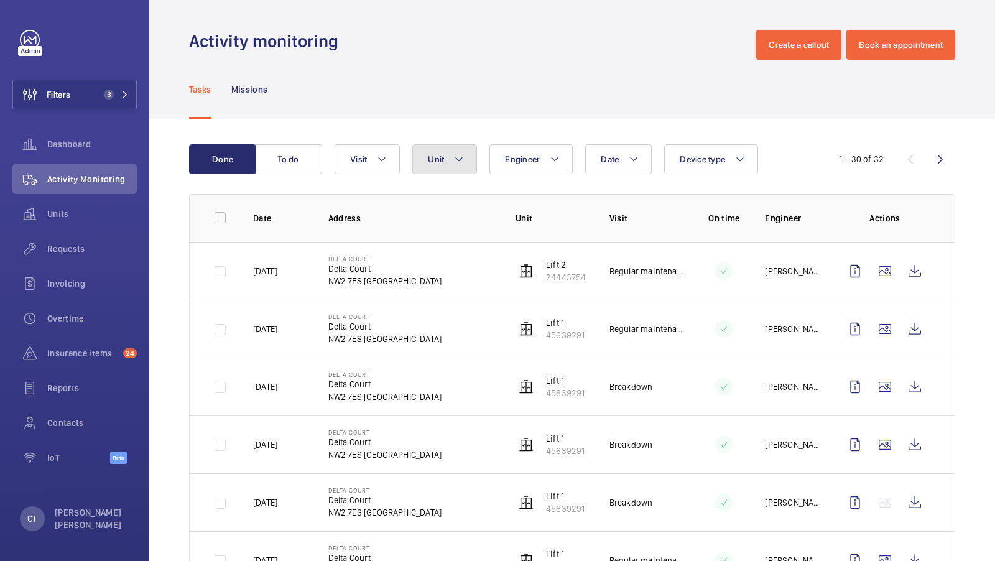
click at [447, 165] on button "Unit" at bounding box center [444, 159] width 65 height 30
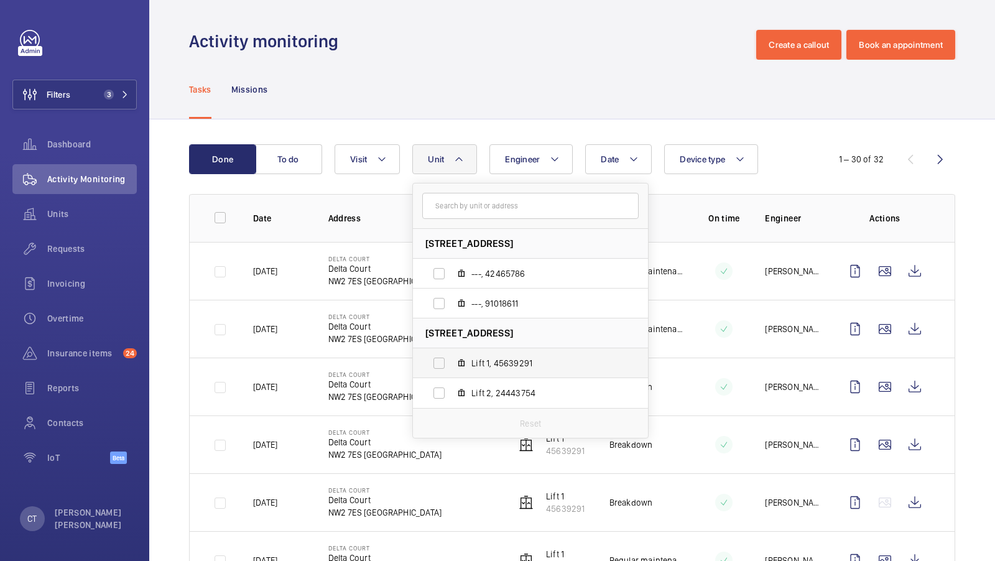
click at [508, 367] on span "Lift 1, 45639291" at bounding box center [543, 363] width 144 height 12
click at [452, 367] on input "Lift 1, 45639291" at bounding box center [439, 363] width 25 height 25
checkbox input "true"
click at [651, 47] on div "Activity monitoring Create a callout Book an appointment" at bounding box center [572, 45] width 766 height 30
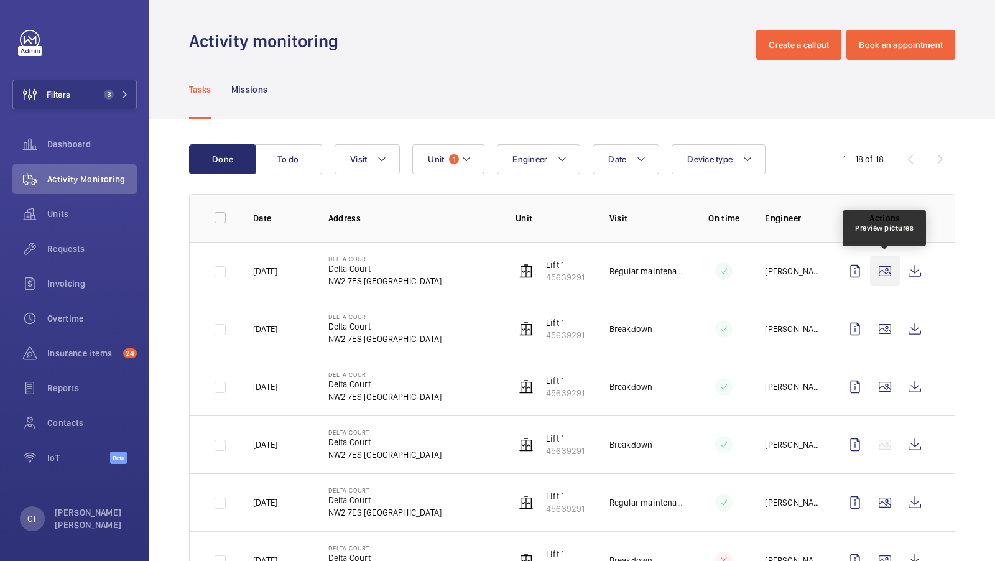
click at [889, 281] on wm-front-icon-button at bounding box center [885, 271] width 30 height 30
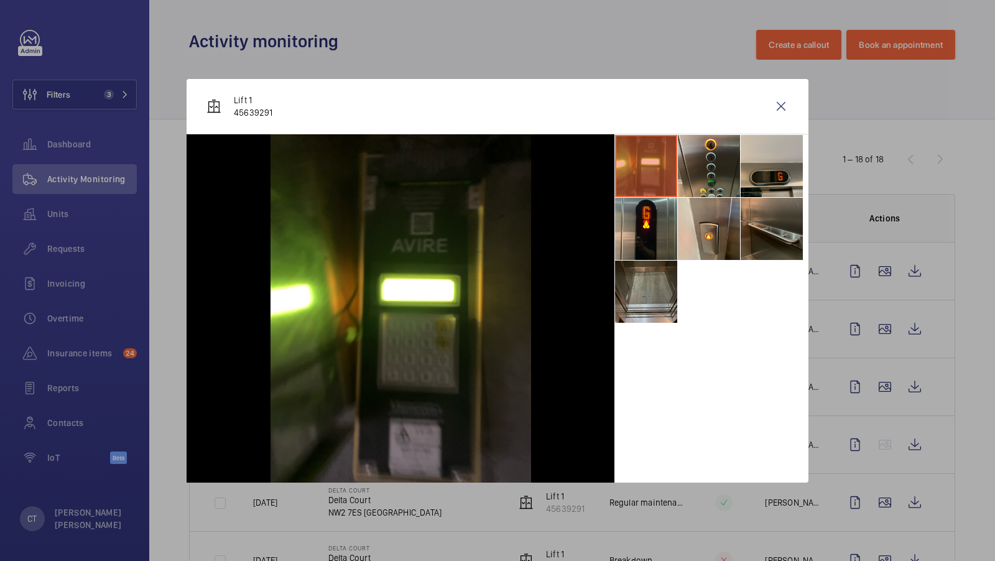
click at [655, 282] on li at bounding box center [646, 292] width 62 height 62
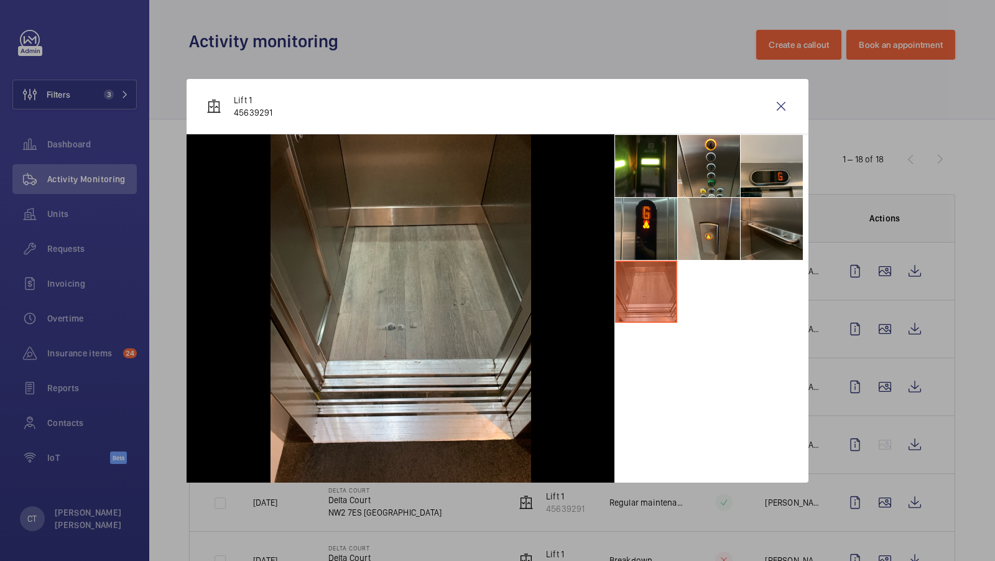
click at [714, 210] on li at bounding box center [709, 229] width 62 height 62
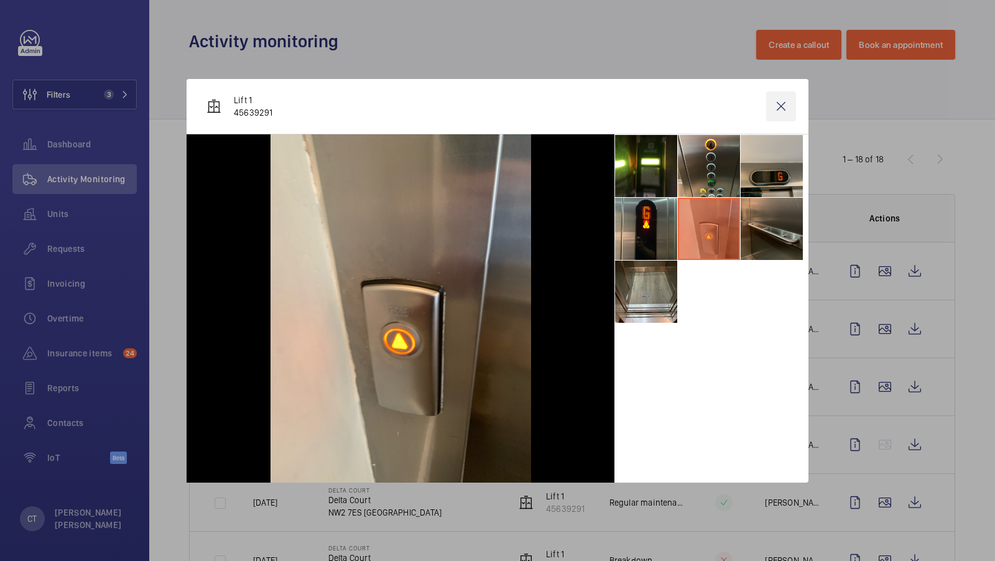
click at [776, 101] on wm-front-icon-button at bounding box center [781, 106] width 30 height 30
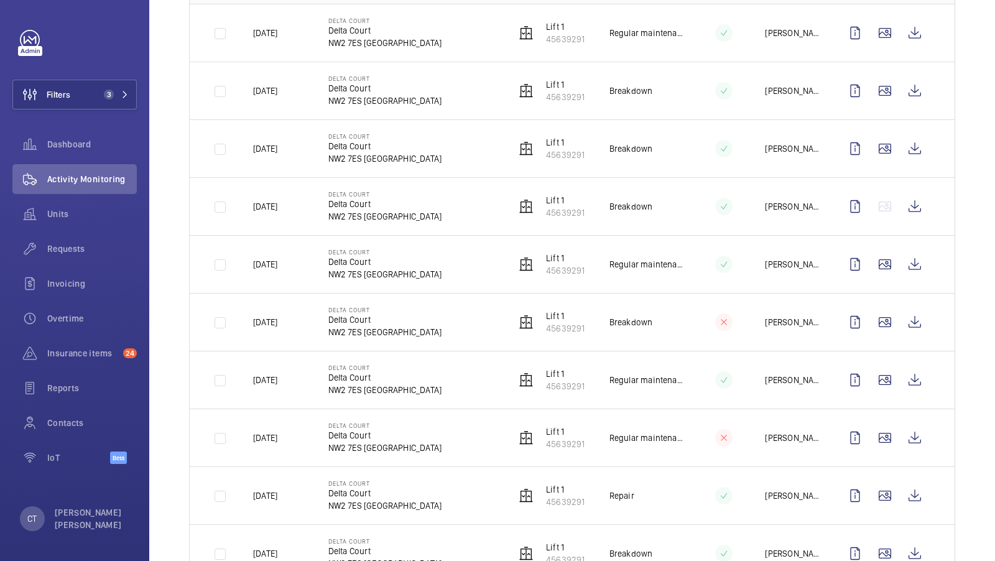
scroll to position [371, 0]
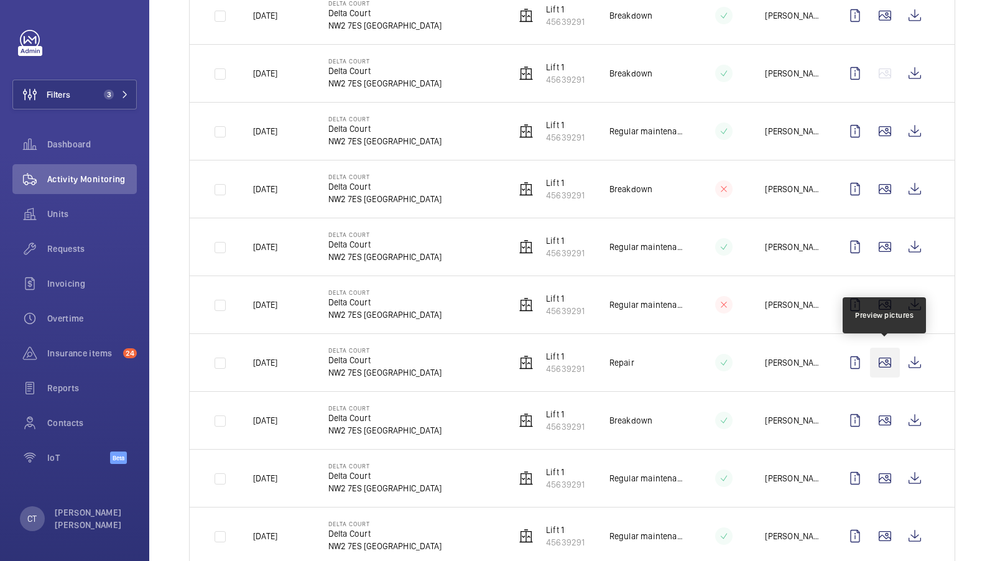
click at [888, 355] on wm-front-icon-button at bounding box center [885, 363] width 30 height 30
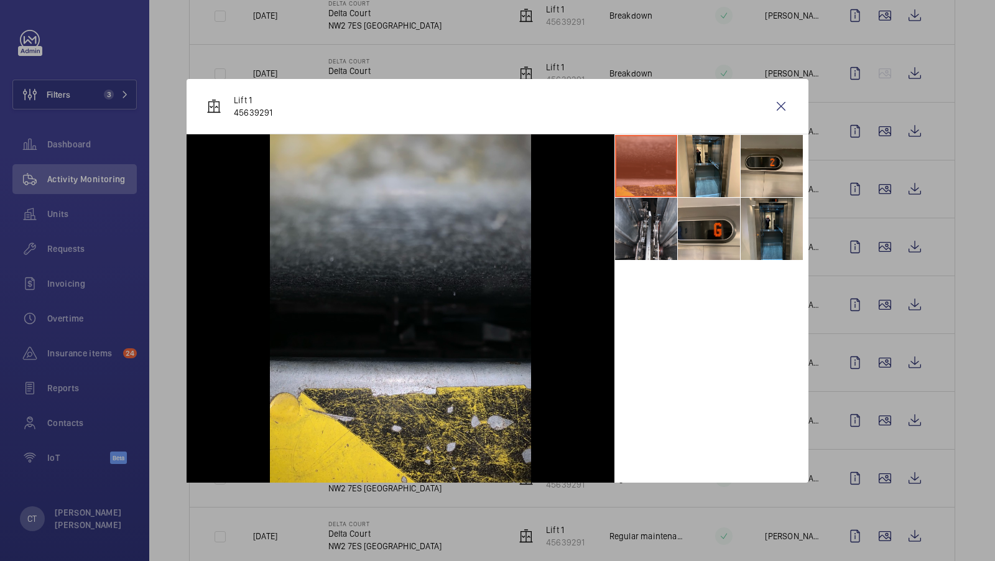
click at [642, 243] on li at bounding box center [646, 229] width 62 height 62
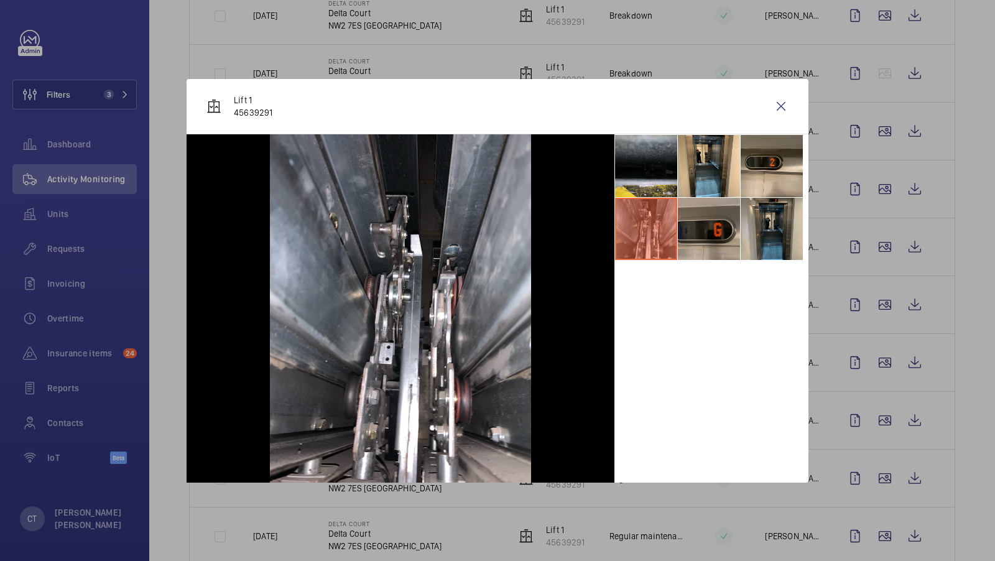
click at [707, 239] on li at bounding box center [709, 229] width 62 height 62
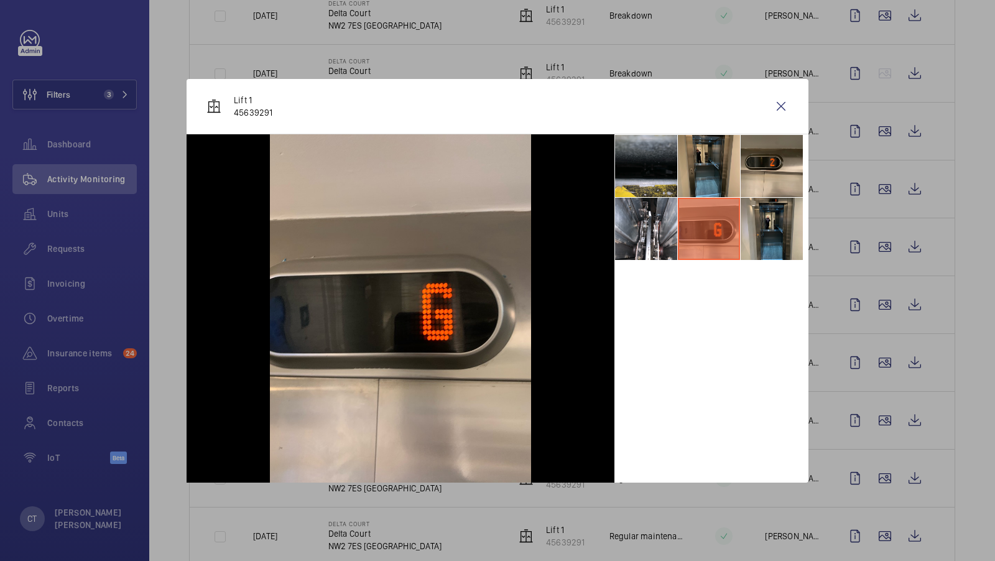
click at [707, 154] on li at bounding box center [709, 166] width 62 height 62
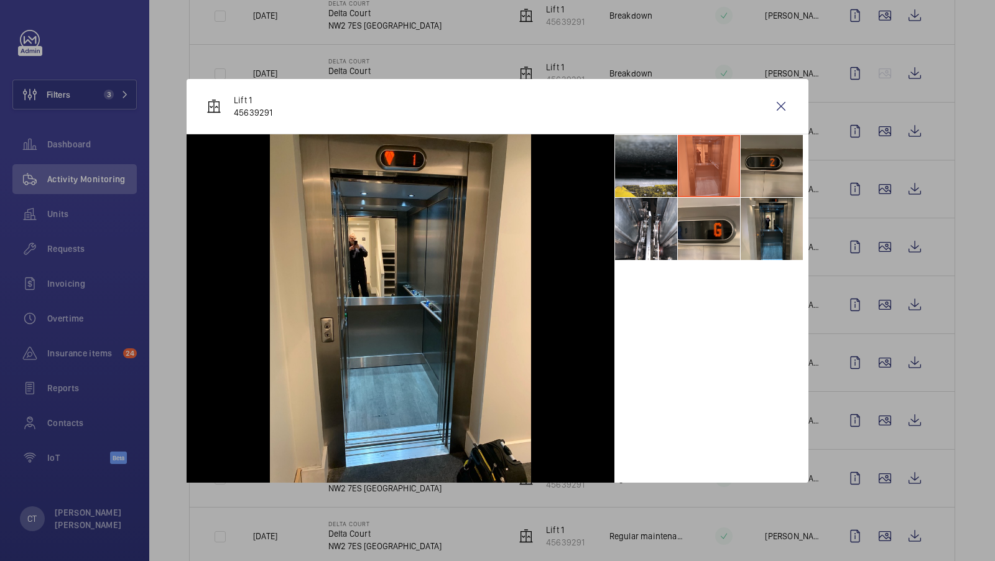
click at [768, 162] on li at bounding box center [772, 166] width 62 height 62
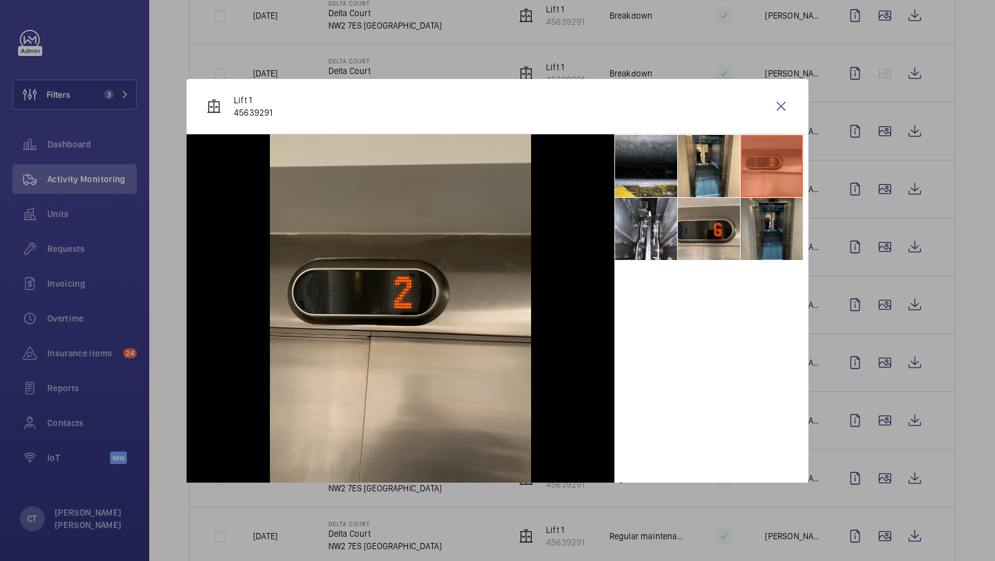
click at [773, 253] on li at bounding box center [772, 229] width 62 height 62
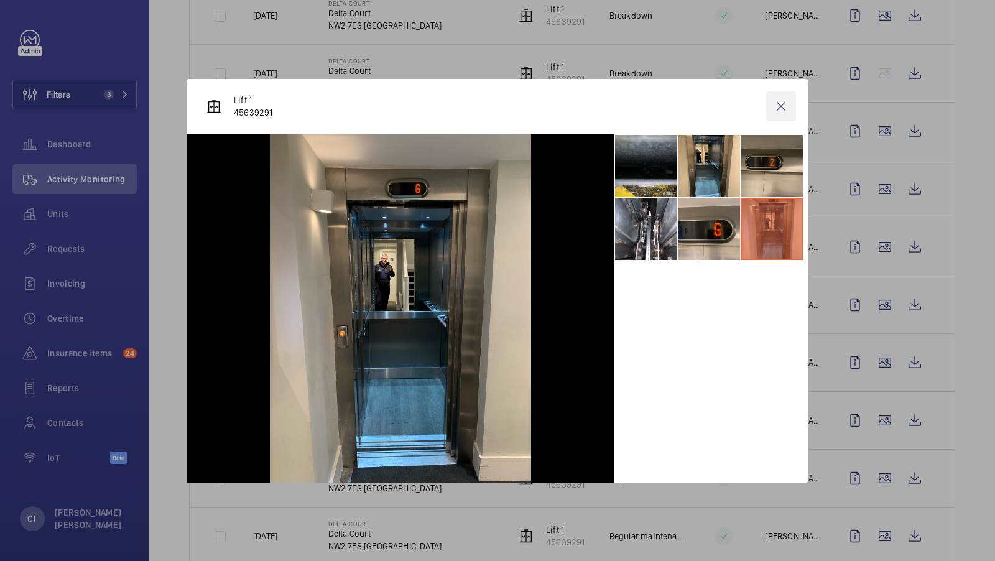
click at [780, 102] on wm-front-icon-button at bounding box center [781, 106] width 30 height 30
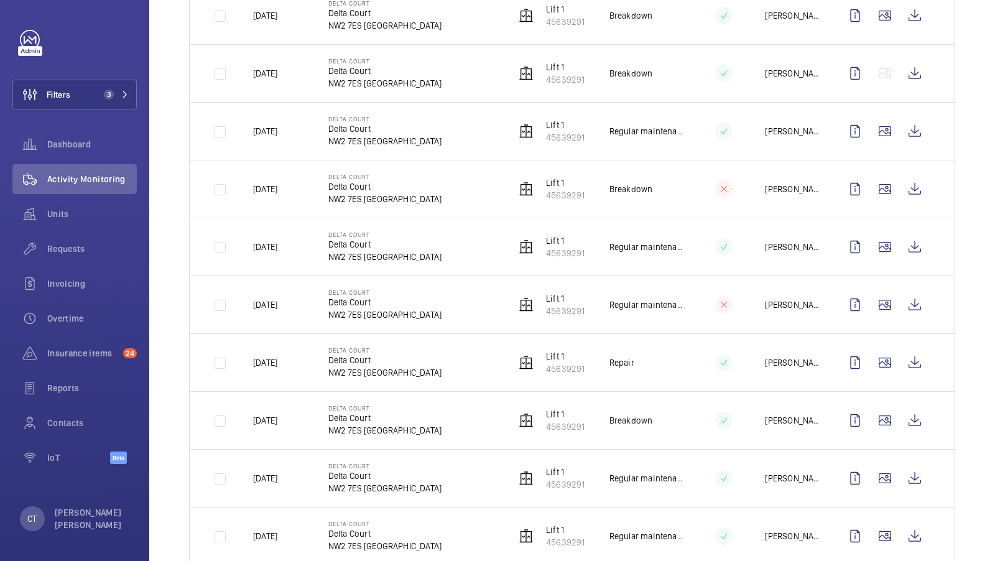
click at [963, 274] on div "Done To do Date Engineer Unit 1 Device type Visit 1 – 18 of 18 Date Address Uni…" at bounding box center [572, 345] width 846 height 1194
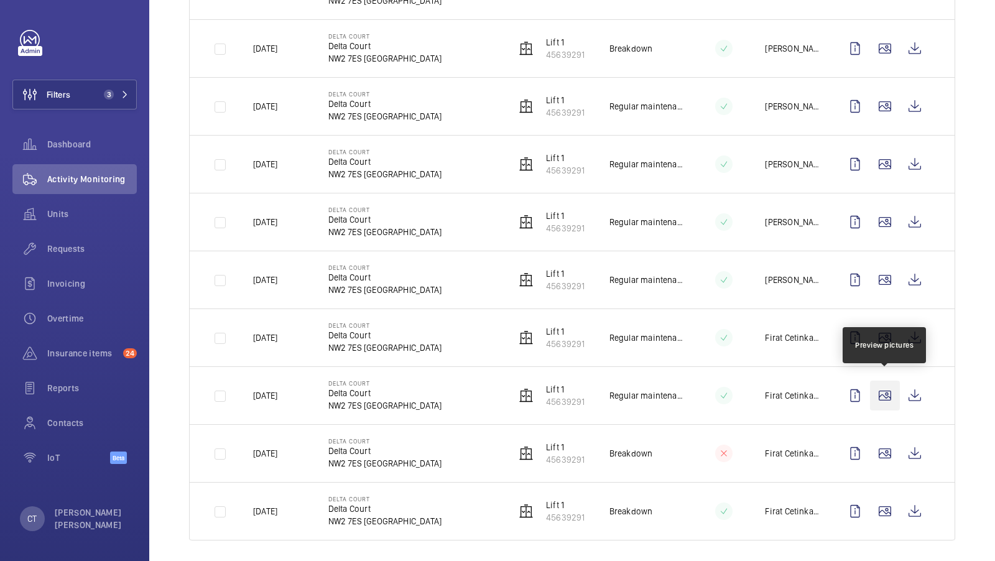
click at [887, 391] on wm-front-icon-button at bounding box center [885, 396] width 30 height 30
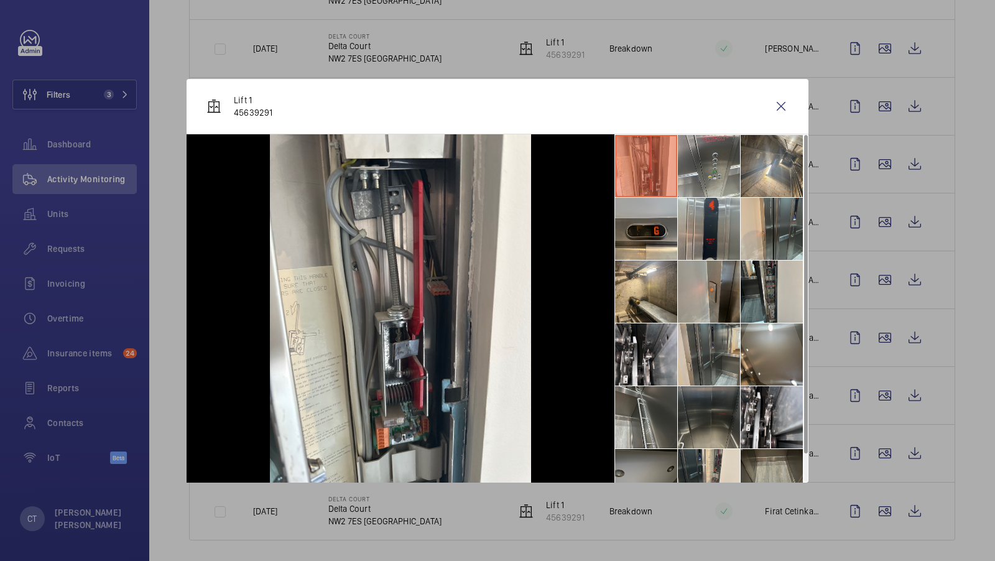
scroll to position [29, 0]
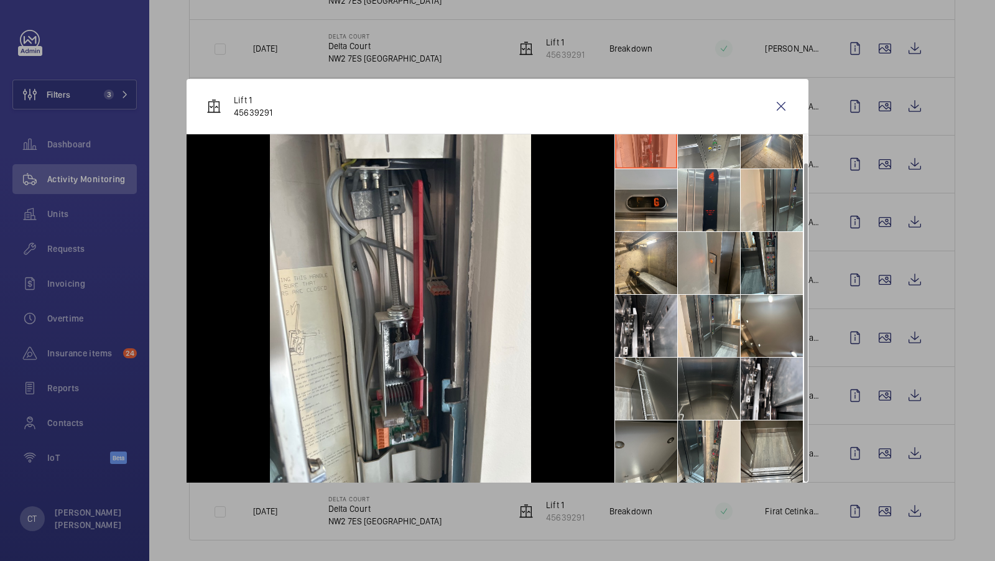
click at [713, 402] on li at bounding box center [709, 389] width 62 height 62
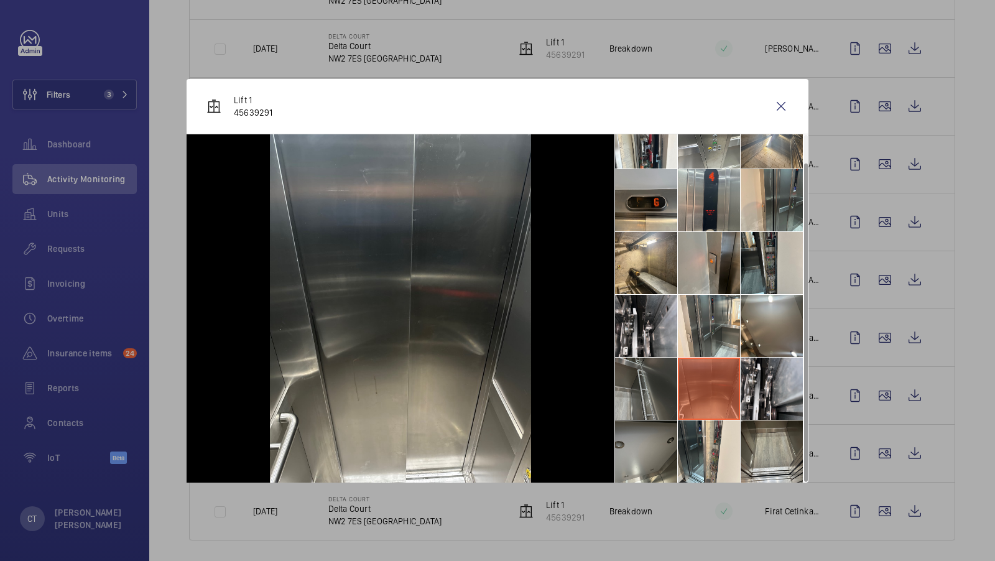
click at [652, 395] on li at bounding box center [646, 389] width 62 height 62
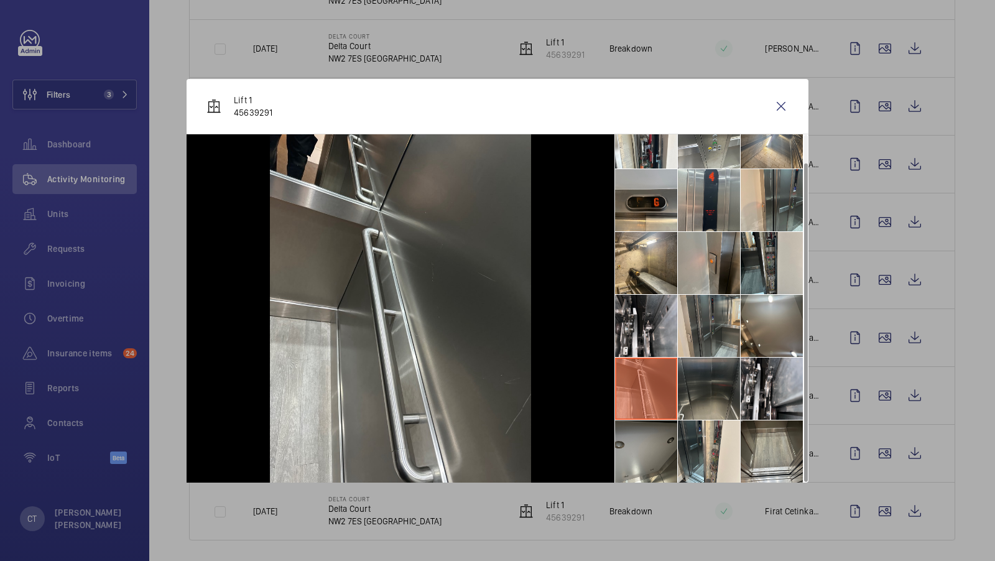
scroll to position [0, 0]
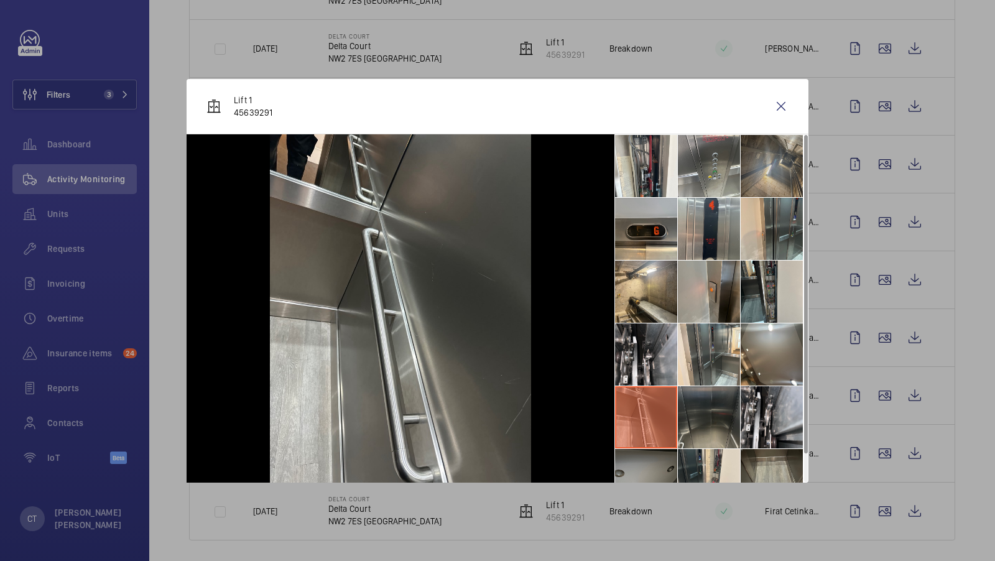
click at [772, 172] on li at bounding box center [772, 166] width 62 height 62
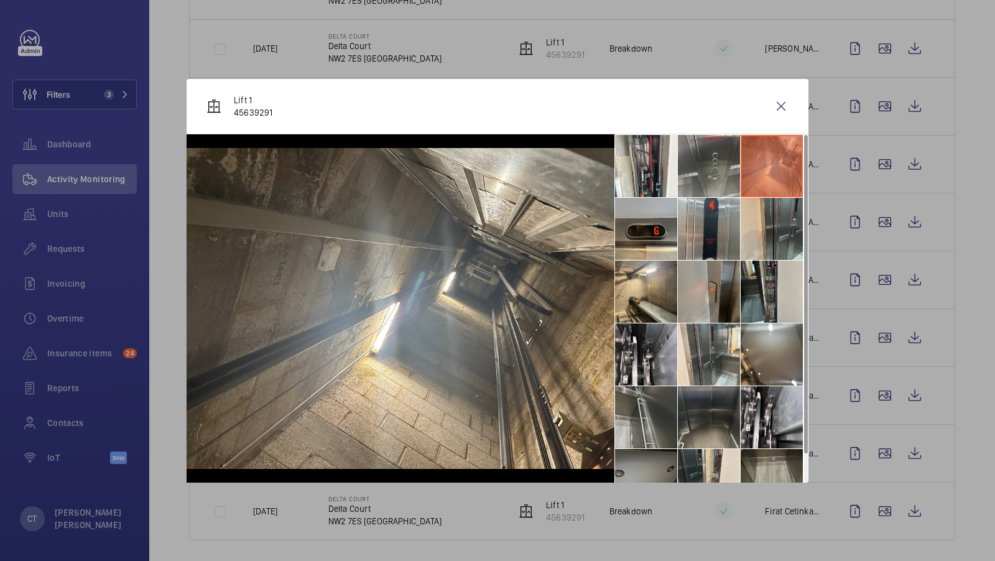
click at [712, 173] on li at bounding box center [709, 166] width 62 height 62
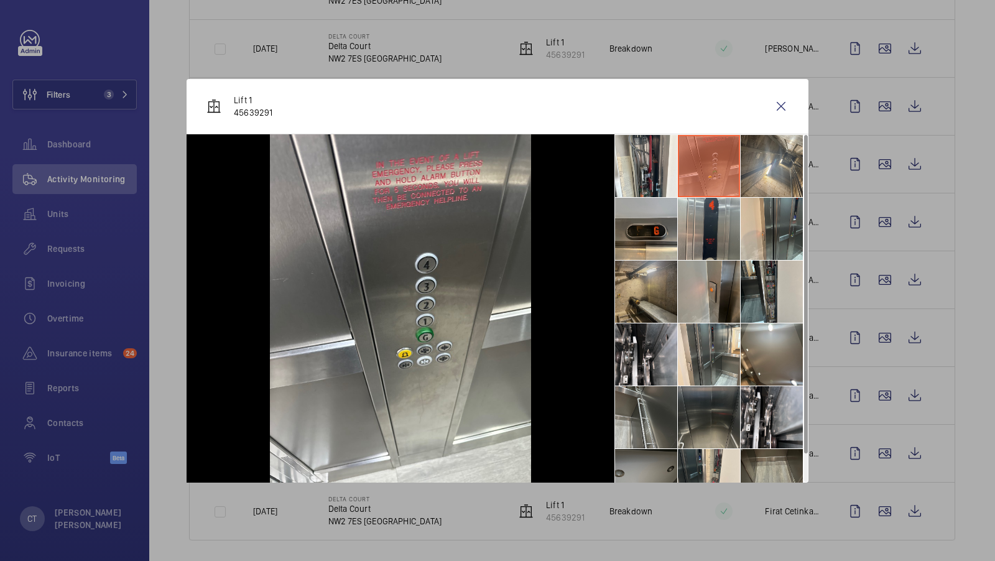
click at [637, 282] on li at bounding box center [646, 292] width 62 height 62
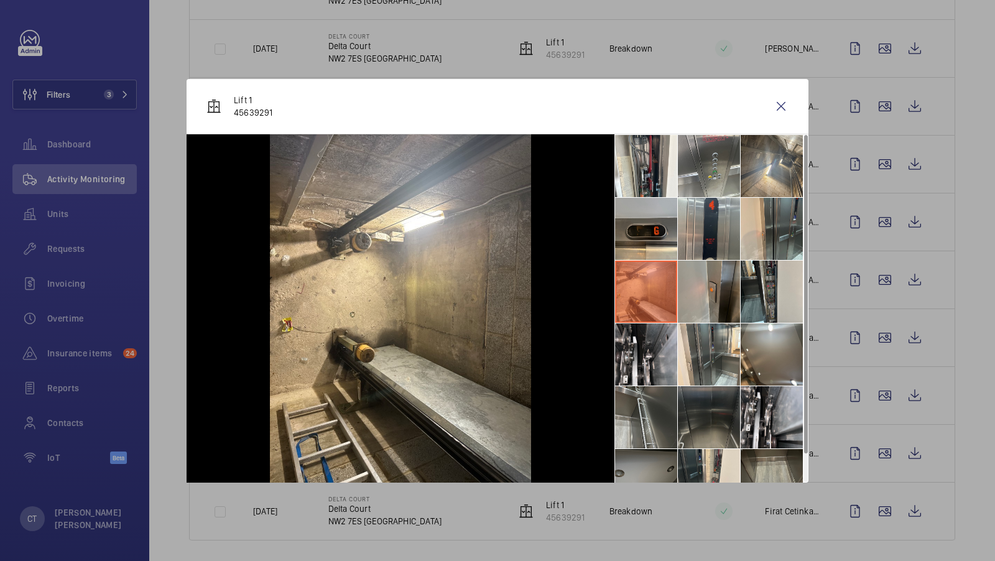
scroll to position [29, 0]
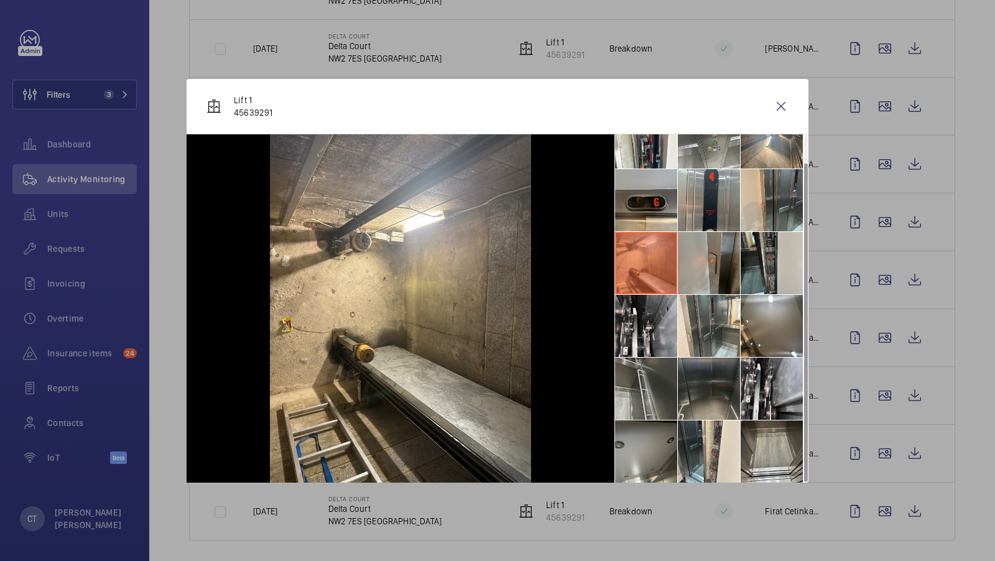
click at [611, 457] on div at bounding box center [401, 308] width 428 height 348
click at [650, 448] on li at bounding box center [646, 451] width 62 height 62
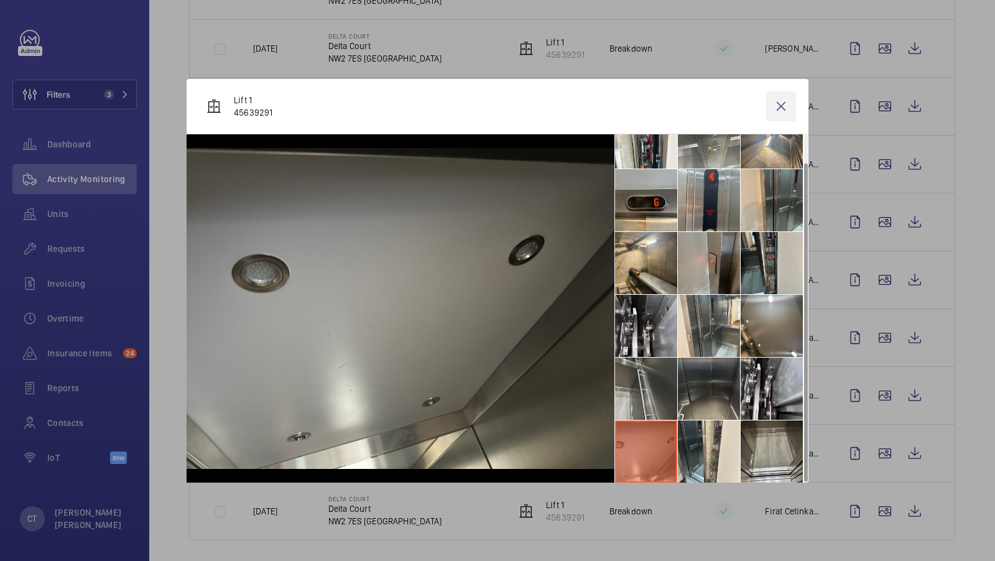
click at [781, 103] on wm-front-icon-button at bounding box center [781, 106] width 30 height 30
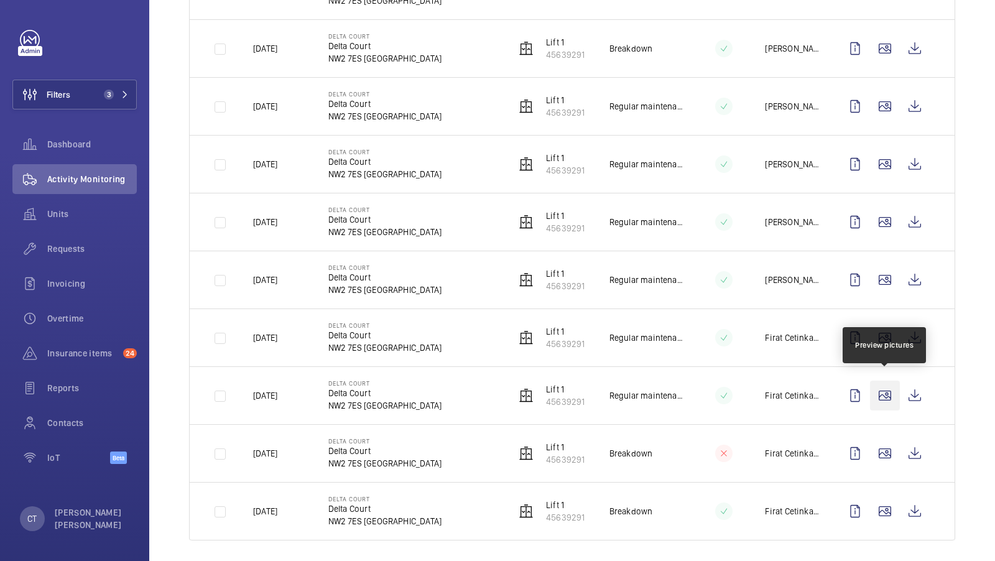
click at [888, 391] on wm-front-icon-button at bounding box center [885, 396] width 30 height 30
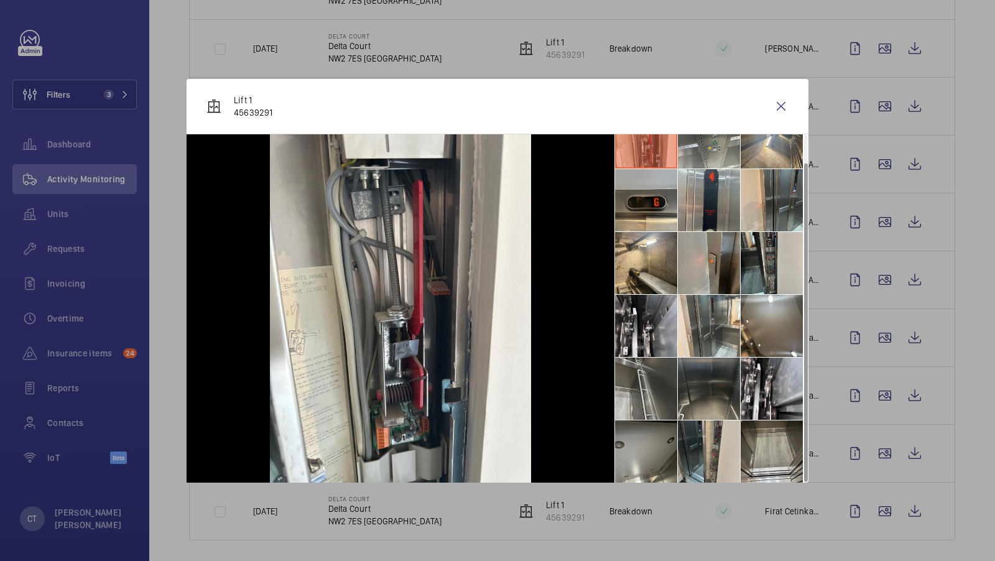
click at [704, 448] on li at bounding box center [709, 451] width 62 height 62
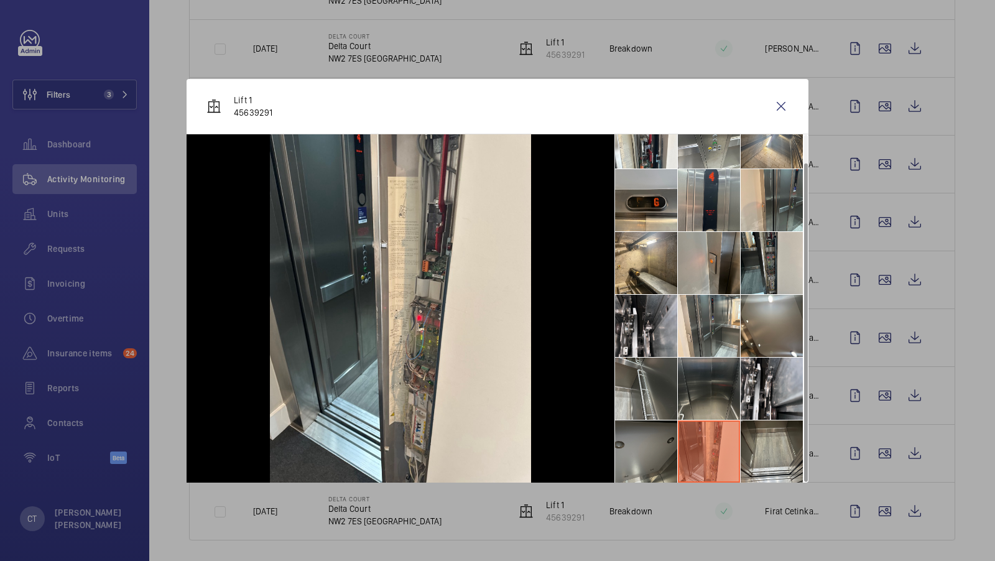
click at [649, 451] on li at bounding box center [646, 451] width 62 height 62
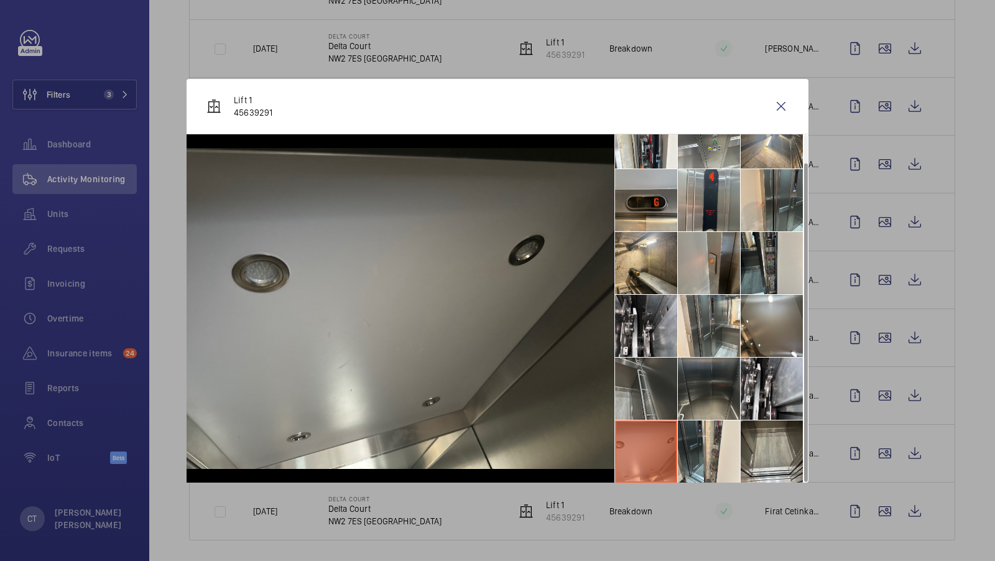
click at [653, 381] on li at bounding box center [646, 389] width 62 height 62
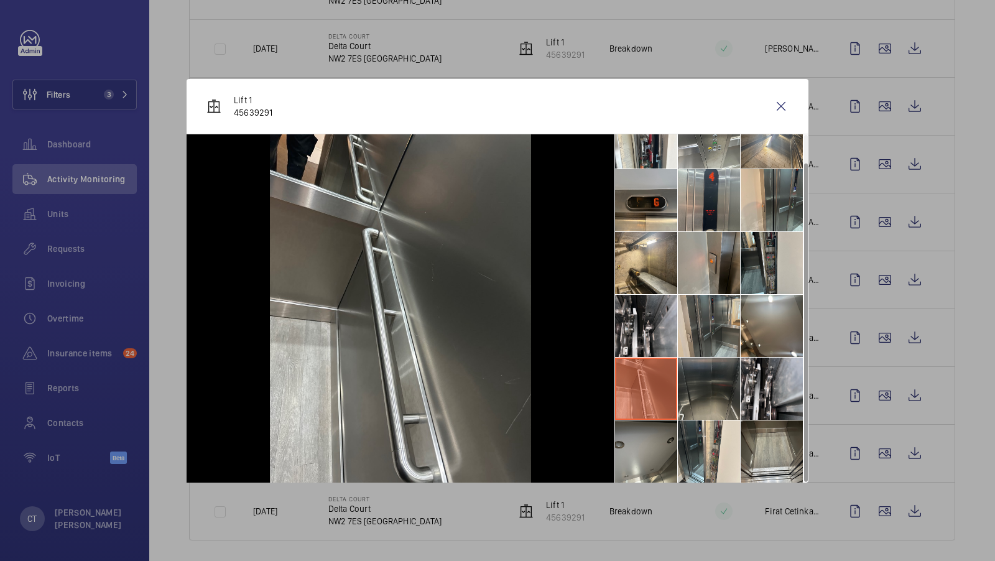
click at [692, 324] on li at bounding box center [709, 326] width 62 height 62
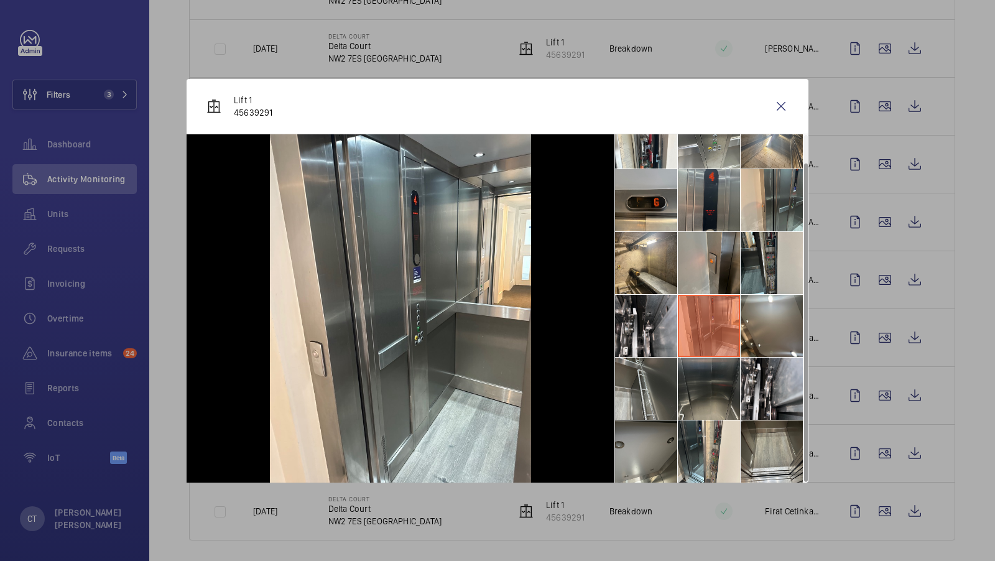
click at [701, 226] on li at bounding box center [709, 200] width 62 height 62
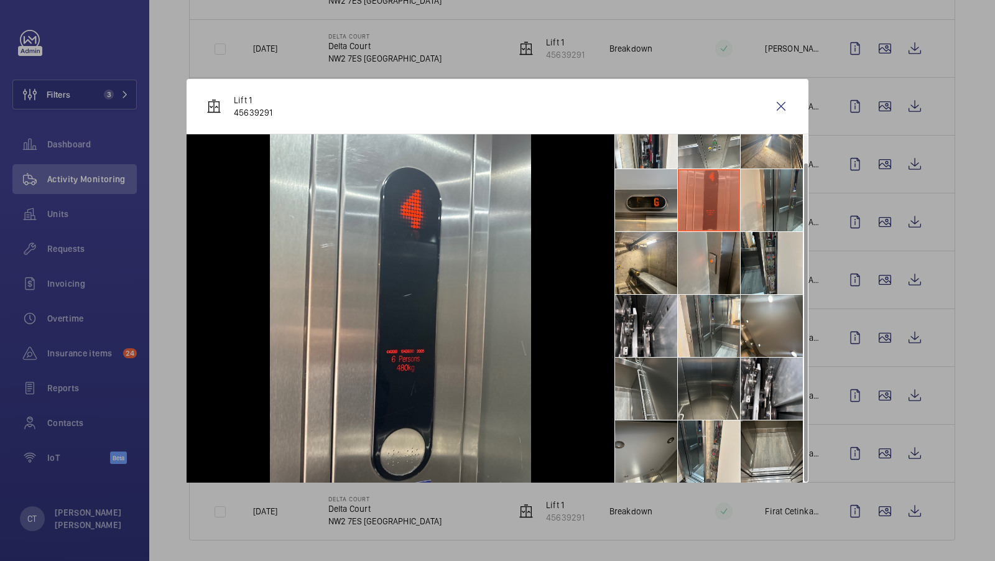
scroll to position [0, 0]
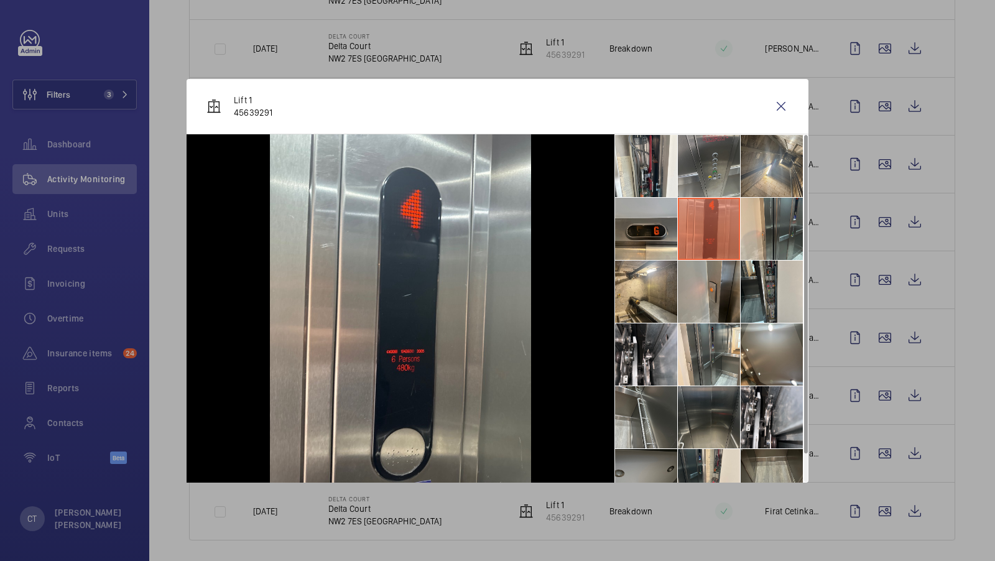
click at [707, 166] on li at bounding box center [709, 166] width 62 height 62
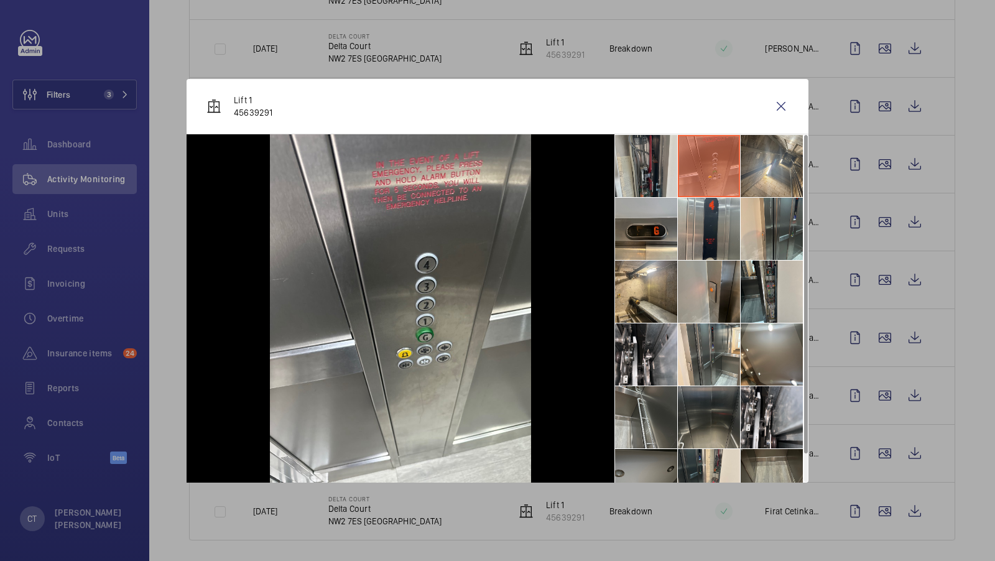
click at [647, 170] on li at bounding box center [646, 166] width 62 height 62
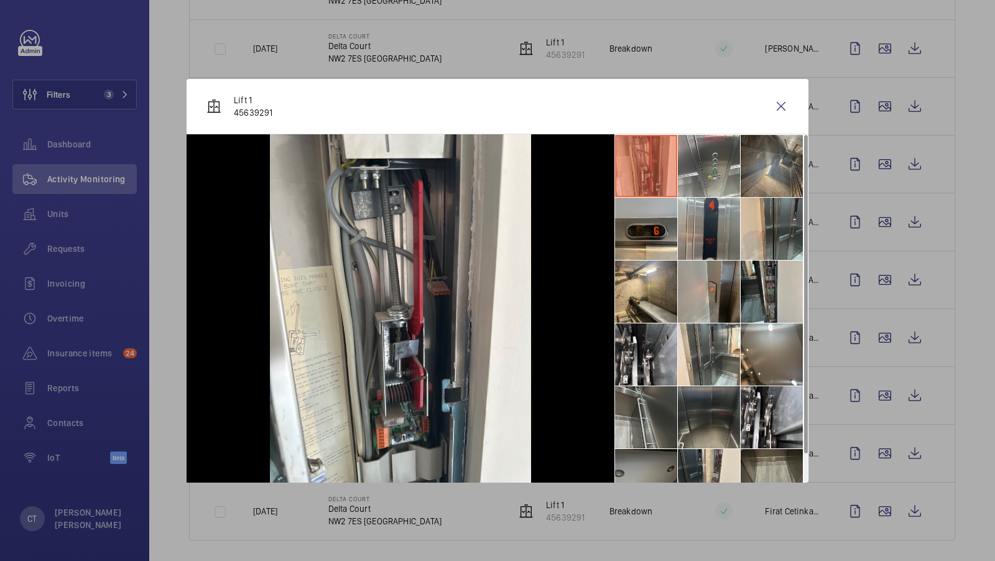
click at [775, 161] on li at bounding box center [772, 166] width 62 height 62
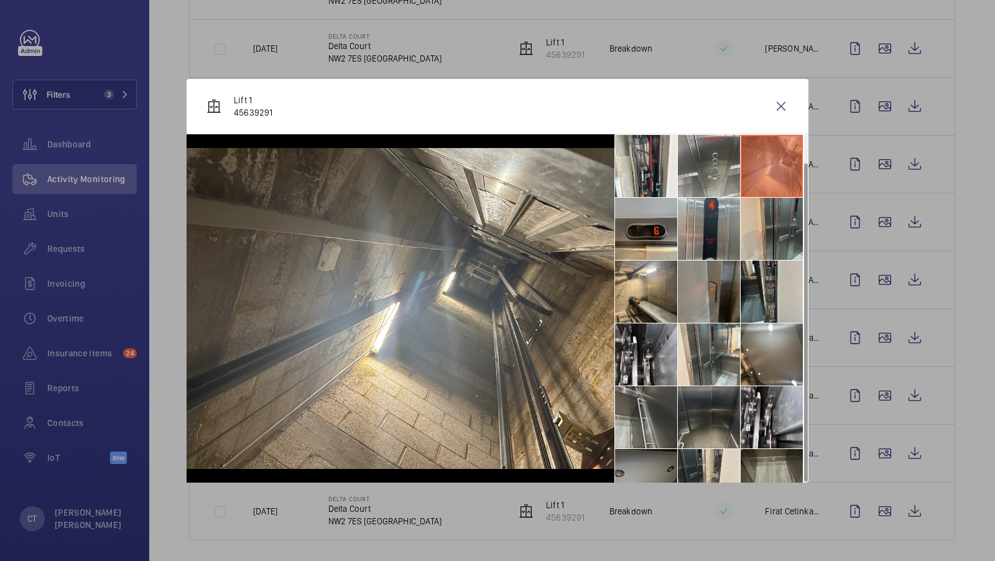
scroll to position [29, 0]
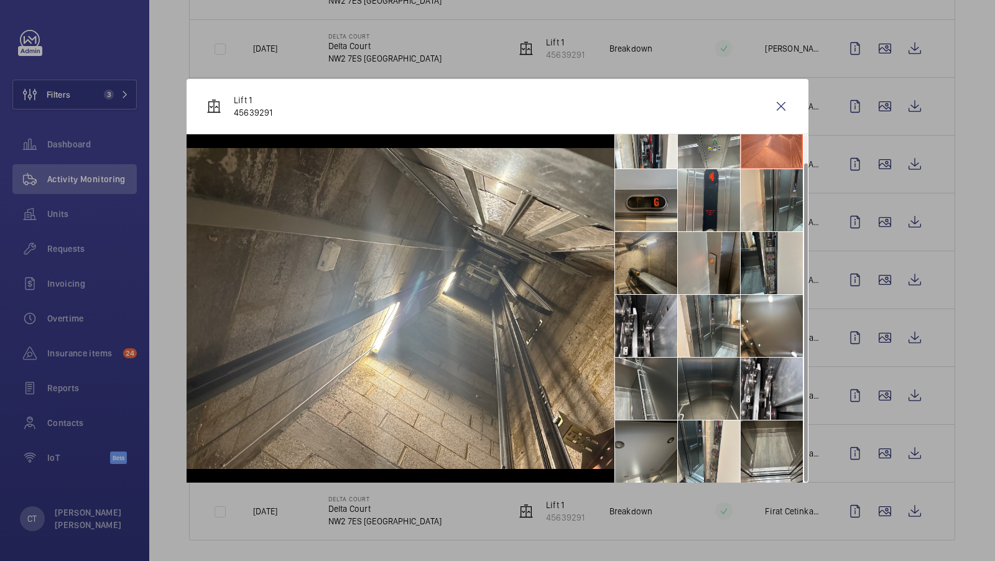
click at [644, 282] on li at bounding box center [646, 263] width 62 height 62
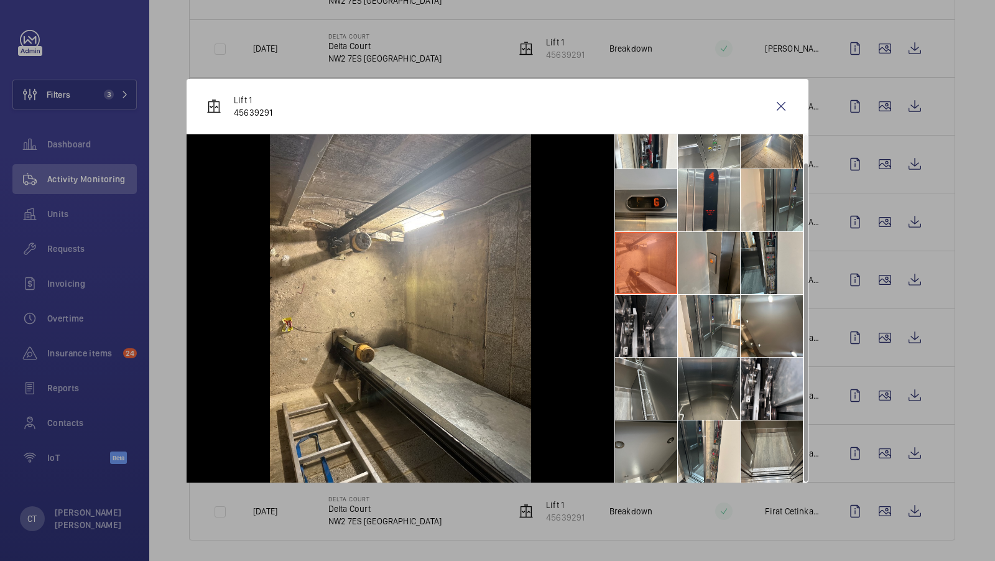
click at [643, 346] on li at bounding box center [646, 326] width 62 height 62
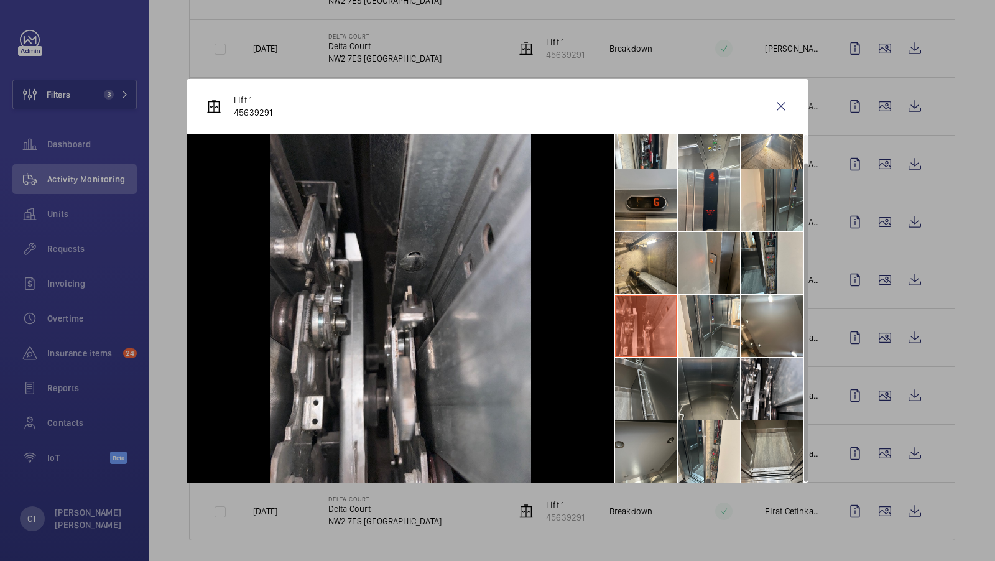
click at [644, 377] on li at bounding box center [646, 389] width 62 height 62
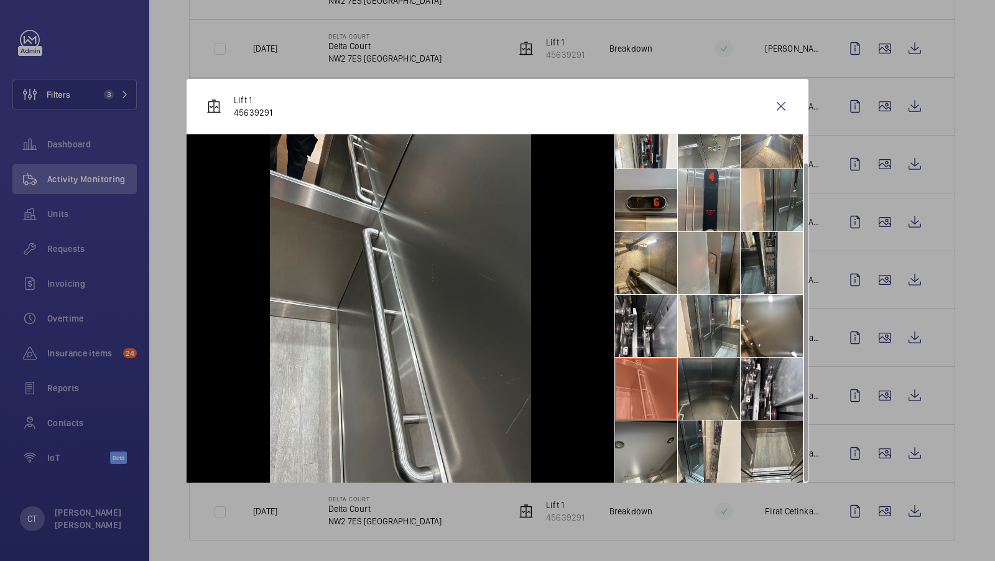
click at [740, 377] on li at bounding box center [709, 389] width 62 height 62
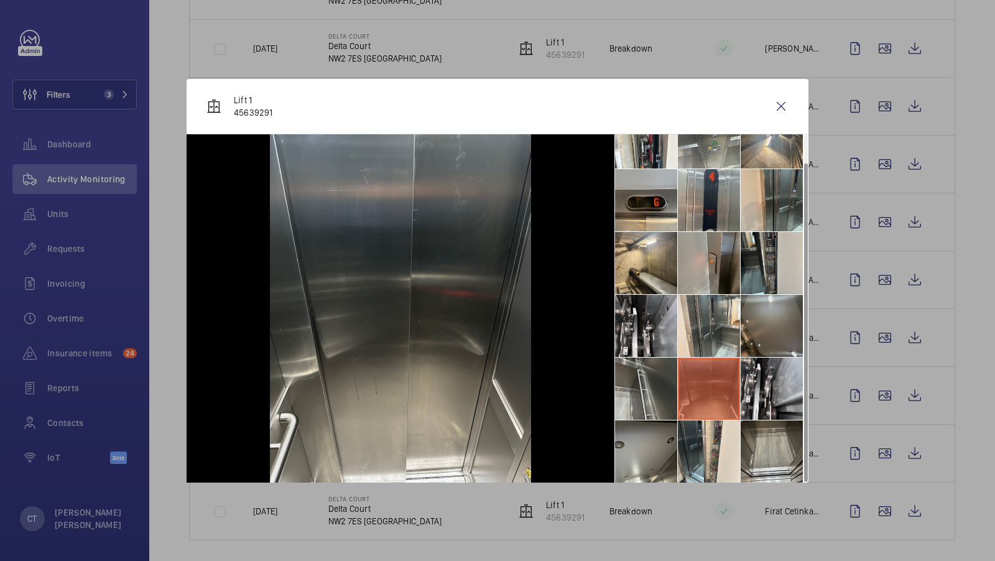
click at [781, 328] on li at bounding box center [772, 326] width 62 height 62
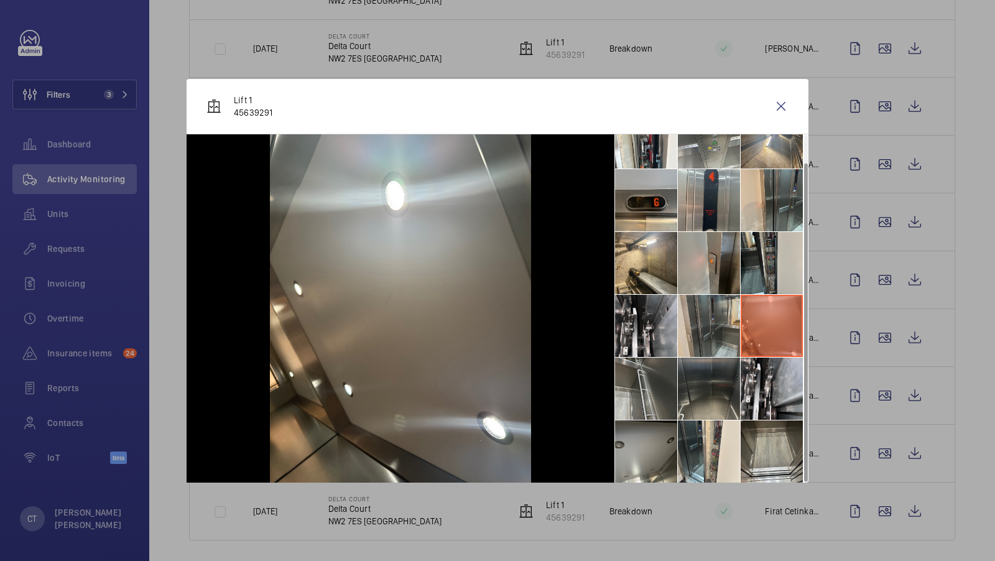
click at [738, 329] on li at bounding box center [709, 326] width 62 height 62
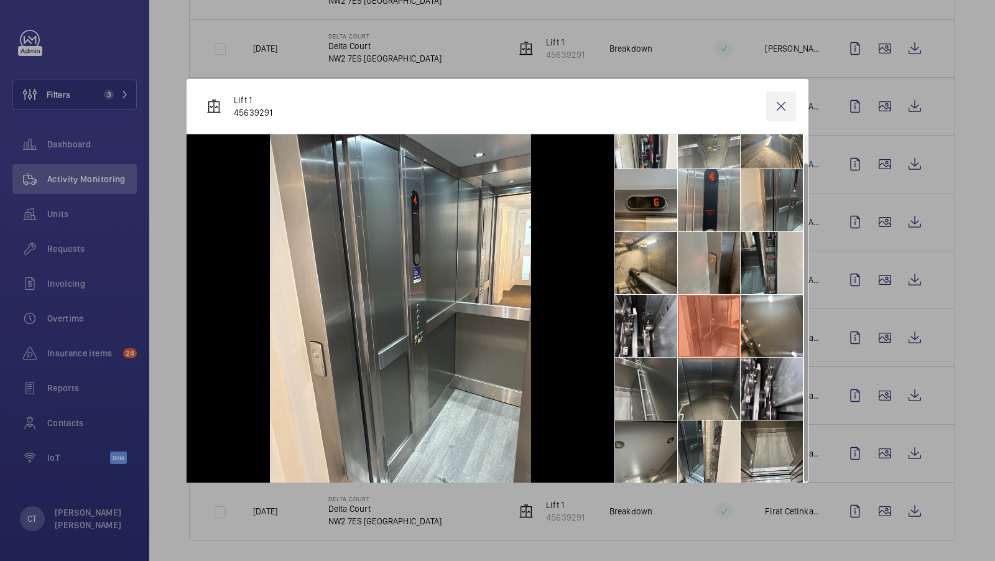
click at [776, 101] on wm-front-icon-button at bounding box center [781, 106] width 30 height 30
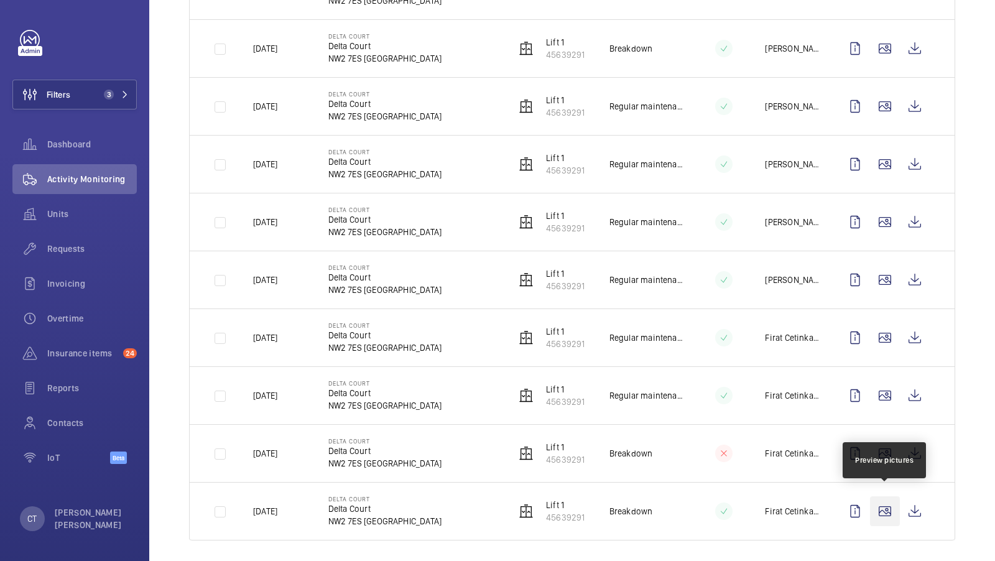
click at [885, 507] on wm-front-icon-button at bounding box center [885, 511] width 30 height 30
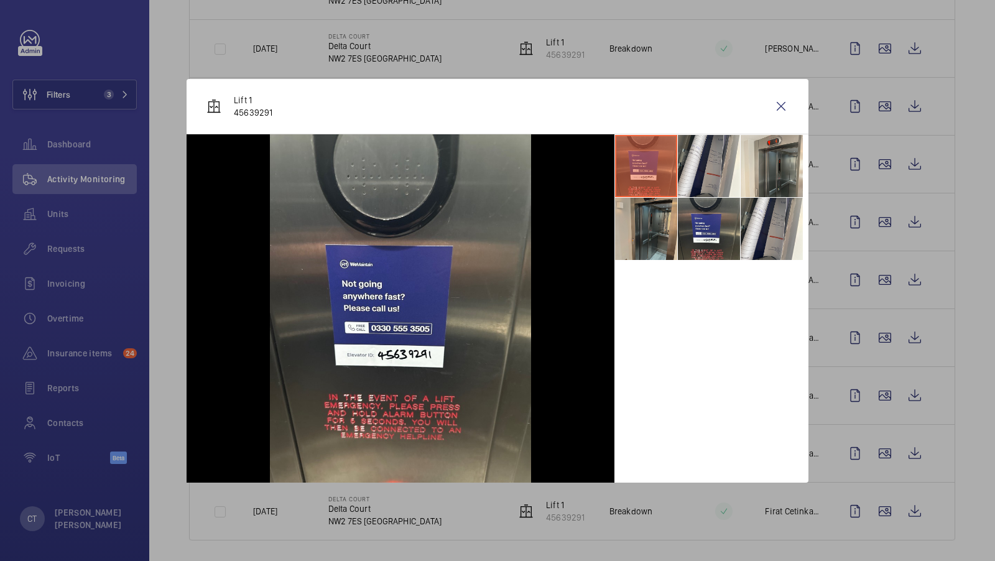
click at [659, 253] on li at bounding box center [646, 229] width 62 height 62
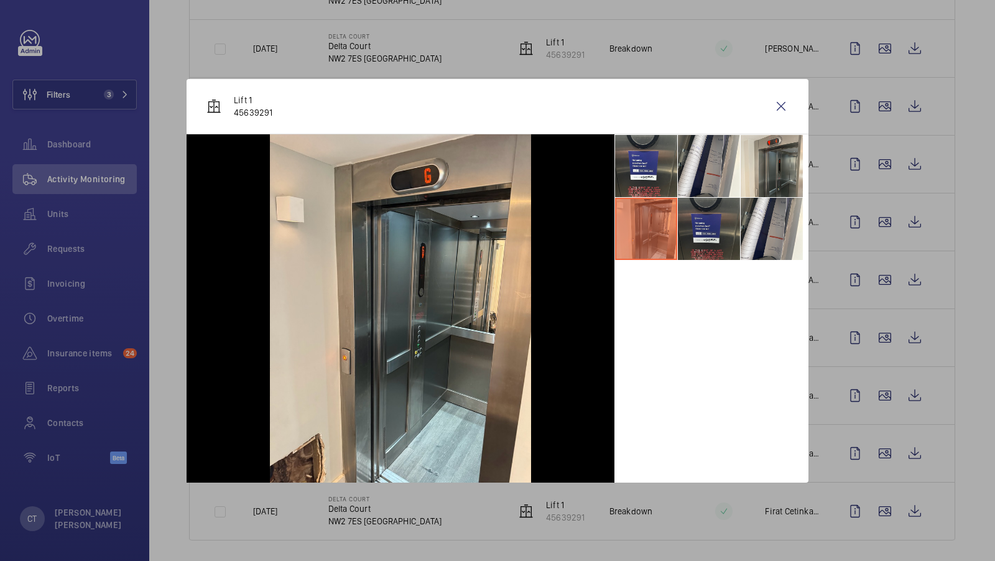
click at [699, 248] on li at bounding box center [709, 229] width 62 height 62
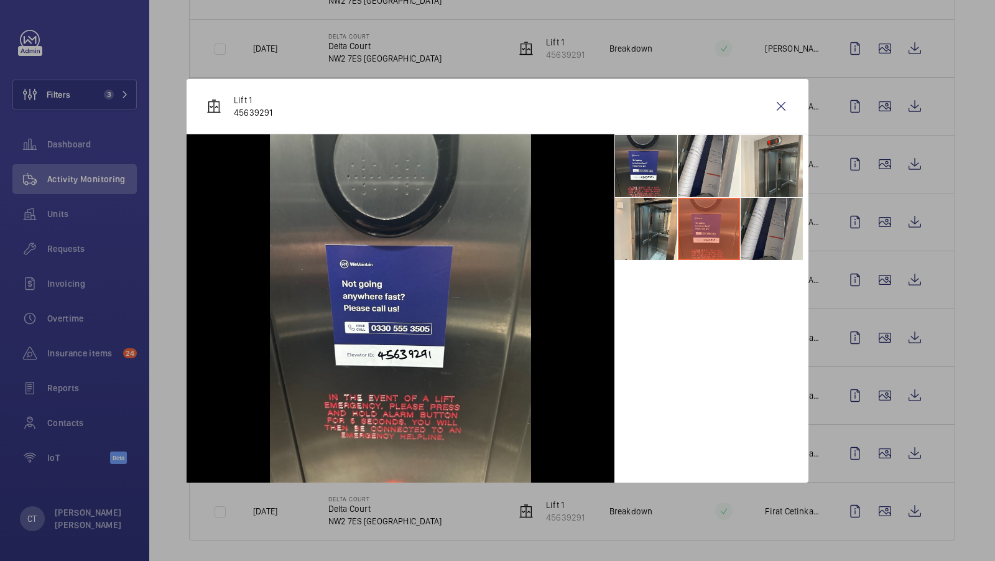
click at [761, 221] on li at bounding box center [772, 229] width 62 height 62
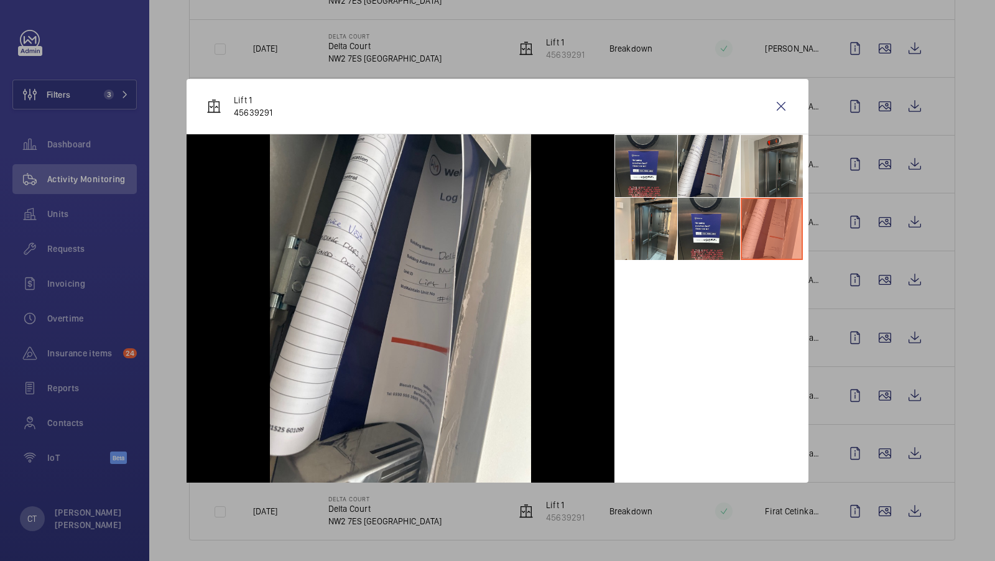
click at [761, 176] on li at bounding box center [772, 166] width 62 height 62
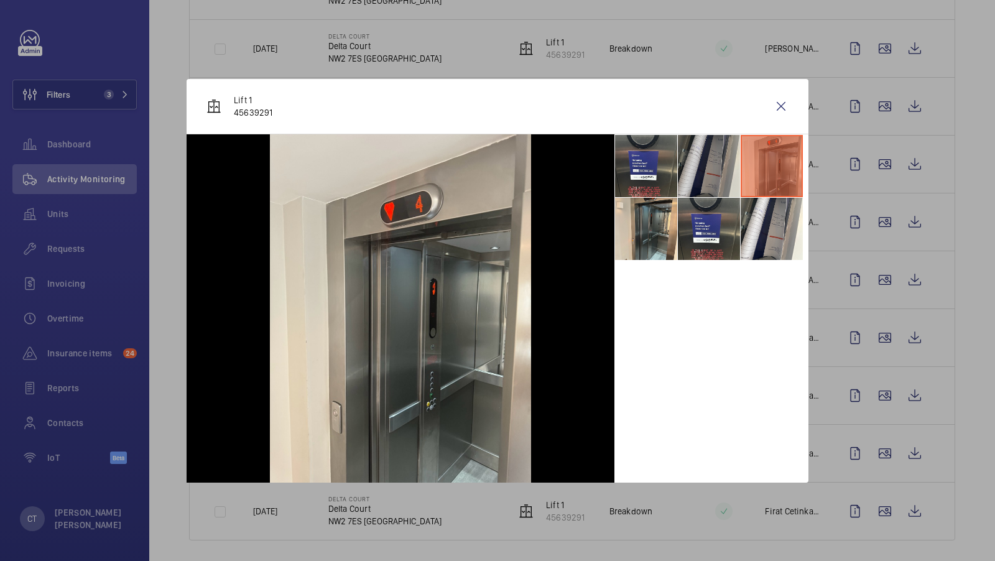
click at [716, 174] on li at bounding box center [709, 166] width 62 height 62
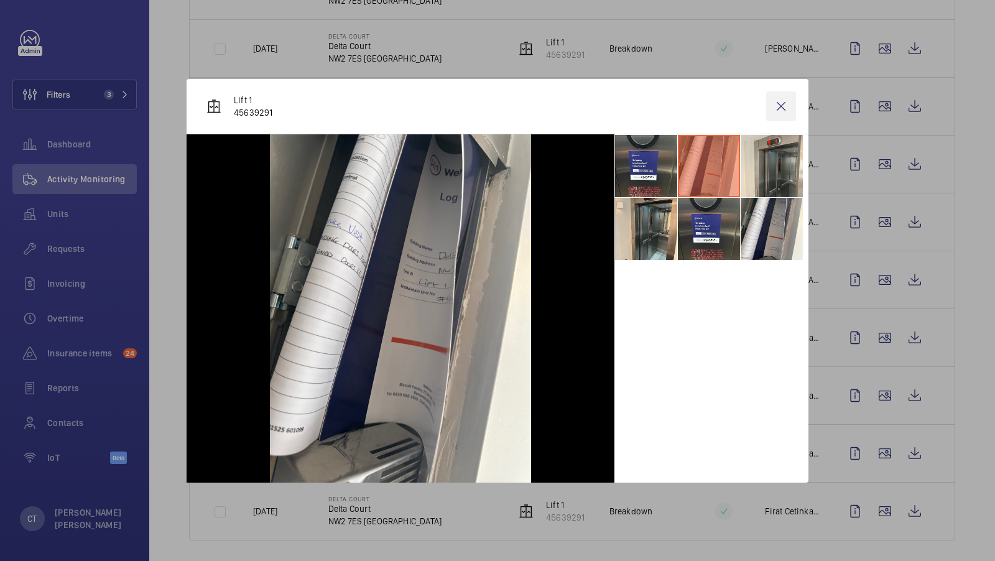
click at [776, 103] on wm-front-icon-button at bounding box center [781, 106] width 30 height 30
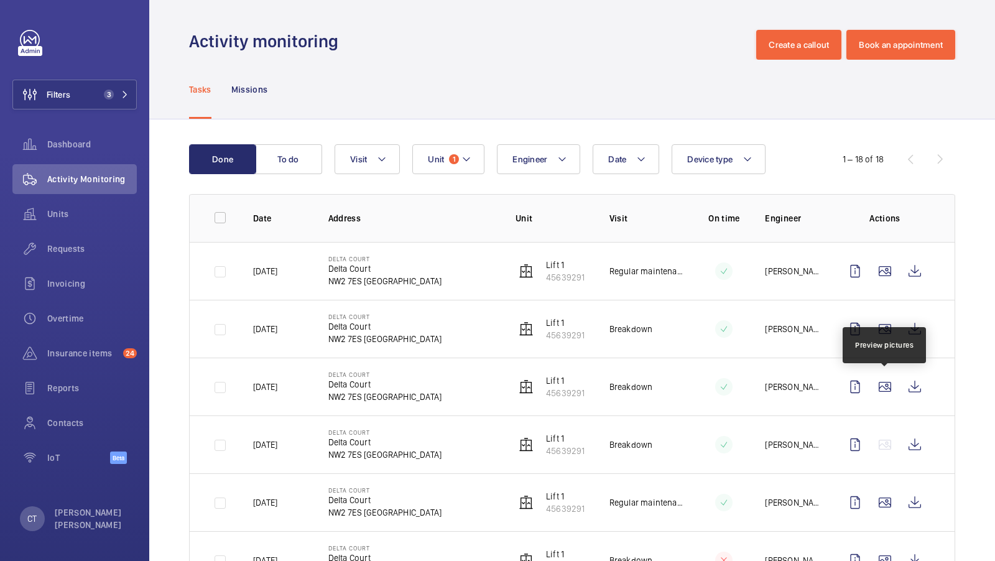
scroll to position [743, 0]
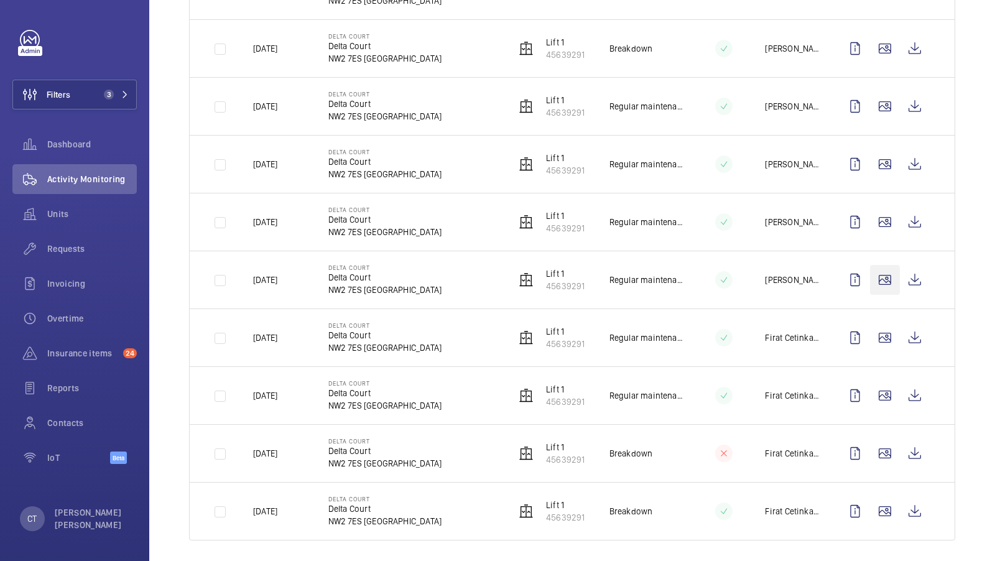
click at [879, 274] on wm-front-icon-button at bounding box center [885, 280] width 30 height 30
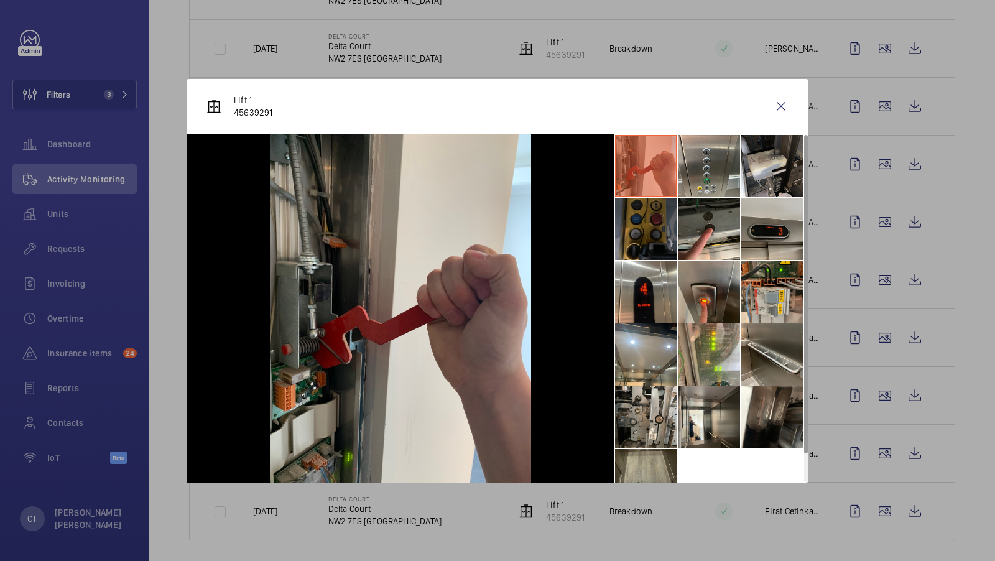
scroll to position [29, 0]
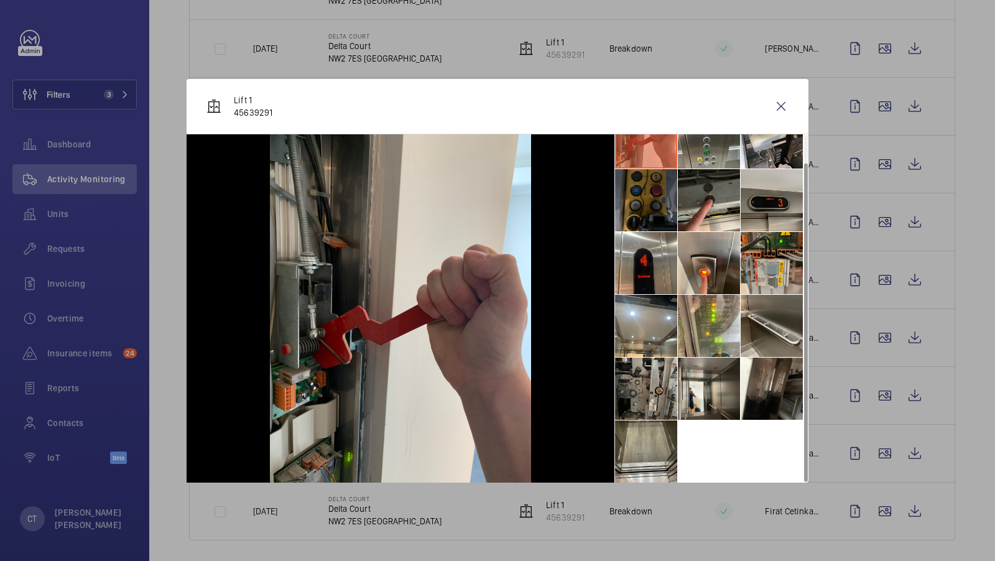
click at [652, 412] on li at bounding box center [646, 389] width 62 height 62
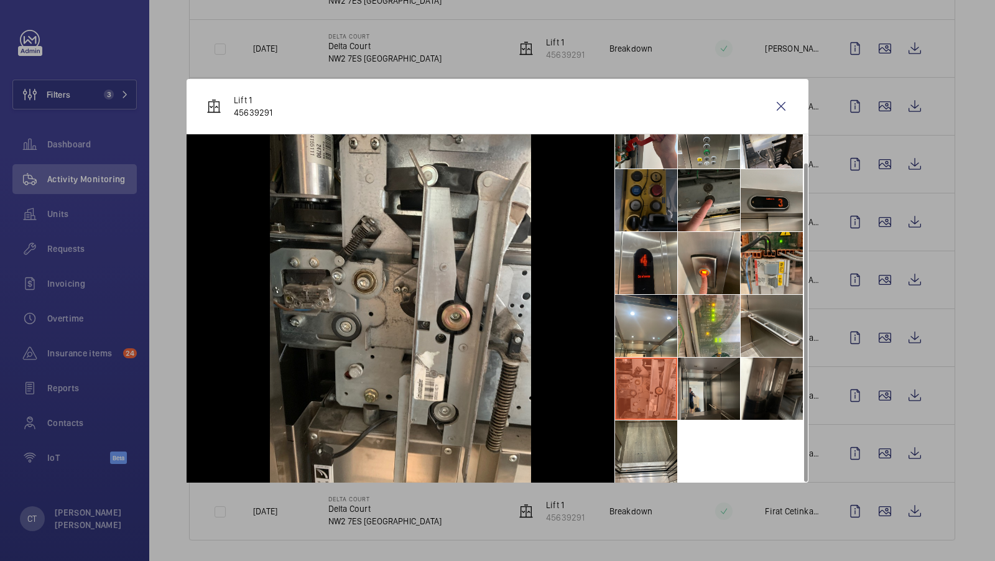
click at [699, 399] on li at bounding box center [709, 389] width 62 height 62
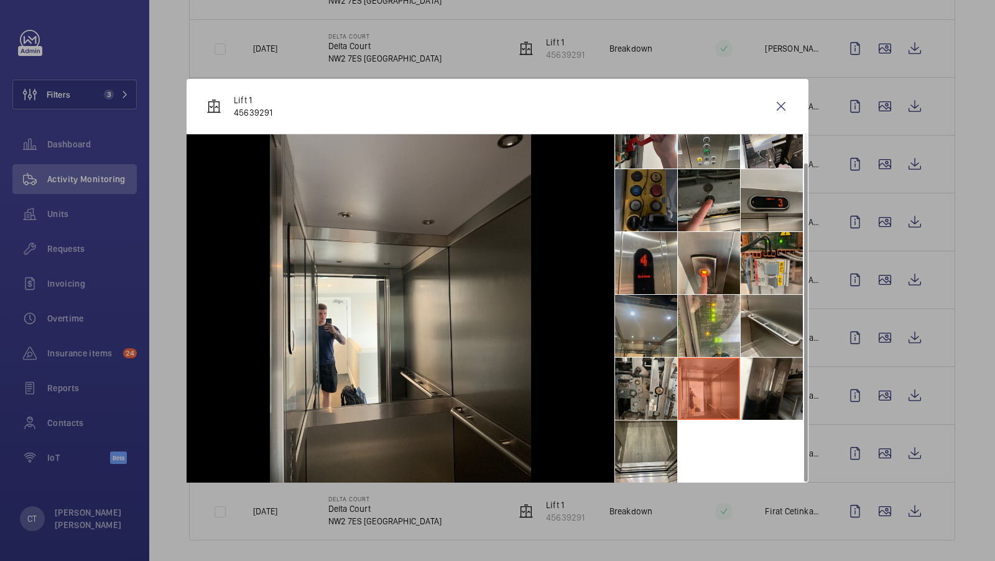
click at [645, 332] on li at bounding box center [646, 326] width 62 height 62
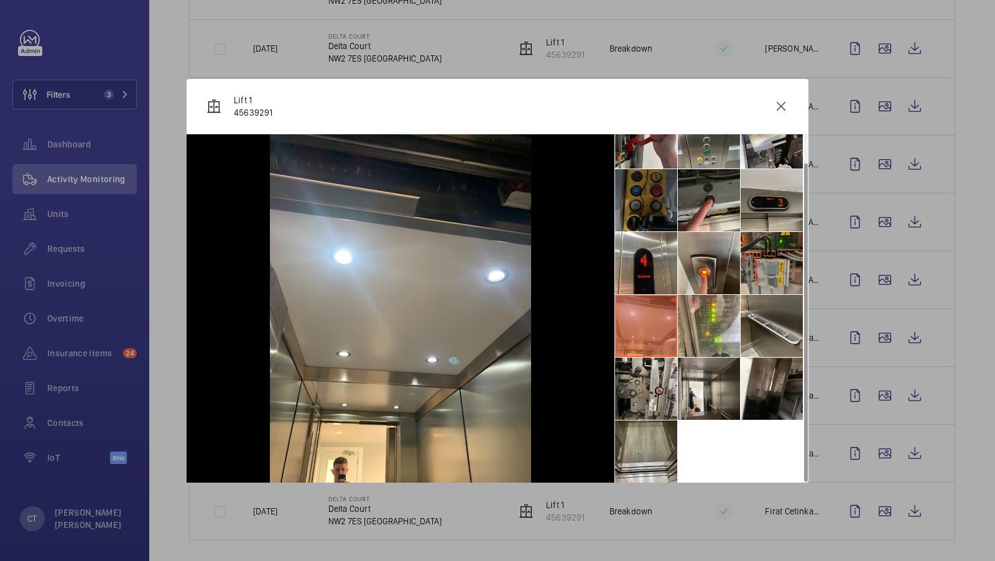
click at [755, 282] on li at bounding box center [772, 263] width 62 height 62
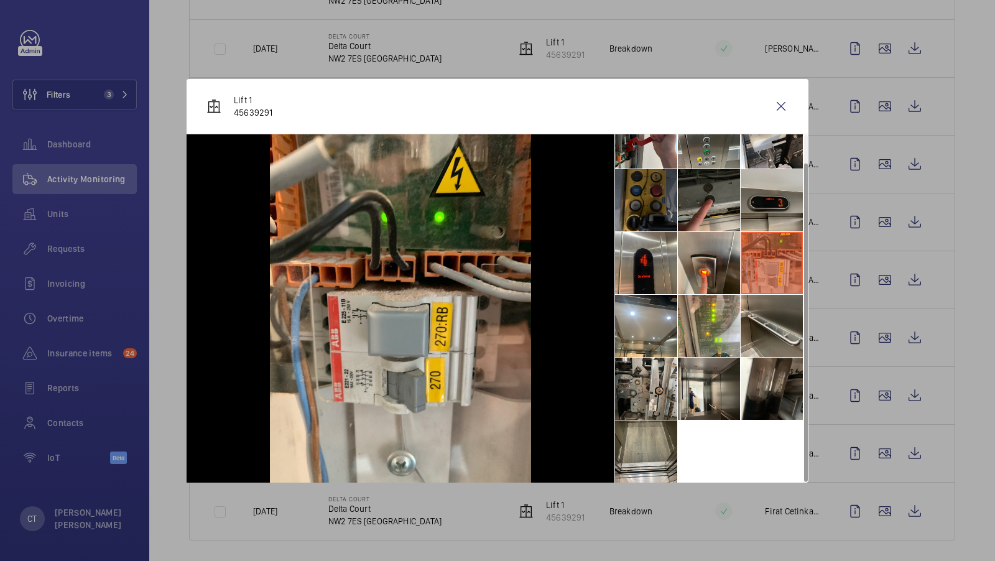
click at [705, 218] on li at bounding box center [709, 200] width 62 height 62
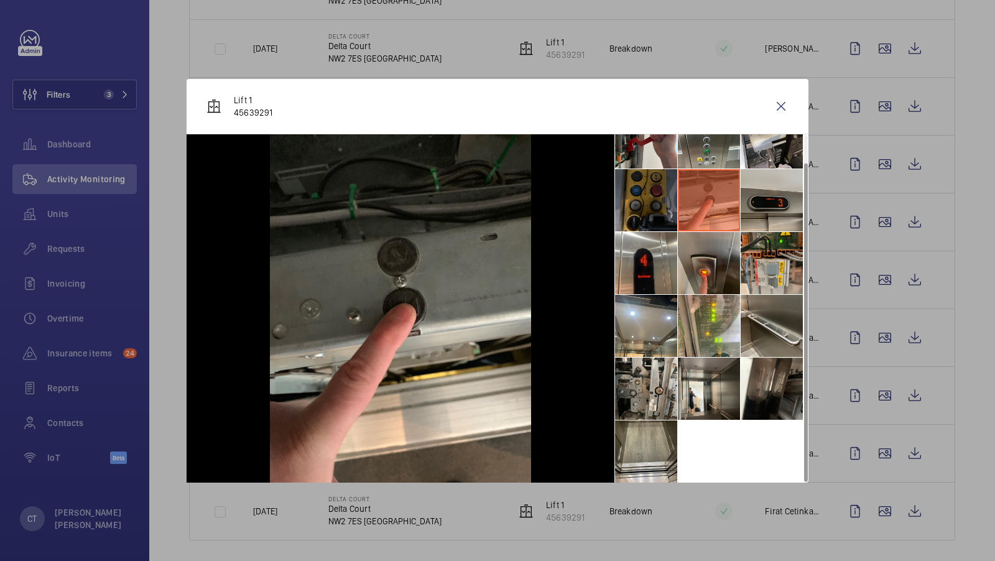
click at [714, 265] on li at bounding box center [709, 263] width 62 height 62
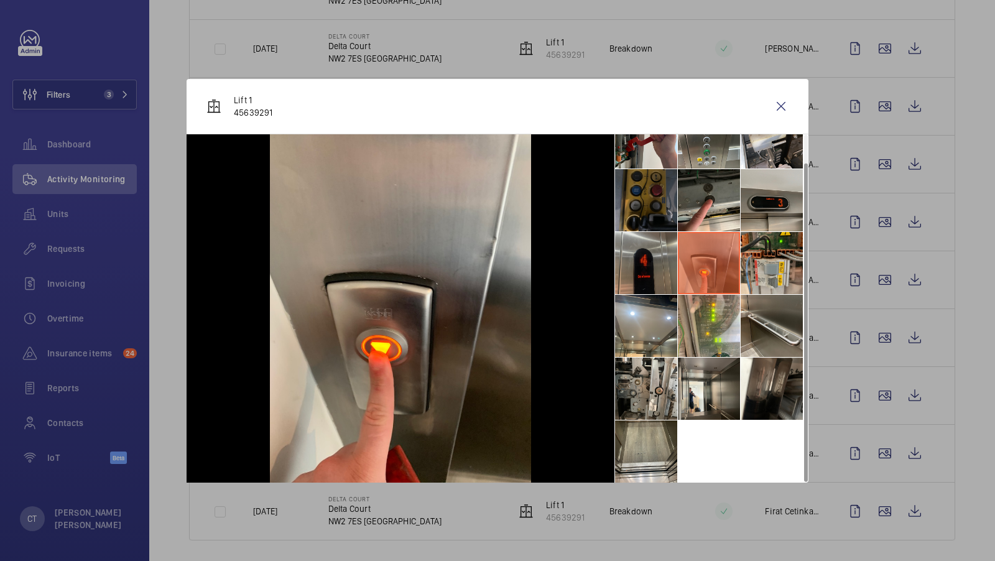
click at [668, 269] on li at bounding box center [646, 263] width 62 height 62
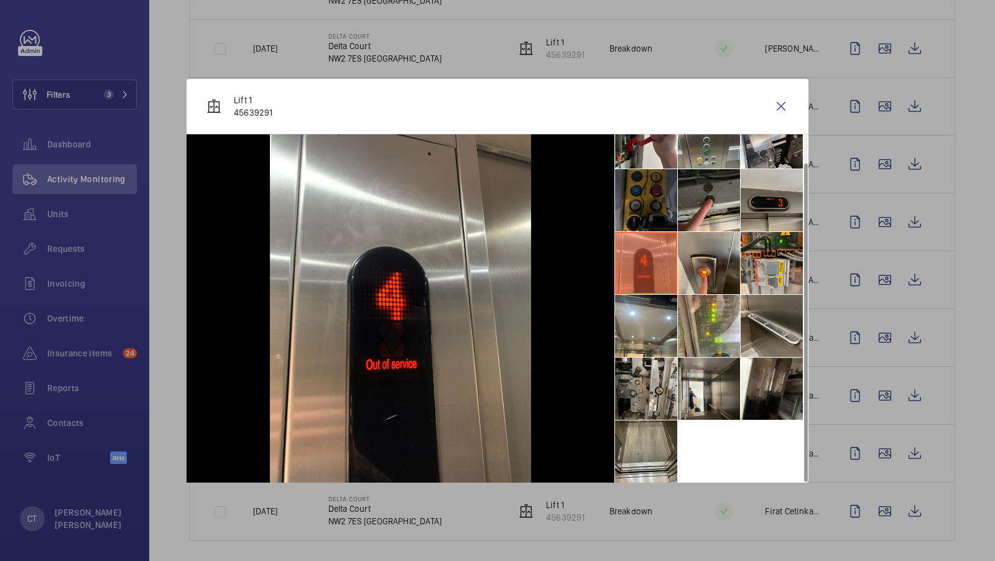
click at [662, 205] on li at bounding box center [646, 200] width 62 height 62
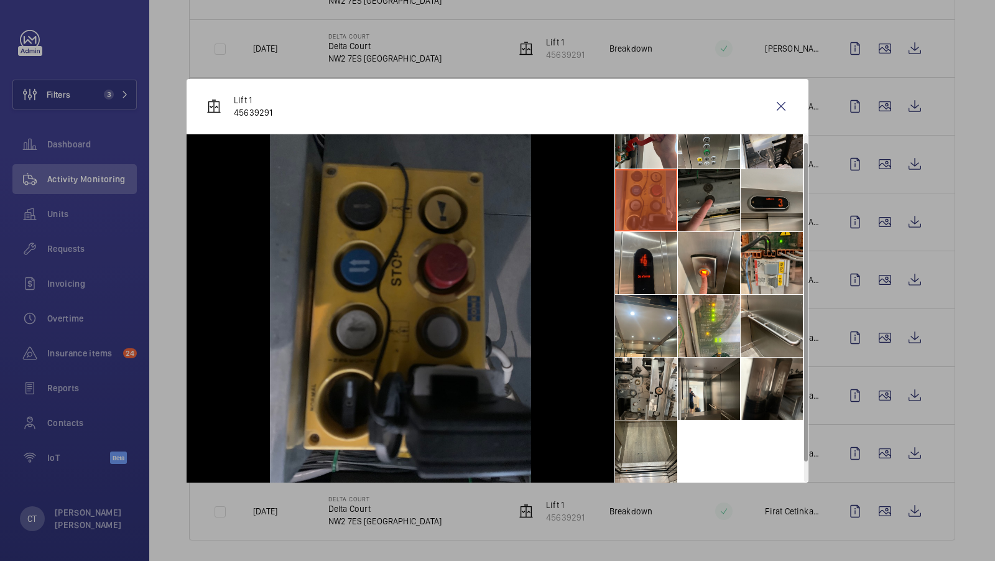
scroll to position [0, 0]
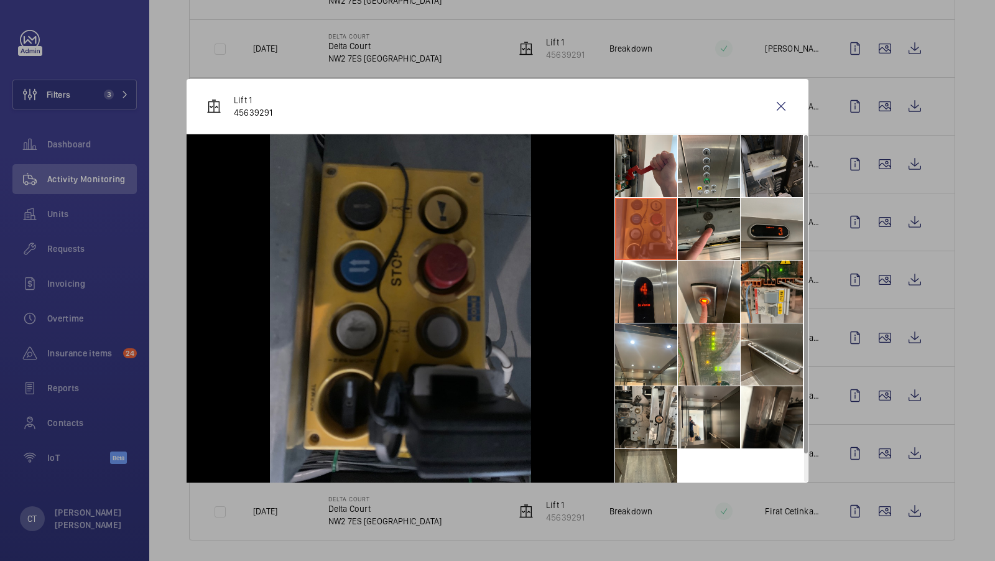
click at [753, 169] on li at bounding box center [772, 166] width 62 height 62
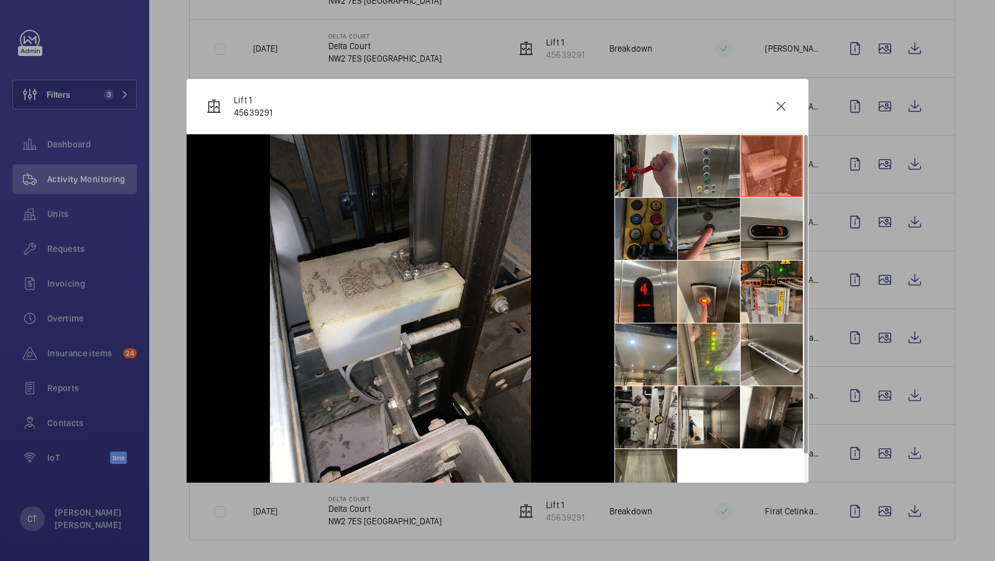
click at [705, 169] on li at bounding box center [709, 166] width 62 height 62
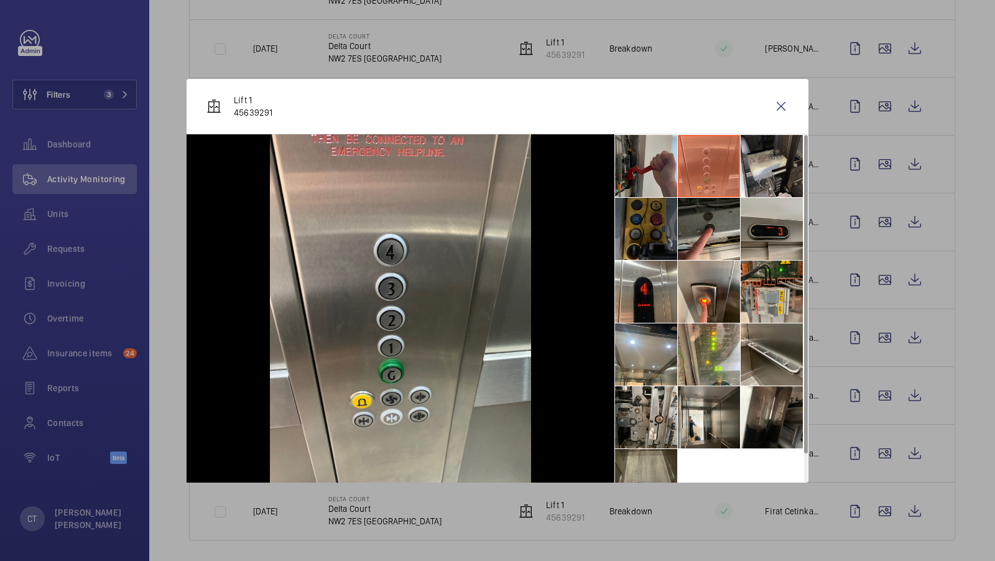
click at [627, 167] on li at bounding box center [646, 166] width 62 height 62
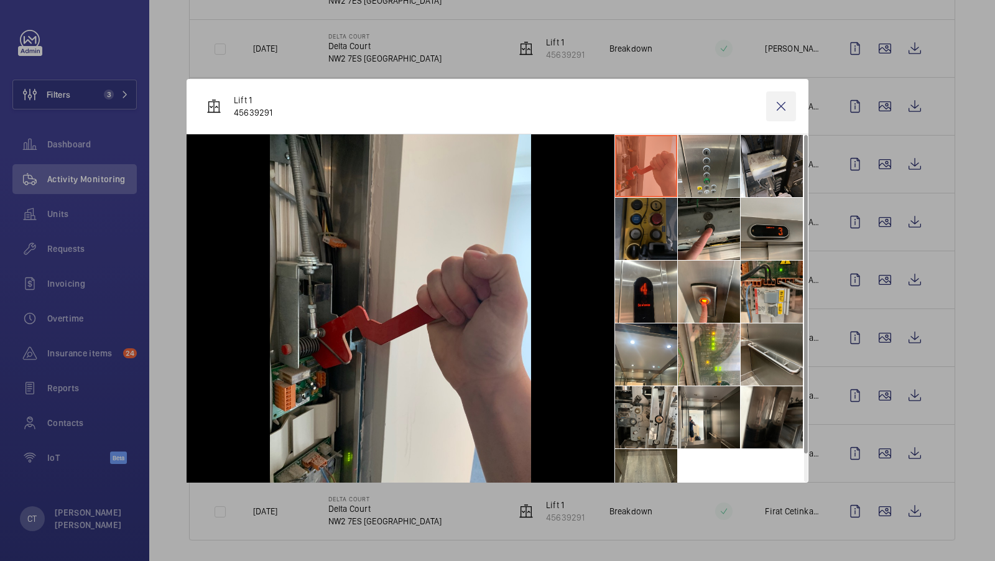
click at [779, 110] on wm-front-icon-button at bounding box center [781, 106] width 30 height 30
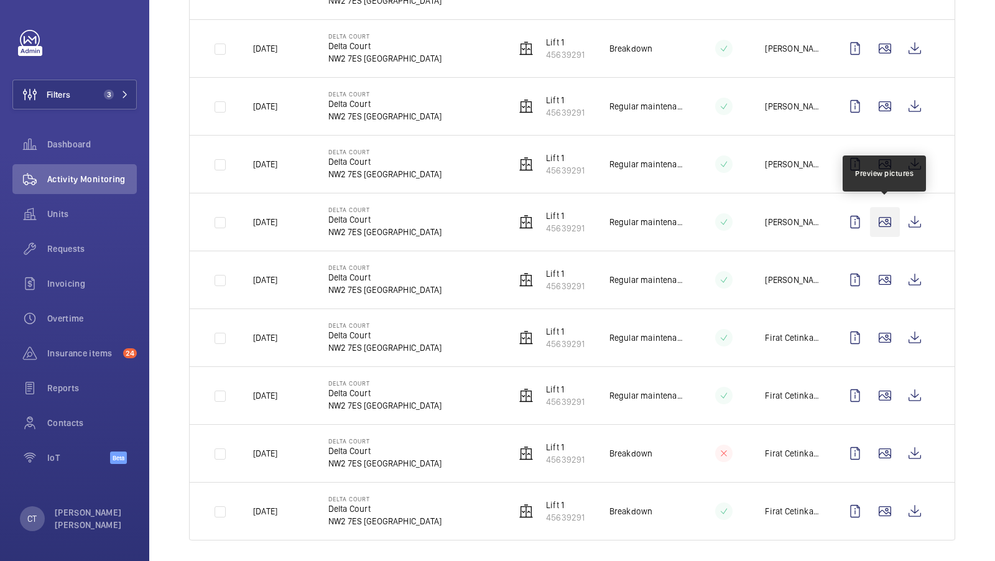
click at [881, 213] on wm-front-icon-button at bounding box center [885, 222] width 30 height 30
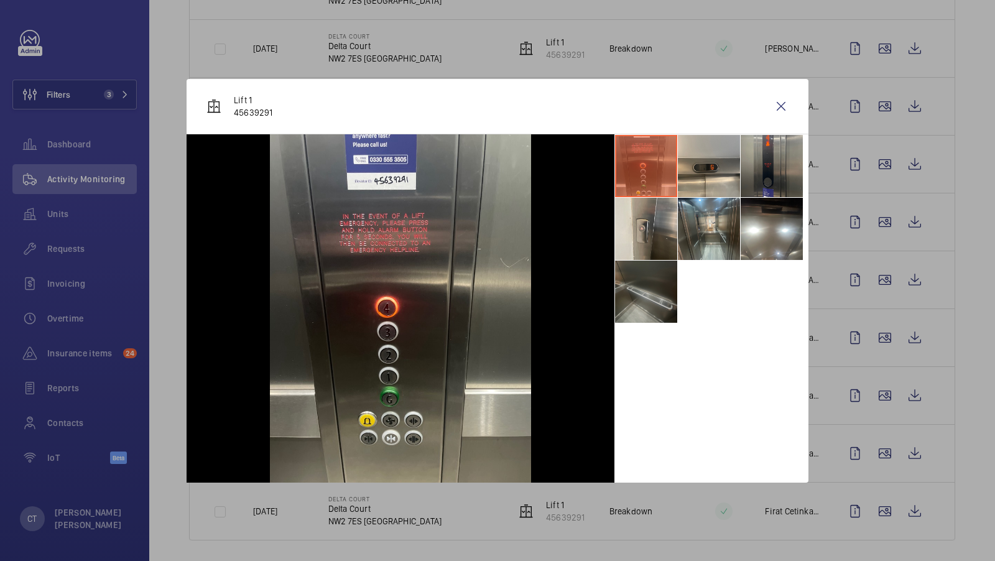
click at [659, 298] on li at bounding box center [646, 292] width 62 height 62
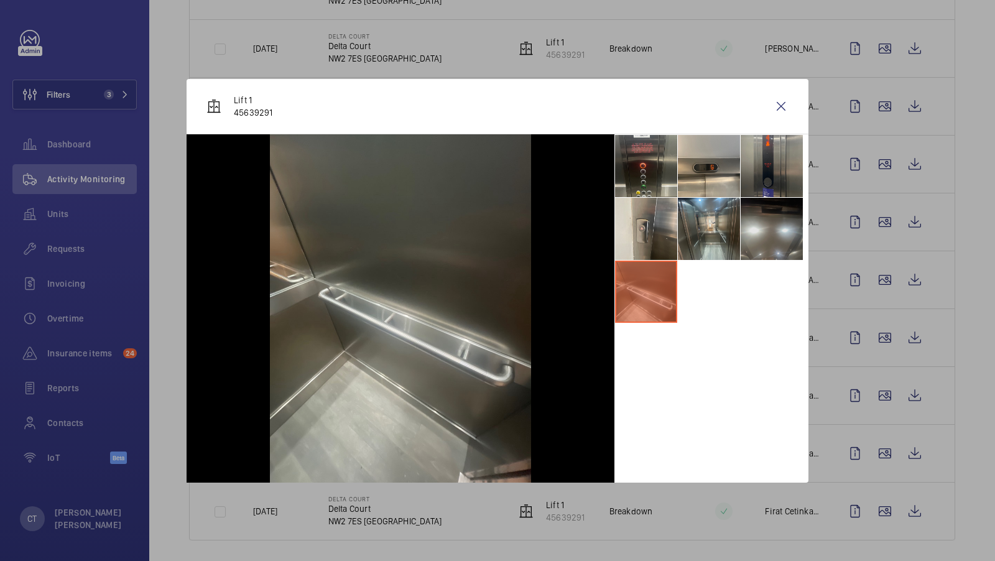
click at [756, 216] on li at bounding box center [772, 229] width 62 height 62
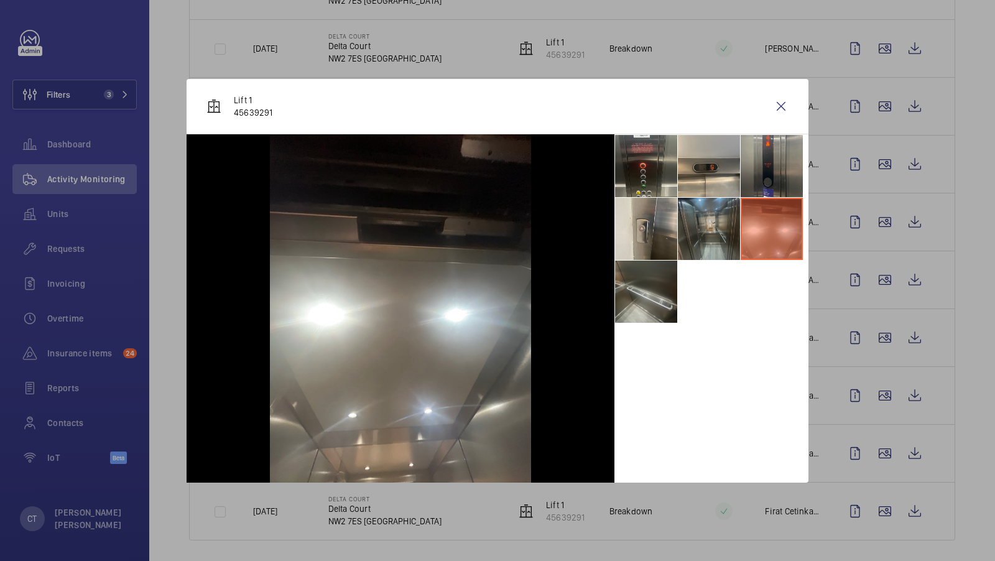
click at [715, 231] on li at bounding box center [709, 229] width 62 height 62
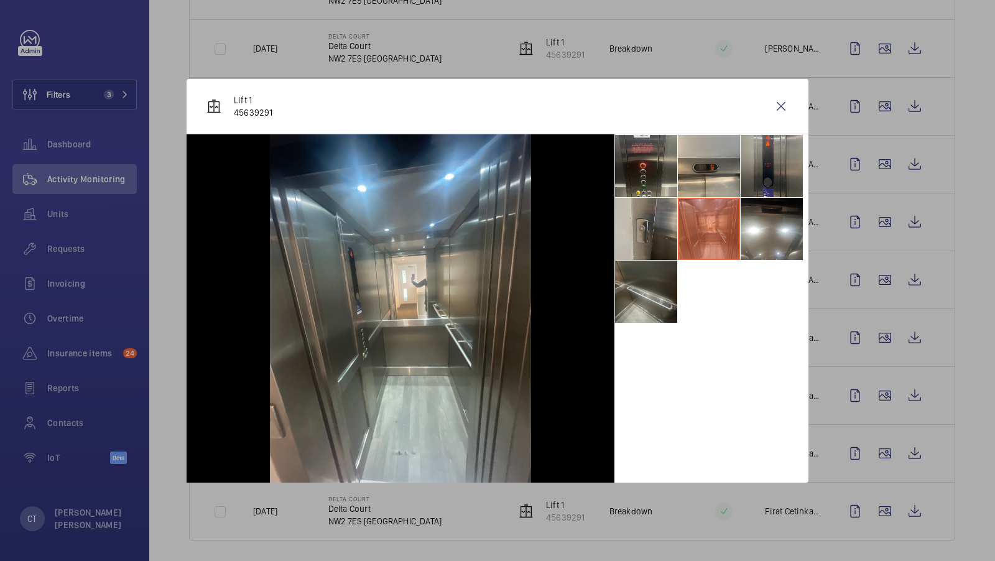
click at [661, 237] on li at bounding box center [646, 229] width 62 height 62
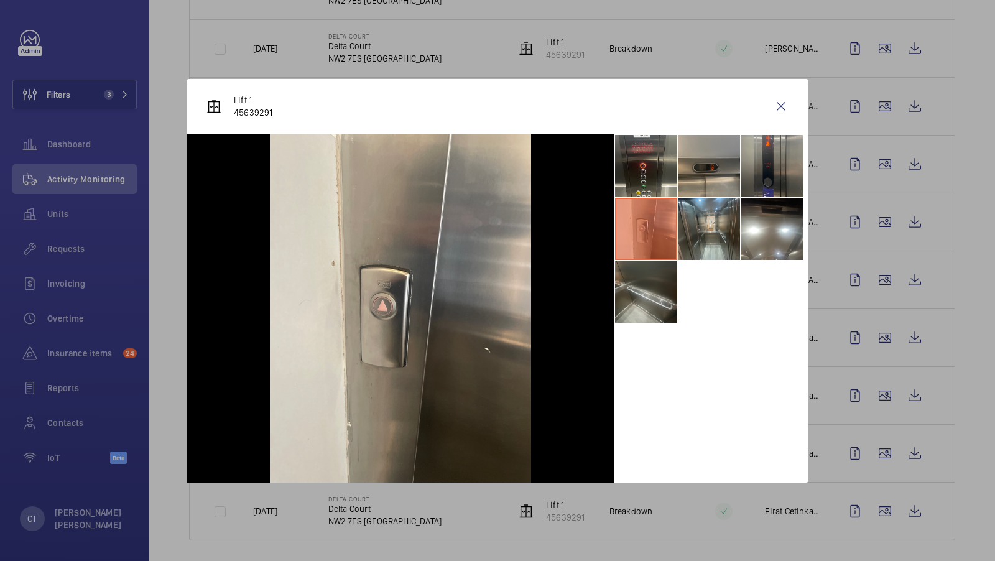
click at [718, 169] on li at bounding box center [709, 166] width 62 height 62
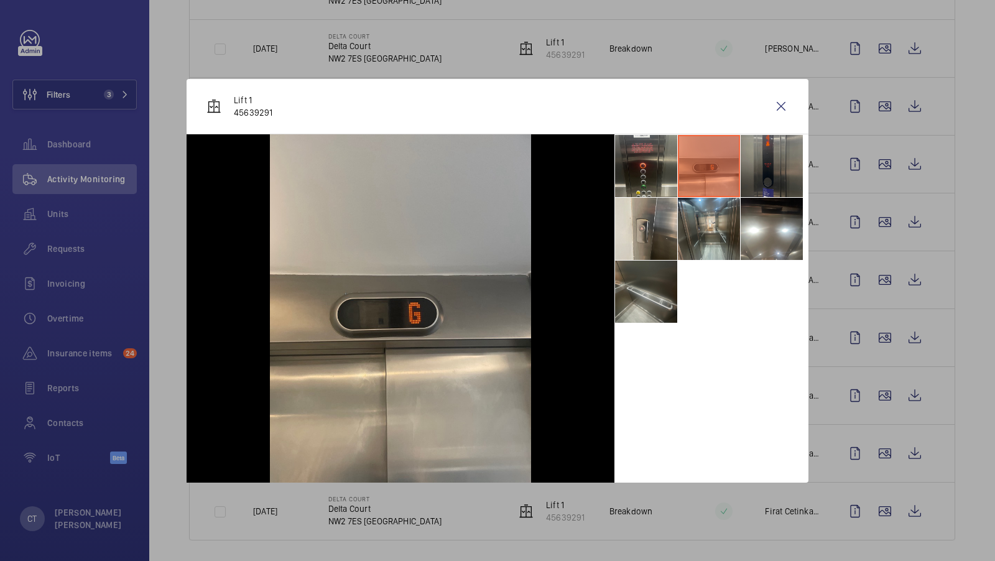
click at [782, 164] on li at bounding box center [772, 166] width 62 height 62
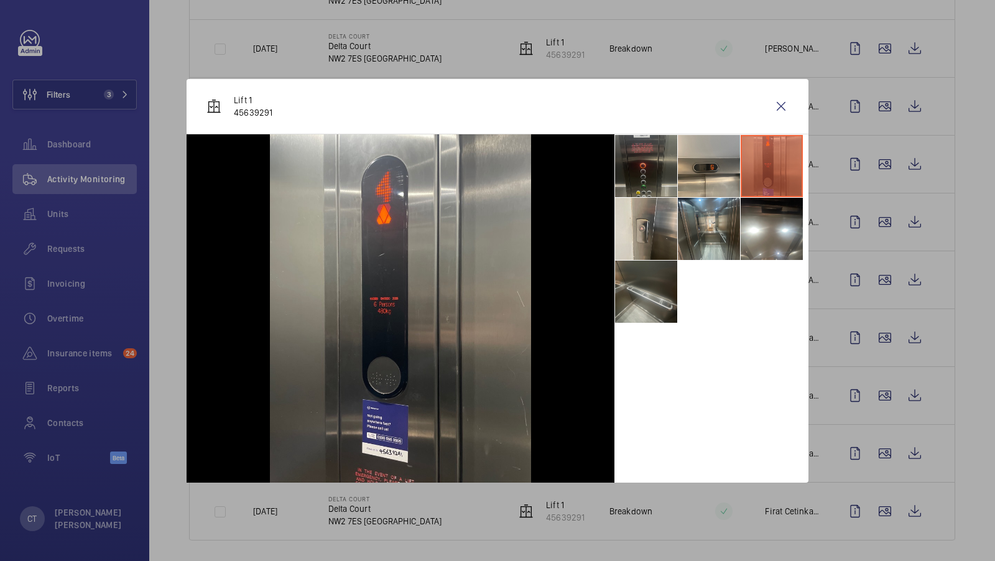
click at [652, 164] on li at bounding box center [646, 166] width 62 height 62
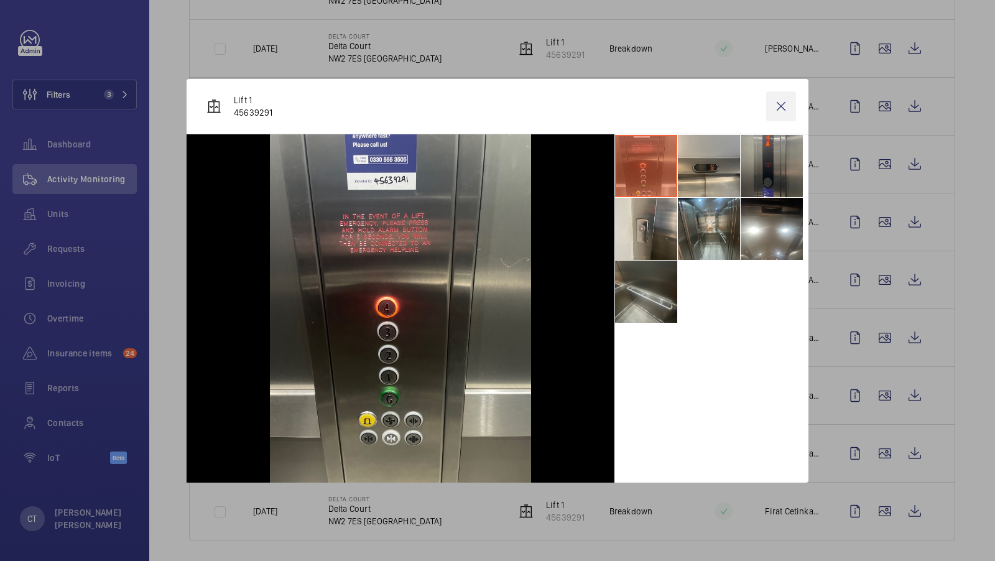
click at [775, 105] on wm-front-icon-button at bounding box center [781, 106] width 30 height 30
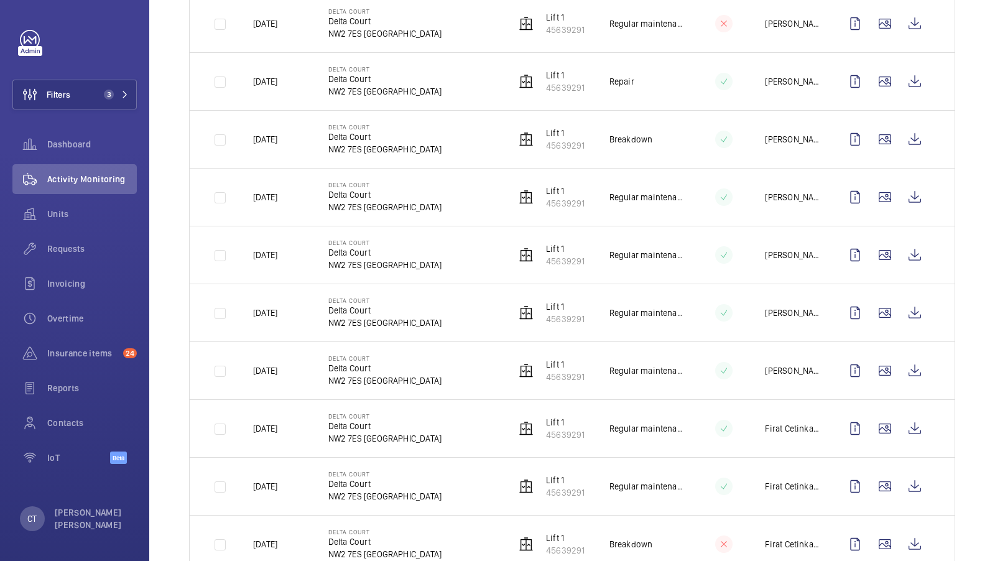
scroll to position [650, 0]
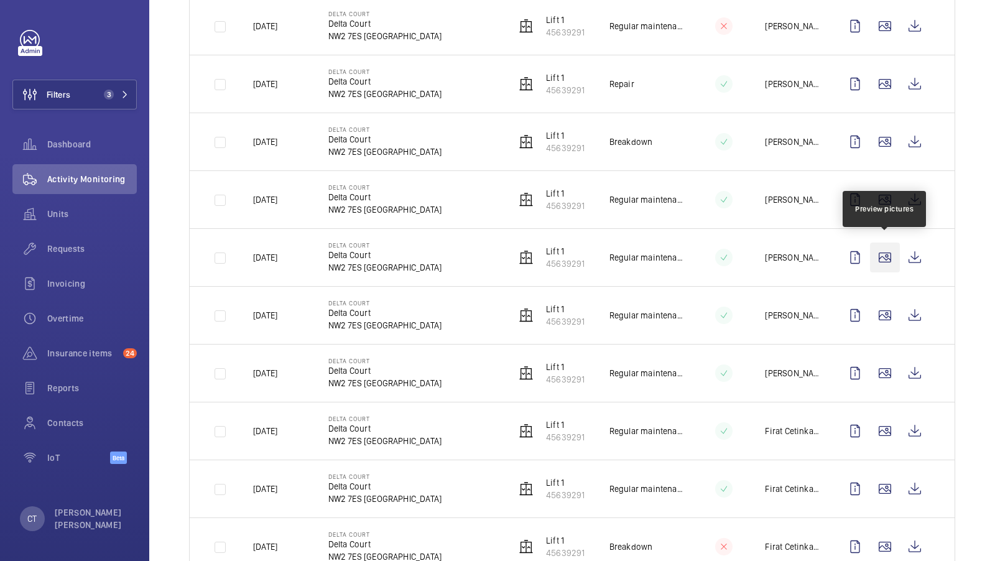
click at [879, 259] on wm-front-icon-button at bounding box center [885, 258] width 30 height 30
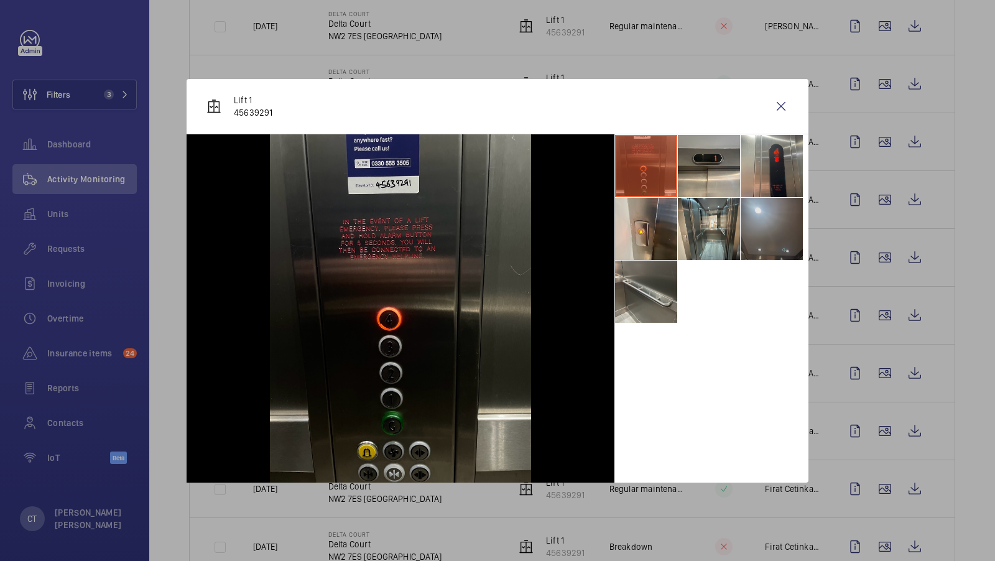
click at [780, 237] on li at bounding box center [772, 229] width 62 height 62
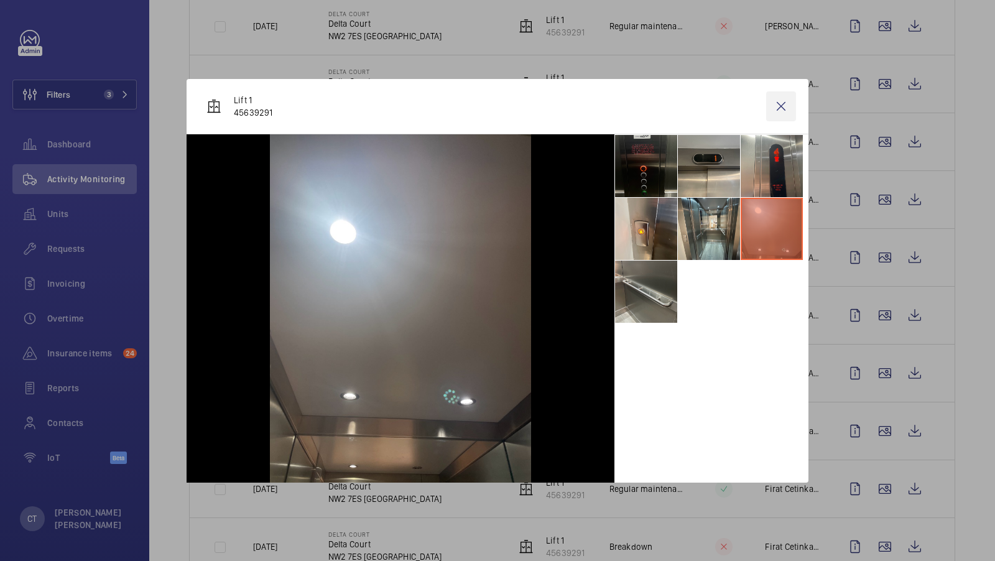
click at [783, 109] on wm-front-icon-button at bounding box center [781, 106] width 30 height 30
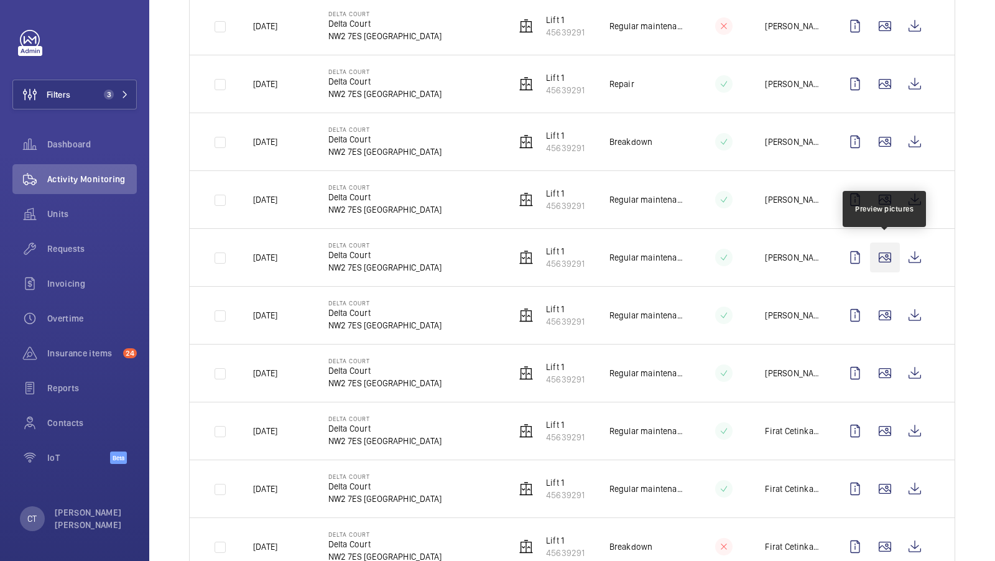
click at [879, 246] on wm-front-icon-button at bounding box center [885, 258] width 30 height 30
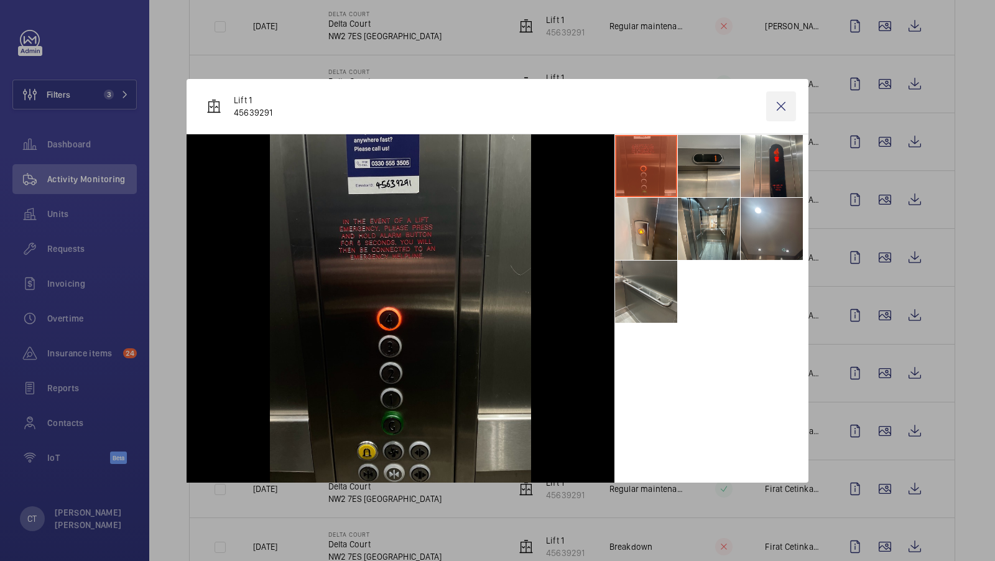
click at [785, 115] on wm-front-icon-button at bounding box center [781, 106] width 30 height 30
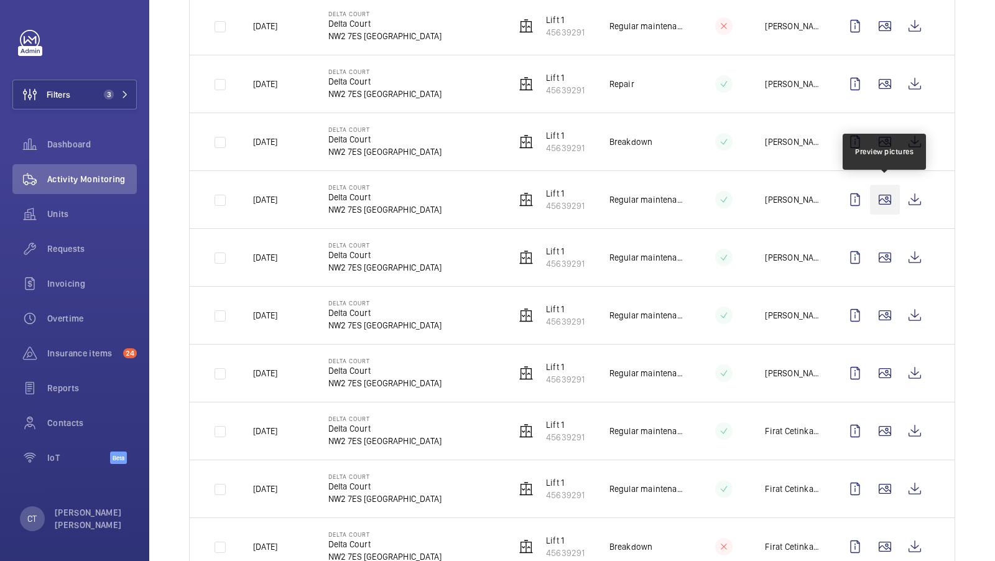
click at [884, 192] on wm-front-icon-button at bounding box center [885, 200] width 30 height 30
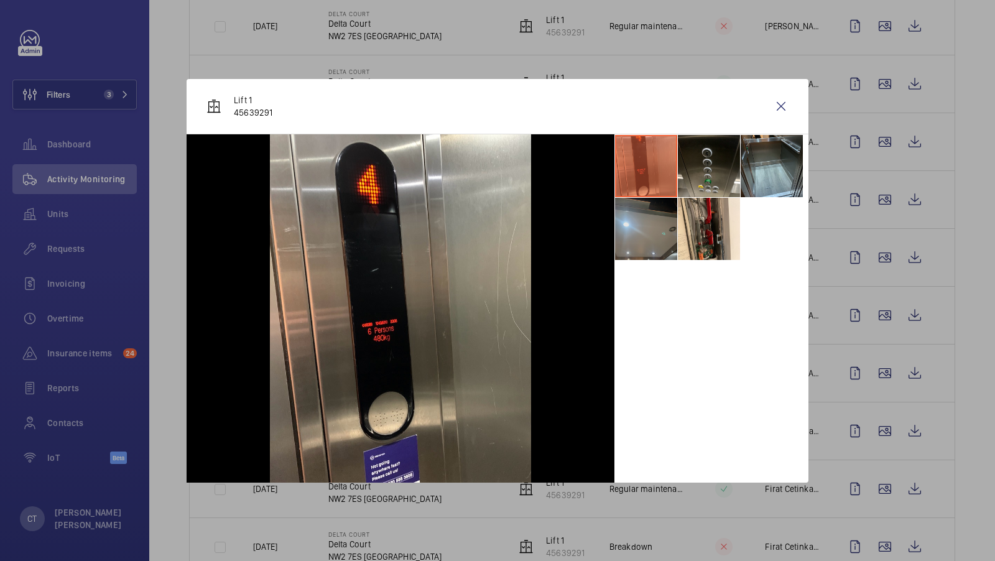
click at [623, 228] on li at bounding box center [646, 229] width 62 height 62
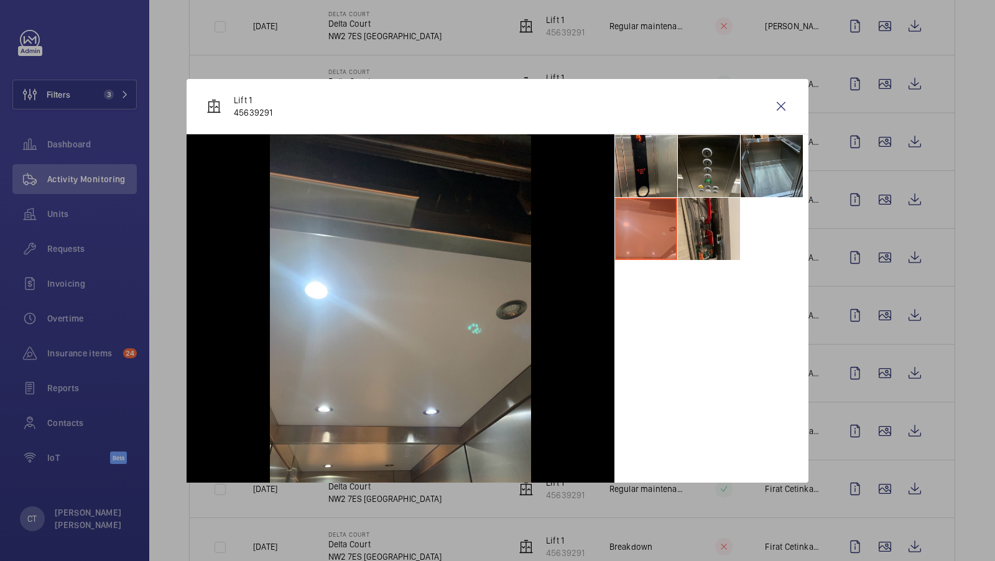
click at [713, 234] on li at bounding box center [709, 229] width 62 height 62
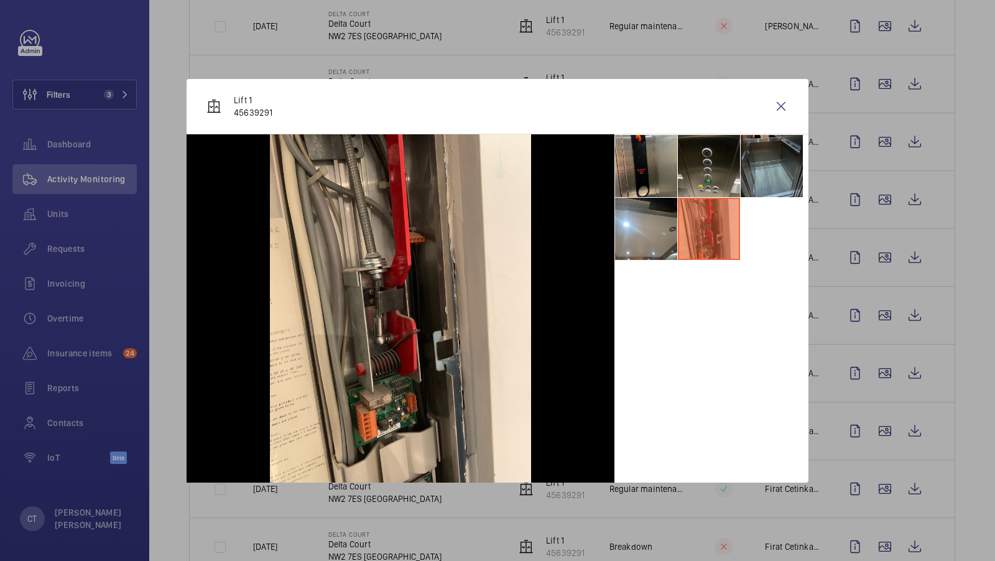
click at [768, 174] on li at bounding box center [772, 166] width 62 height 62
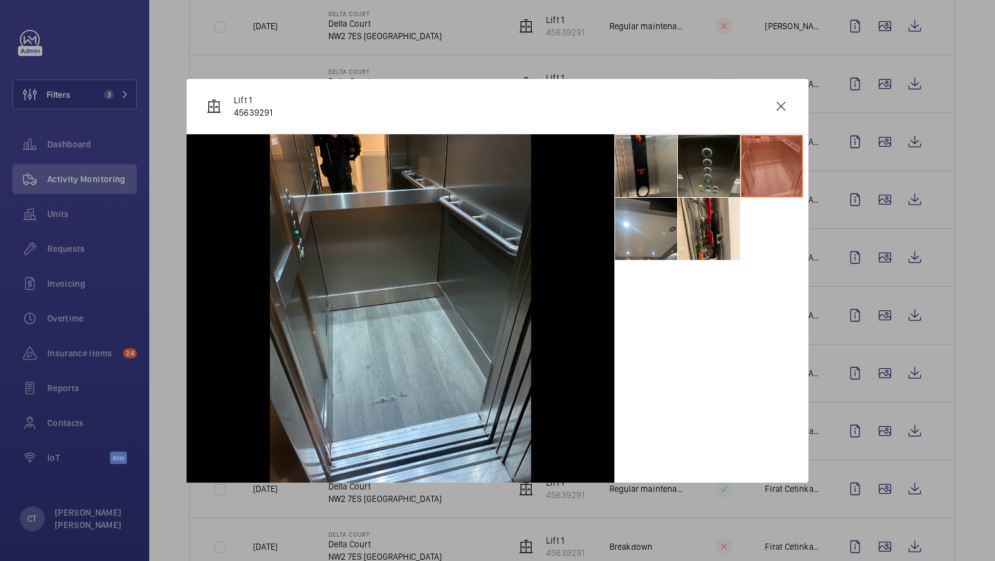
click at [713, 162] on li at bounding box center [709, 166] width 62 height 62
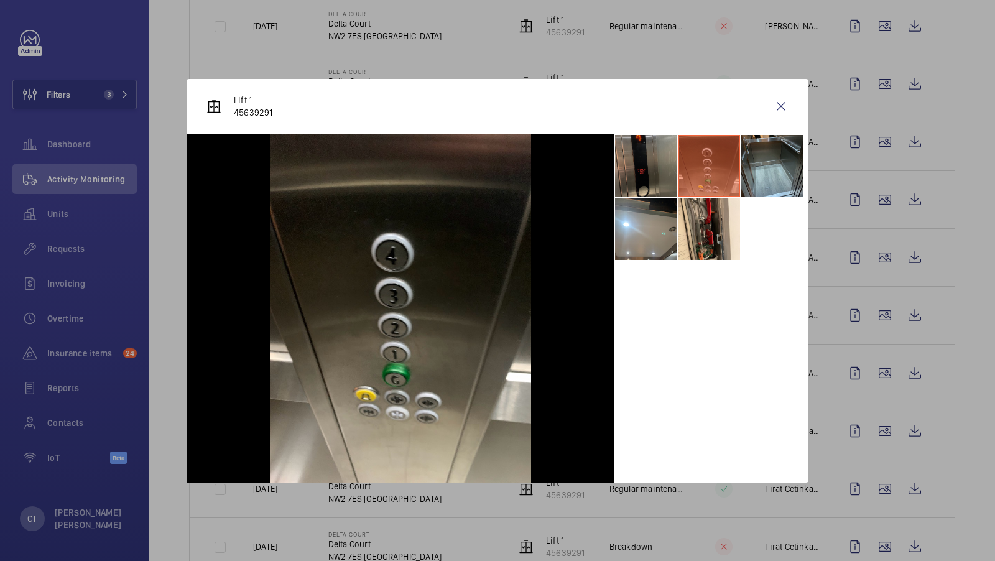
click at [648, 168] on li at bounding box center [646, 166] width 62 height 62
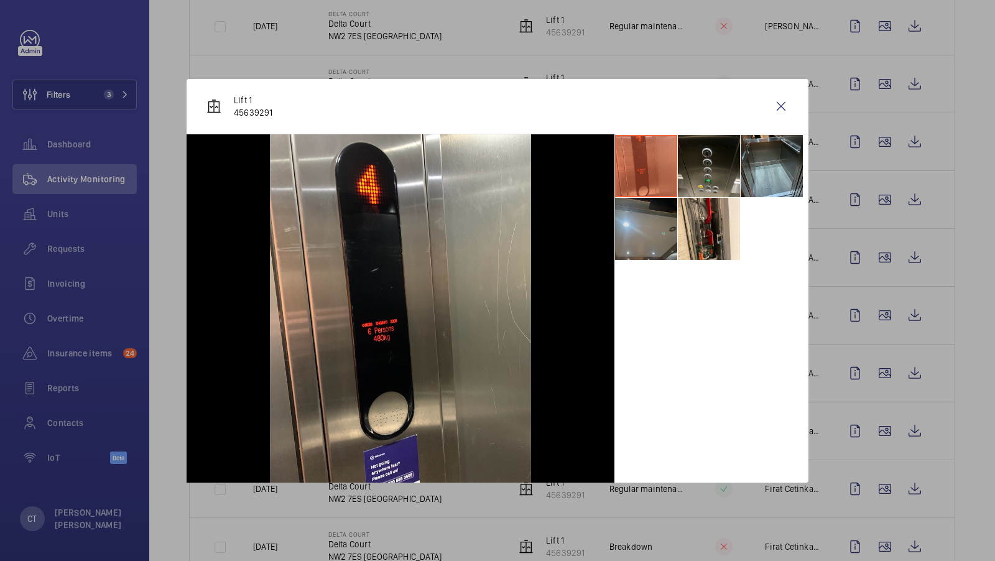
click at [648, 256] on li at bounding box center [646, 229] width 62 height 62
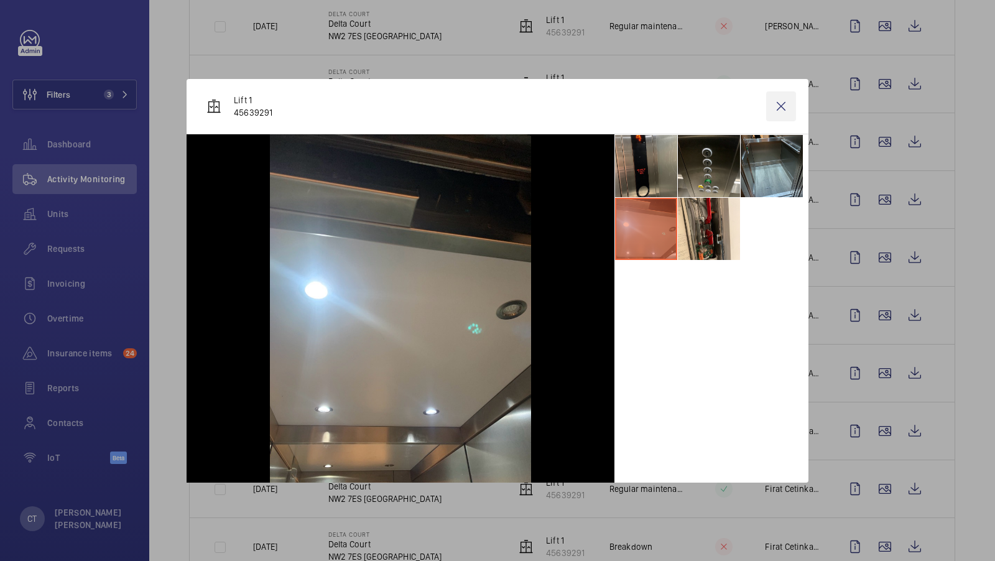
click at [778, 107] on wm-front-icon-button at bounding box center [781, 106] width 30 height 30
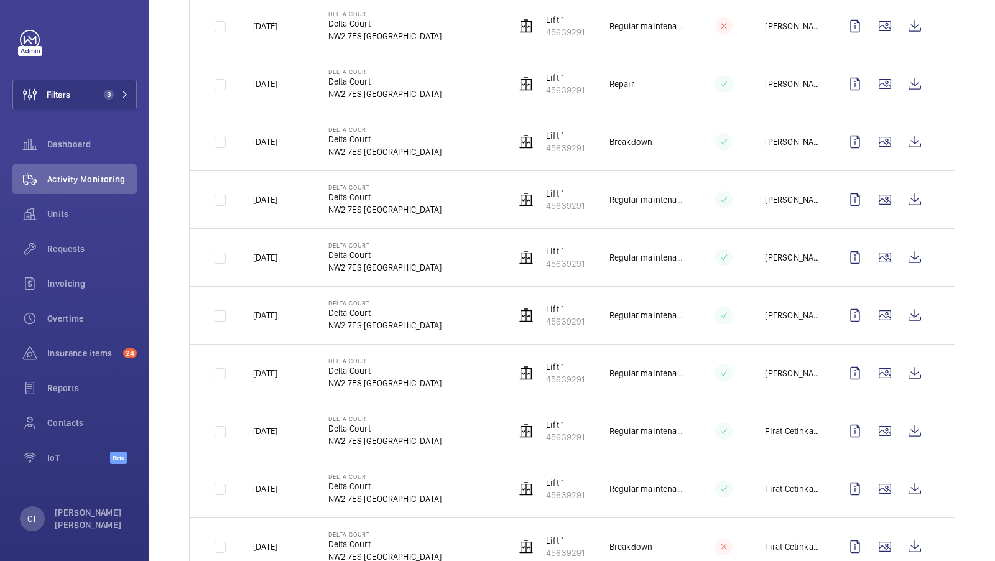
scroll to position [626, 0]
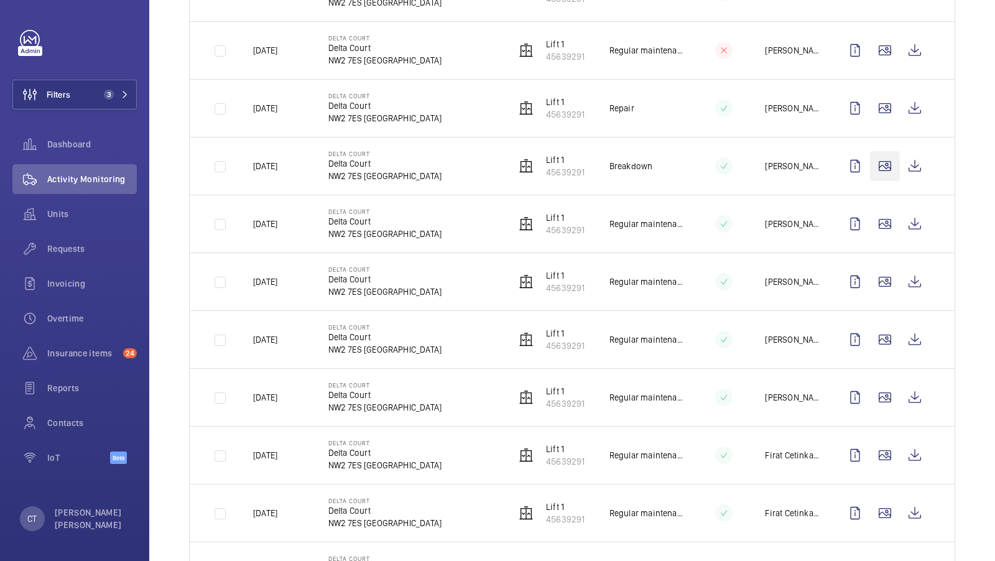
click at [888, 156] on wm-front-icon-button at bounding box center [885, 166] width 30 height 30
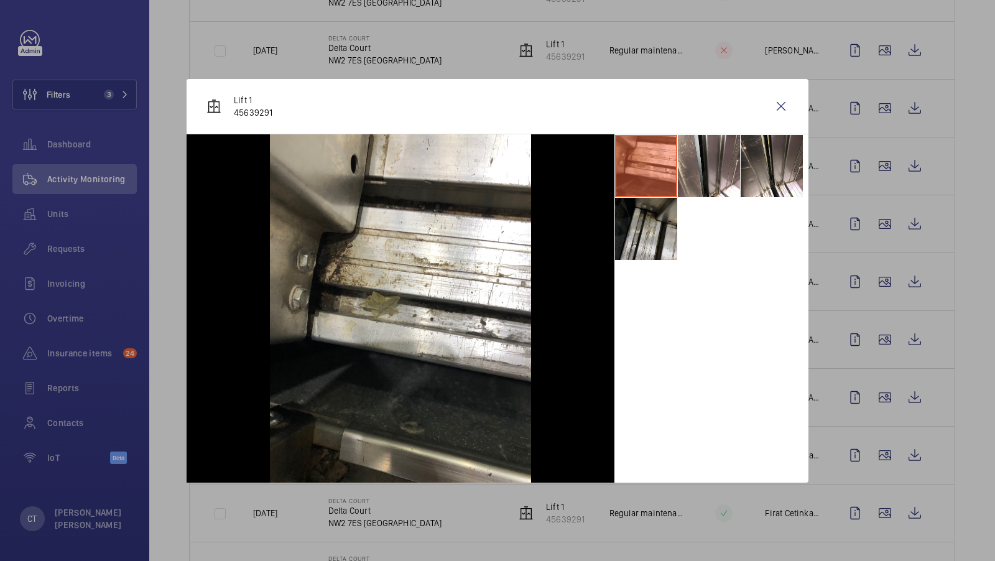
click at [629, 233] on li at bounding box center [646, 229] width 62 height 62
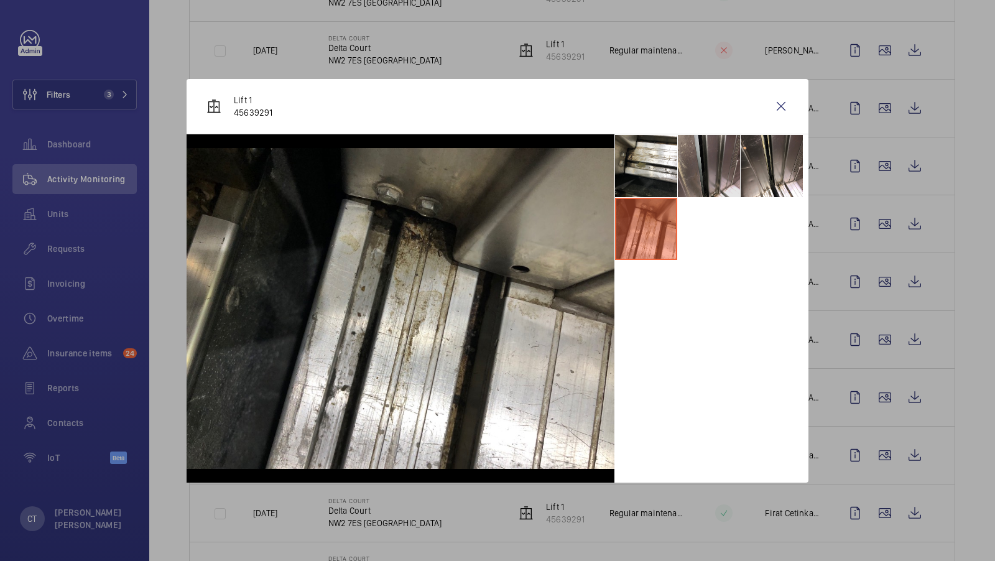
click at [718, 164] on li at bounding box center [709, 166] width 62 height 62
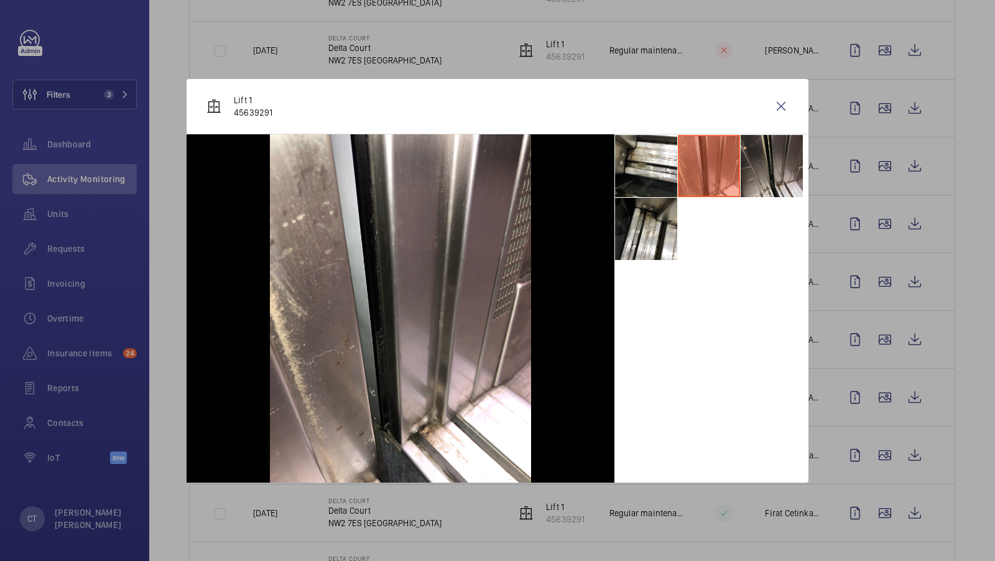
click at [764, 168] on li at bounding box center [772, 166] width 62 height 62
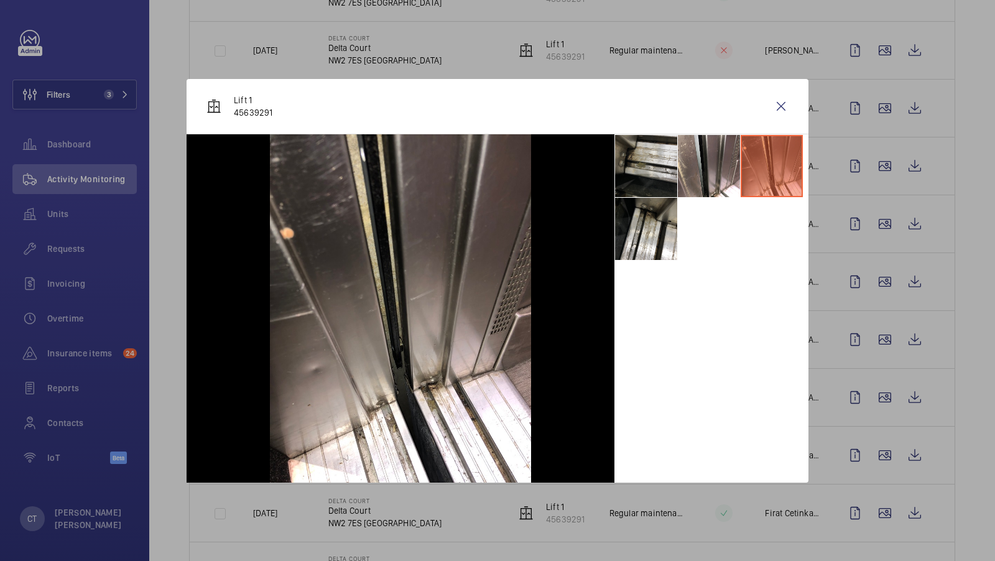
click at [665, 168] on li at bounding box center [646, 166] width 62 height 62
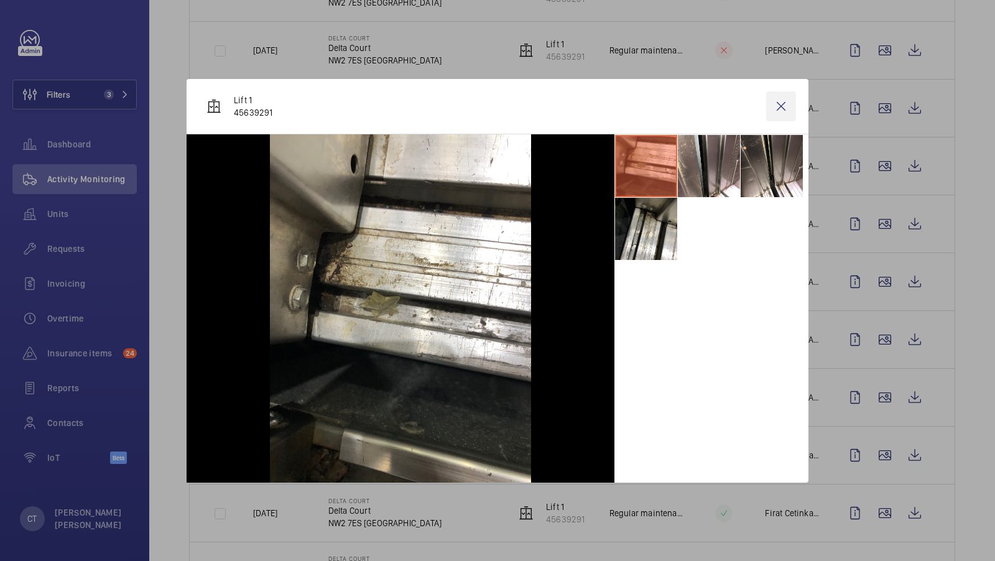
click at [777, 103] on wm-front-icon-button at bounding box center [781, 106] width 30 height 30
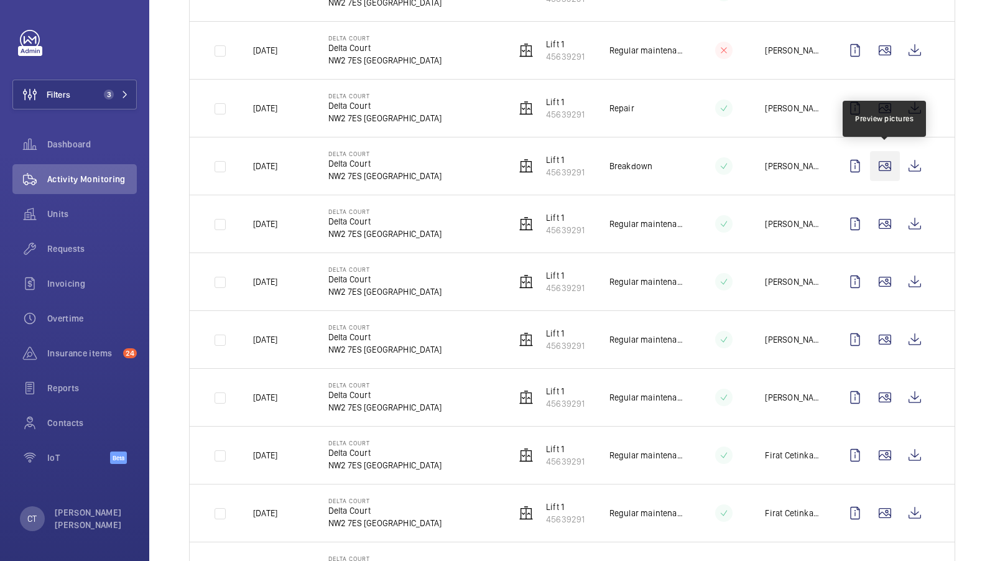
click at [882, 155] on wm-front-icon-button at bounding box center [885, 166] width 30 height 30
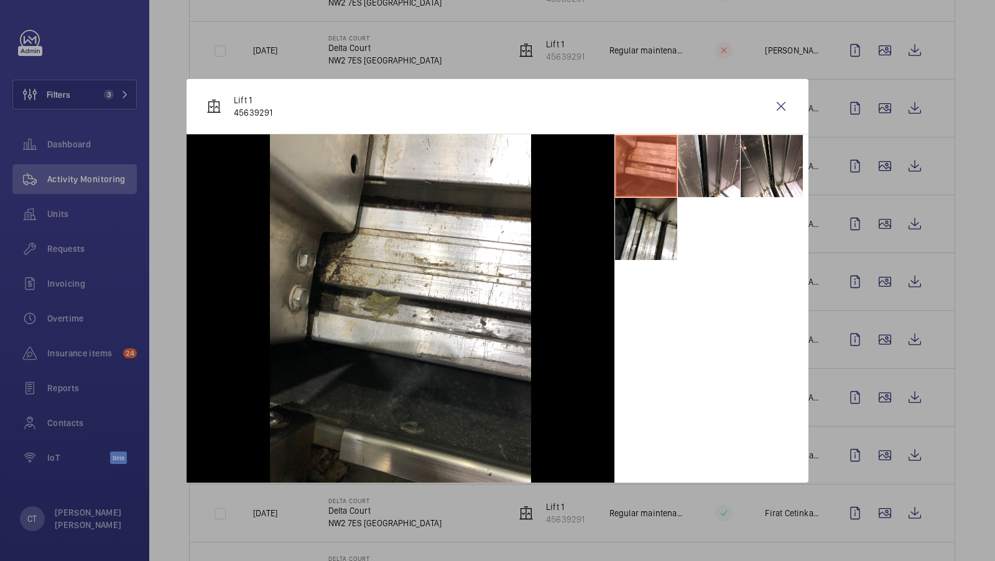
click at [881, 155] on div at bounding box center [497, 280] width 995 height 561
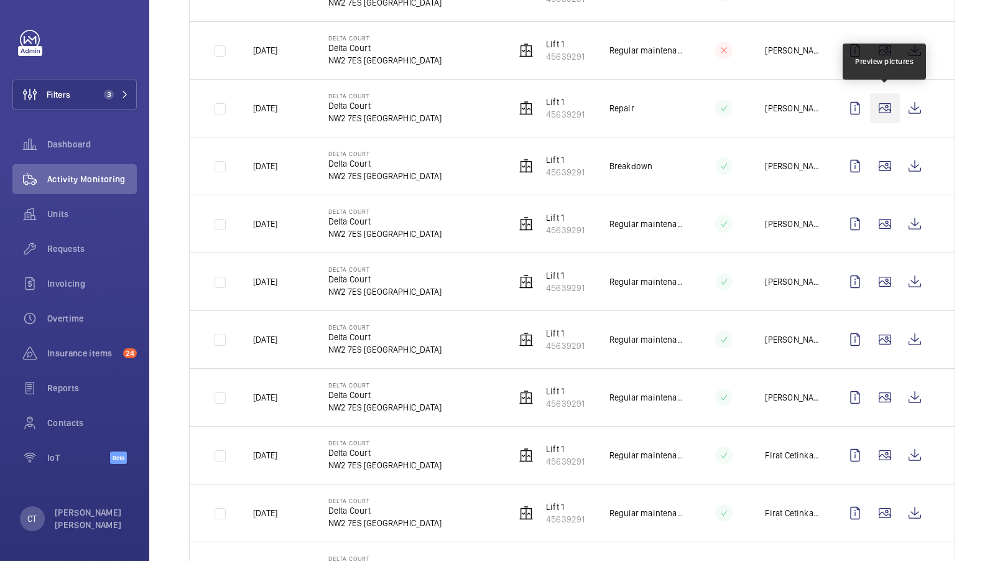
click at [876, 111] on wm-front-icon-button at bounding box center [885, 108] width 30 height 30
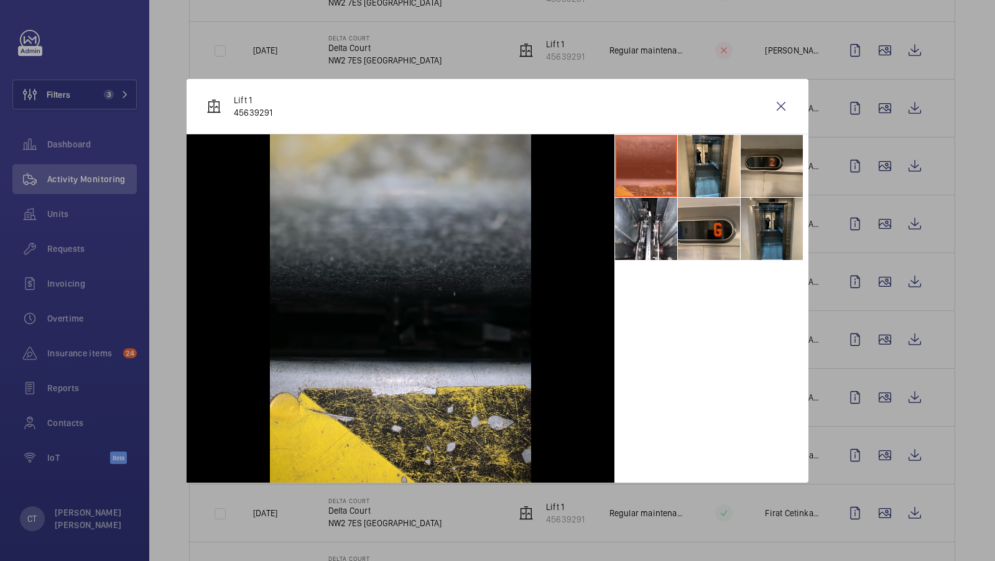
click at [897, 123] on div at bounding box center [497, 280] width 995 height 561
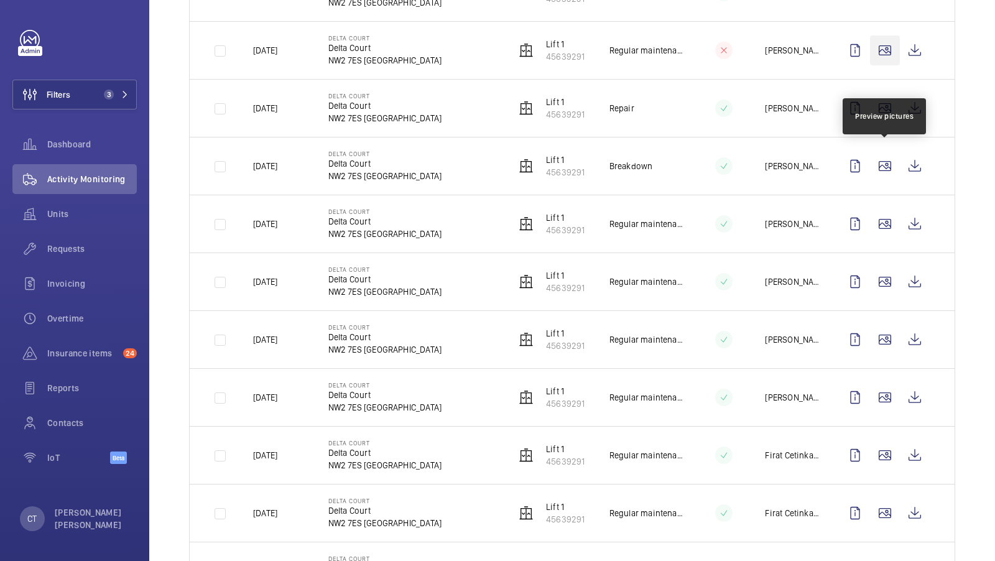
click at [882, 65] on wm-front-icon-button at bounding box center [885, 50] width 30 height 30
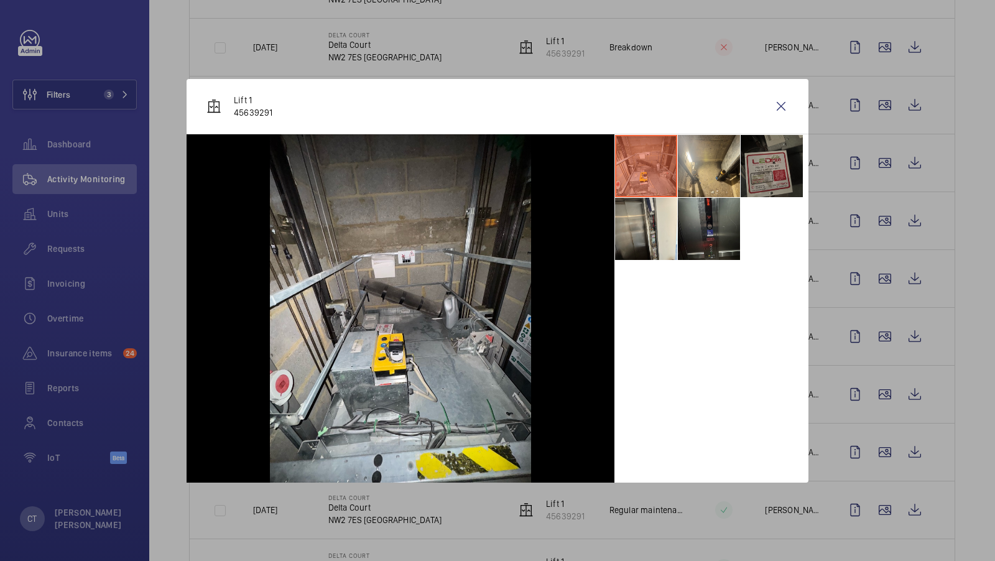
click at [720, 220] on li at bounding box center [709, 229] width 62 height 62
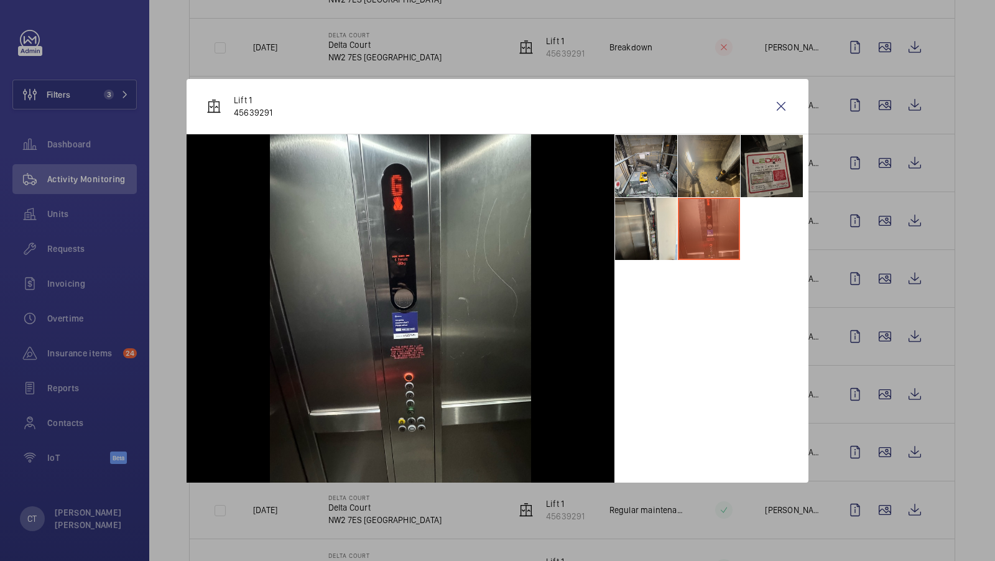
click at [715, 180] on li at bounding box center [709, 166] width 62 height 62
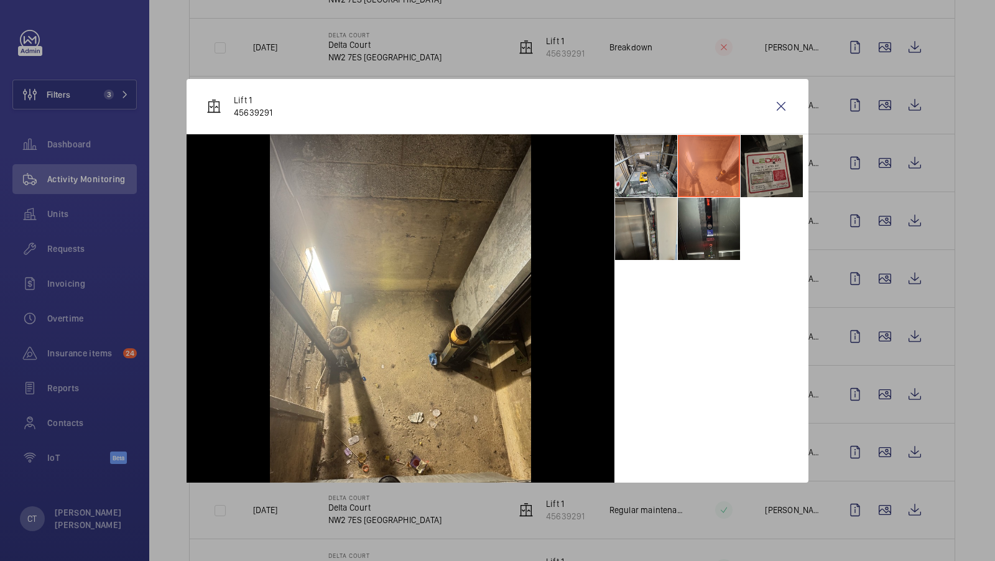
click at [623, 239] on li at bounding box center [646, 229] width 62 height 62
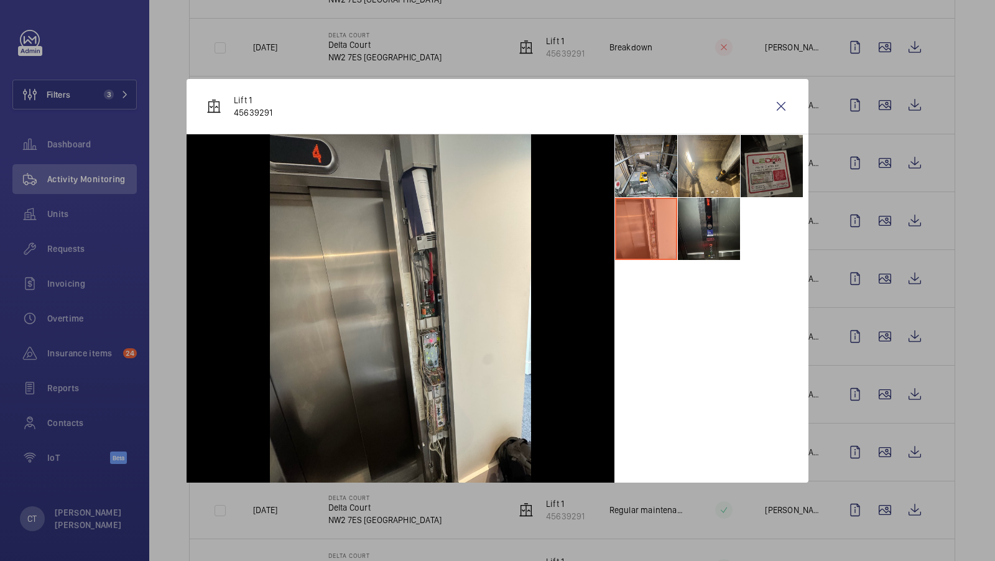
click at [781, 159] on li at bounding box center [772, 166] width 62 height 62
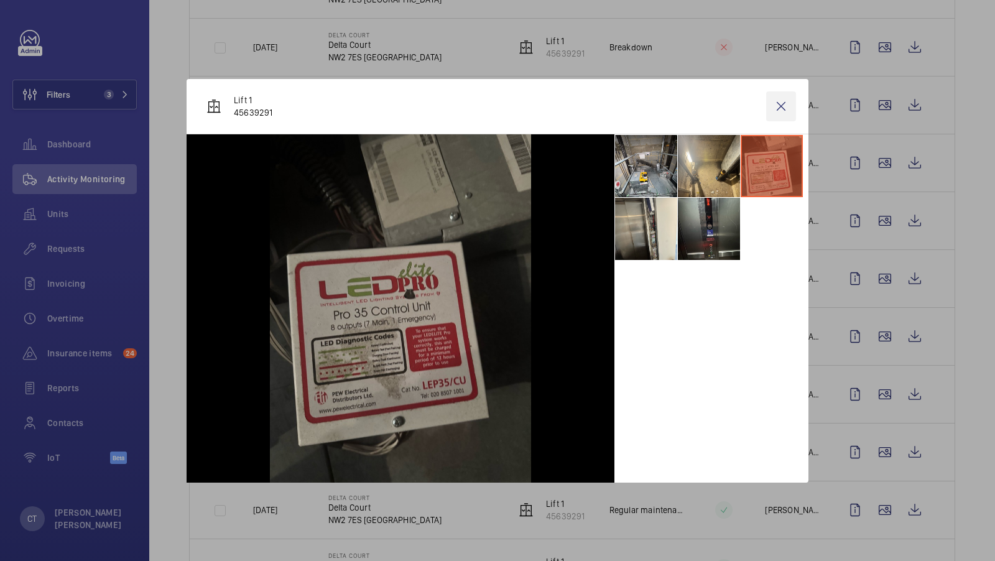
click at [784, 106] on wm-front-icon-button at bounding box center [781, 106] width 30 height 30
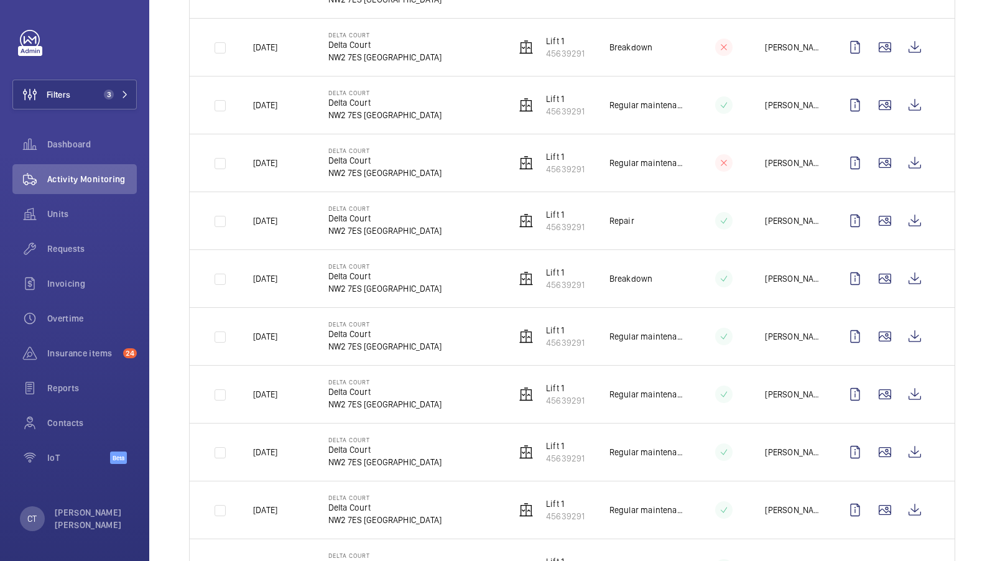
scroll to position [0, 0]
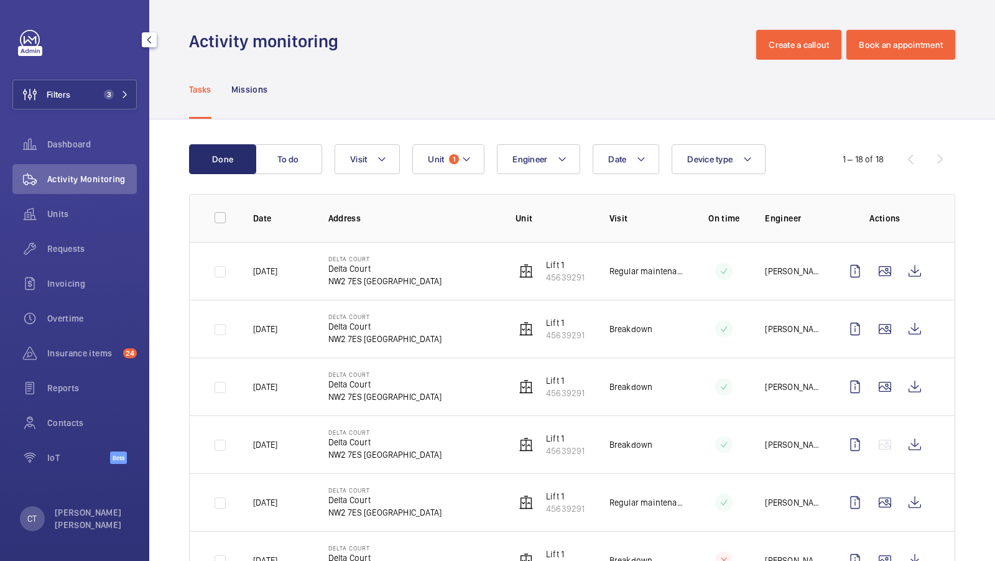
drag, startPoint x: 127, startPoint y: 77, endPoint x: 119, endPoint y: 83, distance: 9.7
click at [127, 77] on div "Filters 3 Dashboard Activity Monitoring Units Requests Invoicing Overtime Insur…" at bounding box center [74, 254] width 124 height 448
click at [113, 91] on span "3" at bounding box center [106, 95] width 15 height 10
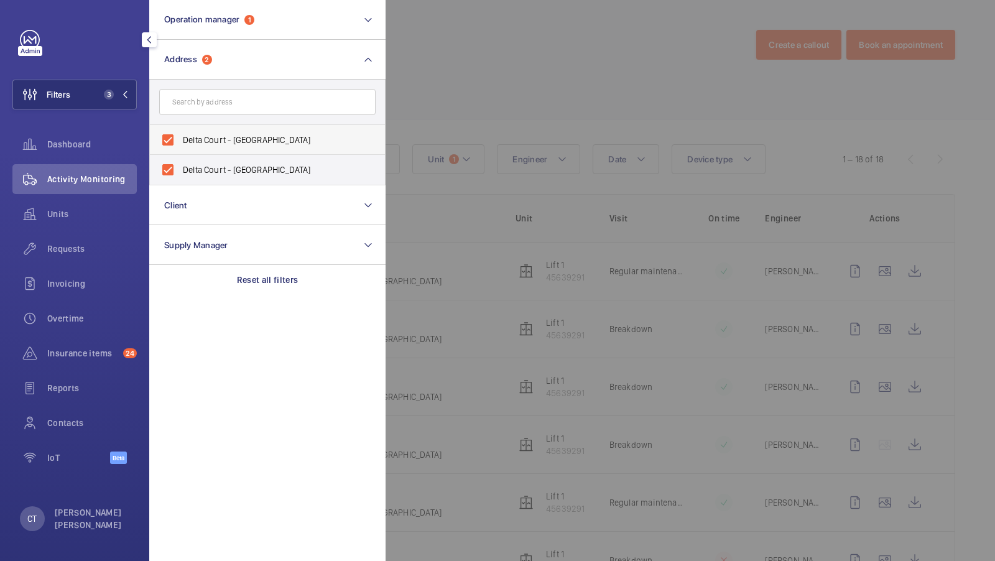
click at [194, 137] on span "Delta Court - Delta Court, LONDON NW2 7ES" at bounding box center [268, 140] width 171 height 12
click at [180, 137] on input "Delta Court - Delta Court, LONDON NW2 7ES" at bounding box center [167, 140] width 25 height 25
checkbox input "false"
click at [184, 162] on label "Delta Court - Delta Court, LONDON NW2 7HB" at bounding box center [258, 170] width 216 height 30
click at [180, 162] on input "Delta Court - Delta Court, LONDON NW2 7HB" at bounding box center [167, 169] width 25 height 25
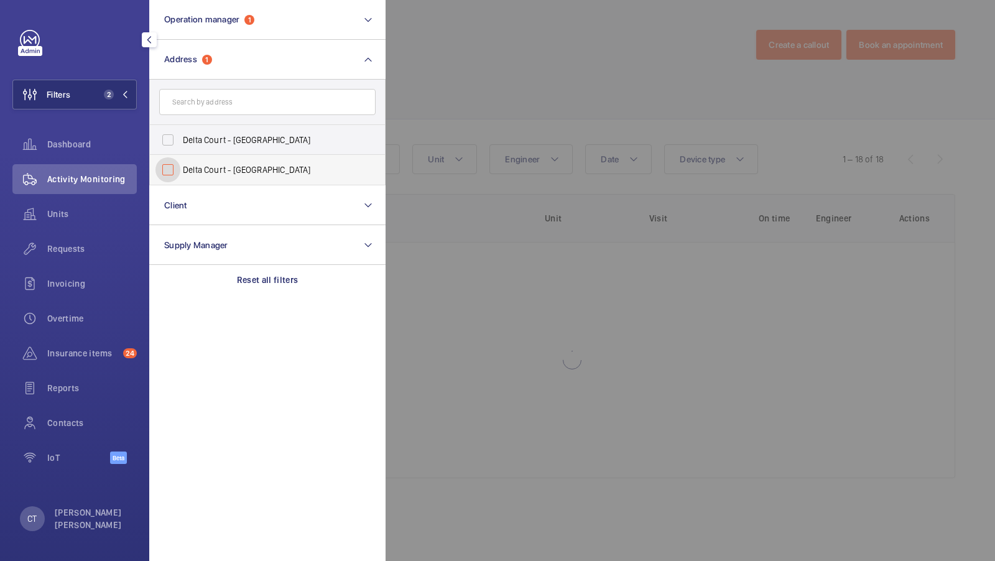
checkbox input "false"
click at [198, 106] on input "text" at bounding box center [267, 102] width 216 height 26
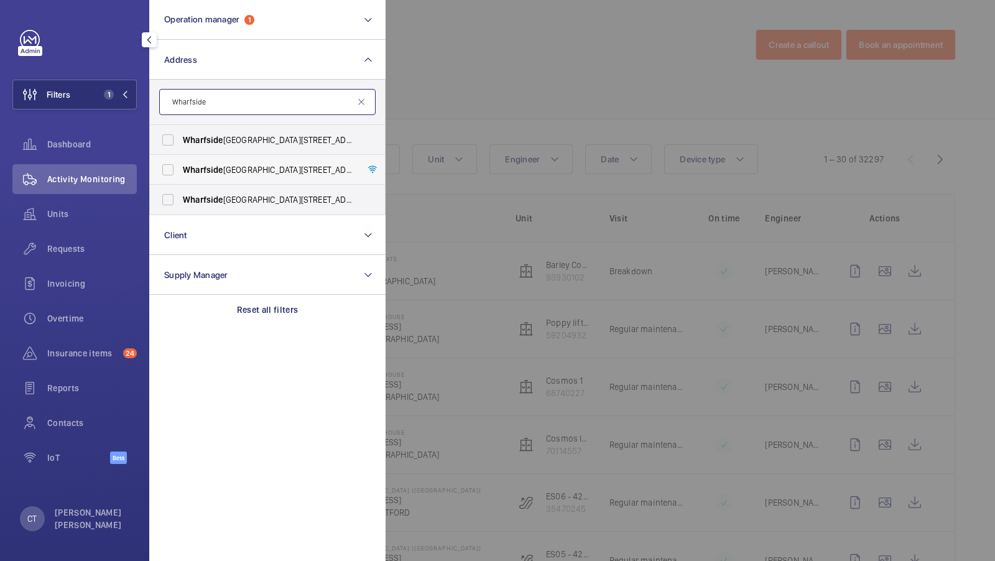
type input "Wharfside"
click at [207, 160] on label "Wharfside Point South - 4 Prestons Road, LONDON E14 9EX" at bounding box center [258, 170] width 216 height 30
click at [180, 160] on input "Wharfside Point South - 4 Prestons Road, LONDON E14 9EX" at bounding box center [167, 169] width 25 height 25
checkbox input "true"
click at [108, 100] on button "Filters 2" at bounding box center [74, 95] width 124 height 30
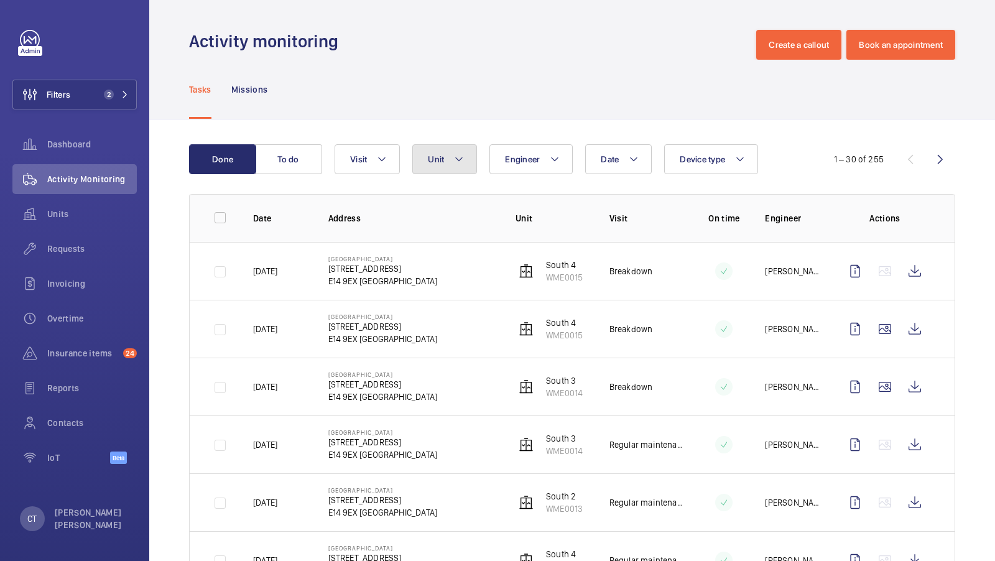
click at [447, 161] on button "Unit" at bounding box center [444, 159] width 65 height 30
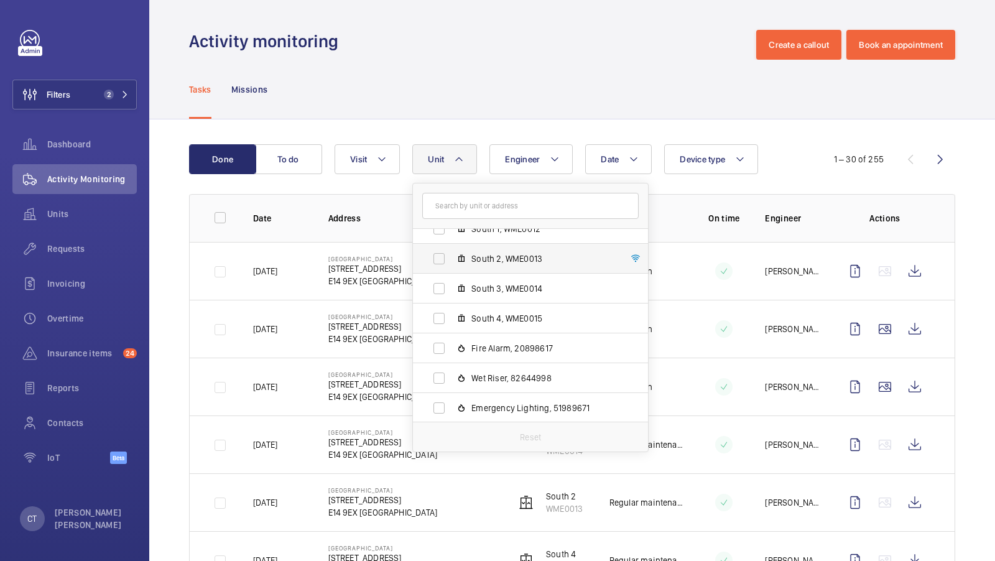
scroll to position [106, 0]
click at [570, 108] on div "Tasks Missions" at bounding box center [572, 89] width 766 height 59
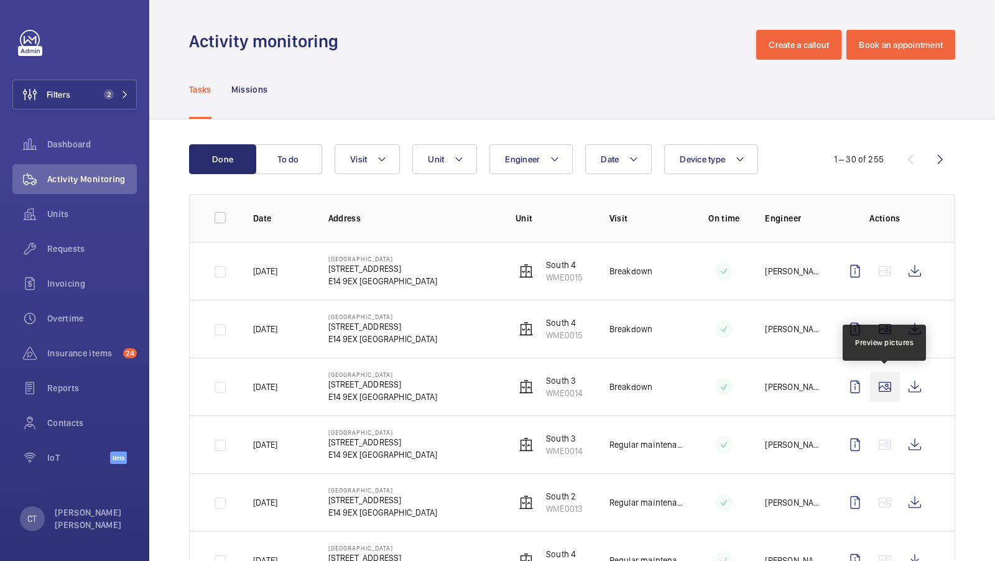
click at [891, 396] on wm-front-icon-button at bounding box center [885, 387] width 30 height 30
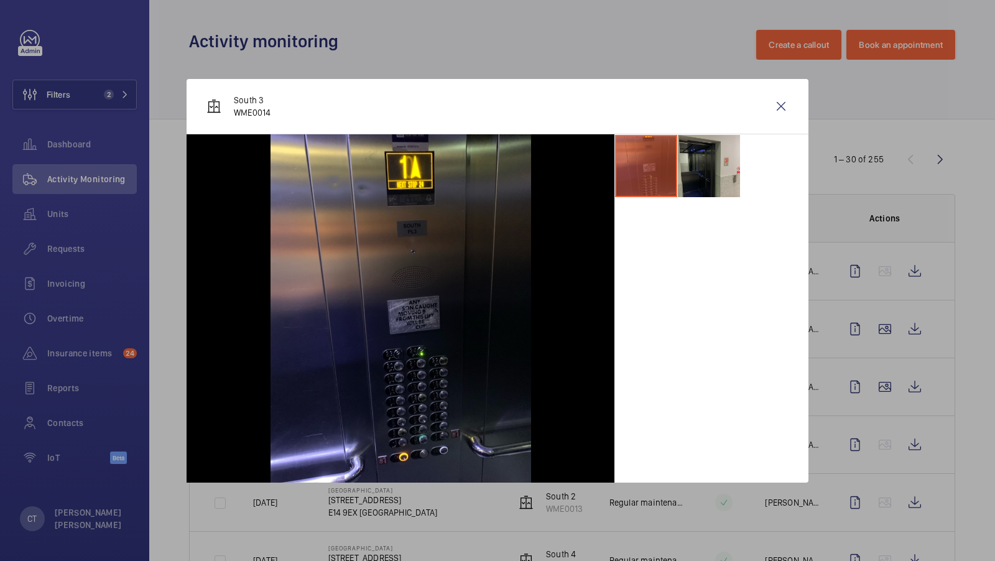
click at [702, 158] on li at bounding box center [709, 166] width 62 height 62
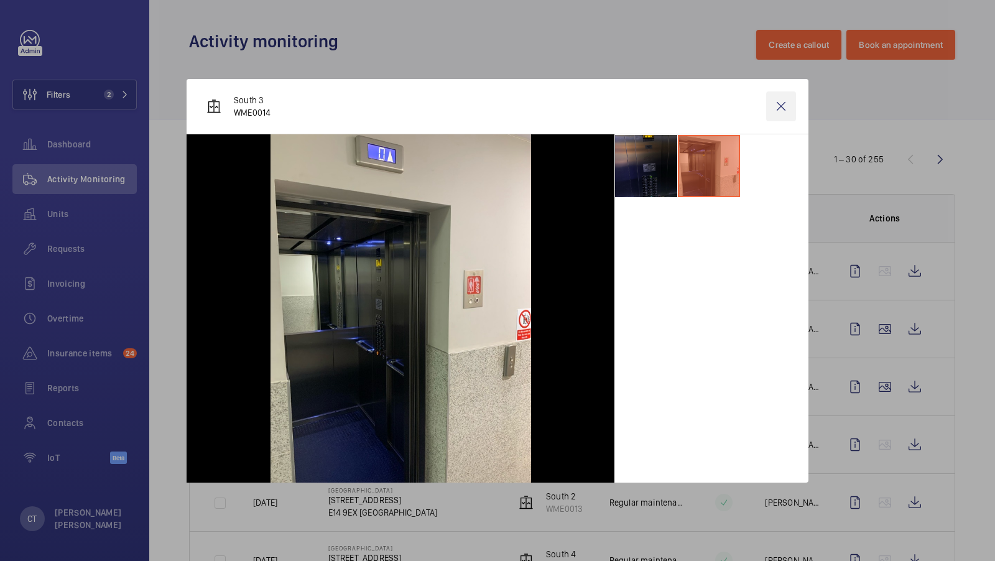
click at [780, 100] on wm-front-icon-button at bounding box center [781, 106] width 30 height 30
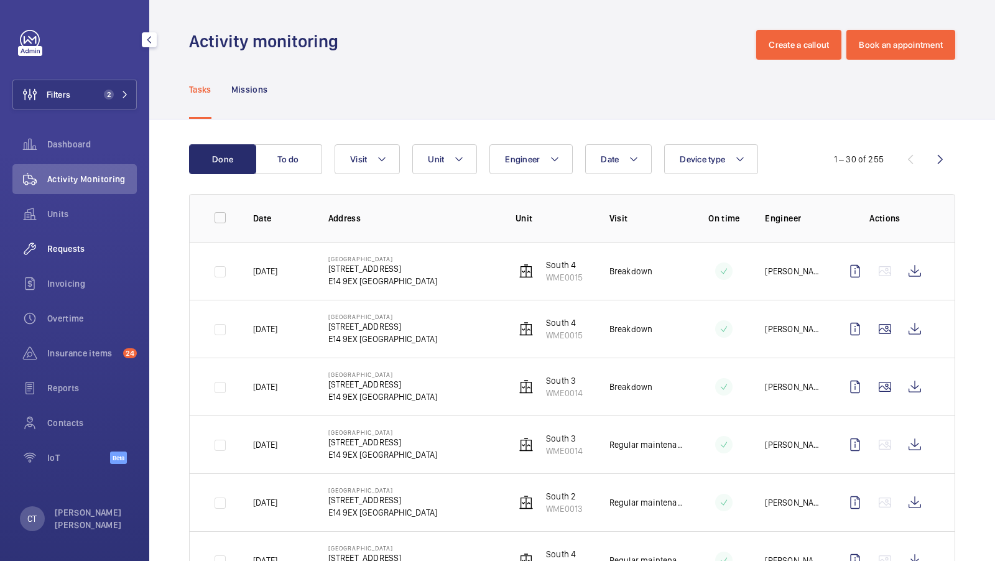
click at [72, 256] on div "Requests" at bounding box center [74, 249] width 124 height 30
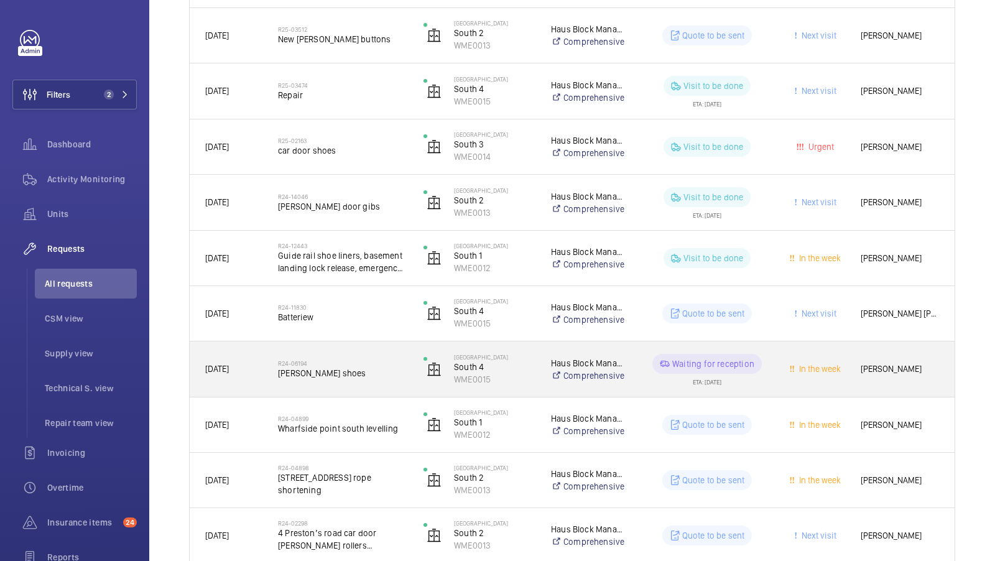
scroll to position [292, 0]
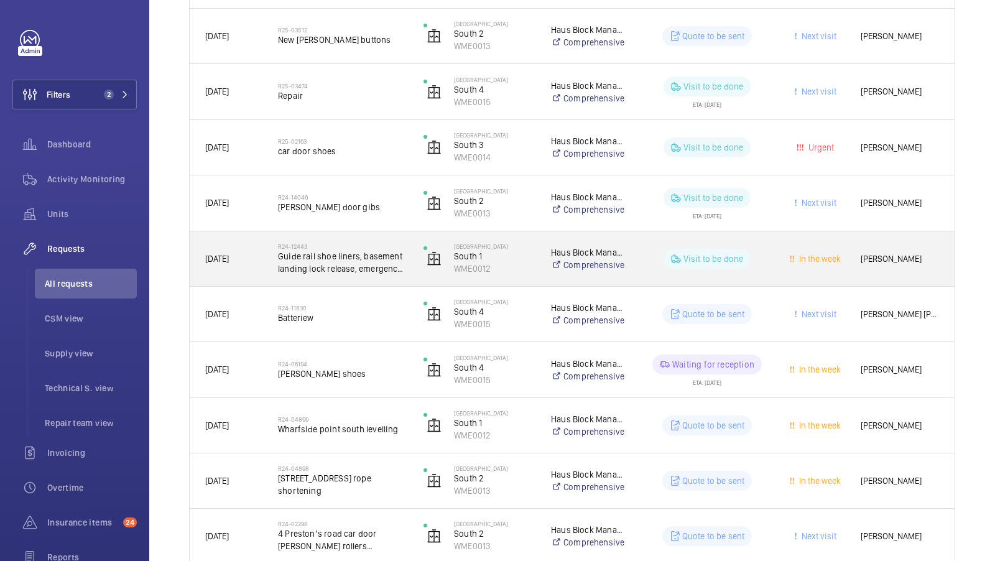
click at [353, 271] on span "Guide rail shoe liners, basement landing lock release, emergency rescue batteri…" at bounding box center [342, 262] width 129 height 25
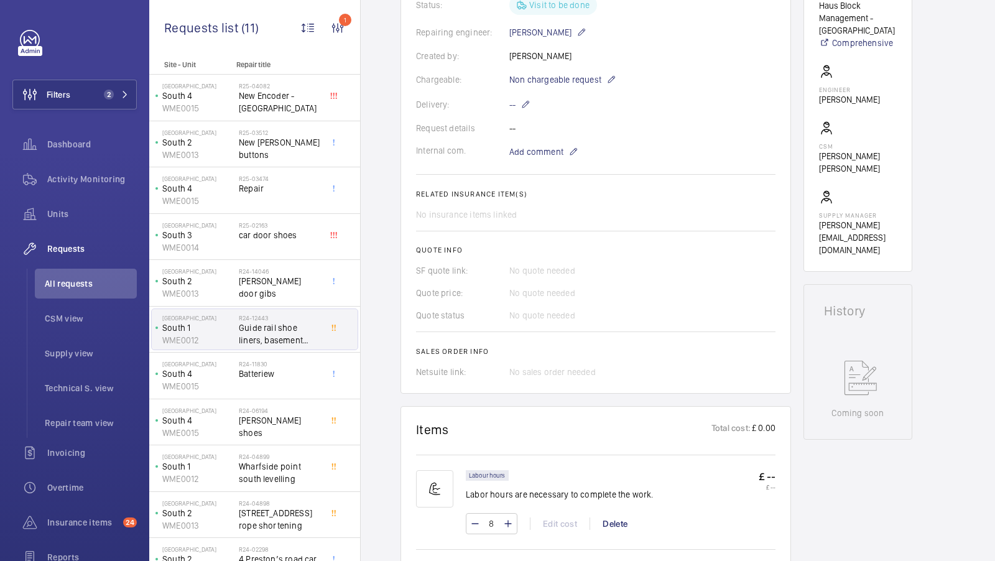
scroll to position [351, 0]
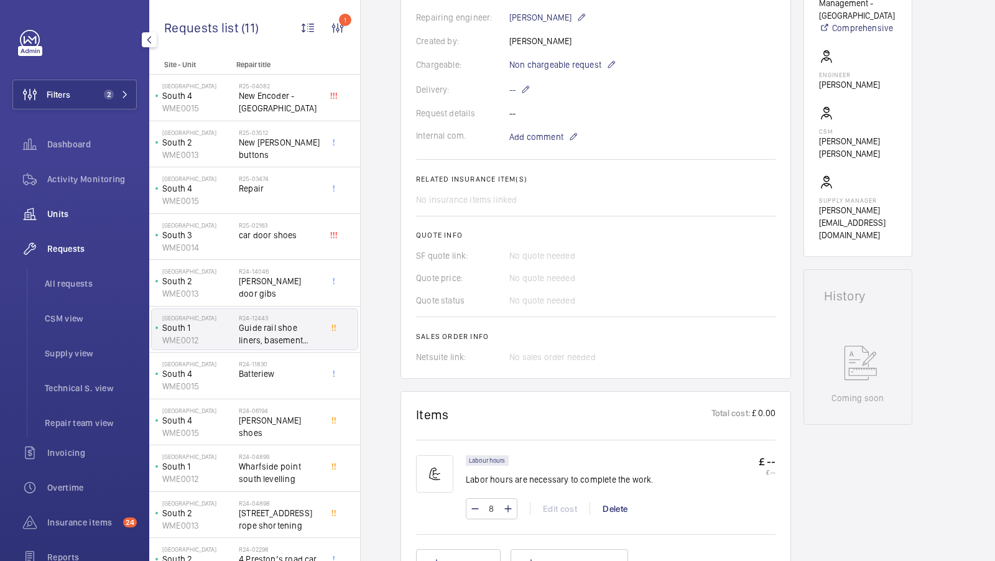
click at [78, 208] on span "Units" at bounding box center [92, 214] width 90 height 12
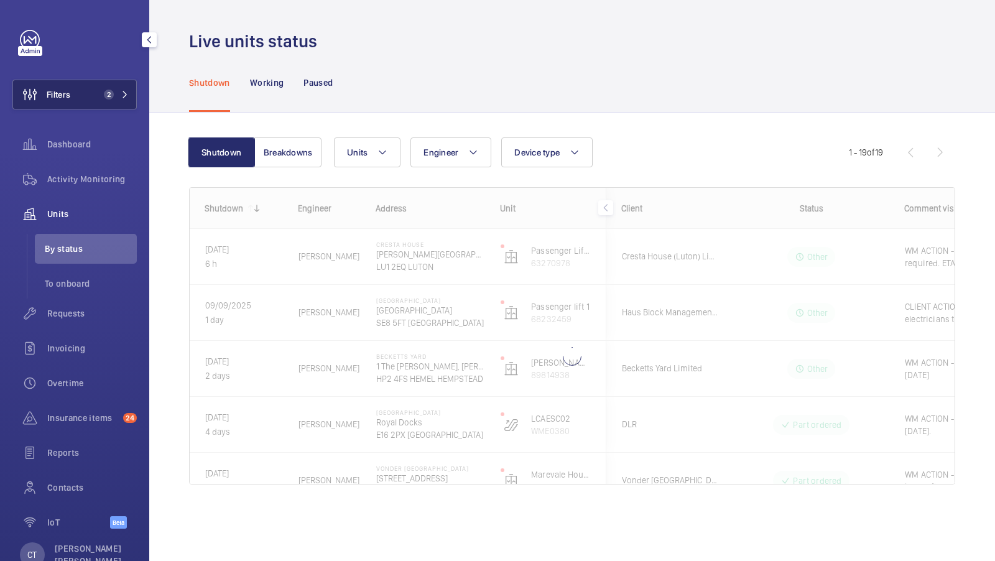
click at [123, 83] on button "Filters 2" at bounding box center [74, 95] width 124 height 30
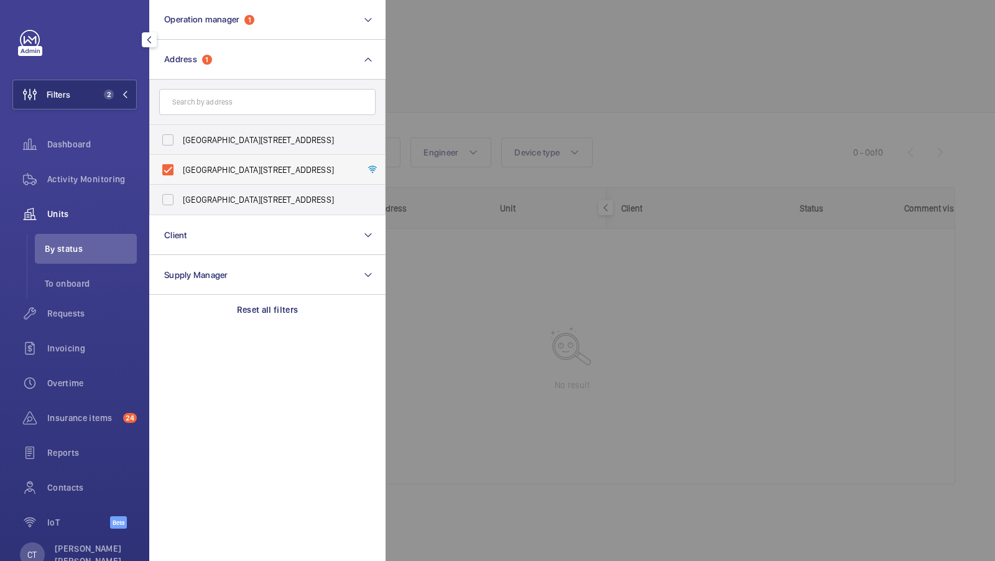
click at [273, 158] on label "Wharfside Point South - 4 Prestons Road, LONDON E14 9EX" at bounding box center [258, 170] width 216 height 30
click at [180, 158] on input "Wharfside Point South - 4 Prestons Road, LONDON E14 9EX" at bounding box center [167, 169] width 25 height 25
checkbox input "false"
click at [85, 78] on div "Filters 1 Operation manager 1 Address Wharfside Point North - 4 Prestons Road, …" at bounding box center [74, 286] width 124 height 512
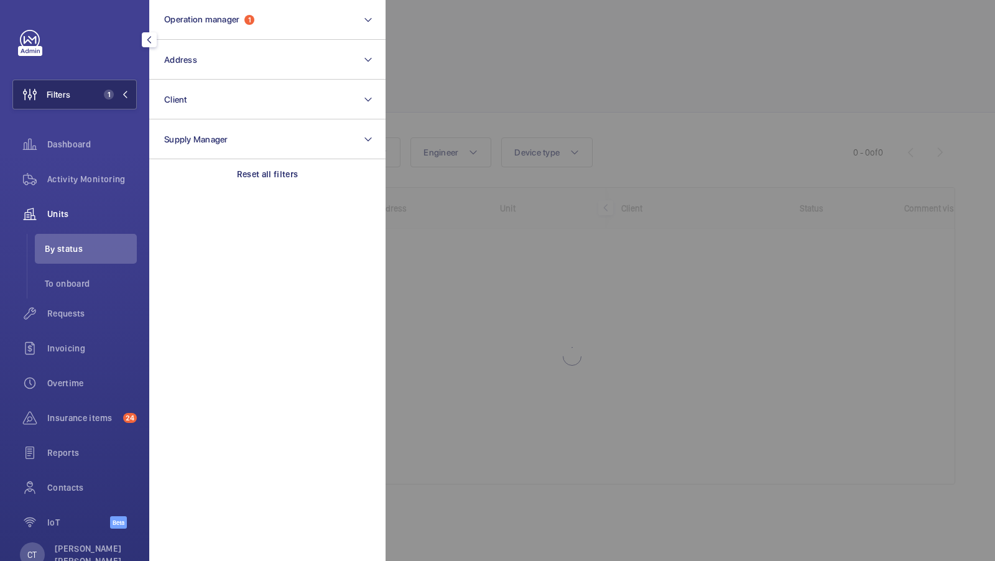
click at [124, 91] on mat-icon at bounding box center [124, 94] width 7 height 7
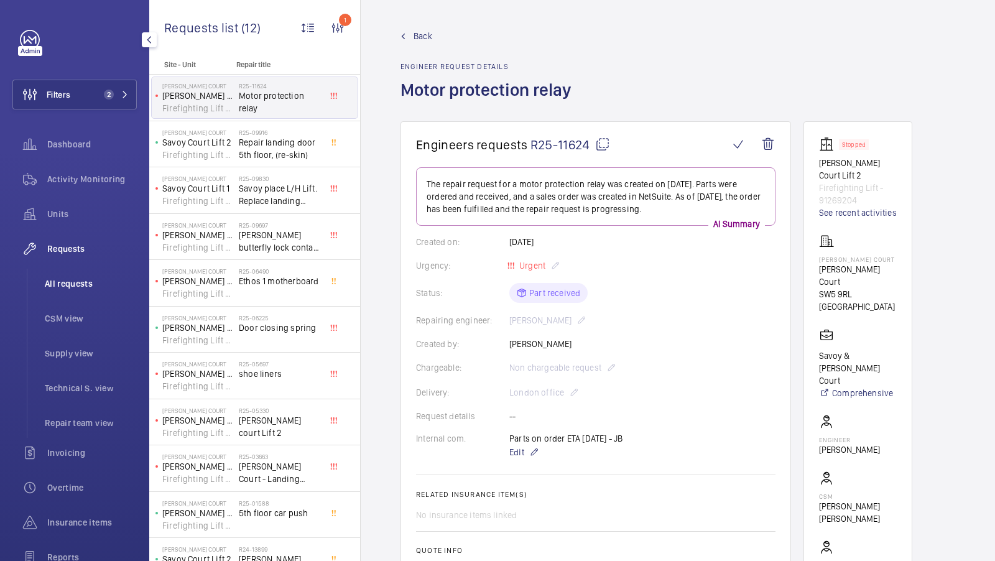
scroll to position [496, 0]
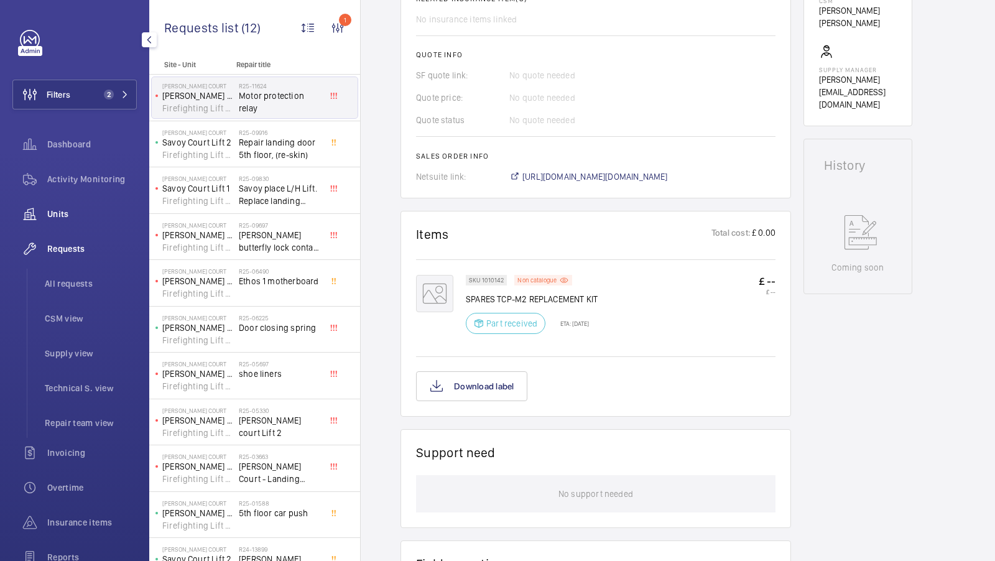
click at [68, 209] on span "Units" at bounding box center [92, 214] width 90 height 12
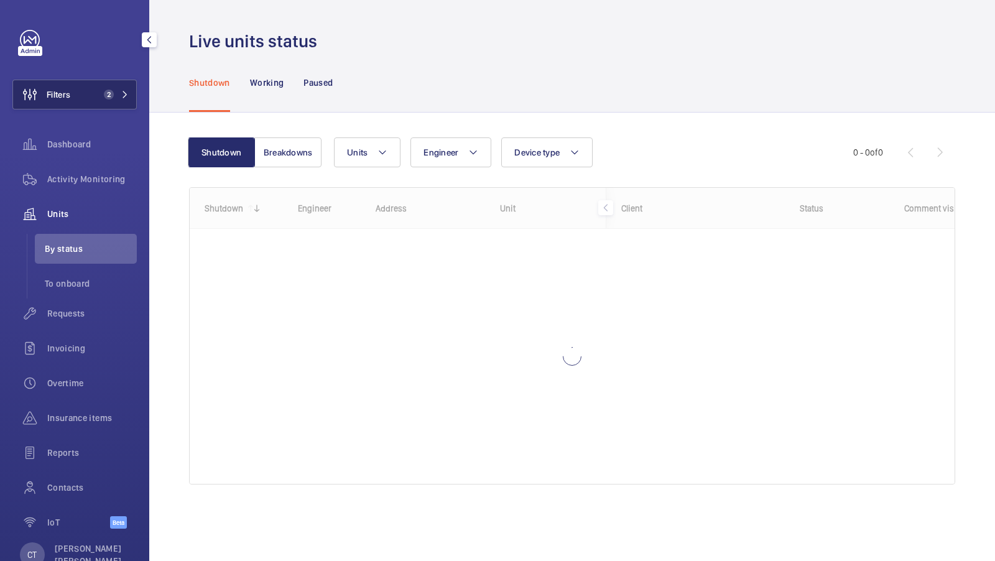
click at [109, 86] on button "Filters 2" at bounding box center [74, 95] width 124 height 30
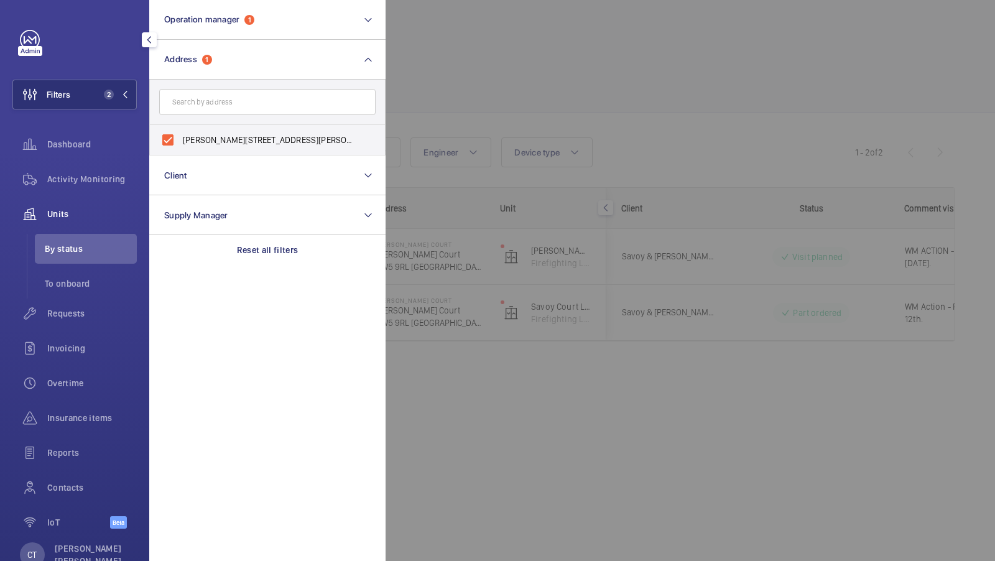
click at [668, 70] on div at bounding box center [883, 280] width 995 height 561
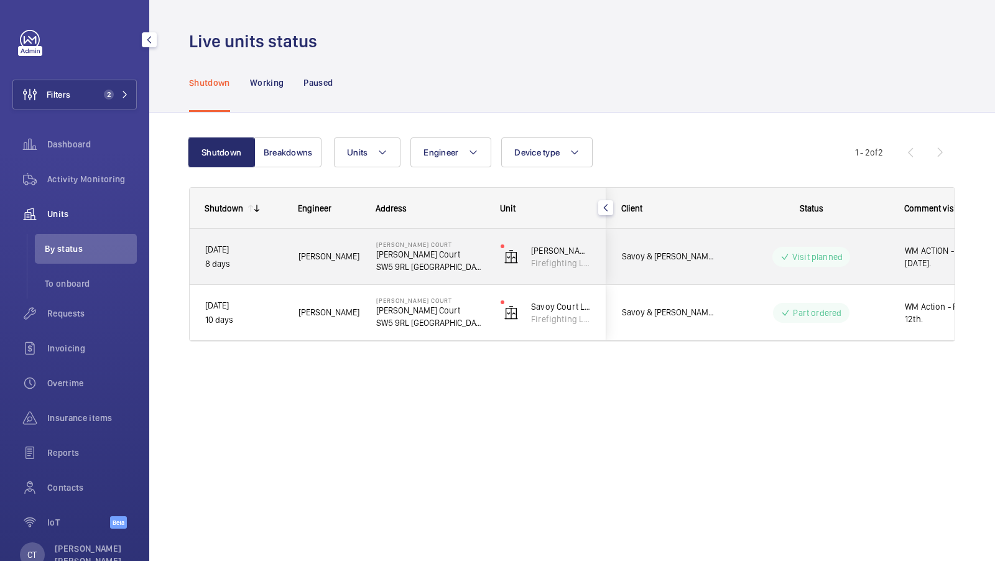
scroll to position [0, 224]
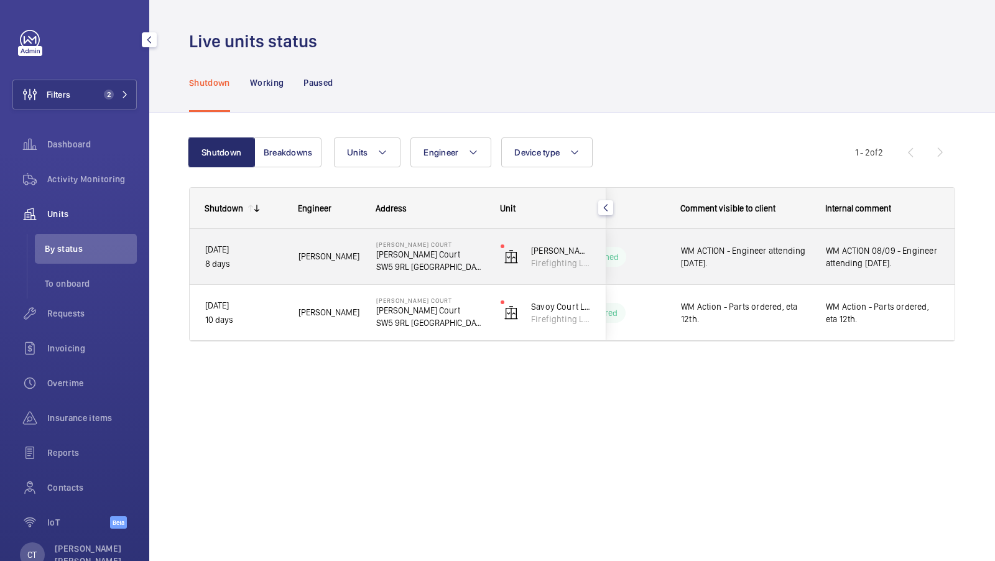
click at [870, 259] on span "WM ACTION 08/09 - Engineer attending [DATE]." at bounding box center [883, 256] width 114 height 25
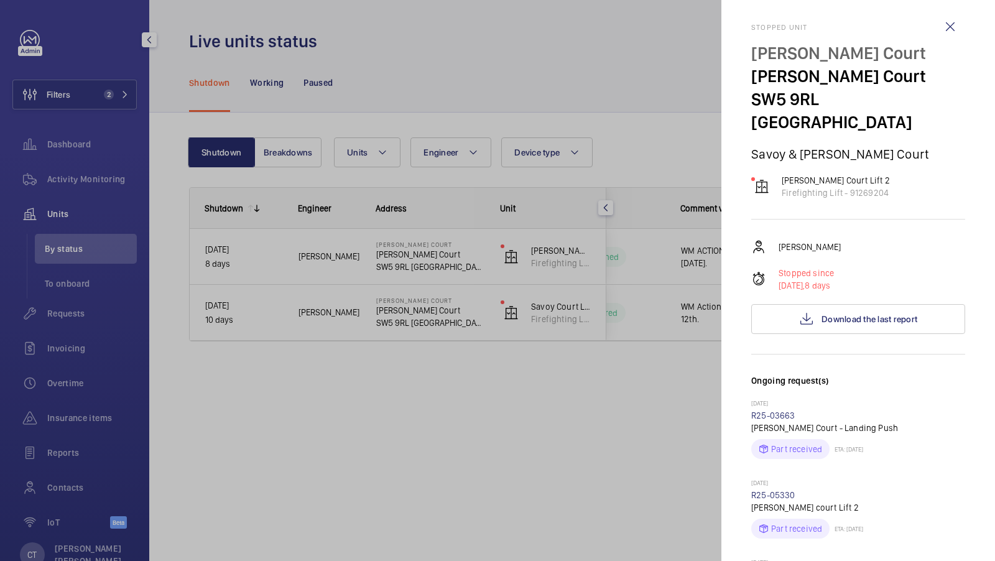
scroll to position [4, 0]
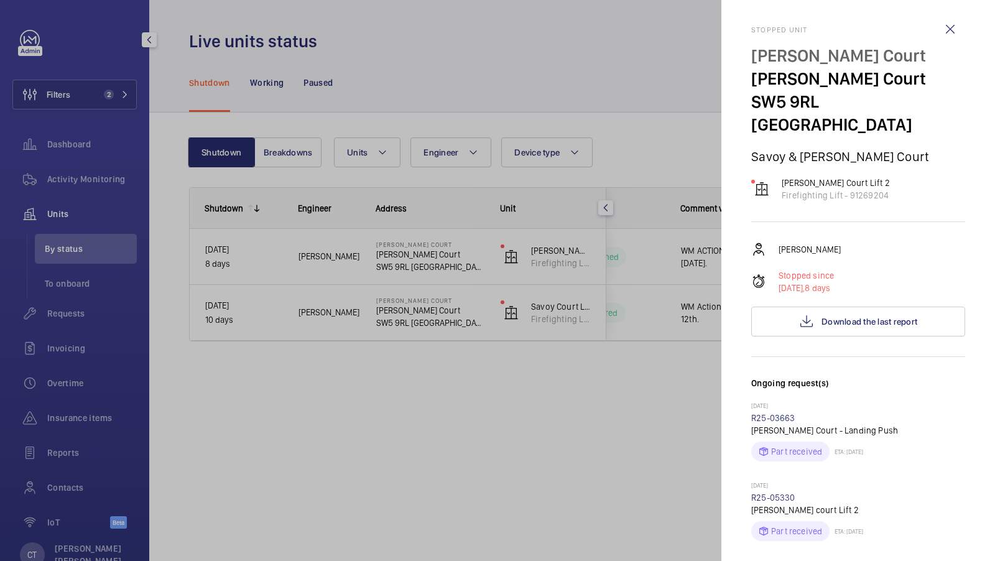
click at [591, 182] on div at bounding box center [497, 280] width 995 height 561
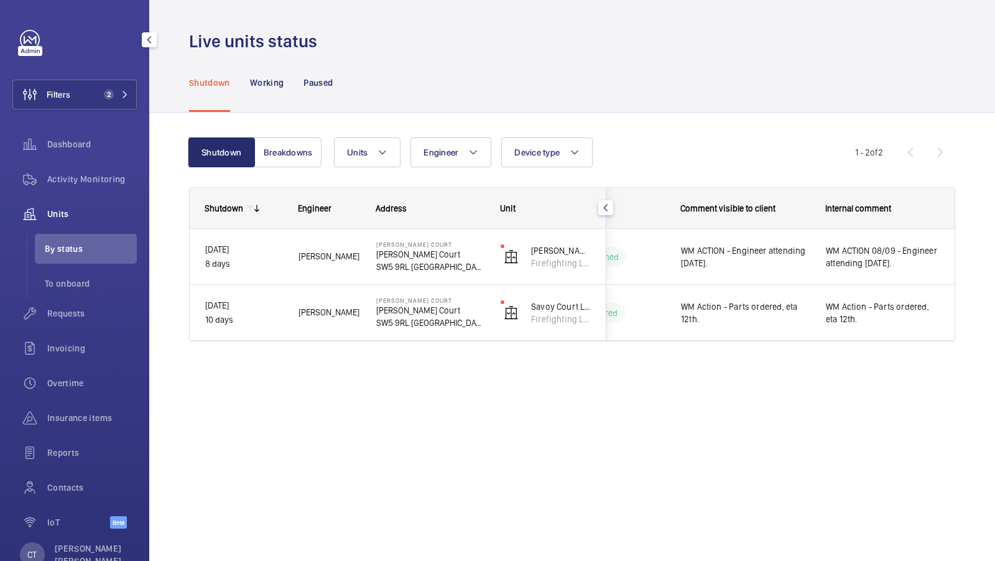
scroll to position [0, 0]
click at [120, 97] on span "2" at bounding box center [114, 95] width 30 height 10
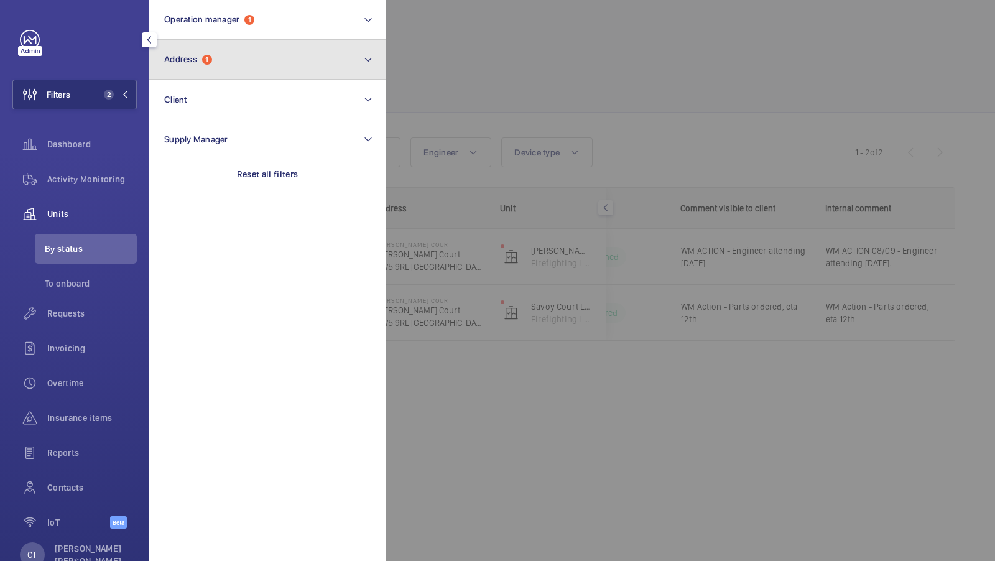
click at [257, 59] on button "Address 1" at bounding box center [267, 60] width 236 height 40
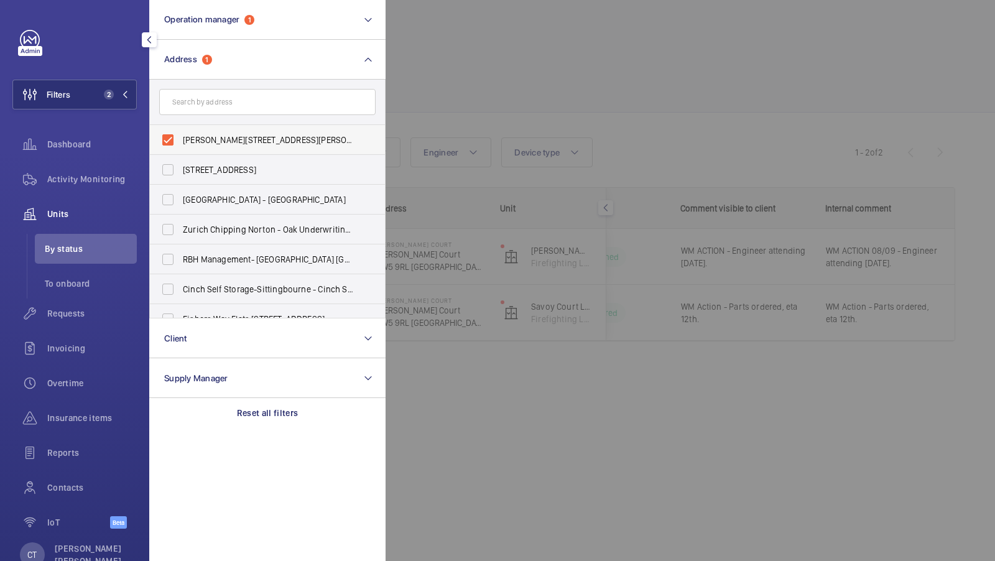
click at [216, 129] on label "[PERSON_NAME][STREET_ADDRESS][PERSON_NAME]" at bounding box center [258, 140] width 216 height 30
click at [180, 129] on input "[PERSON_NAME][STREET_ADDRESS][PERSON_NAME]" at bounding box center [167, 140] width 25 height 25
checkbox input "false"
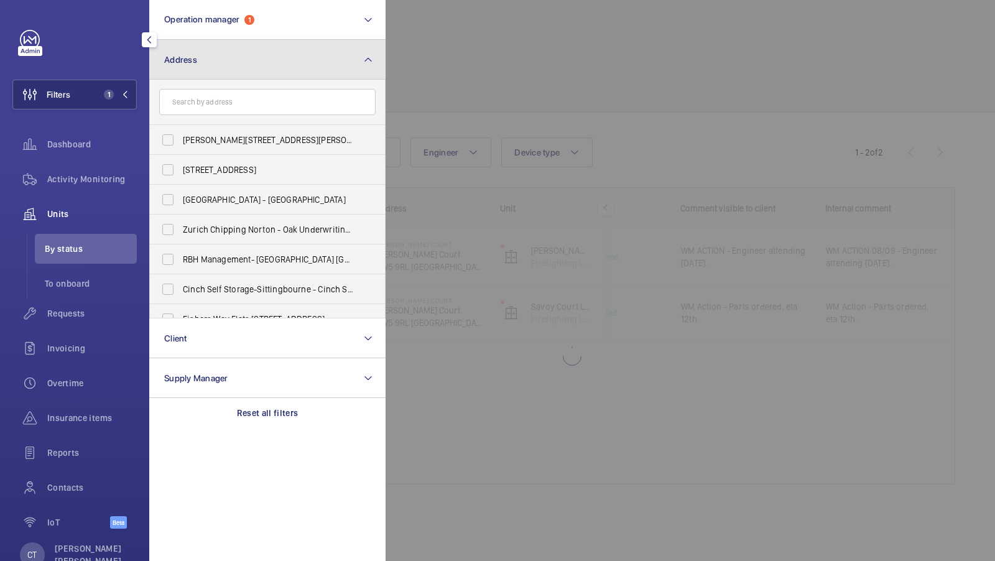
click at [260, 40] on button "Address" at bounding box center [267, 60] width 236 height 40
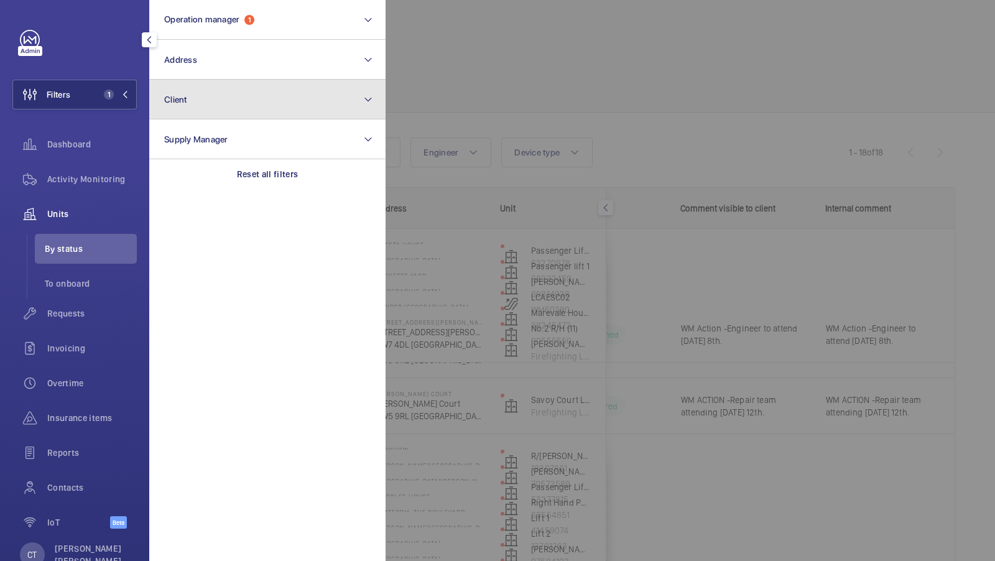
click at [222, 108] on button "Client" at bounding box center [267, 100] width 236 height 40
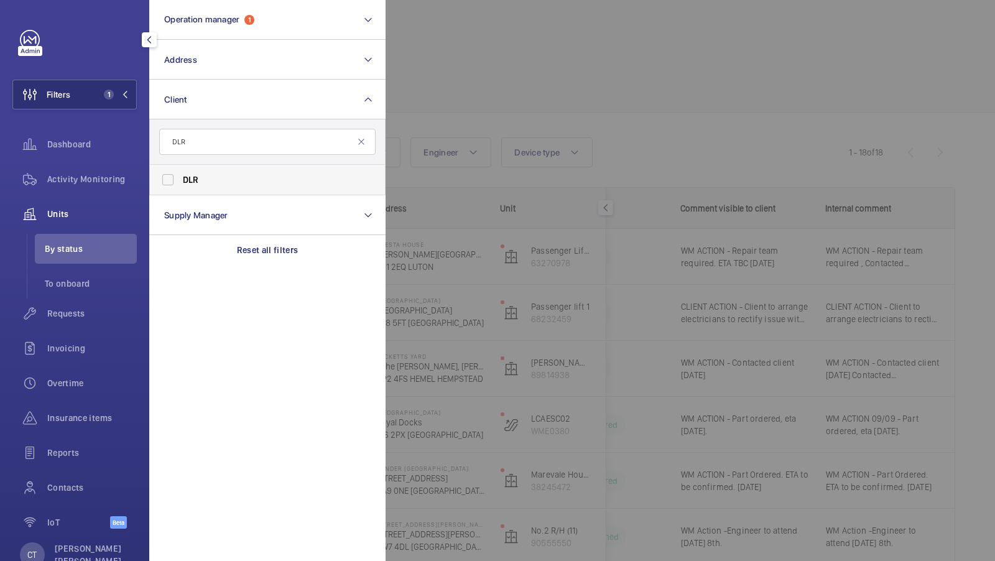
type input "DLR"
click at [189, 181] on span "DLR" at bounding box center [191, 180] width 16 height 10
click at [180, 181] on input "DLR" at bounding box center [167, 179] width 25 height 25
checkbox input "true"
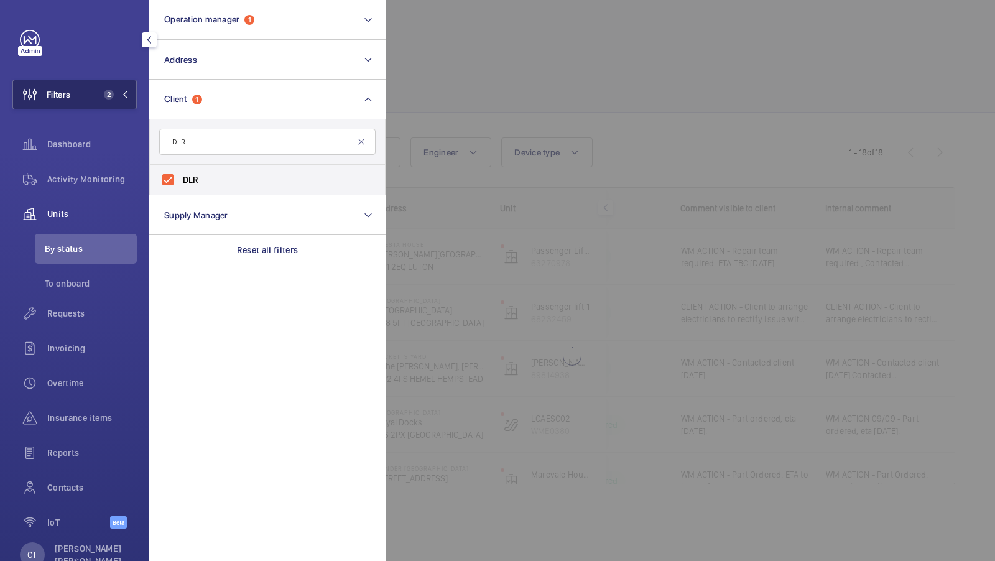
click at [103, 90] on span "2" at bounding box center [106, 95] width 15 height 10
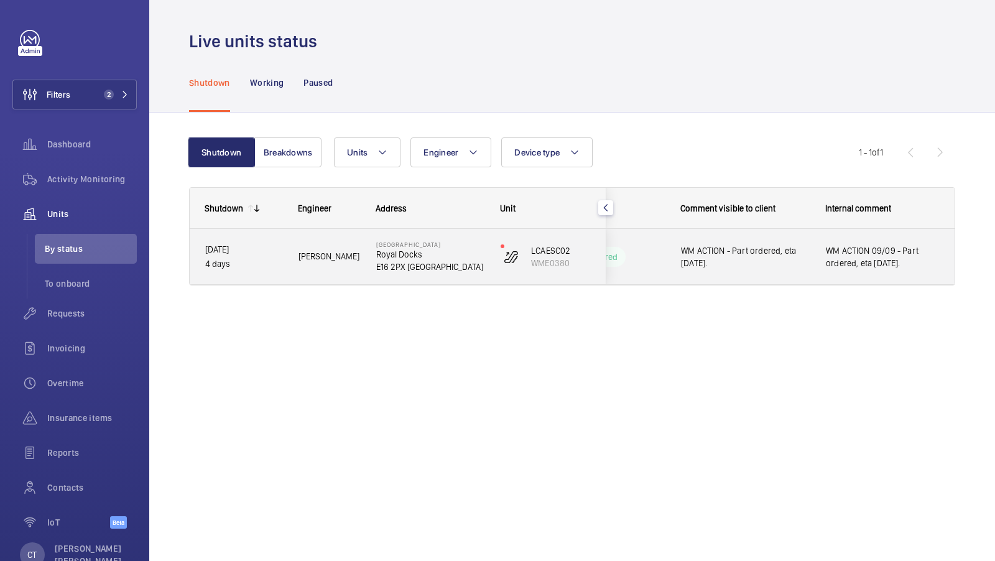
click at [902, 236] on div "WM ACTION 09/09 - Part ordered, eta [DATE]." at bounding box center [883, 256] width 144 height 53
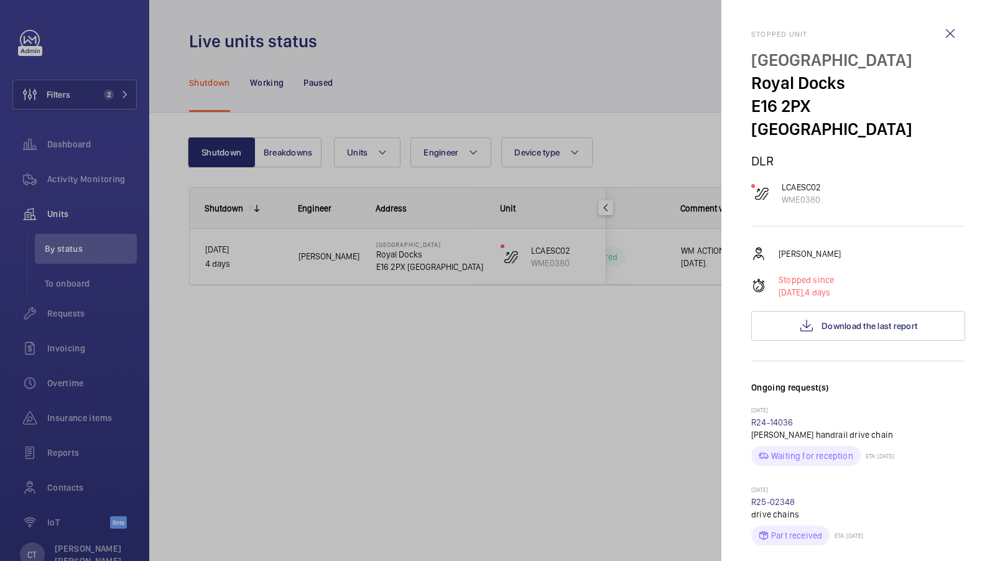
scroll to position [461, 0]
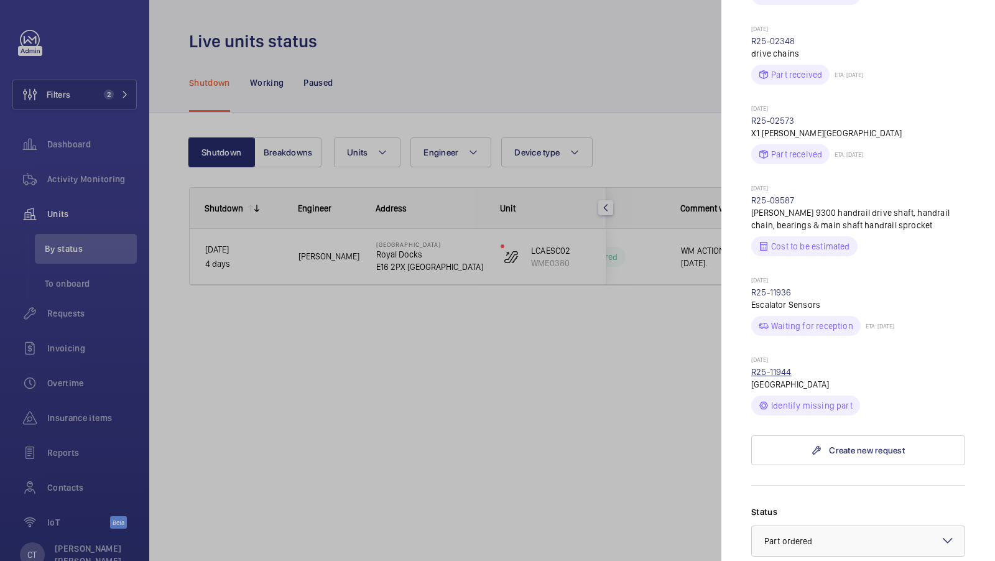
click at [776, 367] on link "R25-11944" at bounding box center [771, 372] width 40 height 10
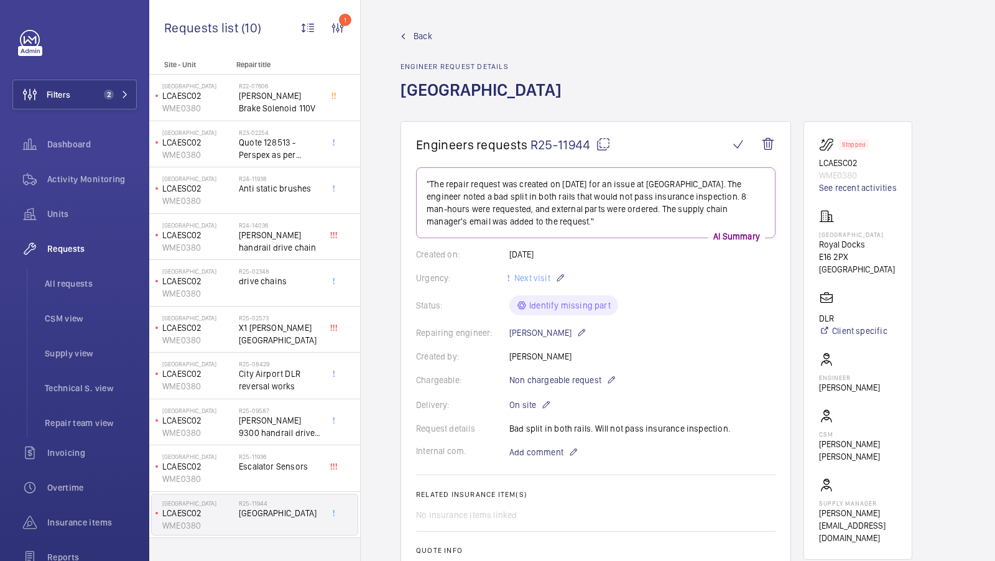
click at [424, 36] on span "Back" at bounding box center [423, 36] width 19 height 12
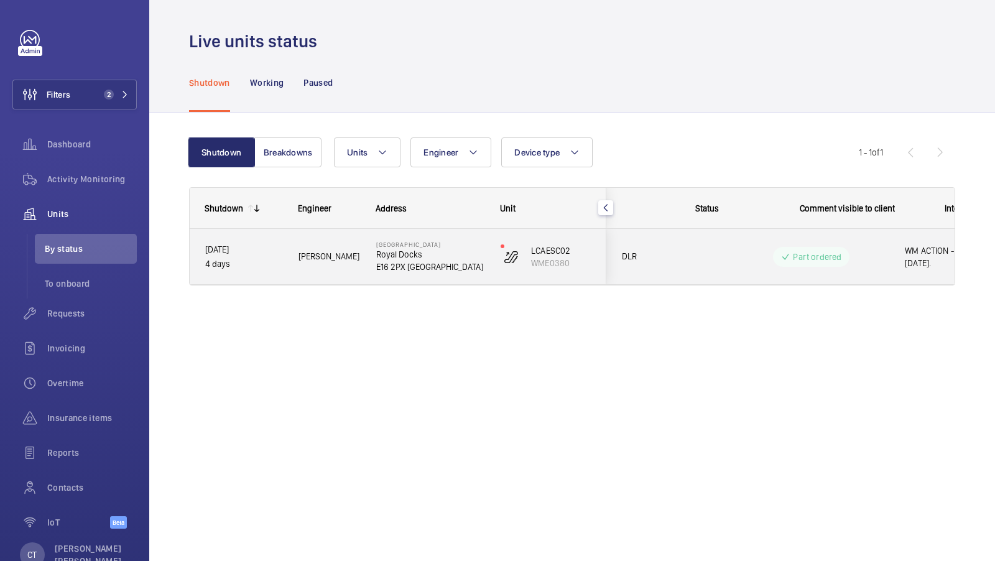
scroll to position [0, 224]
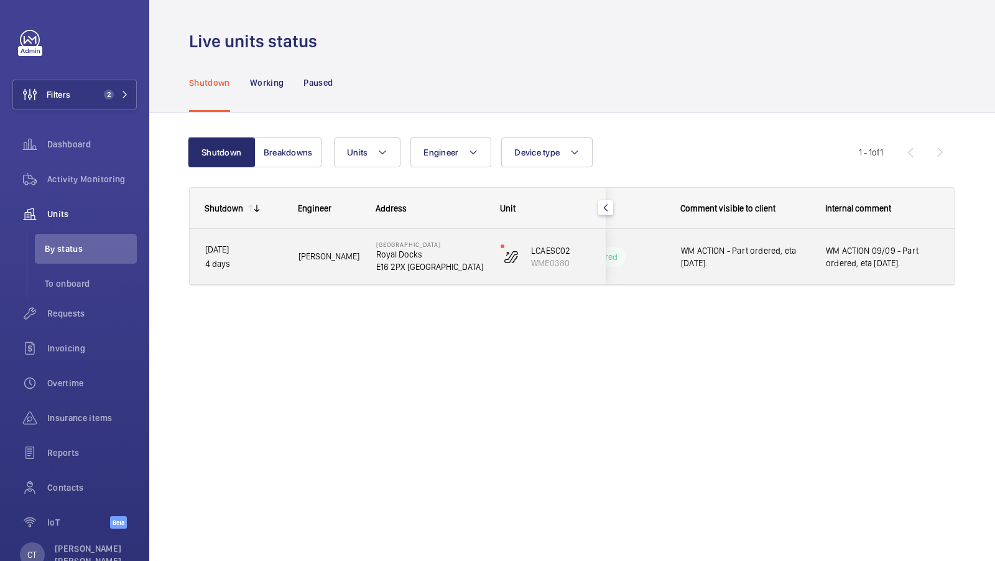
click at [901, 245] on span "WM ACTION 09/09 - Part ordered, eta [DATE]." at bounding box center [883, 256] width 114 height 25
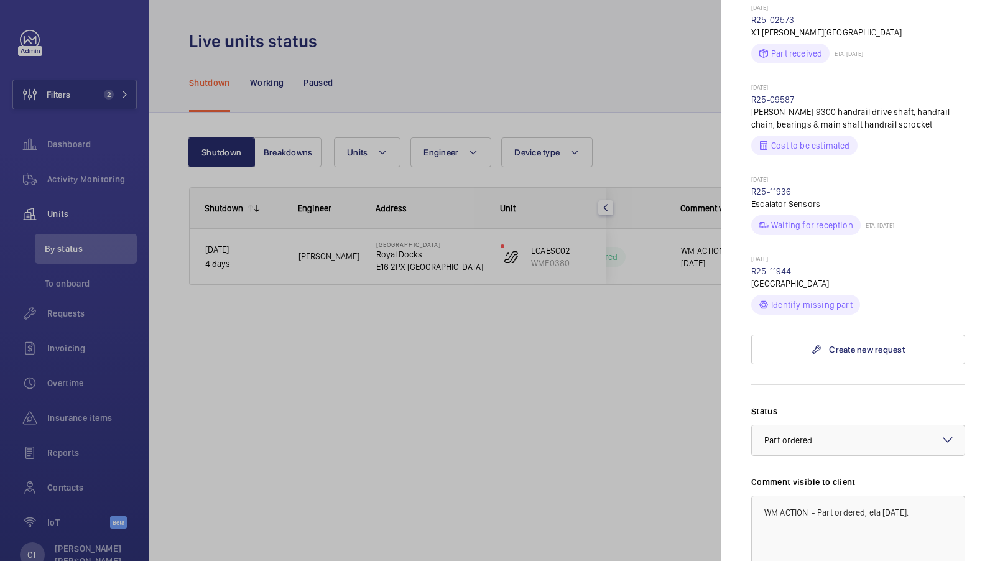
scroll to position [565, 0]
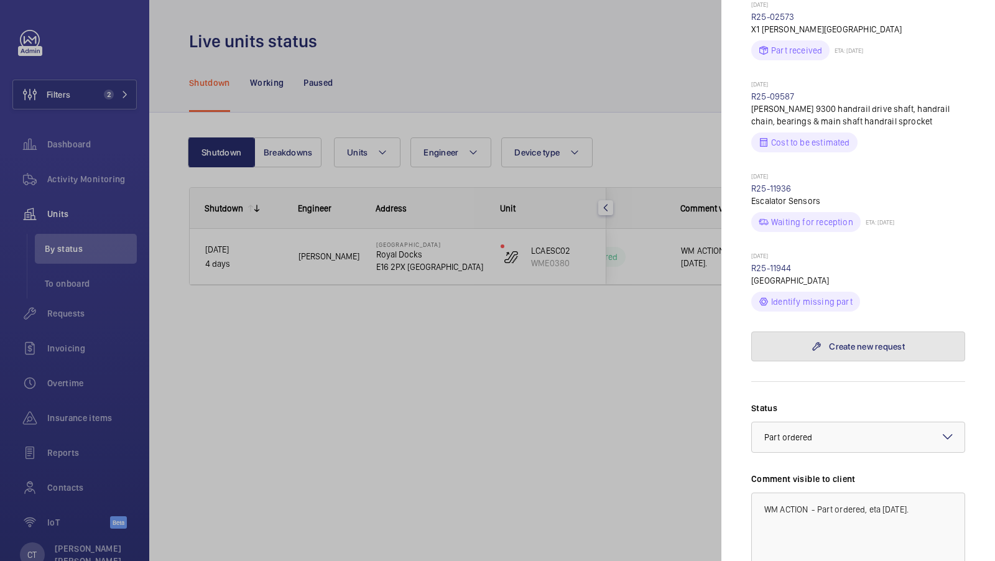
click at [863, 336] on link "Create new request" at bounding box center [858, 347] width 214 height 30
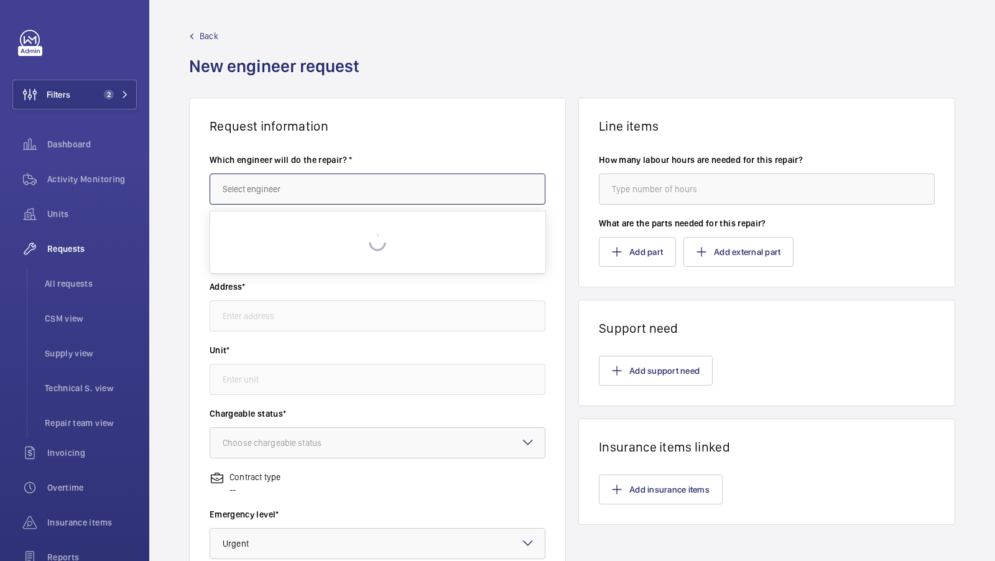
click at [277, 201] on input "text" at bounding box center [378, 189] width 336 height 31
type input "London City Airport Royal Docks, E16 2PX LONDON"
type input "WME0380 - LCAESC02"
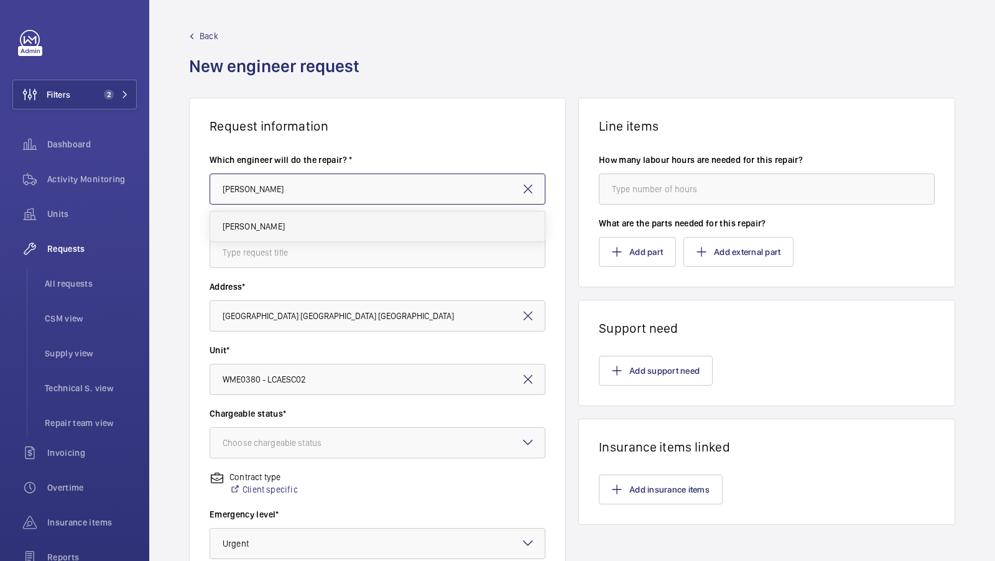
type input "[PERSON_NAME]"
click at [230, 230] on span "[PERSON_NAME]" at bounding box center [254, 226] width 62 height 12
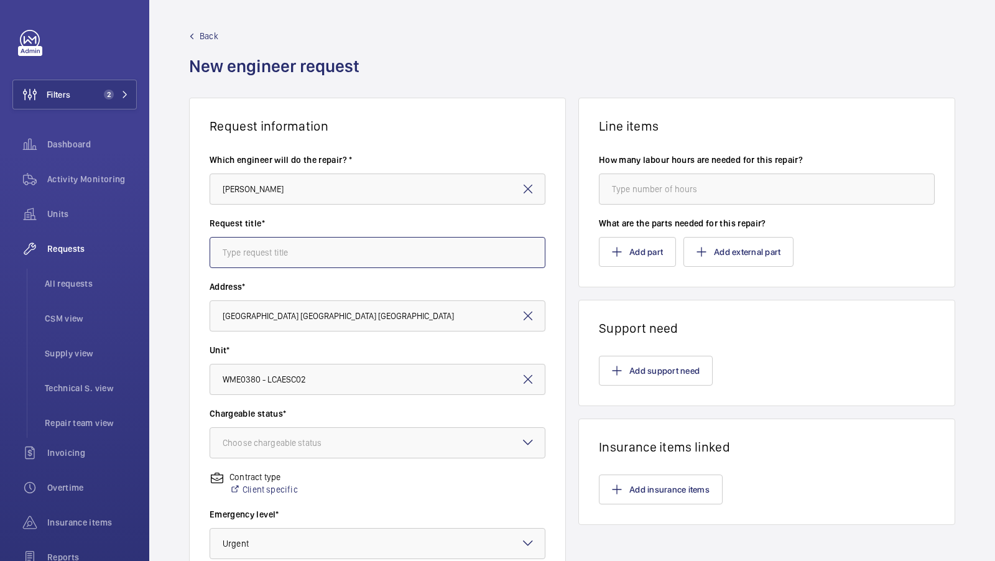
click at [261, 264] on input "text" at bounding box center [378, 252] width 336 height 31
type input "S"
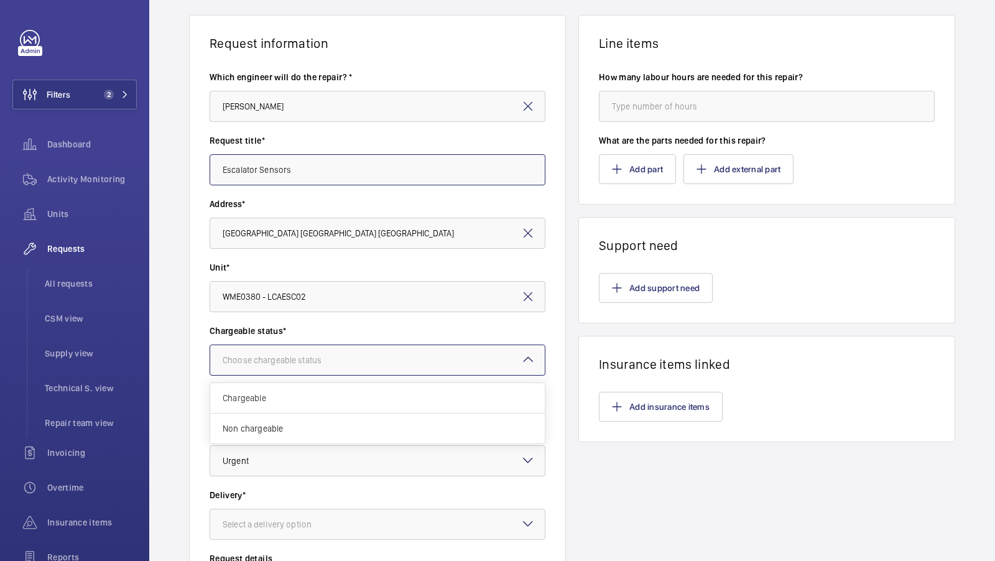
click at [314, 354] on div "Choose chargeable status" at bounding box center [288, 360] width 130 height 12
click at [291, 414] on div "Chargeable Non chargeable" at bounding box center [377, 413] width 335 height 60
click at [289, 429] on span "Non chargeable" at bounding box center [378, 428] width 310 height 12
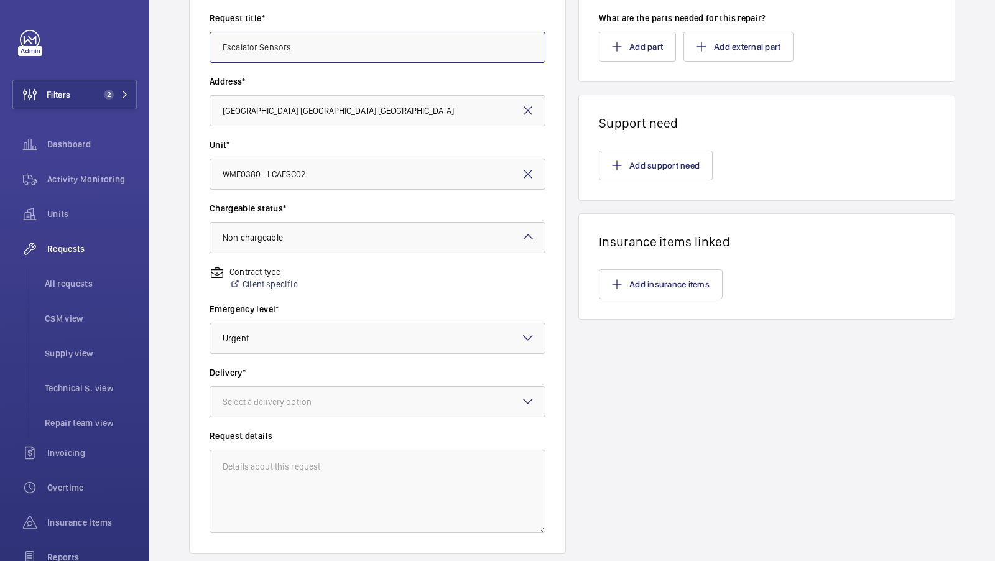
scroll to position [216, 0]
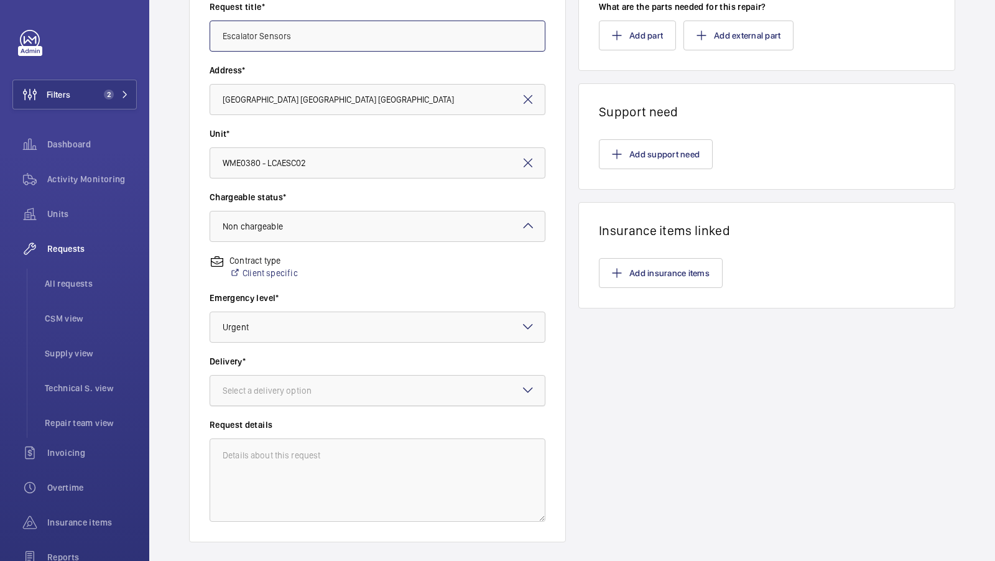
click at [313, 401] on div at bounding box center [377, 391] width 335 height 30
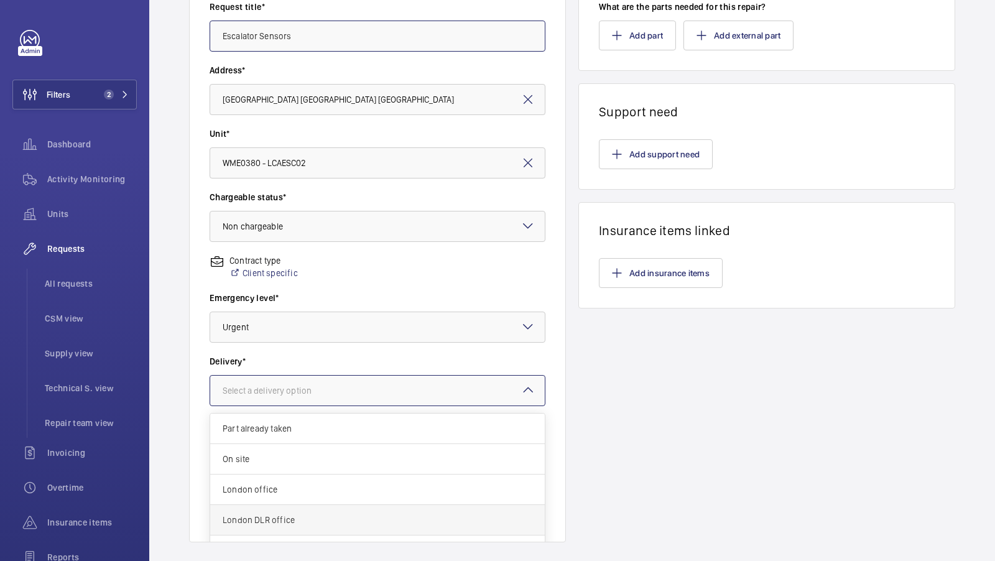
click at [305, 519] on span "London DLR office" at bounding box center [378, 520] width 310 height 12
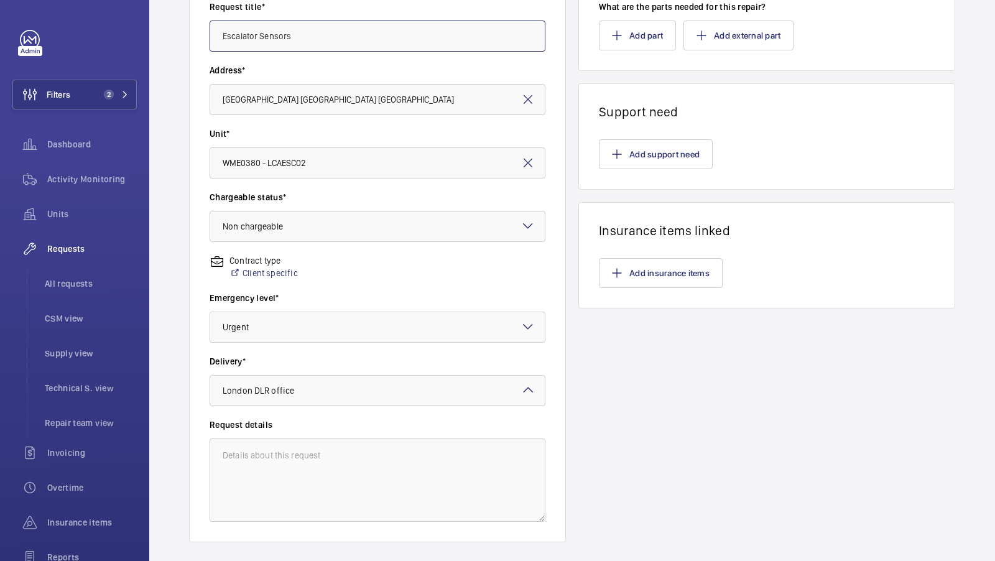
scroll to position [0, 0]
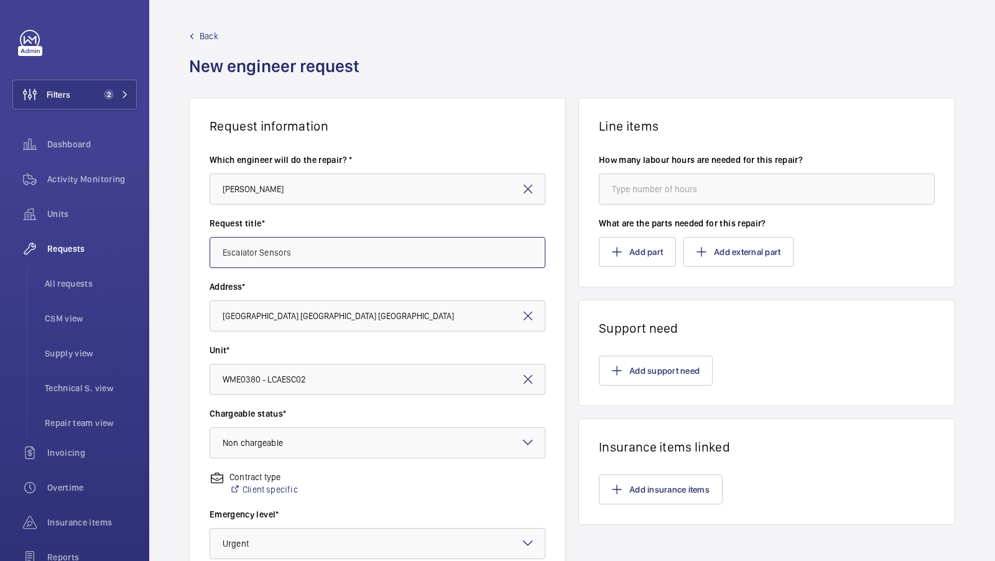
type input "Escalator Sensors"
click at [462, 86] on div "Back New engineer request" at bounding box center [572, 64] width 766 height 68
click at [629, 254] on button "Add part" at bounding box center [637, 252] width 77 height 30
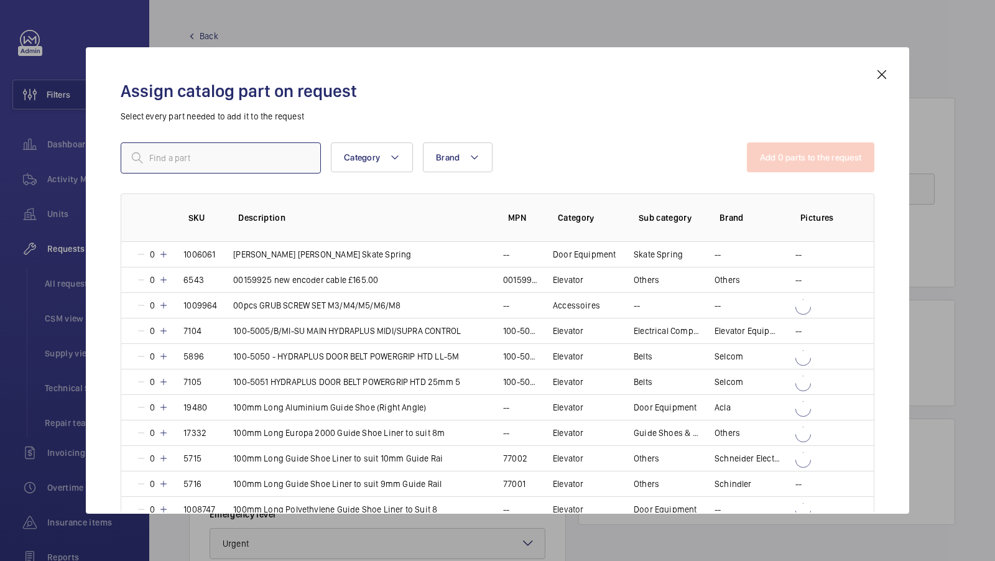
click at [210, 148] on input "text" at bounding box center [221, 157] width 200 height 31
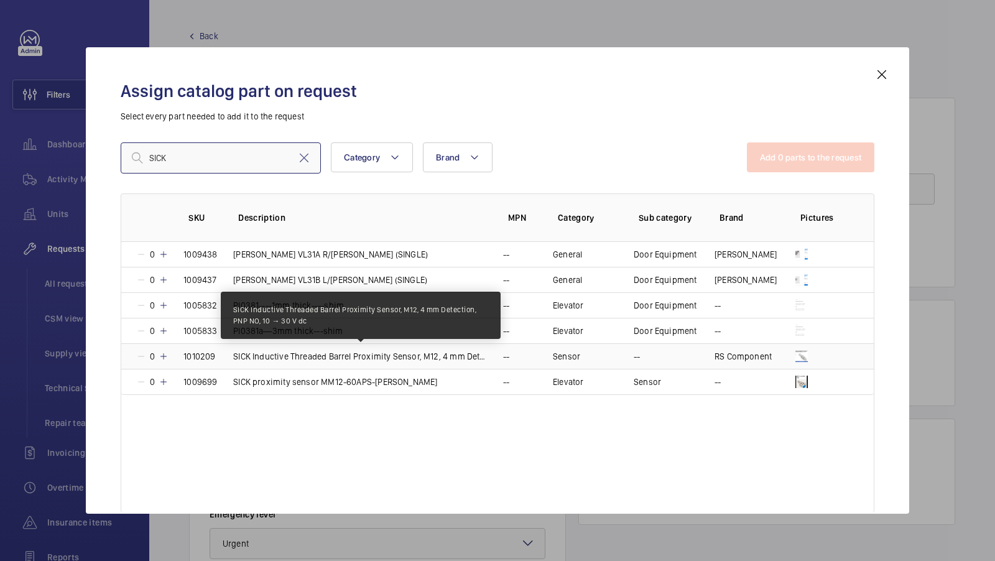
type input "SICK"
click at [336, 350] on p "SICK Inductive Threaded Barrel Proximity Sensor, M12, 4 mm Detection, PNP NO, 1…" at bounding box center [360, 356] width 255 height 12
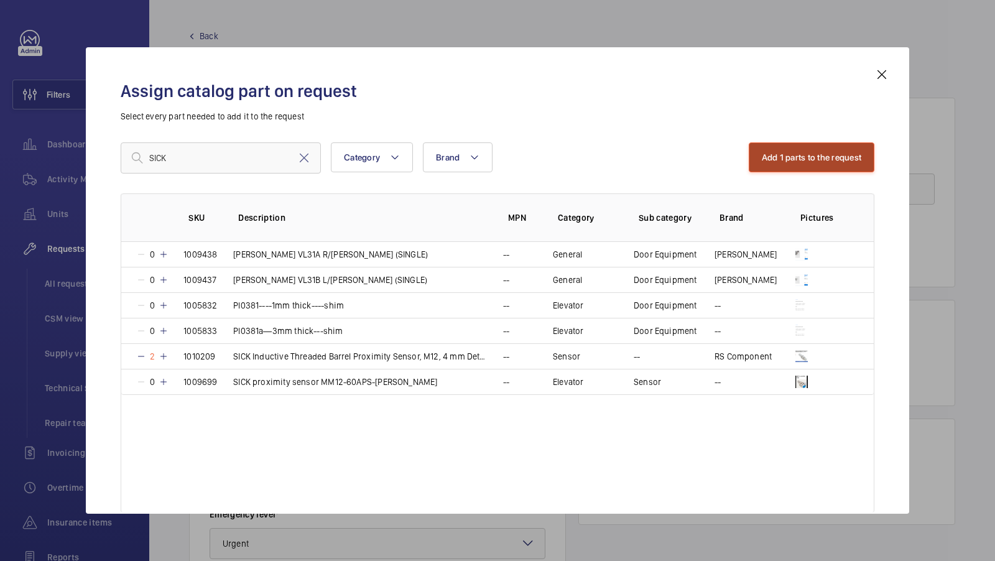
click at [803, 159] on button "Add 1 parts to the request" at bounding box center [812, 157] width 126 height 30
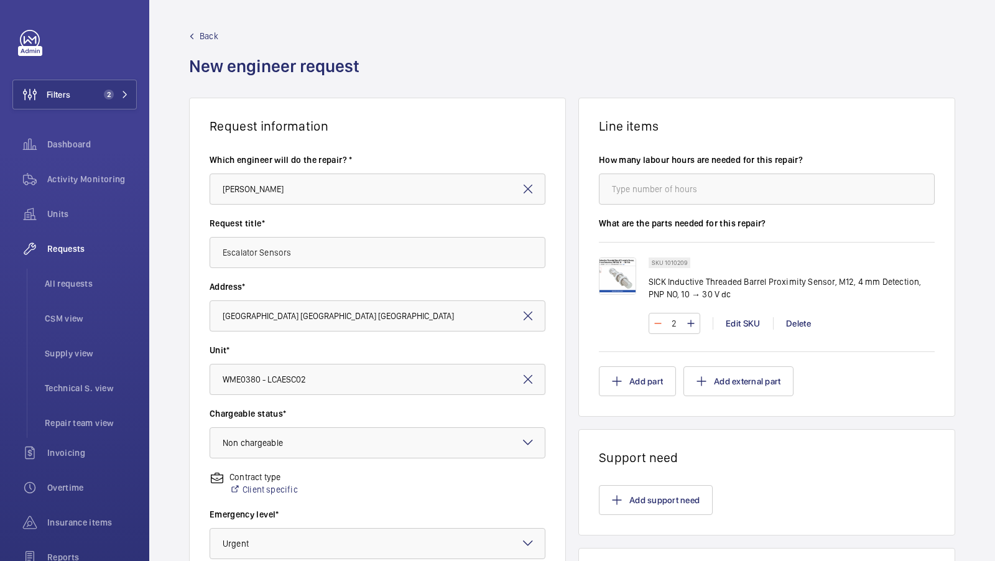
click at [661, 323] on mat-icon at bounding box center [658, 323] width 10 height 15
click at [661, 322] on mat-icon at bounding box center [658, 323] width 10 height 15
type input "0"
click at [801, 323] on div "Delete" at bounding box center [798, 323] width 50 height 12
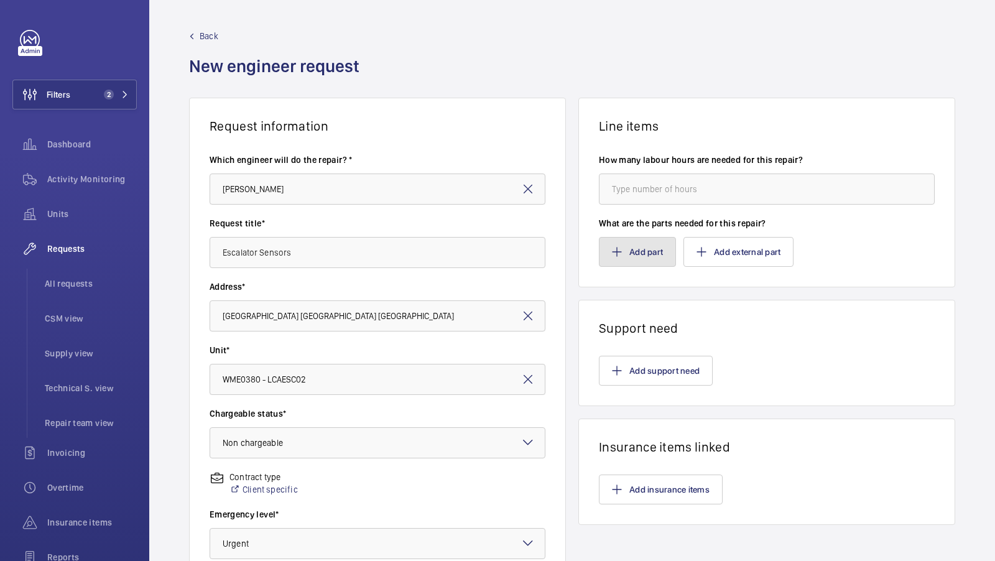
click at [619, 253] on mat-icon "button" at bounding box center [617, 252] width 10 height 10
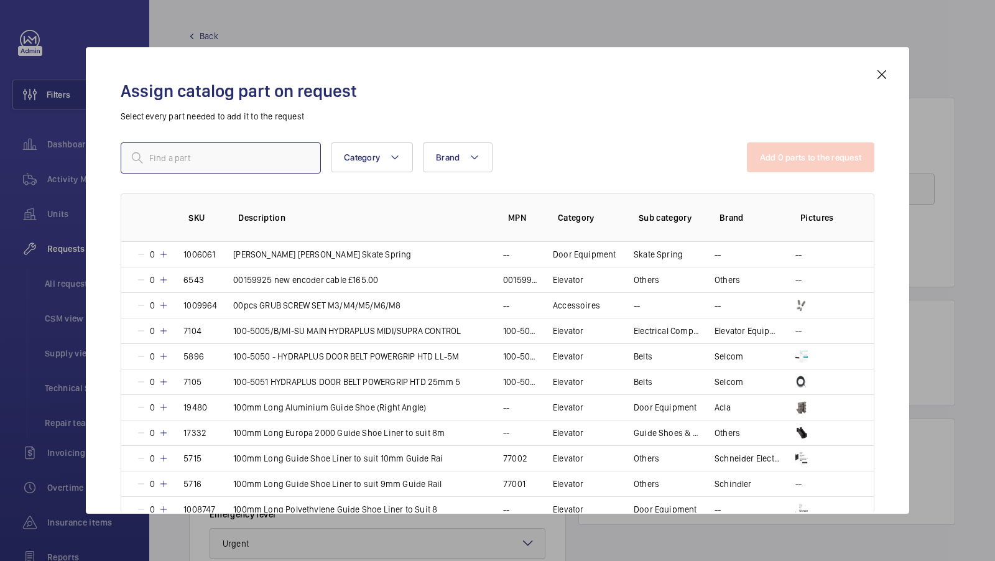
click at [167, 153] on input "text" at bounding box center [221, 157] width 200 height 31
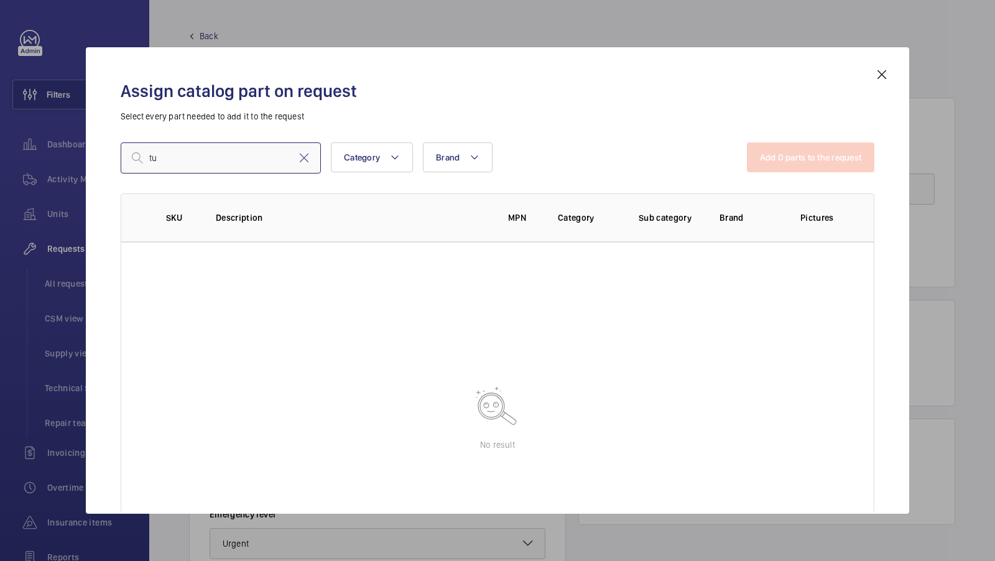
type input "t"
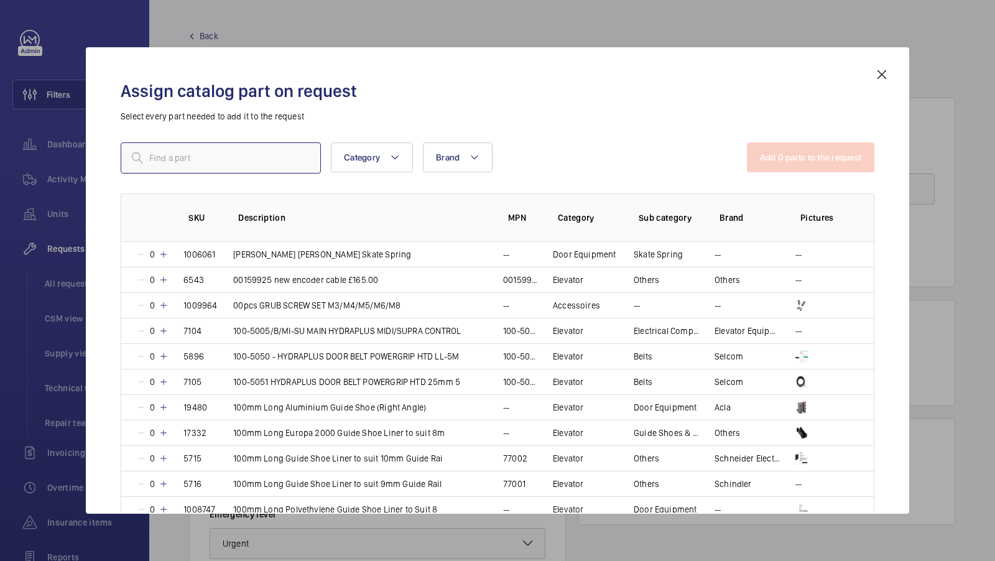
type input "s"
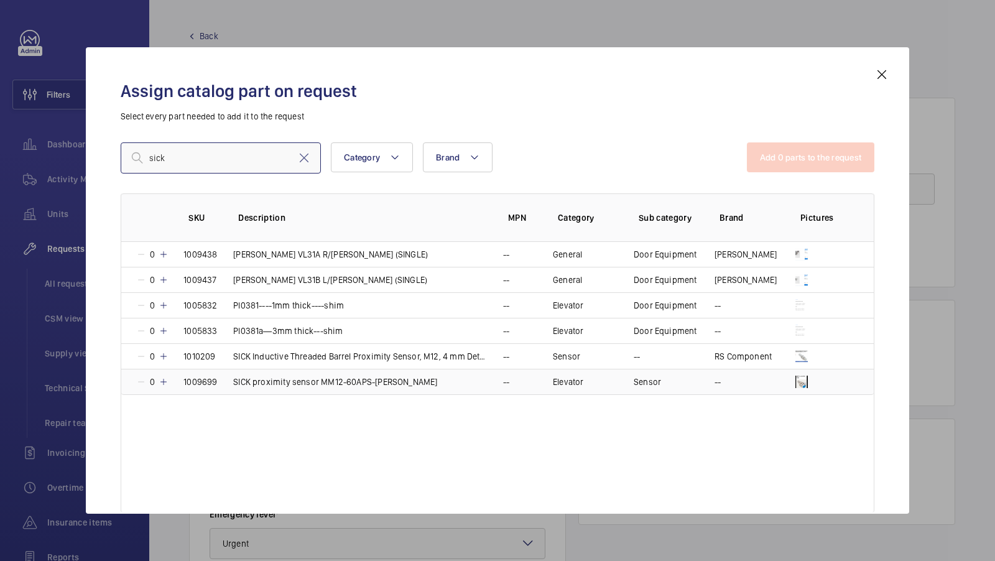
type input "sick"
click at [396, 382] on td "SICK proximity sensor MM12-60APS-ZUK" at bounding box center [353, 382] width 270 height 26
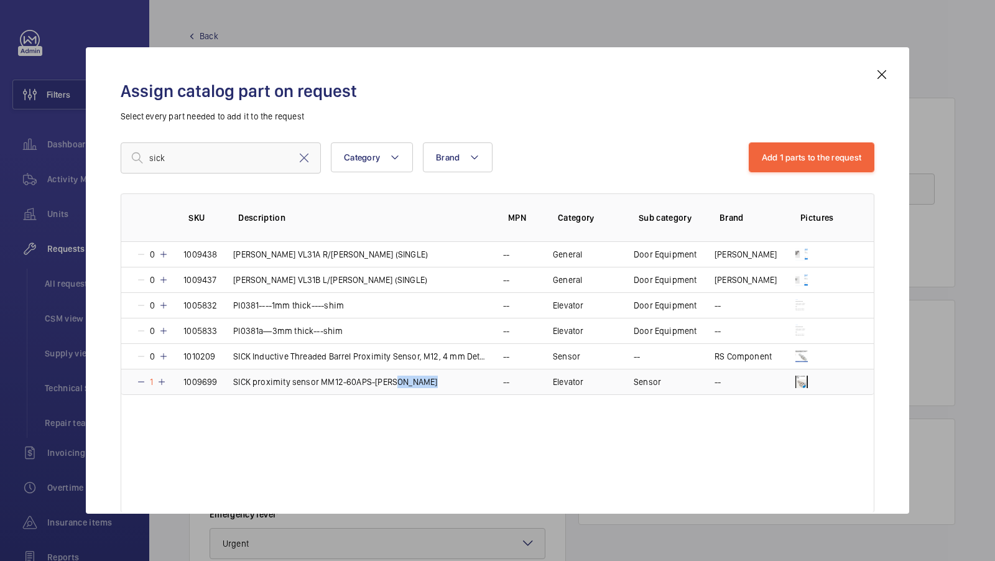
click at [396, 382] on td "SICK proximity sensor MM12-60APS-ZUK" at bounding box center [353, 382] width 270 height 26
click at [780, 162] on button "Add 1 parts to the request" at bounding box center [812, 157] width 126 height 30
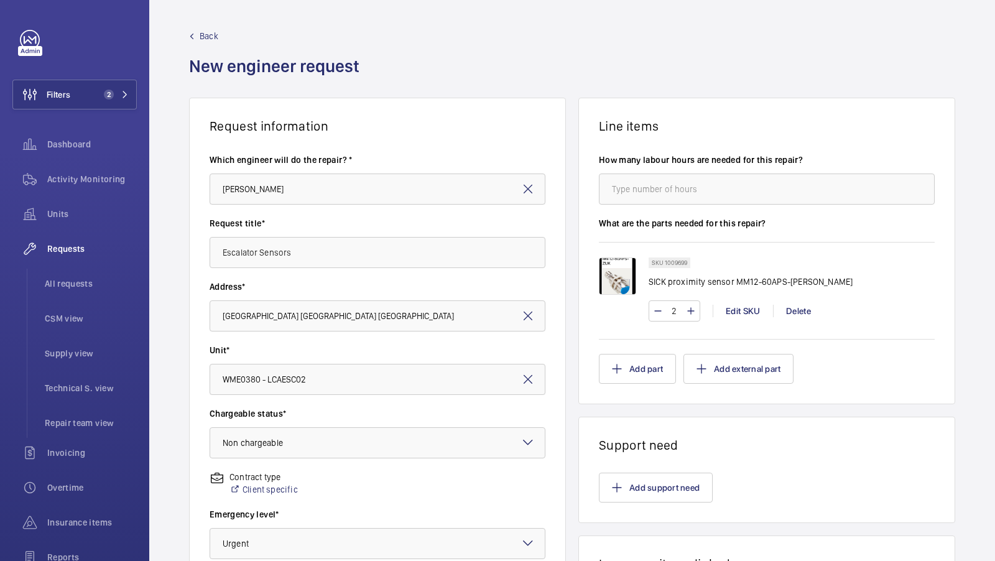
scroll to position [286, 0]
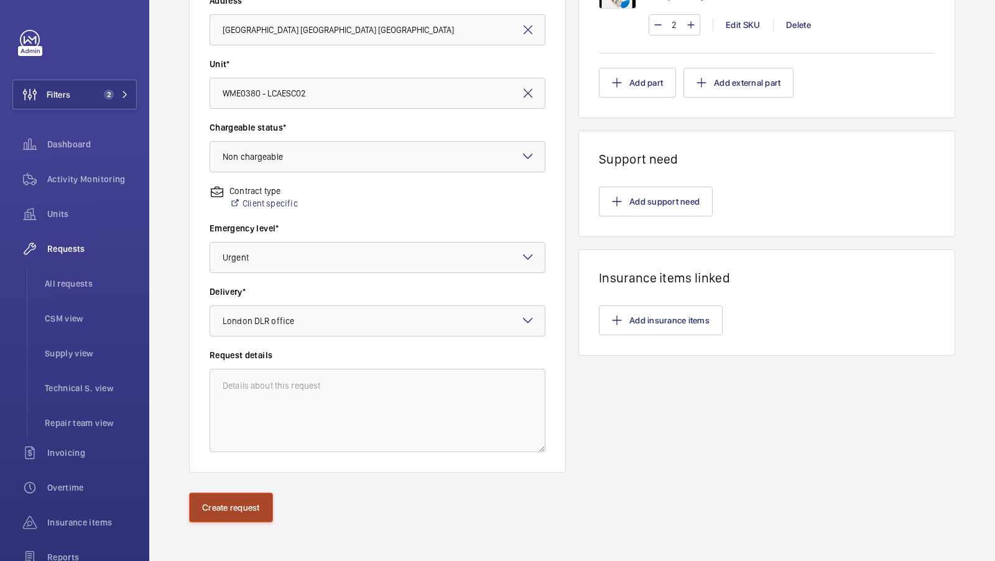
click at [227, 503] on button "Create request" at bounding box center [231, 508] width 84 height 30
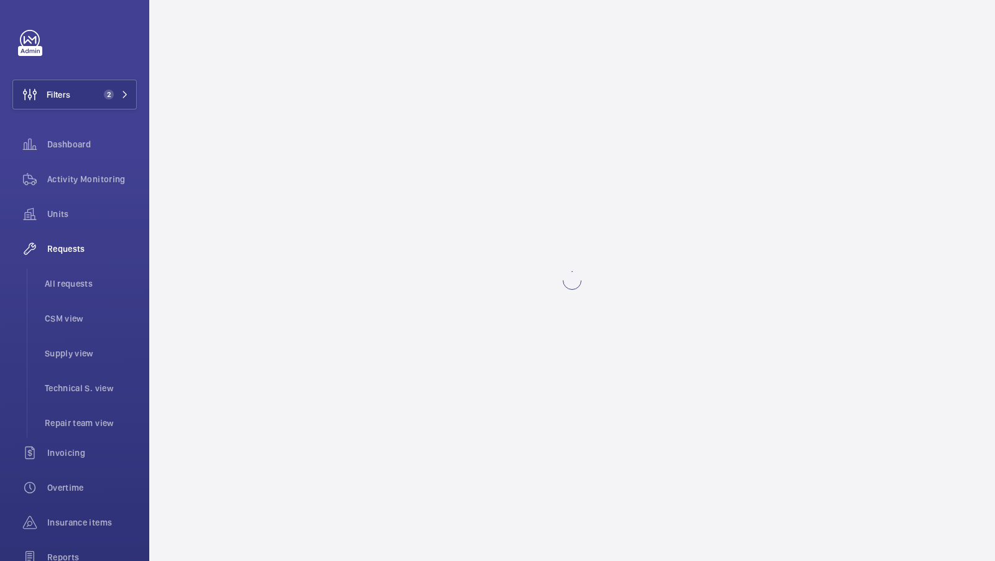
scroll to position [0, 0]
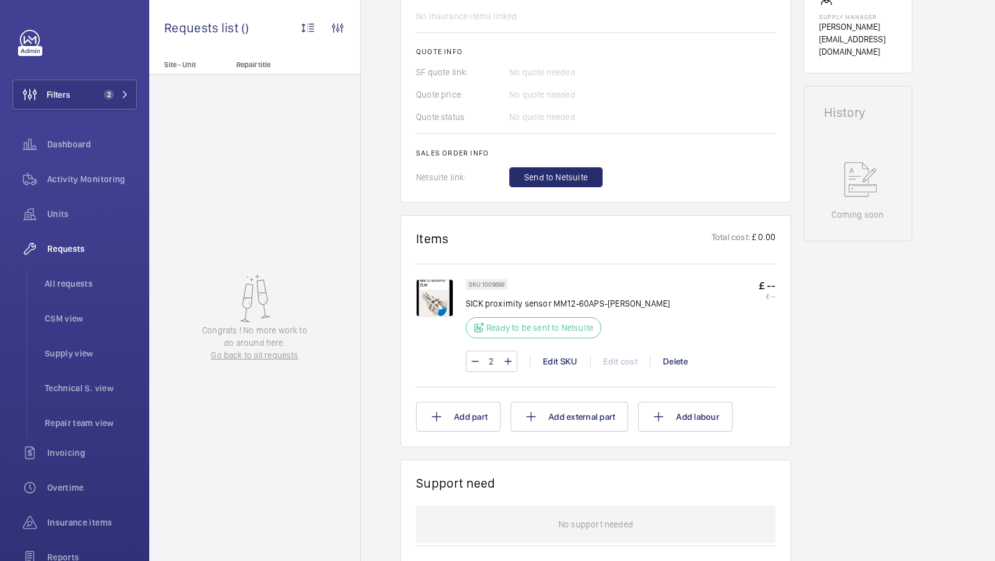
scroll to position [487, 0]
click at [468, 424] on button "Add part" at bounding box center [458, 416] width 85 height 30
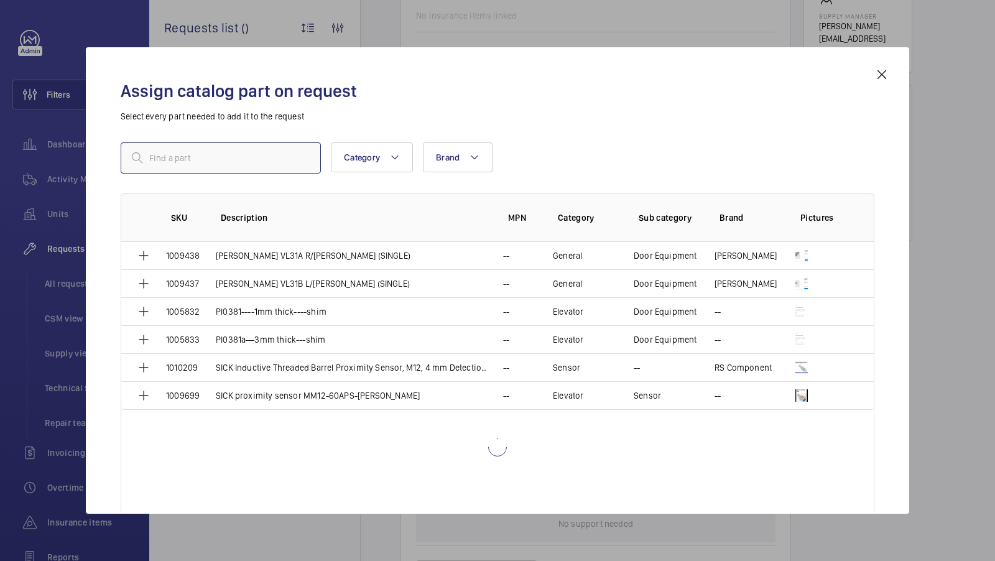
click at [220, 154] on input "text" at bounding box center [221, 157] width 200 height 31
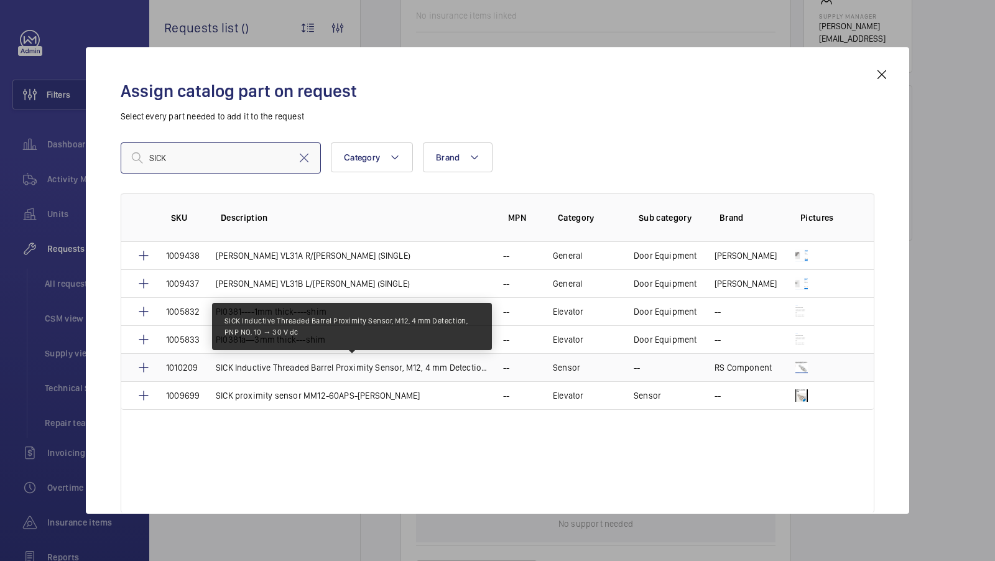
type input "SICK"
click at [291, 361] on p "SICK Inductive Threaded Barrel Proximity Sensor, M12, 4 mm Detection, PNP NO, 1…" at bounding box center [352, 367] width 272 height 12
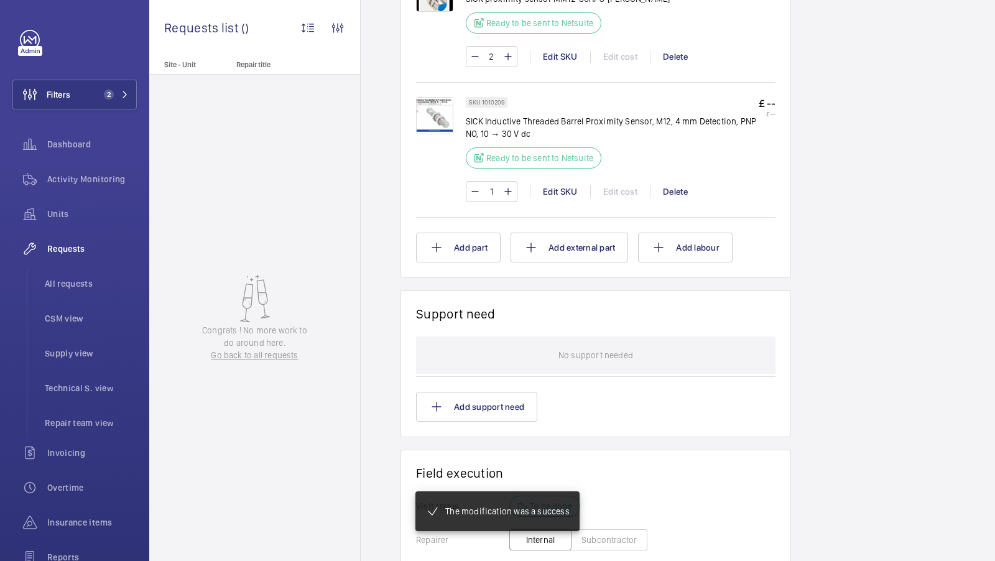
scroll to position [582, 0]
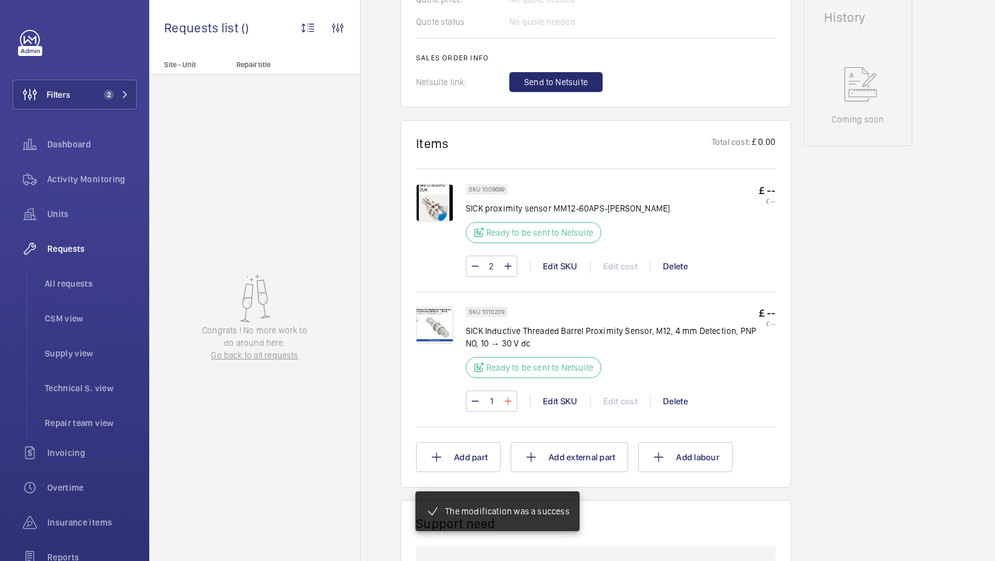
click at [511, 399] on mat-icon at bounding box center [508, 401] width 10 height 15
type input "2"
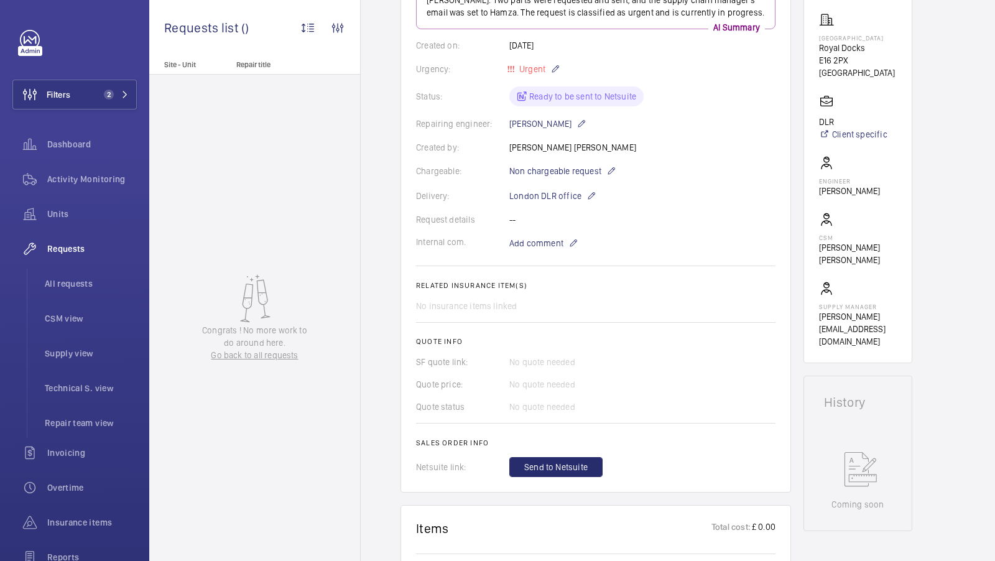
scroll to position [192, 0]
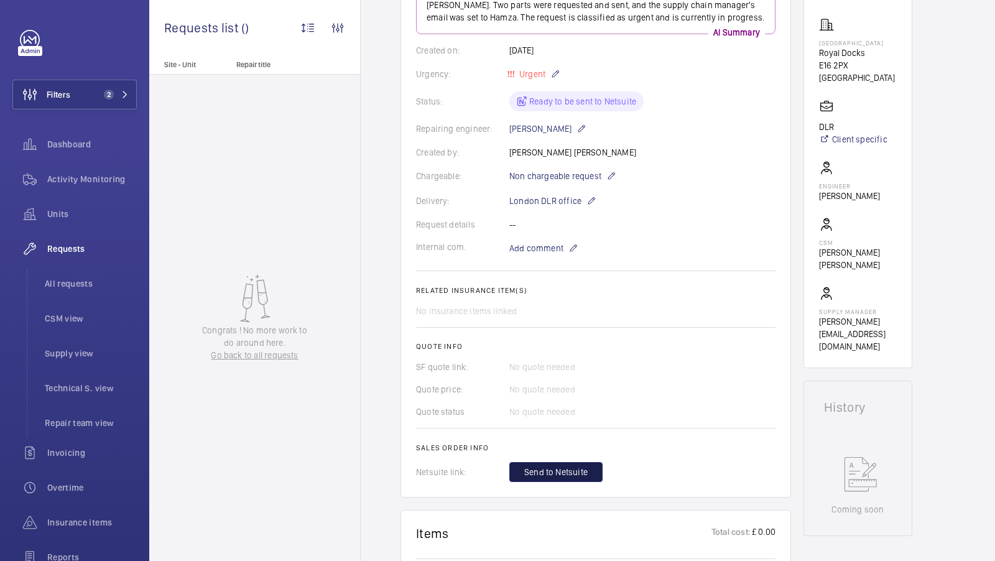
click at [552, 463] on button "Send to Netsuite" at bounding box center [555, 472] width 93 height 20
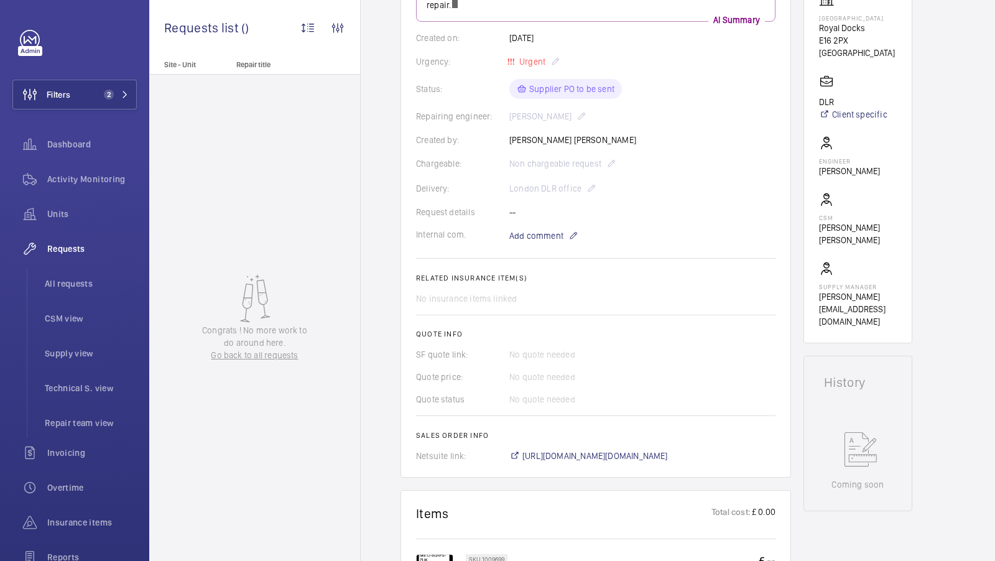
scroll to position [229, 0]
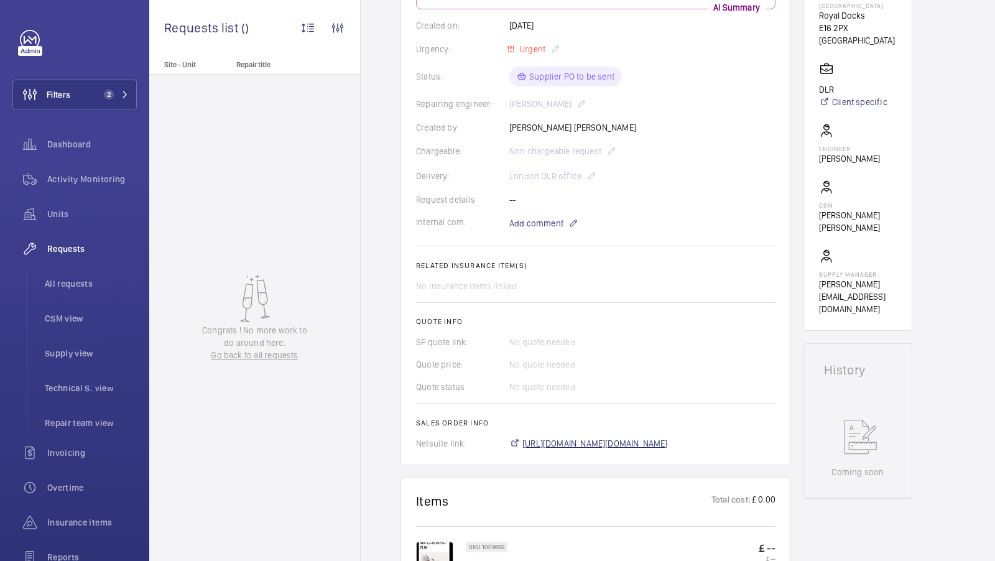
click at [642, 445] on span "https://6461500.app.netsuite.com/app/accounting/transactions/salesord.nl?id=299…" at bounding box center [595, 443] width 146 height 12
click at [109, 104] on button "Filters 2" at bounding box center [74, 95] width 124 height 30
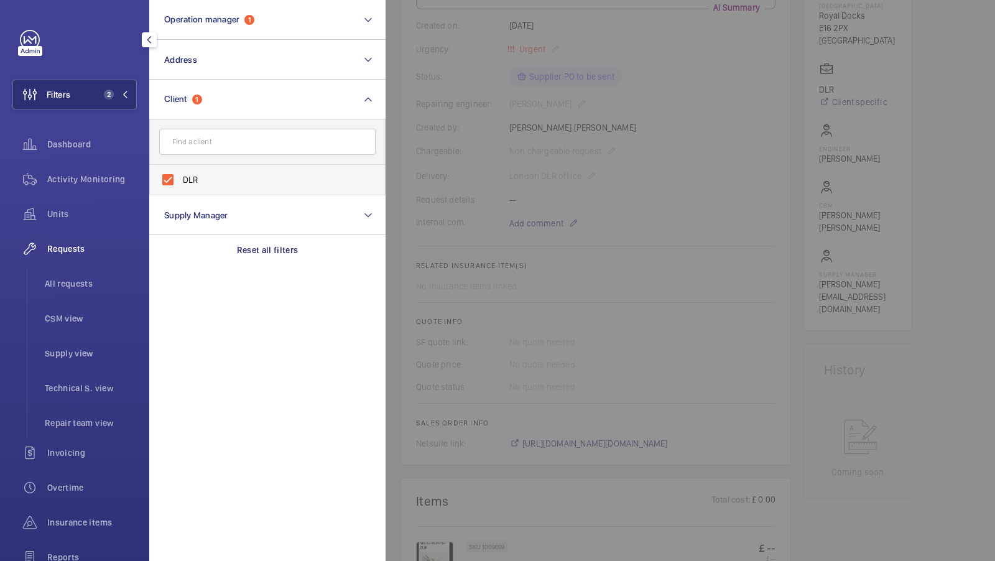
click at [218, 183] on span "DLR" at bounding box center [268, 180] width 171 height 12
click at [180, 183] on input "DLR" at bounding box center [167, 179] width 25 height 25
checkbox input "false"
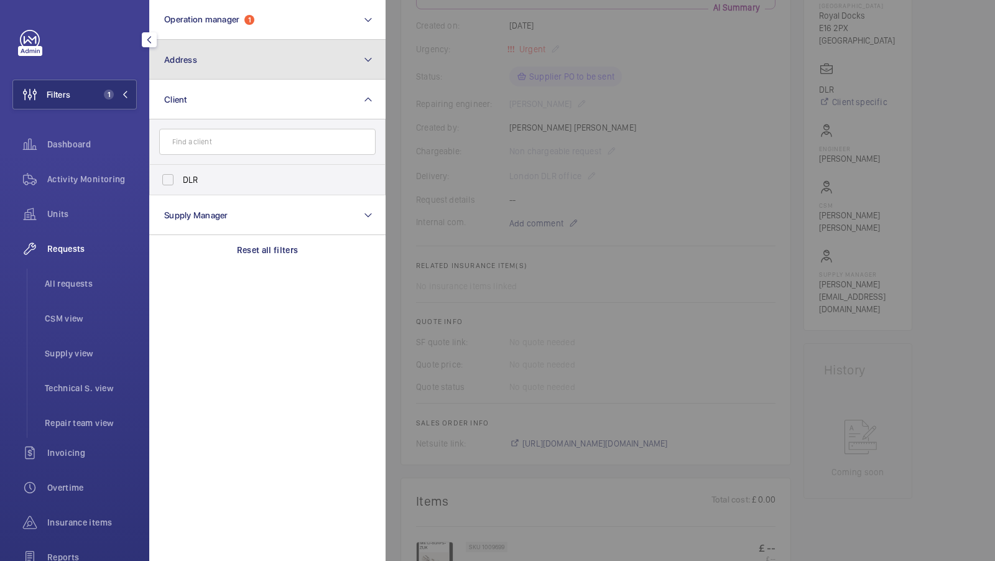
click at [214, 61] on button "Address" at bounding box center [267, 60] width 236 height 40
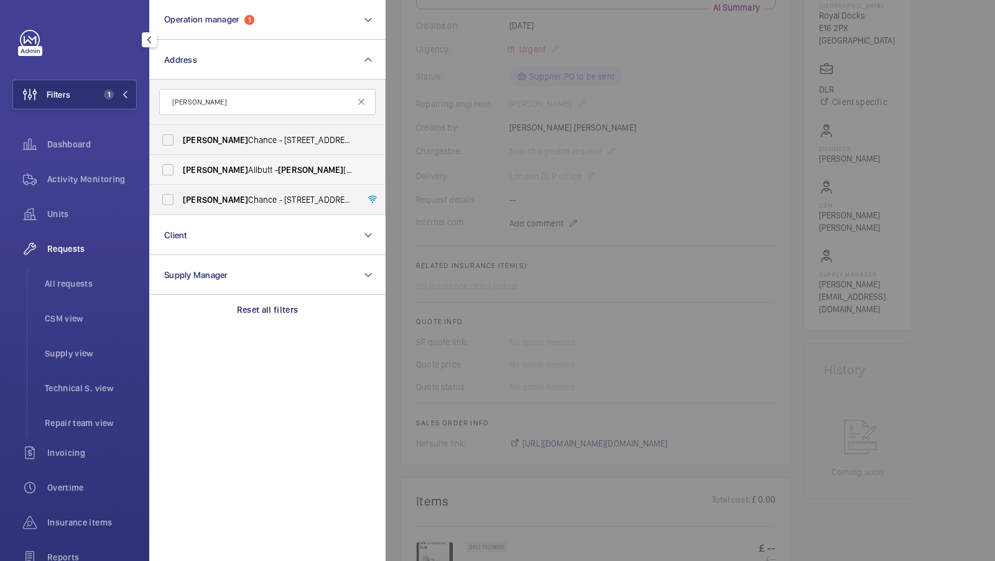
type input "clifford"
click at [278, 174] on span "Clifford" at bounding box center [310, 170] width 65 height 10
click at [180, 174] on input "Clifford Allbutt - Clifford Allbutt Building, CAMBRIDGE CB2 0SP" at bounding box center [167, 169] width 25 height 25
checkbox input "true"
click at [111, 97] on span "2" at bounding box center [109, 95] width 10 height 10
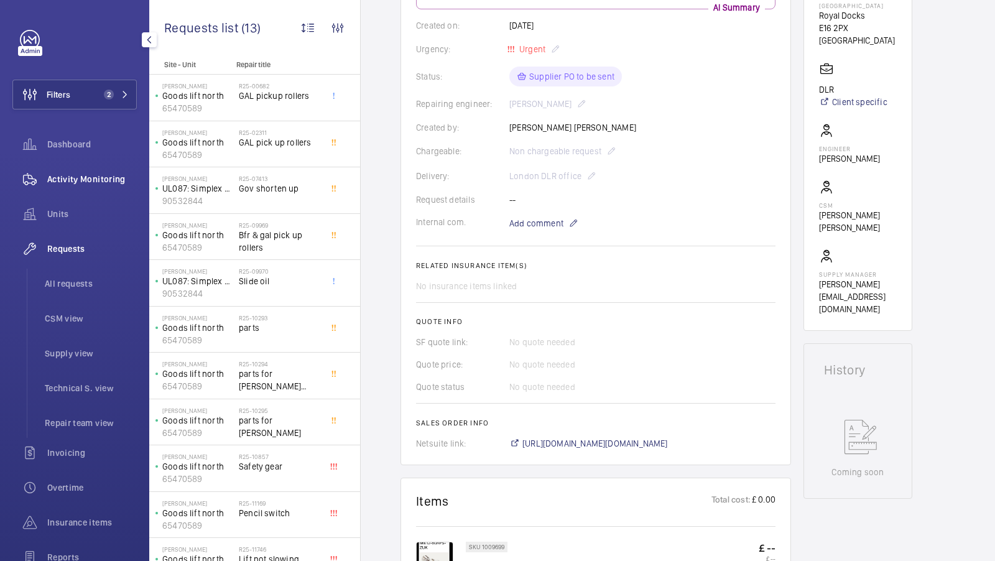
click at [101, 190] on div "Activity Monitoring" at bounding box center [74, 179] width 124 height 30
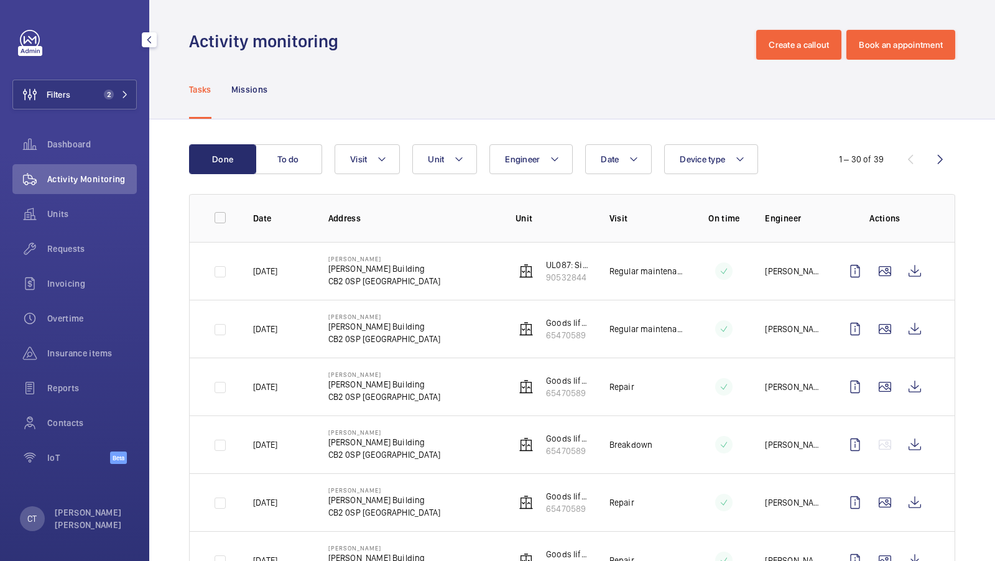
click at [74, 264] on div "Requests" at bounding box center [74, 251] width 124 height 35
click at [76, 249] on span "Requests" at bounding box center [92, 249] width 90 height 12
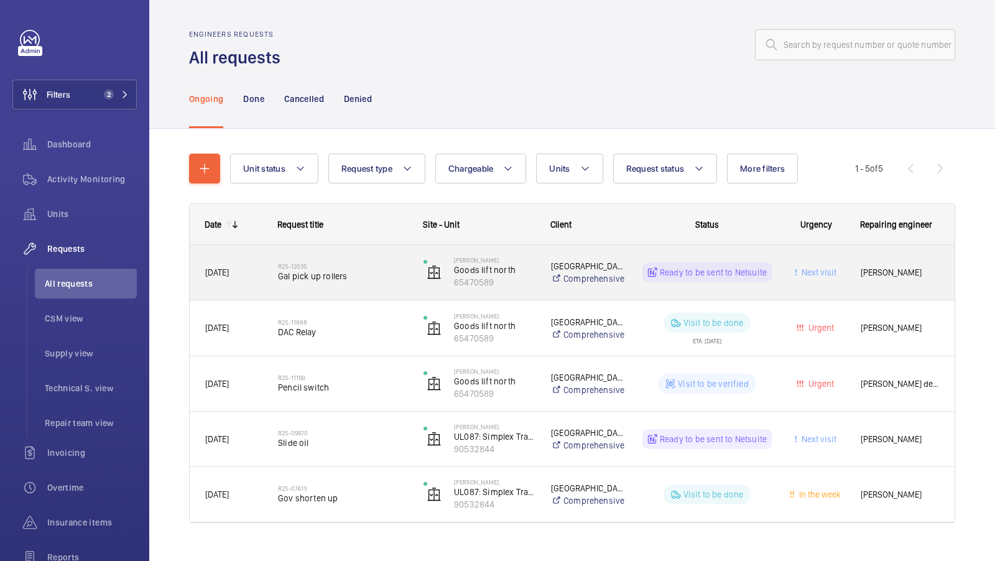
click at [350, 284] on div "R25-12035 Gal pick up rollers" at bounding box center [342, 272] width 129 height 36
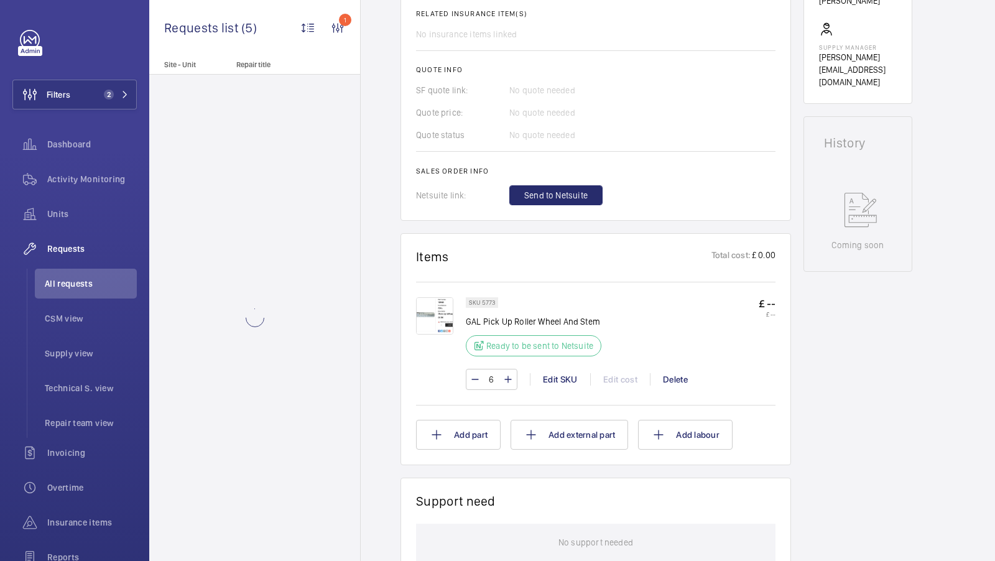
scroll to position [502, 0]
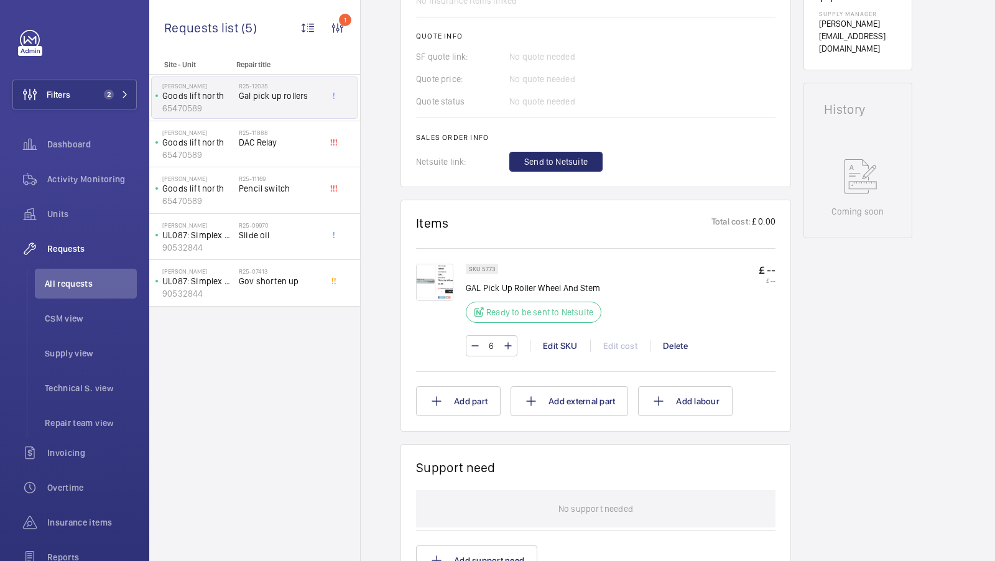
click at [434, 284] on img at bounding box center [434, 282] width 37 height 37
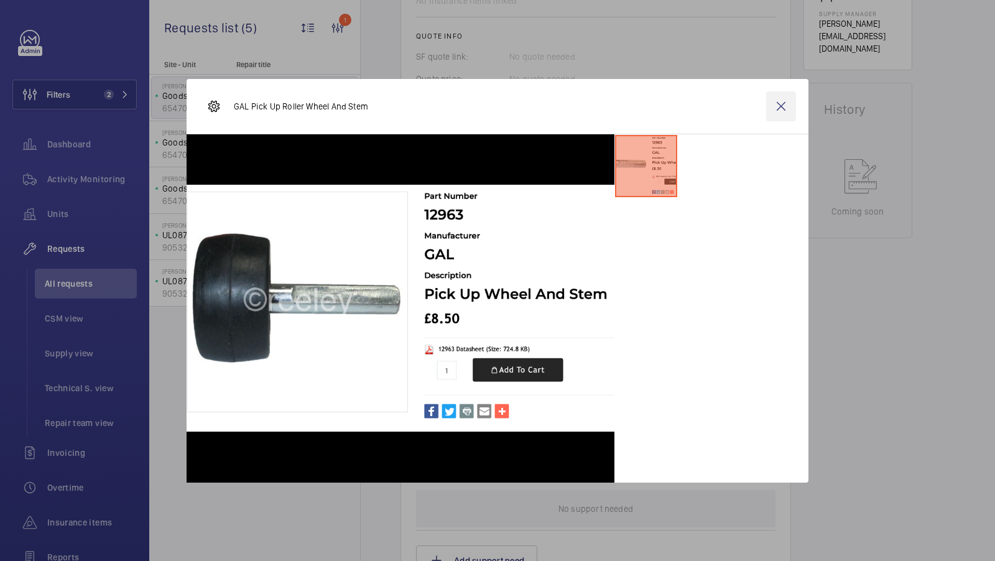
click at [776, 113] on wm-front-icon-button at bounding box center [781, 106] width 30 height 30
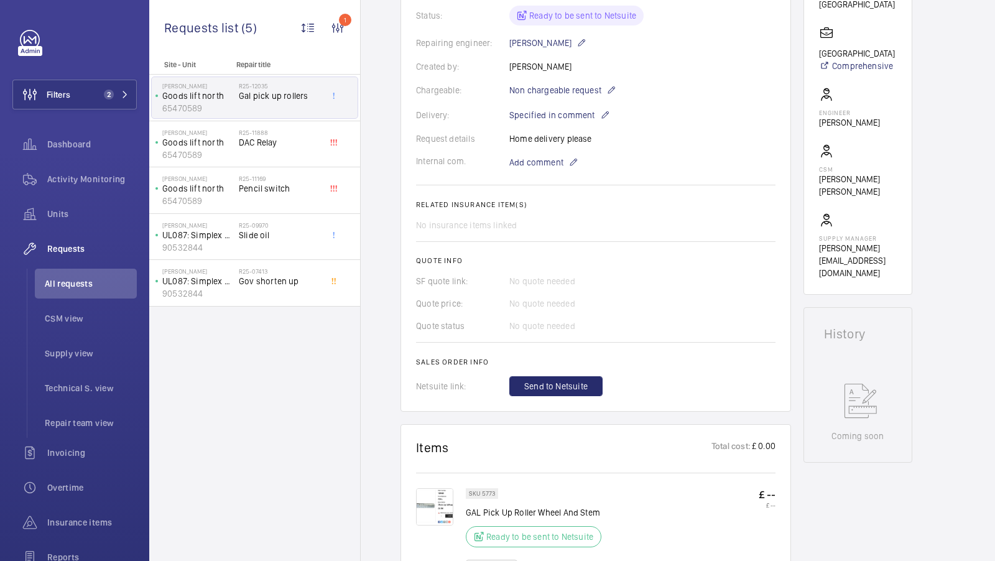
scroll to position [476, 0]
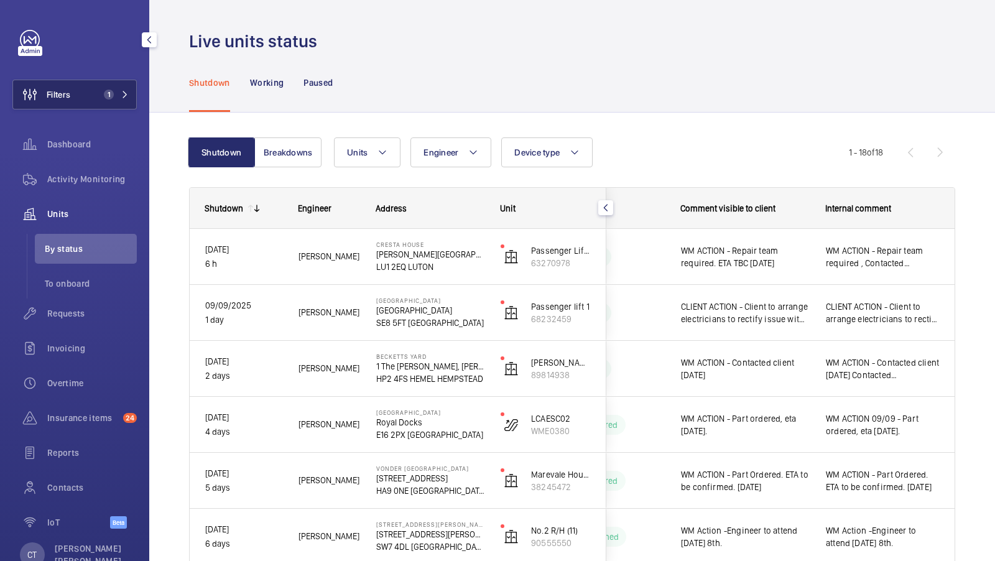
click at [96, 95] on button "Filters 1" at bounding box center [74, 95] width 124 height 30
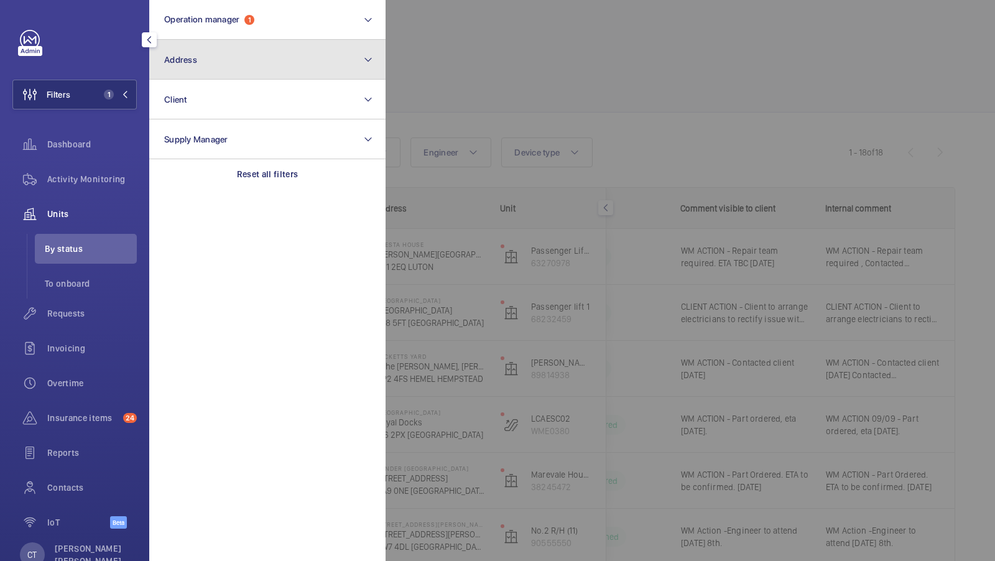
click at [273, 65] on button "Address" at bounding box center [267, 60] width 236 height 40
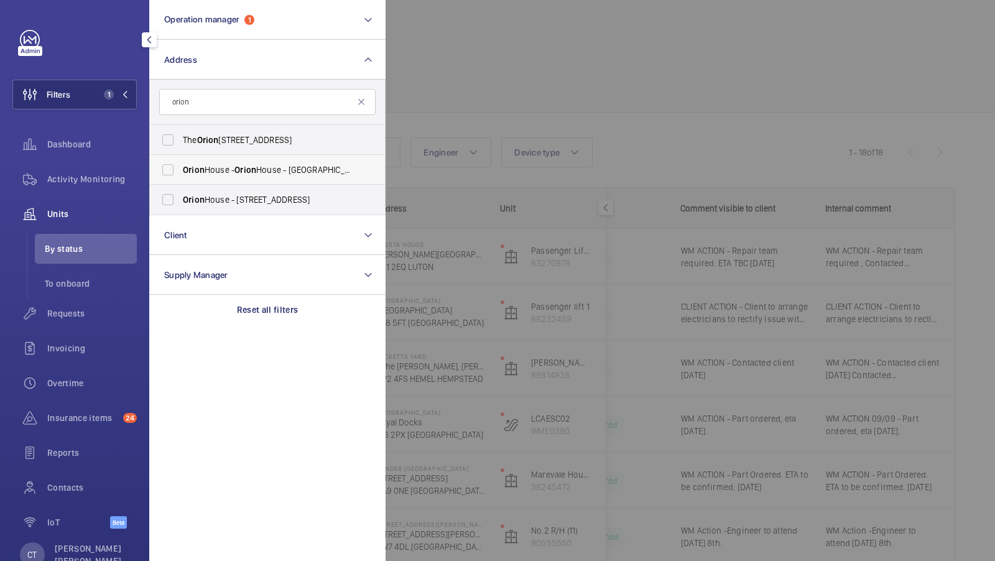
type input "orion"
click at [257, 180] on label "[GEOGRAPHIC_DATA] - [GEOGRAPHIC_DATA] - [GEOGRAPHIC_DATA]" at bounding box center [258, 170] width 216 height 30
click at [180, 180] on input "[GEOGRAPHIC_DATA] - [GEOGRAPHIC_DATA] - [GEOGRAPHIC_DATA]" at bounding box center [167, 169] width 25 height 25
checkbox input "true"
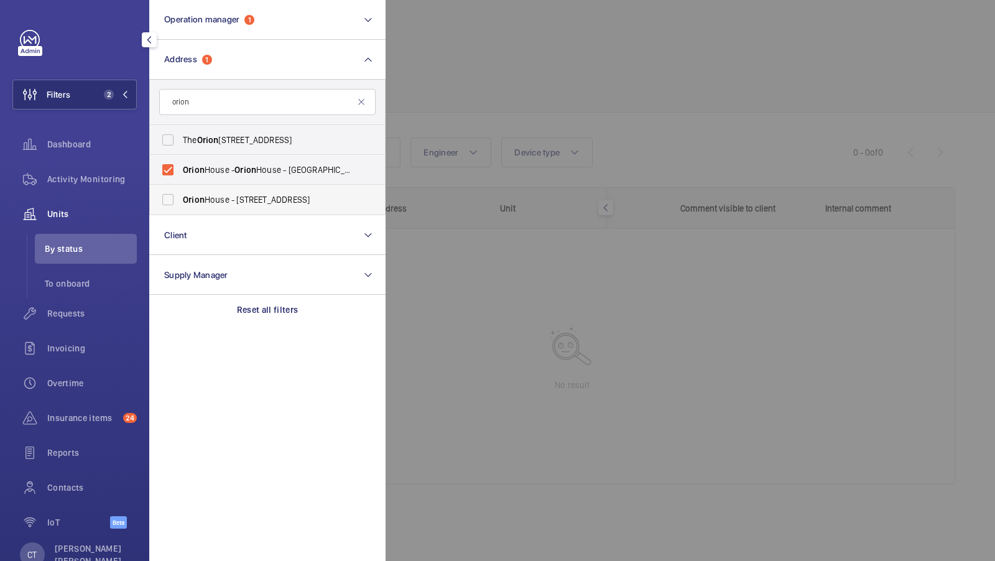
click at [233, 199] on span "Orion House - [STREET_ADDRESS]" at bounding box center [268, 199] width 171 height 12
click at [180, 199] on input "Orion House - [STREET_ADDRESS]" at bounding box center [167, 199] width 25 height 25
checkbox input "true"
click at [238, 161] on label "[GEOGRAPHIC_DATA] - [GEOGRAPHIC_DATA] - [GEOGRAPHIC_DATA]" at bounding box center [258, 170] width 216 height 30
click at [180, 161] on input "[GEOGRAPHIC_DATA] - [GEOGRAPHIC_DATA] - [GEOGRAPHIC_DATA]" at bounding box center [167, 169] width 25 height 25
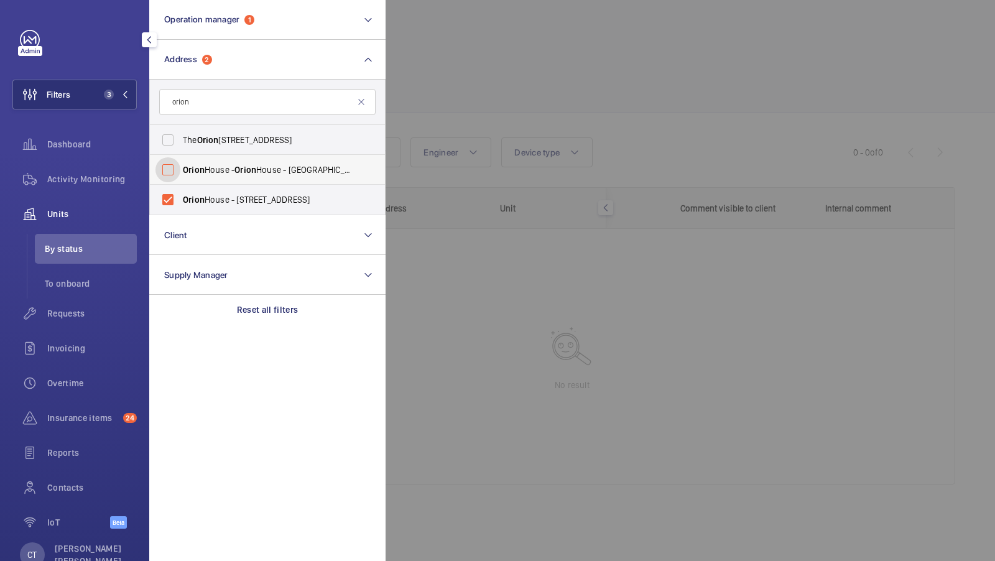
checkbox input "false"
click at [95, 79] on div "Filters 2 Operation manager 1 Address [STREET_ADDRESS] [GEOGRAPHIC_DATA] - [GEO…" at bounding box center [74, 286] width 124 height 512
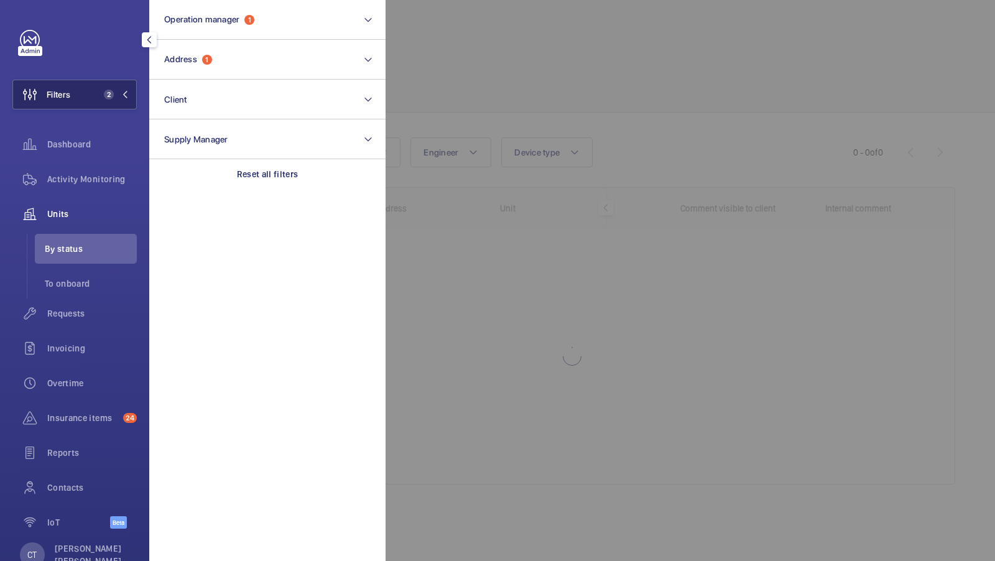
click at [93, 95] on button "Filters 2" at bounding box center [74, 95] width 124 height 30
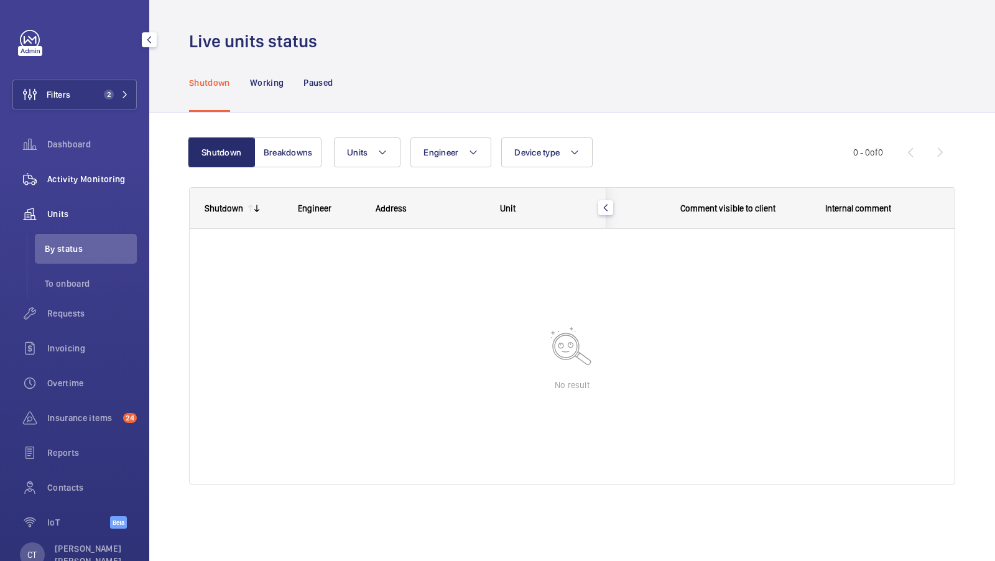
click at [84, 190] on div "Activity Monitoring" at bounding box center [74, 179] width 124 height 30
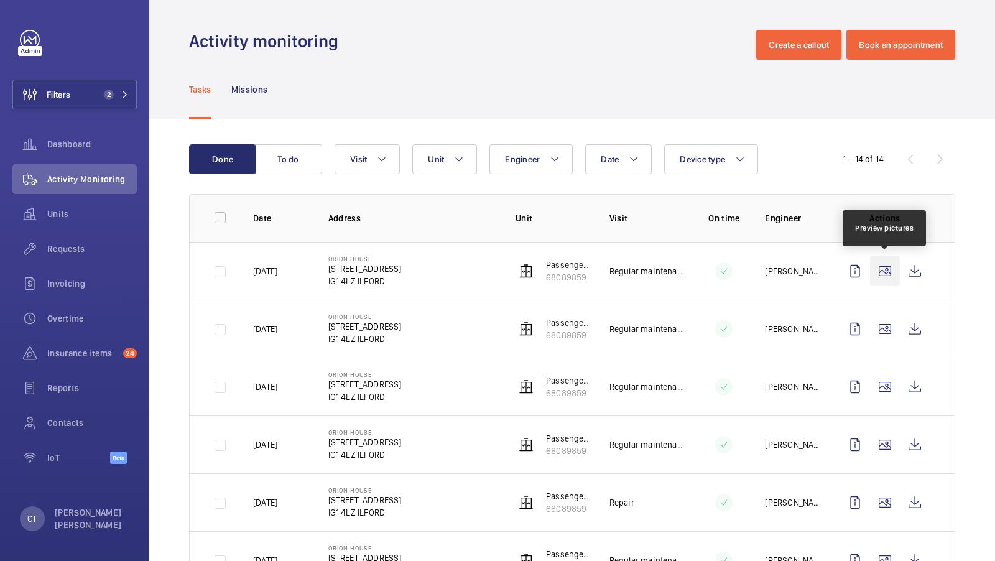
click at [888, 267] on wm-front-icon-button at bounding box center [885, 271] width 30 height 30
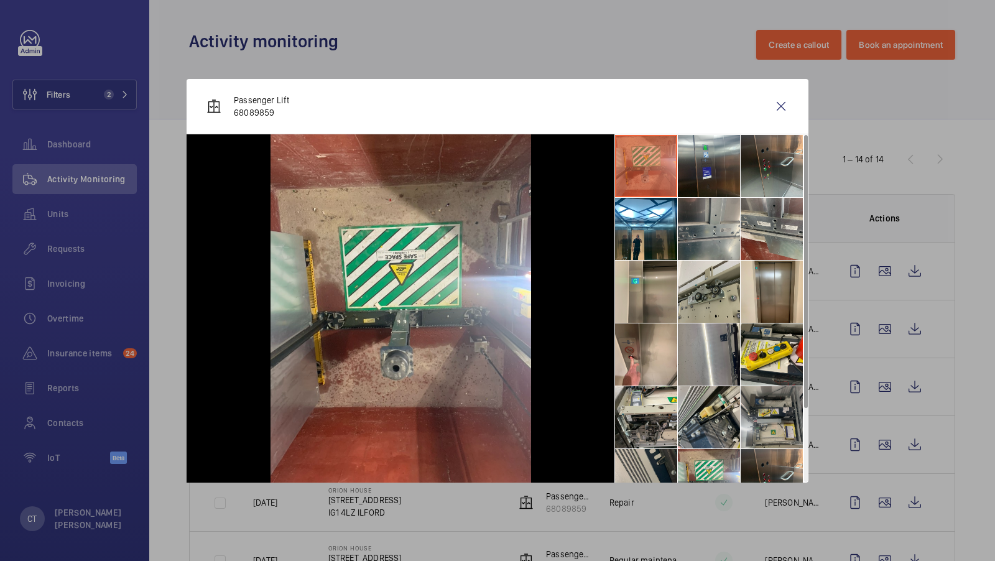
scroll to position [91, 0]
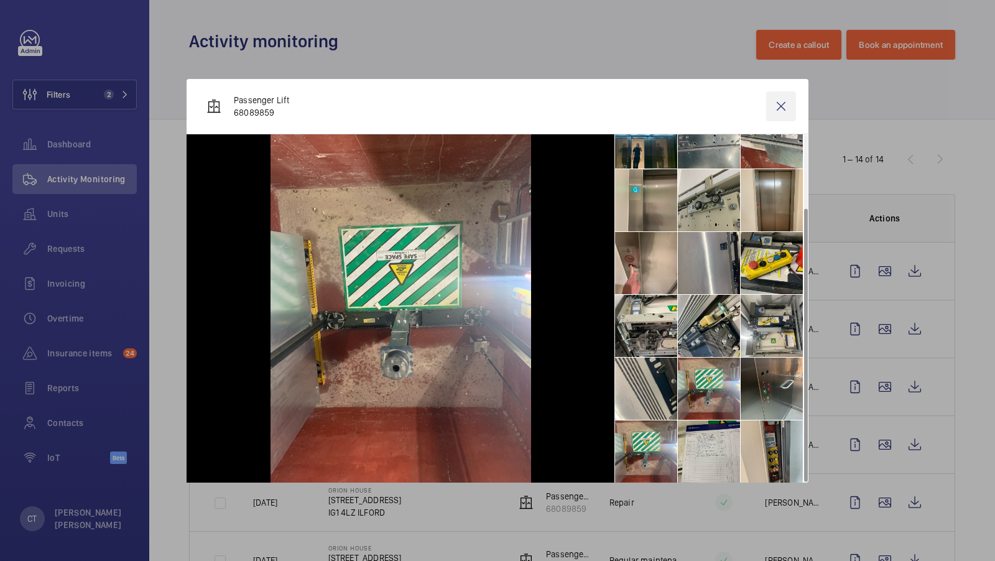
click at [781, 109] on wm-front-icon-button at bounding box center [781, 106] width 30 height 30
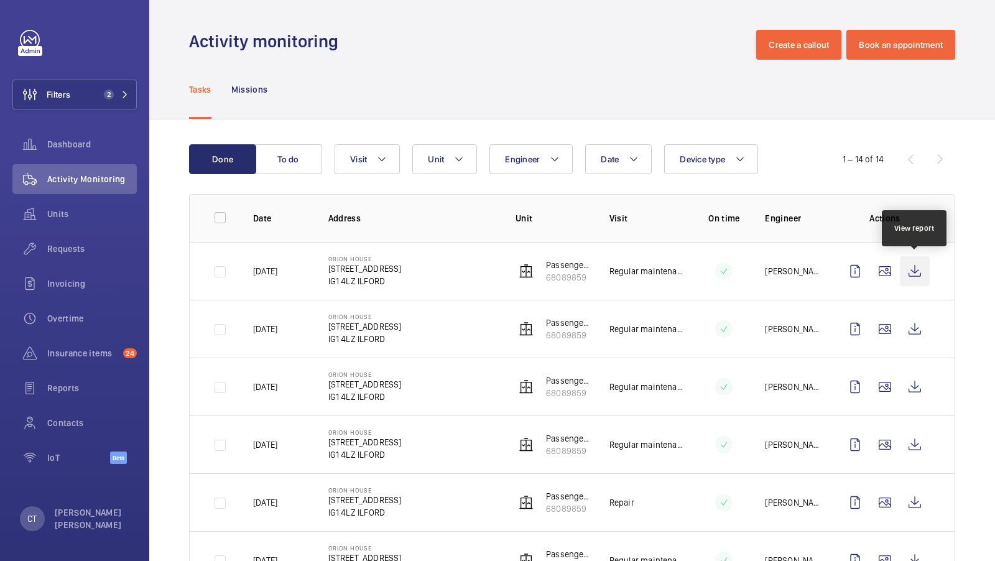
click at [914, 269] on wm-front-icon-button at bounding box center [915, 271] width 30 height 30
click at [901, 271] on wm-front-icon-button at bounding box center [915, 271] width 30 height 30
click at [920, 270] on wm-front-icon-button at bounding box center [915, 271] width 30 height 30
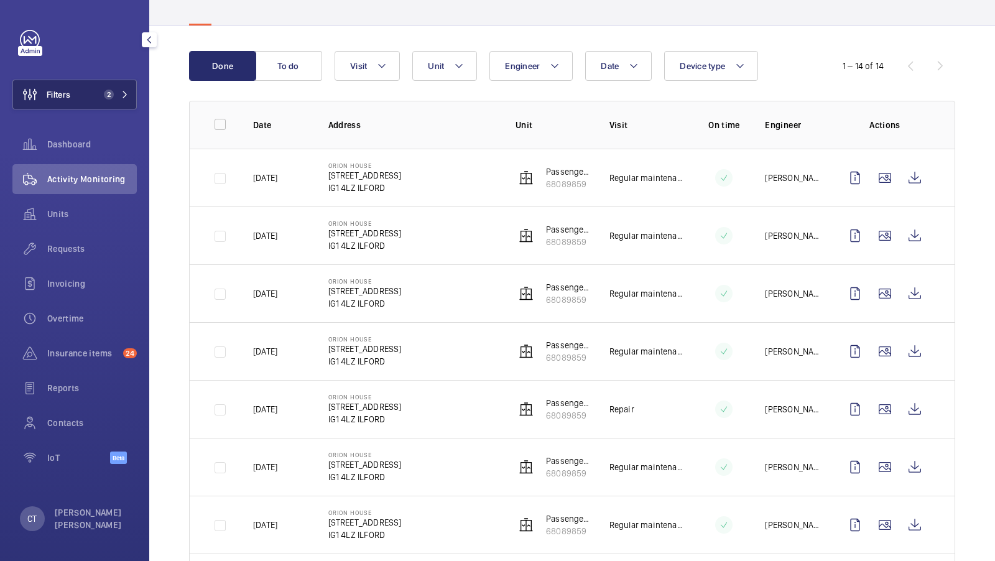
click at [115, 88] on button "Filters 2" at bounding box center [74, 95] width 124 height 30
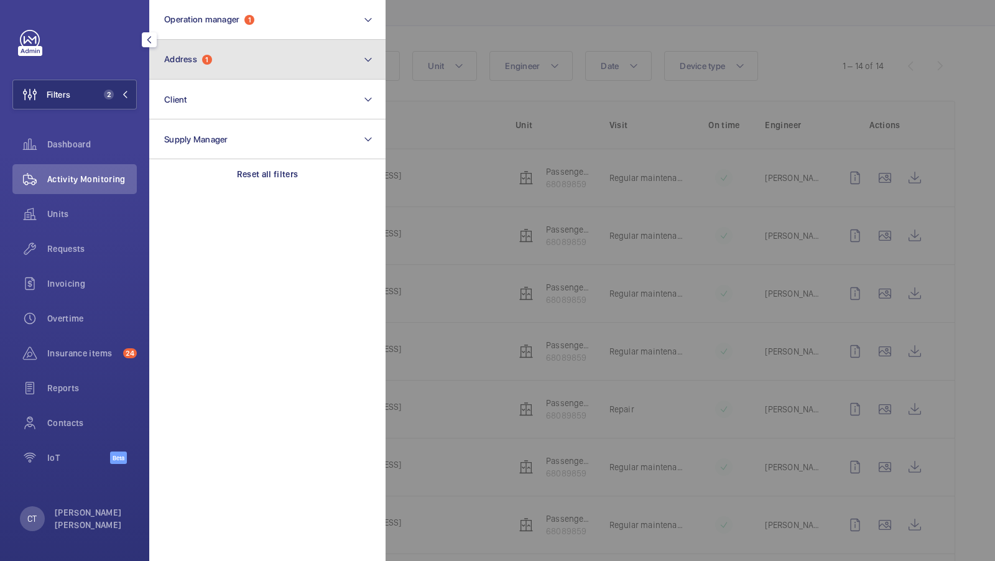
click at [230, 50] on button "Address 1" at bounding box center [267, 60] width 236 height 40
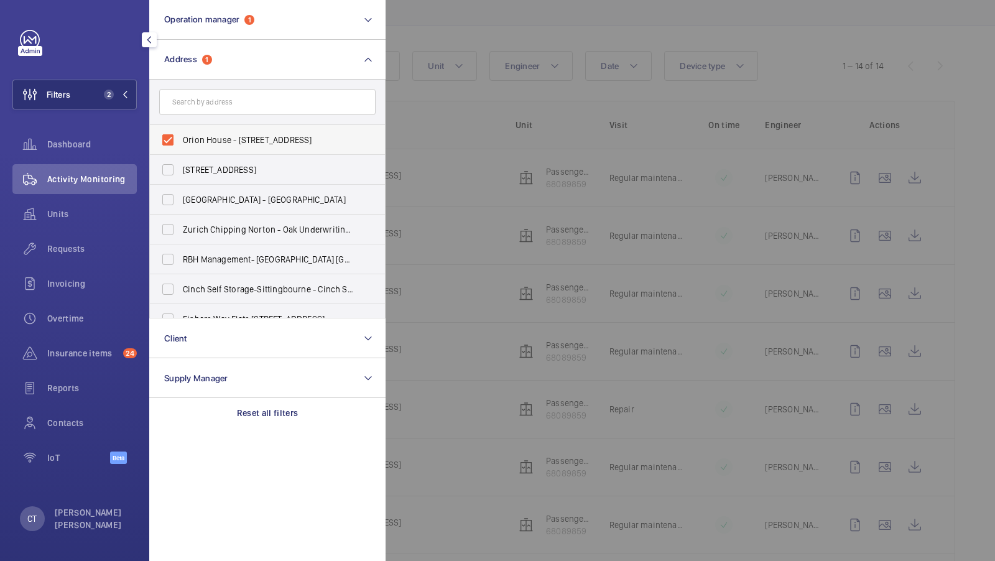
click at [216, 134] on span "Orion House - [STREET_ADDRESS]" at bounding box center [268, 140] width 171 height 12
click at [180, 133] on input "Orion House - [STREET_ADDRESS]" at bounding box center [167, 140] width 25 height 25
checkbox input "false"
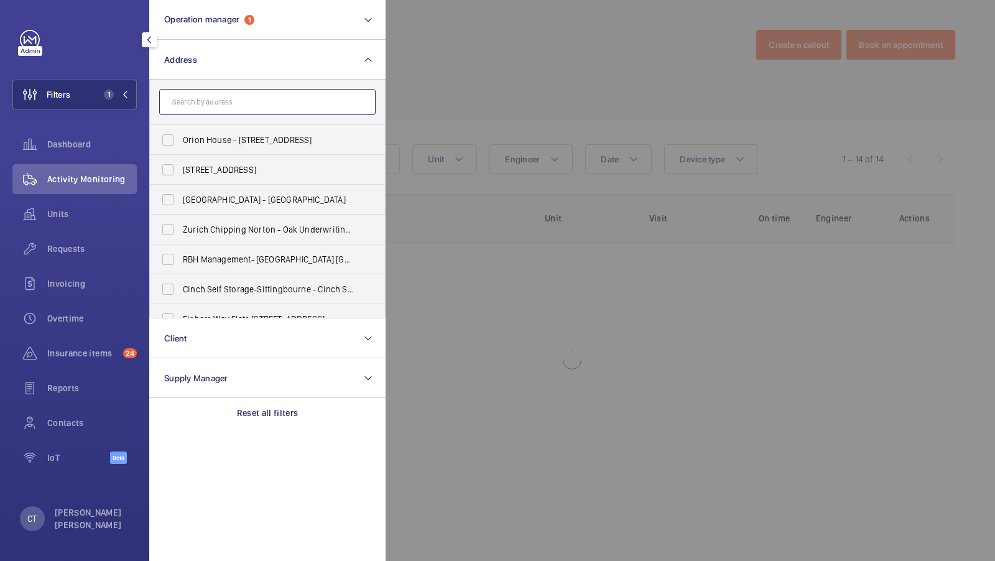
click at [216, 89] on input "text" at bounding box center [267, 102] width 216 height 26
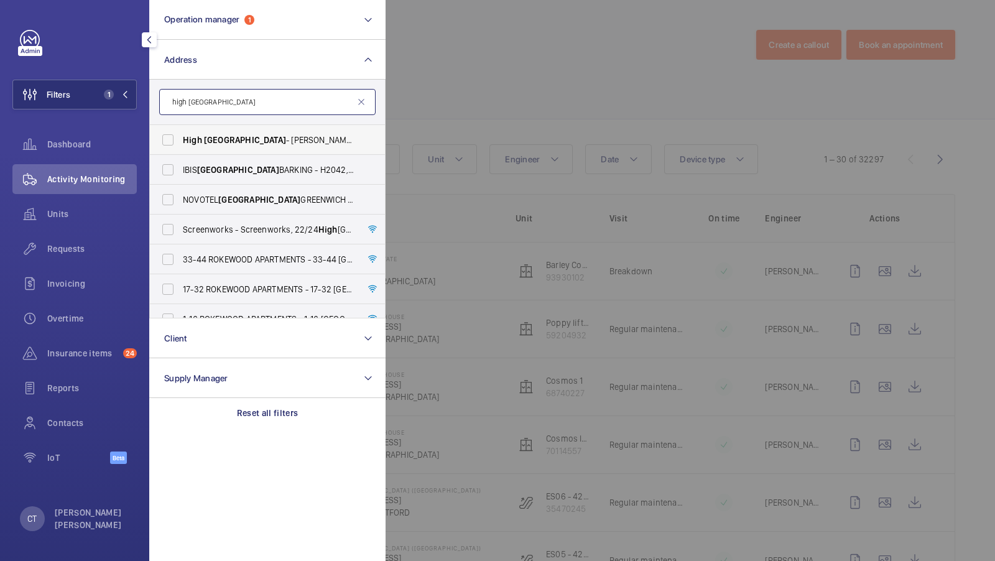
type input "high [GEOGRAPHIC_DATA]"
click at [194, 145] on span "High [GEOGRAPHIC_DATA] - [GEOGRAPHIC_DATA] 5NP" at bounding box center [268, 140] width 171 height 12
click at [180, 145] on input "High [GEOGRAPHIC_DATA] - [GEOGRAPHIC_DATA] 5NP" at bounding box center [167, 140] width 25 height 25
checkbox input "true"
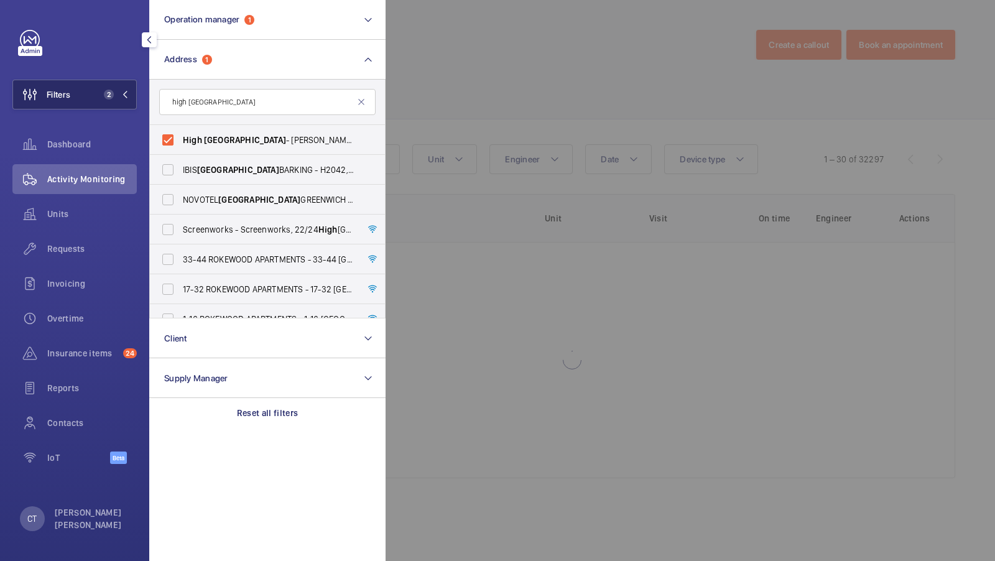
click at [111, 97] on span "2" at bounding box center [109, 95] width 10 height 10
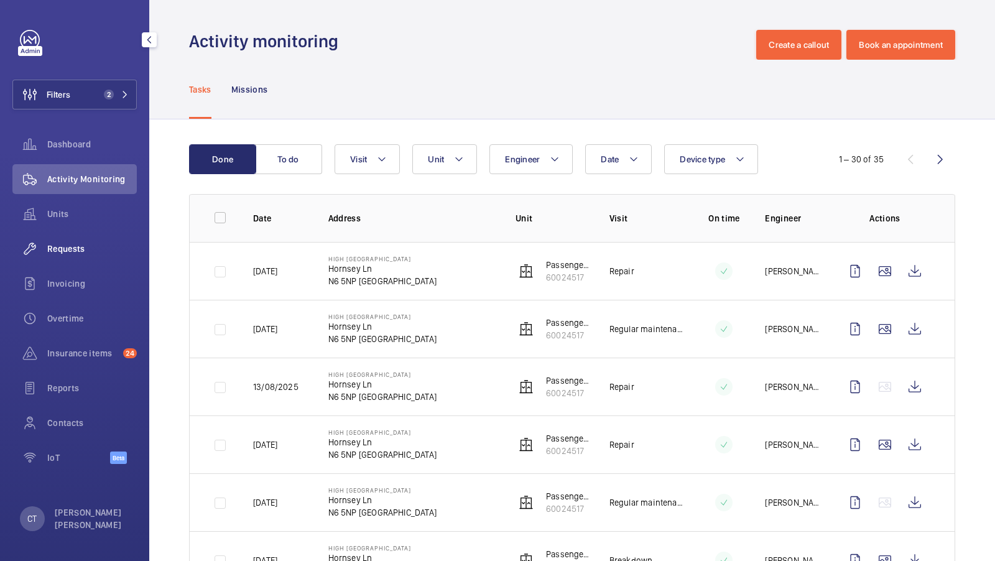
click at [64, 245] on span "Requests" at bounding box center [92, 249] width 90 height 12
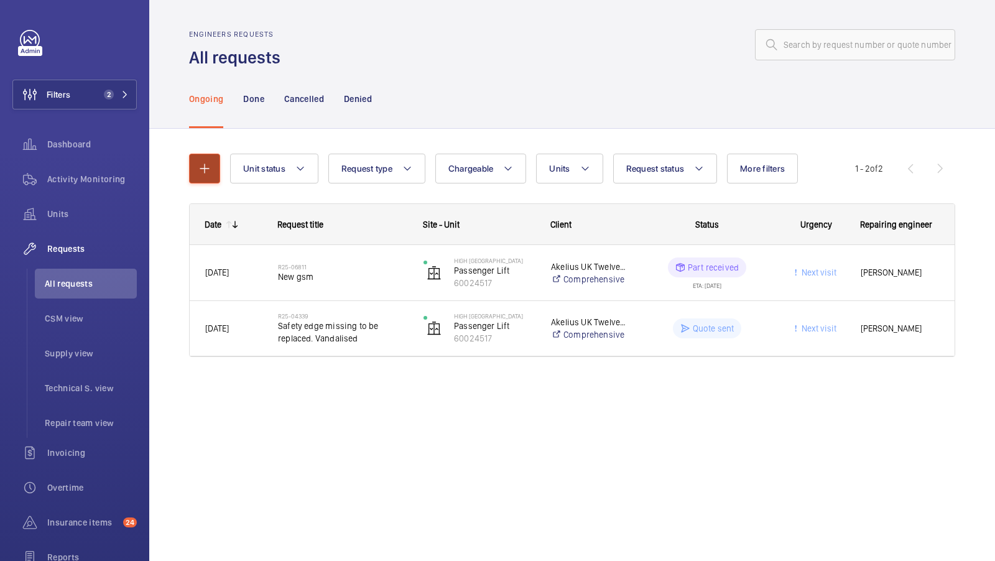
click at [207, 157] on button "button" at bounding box center [204, 169] width 31 height 30
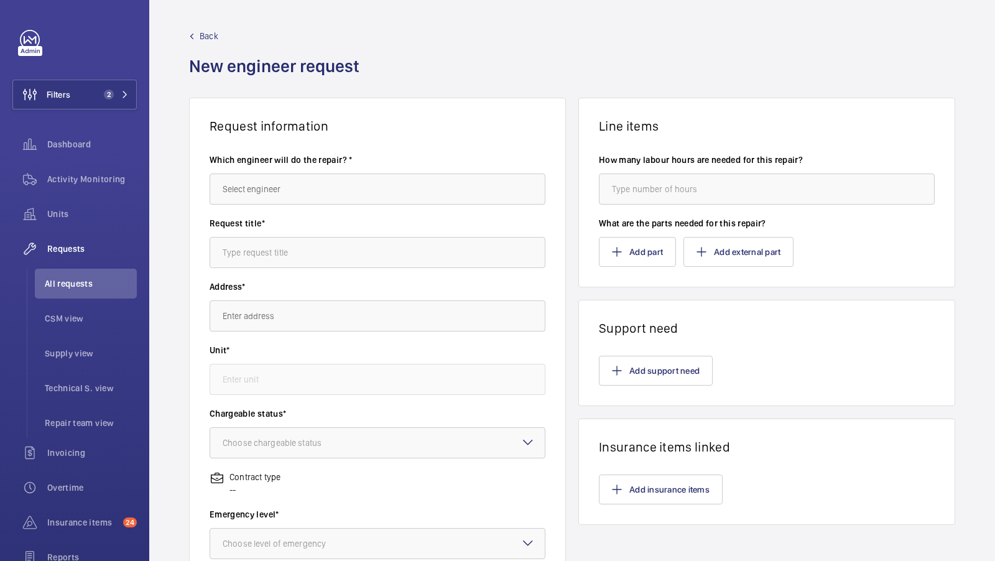
click at [206, 40] on span "Back" at bounding box center [209, 36] width 19 height 12
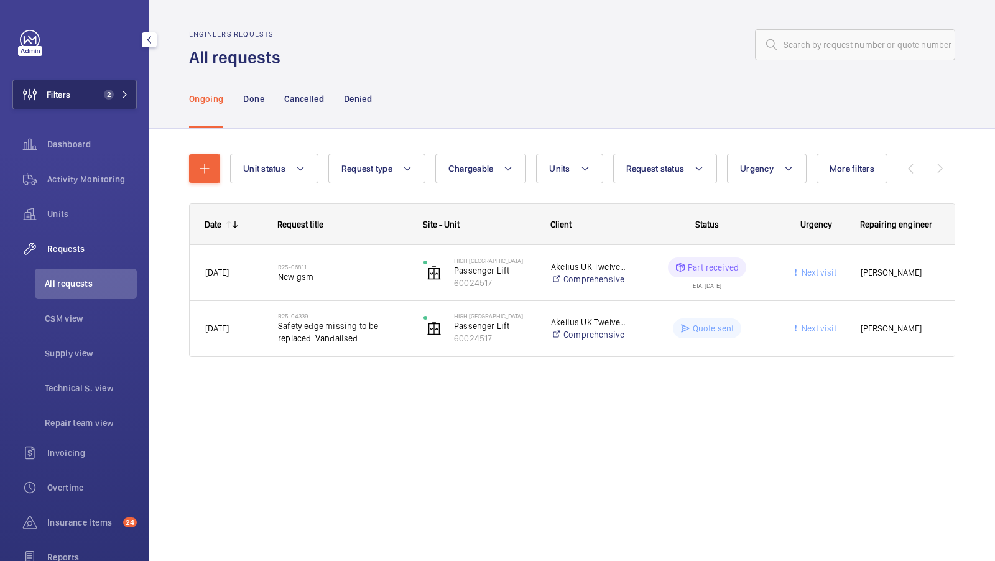
click at [113, 90] on span "2" at bounding box center [106, 95] width 15 height 10
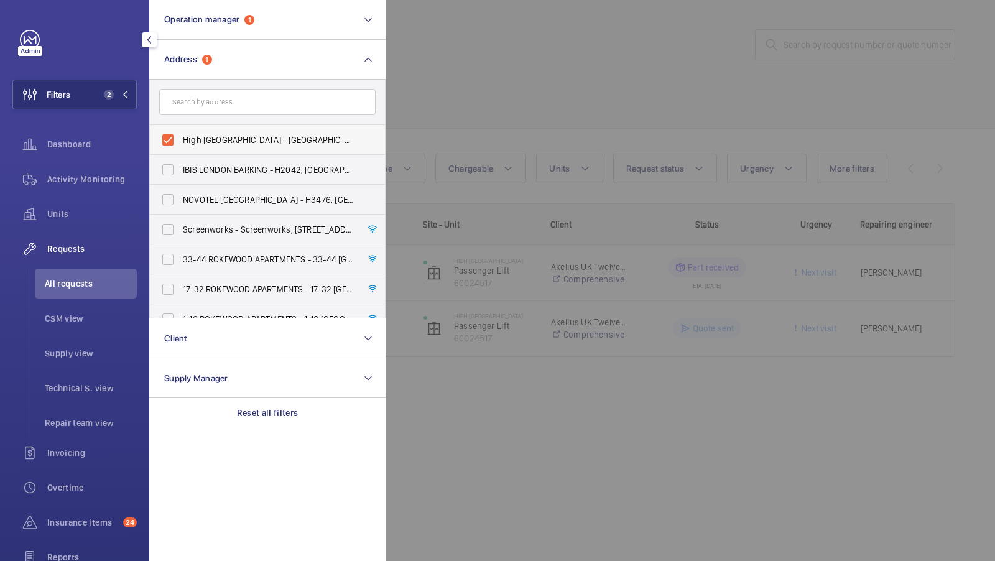
click at [196, 149] on label "High [GEOGRAPHIC_DATA] - [GEOGRAPHIC_DATA] 5NP" at bounding box center [258, 140] width 216 height 30
click at [180, 149] on input "High [GEOGRAPHIC_DATA] - [GEOGRAPHIC_DATA] 5NP" at bounding box center [167, 140] width 25 height 25
checkbox input "false"
click at [208, 104] on input "text" at bounding box center [267, 102] width 216 height 26
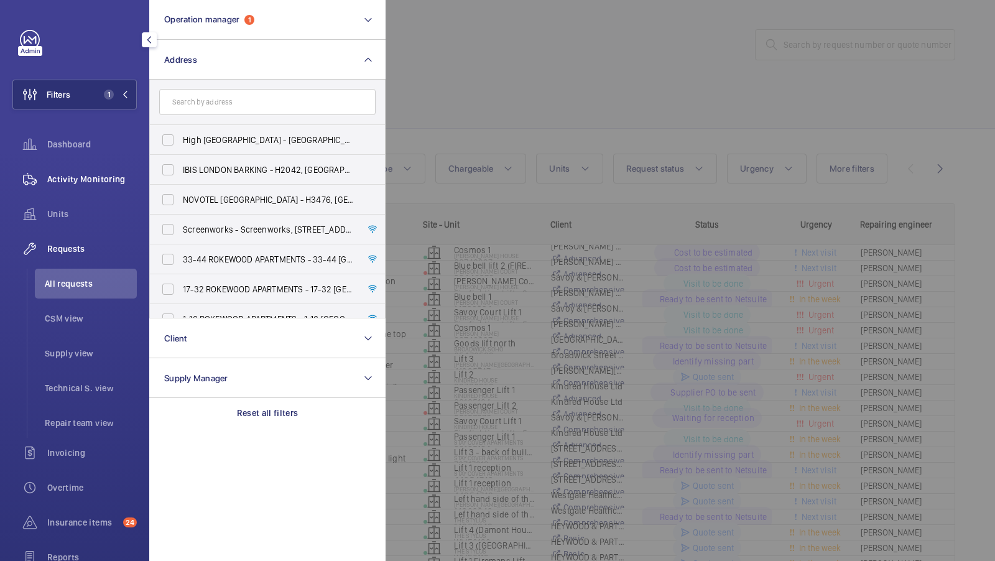
click at [79, 183] on span "Activity Monitoring" at bounding box center [92, 179] width 90 height 12
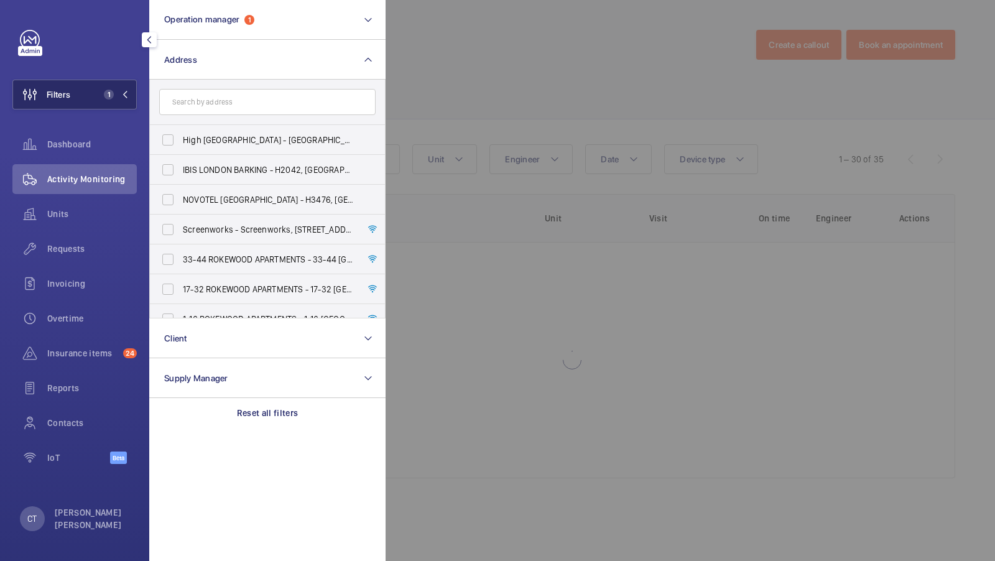
click at [110, 91] on span "1" at bounding box center [109, 95] width 10 height 10
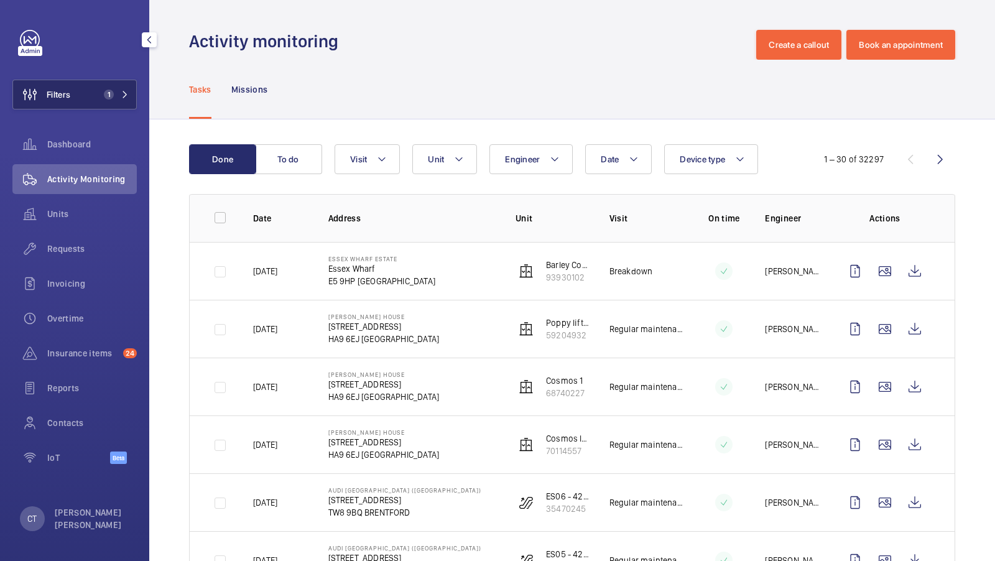
click at [116, 103] on button "Filters 1" at bounding box center [74, 95] width 124 height 30
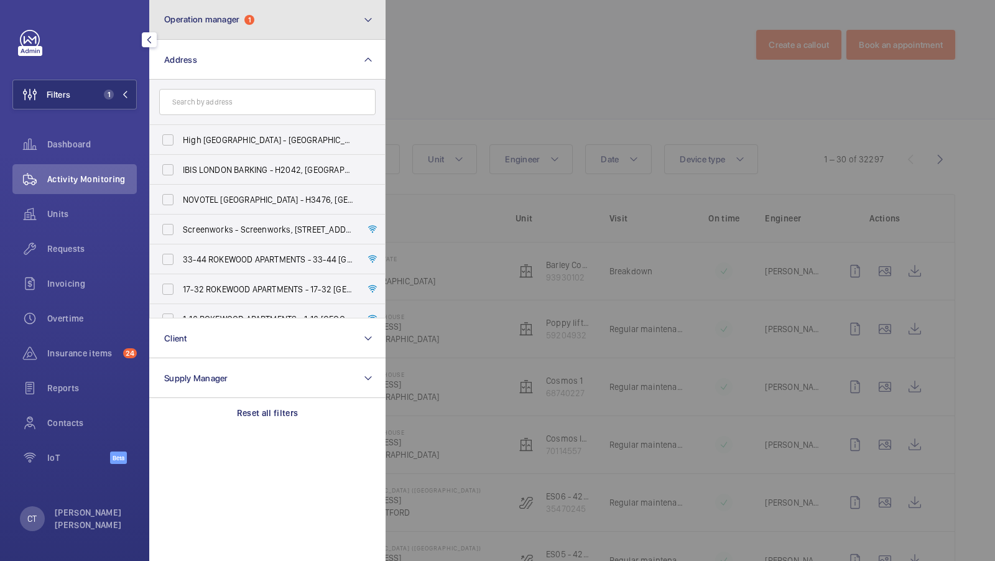
click at [247, 25] on button "Operation manager 1" at bounding box center [267, 20] width 236 height 40
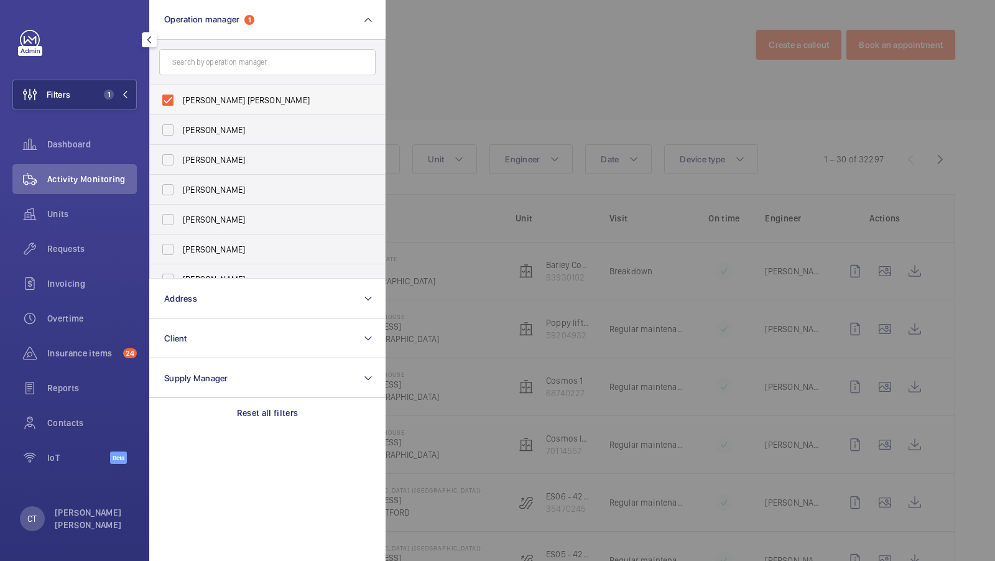
click at [190, 104] on span "[PERSON_NAME] [PERSON_NAME]" at bounding box center [268, 100] width 171 height 12
click at [180, 104] on input "[PERSON_NAME] [PERSON_NAME]" at bounding box center [167, 100] width 25 height 25
checkbox input "false"
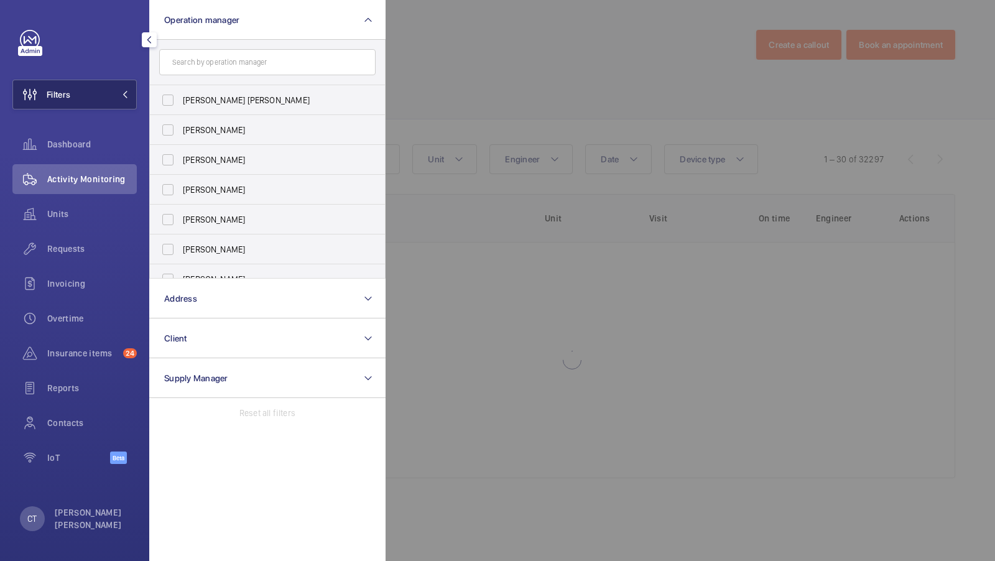
click at [91, 95] on button "Filters 1" at bounding box center [74, 95] width 124 height 30
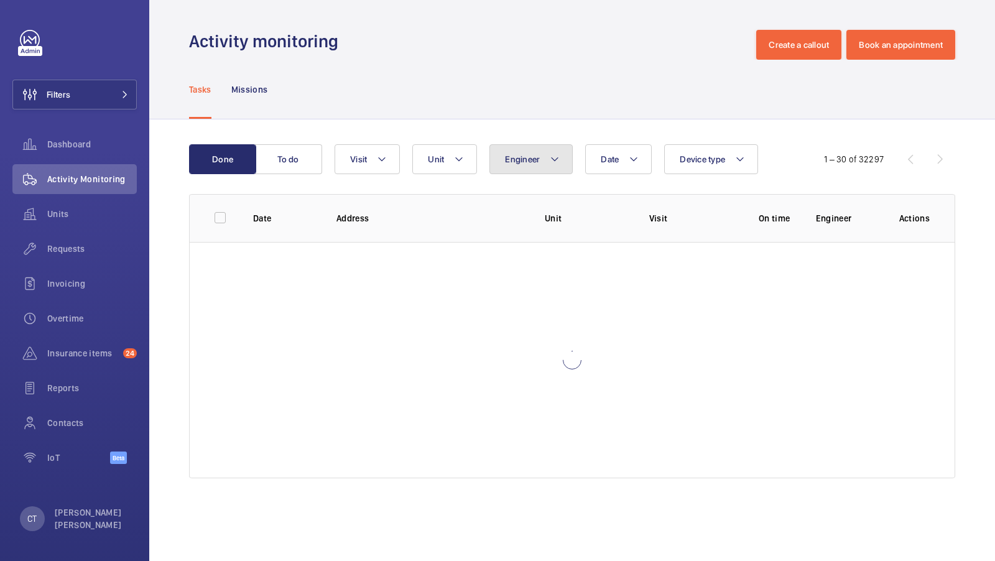
click at [567, 152] on button "Engineer" at bounding box center [530, 159] width 83 height 30
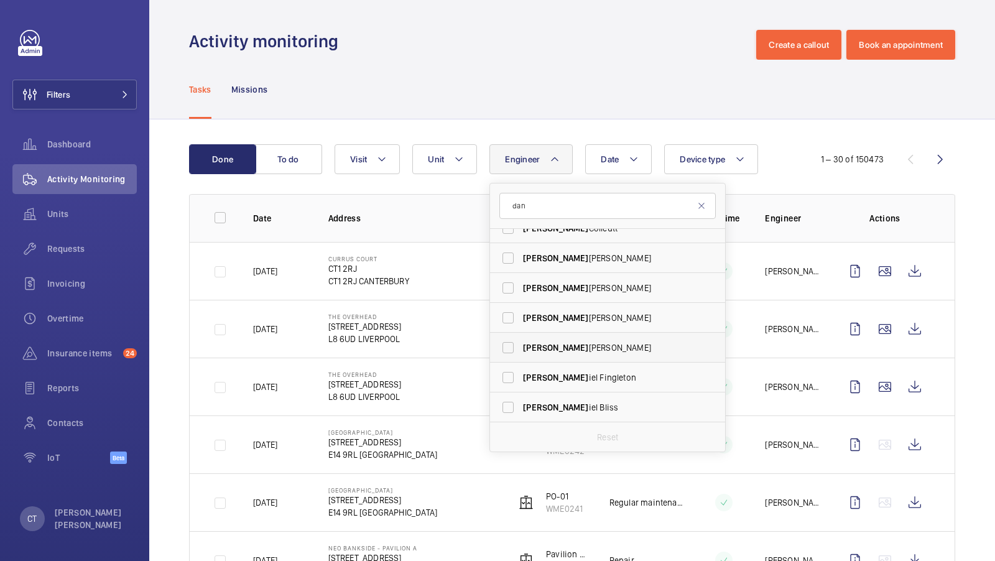
scroll to position [45, 0]
type input "dan"
click at [581, 411] on span "[PERSON_NAME] iel [PERSON_NAME]" at bounding box center [608, 408] width 171 height 12
click at [521, 411] on input "[PERSON_NAME] iel [PERSON_NAME]" at bounding box center [508, 408] width 25 height 25
checkbox input "true"
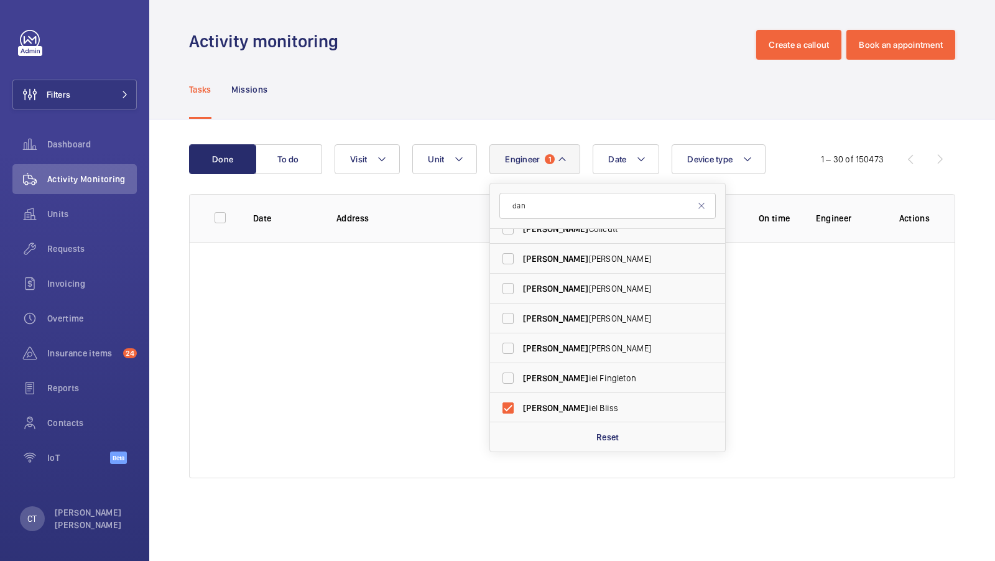
click at [594, 114] on div "Tasks Missions" at bounding box center [572, 89] width 766 height 59
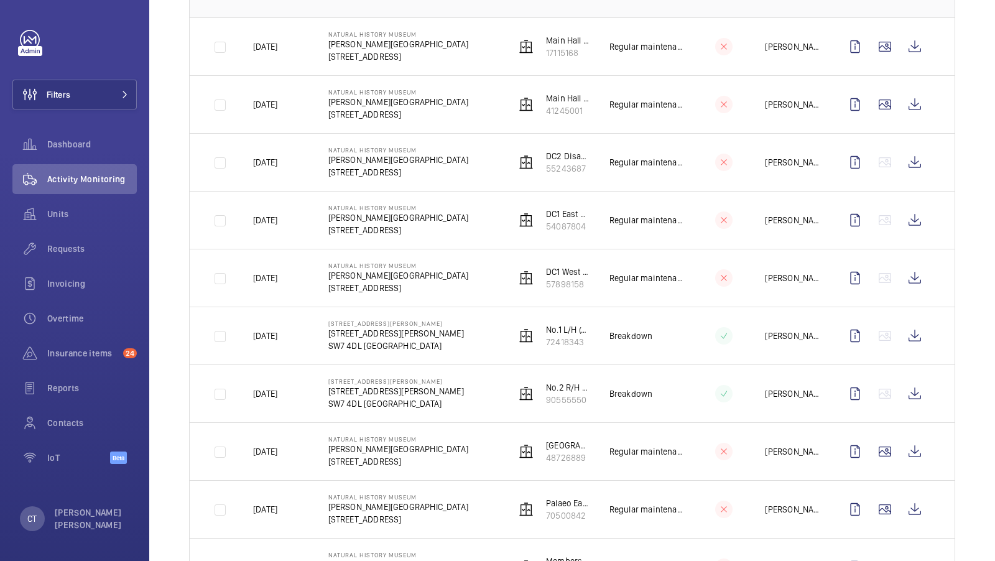
scroll to position [151, 0]
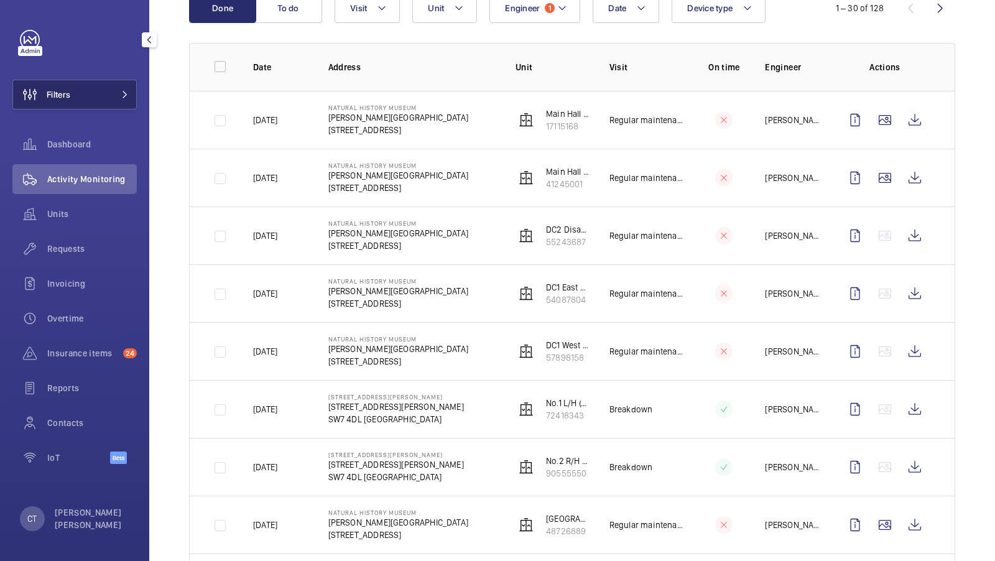
click at [70, 250] on span "Requests" at bounding box center [92, 249] width 90 height 12
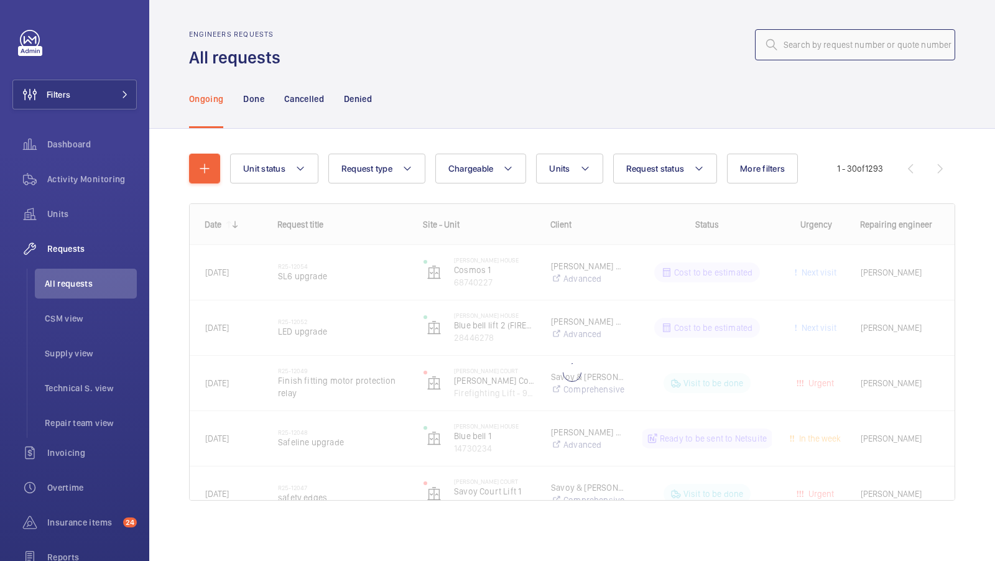
click at [834, 41] on input "text" at bounding box center [855, 44] width 200 height 31
paste input "R24-13362"
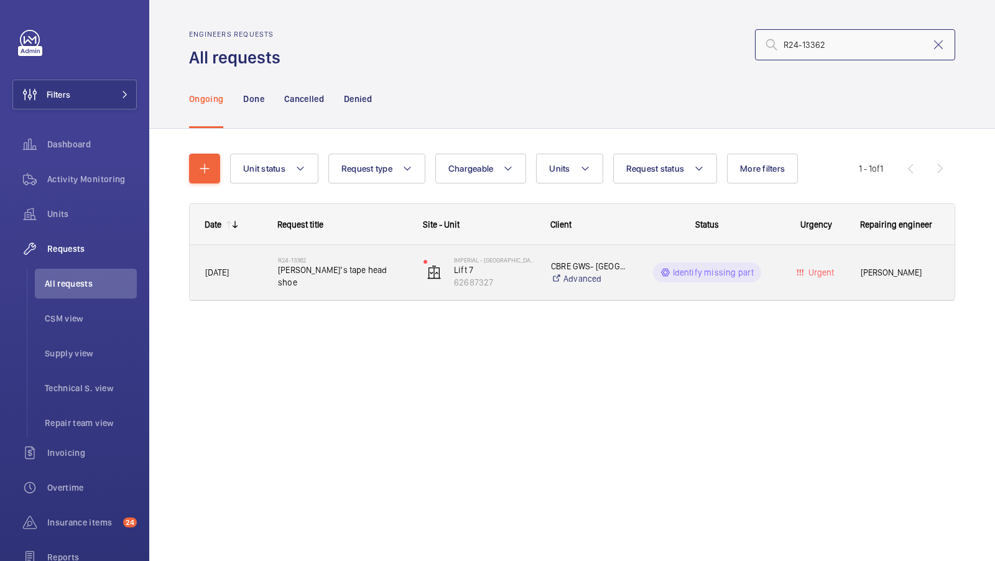
type input "R24-13362"
click at [348, 277] on span "[PERSON_NAME]’s tape head shoe" at bounding box center [342, 276] width 129 height 25
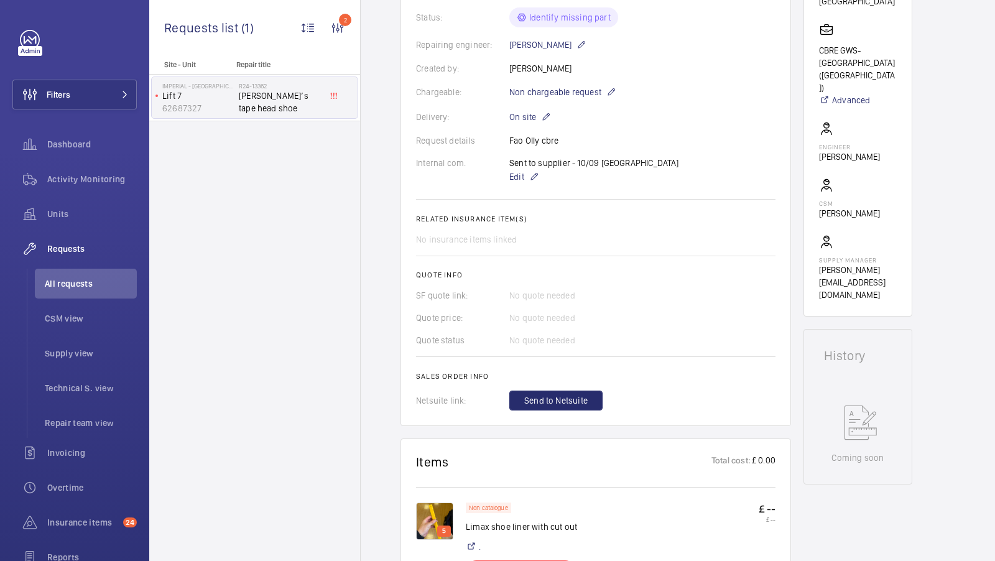
scroll to position [557, 0]
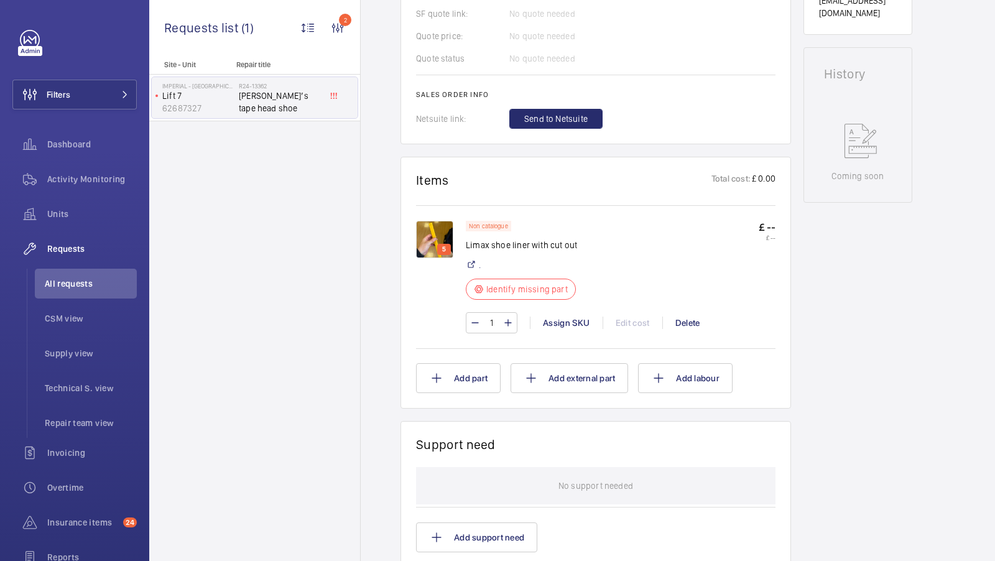
click at [438, 231] on img at bounding box center [434, 239] width 37 height 37
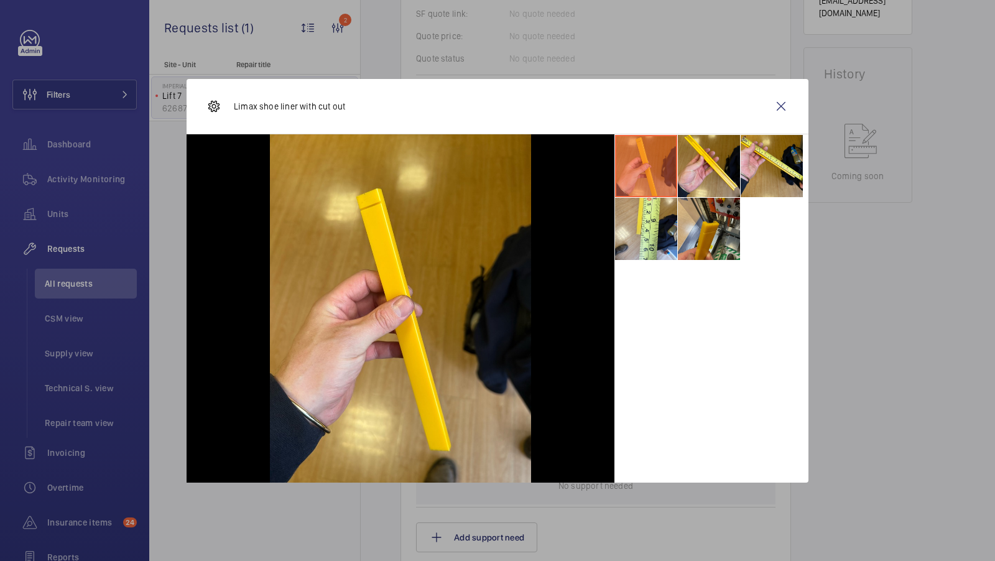
click at [697, 224] on li at bounding box center [709, 229] width 62 height 62
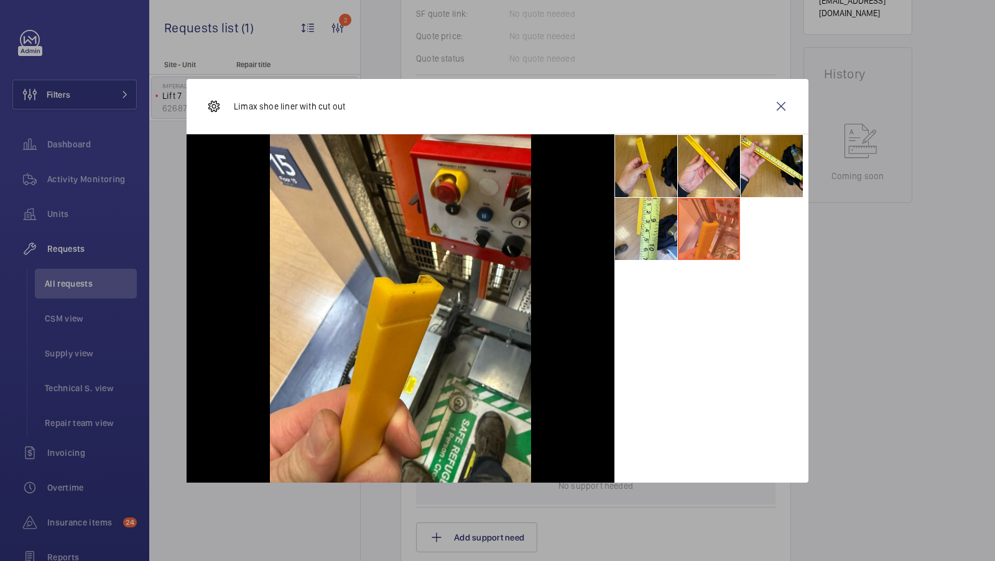
click at [649, 177] on li at bounding box center [646, 166] width 62 height 62
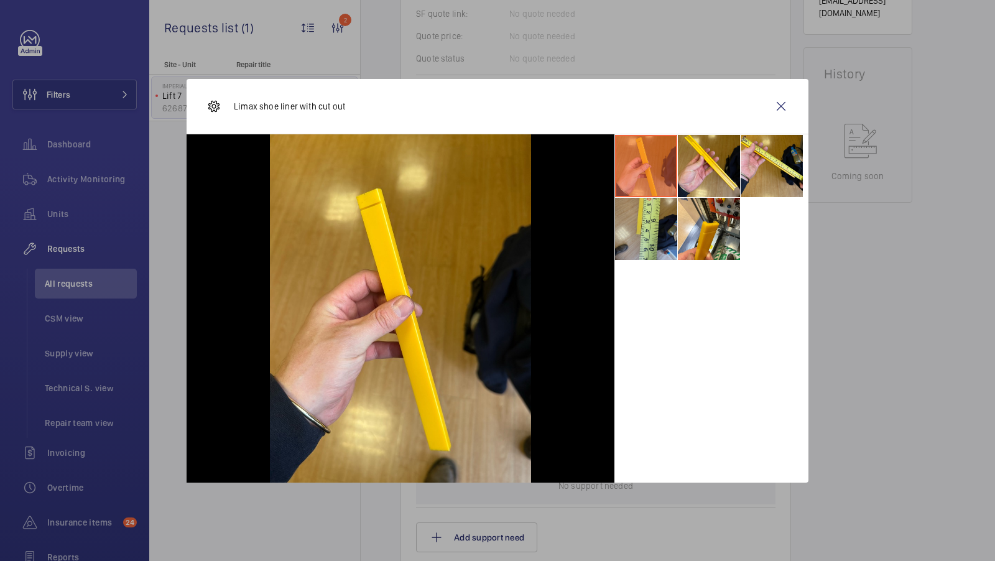
click at [654, 231] on li at bounding box center [646, 229] width 62 height 62
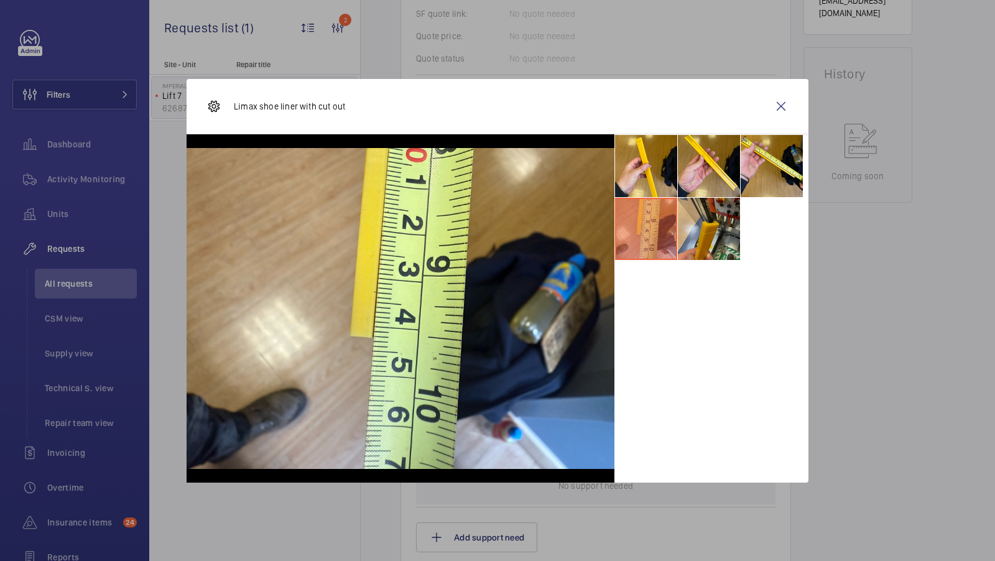
click at [716, 239] on li at bounding box center [709, 229] width 62 height 62
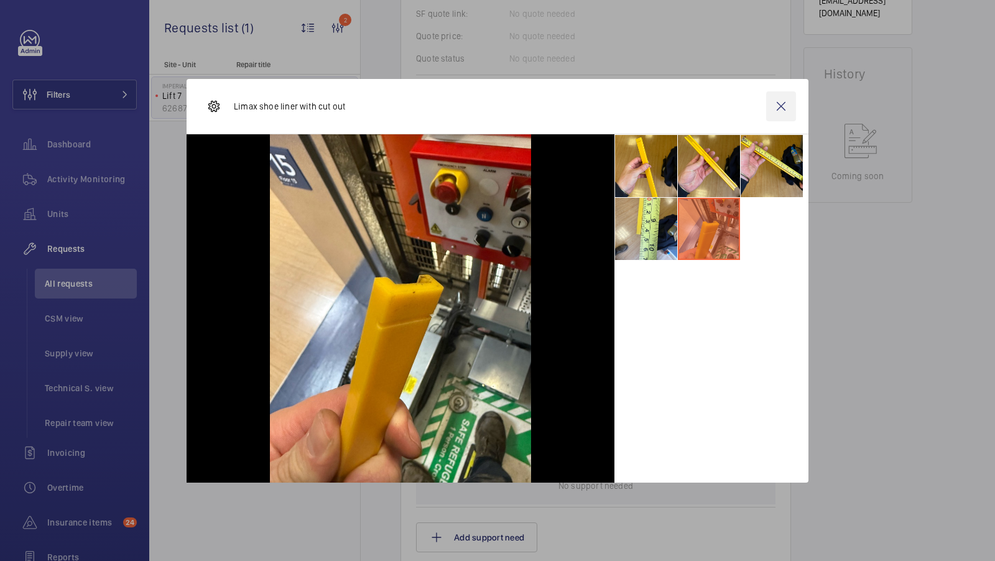
click at [775, 109] on wm-front-icon-button at bounding box center [781, 106] width 30 height 30
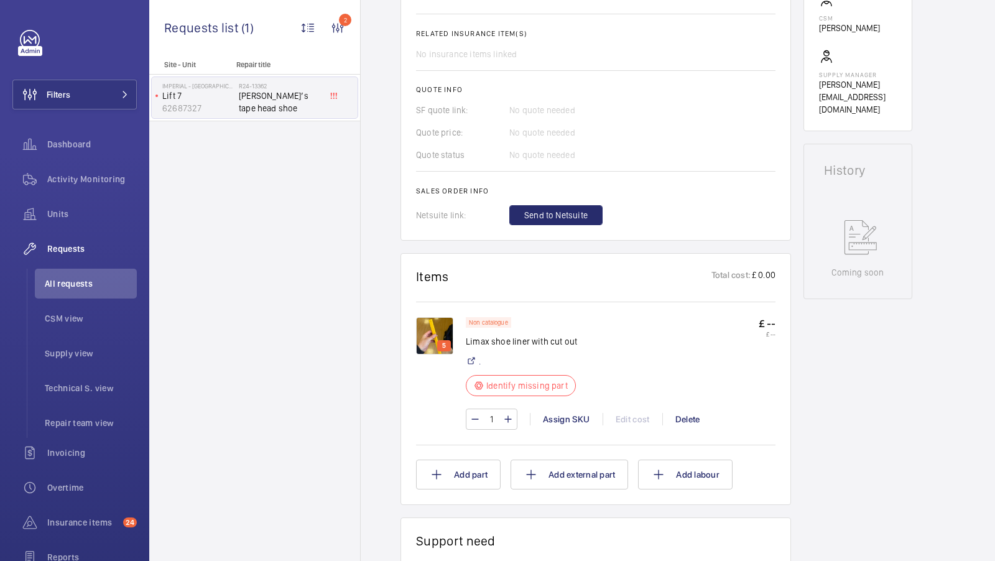
scroll to position [0, 0]
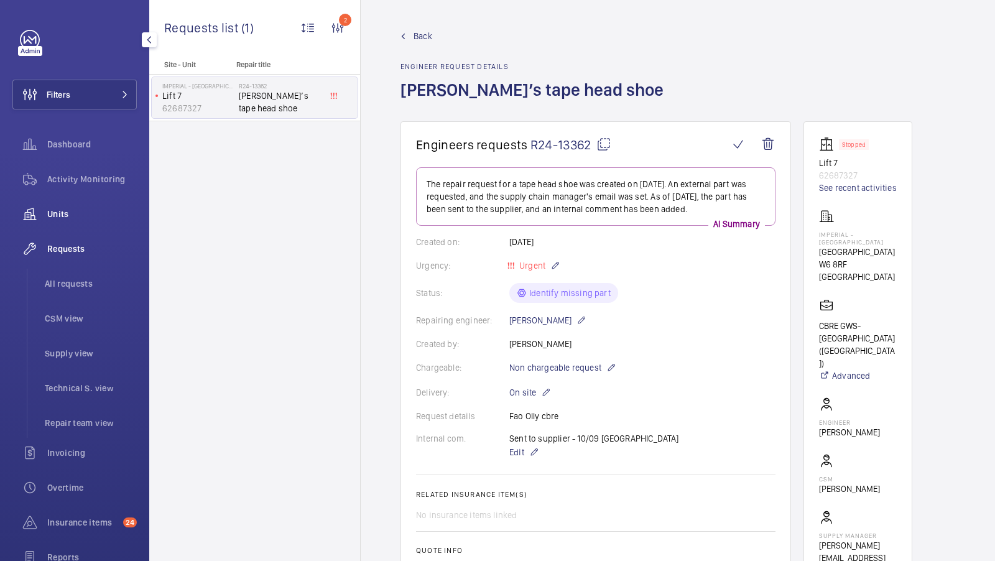
click at [83, 204] on div "Units" at bounding box center [74, 214] width 124 height 30
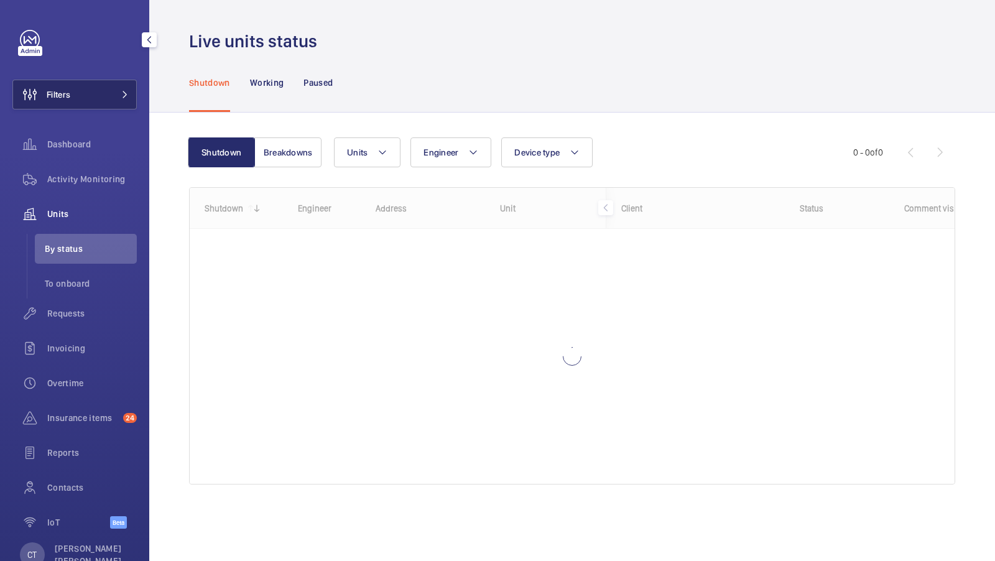
click at [114, 98] on button "Filters" at bounding box center [74, 95] width 124 height 30
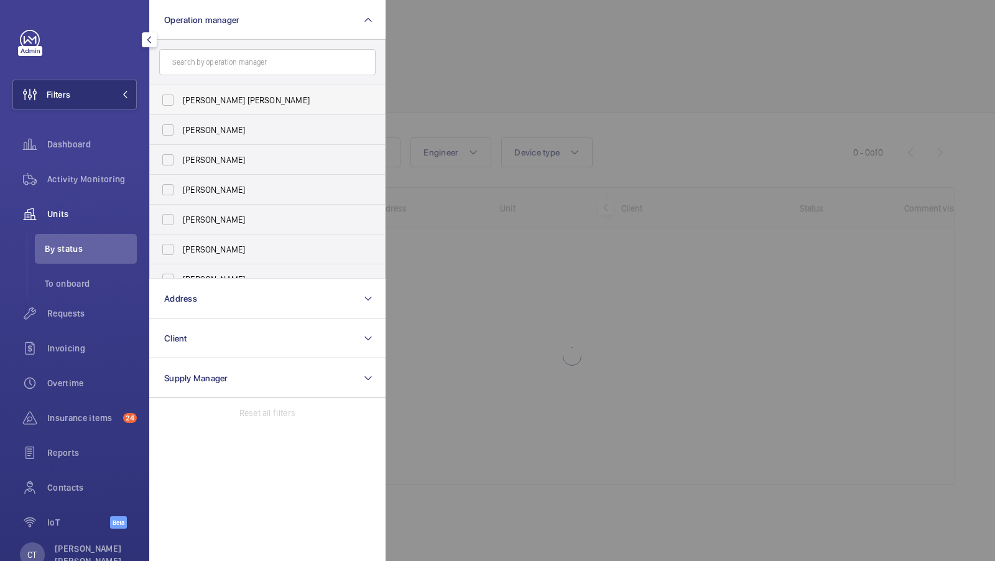
click at [217, 108] on label "[PERSON_NAME] [PERSON_NAME]" at bounding box center [258, 100] width 216 height 30
click at [180, 108] on input "[PERSON_NAME] [PERSON_NAME]" at bounding box center [167, 100] width 25 height 25
checkbox input "true"
click at [102, 92] on span "1" at bounding box center [106, 95] width 15 height 10
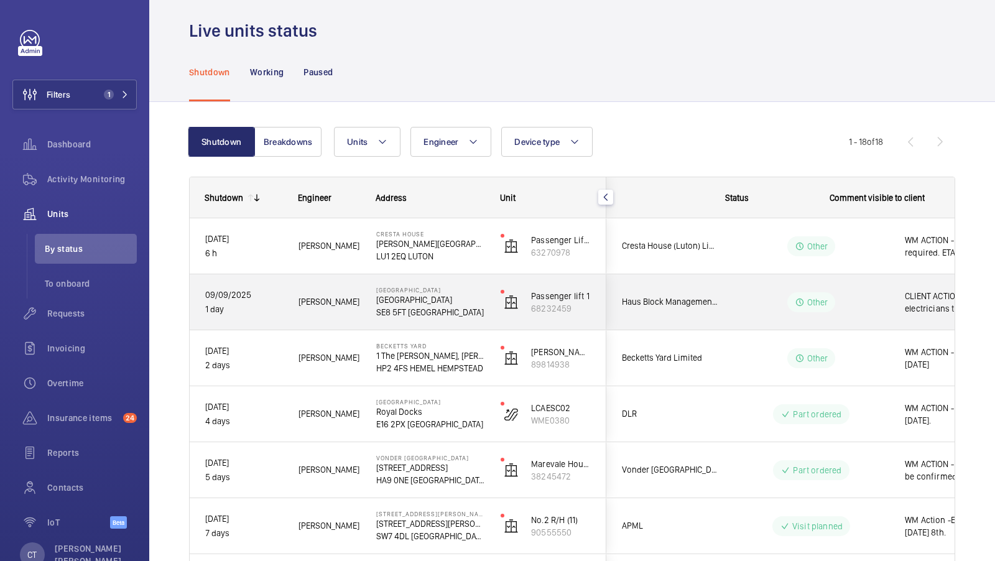
scroll to position [0, 224]
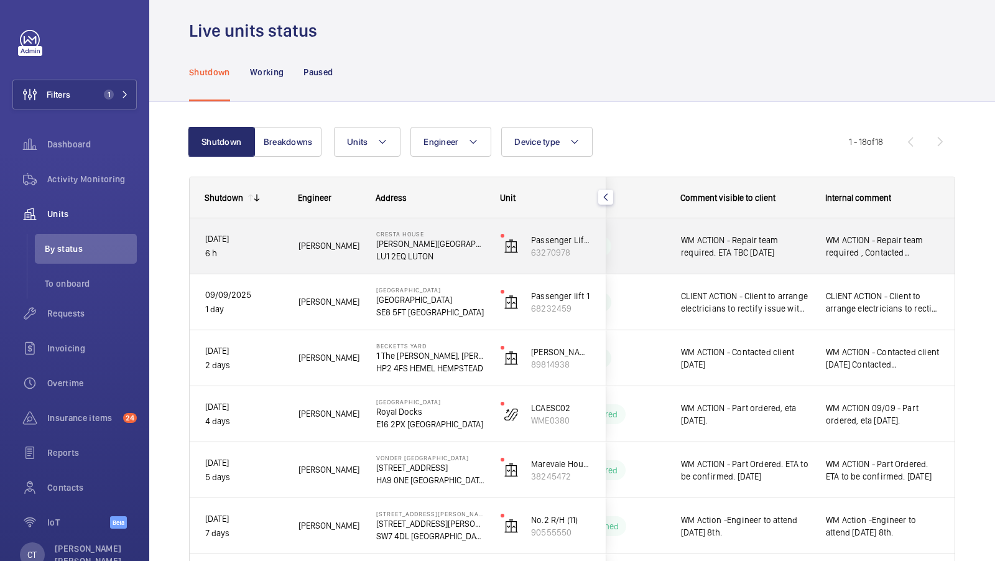
click at [876, 254] on span "WM ACTION - Repair team required , Contacted [PERSON_NAME] and [PERSON_NAME] ET…" at bounding box center [883, 246] width 114 height 25
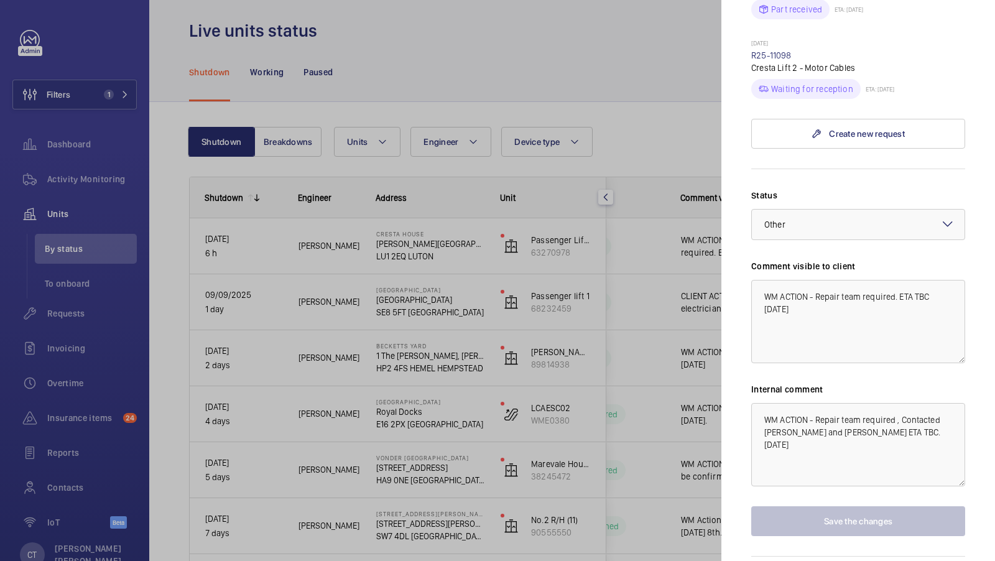
scroll to position [1024, 0]
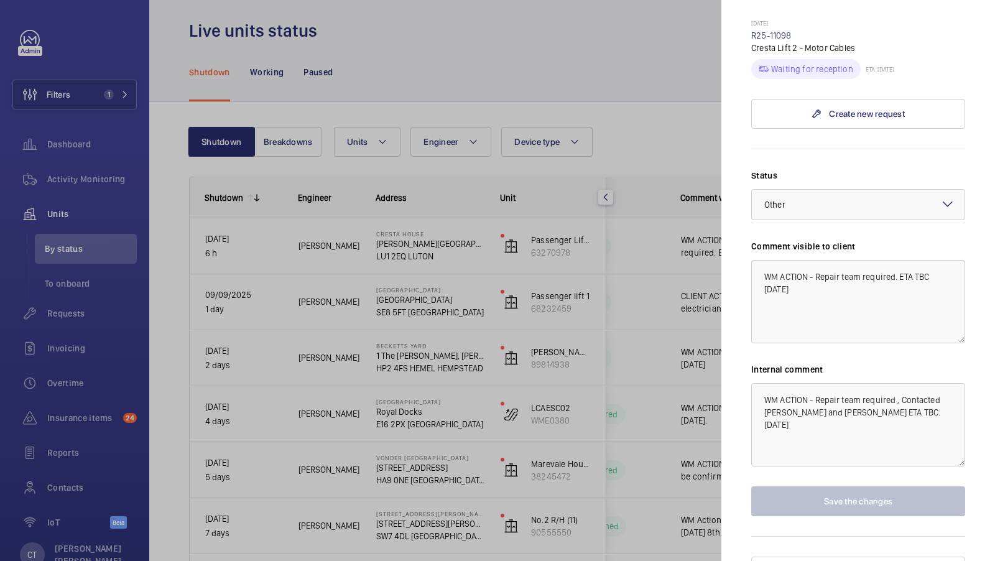
click at [647, 328] on div at bounding box center [497, 280] width 995 height 561
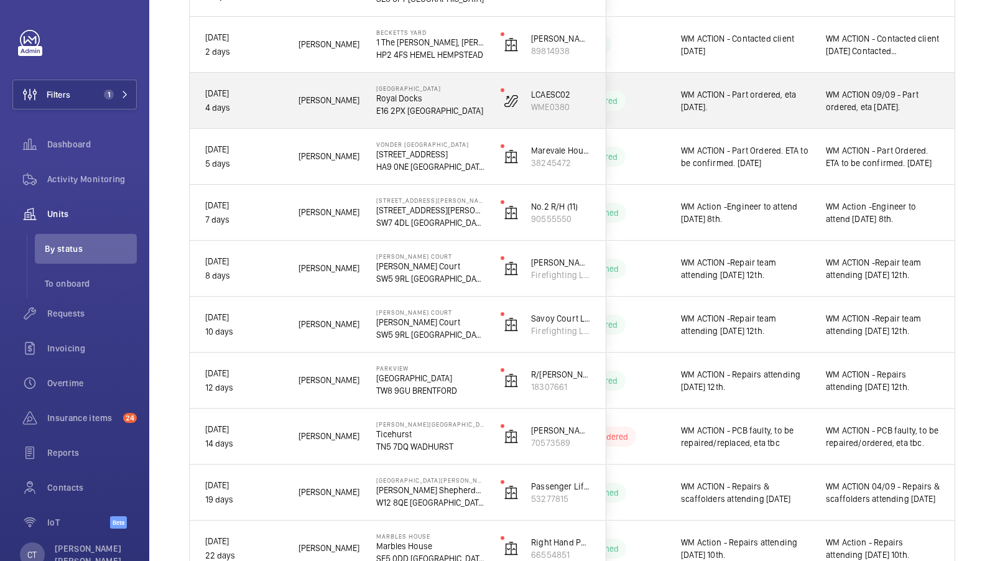
scroll to position [630, 0]
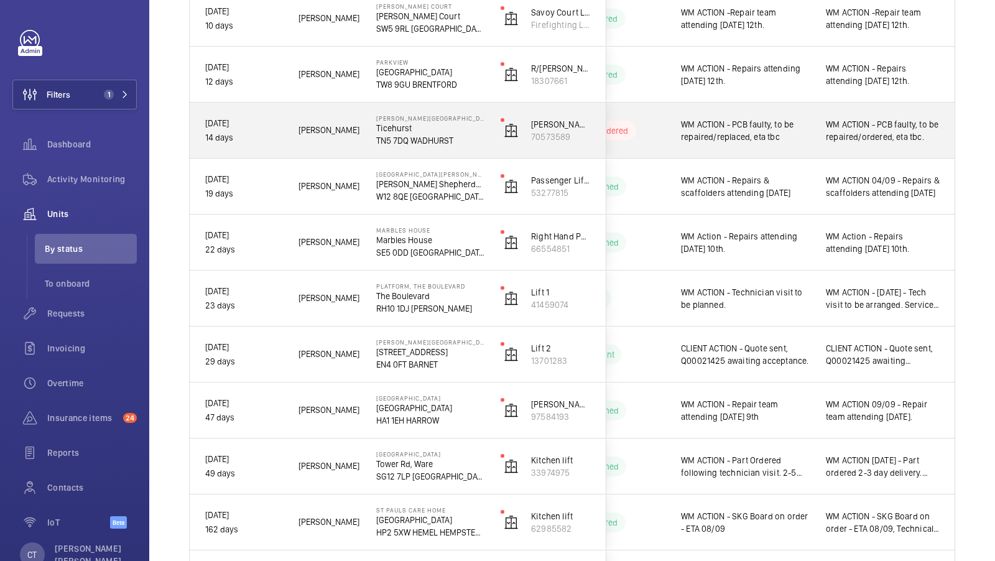
click at [835, 144] on div "WM ACTION - PCB faulty, to be repaired/ordered, eta tbc." at bounding box center [883, 130] width 144 height 53
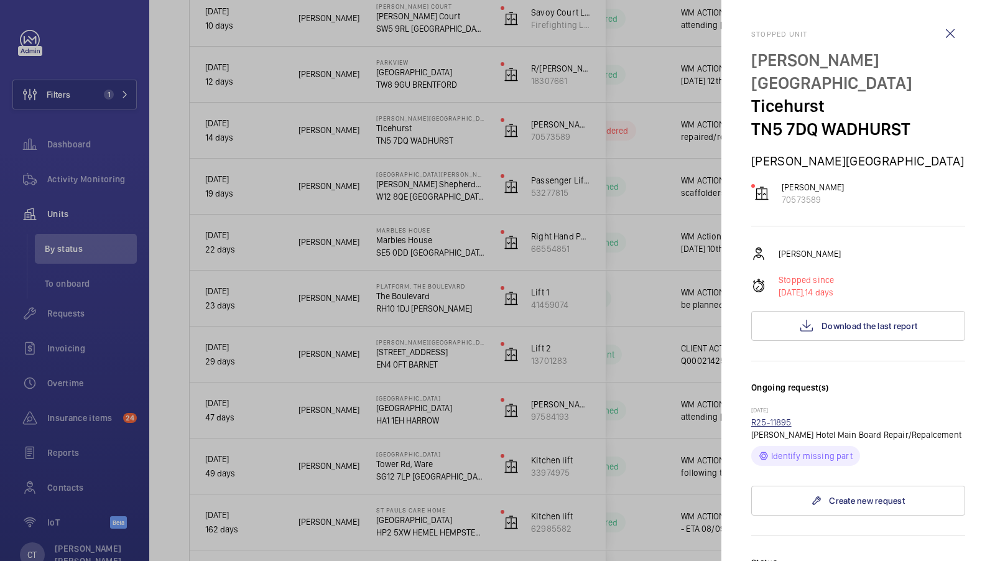
click at [773, 422] on link "R25-11895" at bounding box center [771, 422] width 40 height 10
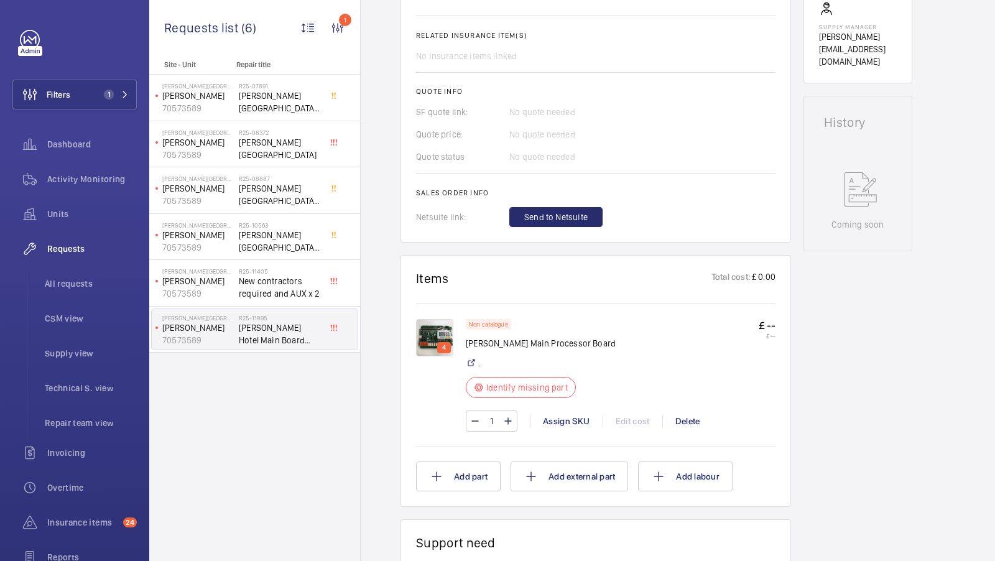
scroll to position [538, 0]
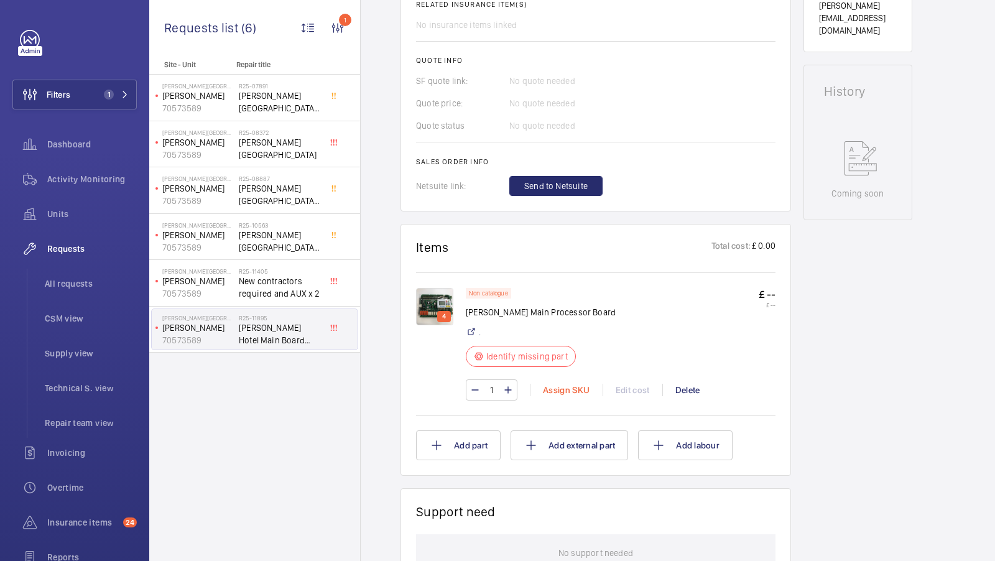
click at [574, 384] on div "Assign SKU" at bounding box center [566, 390] width 73 height 12
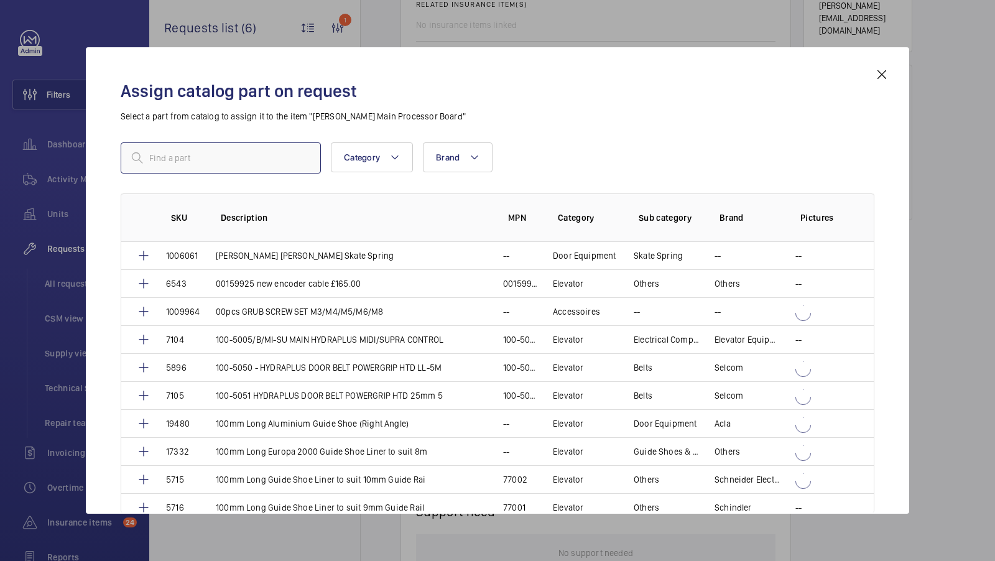
click at [205, 156] on input "text" at bounding box center [221, 157] width 200 height 31
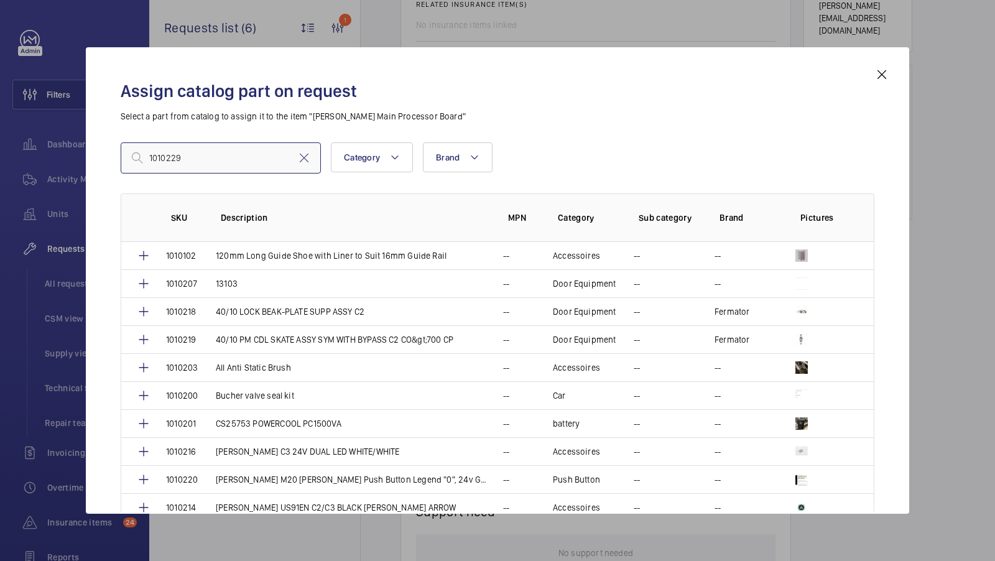
type input "1010229"
click at [880, 73] on mat-icon at bounding box center [881, 74] width 15 height 15
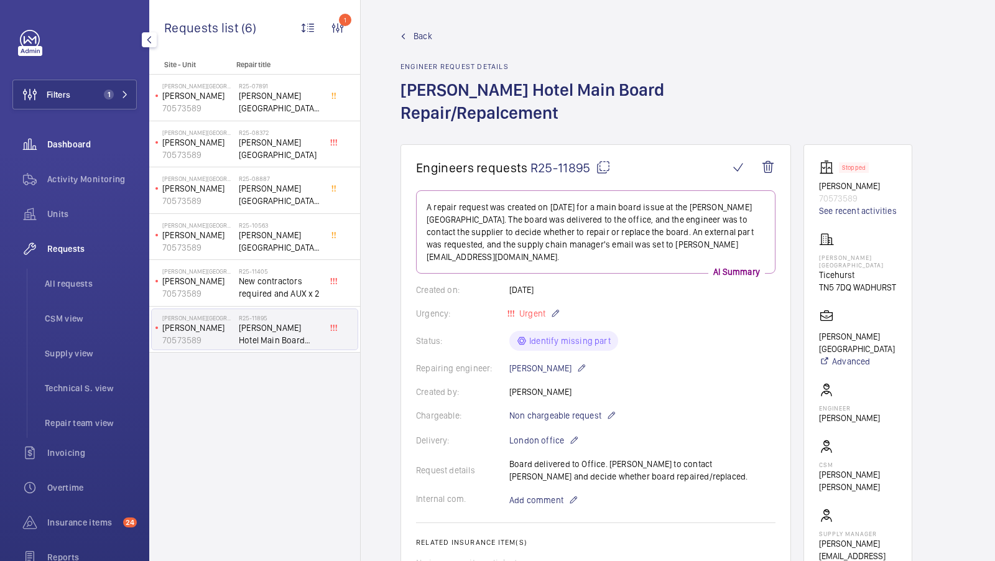
click at [65, 210] on span "Units" at bounding box center [92, 214] width 90 height 12
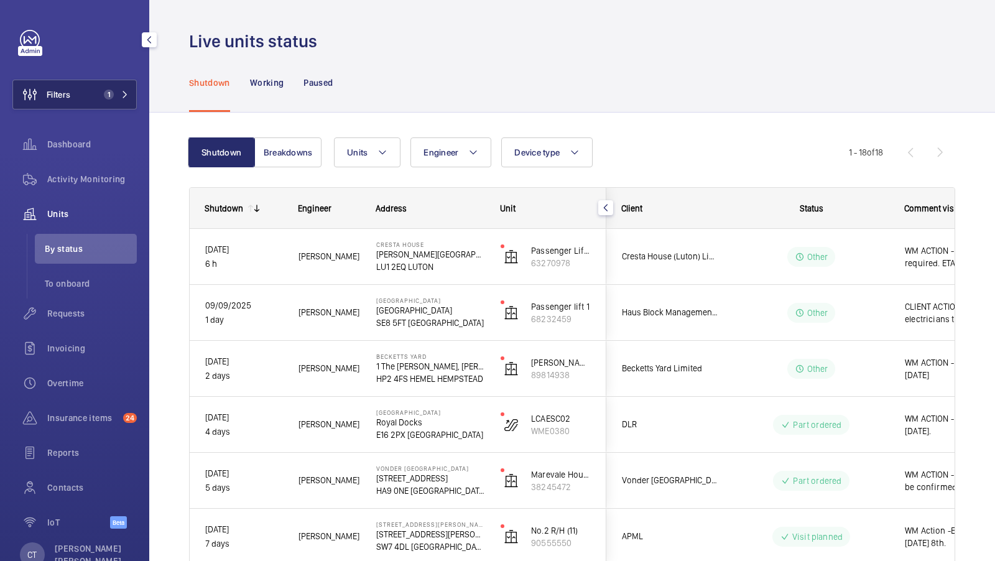
click at [113, 97] on span "1" at bounding box center [109, 95] width 10 height 10
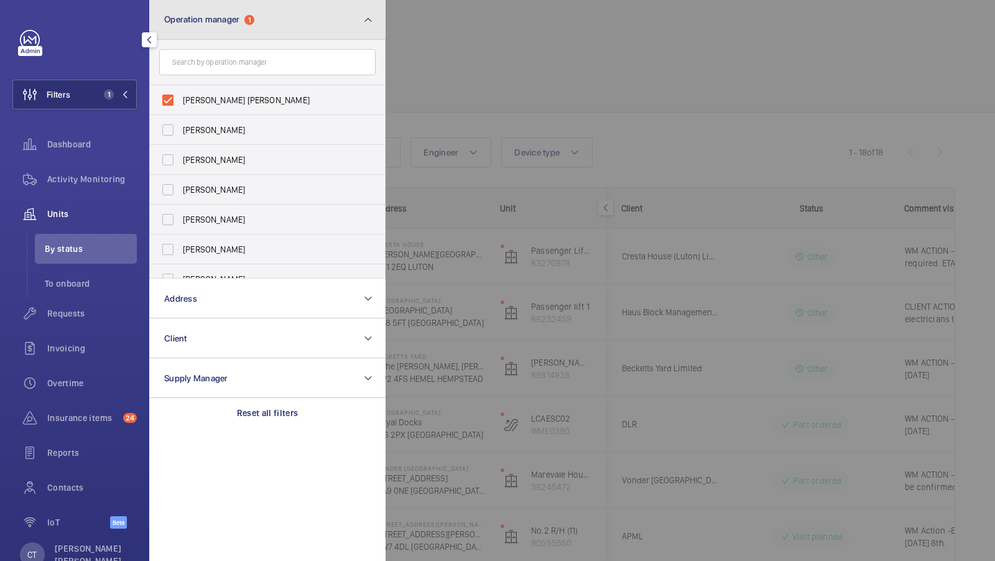
click at [268, 37] on button "Operation manager 1" at bounding box center [267, 20] width 236 height 40
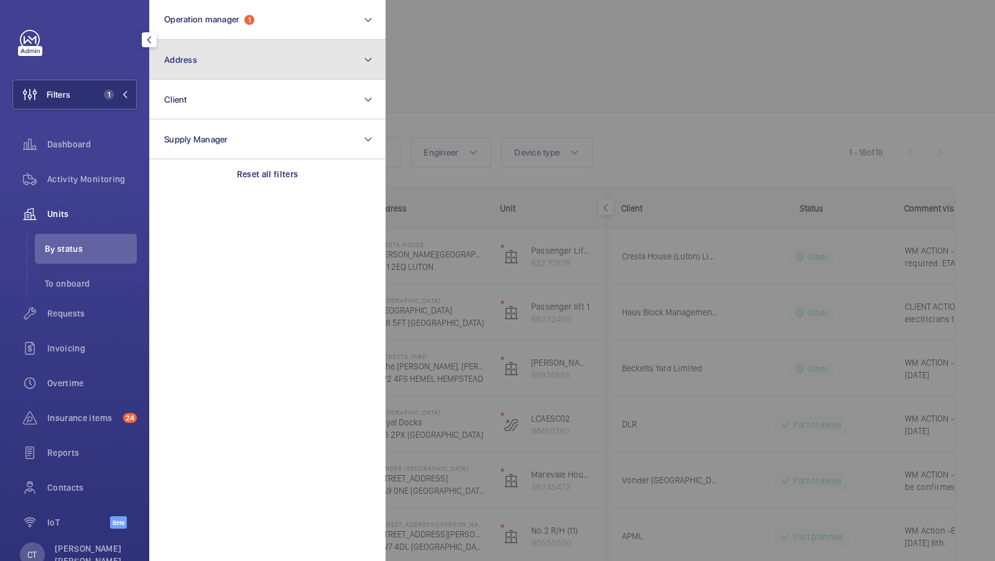
click at [216, 73] on button "Address" at bounding box center [267, 60] width 236 height 40
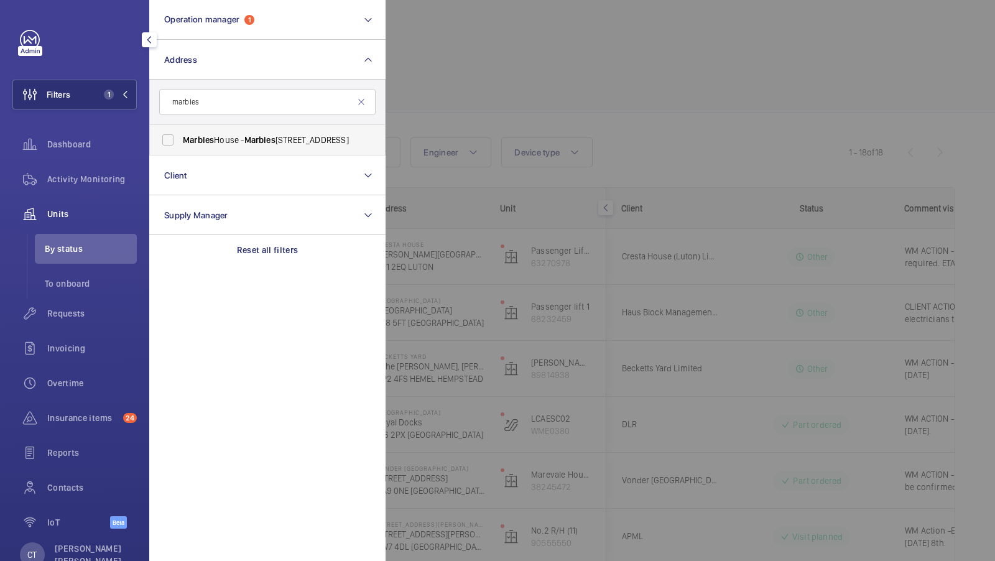
type input "marbles"
click at [158, 144] on label "[GEOGRAPHIC_DATA] - [GEOGRAPHIC_DATA]" at bounding box center [258, 140] width 216 height 30
click at [158, 144] on input "[GEOGRAPHIC_DATA] - [GEOGRAPHIC_DATA]" at bounding box center [167, 140] width 25 height 25
checkbox input "true"
click at [108, 87] on button "Filters 2" at bounding box center [74, 95] width 124 height 30
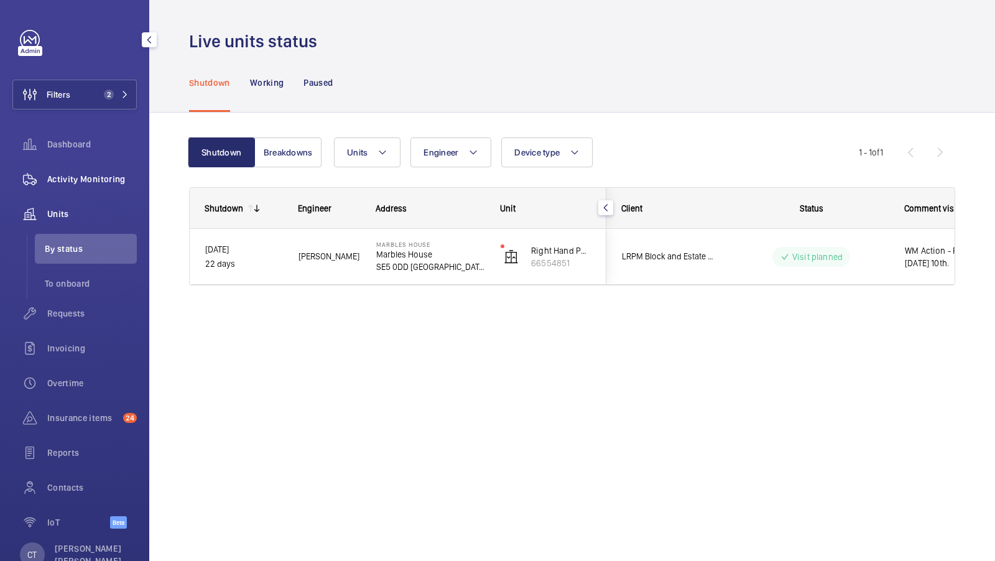
click at [93, 181] on span "Activity Monitoring" at bounding box center [92, 179] width 90 height 12
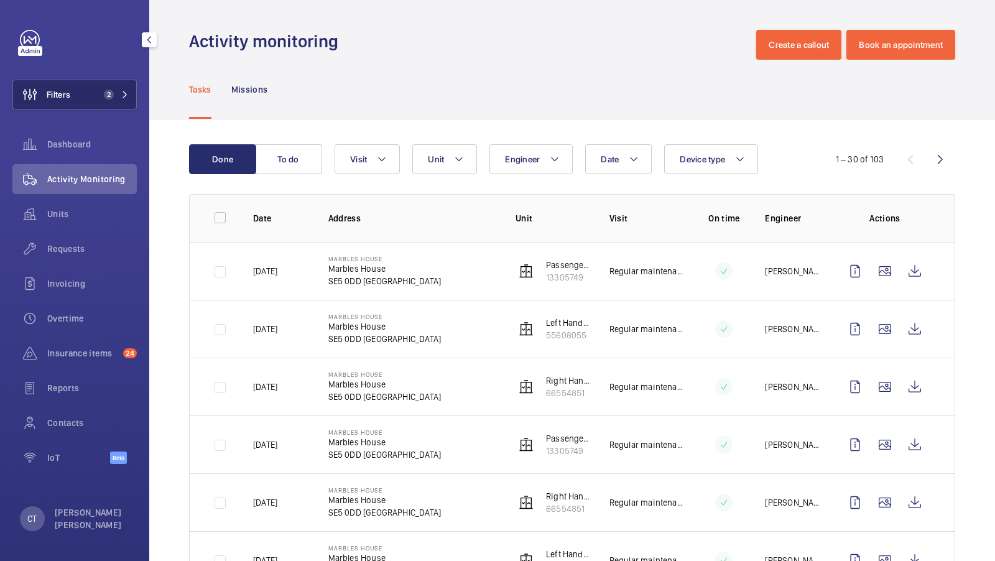
click at [115, 98] on span "2" at bounding box center [114, 95] width 30 height 10
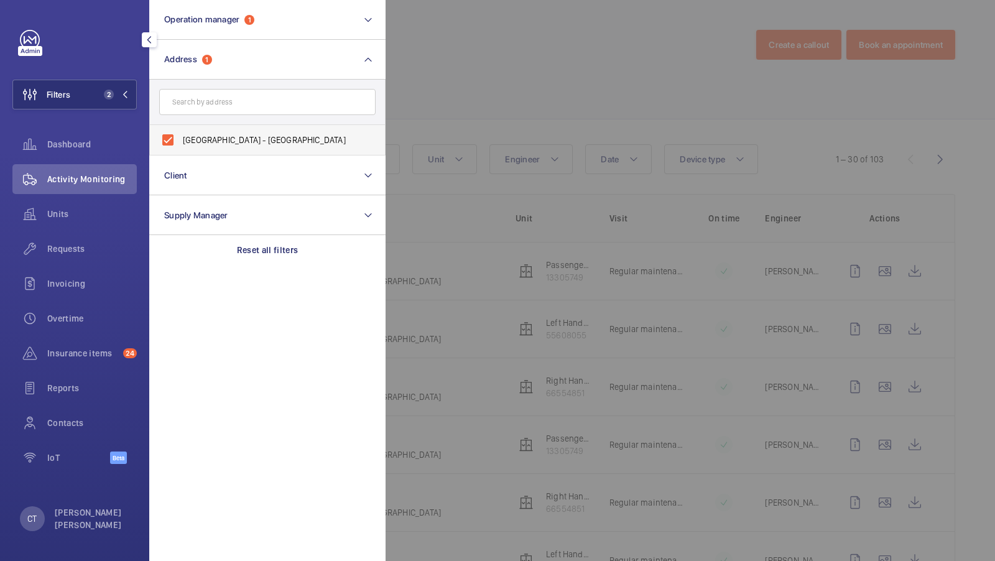
click at [211, 128] on label "[GEOGRAPHIC_DATA] - [GEOGRAPHIC_DATA]" at bounding box center [258, 140] width 216 height 30
click at [180, 128] on input "[GEOGRAPHIC_DATA] - [GEOGRAPHIC_DATA]" at bounding box center [167, 140] width 25 height 25
checkbox input "false"
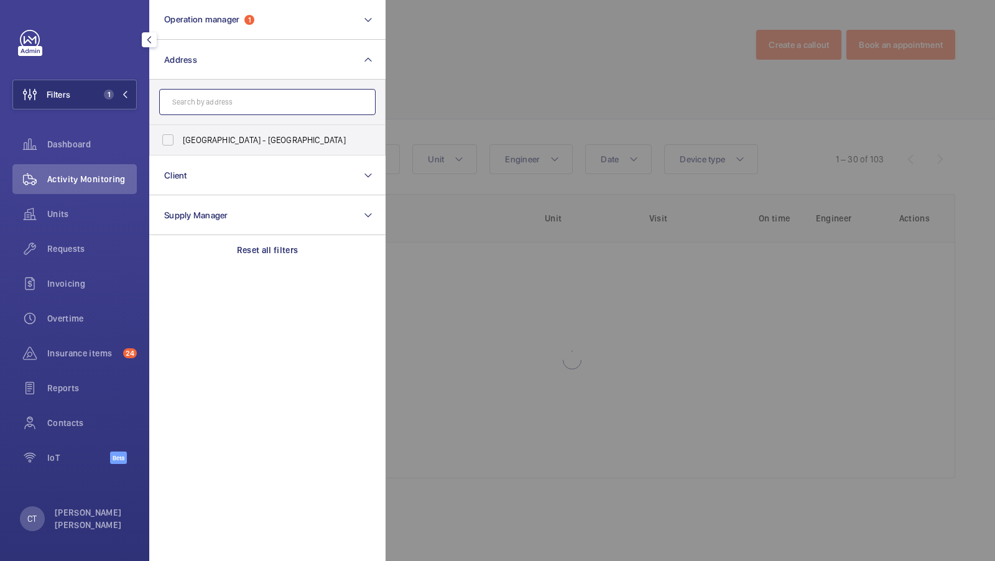
click at [215, 109] on input "text" at bounding box center [267, 102] width 216 height 26
type input "c"
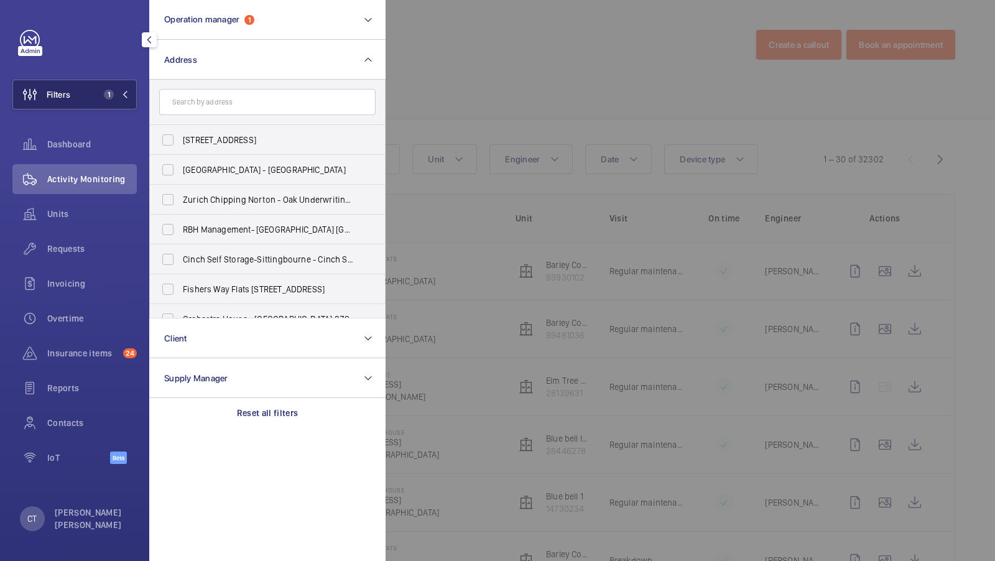
click at [118, 98] on span "1" at bounding box center [114, 95] width 30 height 10
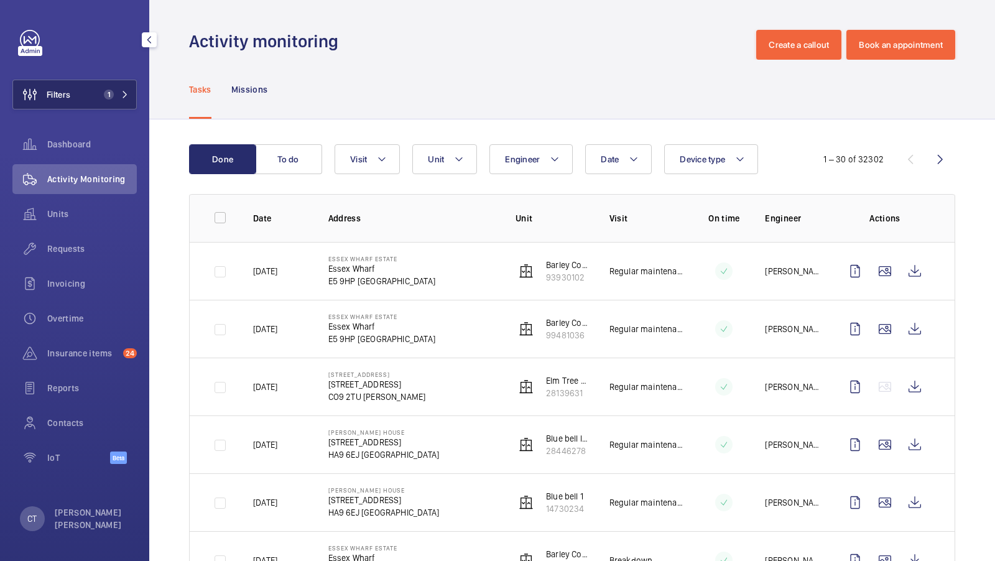
click at [89, 95] on button "Filters 1" at bounding box center [74, 95] width 124 height 30
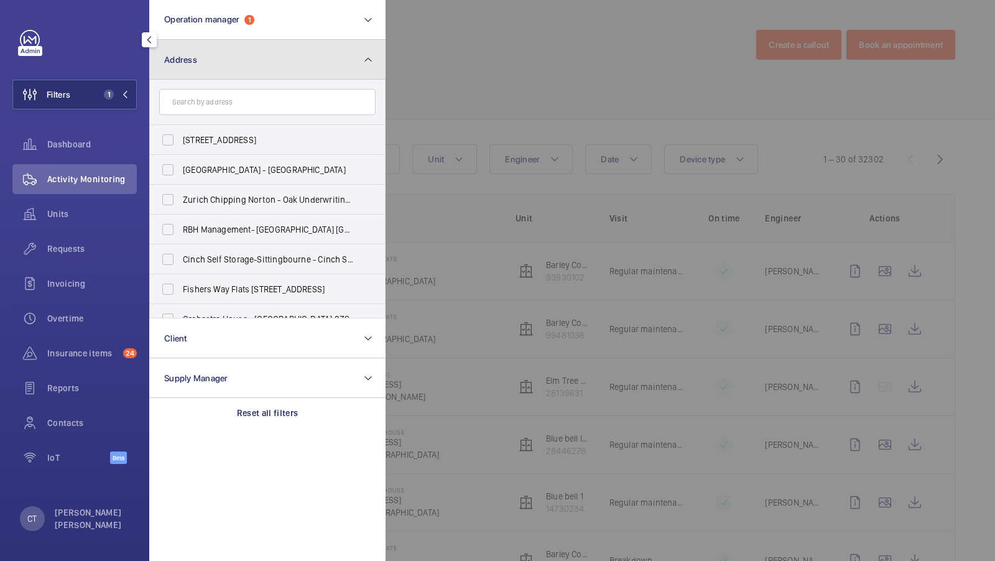
click at [344, 63] on button "Address" at bounding box center [267, 60] width 236 height 40
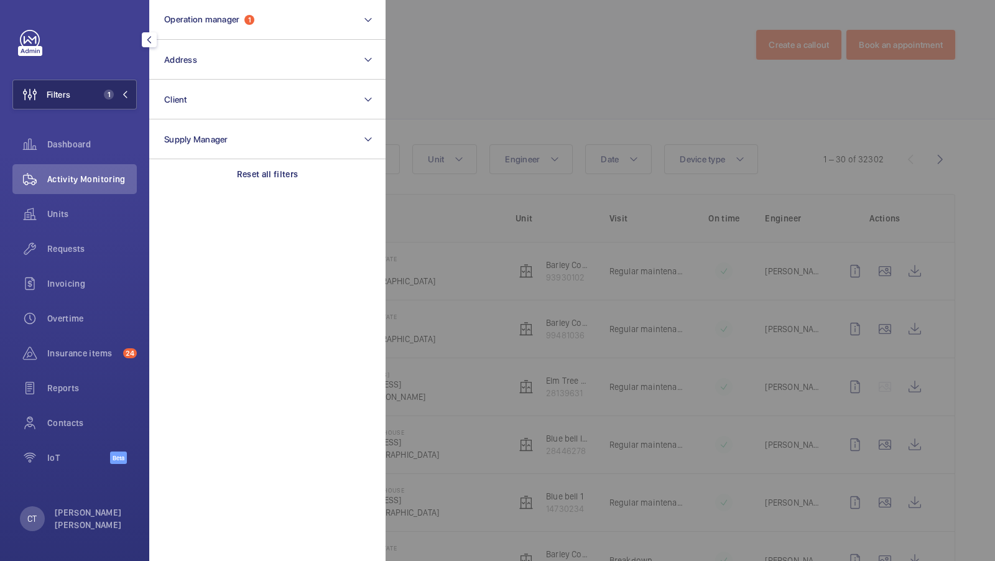
click at [75, 92] on button "Filters 1" at bounding box center [74, 95] width 124 height 30
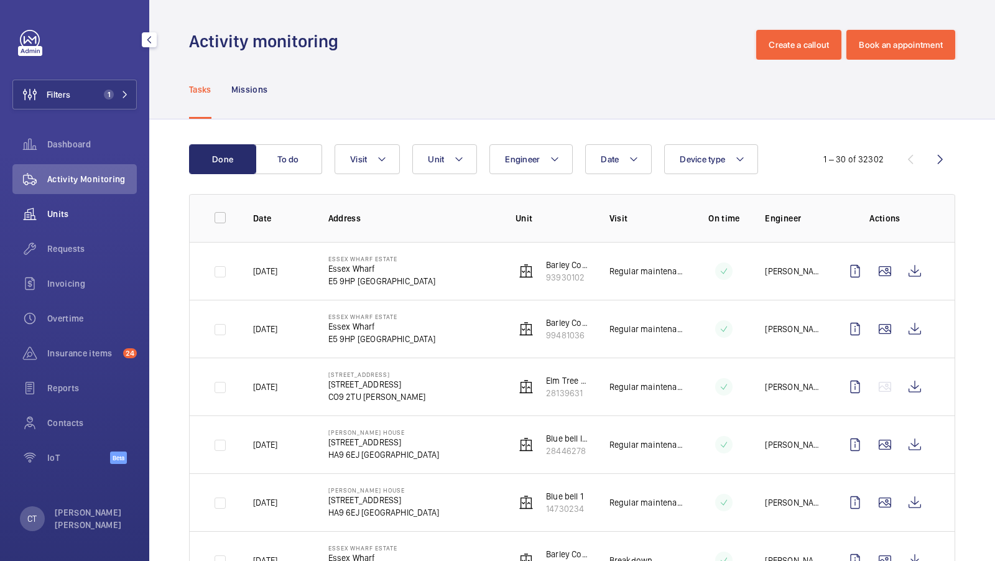
click at [67, 221] on div "Units" at bounding box center [74, 214] width 124 height 30
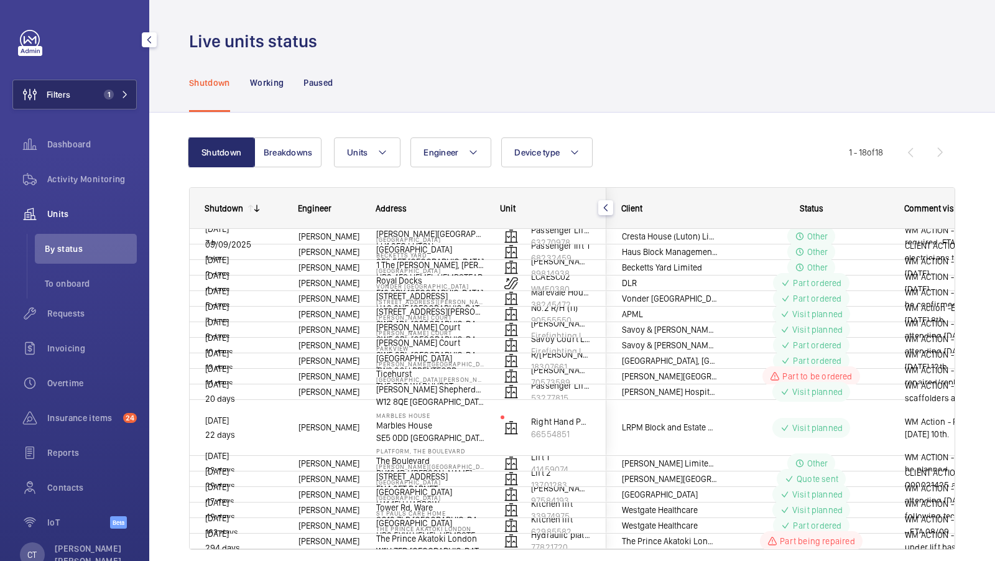
click at [109, 88] on button "Filters 1" at bounding box center [74, 95] width 124 height 30
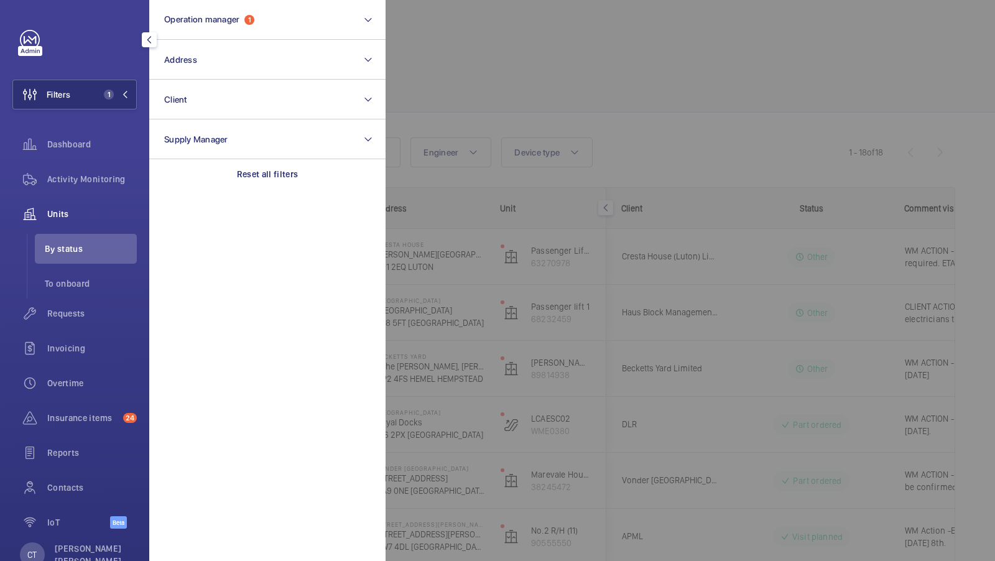
click at [545, 116] on div at bounding box center [883, 280] width 995 height 561
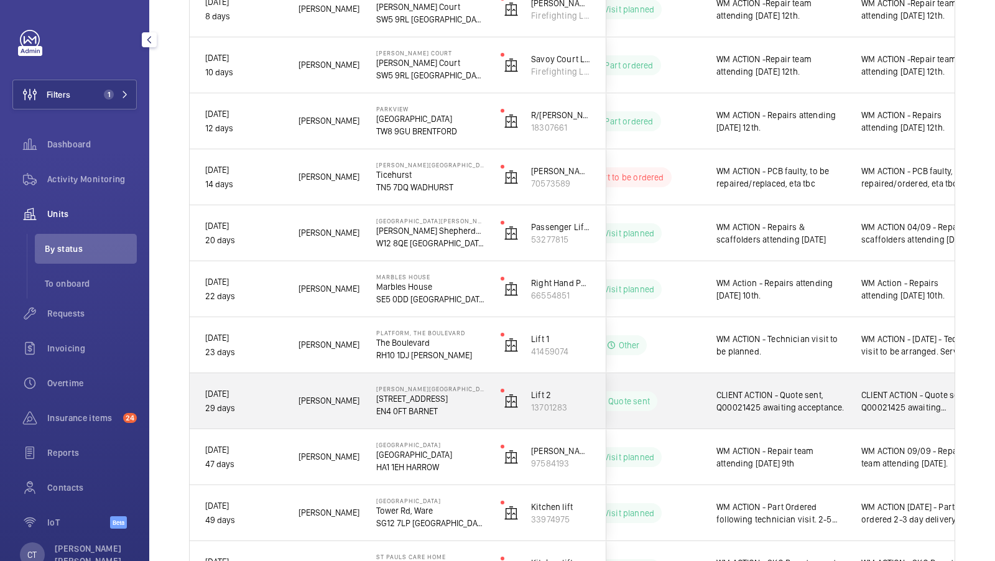
scroll to position [0, 224]
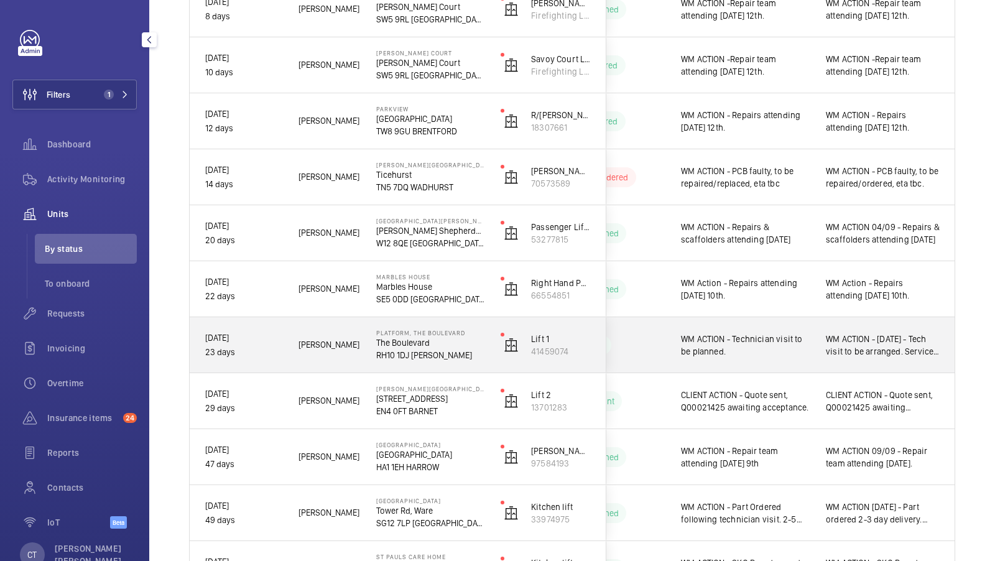
click at [892, 354] on span "WM ACTION - [DATE] - Tech visit to be arranged. Service engineer to return with…" at bounding box center [883, 345] width 114 height 25
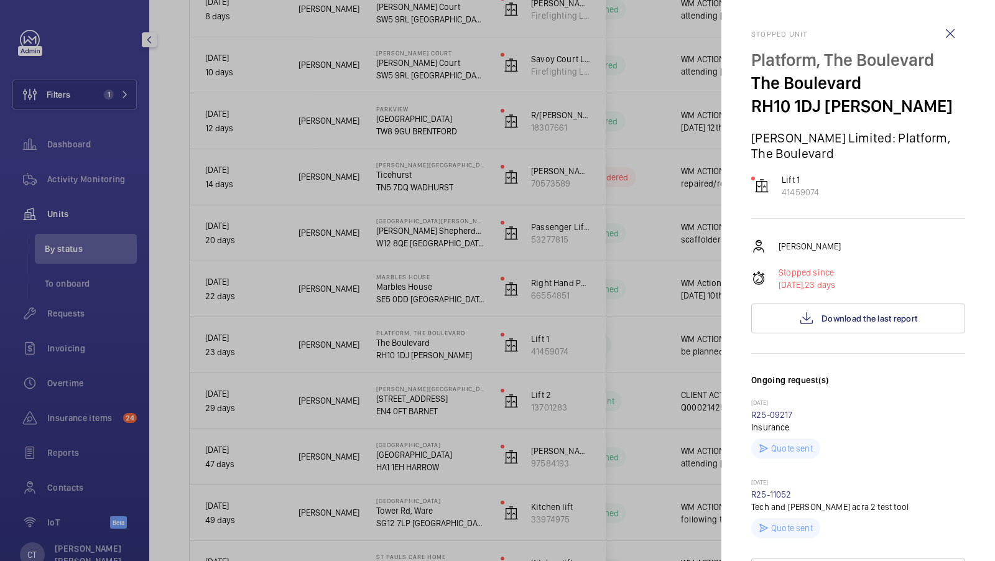
scroll to position [482, 0]
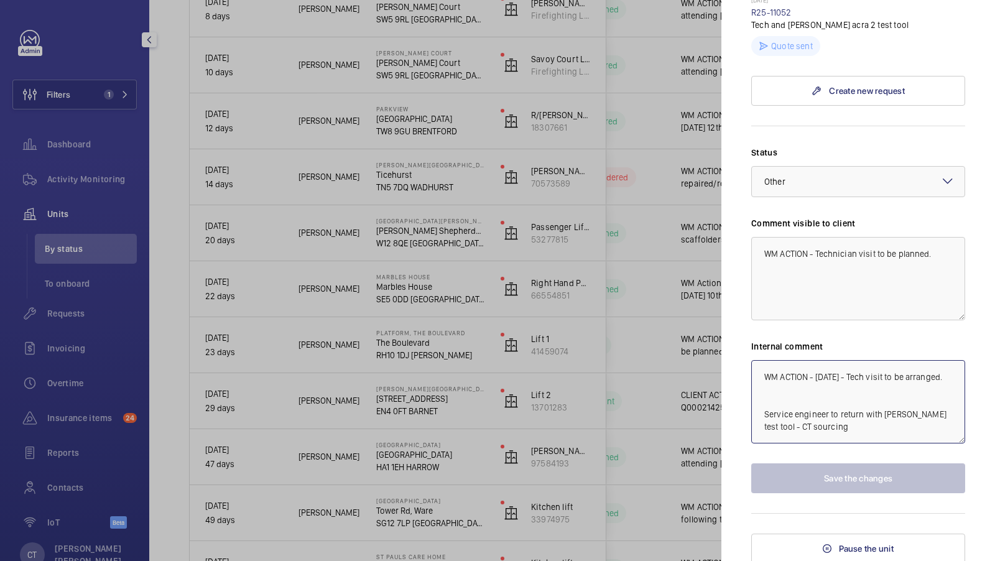
drag, startPoint x: 817, startPoint y: 377, endPoint x: 838, endPoint y: 375, distance: 21.8
click at [838, 375] on textarea "WM ACTION - 19/08/25 - Tech visit to be arranged. Service engineer to return wi…" at bounding box center [858, 401] width 214 height 83
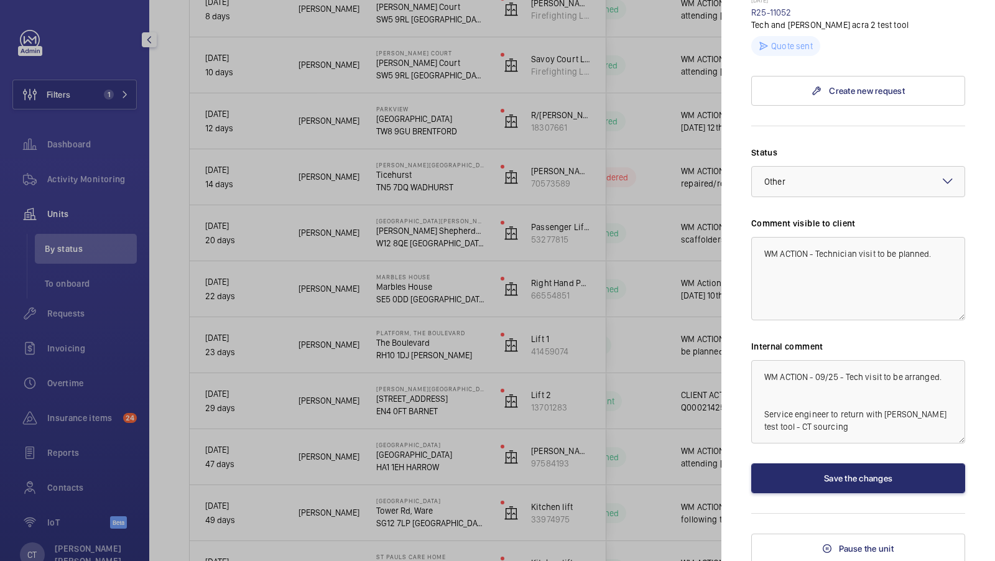
click at [629, 378] on div at bounding box center [497, 280] width 995 height 561
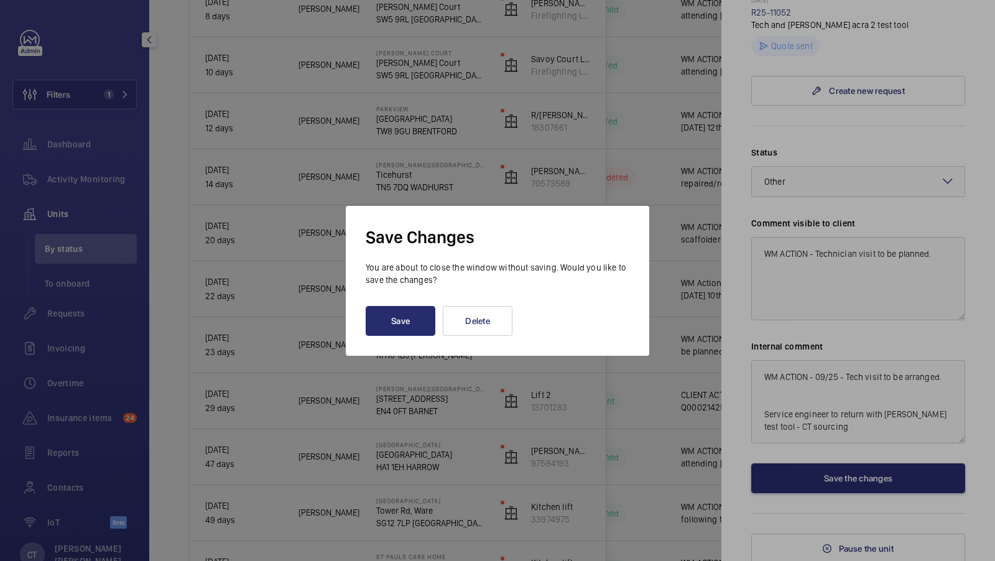
click at [736, 170] on div at bounding box center [497, 280] width 995 height 561
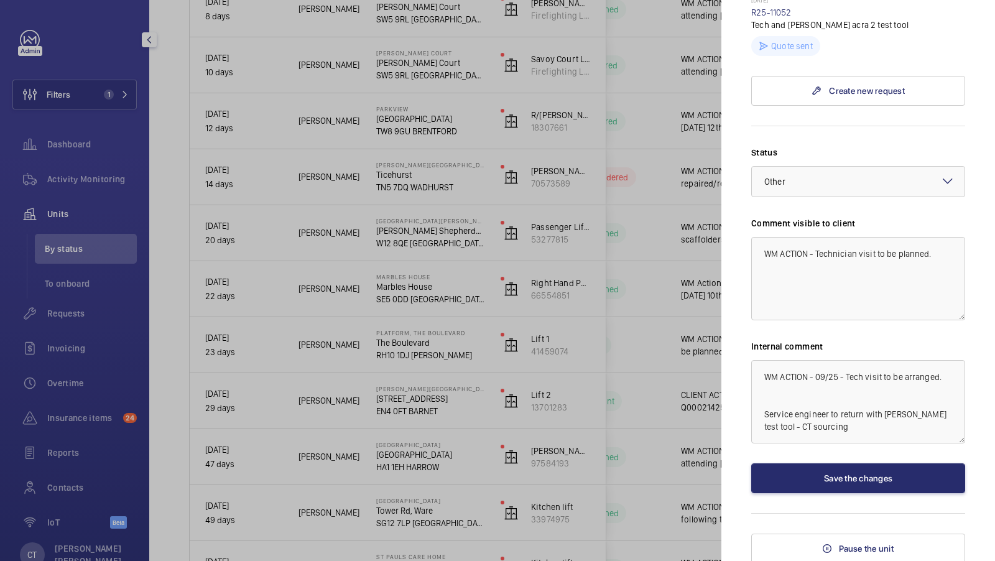
click at [681, 175] on div at bounding box center [497, 280] width 995 height 561
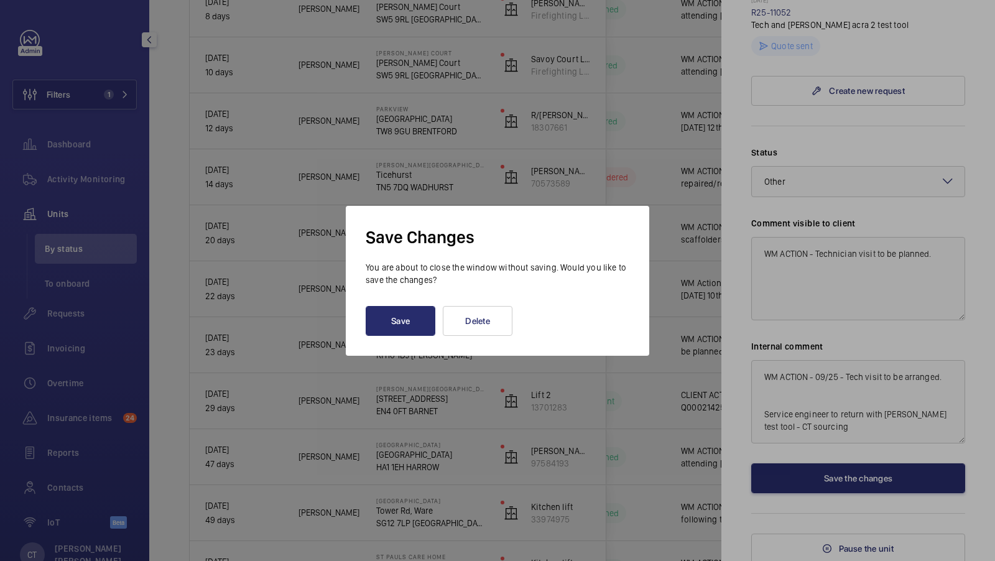
click at [942, 336] on div at bounding box center [497, 280] width 995 height 561
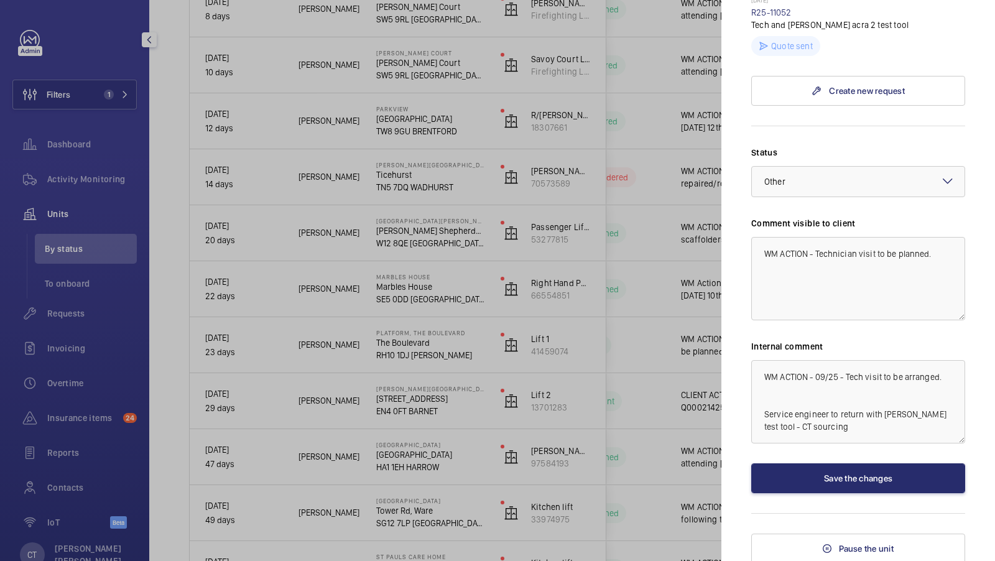
click at [527, 265] on div at bounding box center [497, 280] width 995 height 561
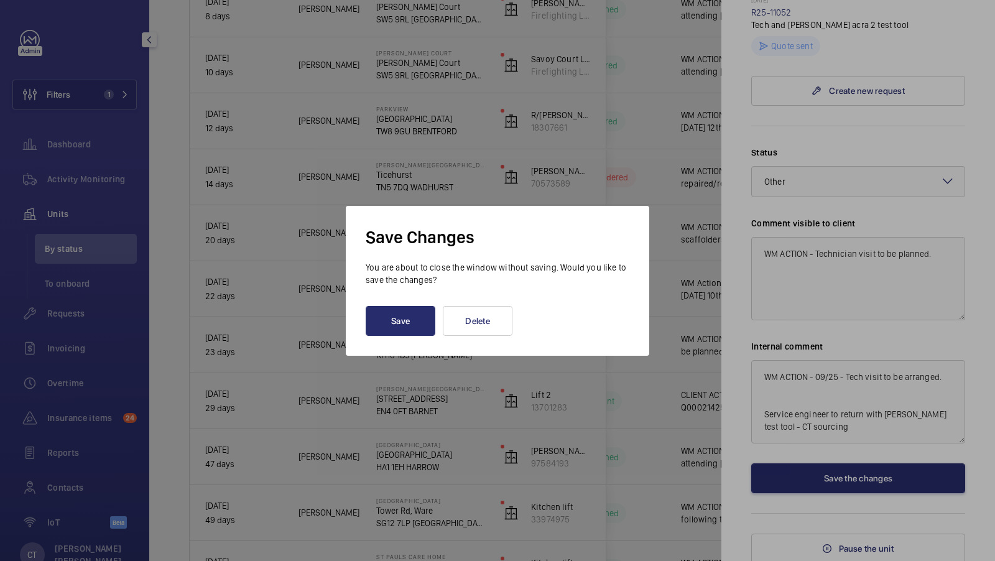
click at [943, 287] on div at bounding box center [497, 280] width 995 height 561
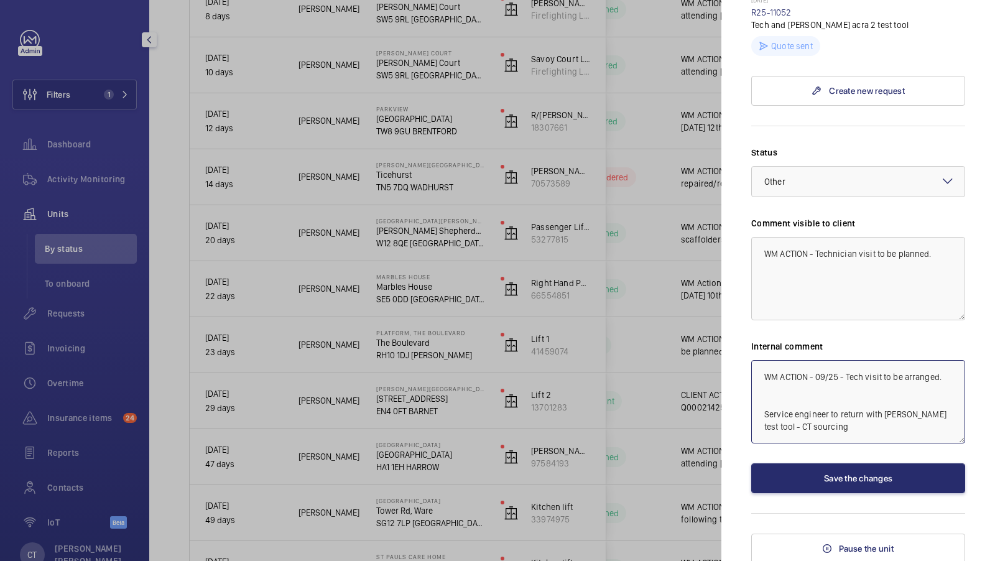
click at [815, 374] on textarea "WM ACTION - 09/25 - Tech visit to be arranged. Service engineer to return with …" at bounding box center [858, 401] width 214 height 83
type textarea "WM ACTION 09/25 - Tech visit to be arranged. Service engineer to return with or…"
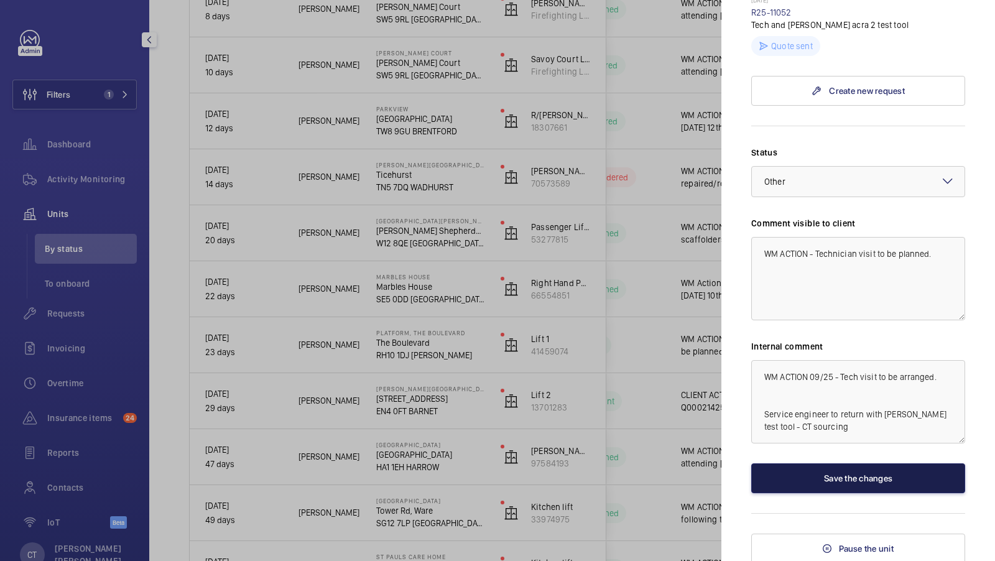
click at [879, 481] on button "Save the changes" at bounding box center [858, 478] width 214 height 30
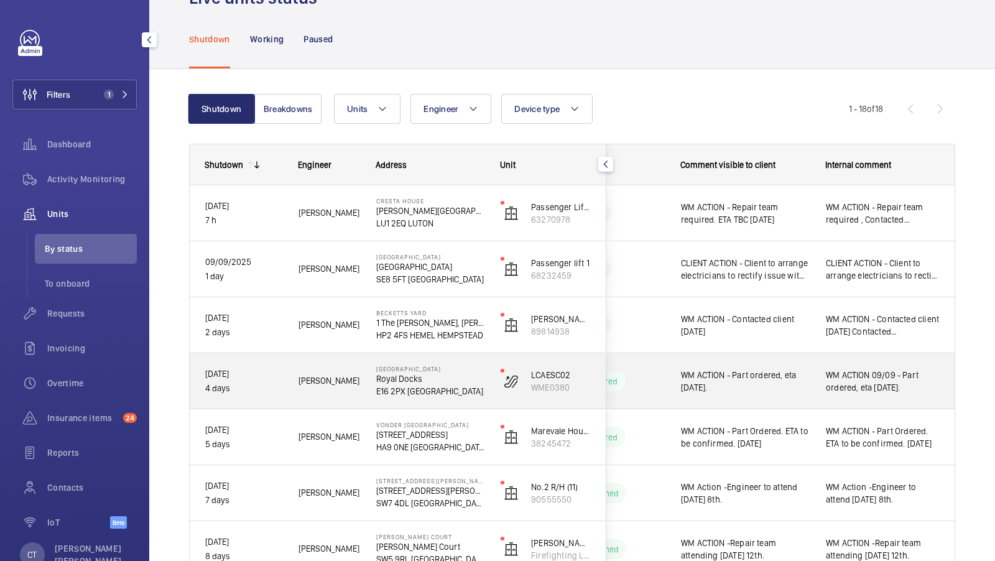
scroll to position [40, 0]
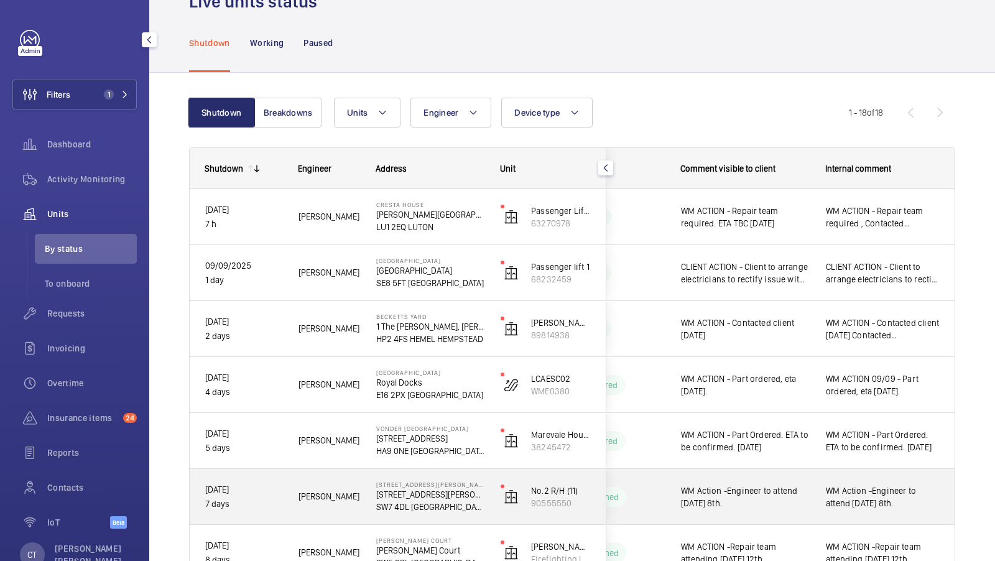
click at [859, 505] on span "WM Action -Engineer to attend on Monday 8th." at bounding box center [883, 497] width 114 height 25
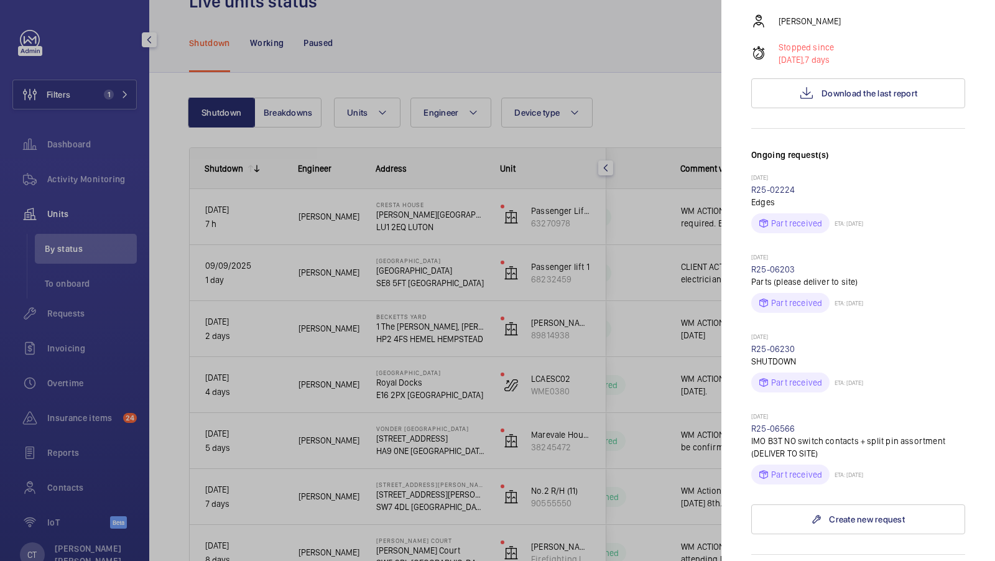
scroll to position [271, 0]
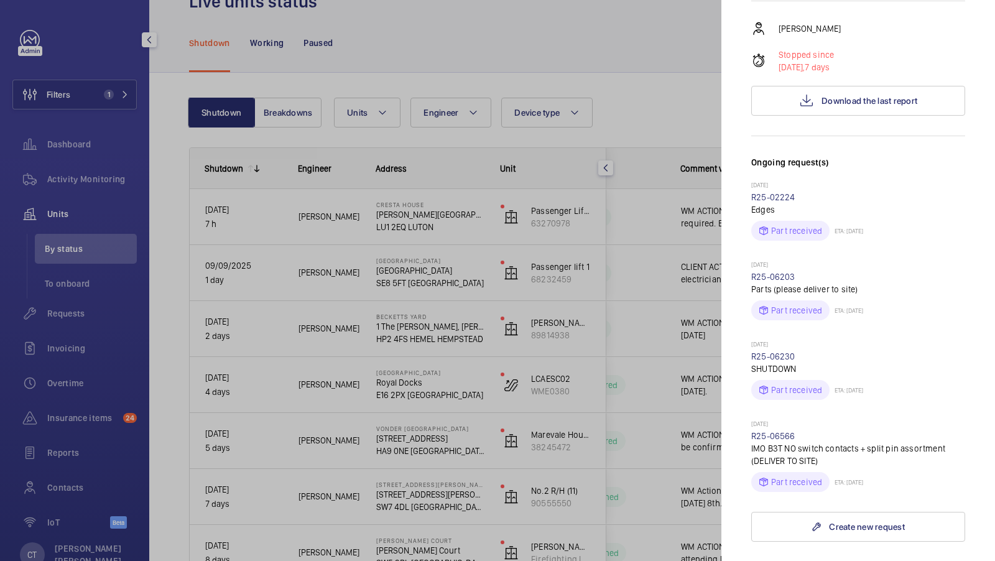
click at [579, 266] on div at bounding box center [497, 280] width 995 height 561
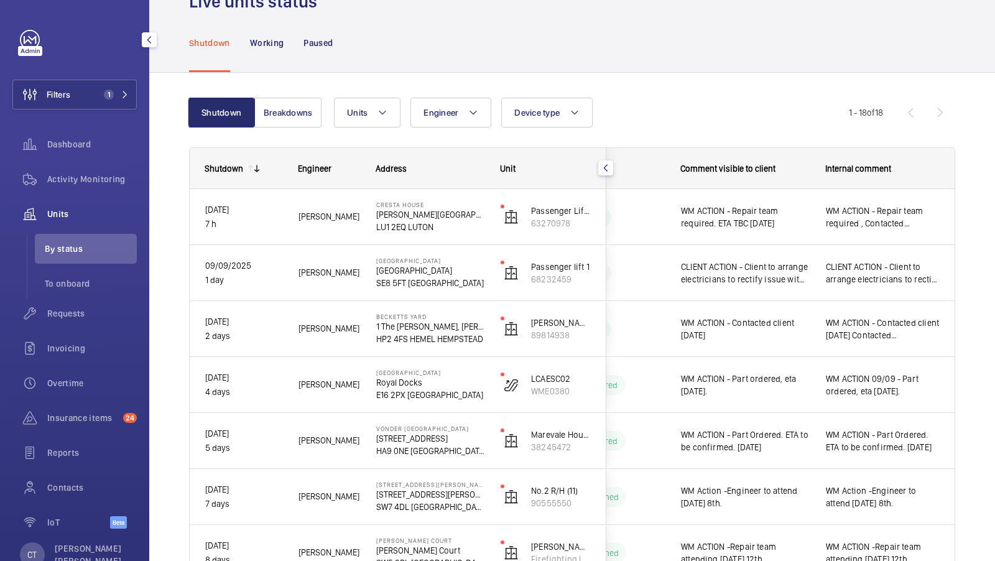
scroll to position [0, 0]
click at [119, 94] on span "1" at bounding box center [114, 95] width 30 height 10
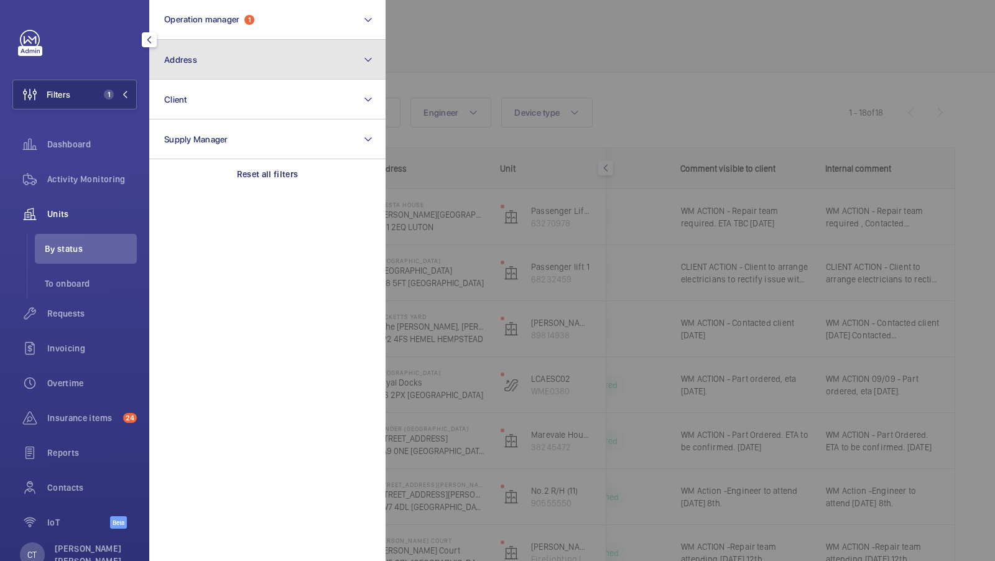
click at [230, 65] on button "Address" at bounding box center [267, 60] width 236 height 40
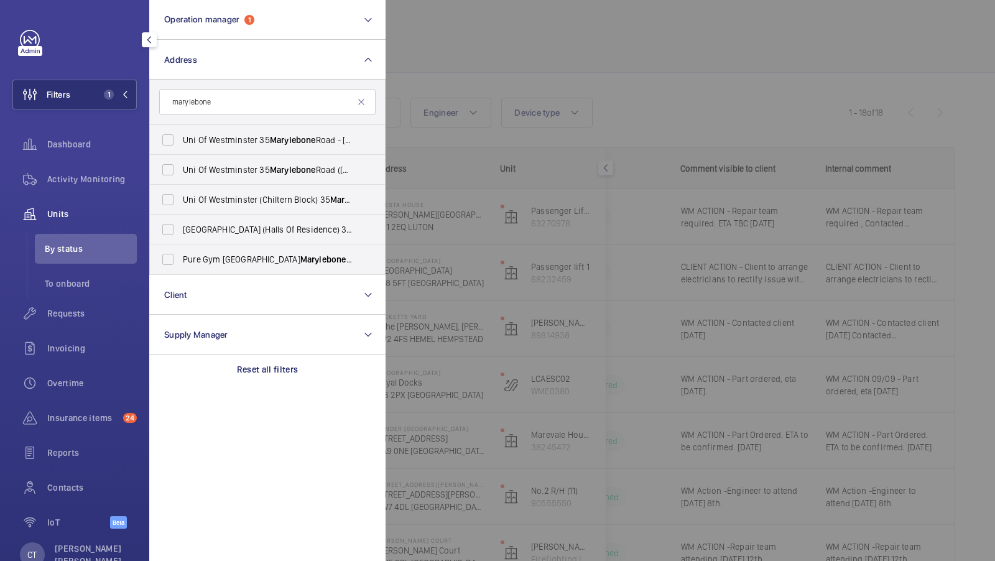
click at [221, 111] on input "marylebone" at bounding box center [267, 102] width 216 height 26
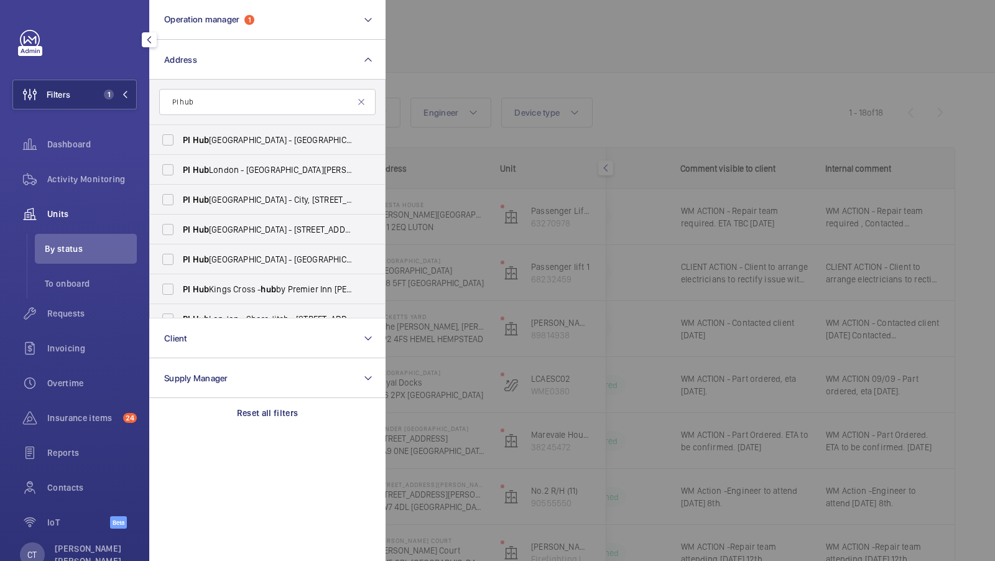
click at [206, 100] on input "PI hub" at bounding box center [267, 102] width 216 height 26
click at [208, 105] on input "PI hub" at bounding box center [267, 102] width 216 height 26
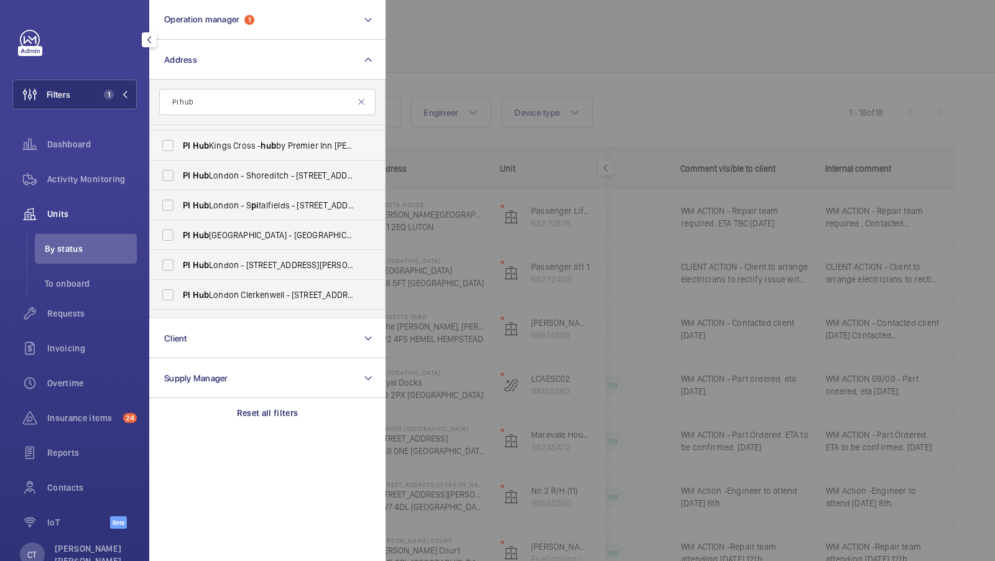
scroll to position [165, 0]
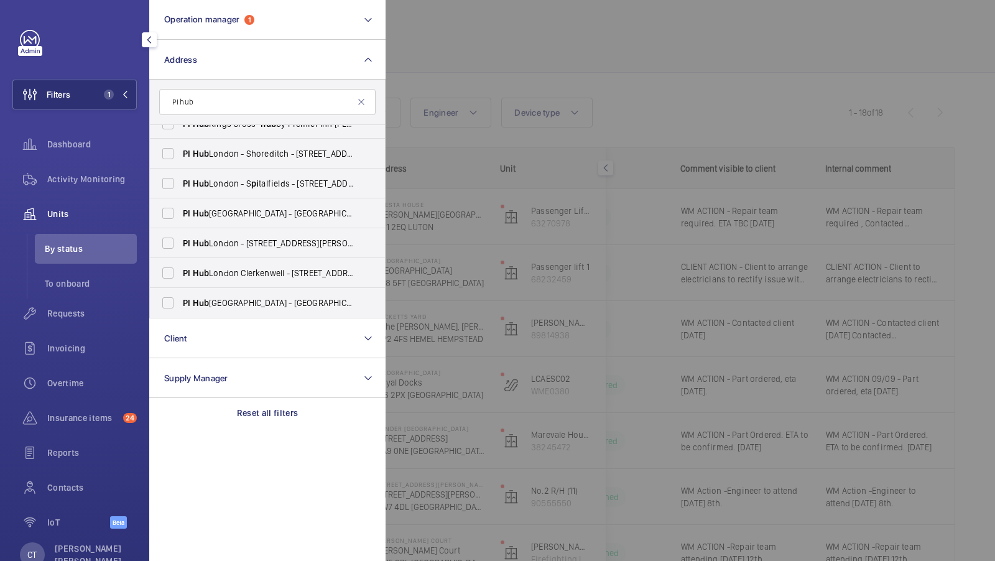
click at [203, 100] on input "PI hub" at bounding box center [267, 102] width 216 height 26
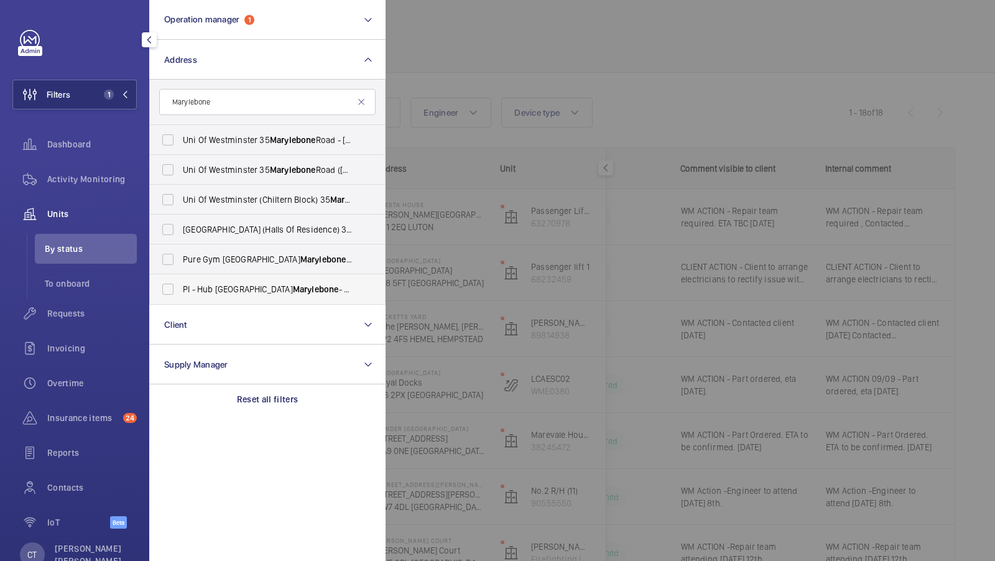
type input "Marylebone"
click at [244, 295] on label "PI - Hub London Marylebone - Proximity London, LONDON NW1 5RJ" at bounding box center [258, 289] width 216 height 30
click at [180, 295] on input "PI - Hub London Marylebone - Proximity London, LONDON NW1 5RJ" at bounding box center [167, 289] width 25 height 25
checkbox input "true"
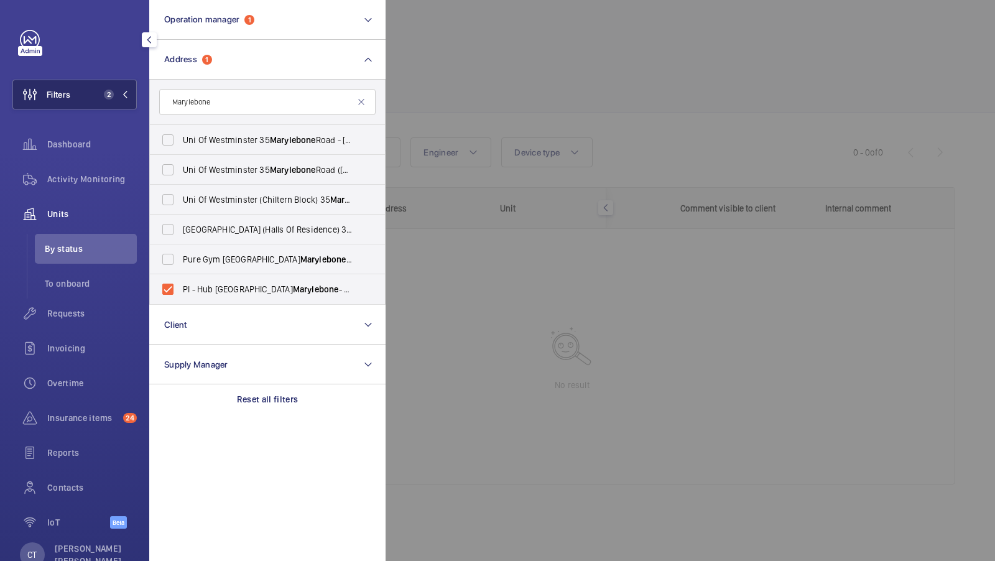
click at [126, 98] on span "2" at bounding box center [114, 95] width 30 height 10
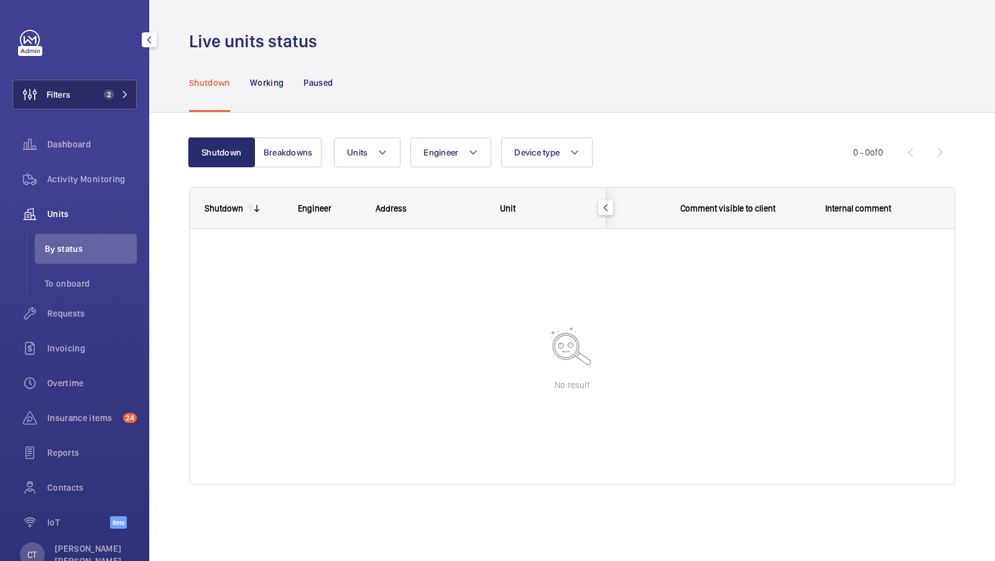
click at [98, 84] on button "Filters 2" at bounding box center [74, 95] width 124 height 30
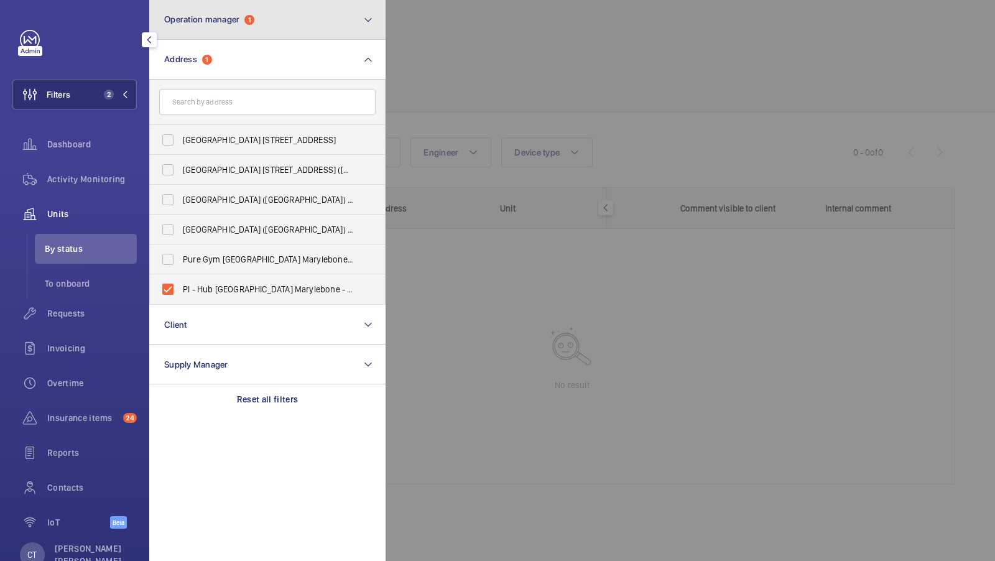
click at [237, 37] on button "Operation manager 1" at bounding box center [267, 20] width 236 height 40
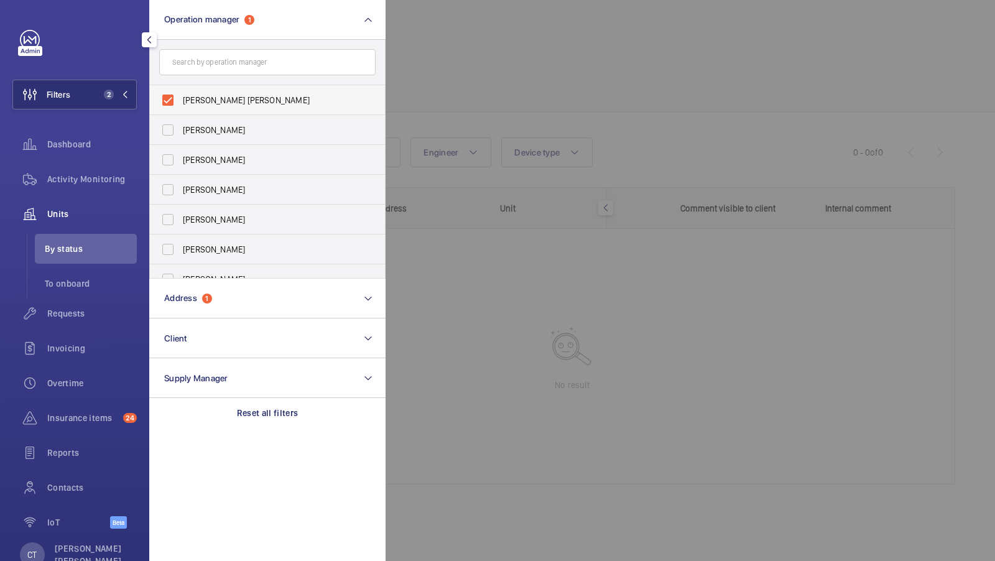
click at [208, 104] on span "[PERSON_NAME] [PERSON_NAME]" at bounding box center [268, 100] width 171 height 12
click at [180, 104] on input "[PERSON_NAME] [PERSON_NAME]" at bounding box center [167, 100] width 25 height 25
checkbox input "false"
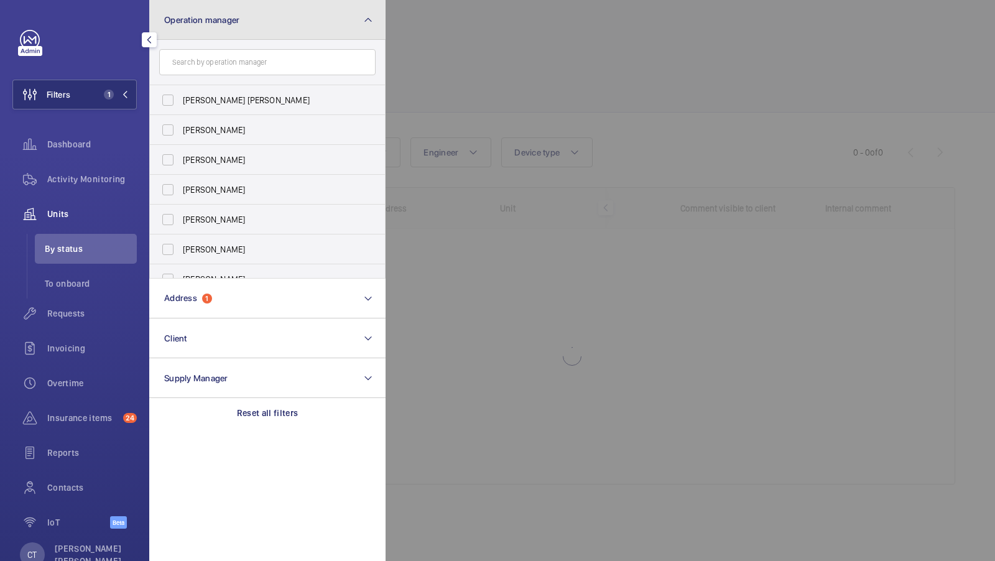
click at [334, 31] on button "Operation manager" at bounding box center [267, 20] width 236 height 40
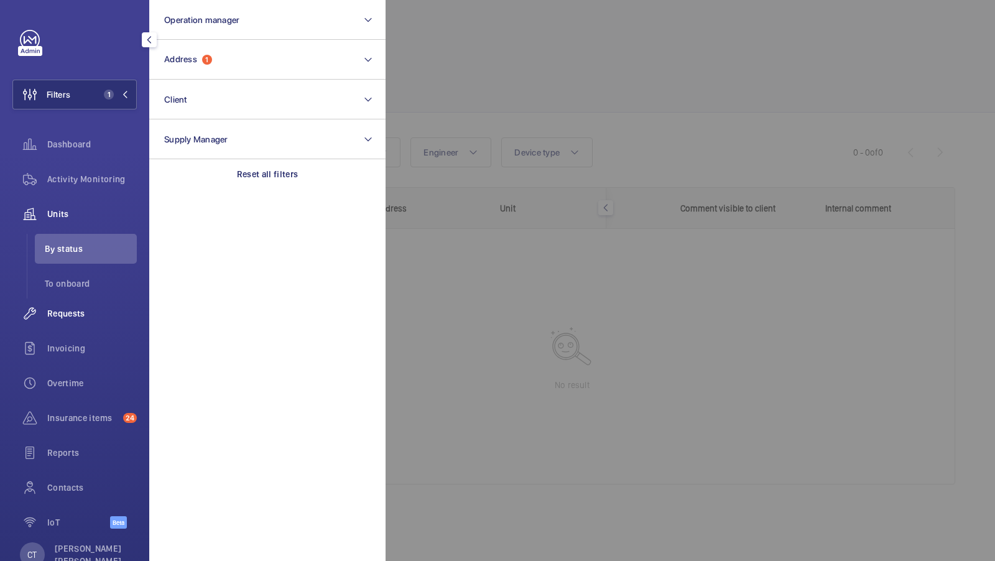
click at [62, 328] on div "Requests" at bounding box center [74, 314] width 124 height 30
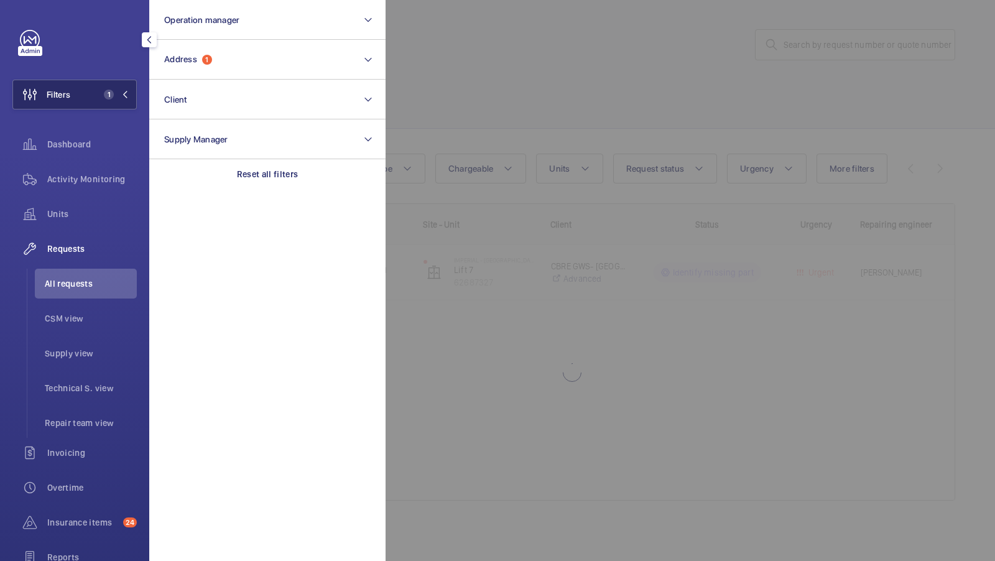
click at [97, 104] on button "Filters 1" at bounding box center [74, 95] width 124 height 30
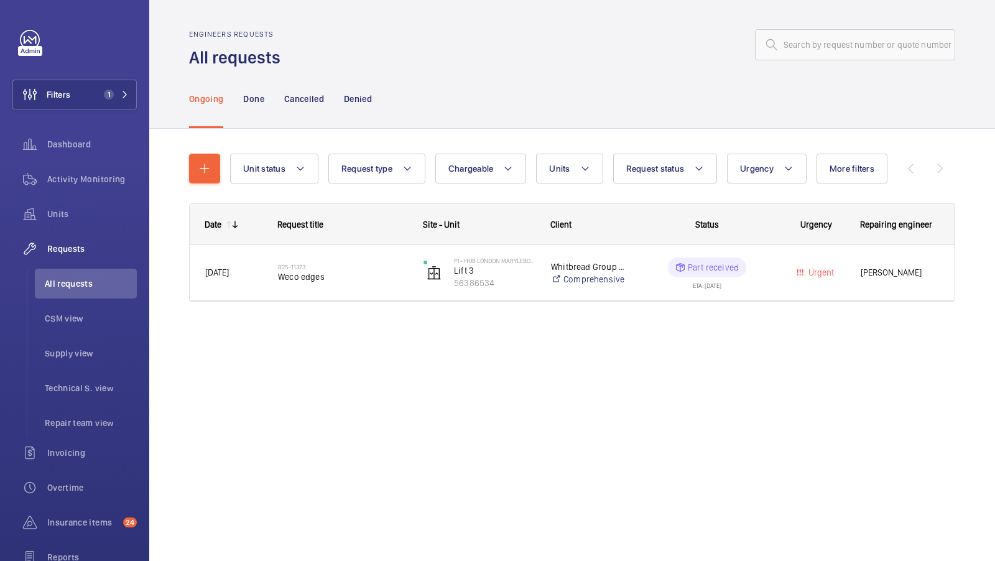
click at [399, 291] on div "R25-11373 Weco edges" at bounding box center [335, 273] width 144 height 56
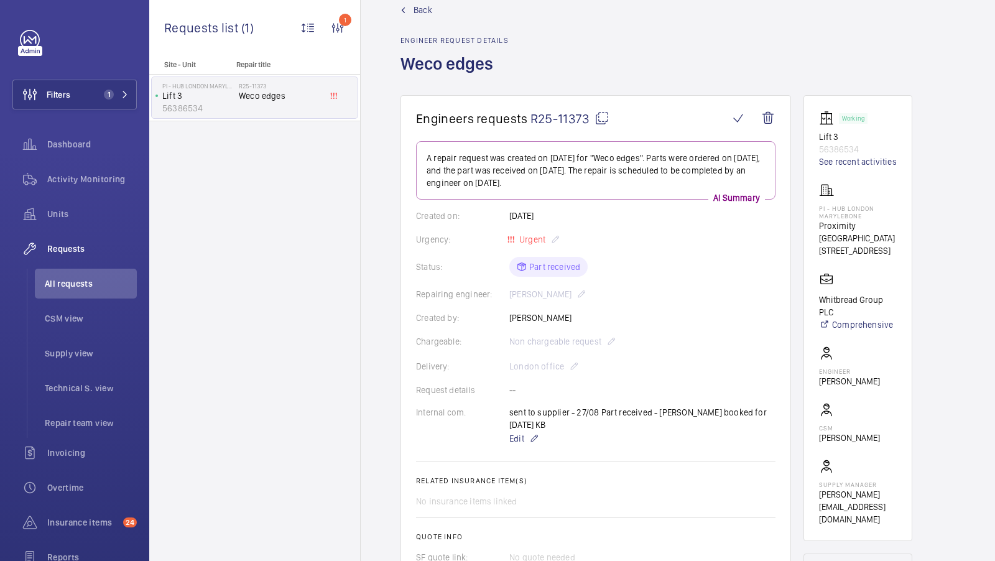
scroll to position [27, 0]
click at [118, 100] on button "Filters 1" at bounding box center [74, 95] width 124 height 30
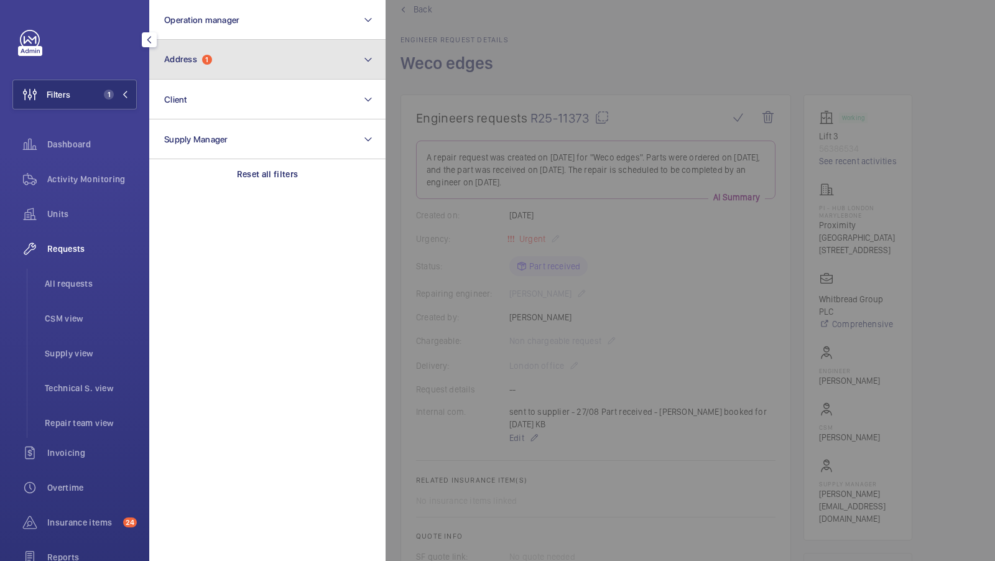
click at [267, 65] on button "Address 1" at bounding box center [267, 60] width 236 height 40
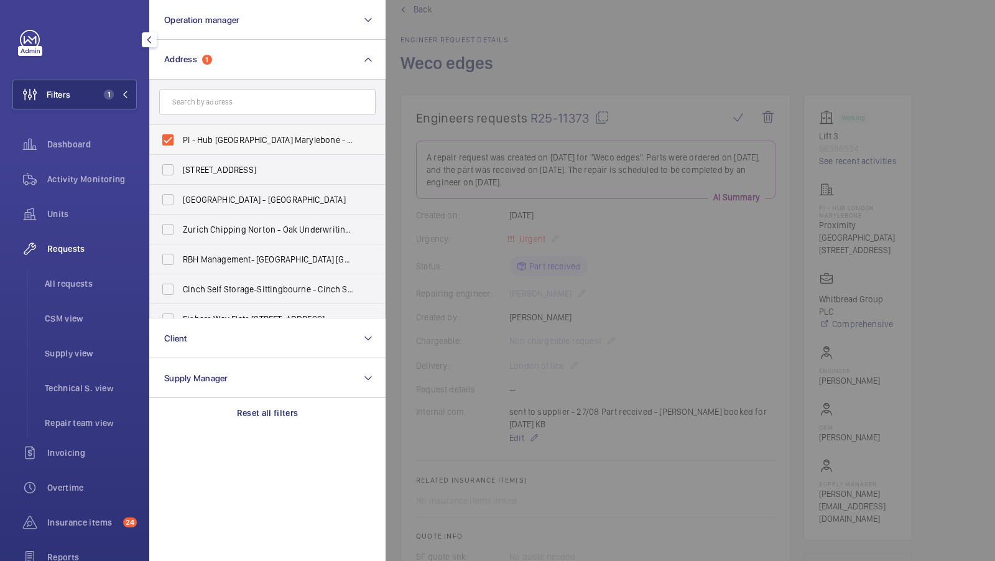
click at [246, 141] on span "PI - Hub London Marylebone - Proximity London, LONDON NW1 5RJ" at bounding box center [268, 140] width 171 height 12
click at [180, 141] on input "PI - Hub London Marylebone - Proximity London, LONDON NW1 5RJ" at bounding box center [167, 140] width 25 height 25
checkbox input "false"
click at [249, 86] on form at bounding box center [267, 102] width 235 height 45
click at [220, 104] on input "text" at bounding box center [267, 102] width 216 height 26
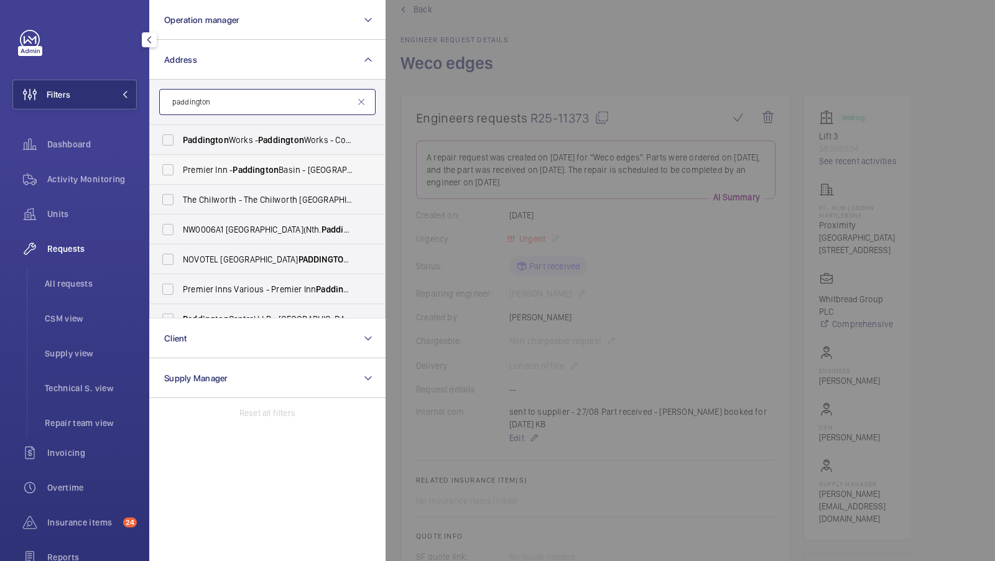
type input "paddington"
click at [263, 177] on label "Premier Inn - Paddington Basin - Premier Inn, Paddington Exchange, North Wharf …" at bounding box center [258, 170] width 216 height 30
click at [180, 177] on input "Premier Inn - Paddington Basin - Premier Inn, Paddington Exchange, North Wharf …" at bounding box center [167, 169] width 25 height 25
checkbox input "true"
click at [120, 94] on span "1" at bounding box center [114, 95] width 30 height 10
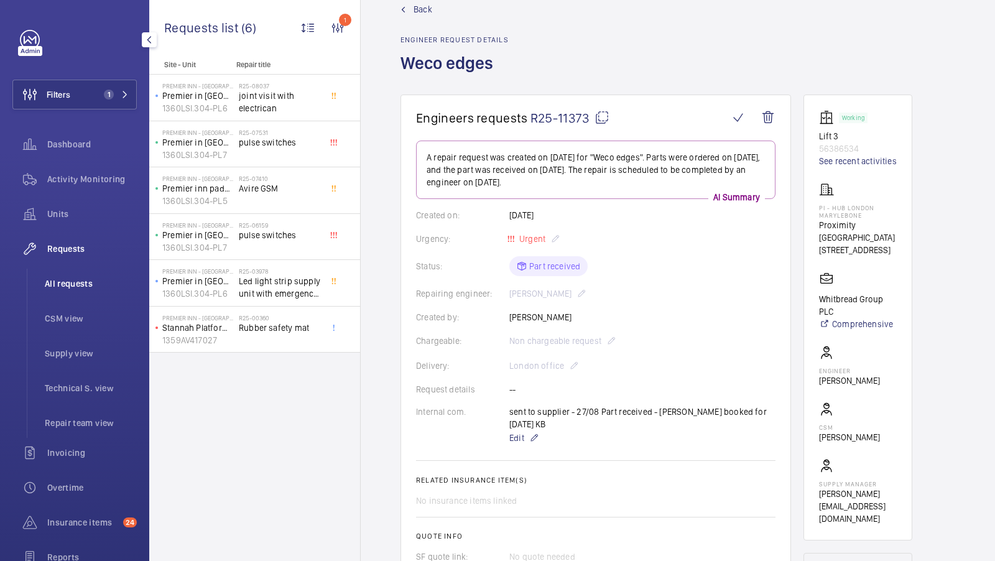
click at [80, 274] on li "All requests" at bounding box center [86, 284] width 102 height 30
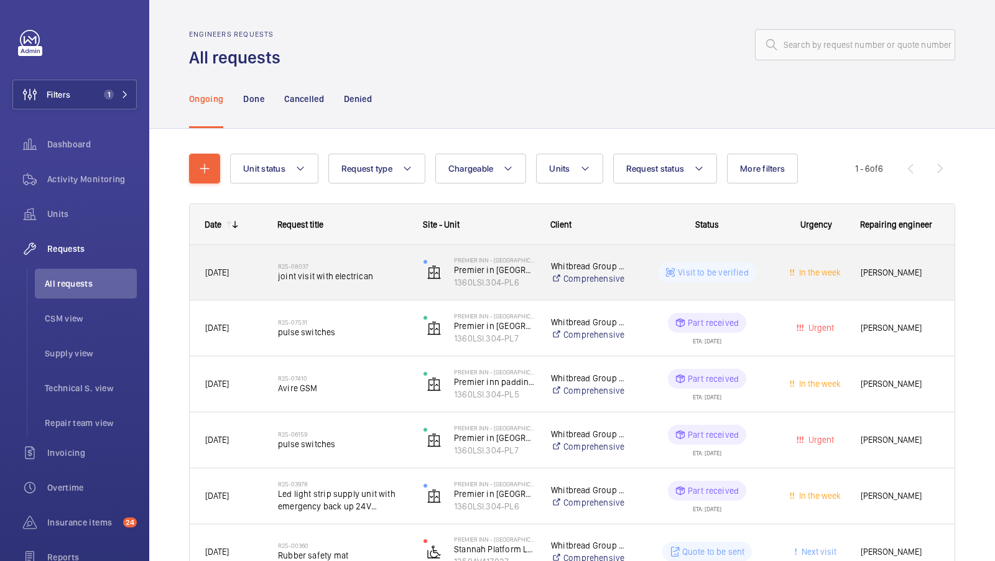
click at [342, 279] on span "joint visit with electrican" at bounding box center [342, 276] width 129 height 12
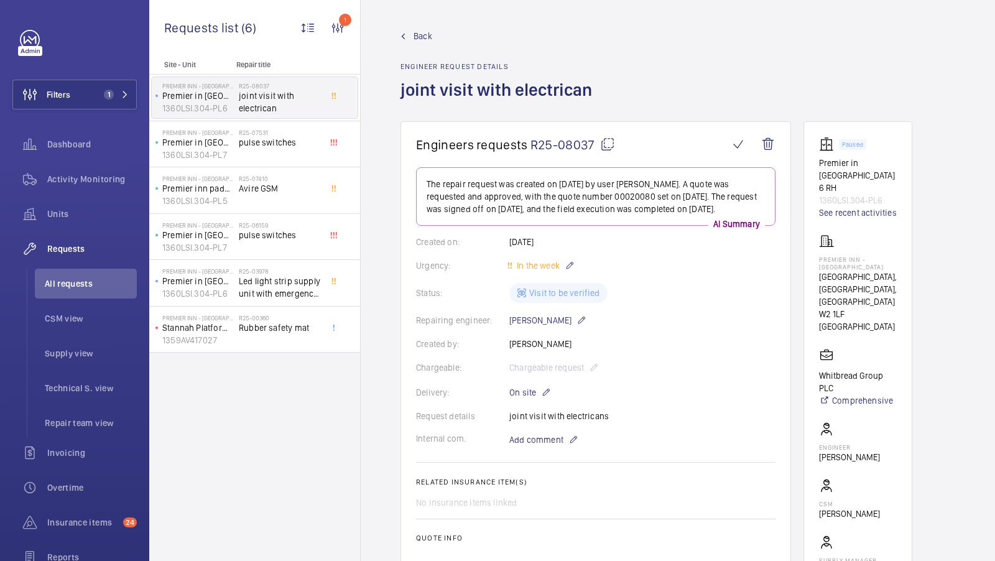
click at [414, 37] on span "Back" at bounding box center [423, 36] width 19 height 12
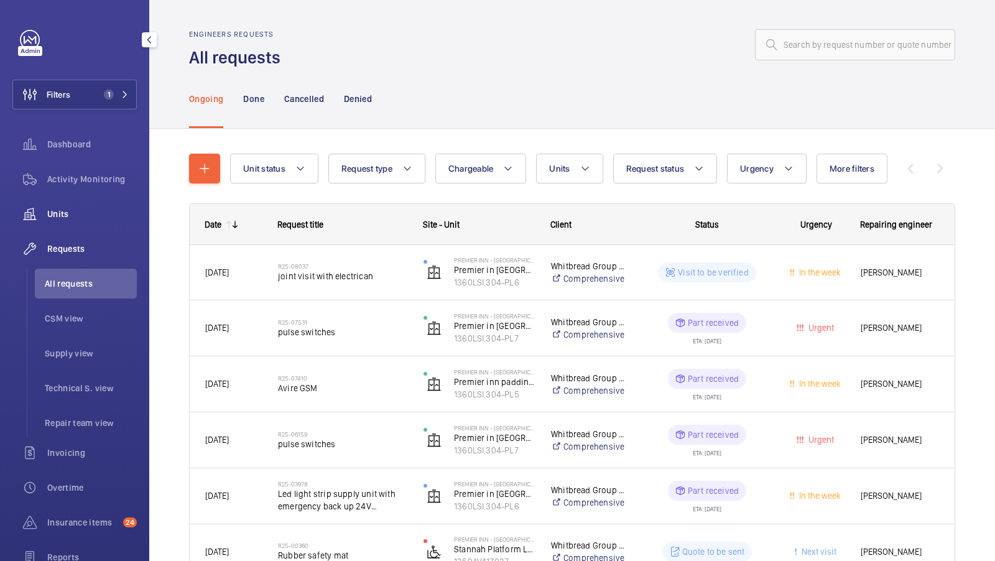
click at [53, 219] on span "Units" at bounding box center [92, 214] width 90 height 12
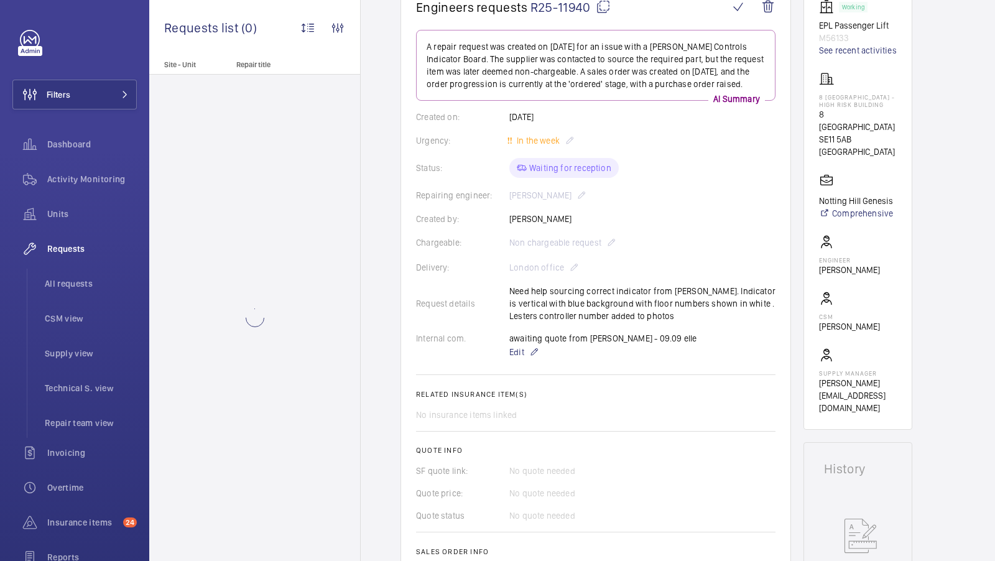
scroll to position [167, 0]
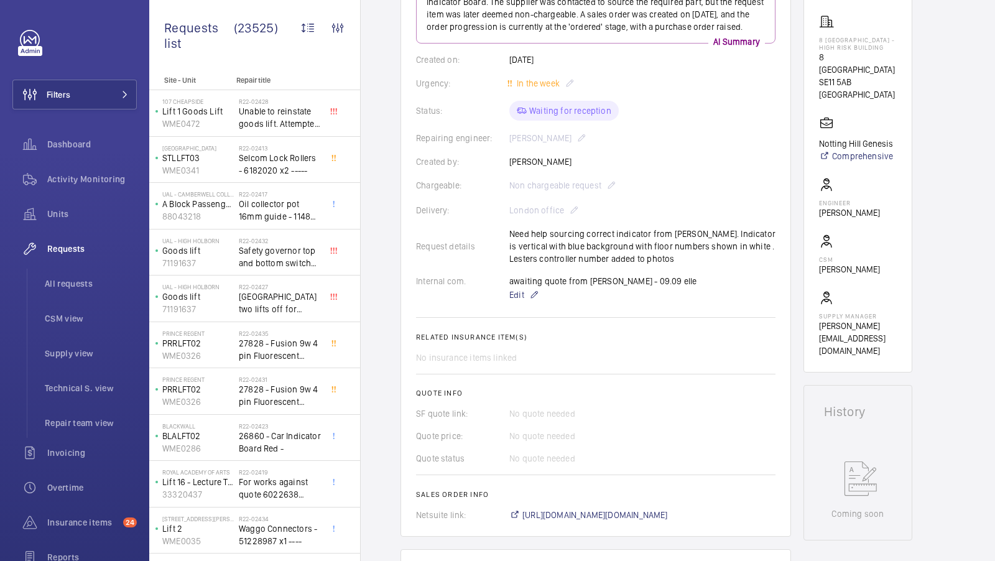
scroll to position [27, 0]
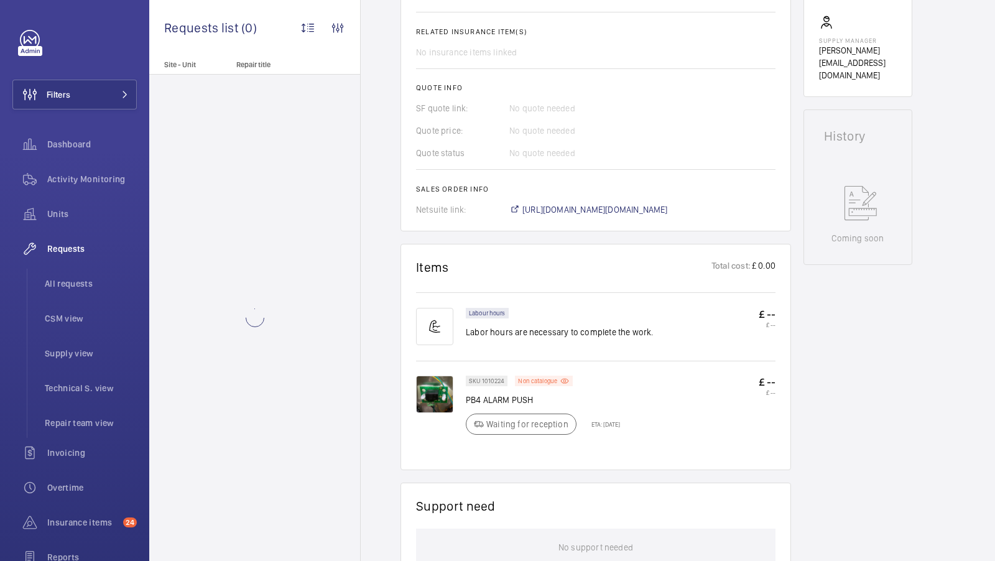
scroll to position [461, 0]
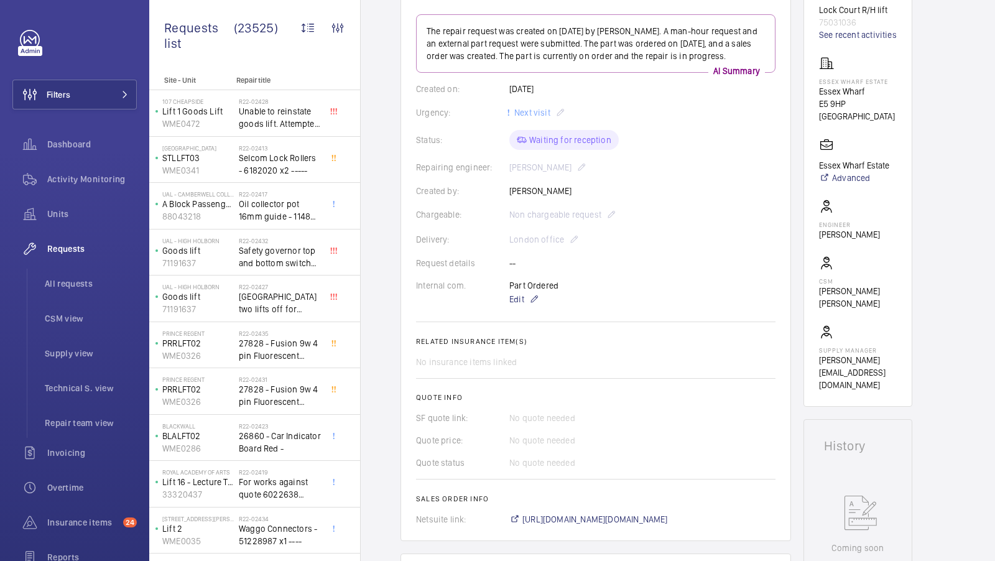
scroll to position [154, 0]
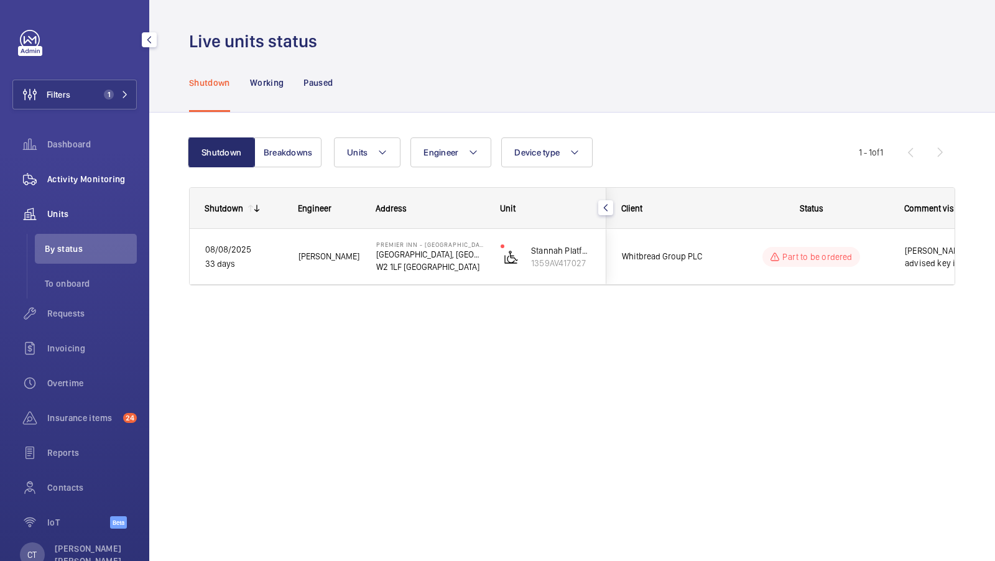
click at [52, 185] on span "Activity Monitoring" at bounding box center [92, 179] width 90 height 12
